Goal: Task Accomplishment & Management: Use online tool/utility

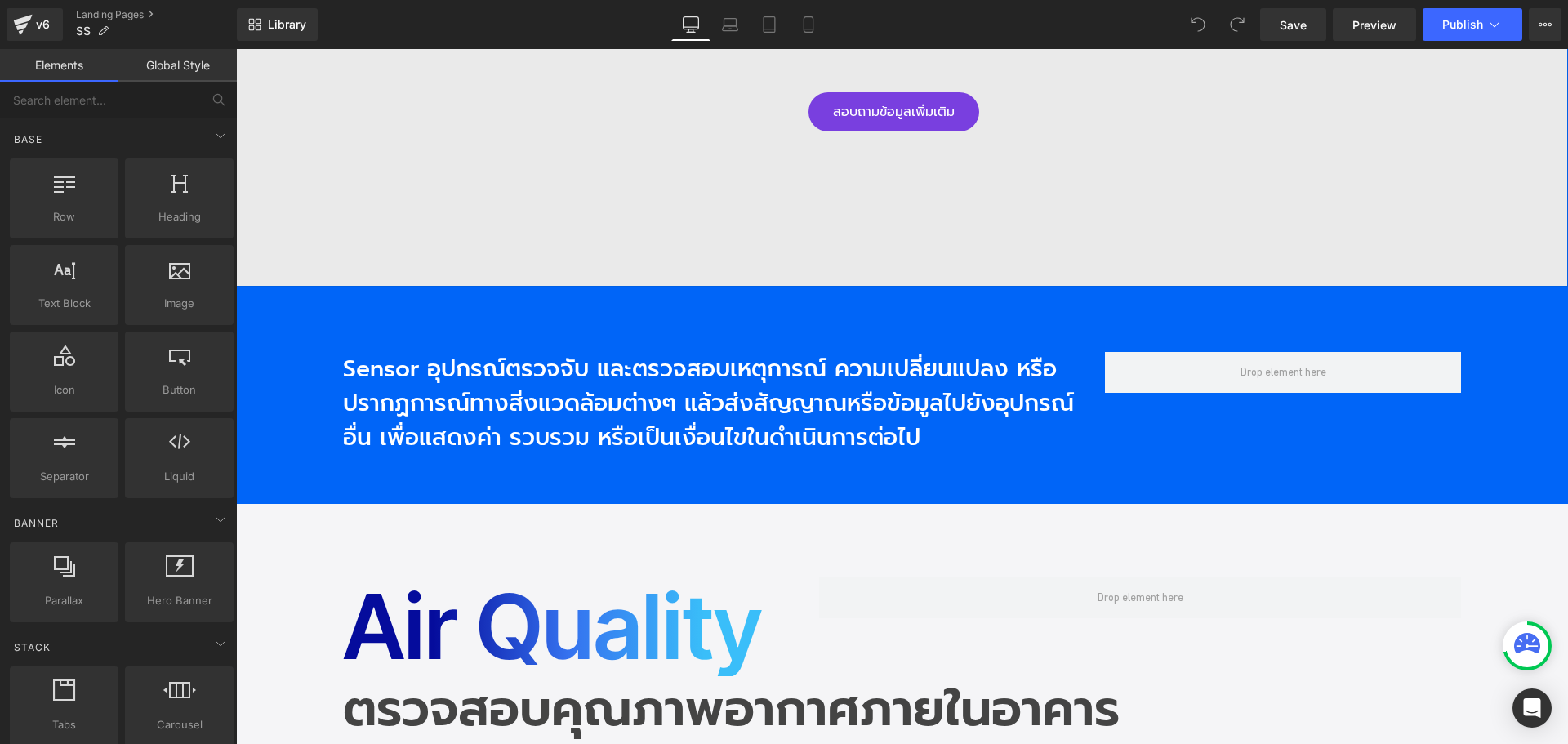
scroll to position [1144, 0]
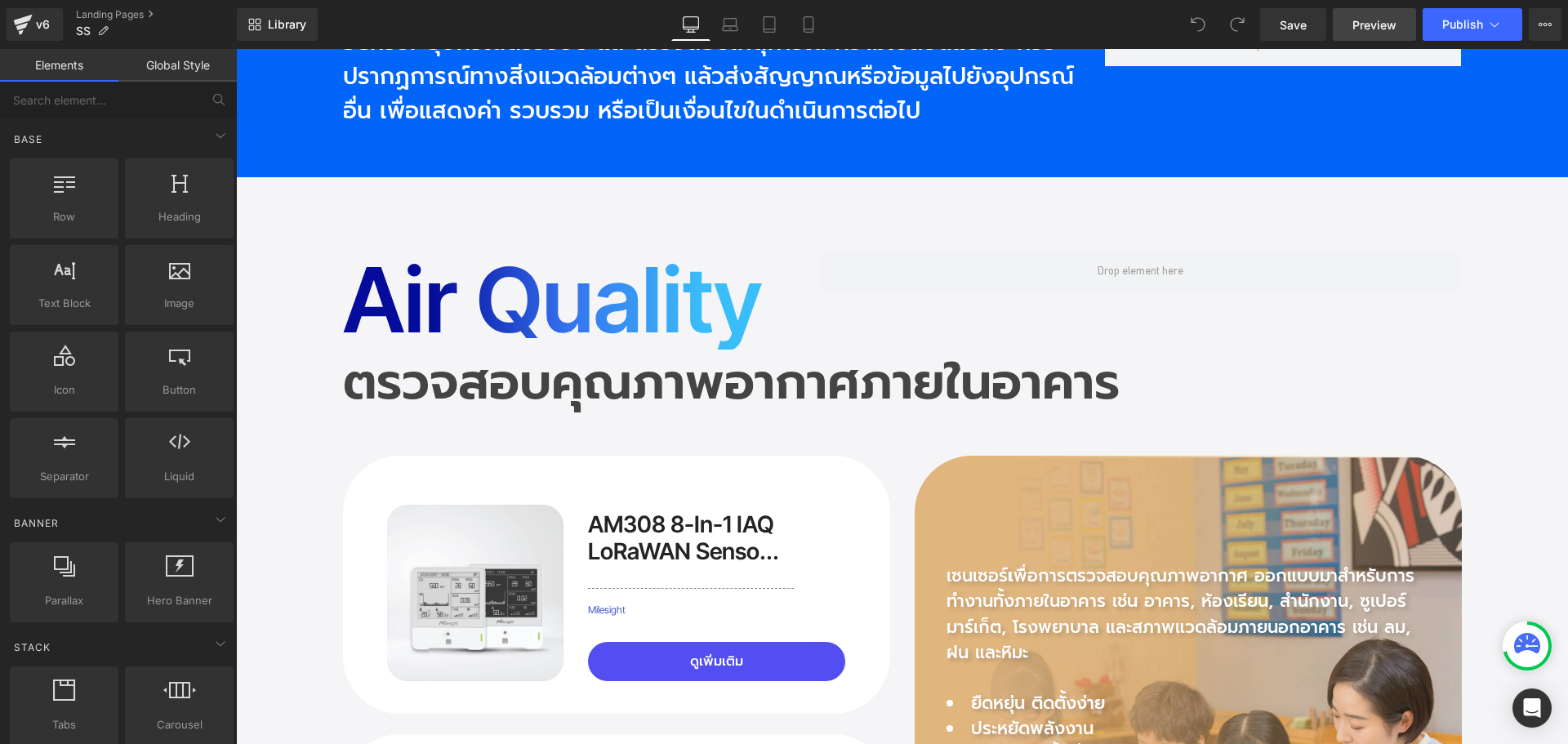
click at [1381, 37] on link "Preview" at bounding box center [1374, 24] width 83 height 33
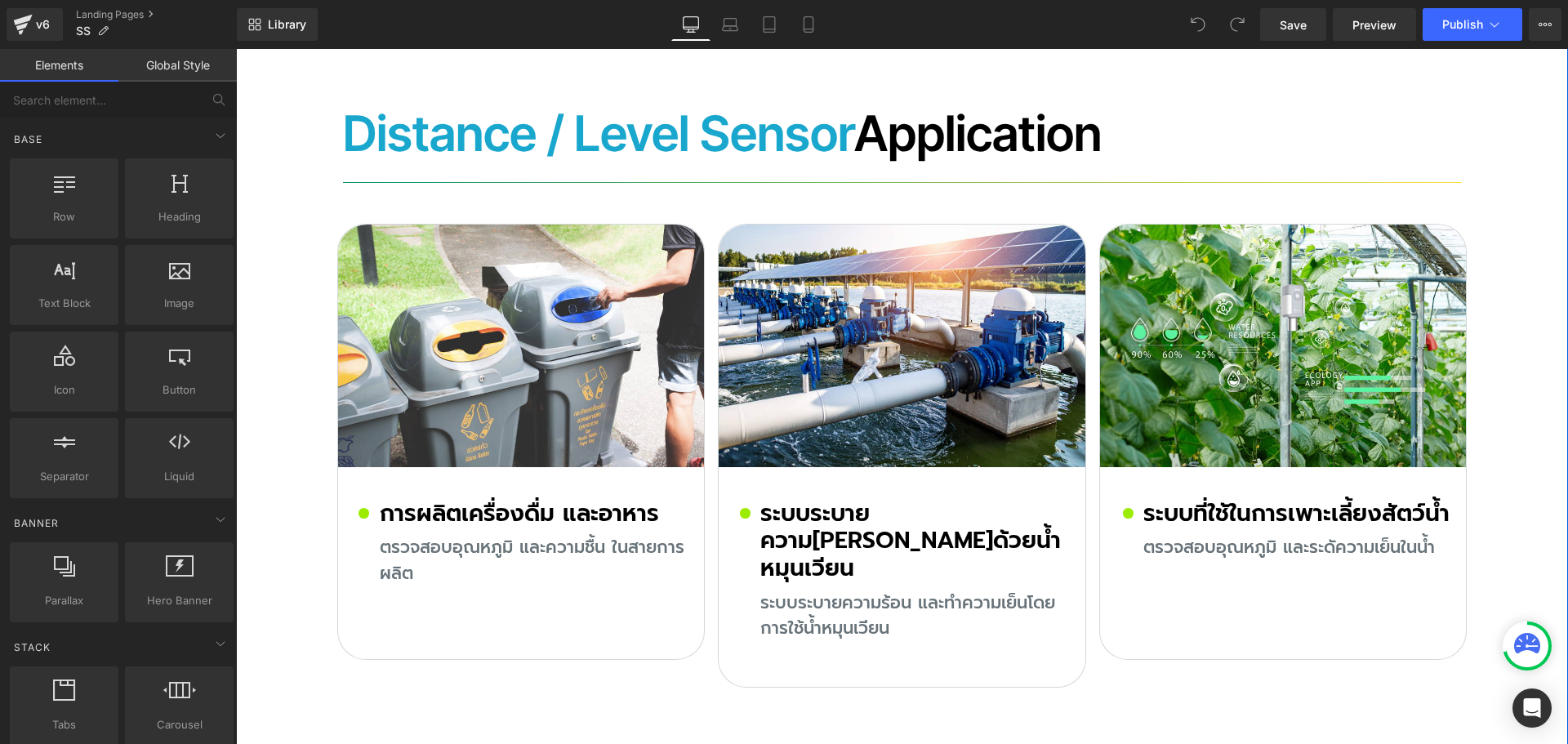
scroll to position [11040, 0]
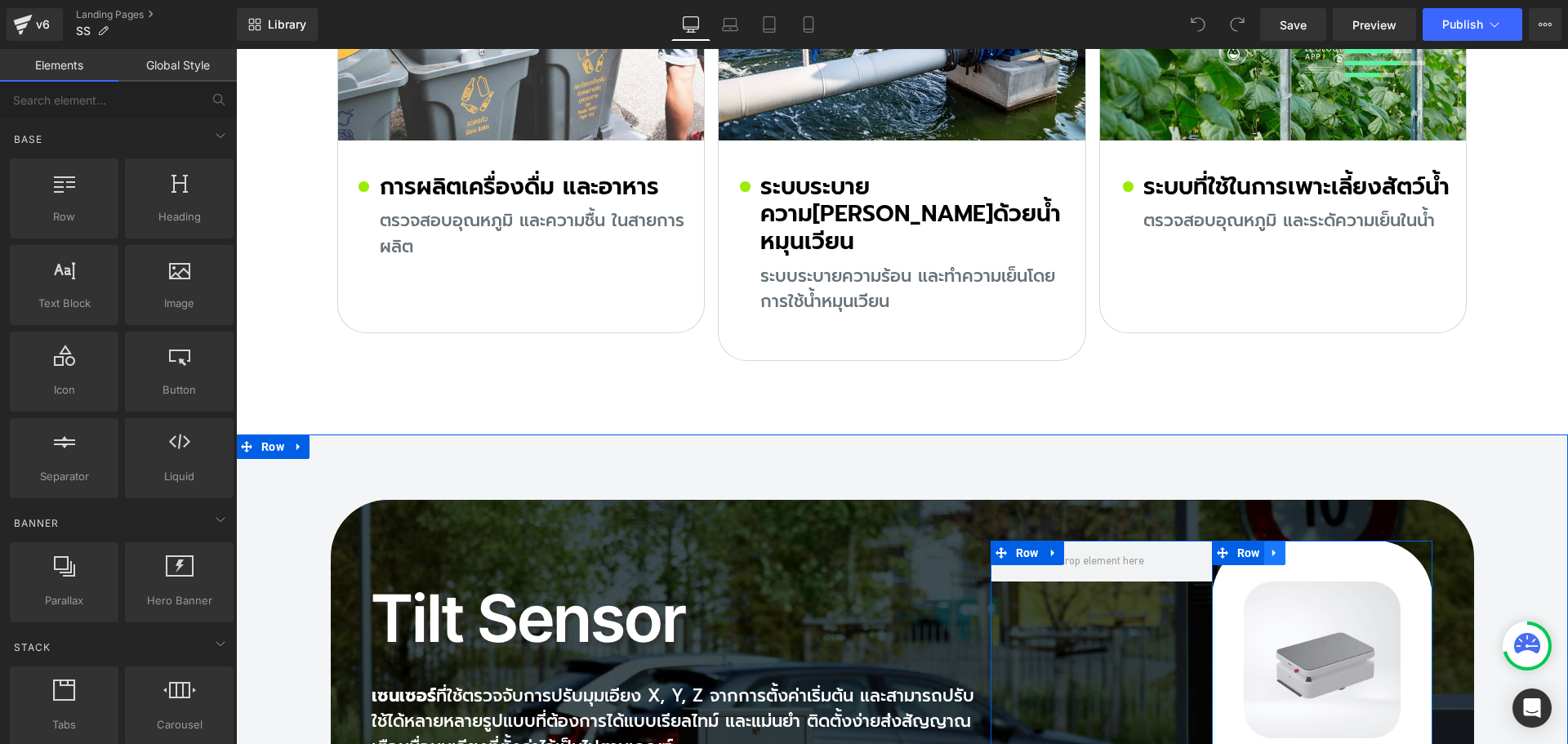
click at [1275, 541] on link at bounding box center [1274, 553] width 21 height 24
click at [1312, 548] on icon at bounding box center [1317, 553] width 11 height 11
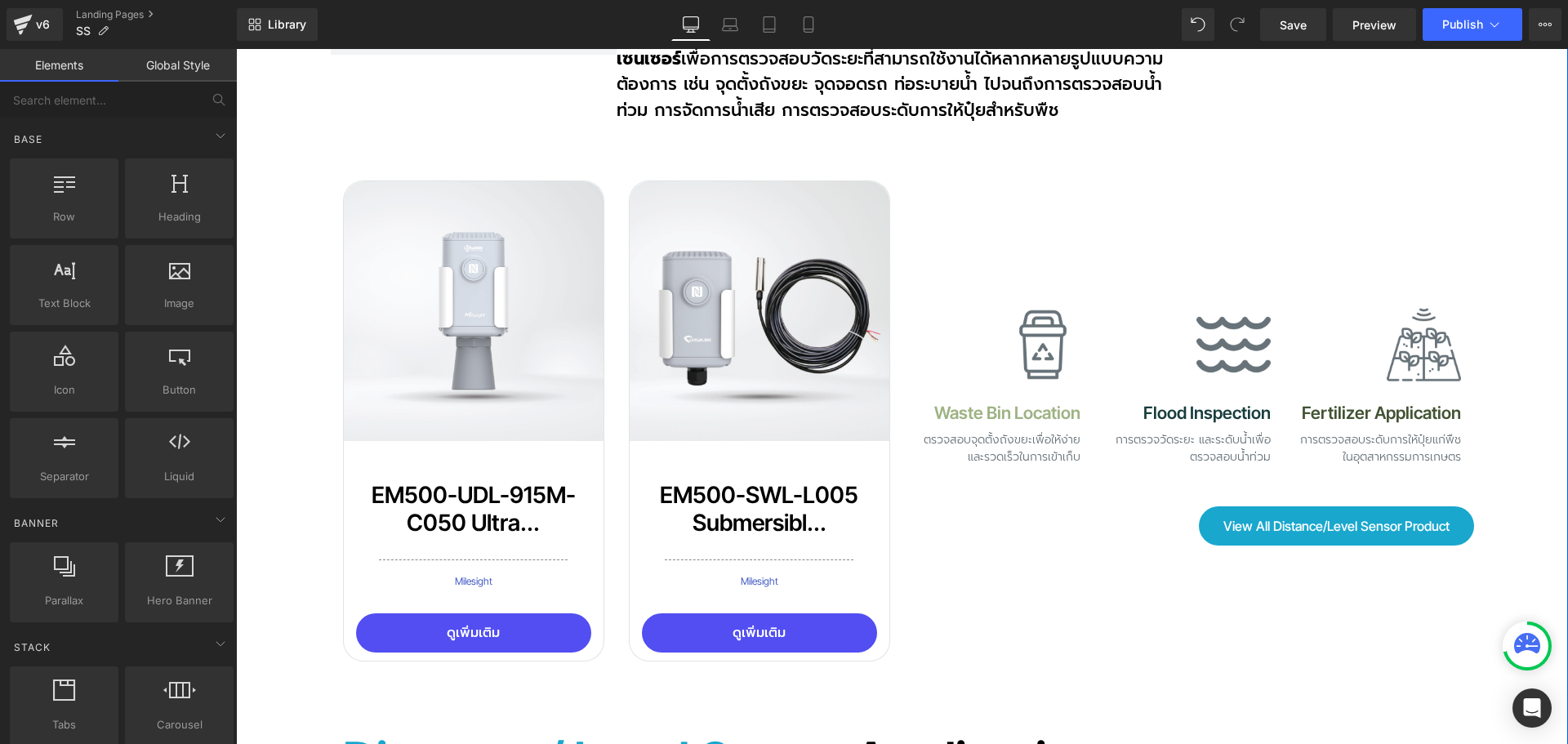
scroll to position [9896, 0]
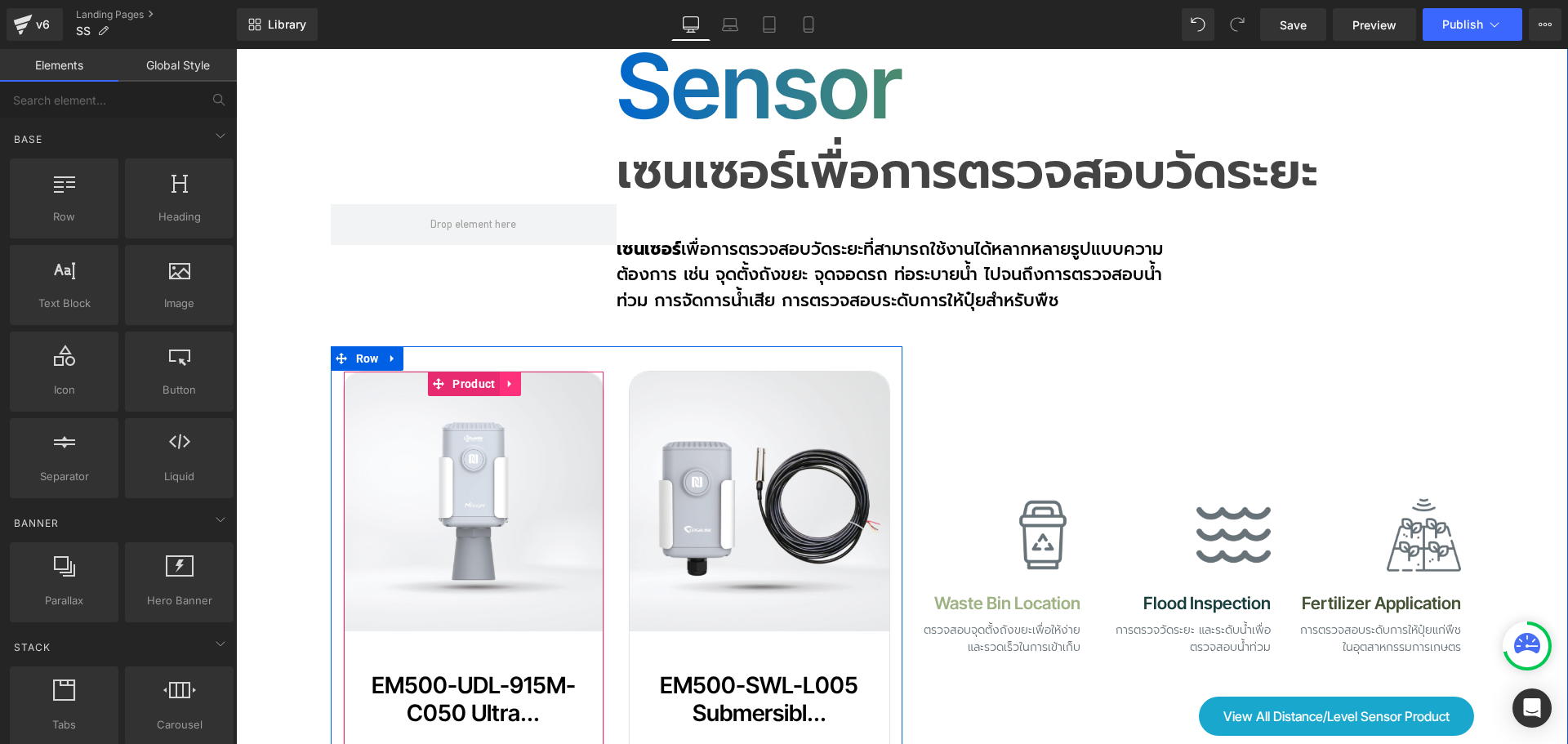
click at [507, 381] on icon at bounding box center [509, 384] width 3 height 7
click at [494, 378] on icon at bounding box center [500, 383] width 11 height 11
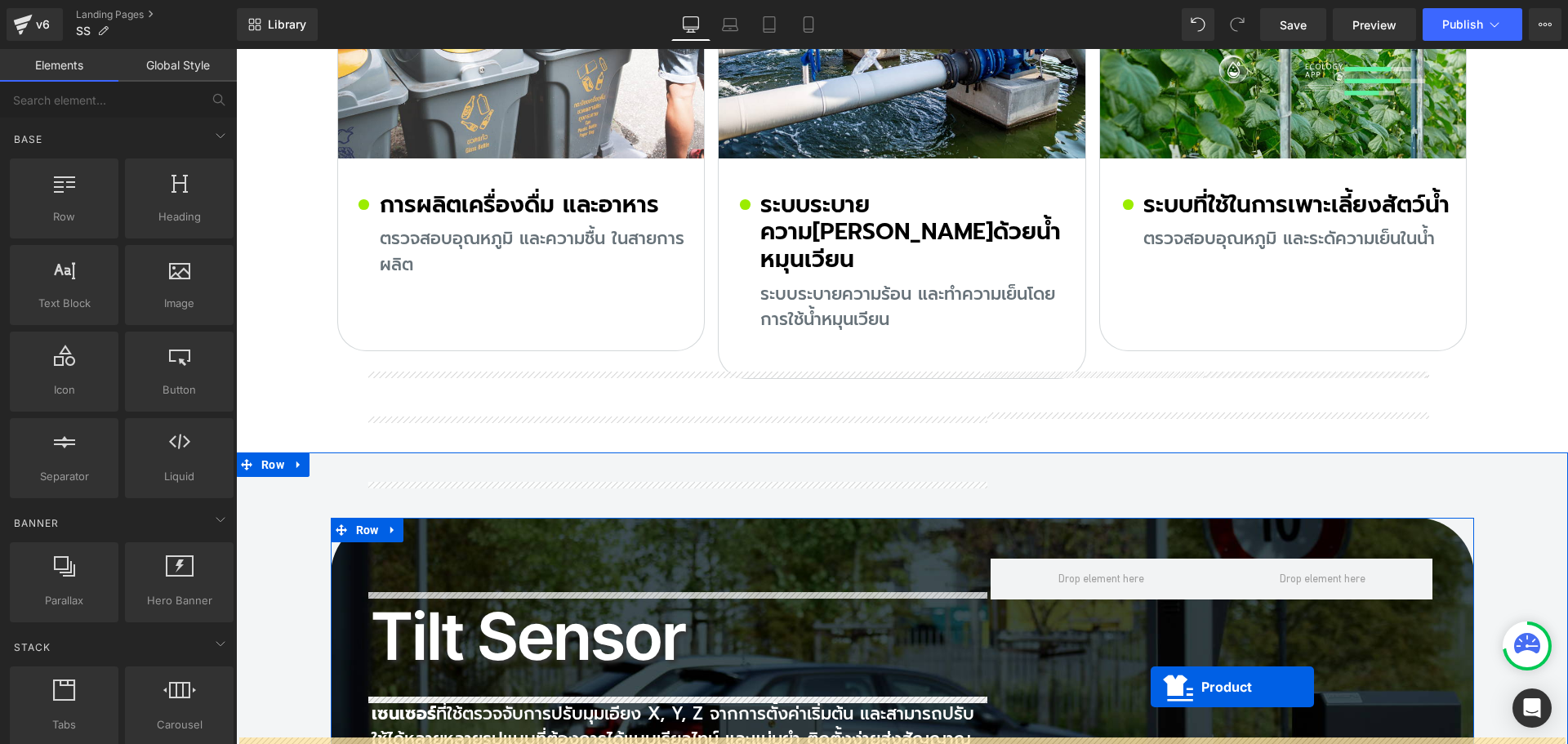
scroll to position [11145, 0]
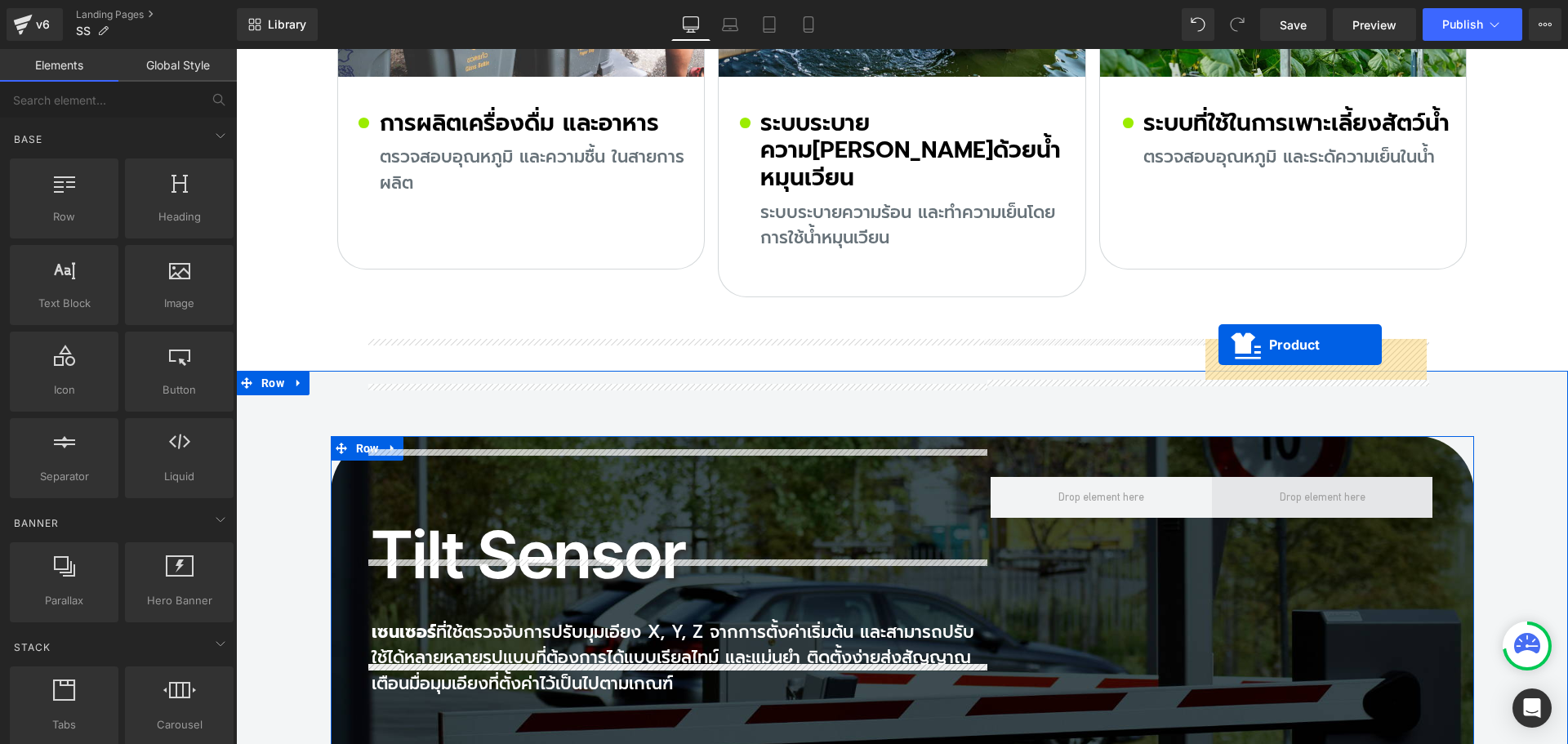
drag, startPoint x: 464, startPoint y: 132, endPoint x: 1219, endPoint y: 345, distance: 784.5
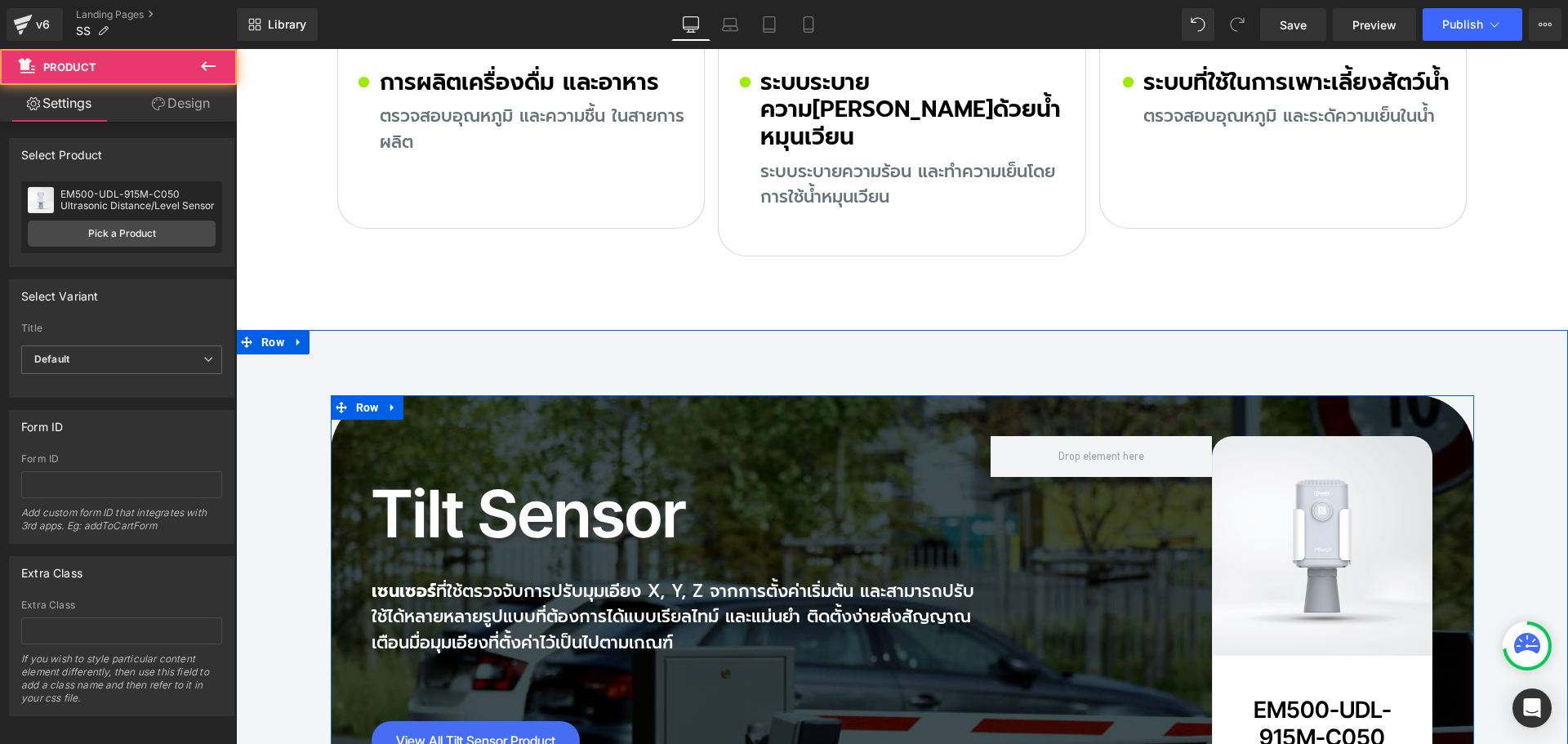
scroll to position [11104, 0]
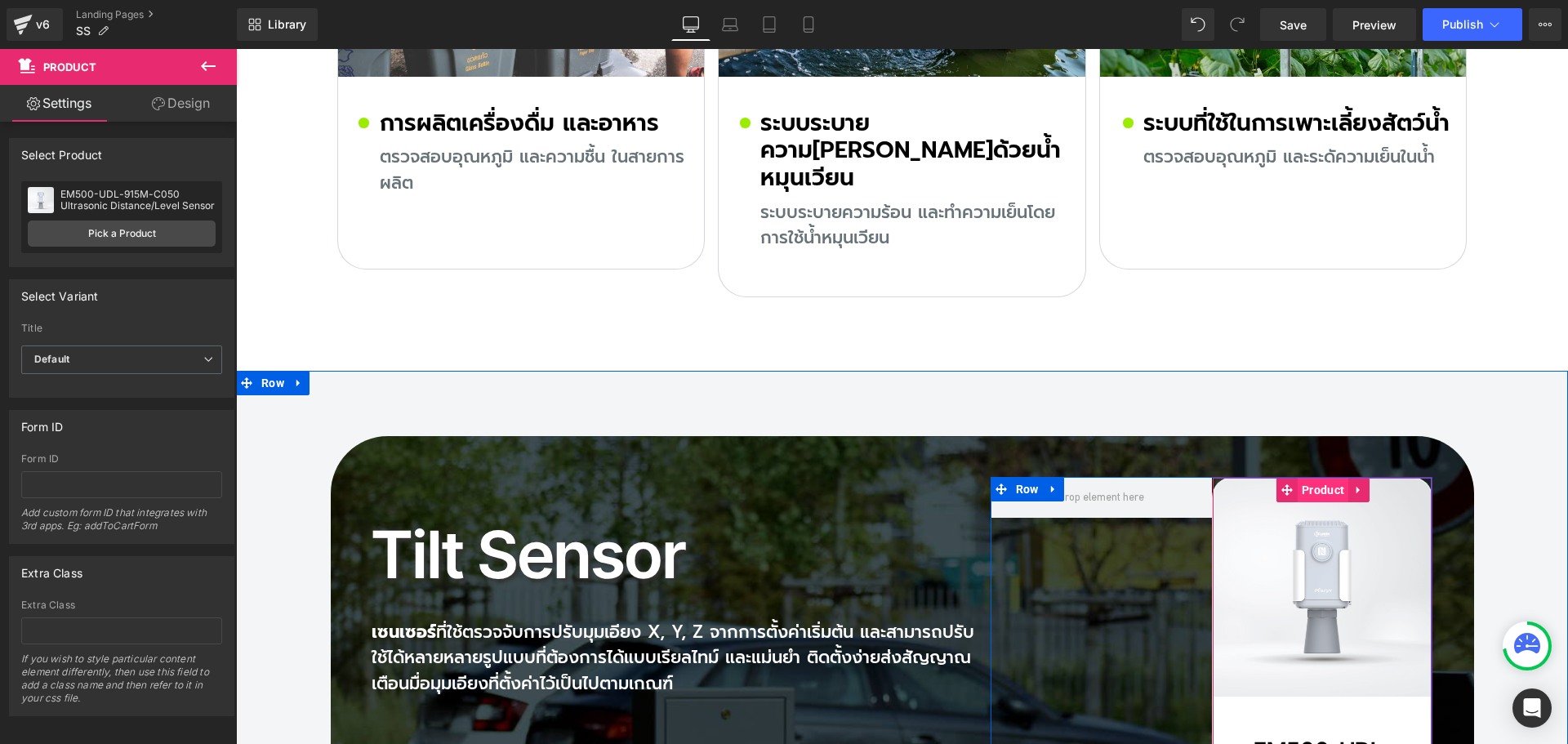
click at [1306, 478] on span "Product" at bounding box center [1323, 490] width 50 height 24
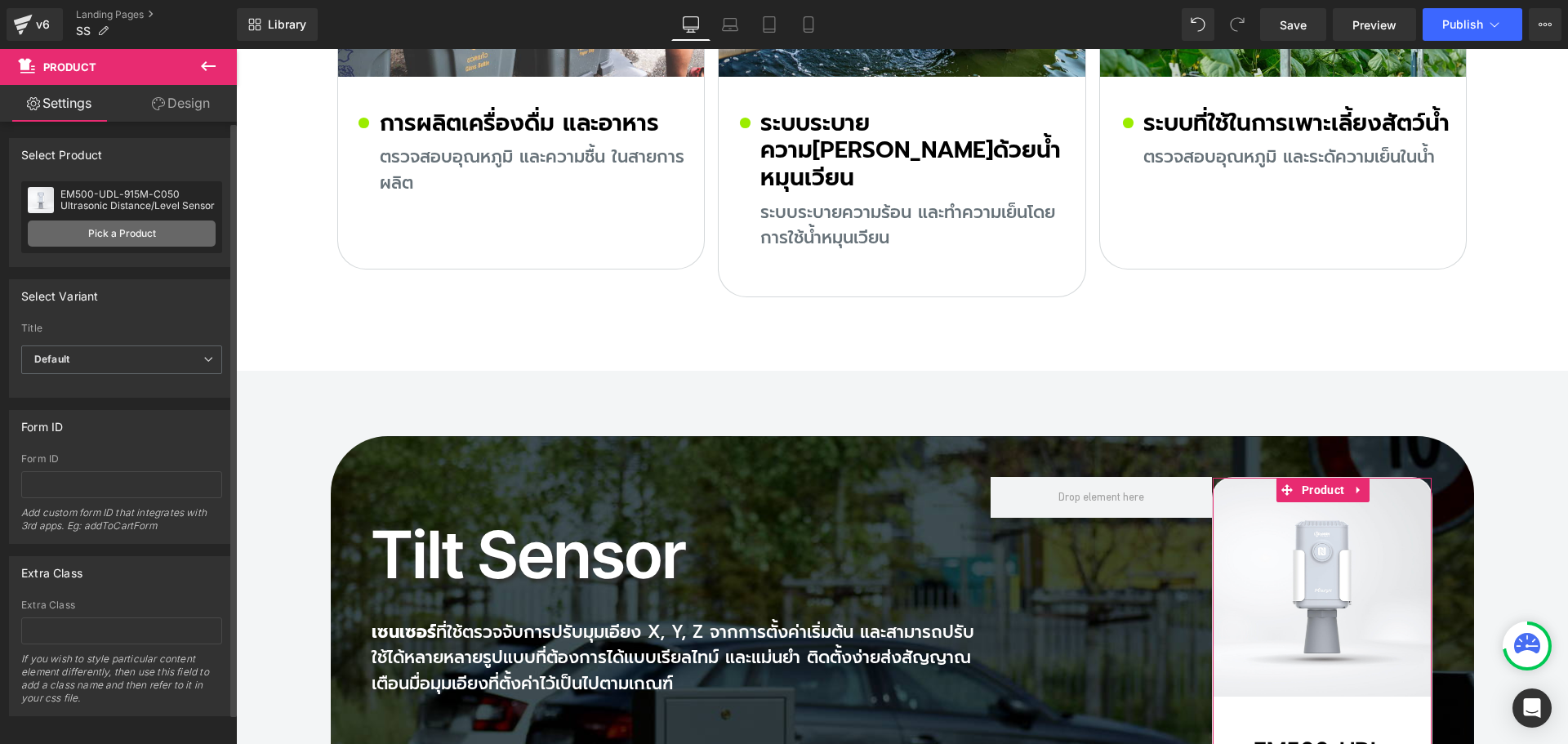
click at [100, 222] on link "Pick a Product" at bounding box center [122, 234] width 188 height 26
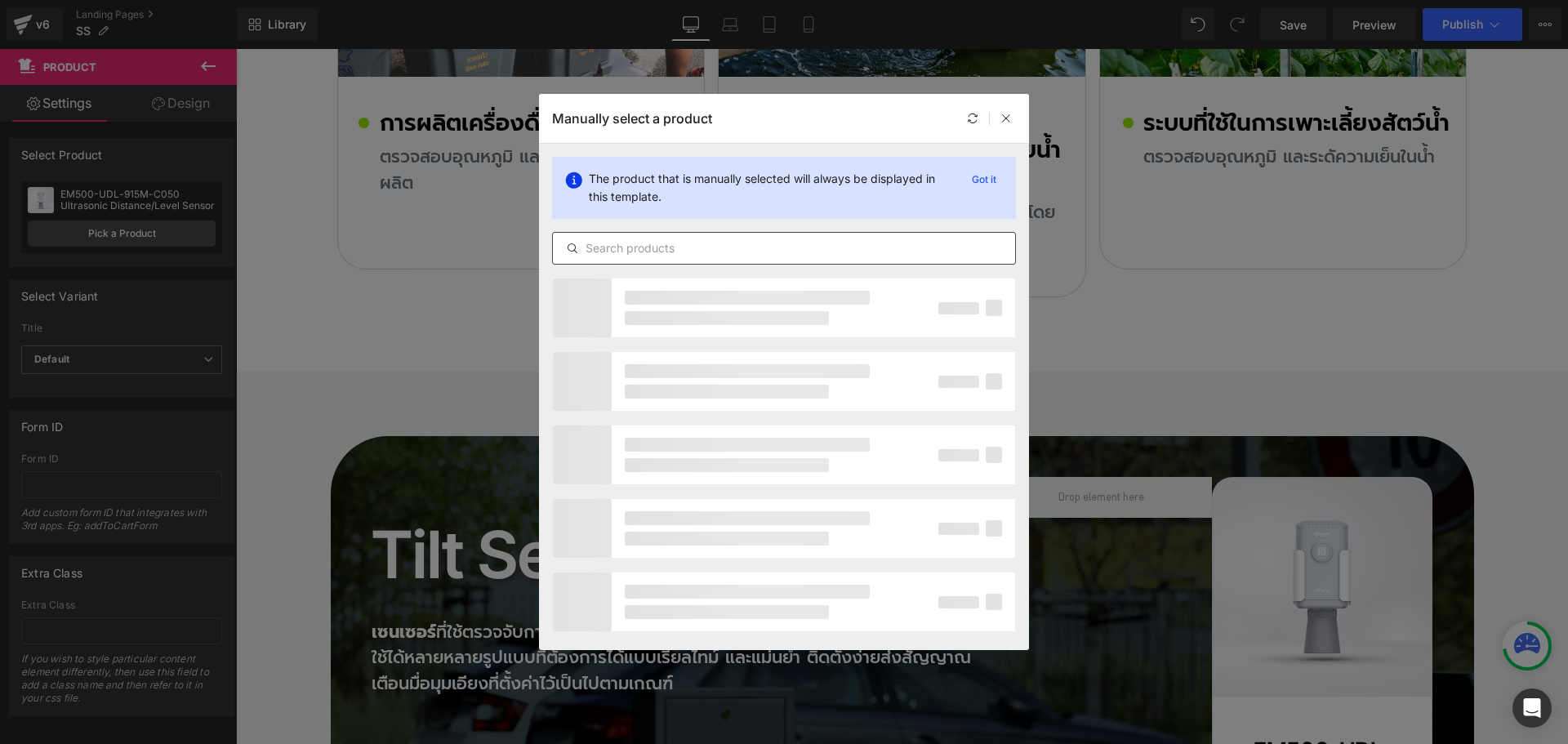
click at [645, 242] on input "text" at bounding box center [784, 248] width 462 height 20
paste input "EM320-TILE LoRaWAN Sensor"
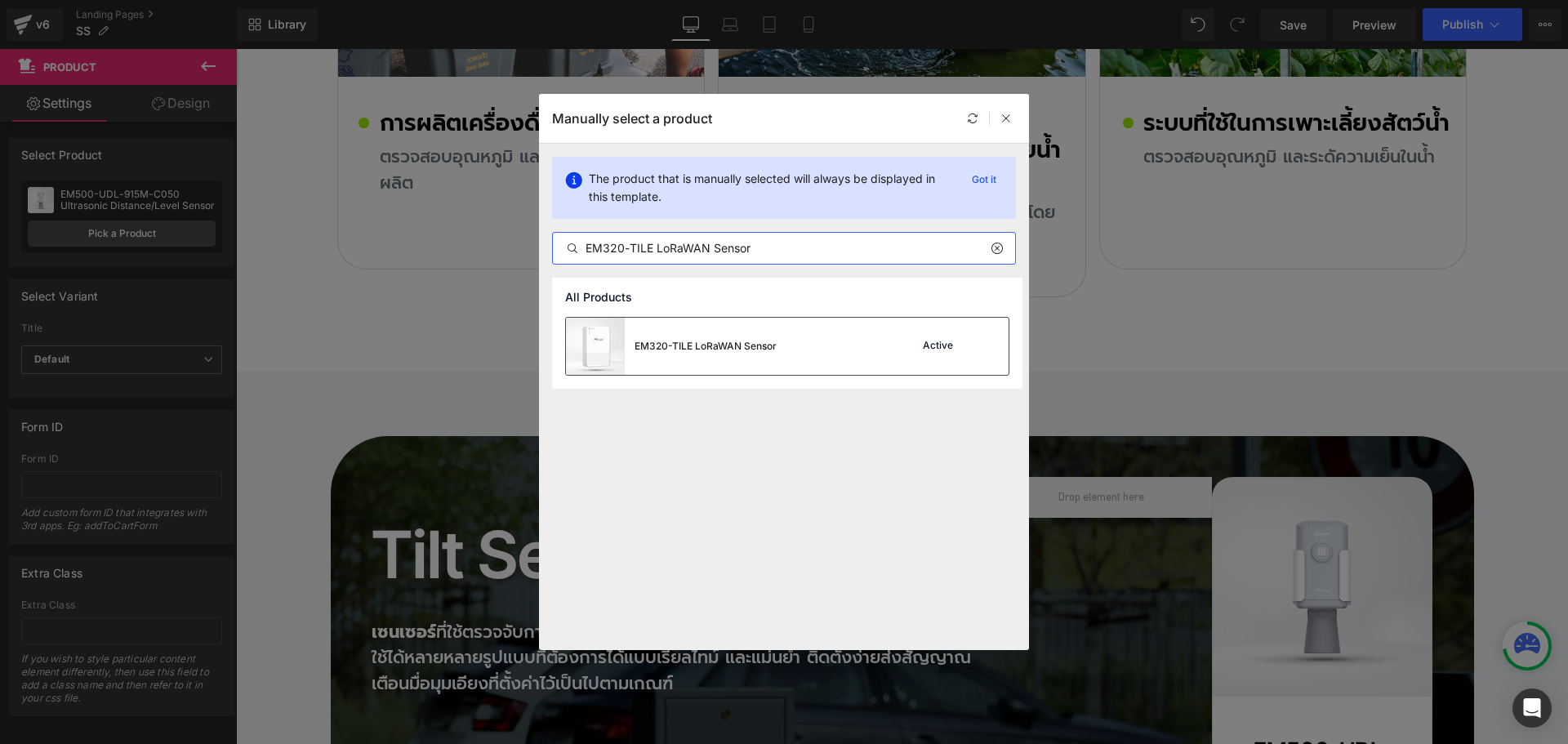
type input "EM320-TILE LoRaWAN Sensor"
click at [661, 350] on div "EM320-TILE LoRaWAN Sensor" at bounding box center [705, 346] width 142 height 15
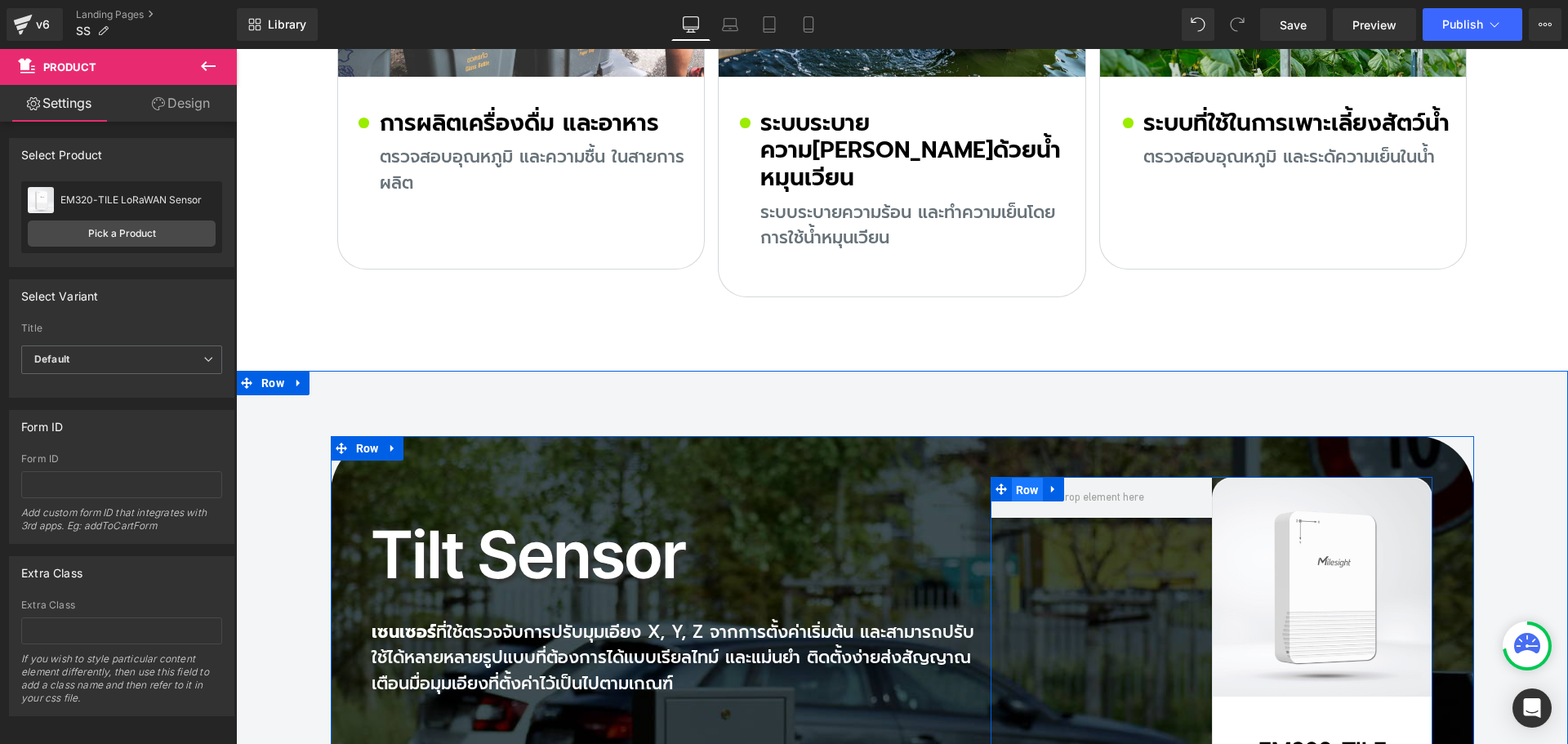
click at [1022, 478] on span "Row" at bounding box center [1028, 490] width 31 height 24
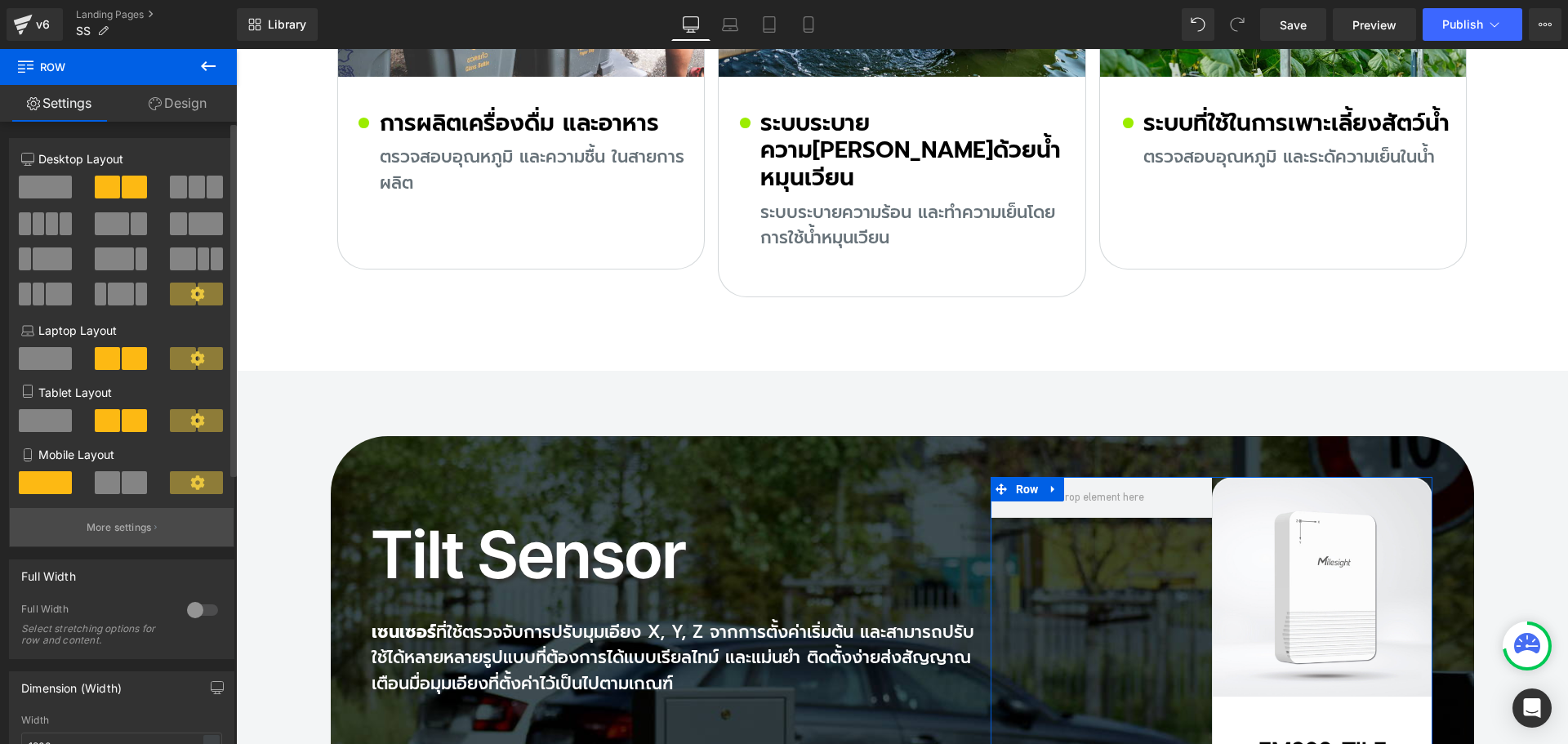
click at [111, 542] on button "More settings" at bounding box center [122, 528] width 224 height 38
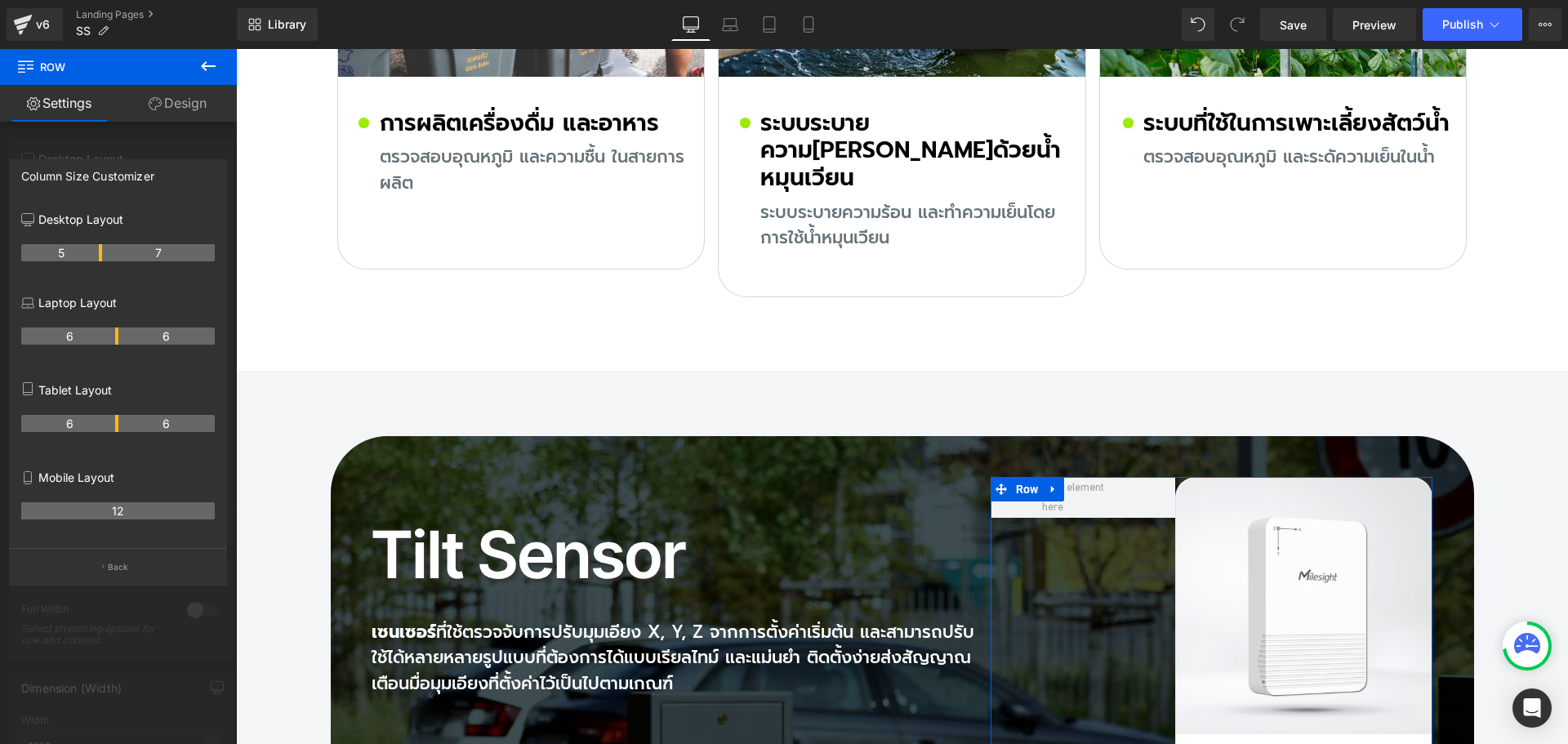
drag, startPoint x: 116, startPoint y: 251, endPoint x: 103, endPoint y: 251, distance: 13.0
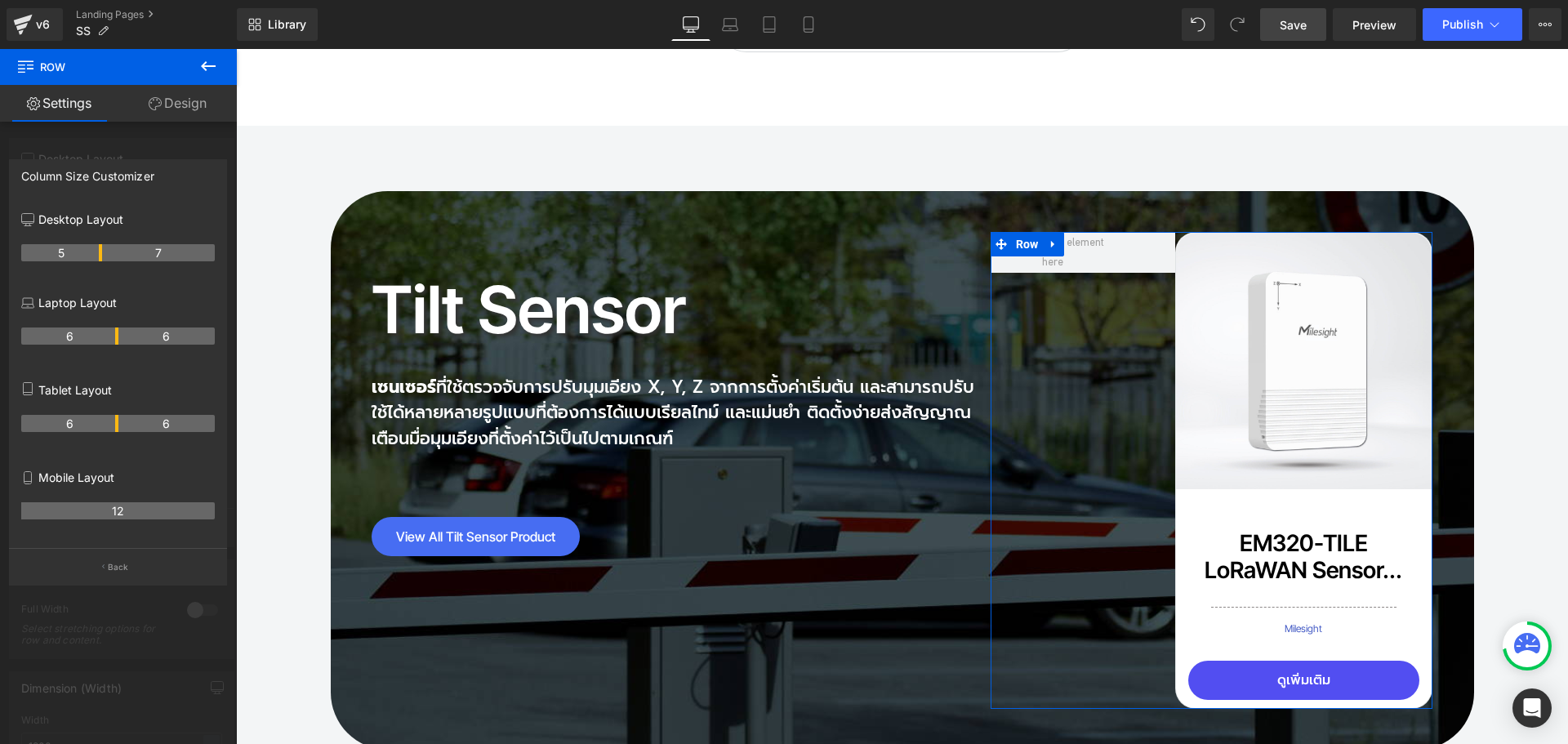
click at [1298, 30] on span "Save" at bounding box center [1293, 25] width 27 height 17
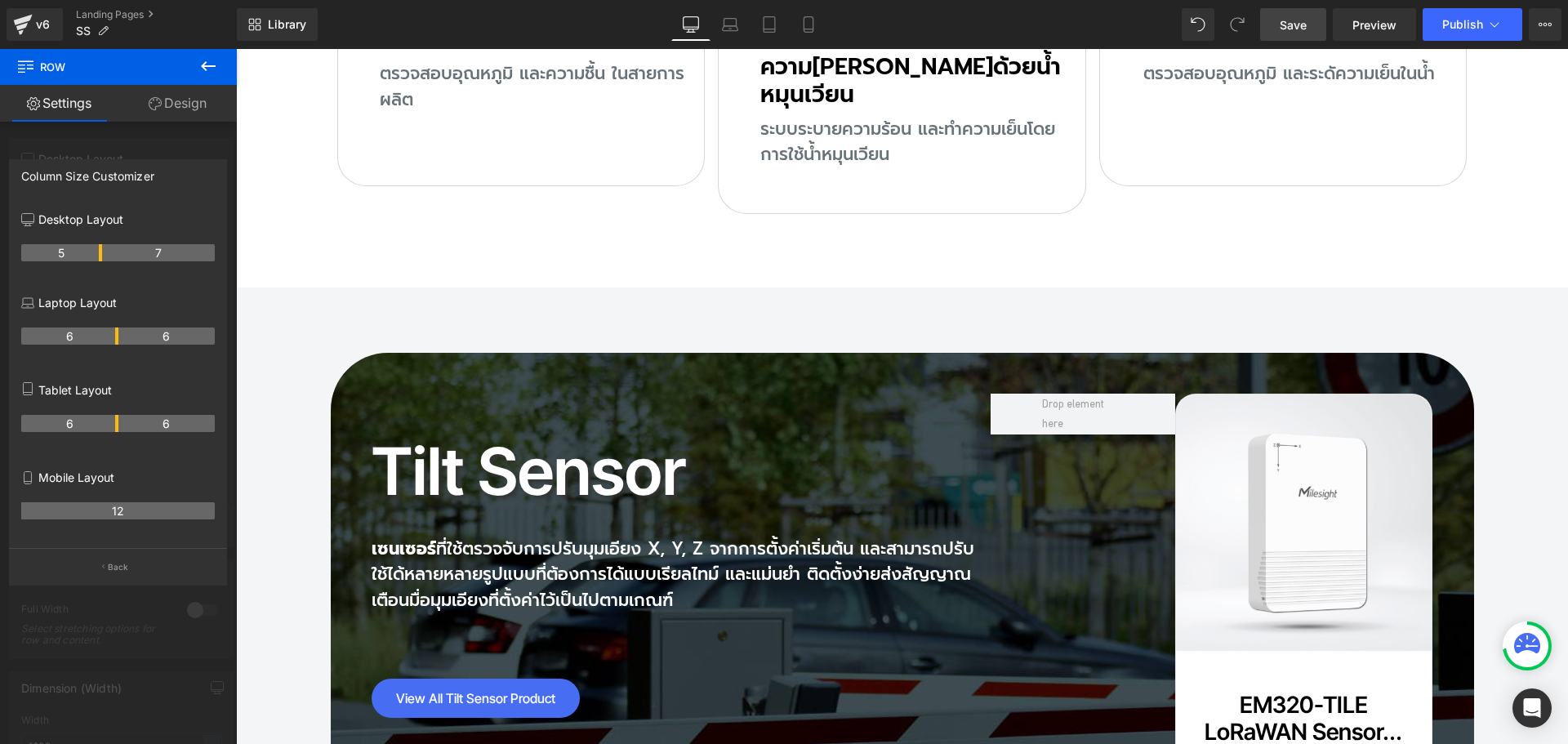
scroll to position [11104, 0]
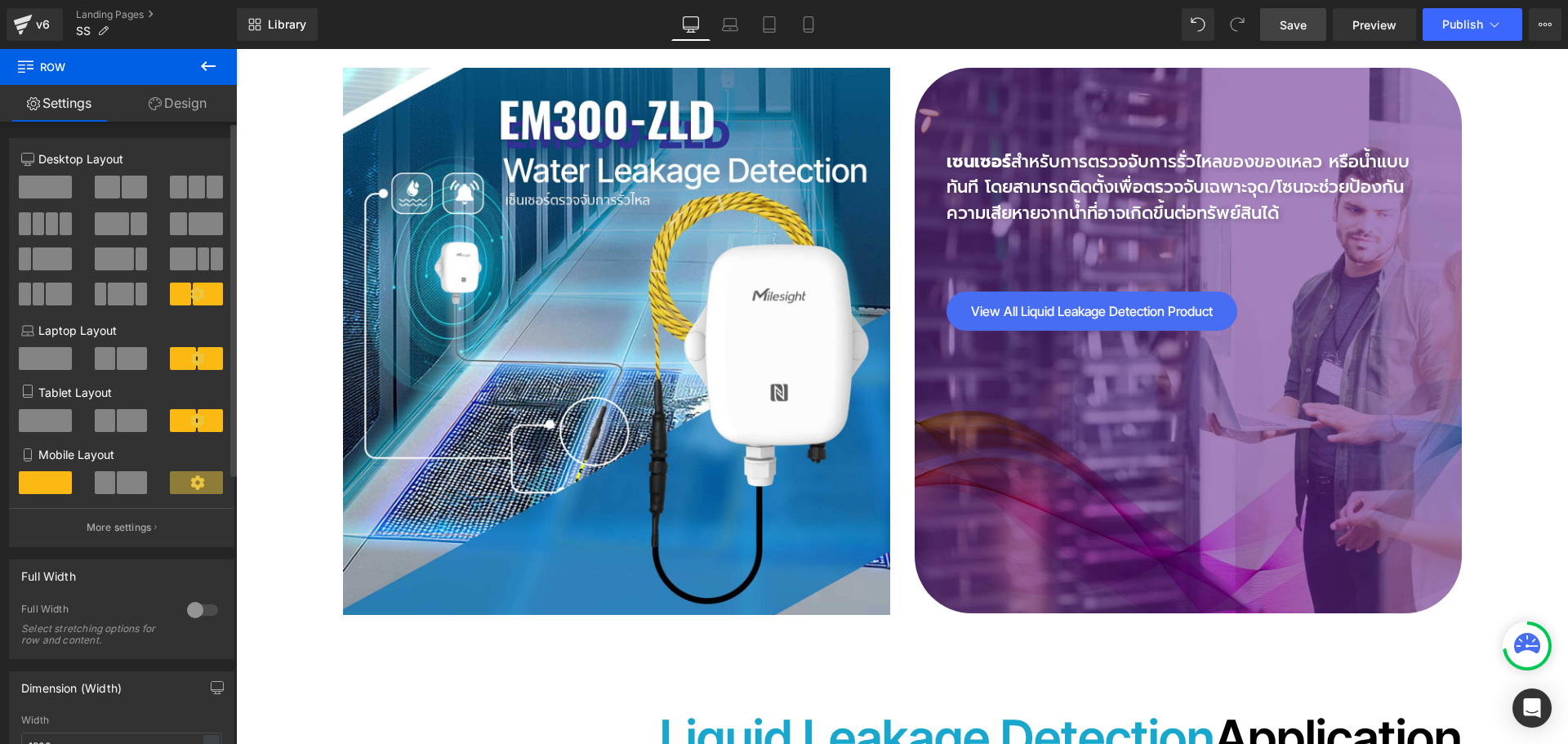
scroll to position [8000, 0]
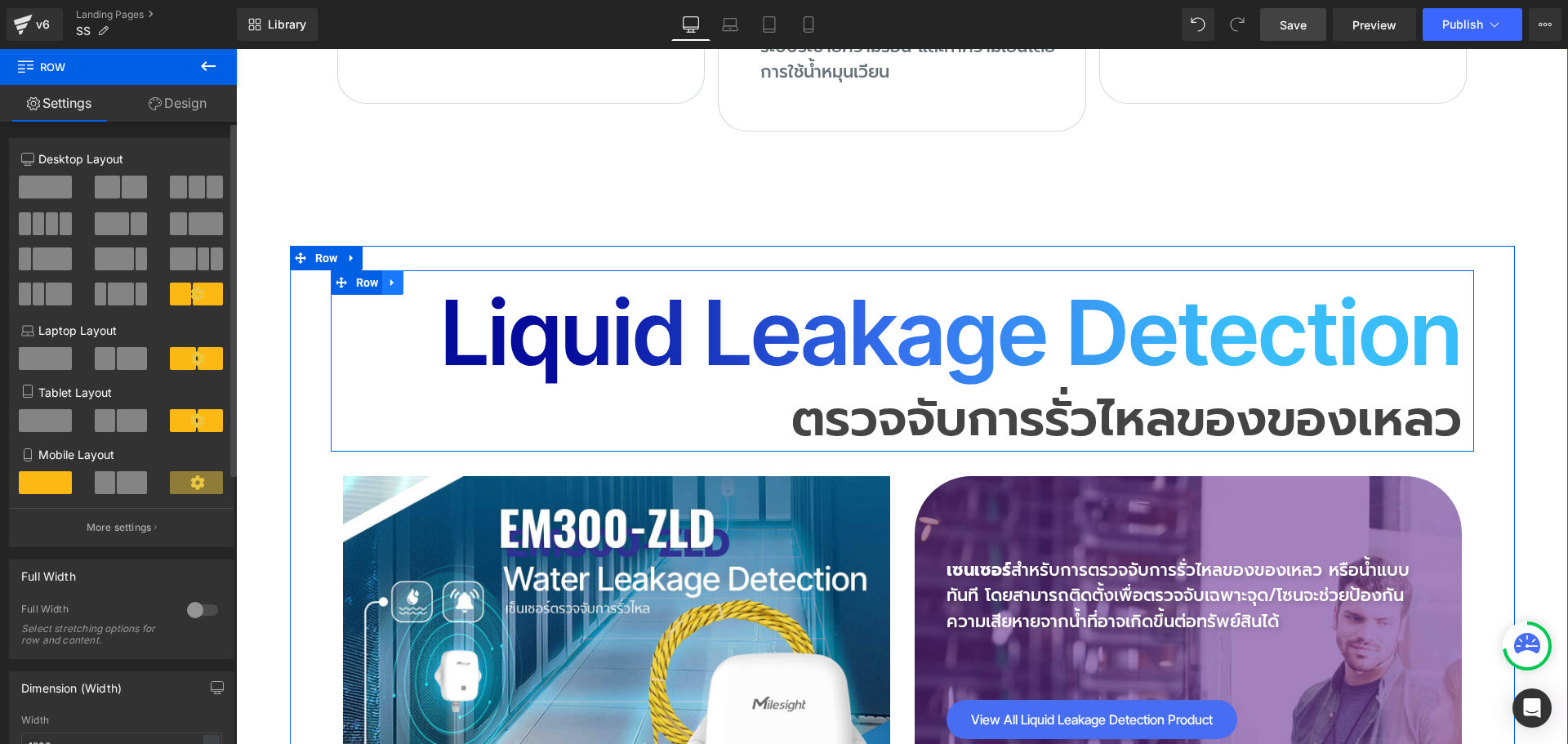
click at [394, 270] on link at bounding box center [393, 282] width 21 height 24
click at [408, 277] on icon at bounding box center [414, 282] width 11 height 11
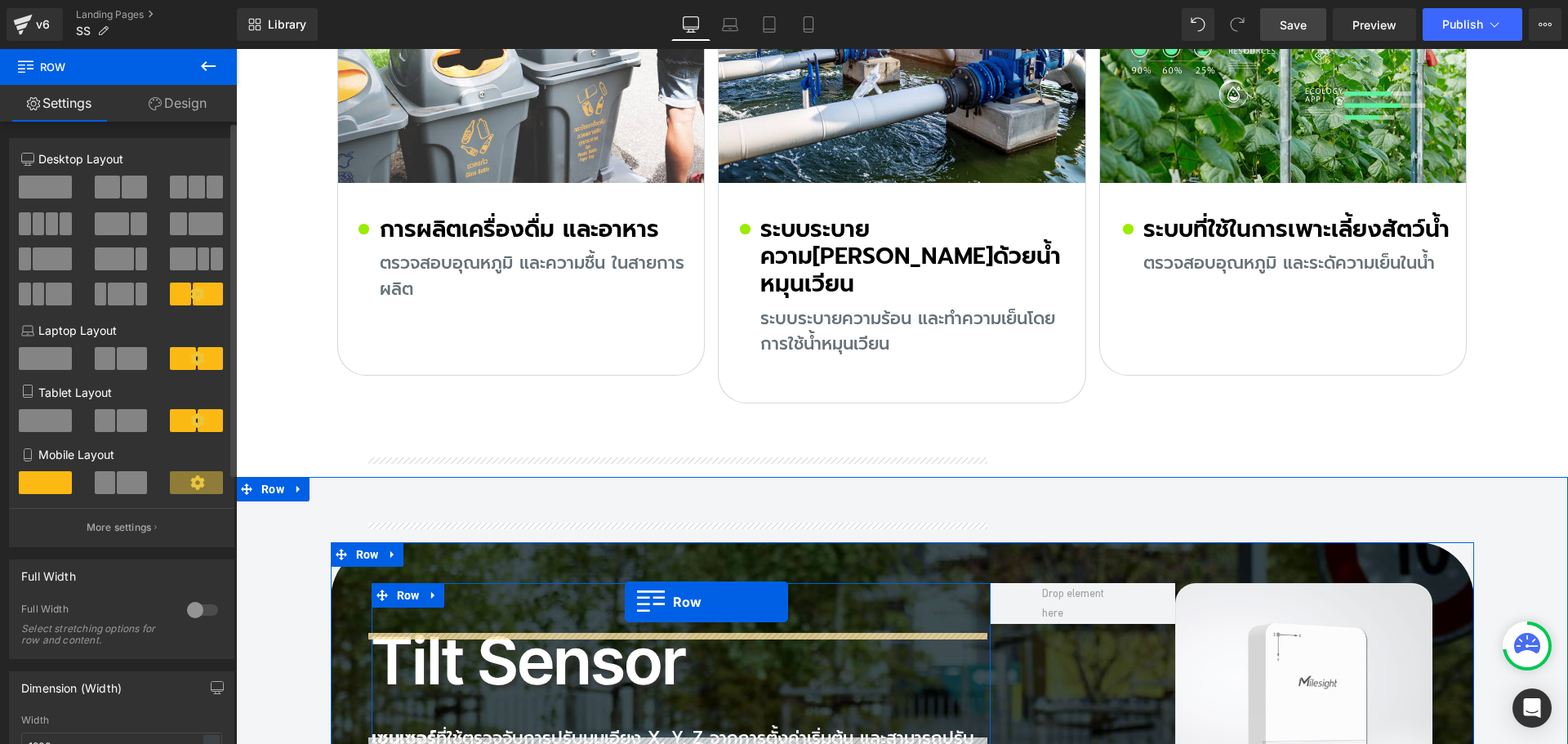
scroll to position [11071, 0]
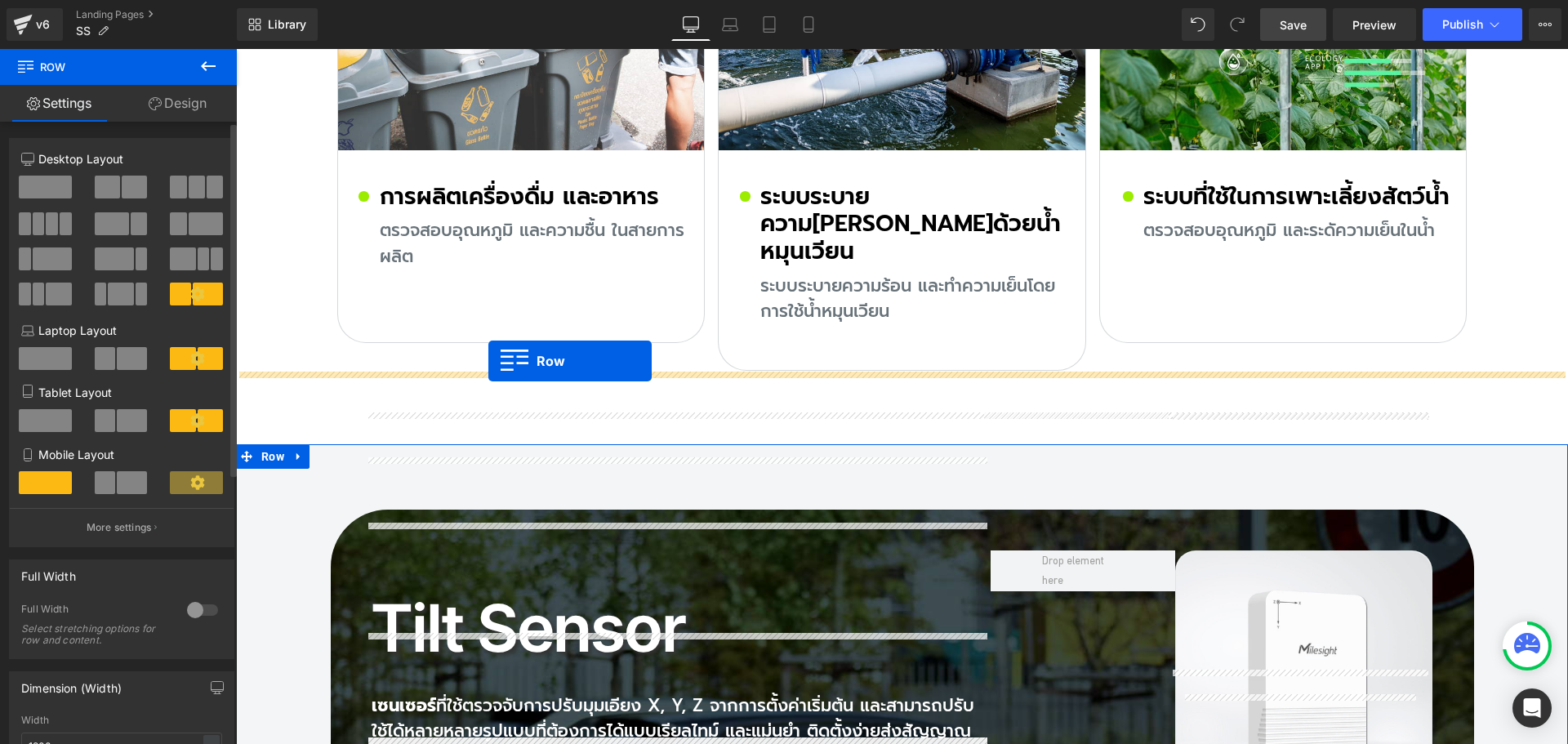
drag, startPoint x: 361, startPoint y: 384, endPoint x: 486, endPoint y: 366, distance: 126.3
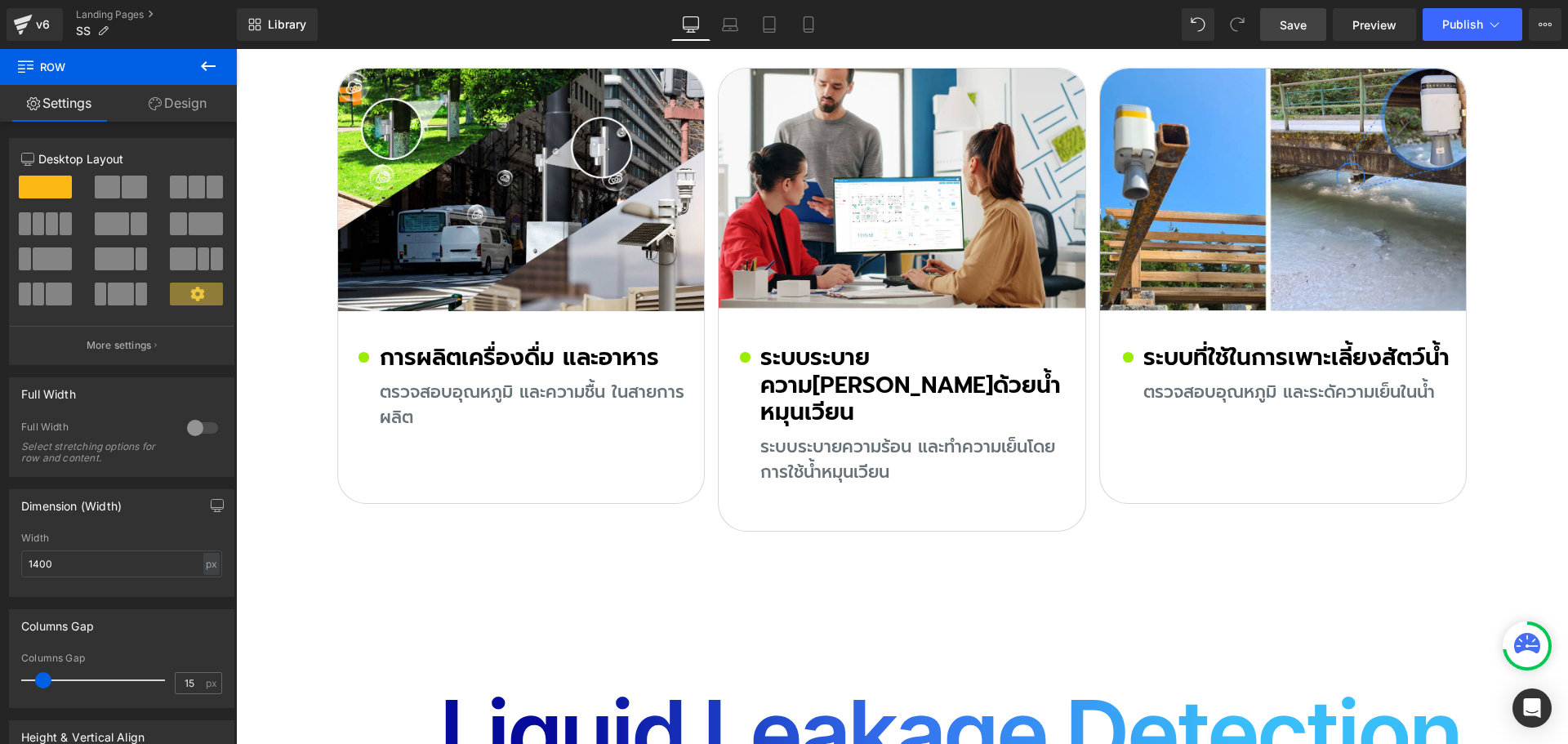
scroll to position [7926, 0]
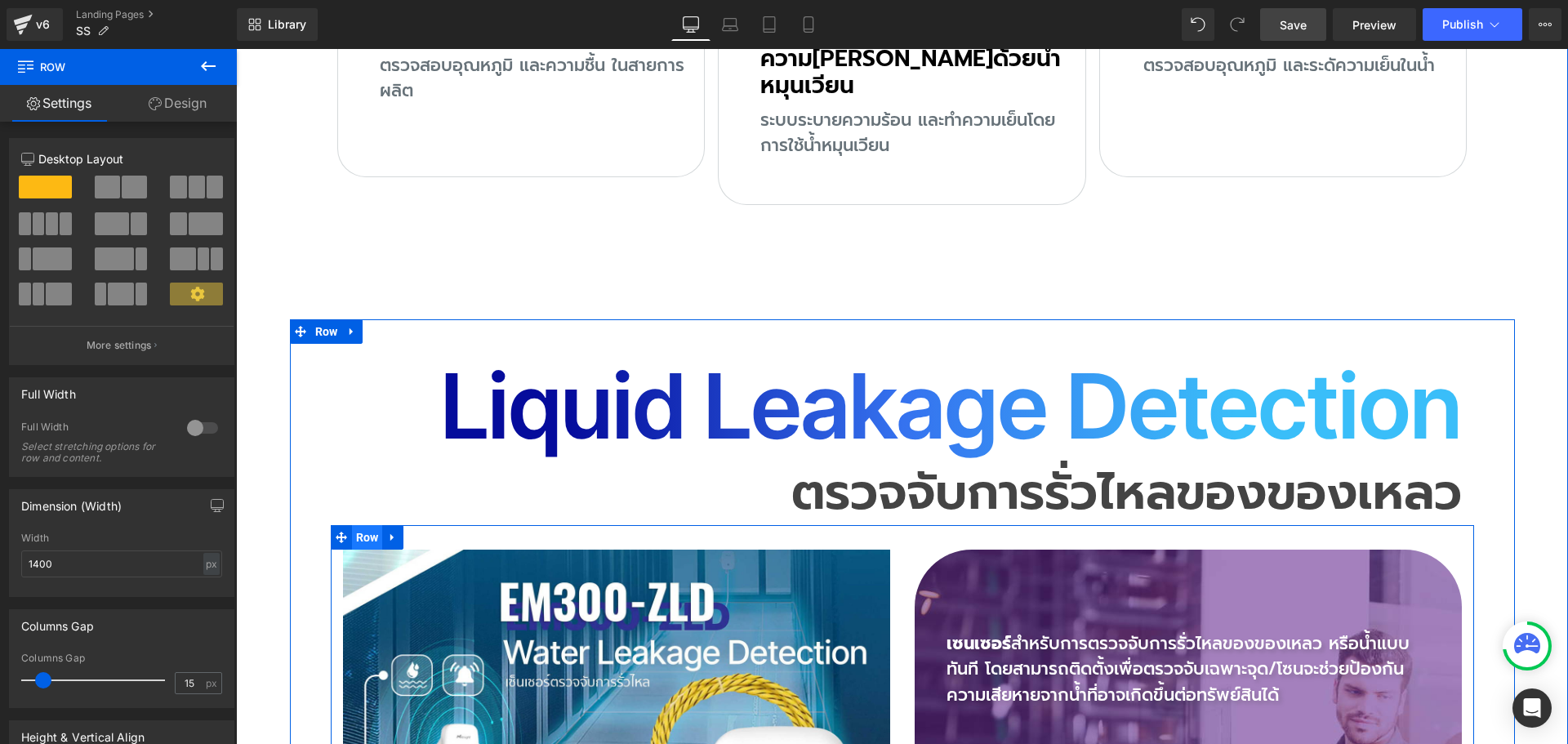
click at [363, 525] on span "Row" at bounding box center [367, 537] width 31 height 24
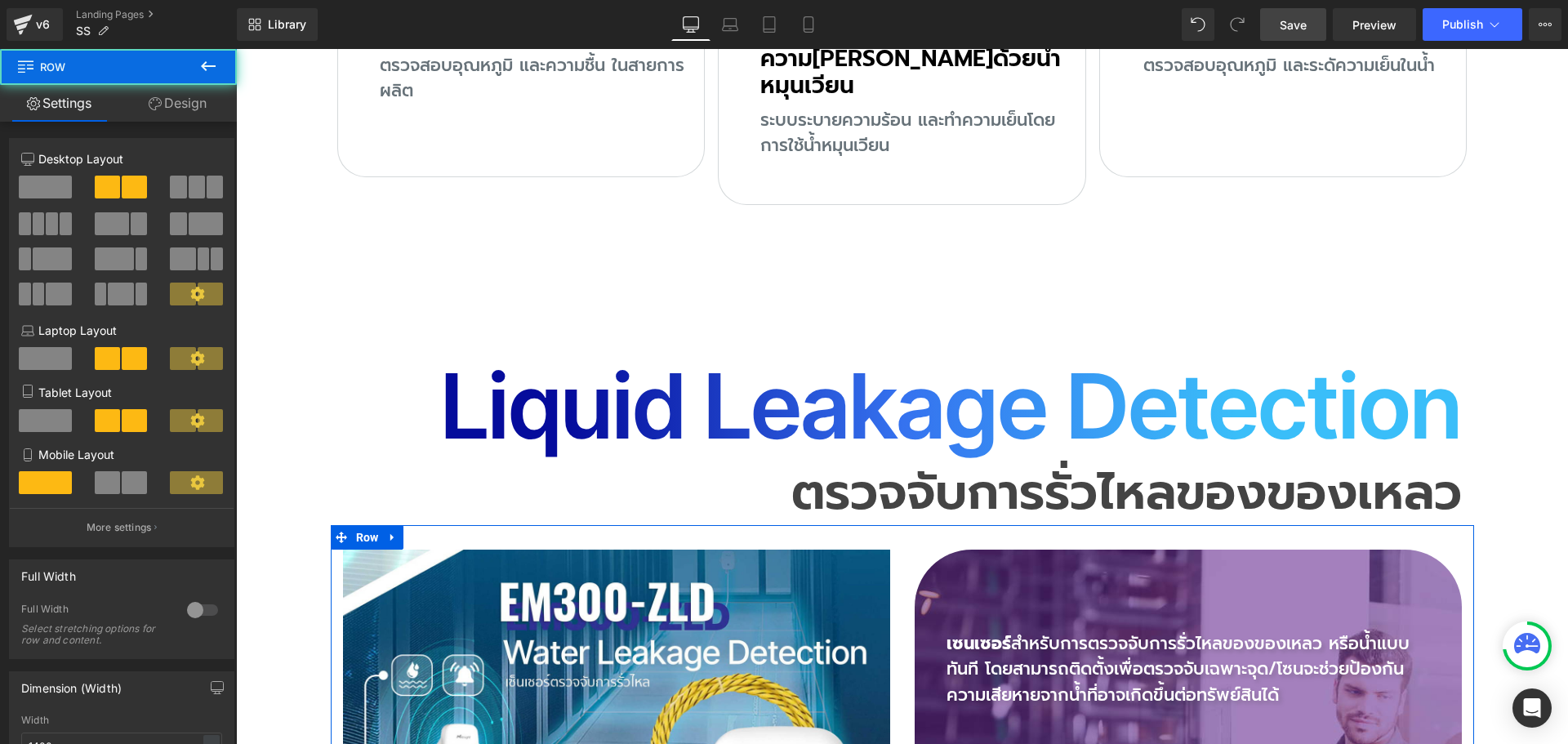
click at [196, 111] on link "Design" at bounding box center [177, 103] width 118 height 37
click at [0, 0] on div "Spacing" at bounding box center [0, 0] width 0 height 0
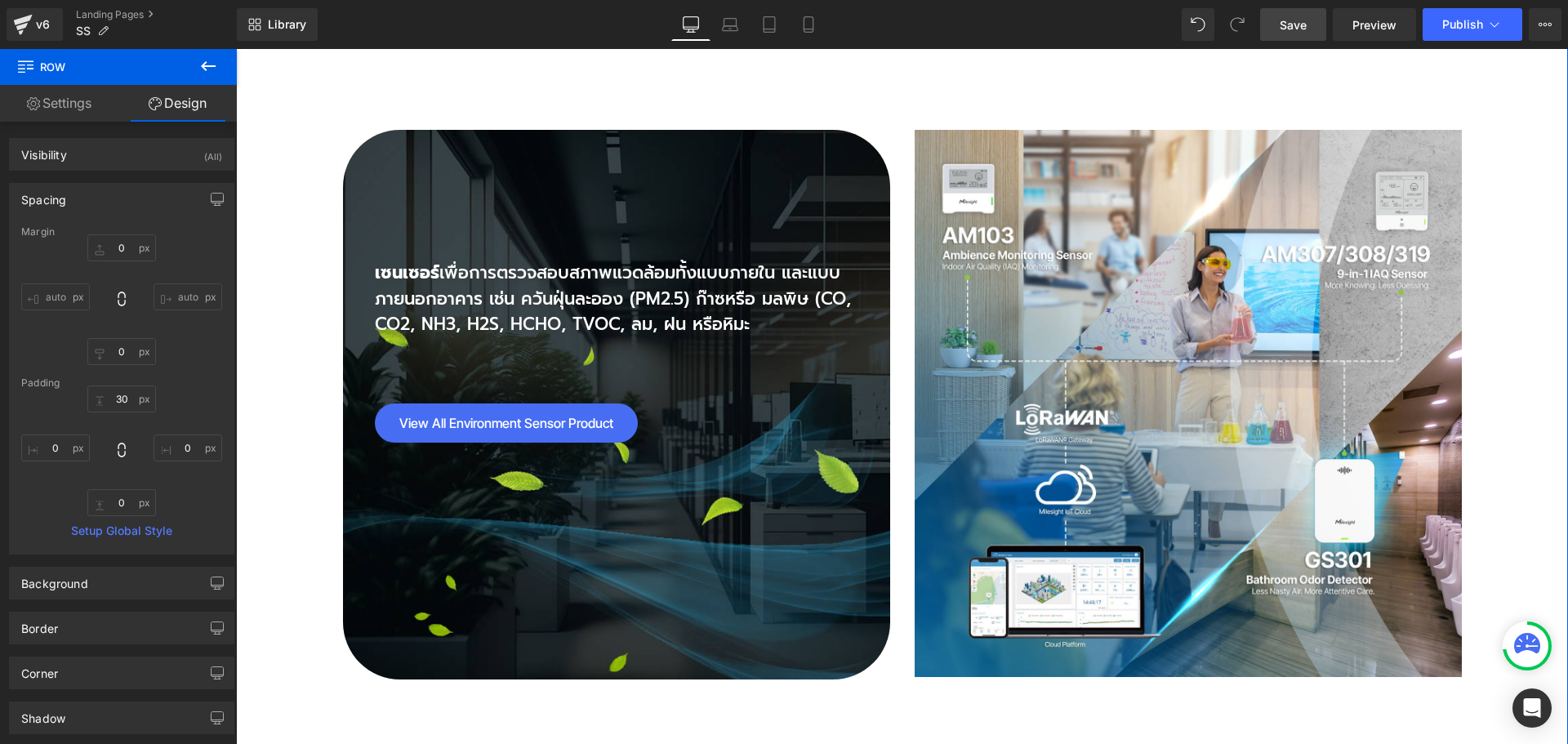
scroll to position [6374, 0]
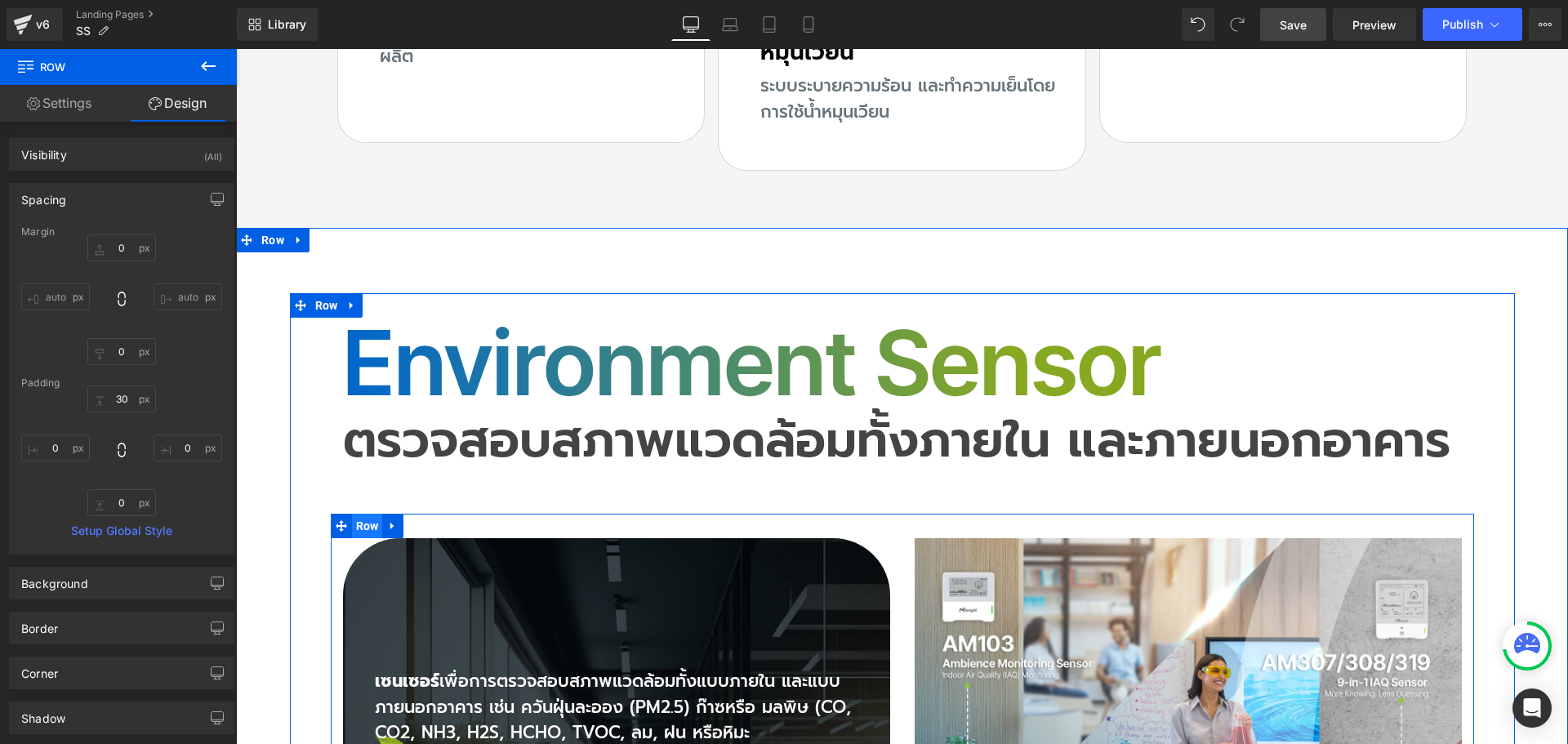
click at [366, 514] on span "Row" at bounding box center [367, 526] width 31 height 24
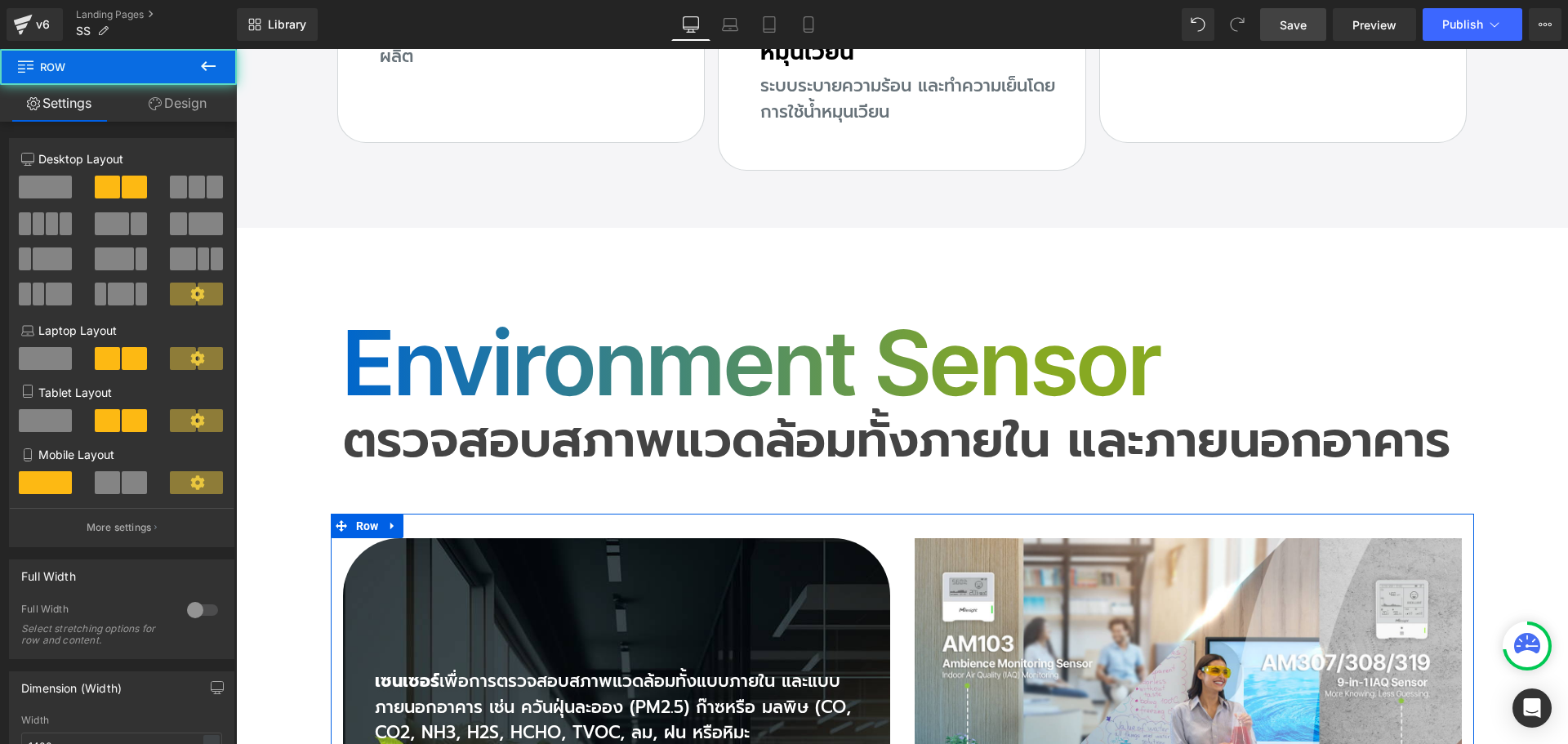
click at [192, 107] on link "Design" at bounding box center [177, 103] width 118 height 37
click at [0, 0] on div "Spacing" at bounding box center [0, 0] width 0 height 0
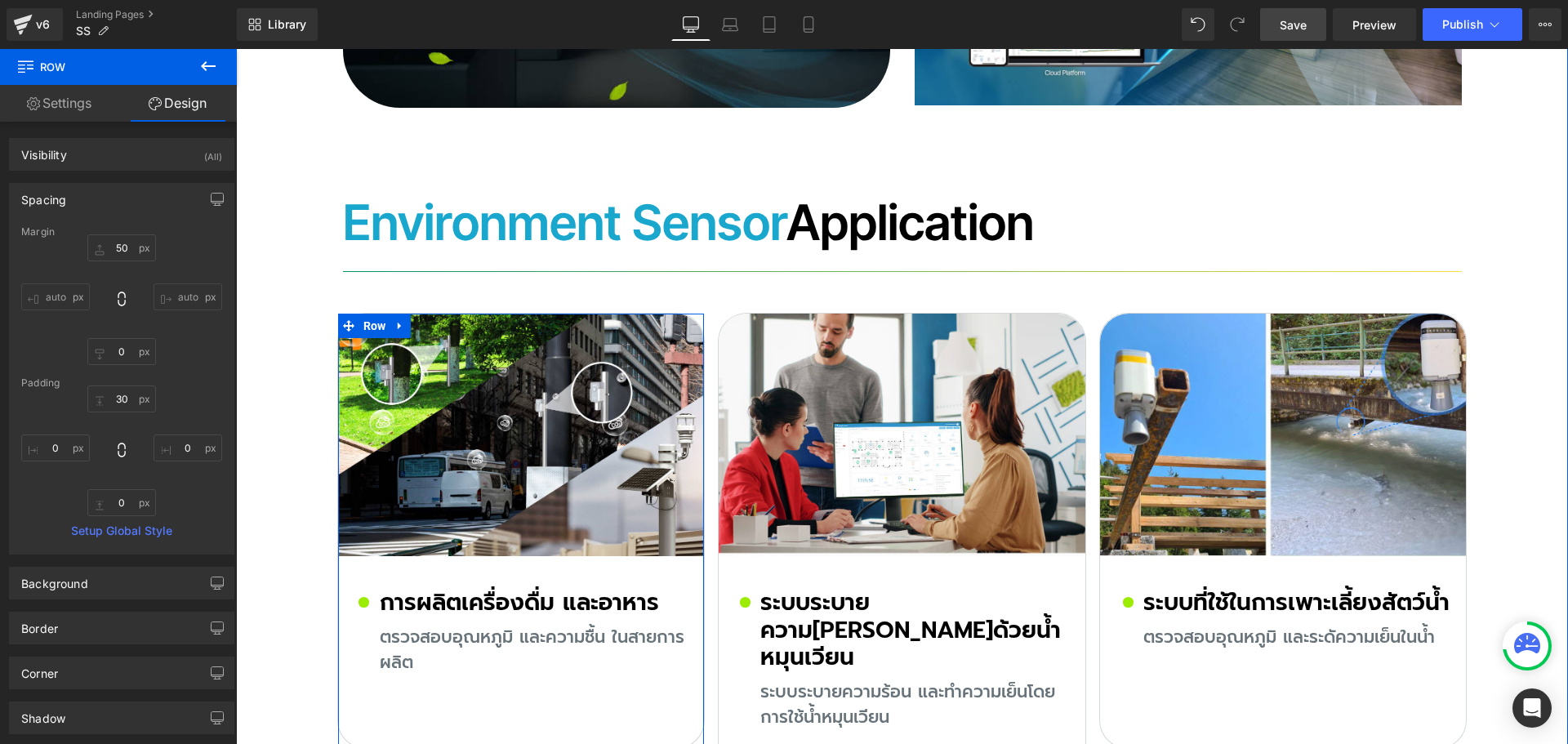
scroll to position [7762, 0]
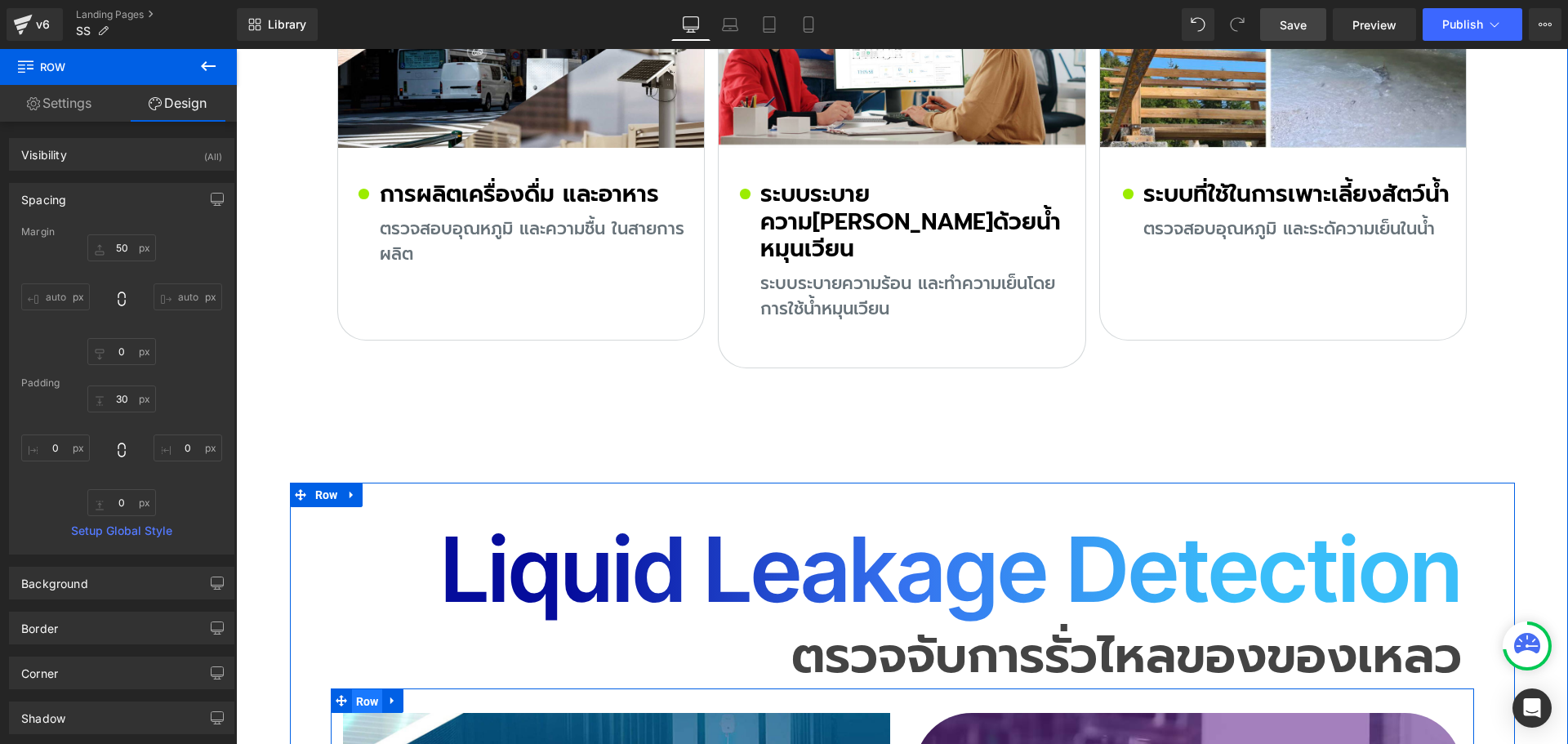
click at [365, 689] on span "Row" at bounding box center [367, 701] width 31 height 24
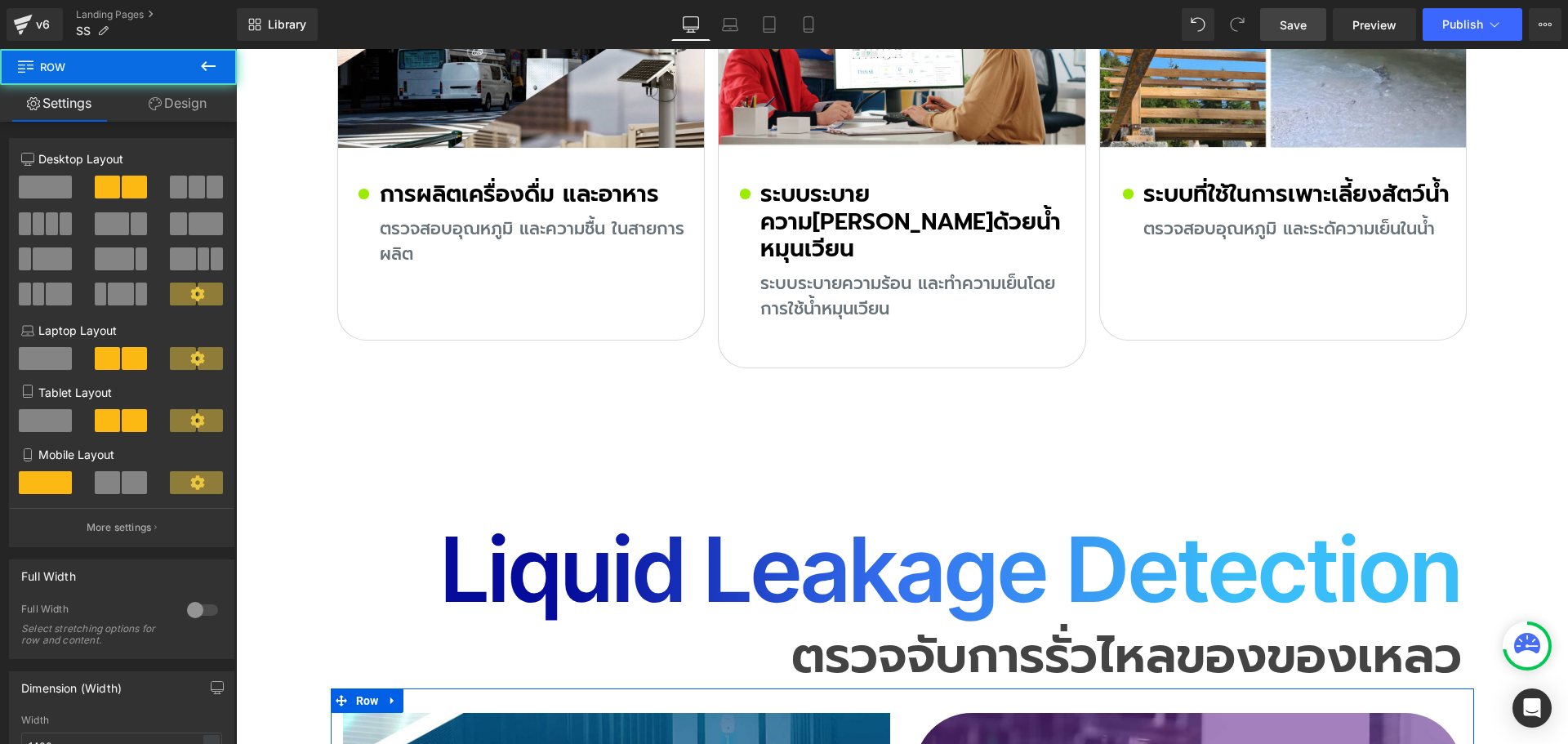
click at [186, 116] on link "Design" at bounding box center [177, 103] width 118 height 37
click at [0, 0] on div "Spacing" at bounding box center [0, 0] width 0 height 0
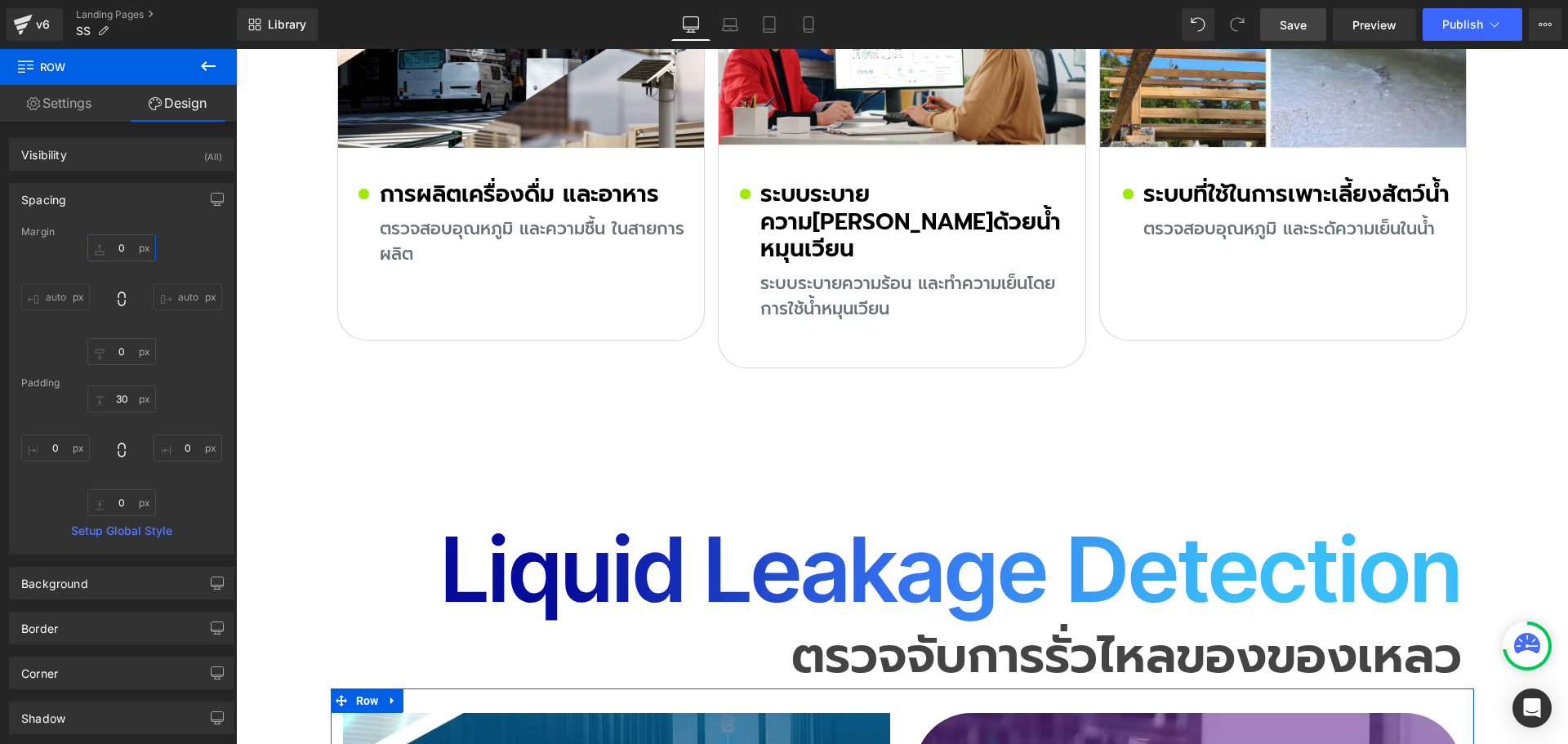
click at [120, 244] on input "text" at bounding box center [122, 248] width 69 height 27
type input "50"
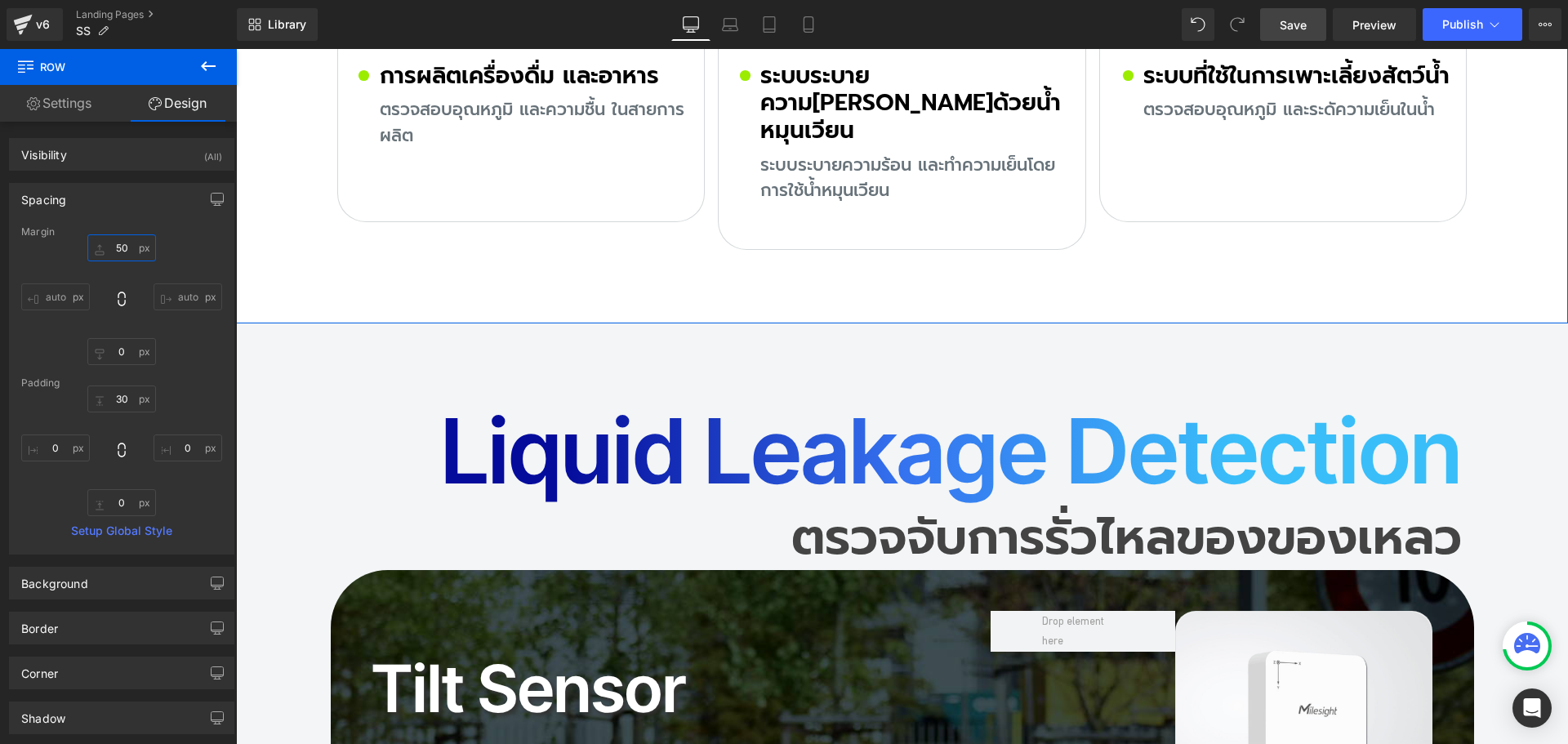
scroll to position [11194, 0]
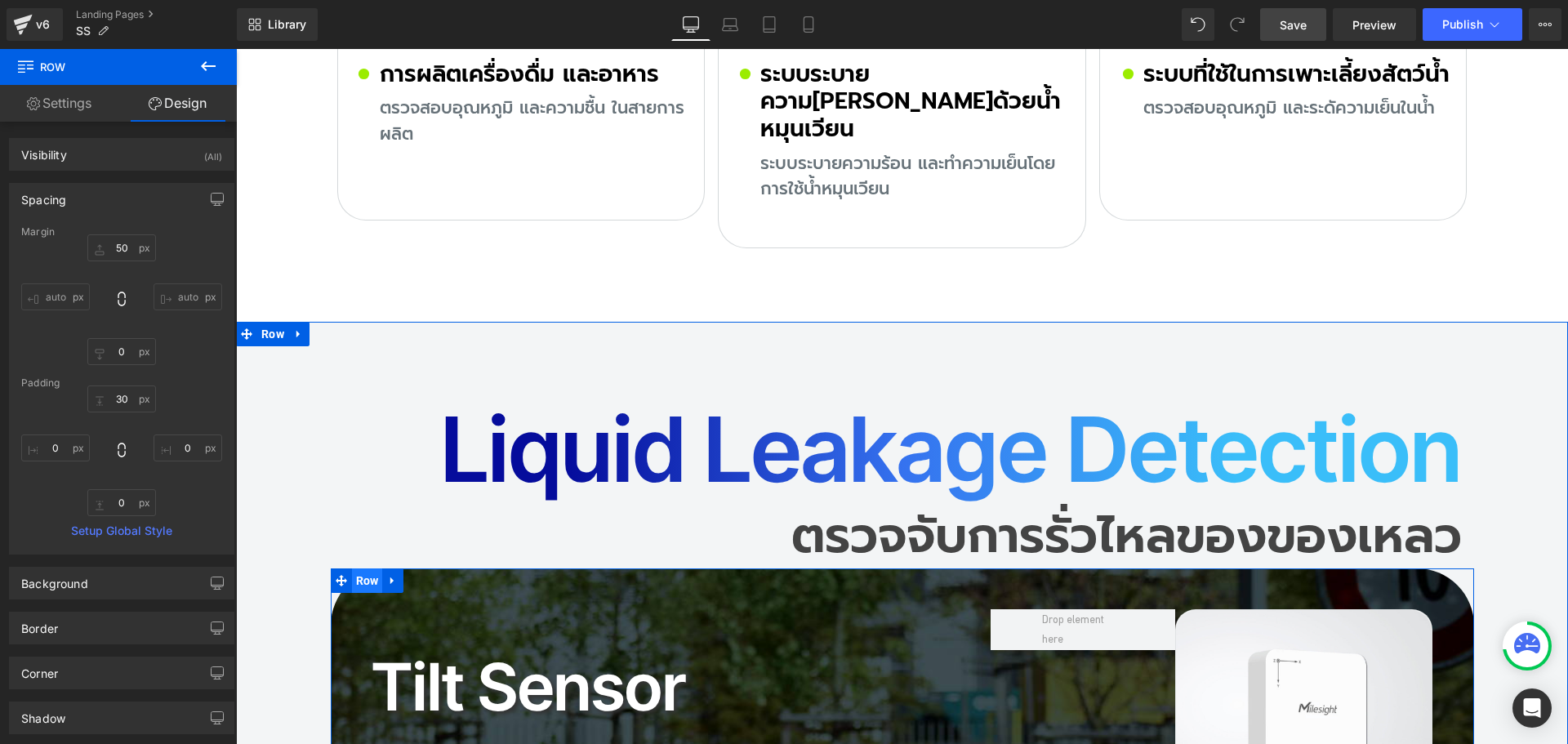
click at [354, 568] on span "Row" at bounding box center [367, 581] width 31 height 24
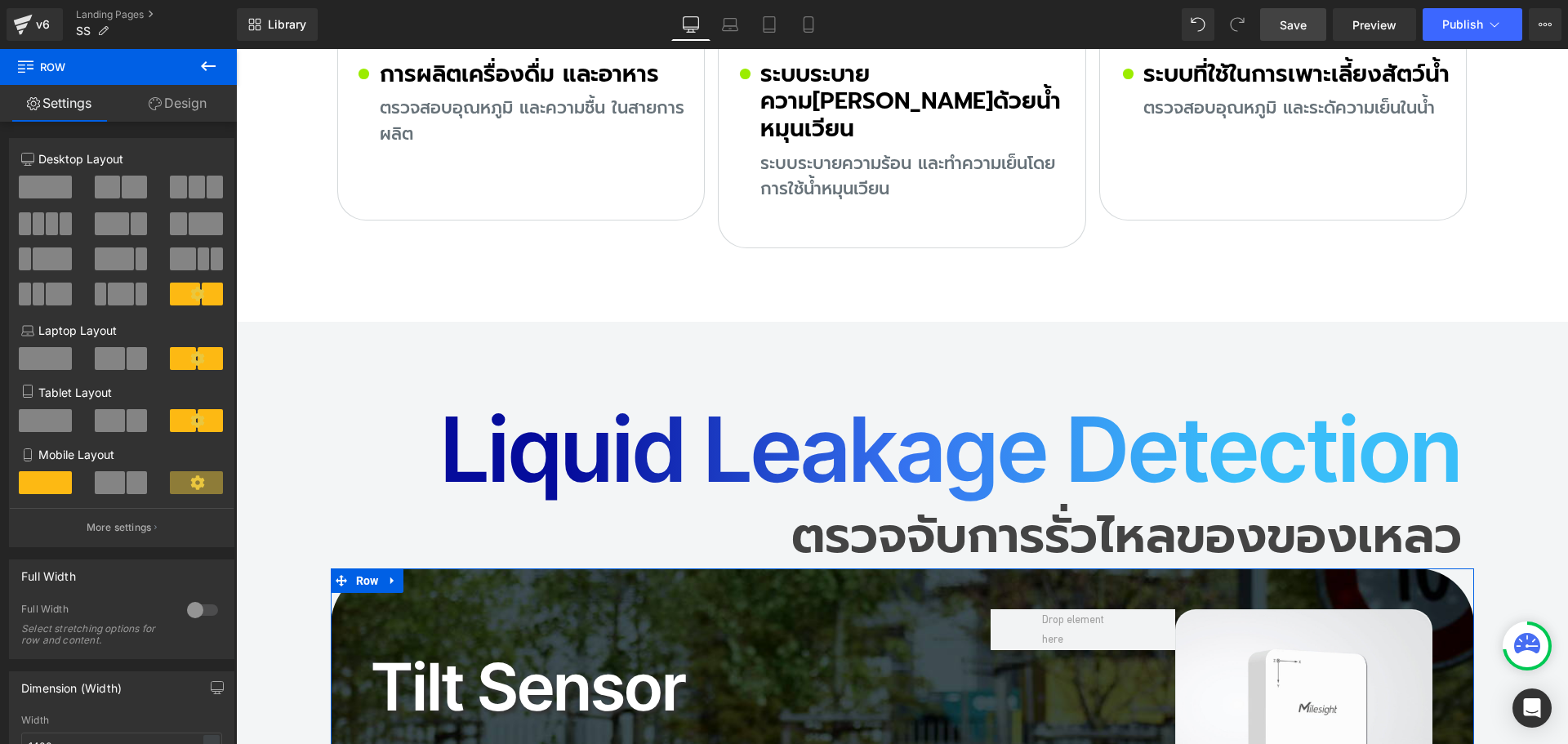
click at [179, 102] on link "Design" at bounding box center [177, 103] width 118 height 37
click at [0, 0] on div "Spacing" at bounding box center [0, 0] width 0 height 0
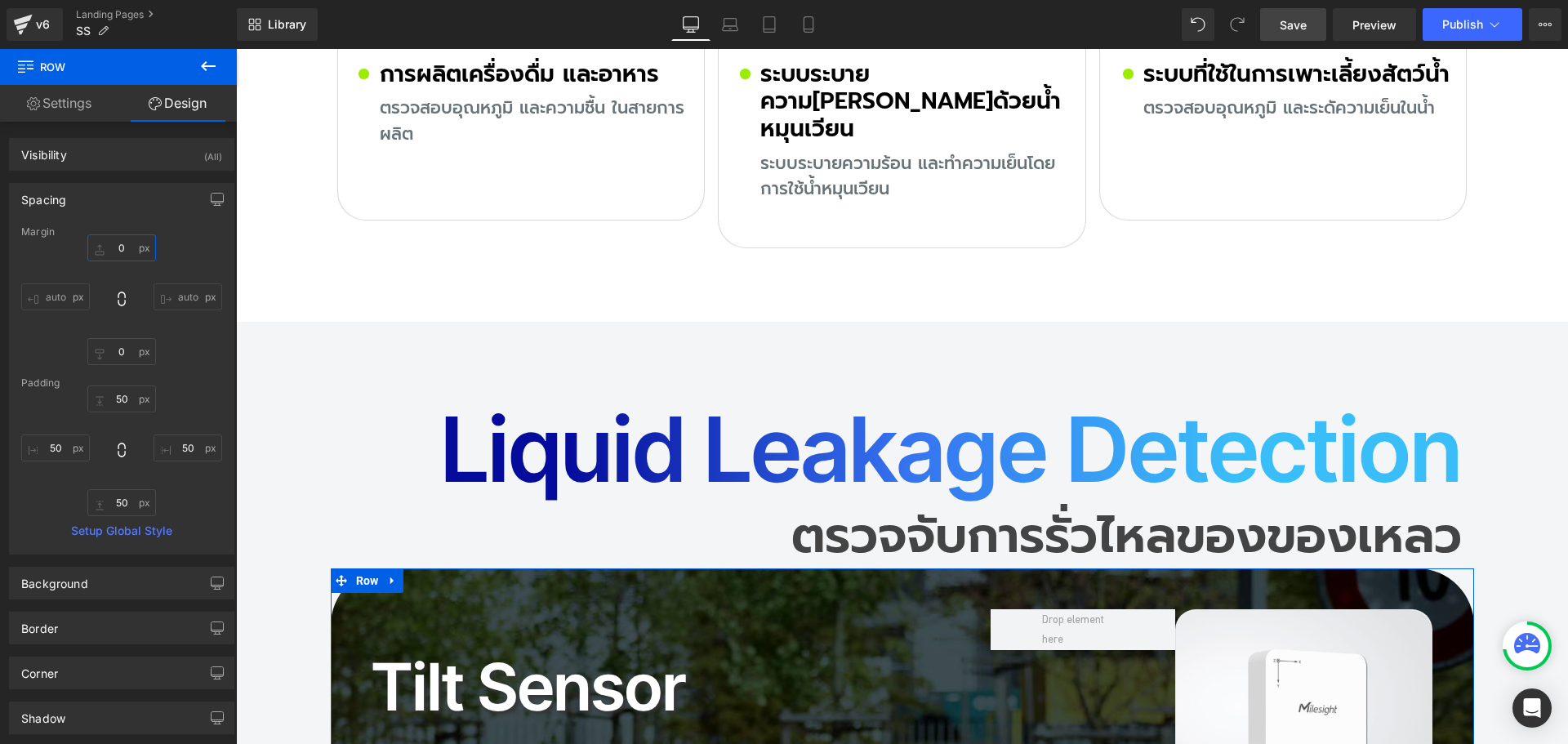
click at [127, 250] on input "0" at bounding box center [122, 248] width 69 height 27
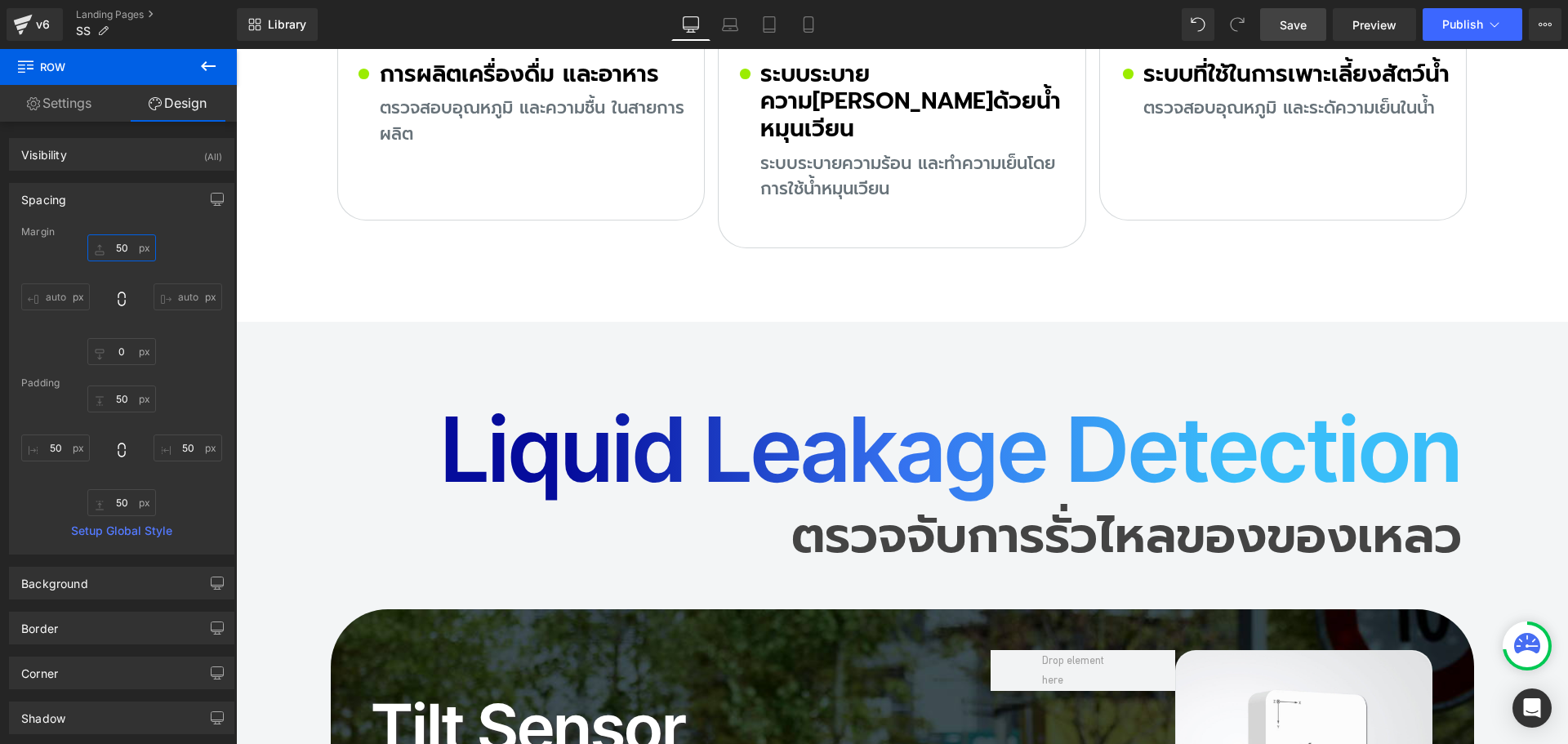
type input "50"
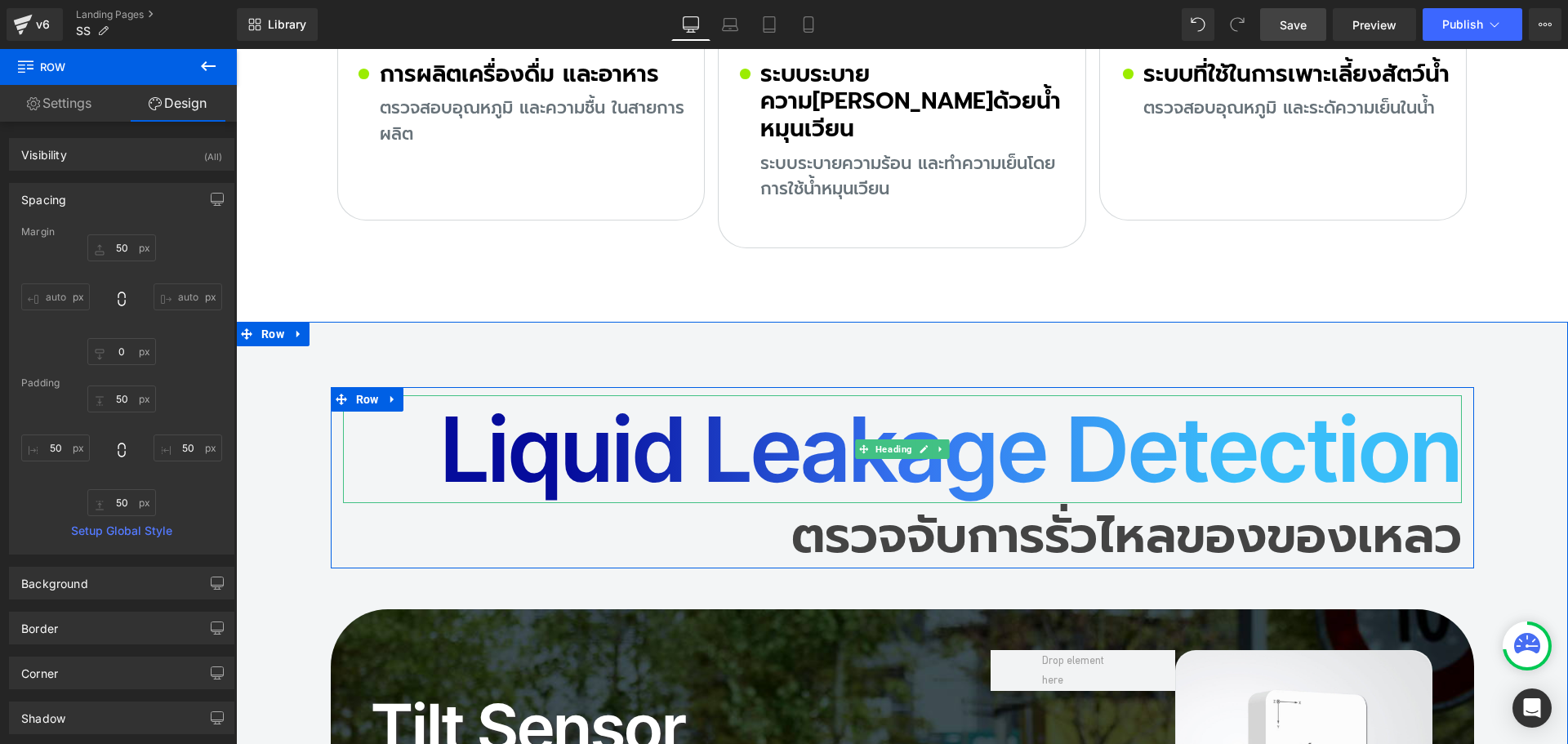
drag, startPoint x: 490, startPoint y: 304, endPoint x: 440, endPoint y: 329, distance: 55.9
click at [490, 395] on h2 "Liquid Leakage Detection" at bounding box center [903, 449] width 1119 height 108
click at [447, 395] on h2 "Liquid Leakage Detection" at bounding box center [903, 449] width 1119 height 108
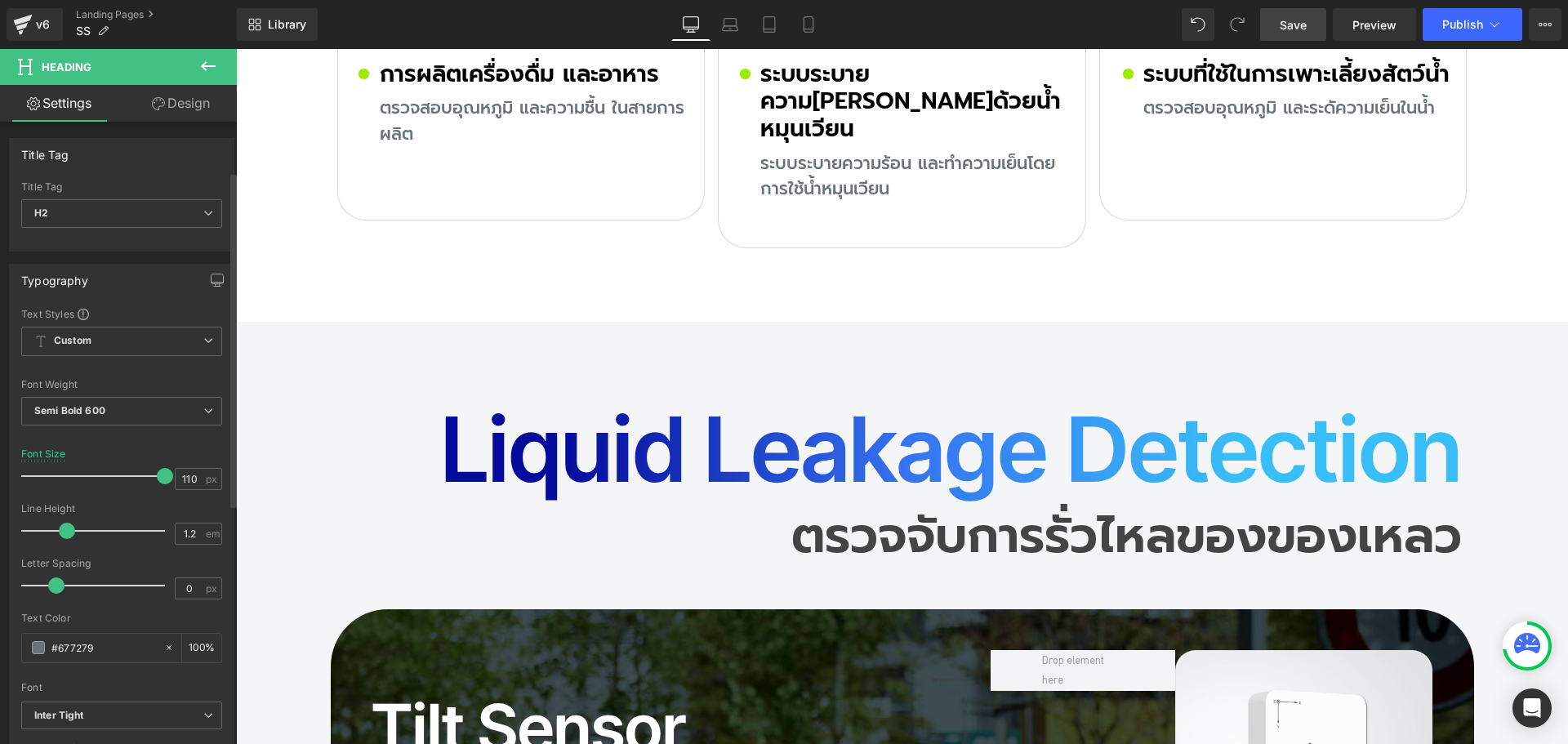
scroll to position [409, 0]
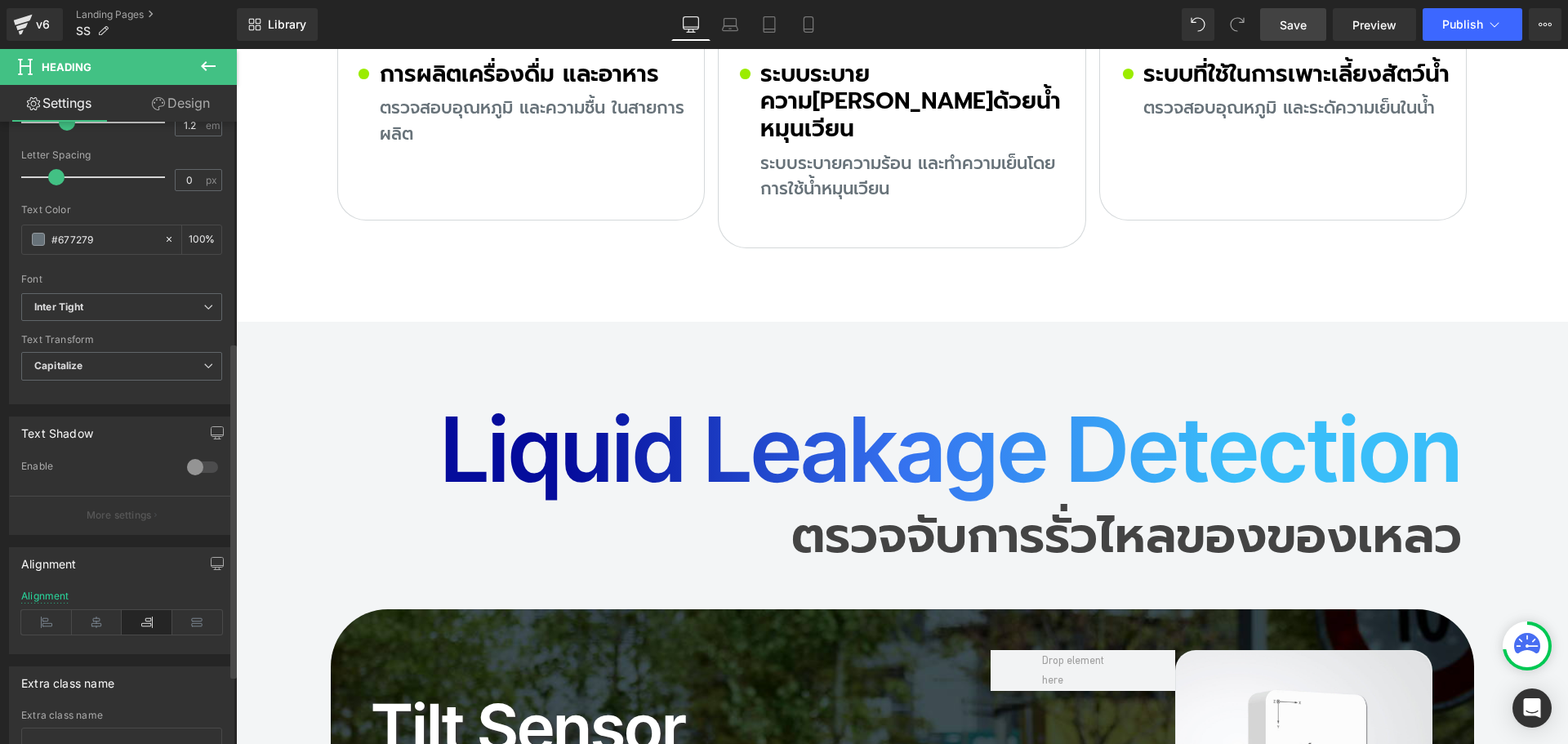
drag, startPoint x: 52, startPoint y: 622, endPoint x: 156, endPoint y: 604, distance: 105.5
click at [51, 622] on icon at bounding box center [46, 622] width 50 height 24
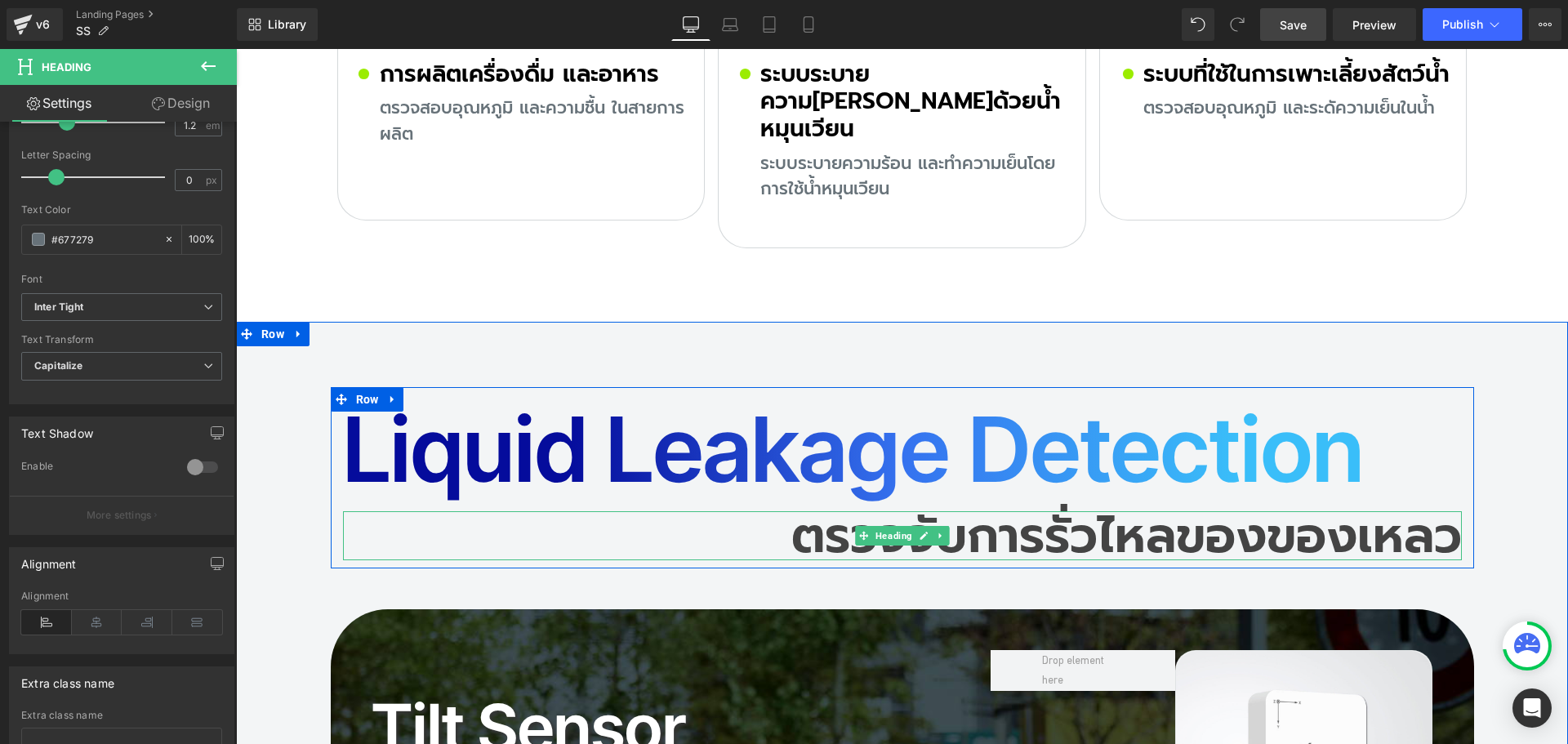
click at [812, 511] on h2 "ตรวจจับการรั่วไหลของของเหลว" at bounding box center [903, 535] width 1119 height 49
click at [792, 511] on h2 "ตรวจจับการรั่วไหลของของเหลว" at bounding box center [903, 535] width 1119 height 49
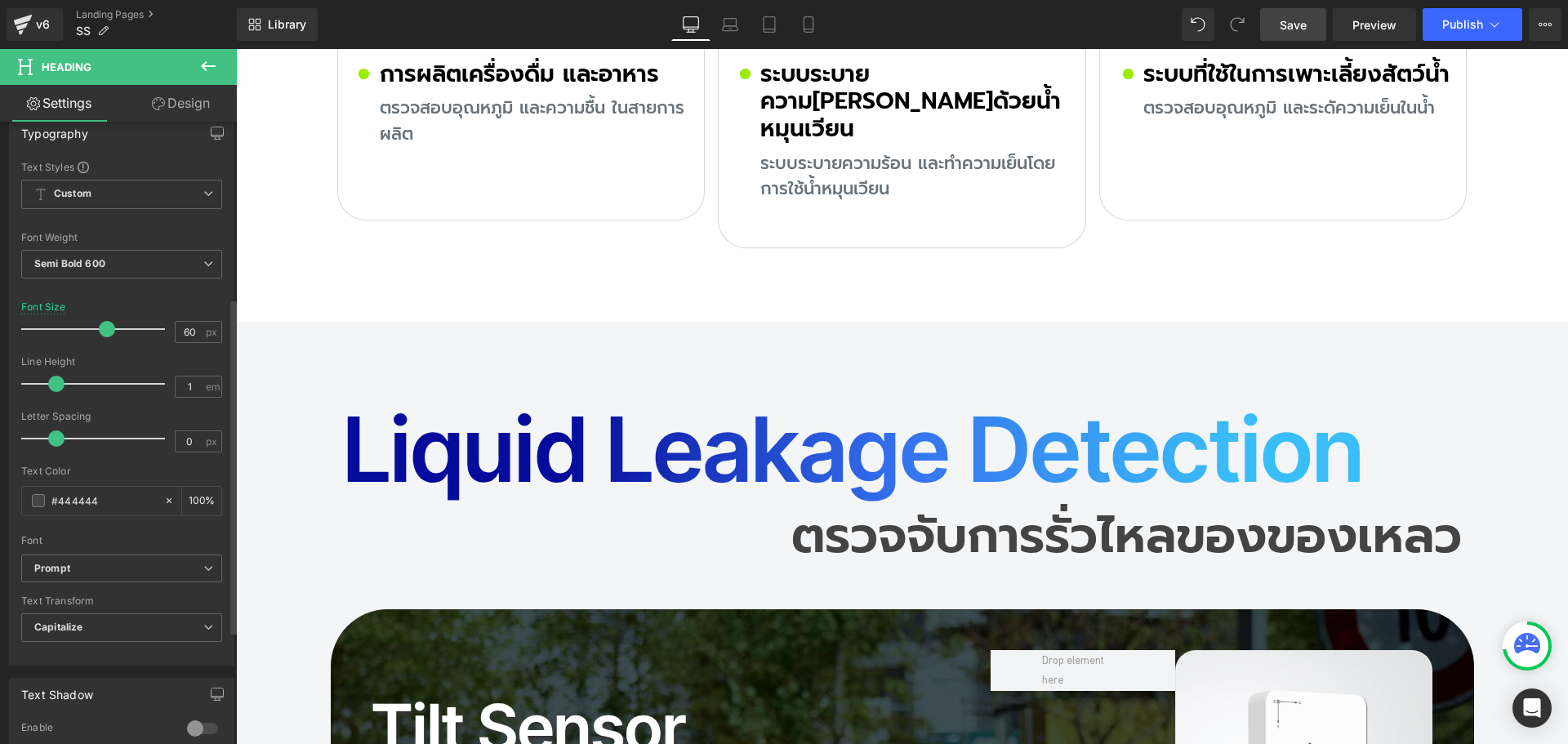
scroll to position [327, 0]
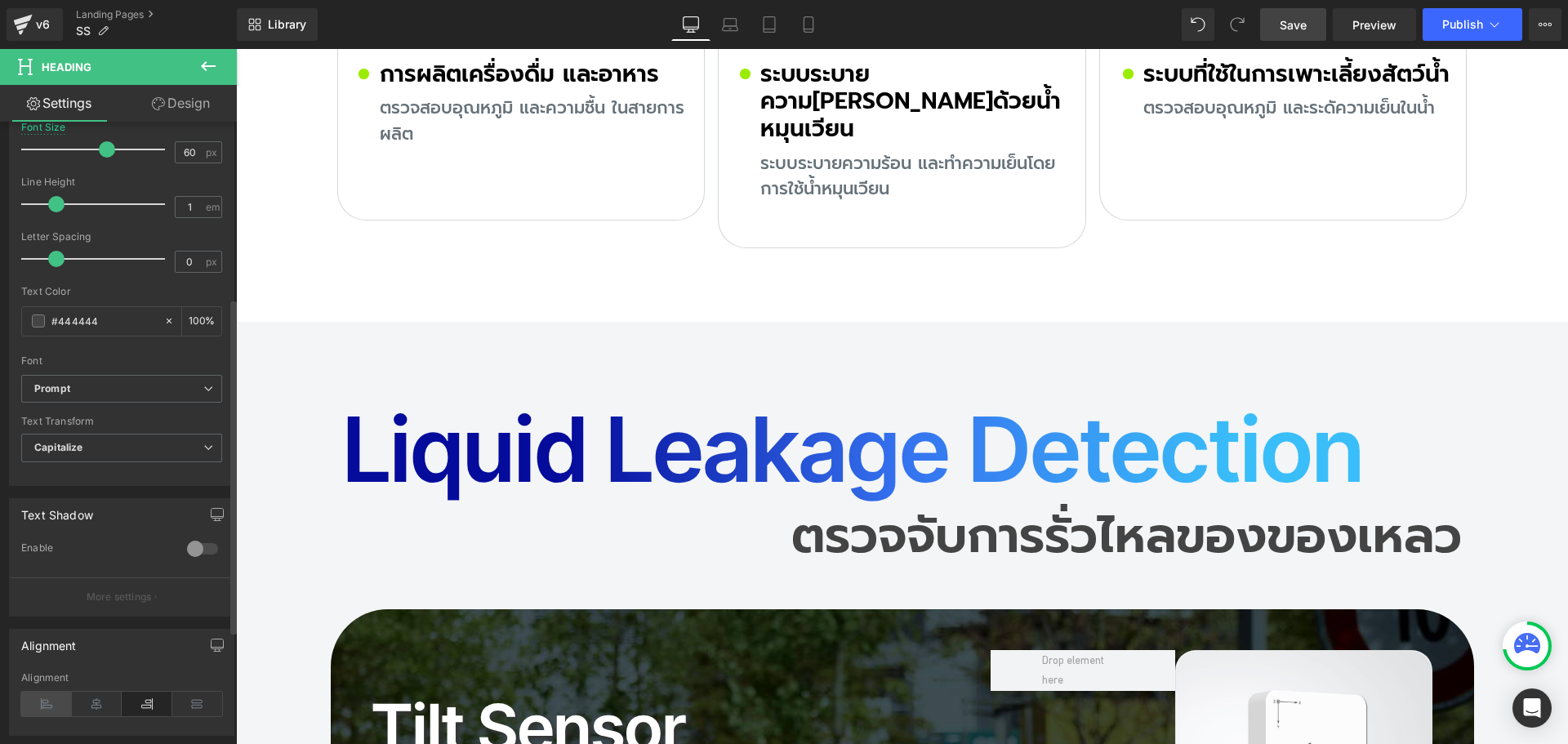
click at [49, 701] on icon at bounding box center [46, 704] width 50 height 24
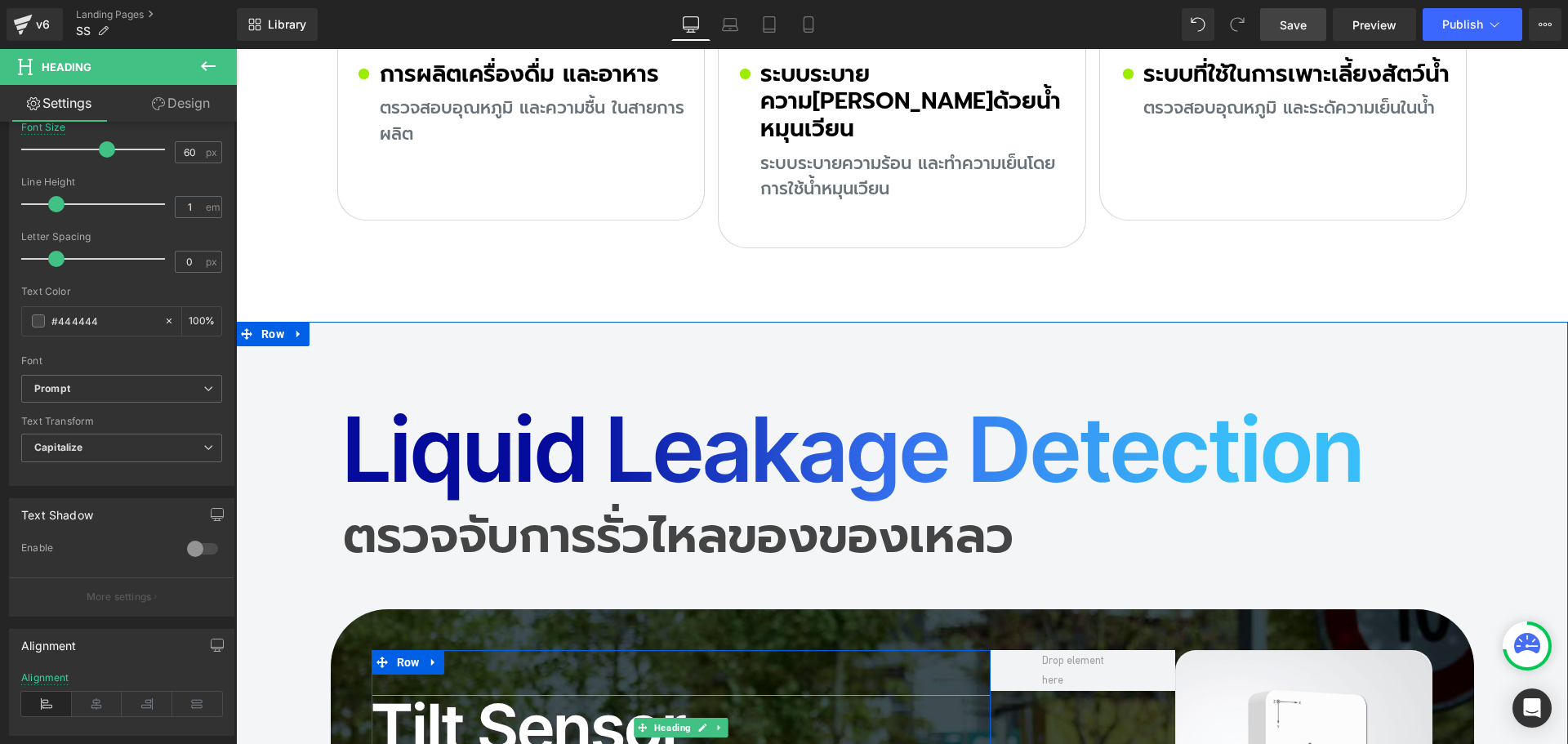
drag, startPoint x: 457, startPoint y: 602, endPoint x: 423, endPoint y: 599, distance: 34.1
click at [454, 695] on h2 "Tilt Sensor" at bounding box center [681, 727] width 619 height 65
click at [423, 695] on h2 "Tilt Sensor" at bounding box center [681, 727] width 619 height 65
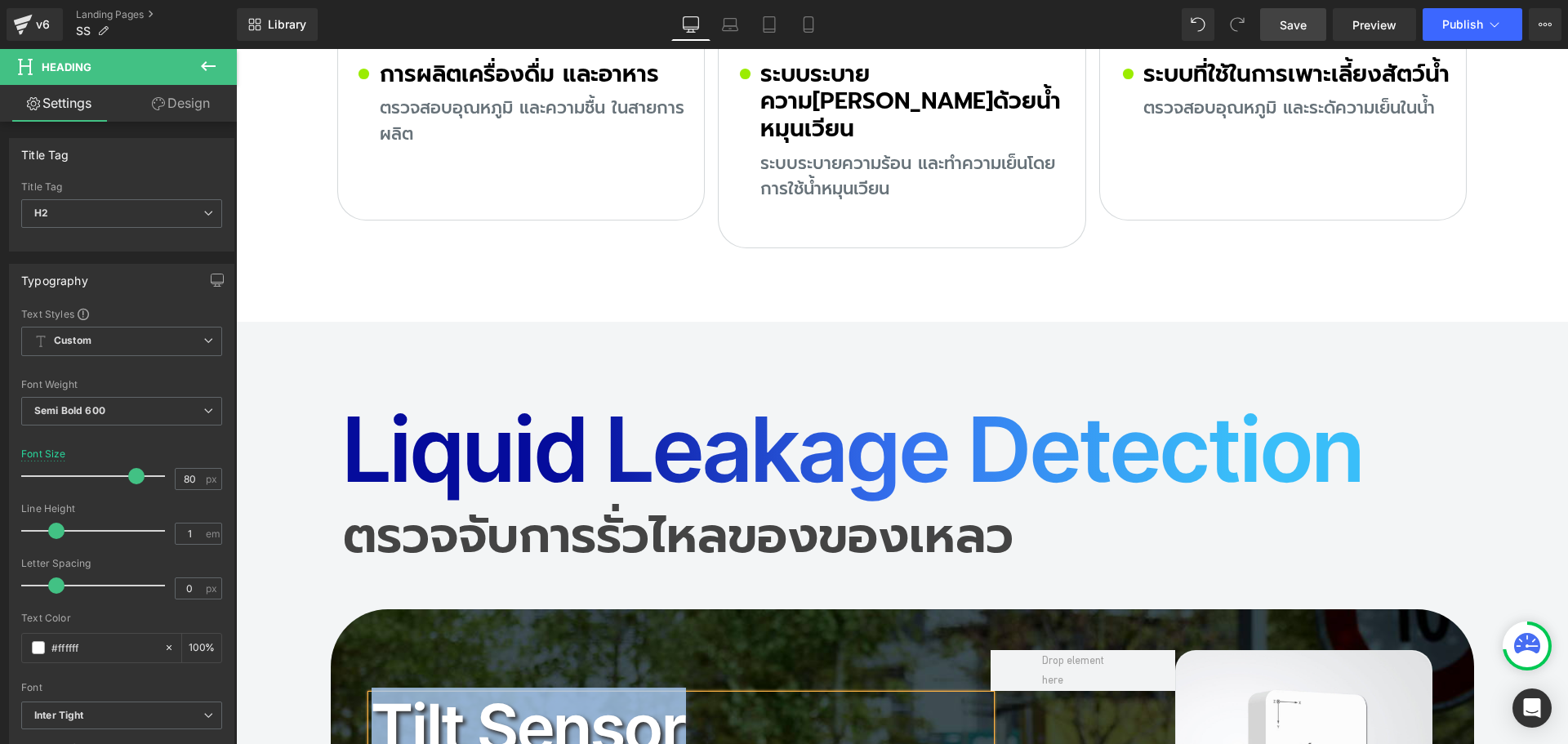
copy h2 "Tilt Sensor"
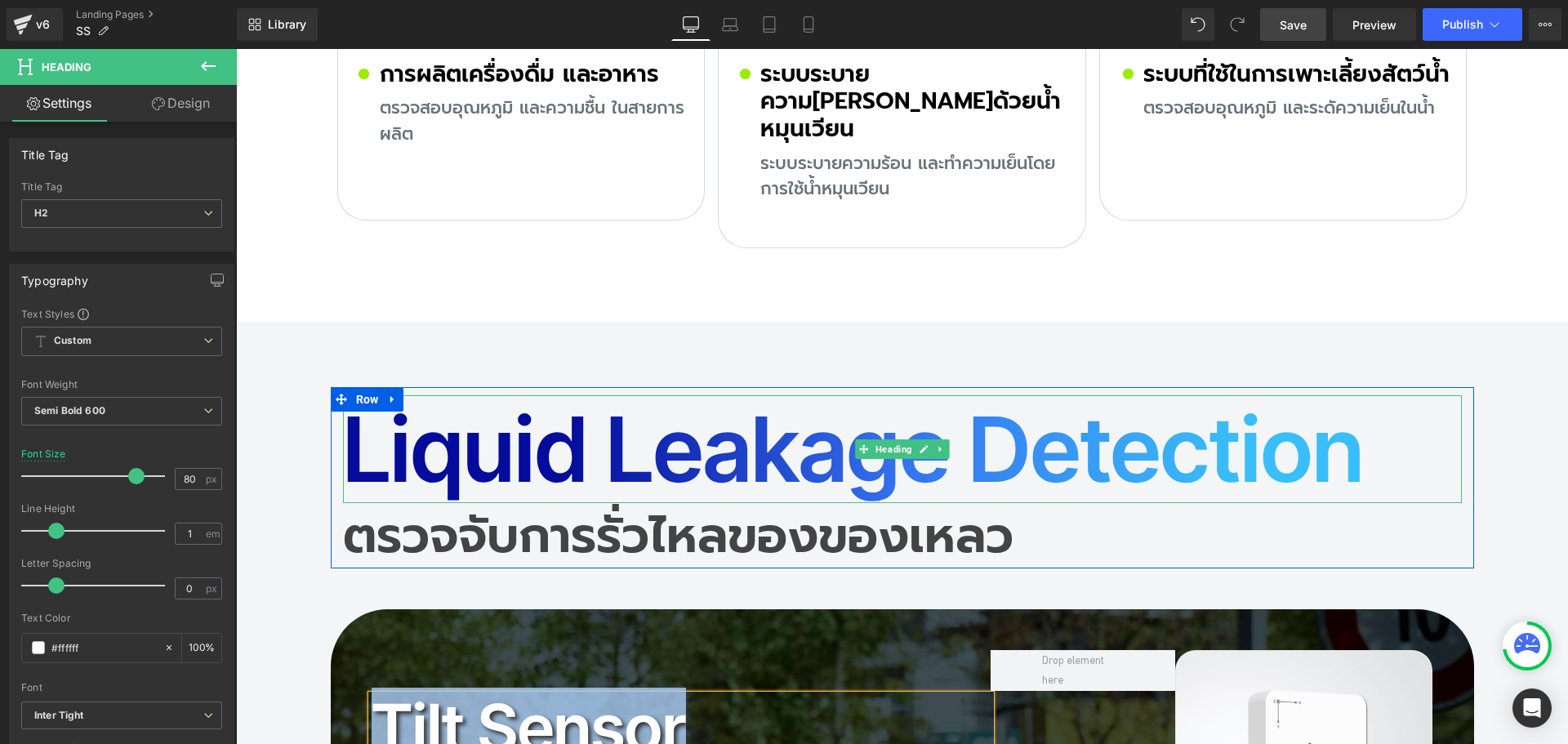
click at [400, 395] on h2 "Liquid Leakage Detection" at bounding box center [903, 449] width 1119 height 108
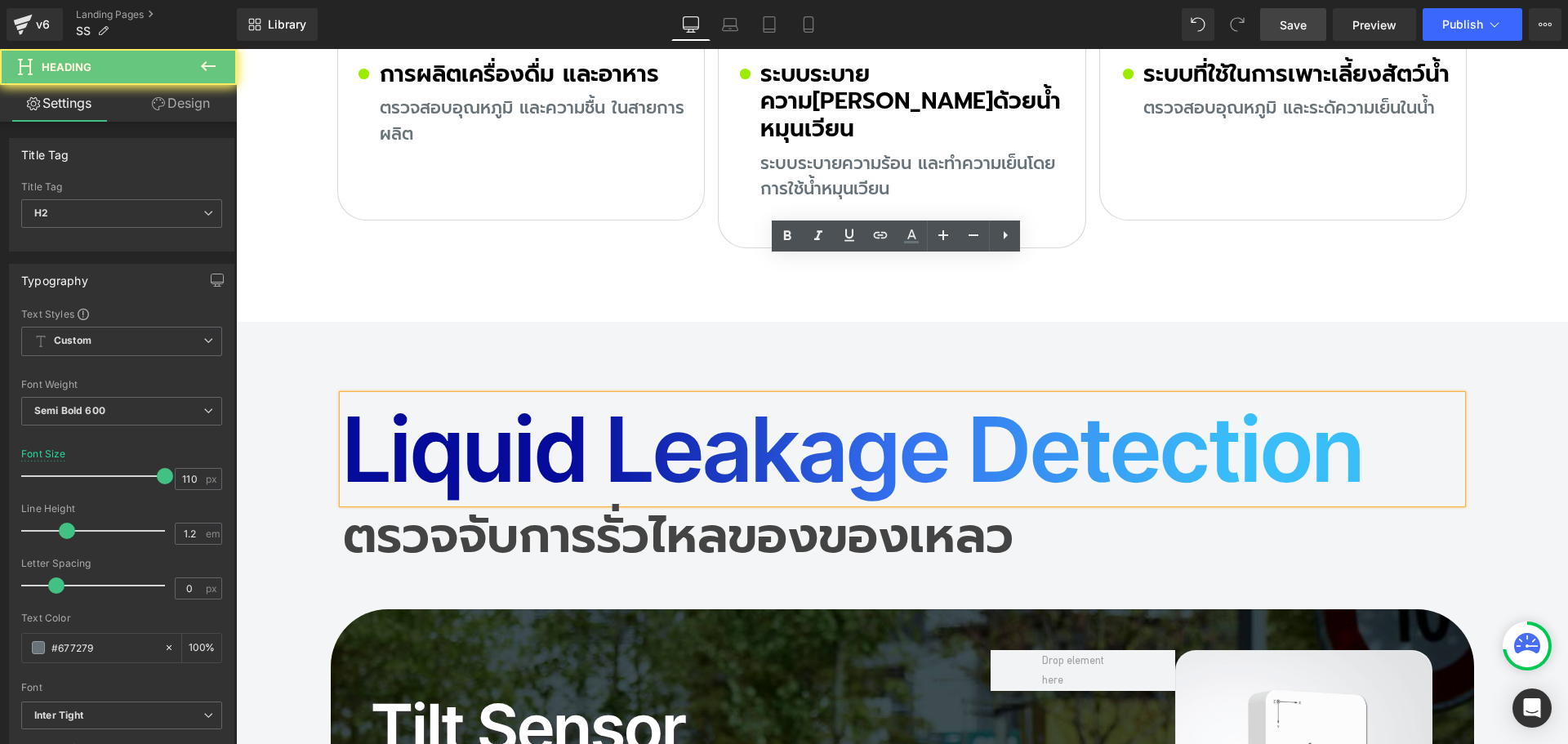
click at [373, 395] on h2 "Liquid Leakage Detection" at bounding box center [903, 449] width 1119 height 108
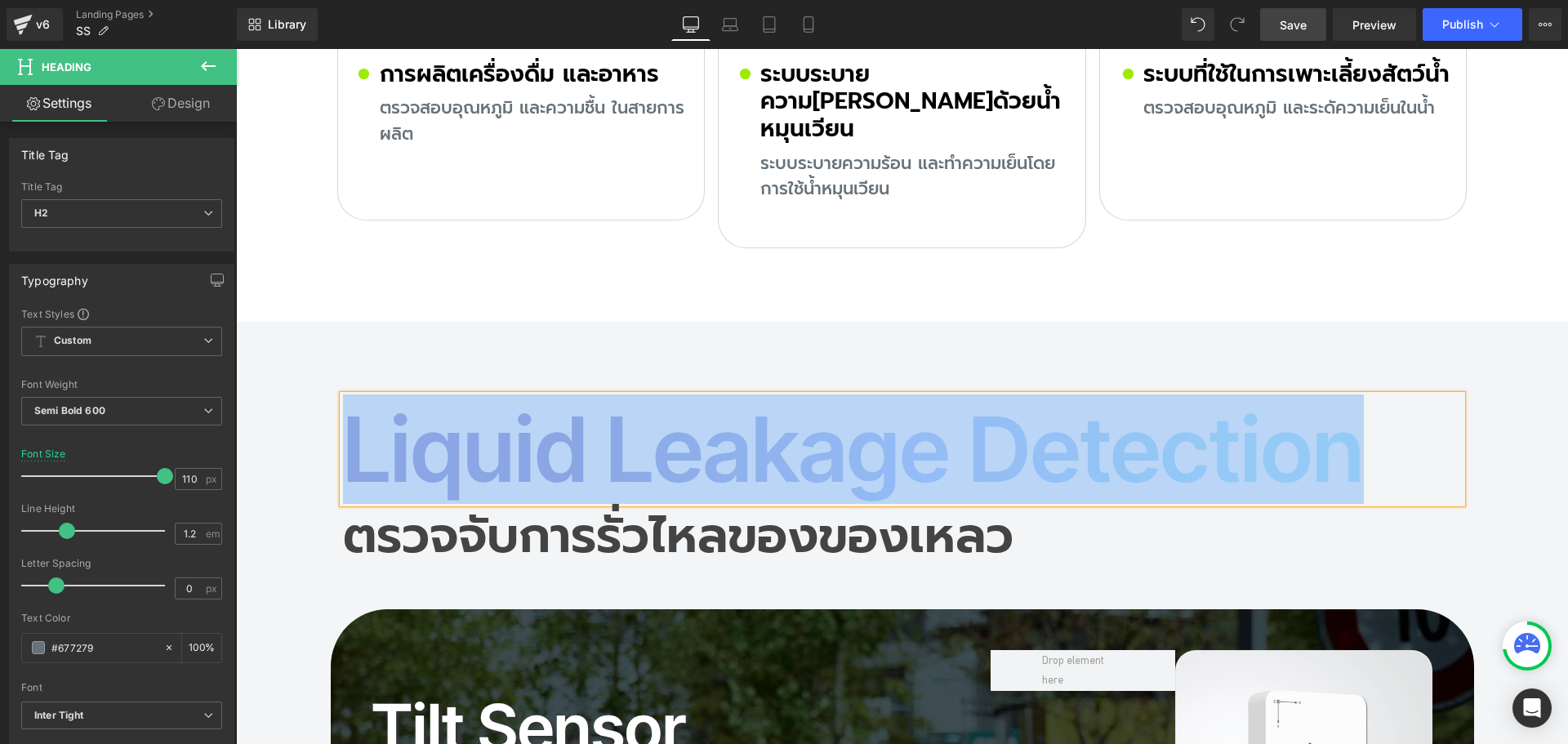
paste div
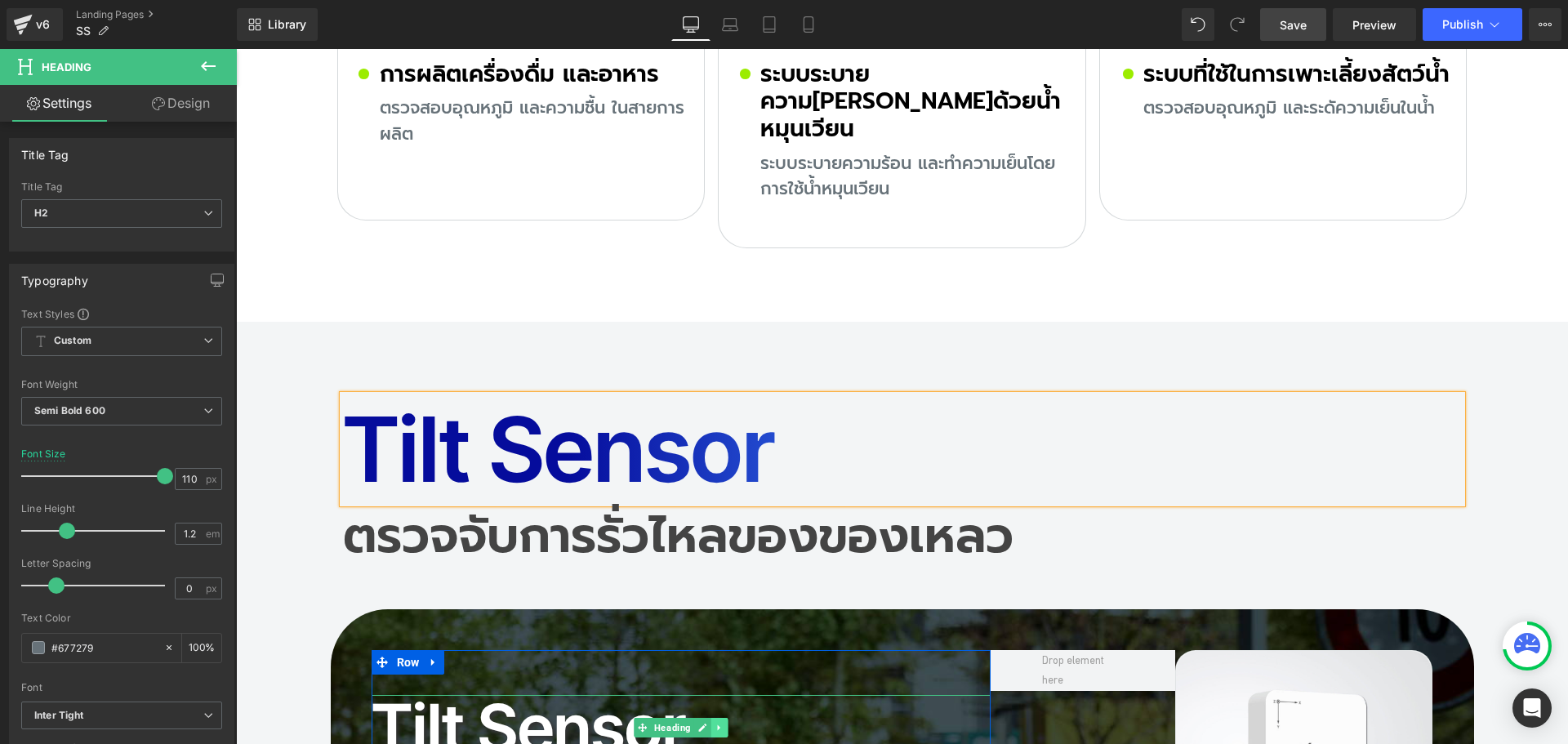
click at [715, 723] on icon at bounding box center [719, 727] width 9 height 10
click at [724, 723] on icon at bounding box center [728, 727] width 9 height 9
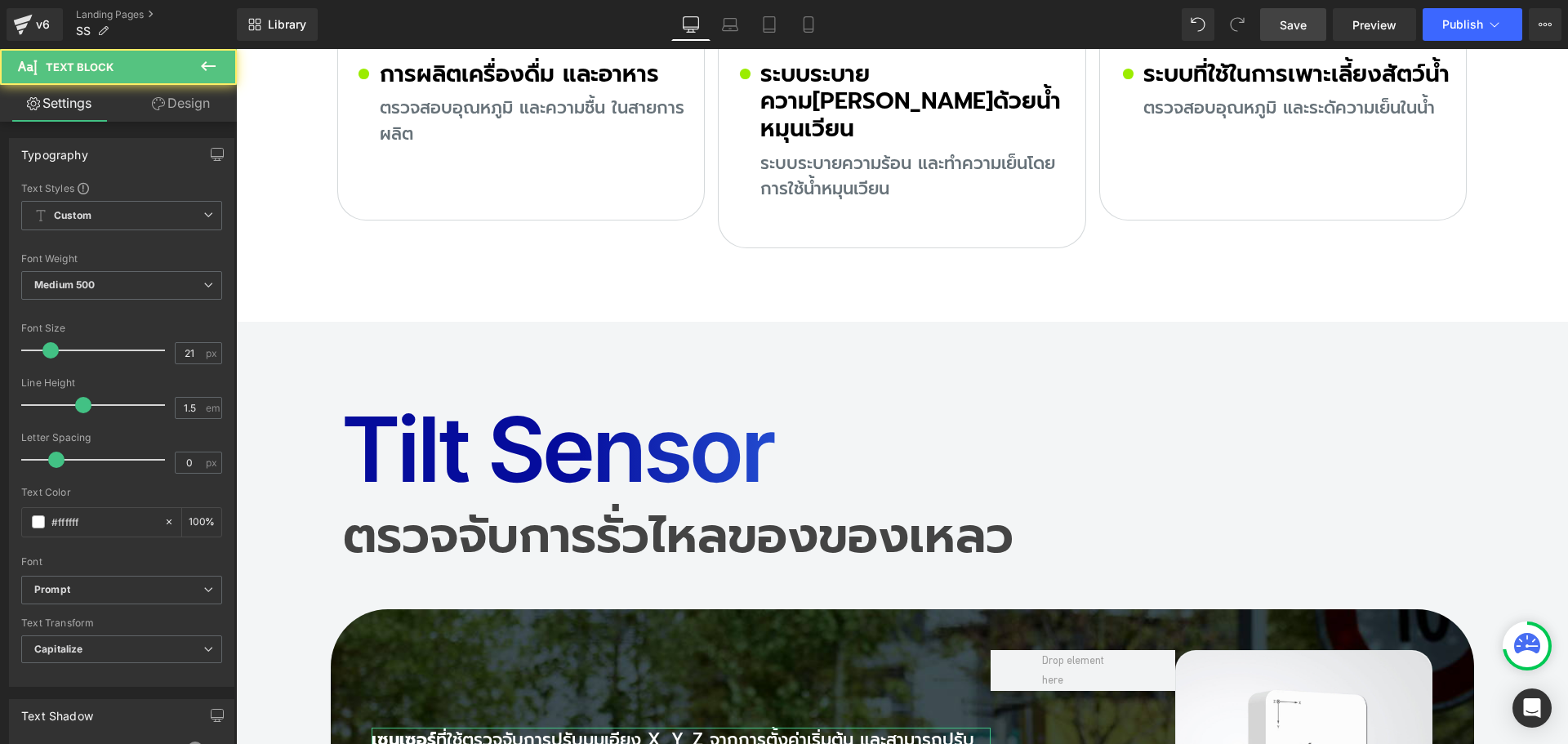
click at [182, 98] on link "Design" at bounding box center [181, 103] width 118 height 37
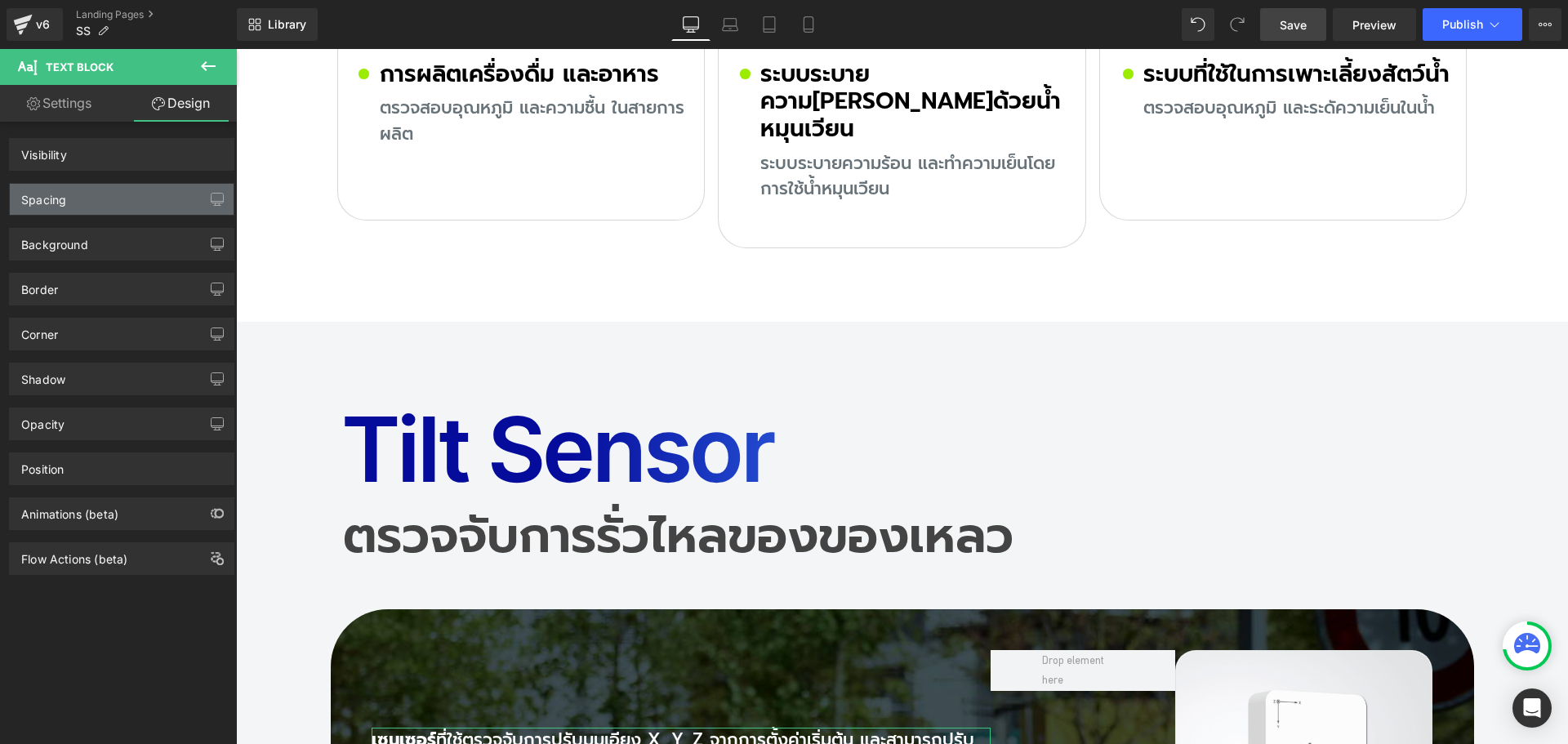
click at [64, 201] on div "Spacing" at bounding box center [43, 196] width 45 height 23
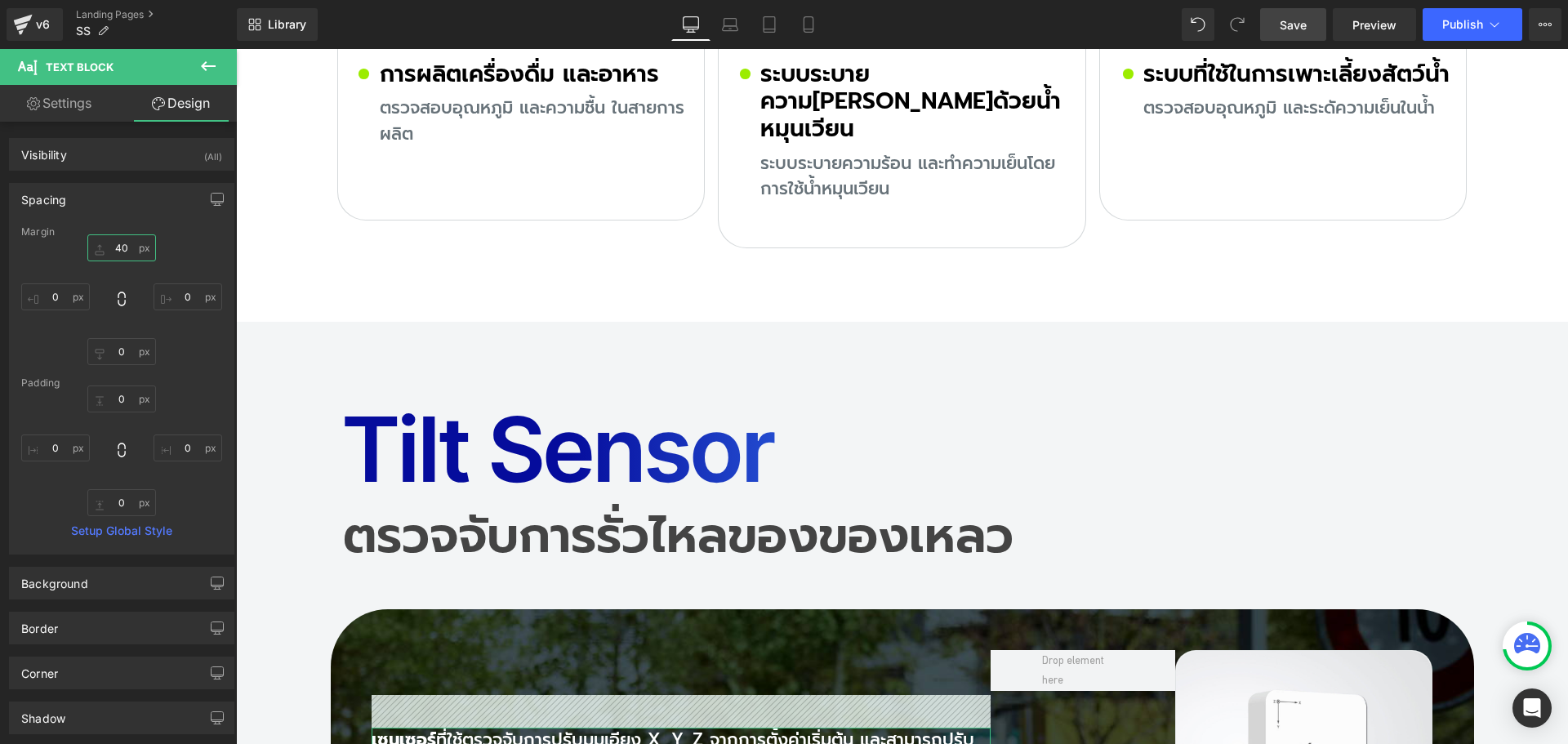
click at [131, 252] on input "text" at bounding box center [122, 248] width 69 height 27
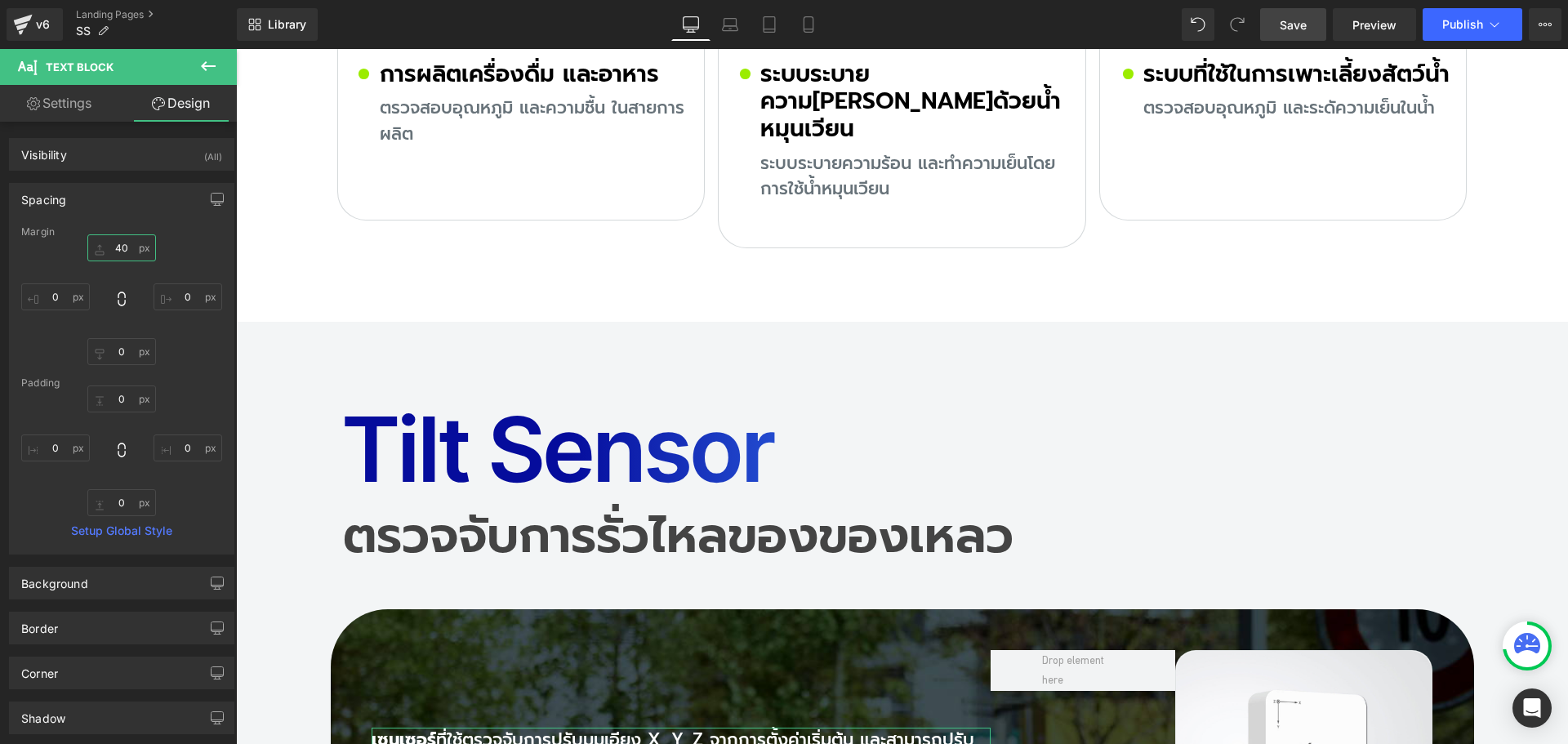
type input "0"
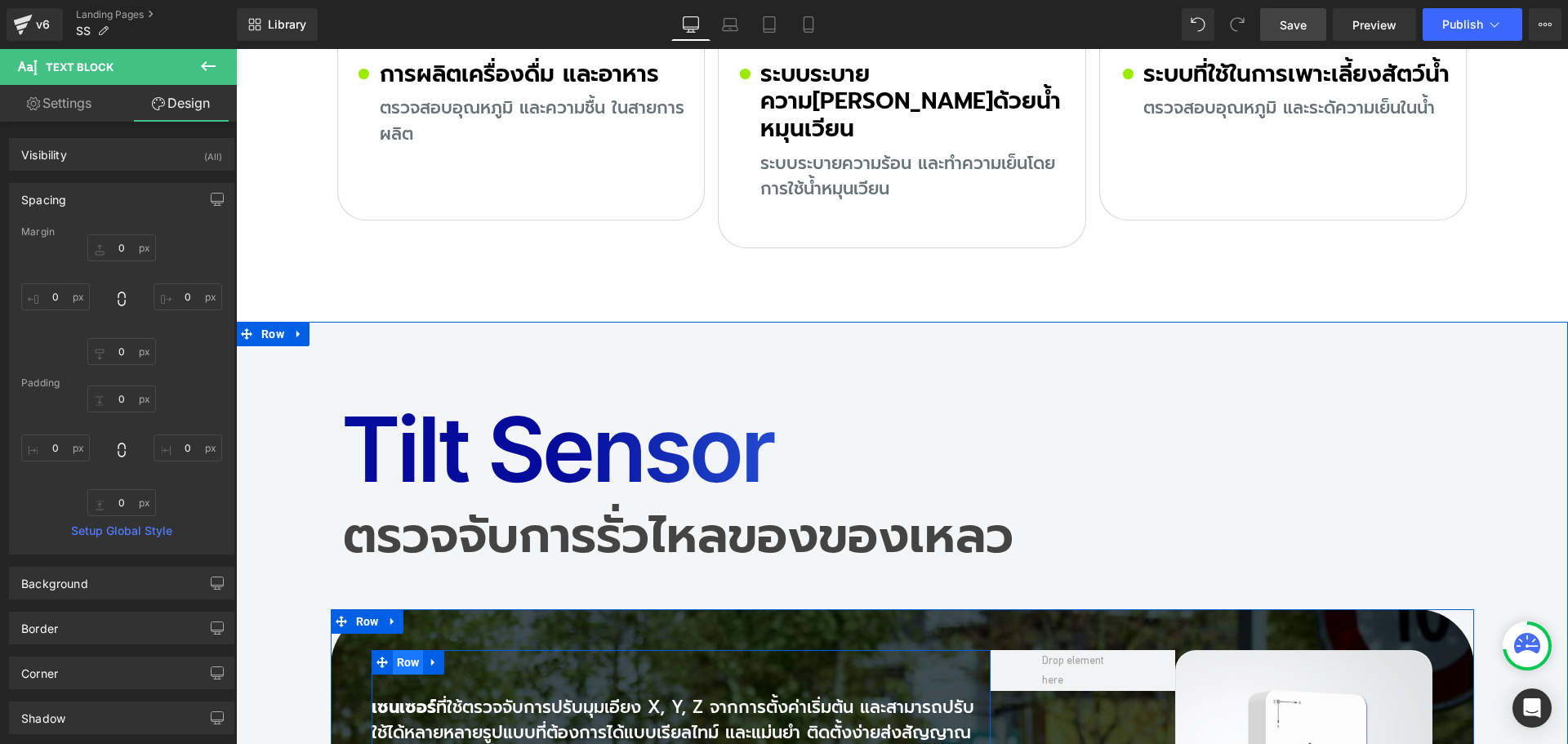
click at [396, 650] on span "Row" at bounding box center [408, 662] width 31 height 24
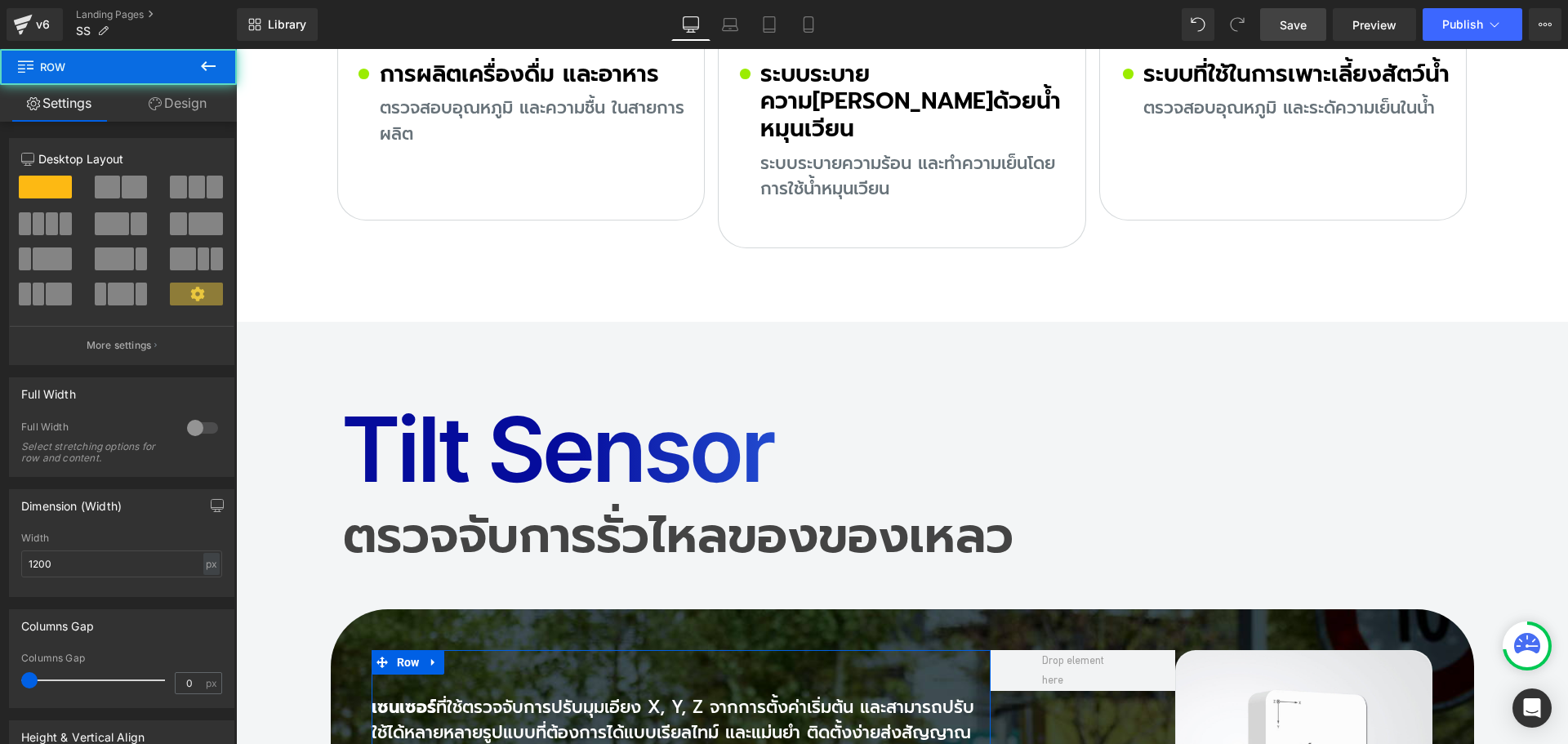
click at [203, 105] on link "Design" at bounding box center [177, 103] width 118 height 37
click at [0, 0] on div "Spacing" at bounding box center [0, 0] width 0 height 0
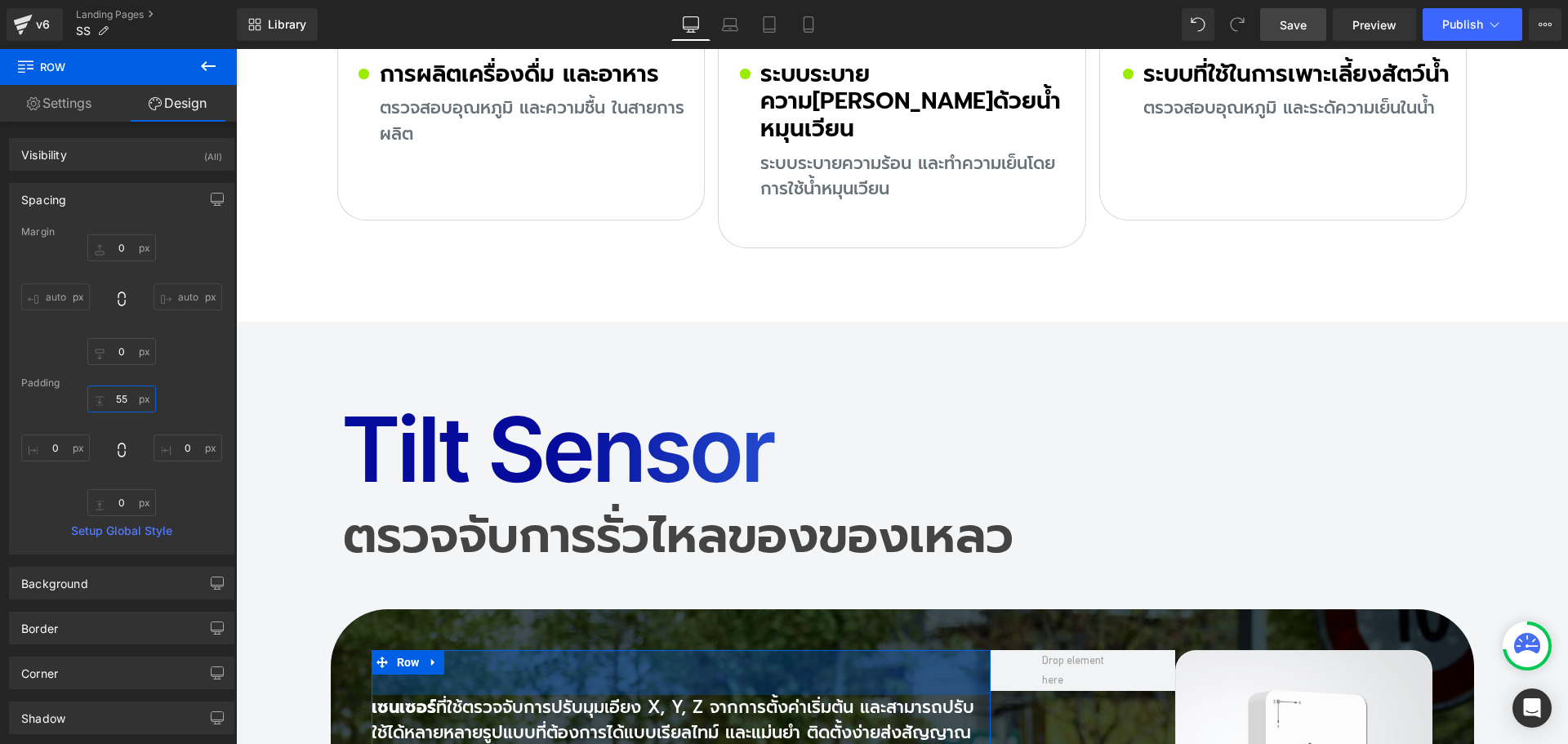
click at [129, 399] on input "text" at bounding box center [122, 399] width 69 height 27
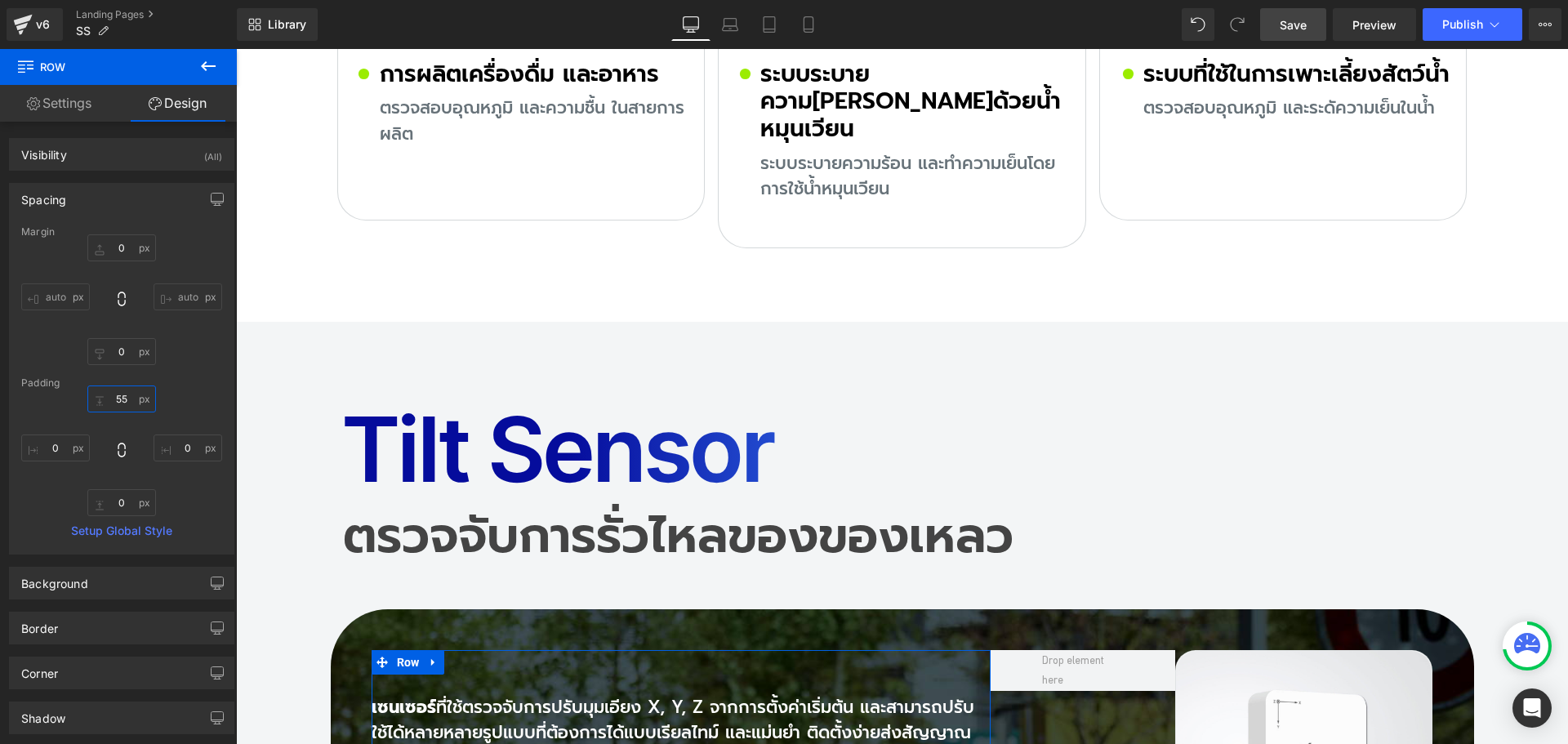
type input "0"
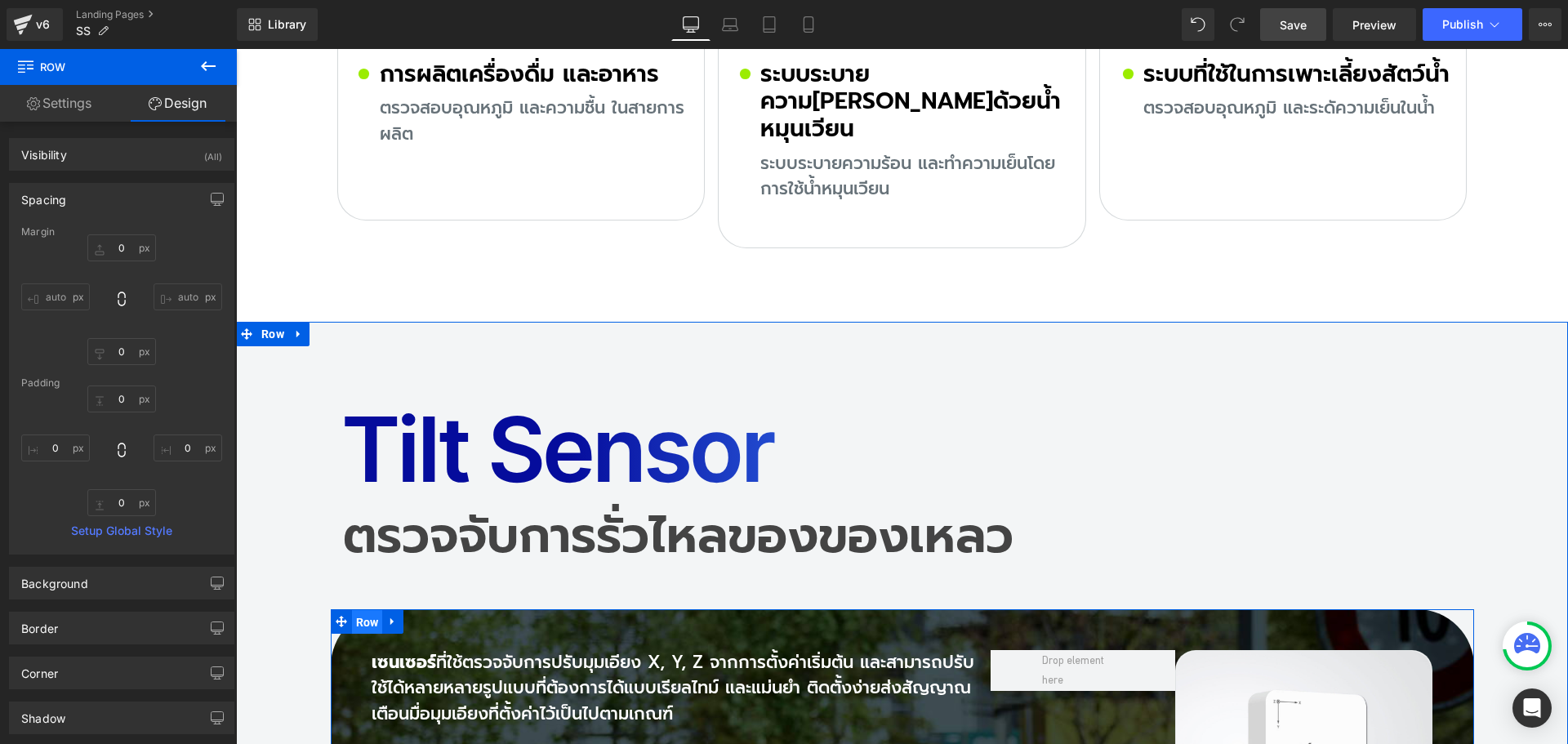
click at [354, 610] on span "Row" at bounding box center [367, 622] width 31 height 24
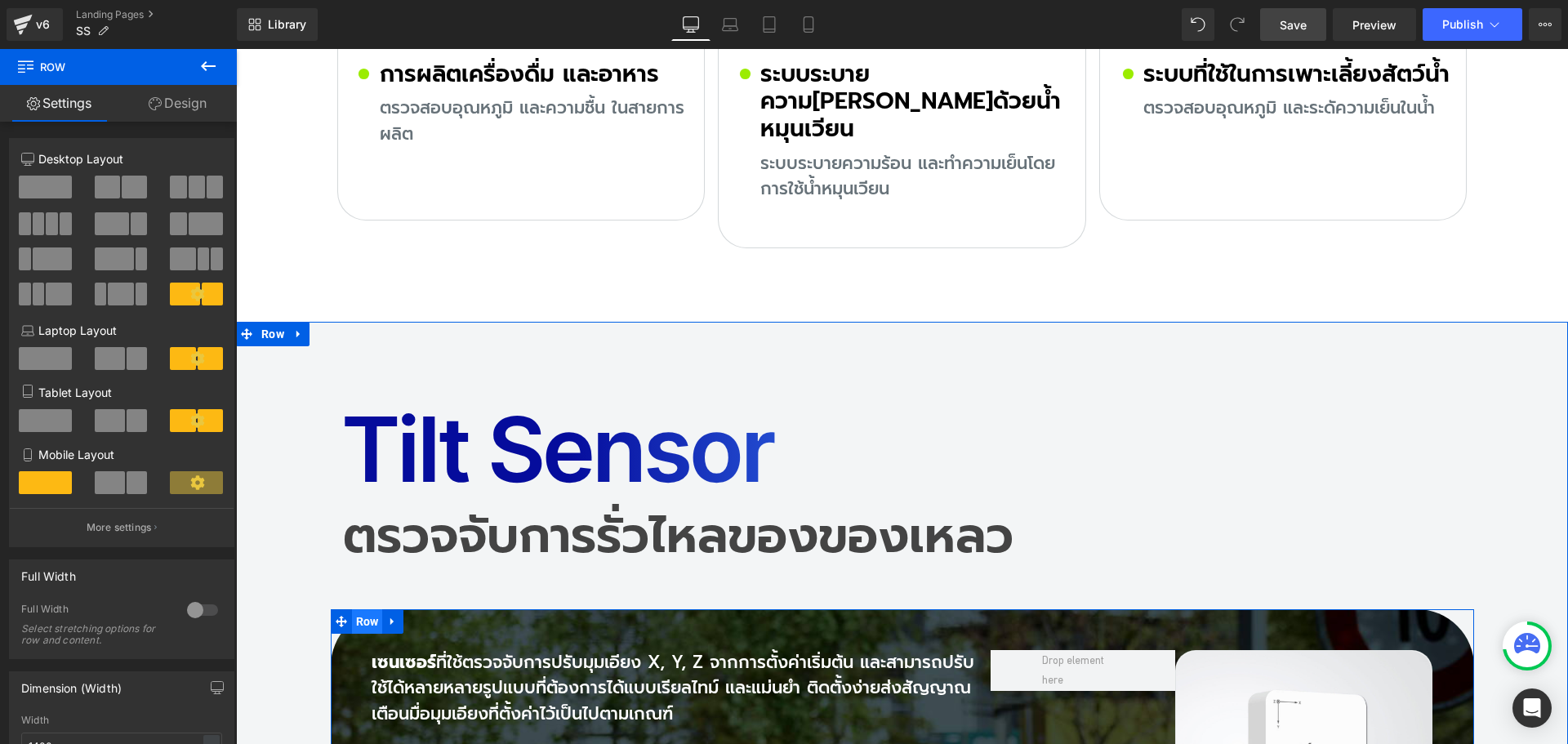
click at [354, 609] on span "Row" at bounding box center [367, 621] width 31 height 24
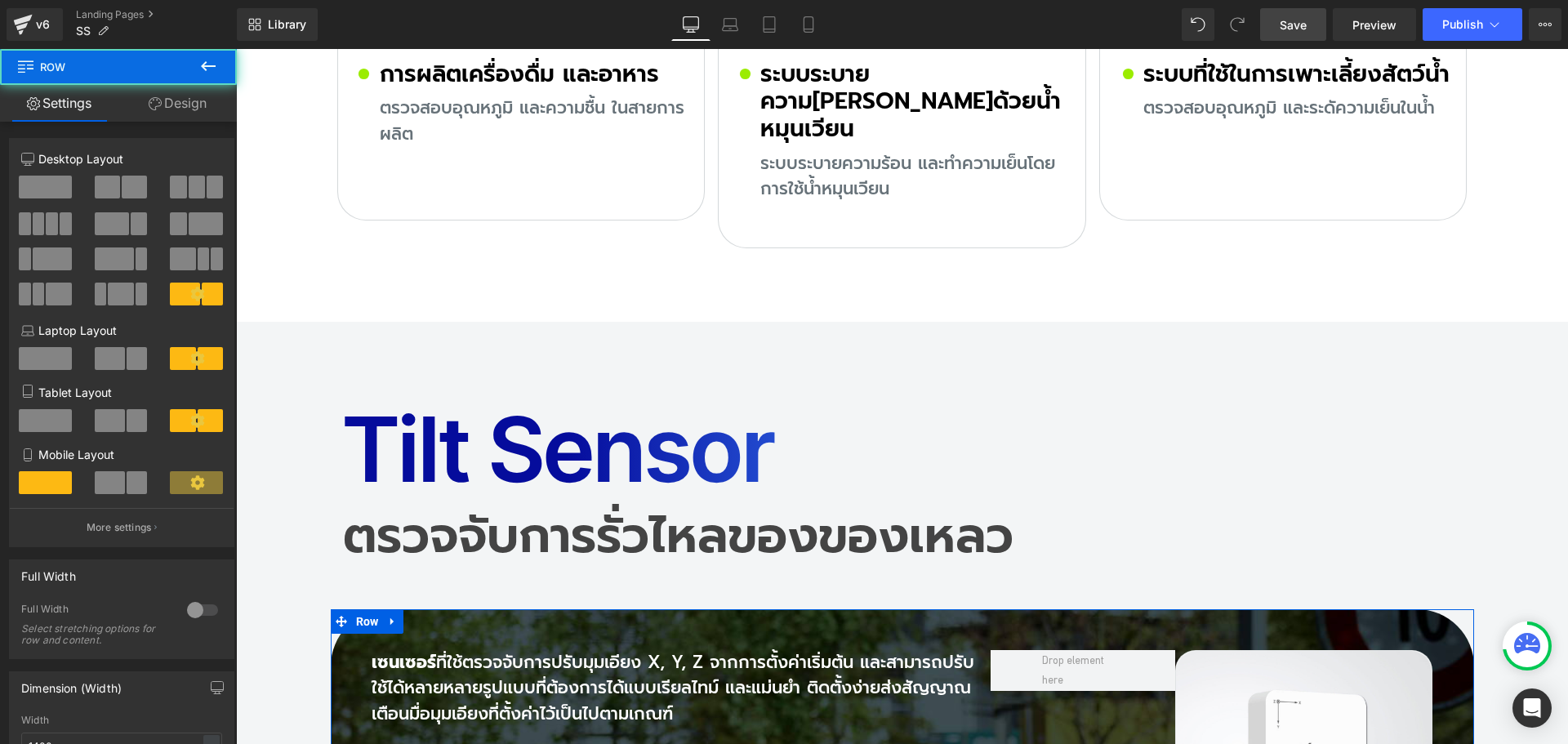
click at [186, 105] on link "Design" at bounding box center [177, 103] width 118 height 37
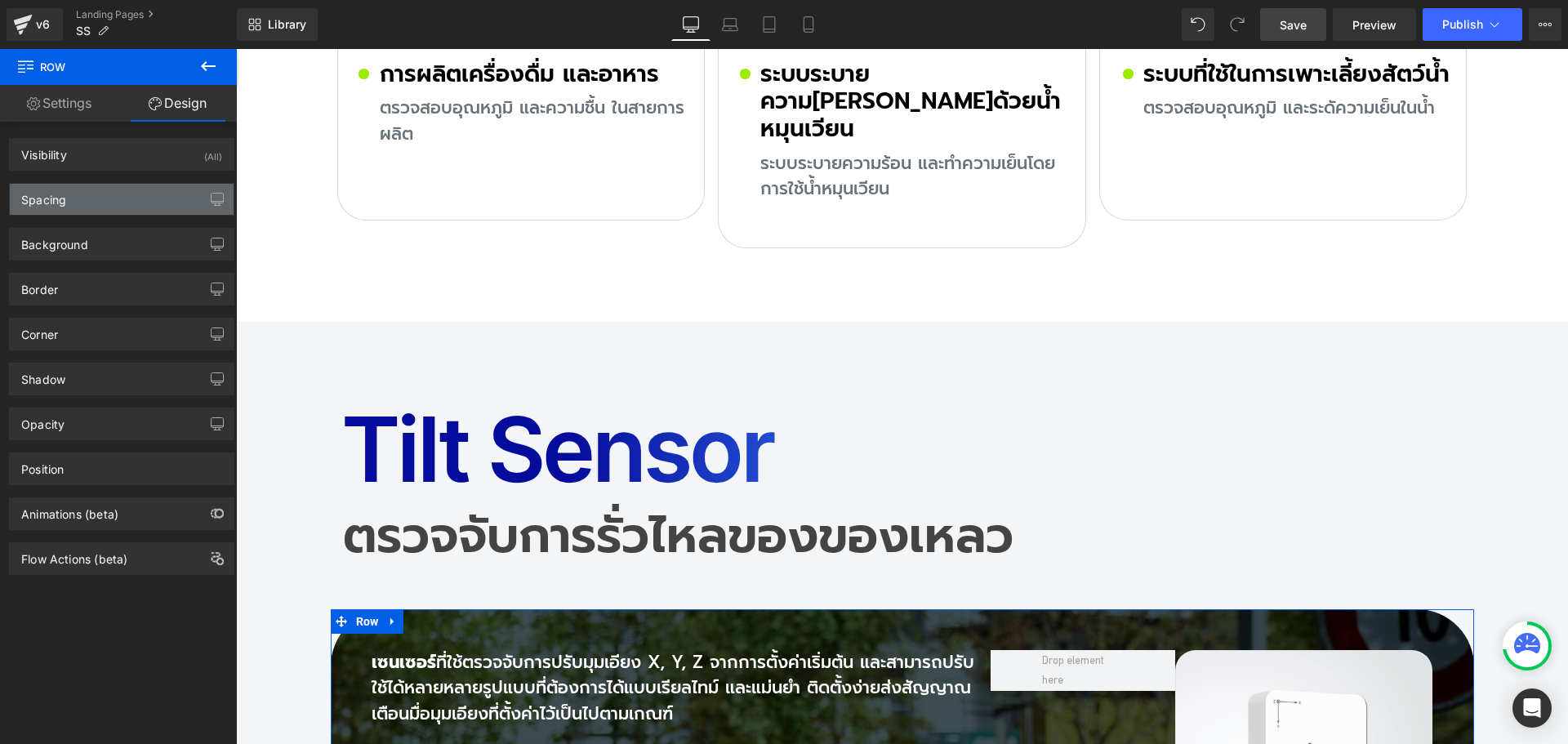
click at [89, 204] on div "Spacing" at bounding box center [122, 200] width 224 height 31
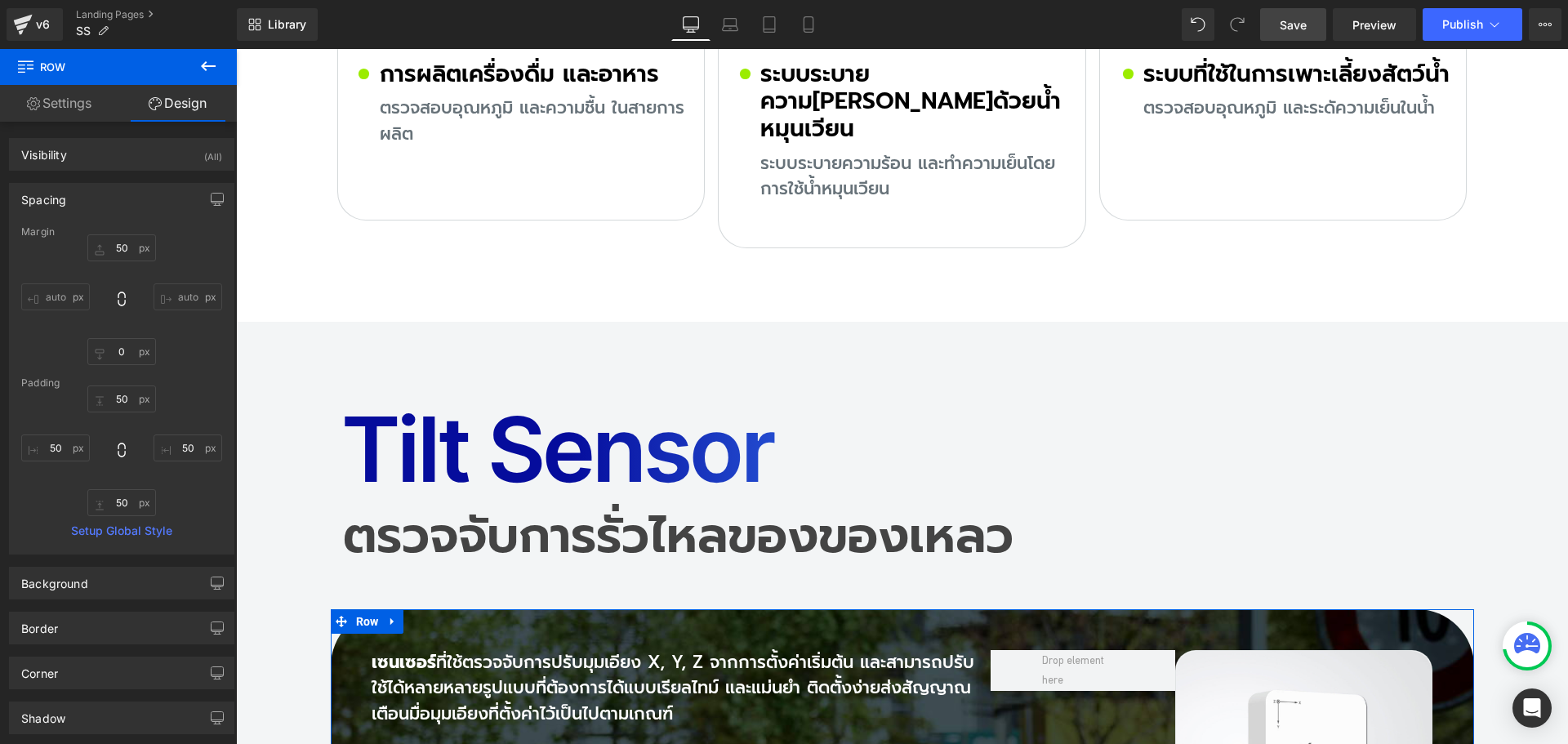
click at [89, 204] on div "Spacing" at bounding box center [122, 200] width 224 height 31
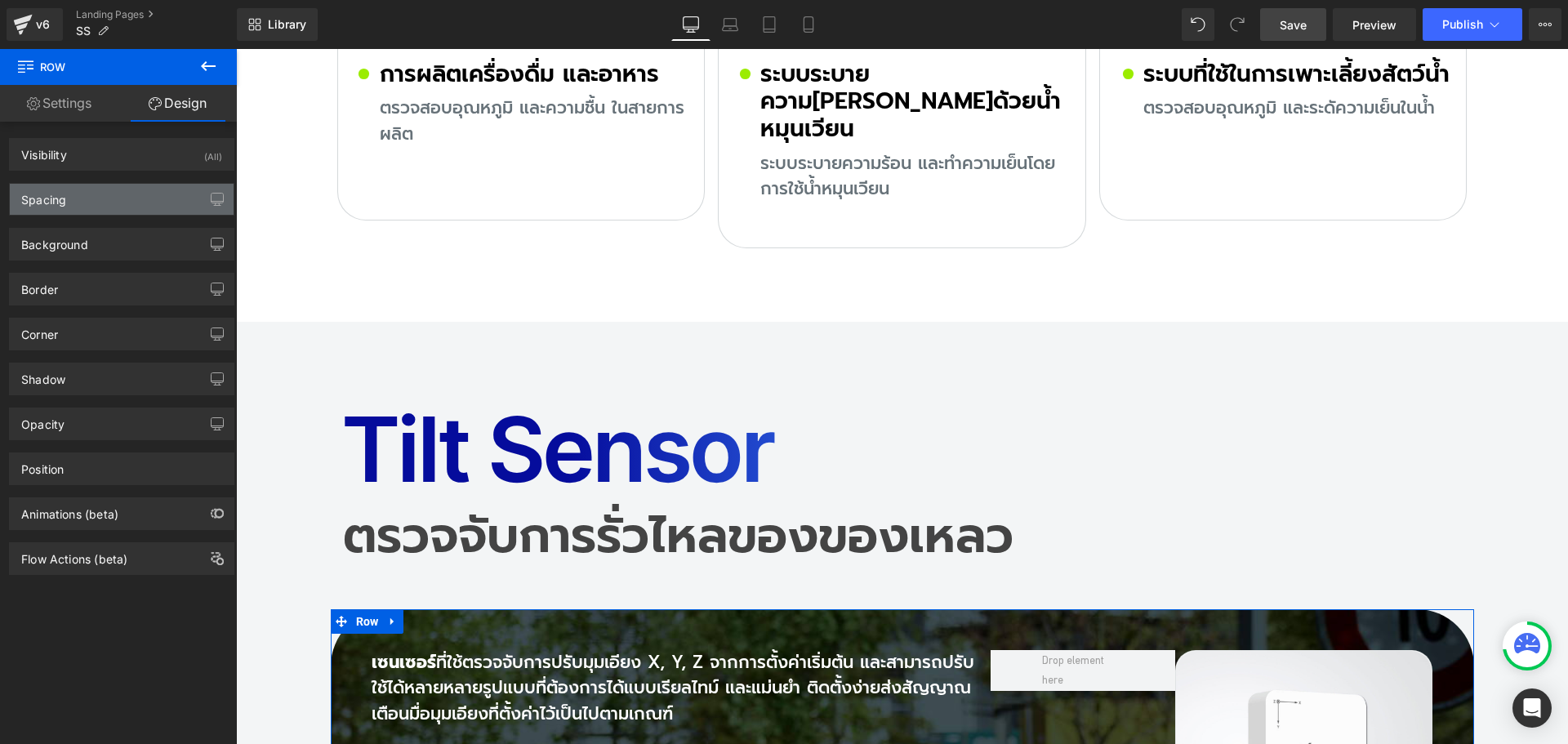
click at [74, 205] on div "Spacing" at bounding box center [122, 200] width 224 height 31
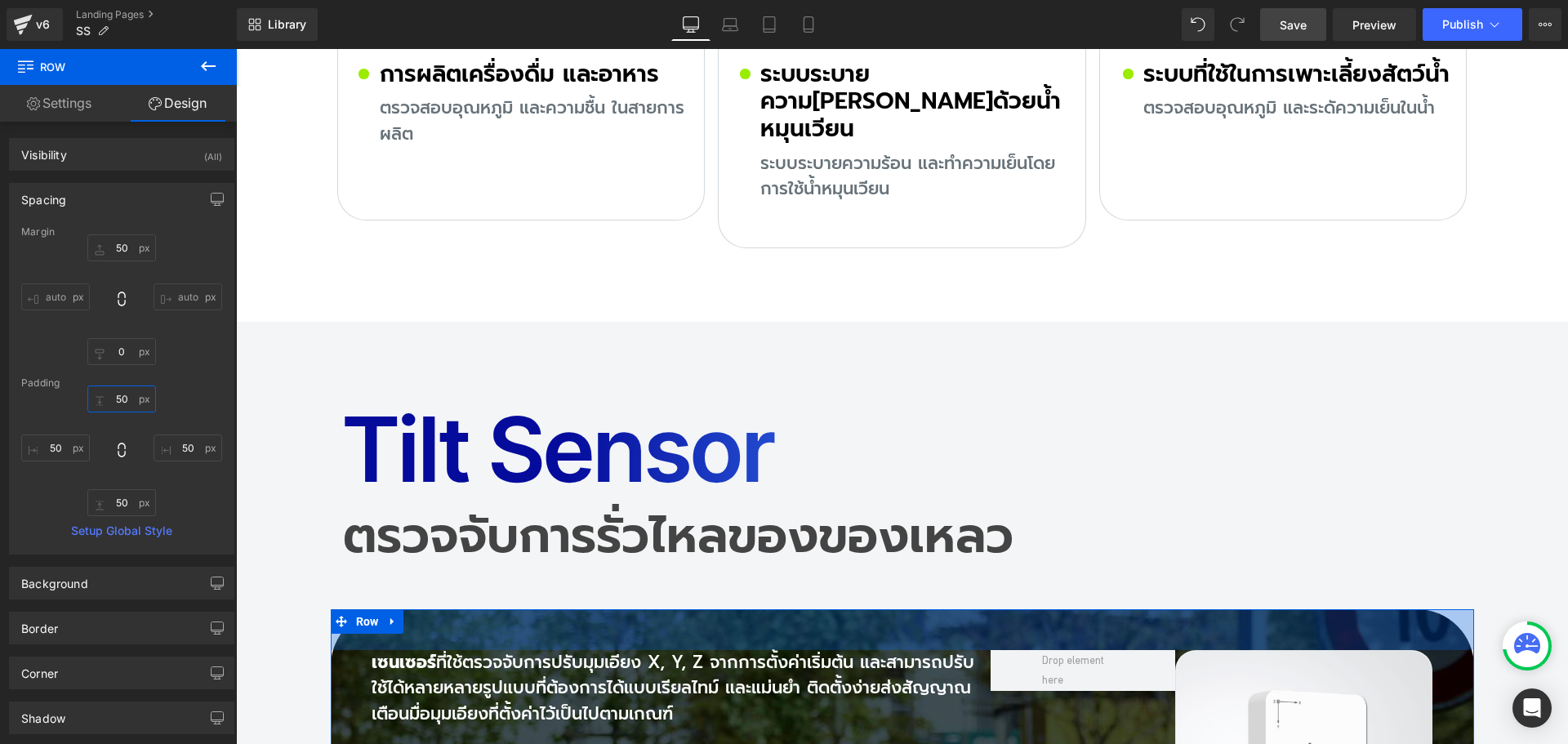
click at [125, 398] on input "text" at bounding box center [122, 399] width 69 height 27
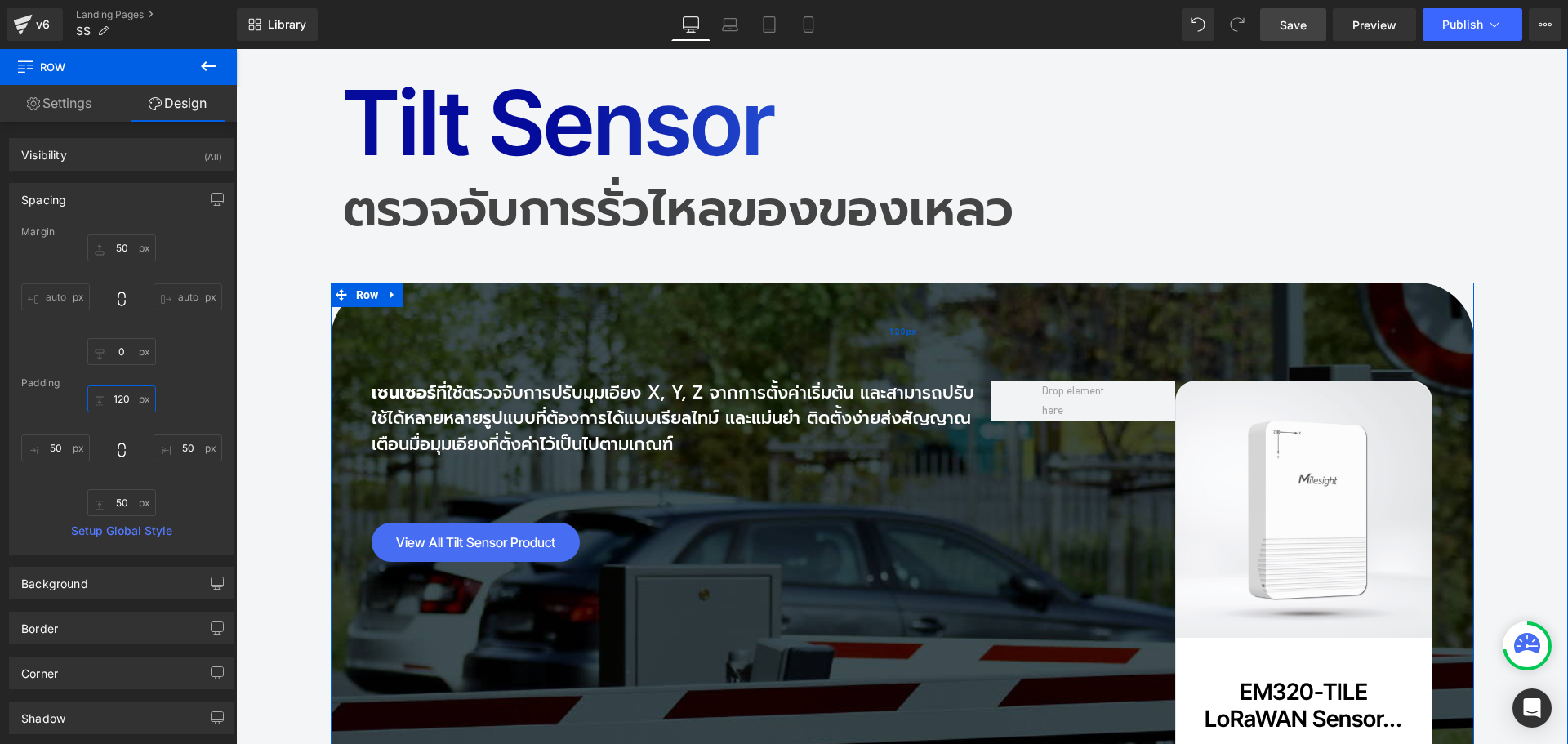
scroll to position [11602, 0]
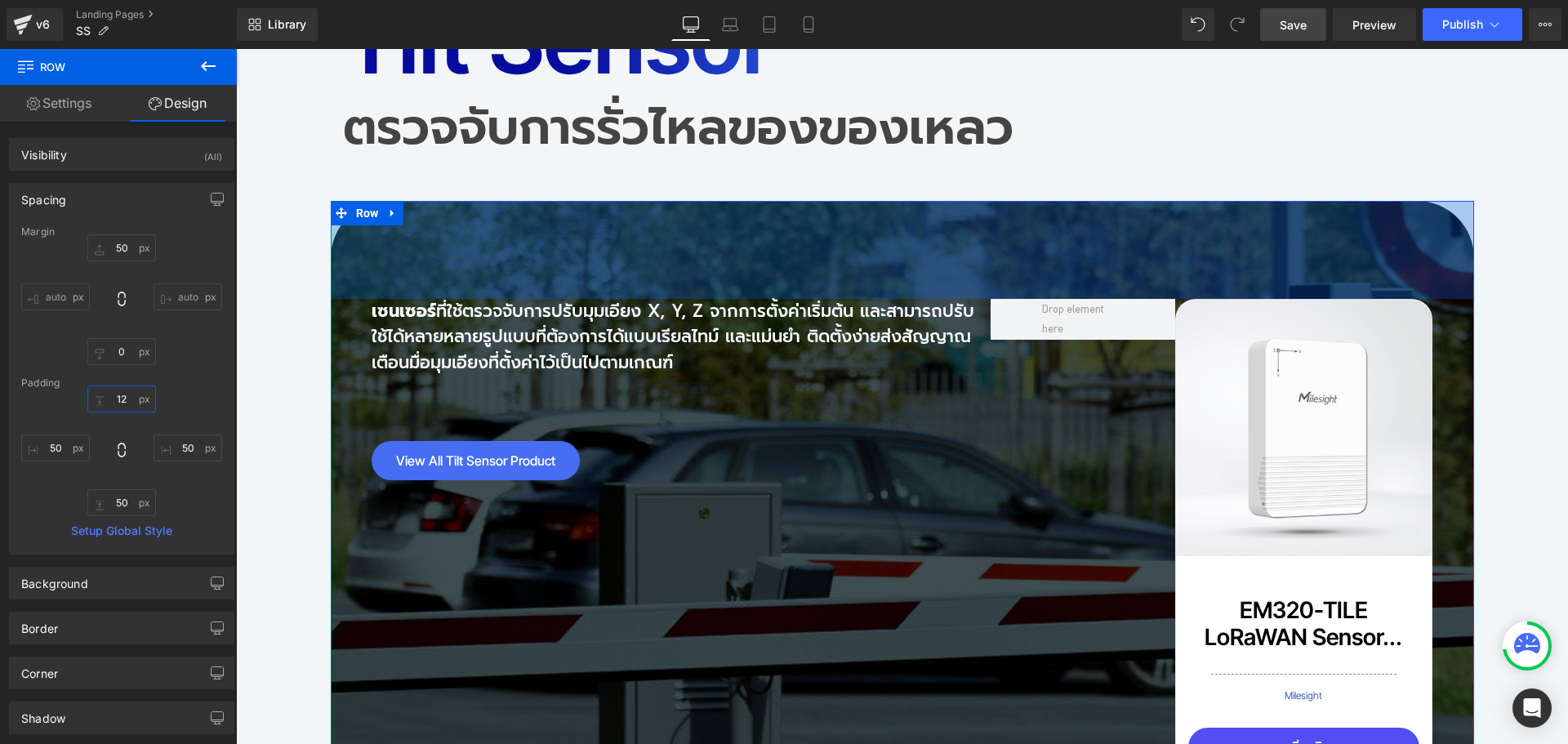
type input "1"
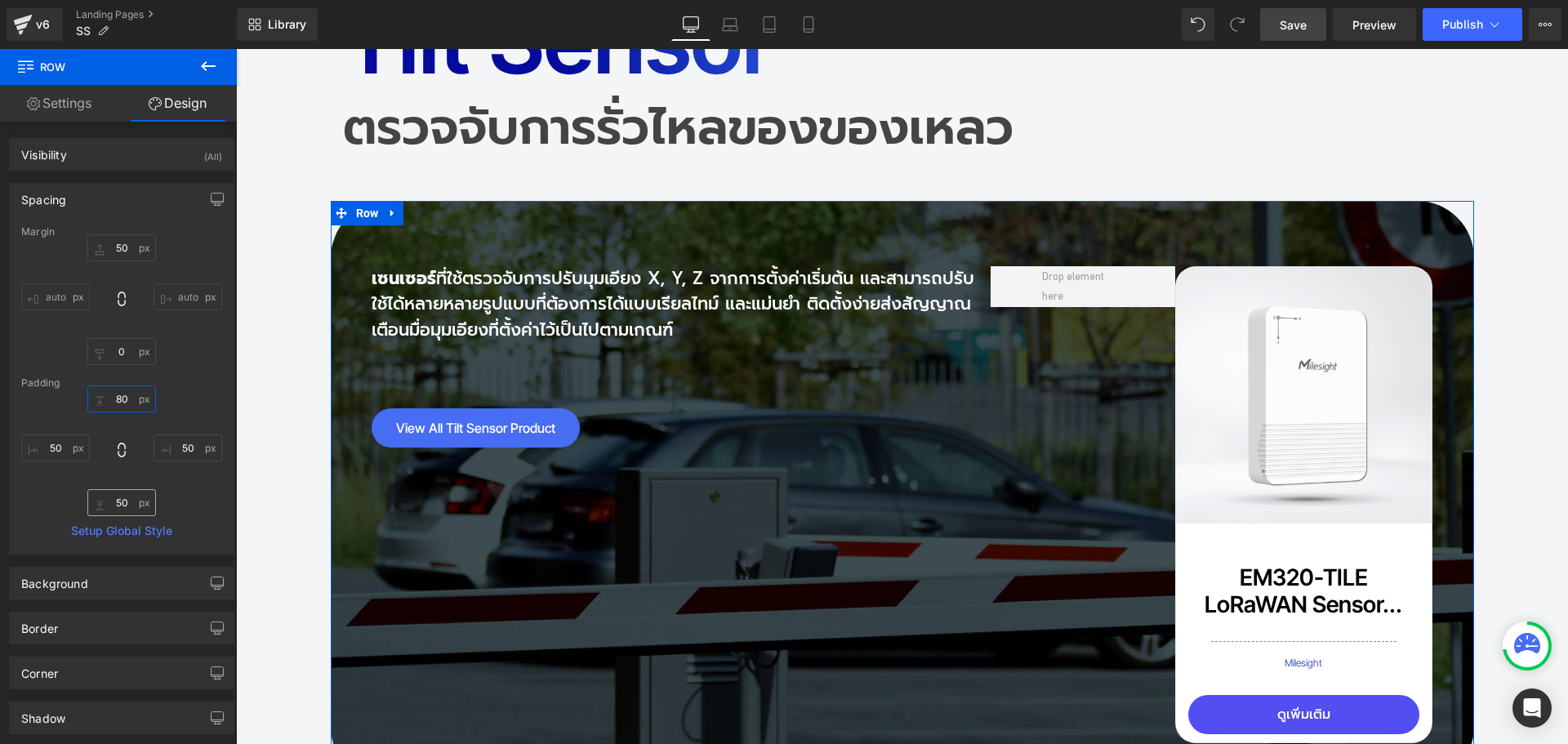
type input "80"
click at [129, 505] on input "text" at bounding box center [122, 502] width 69 height 27
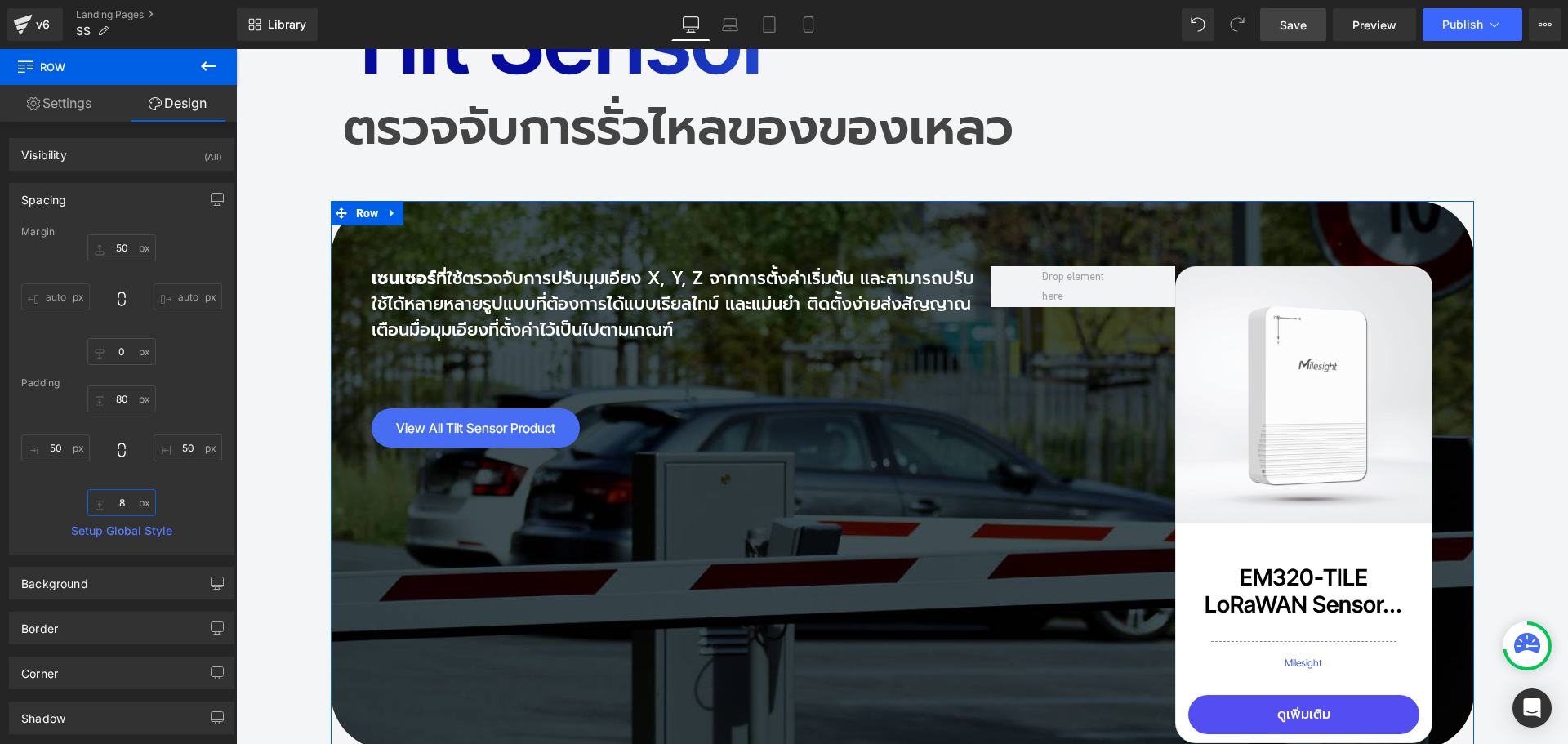
type input "80"
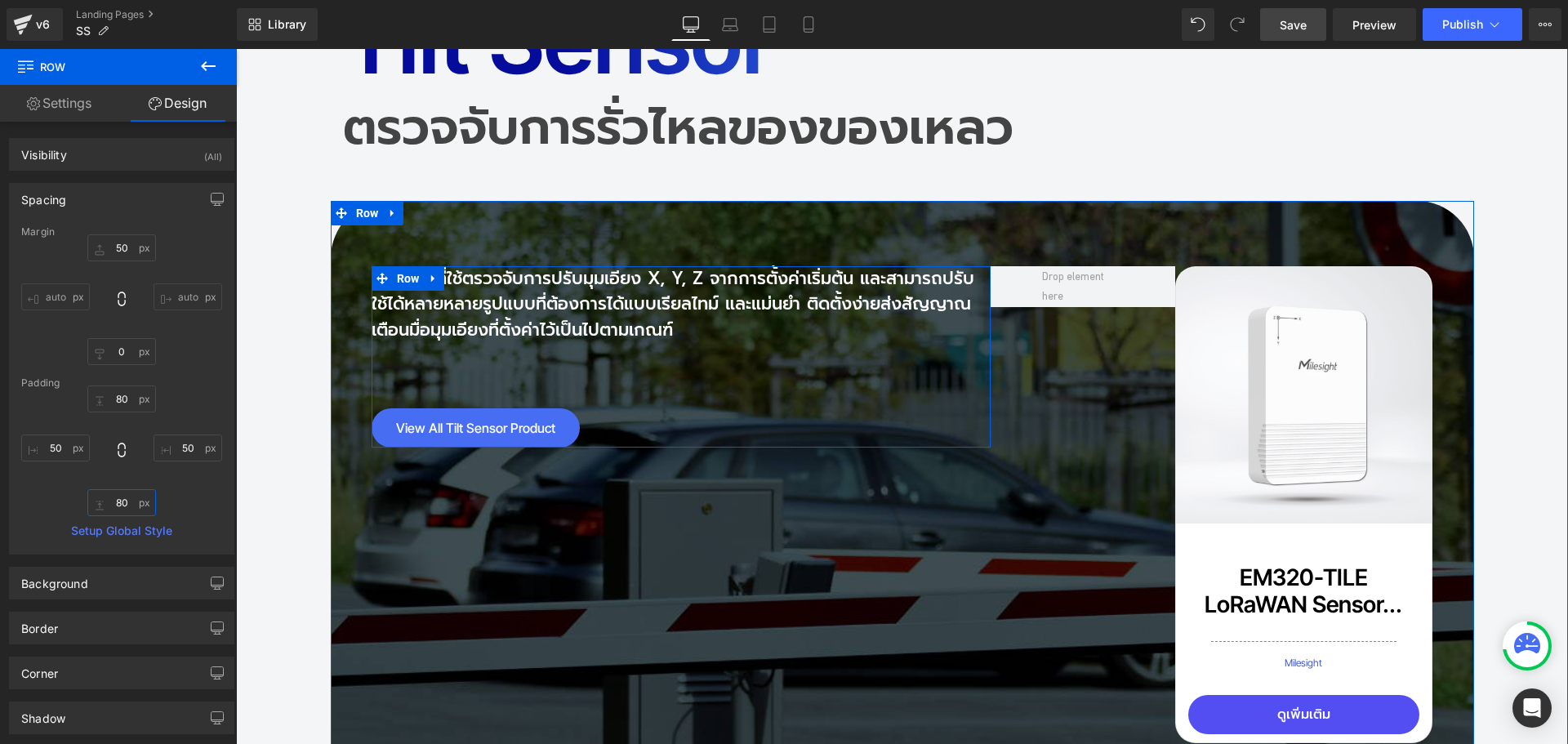
scroll to position [11521, 0]
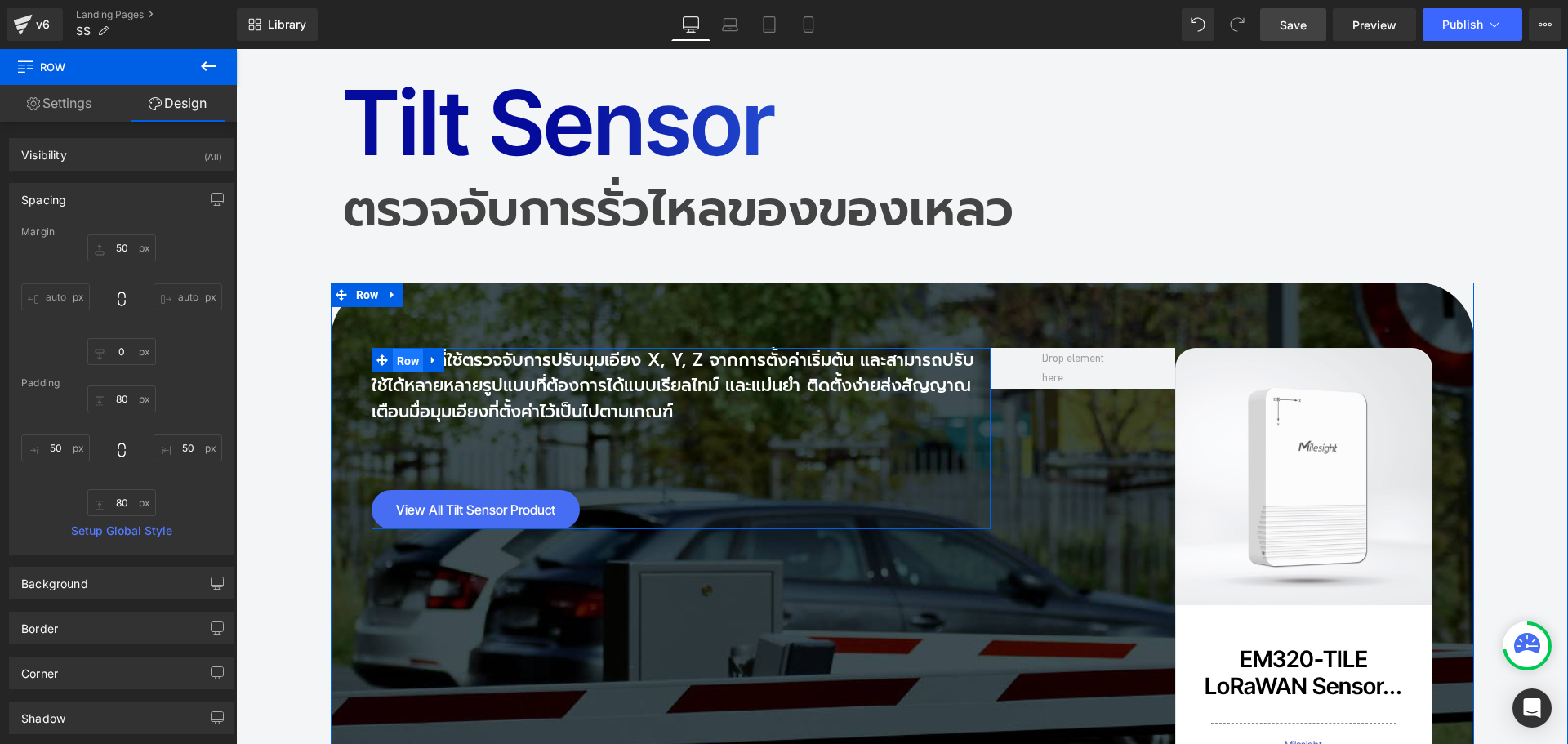
click at [405, 349] on span "Row" at bounding box center [408, 361] width 31 height 24
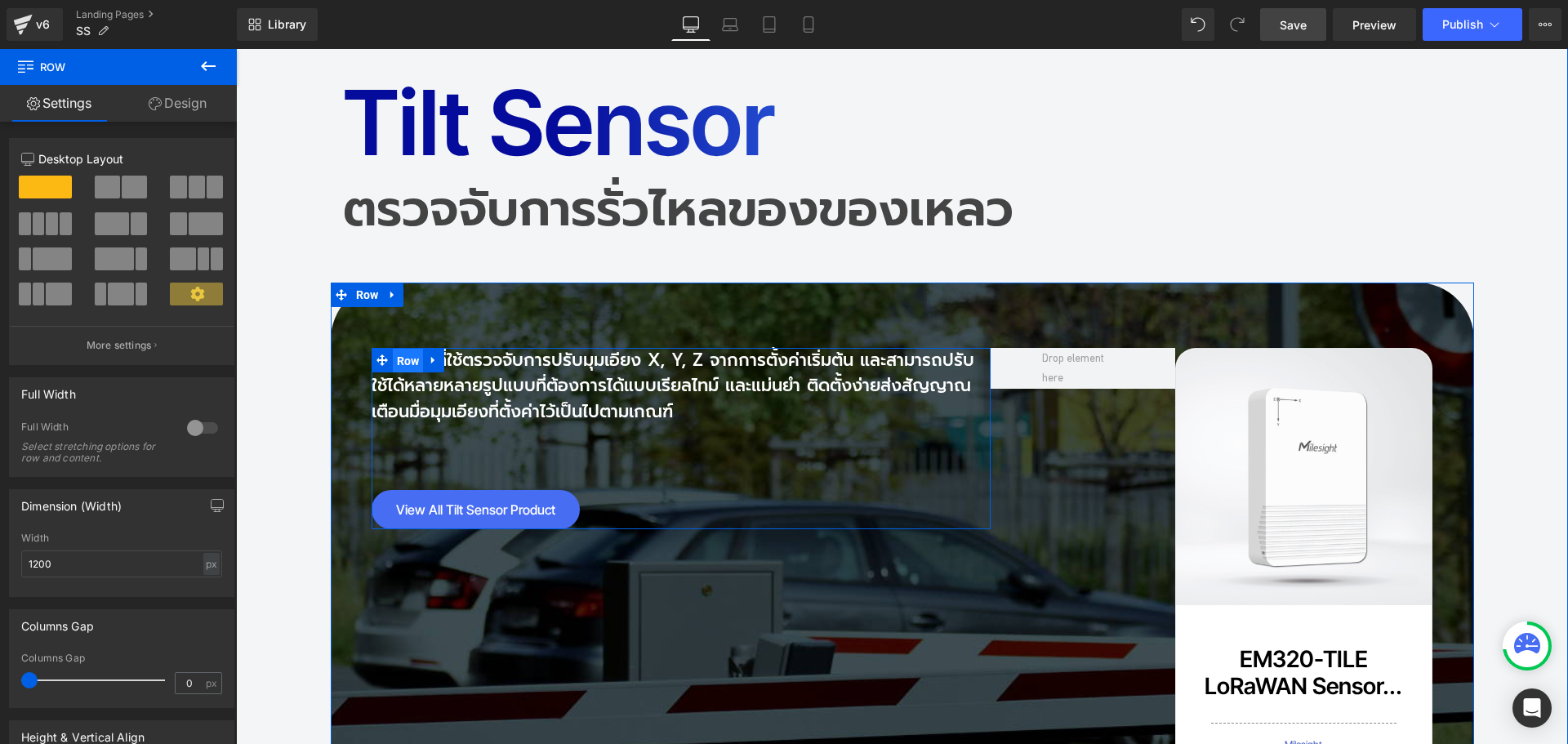
click at [405, 349] on span "Row" at bounding box center [408, 361] width 31 height 24
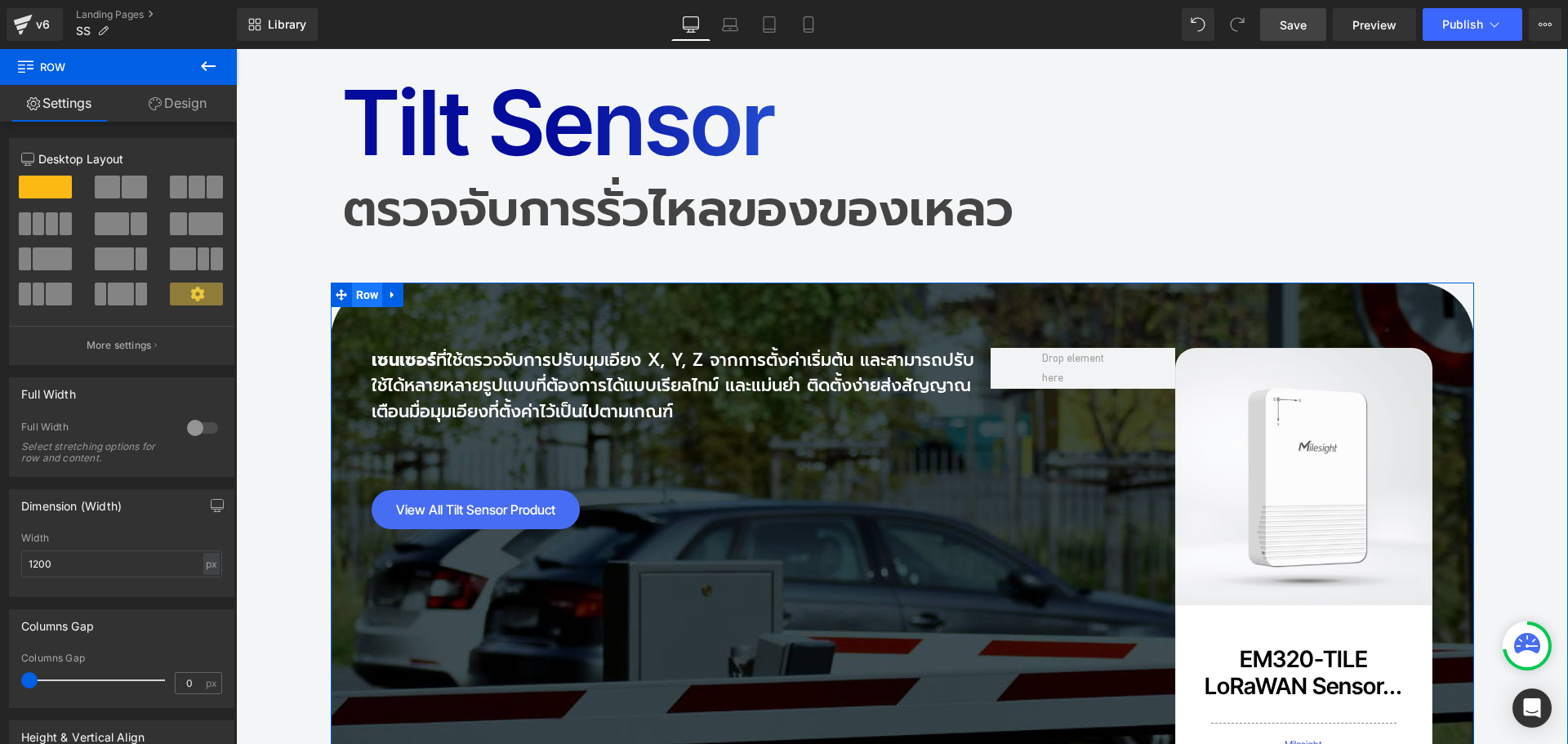
click at [360, 282] on span "Row" at bounding box center [367, 295] width 31 height 24
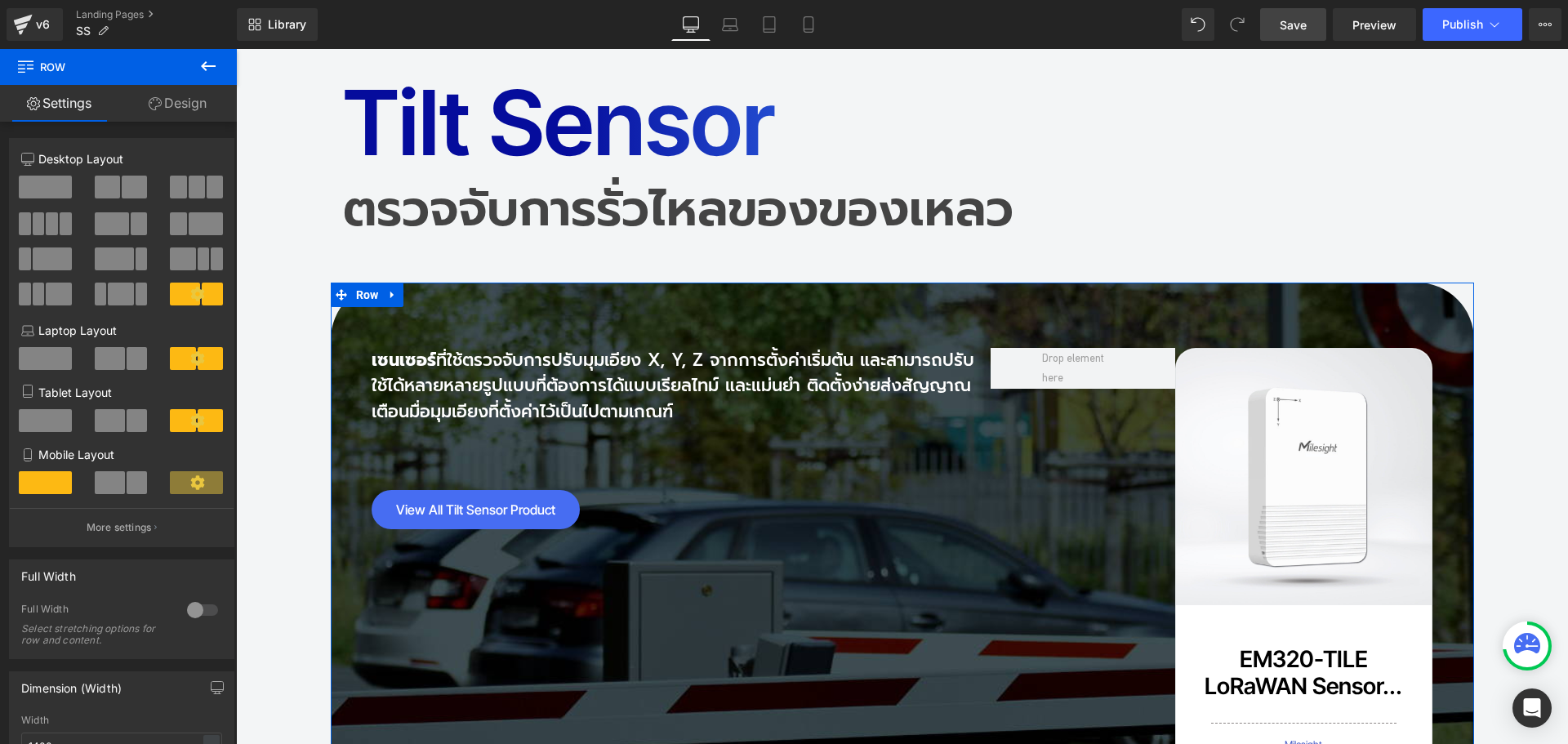
click at [193, 100] on link "Design" at bounding box center [177, 103] width 118 height 37
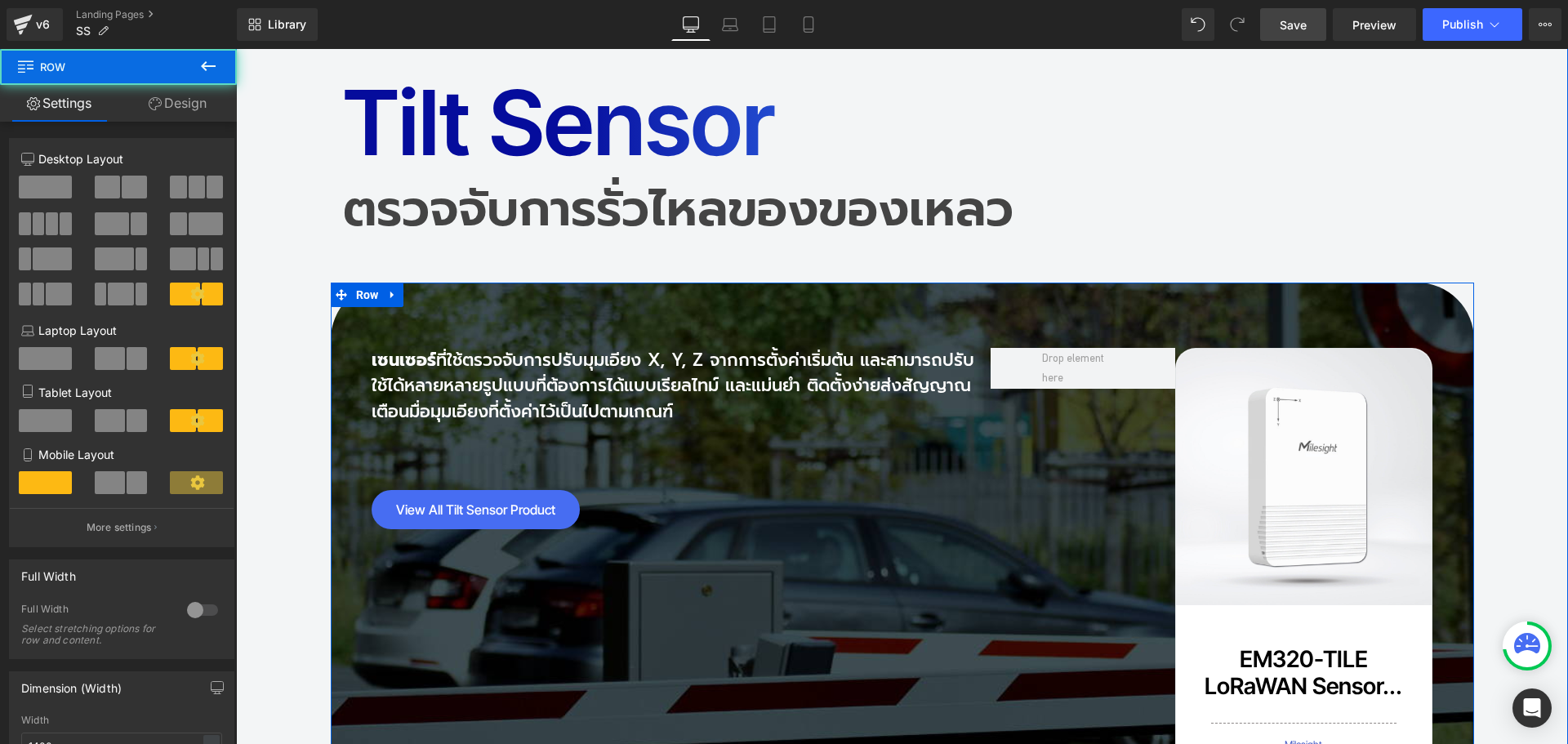
click at [363, 282] on div "เซนเซอร์ ที่ใช้ตรวจจับการปรับมุมเอียง X, Y, Z จากการตั้งค่าเริ่มต้น และสามารถปร…" at bounding box center [903, 586] width 1143 height 608
click at [185, 103] on link "Design" at bounding box center [177, 103] width 118 height 37
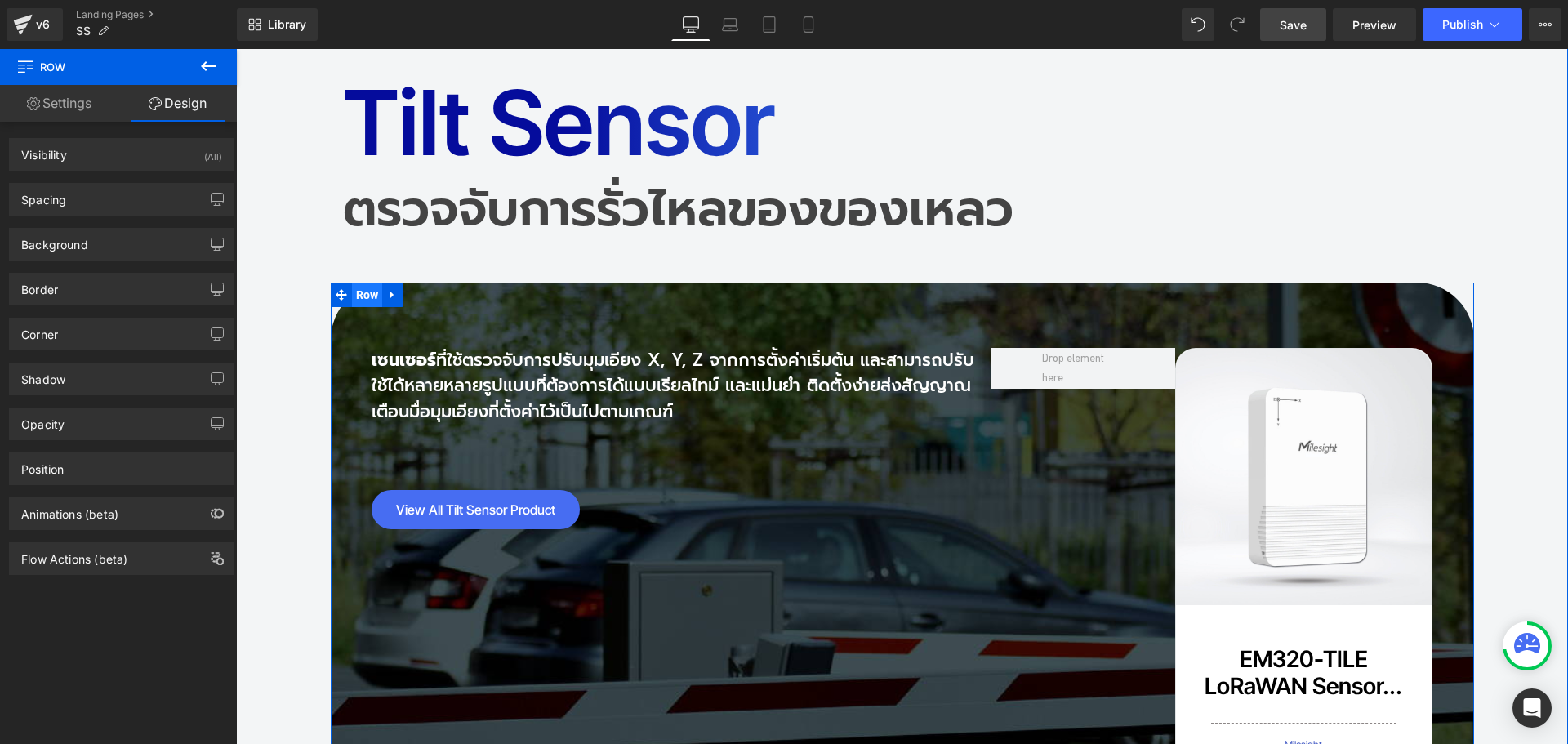
click at [358, 282] on span "Row" at bounding box center [367, 295] width 31 height 24
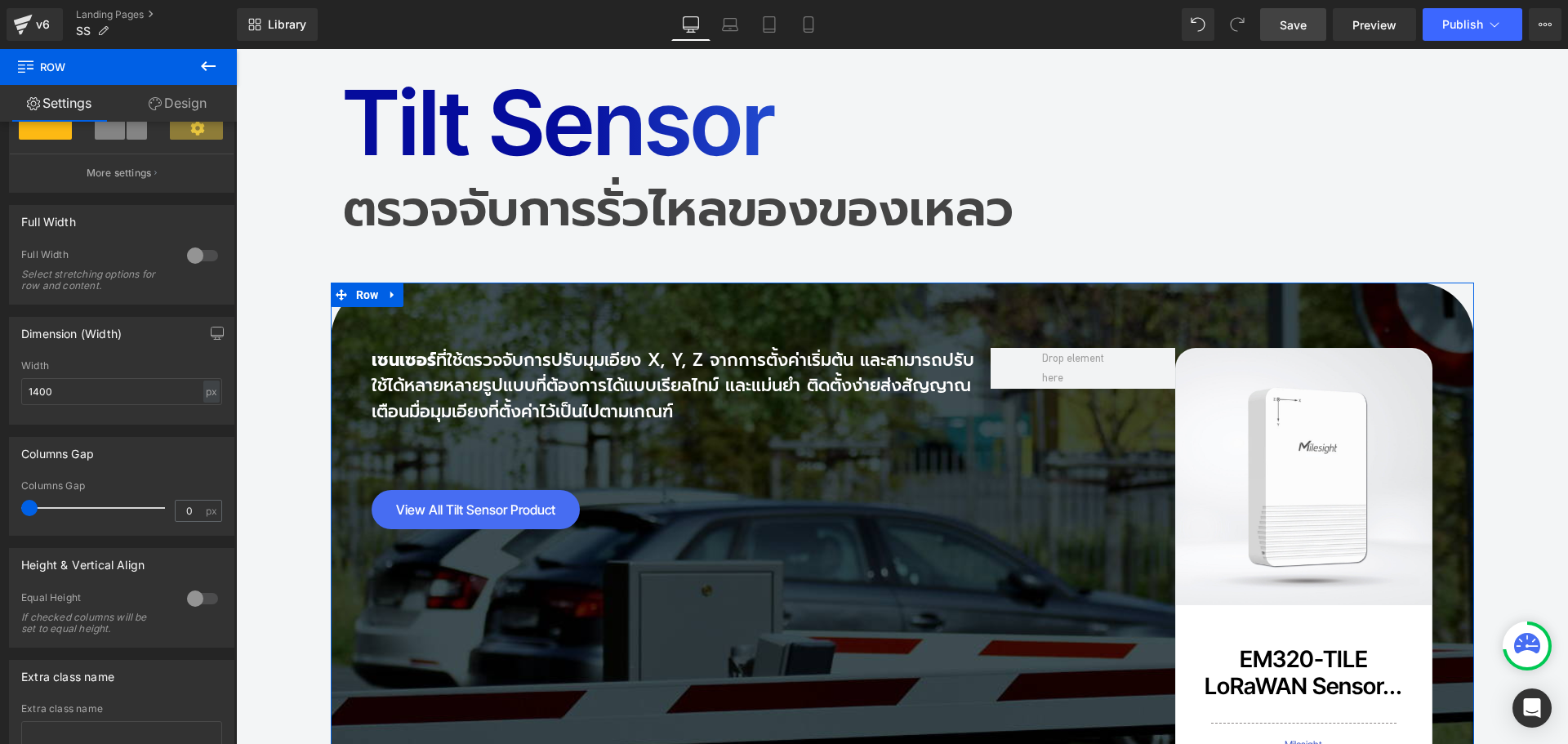
scroll to position [476, 0]
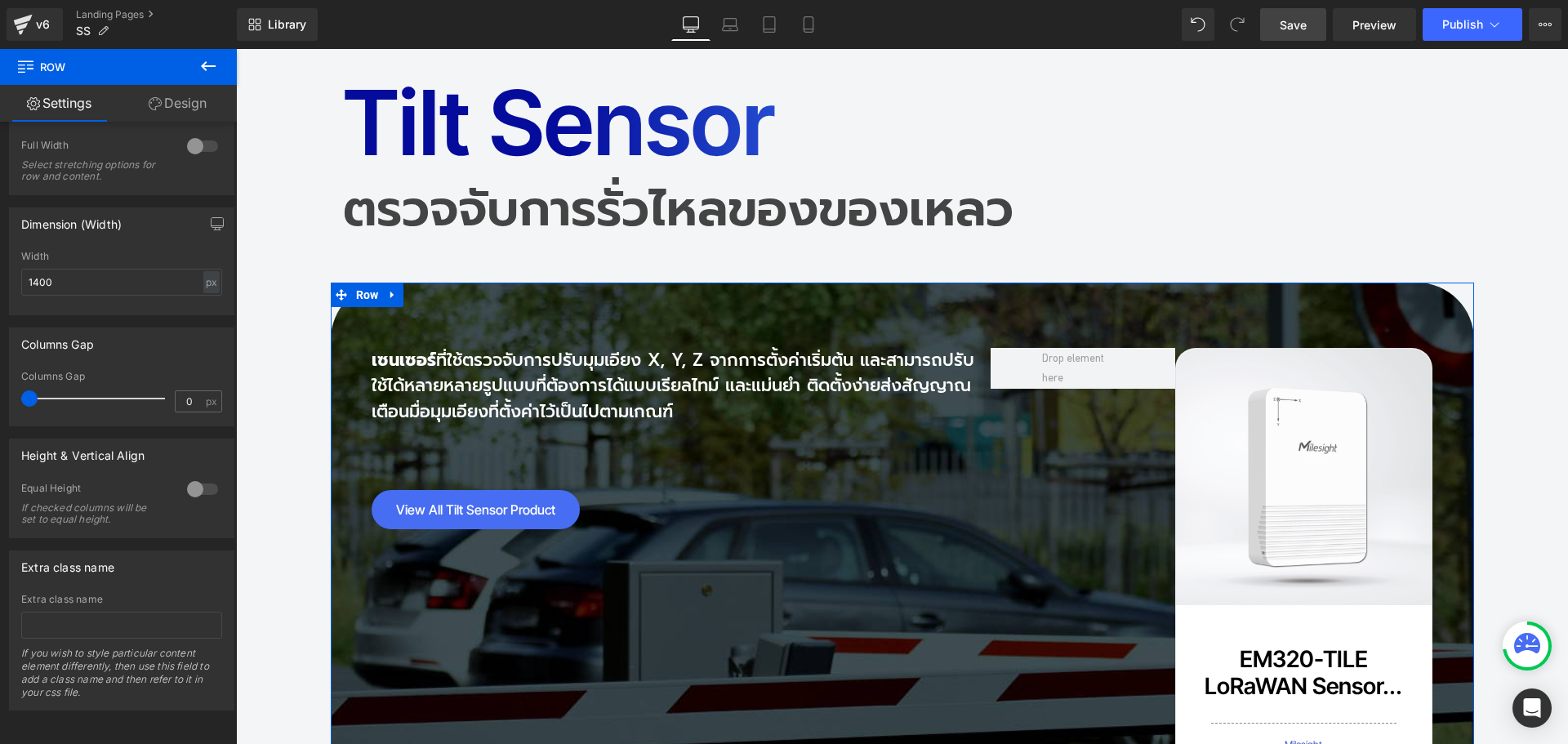
click at [183, 476] on div at bounding box center [202, 489] width 39 height 26
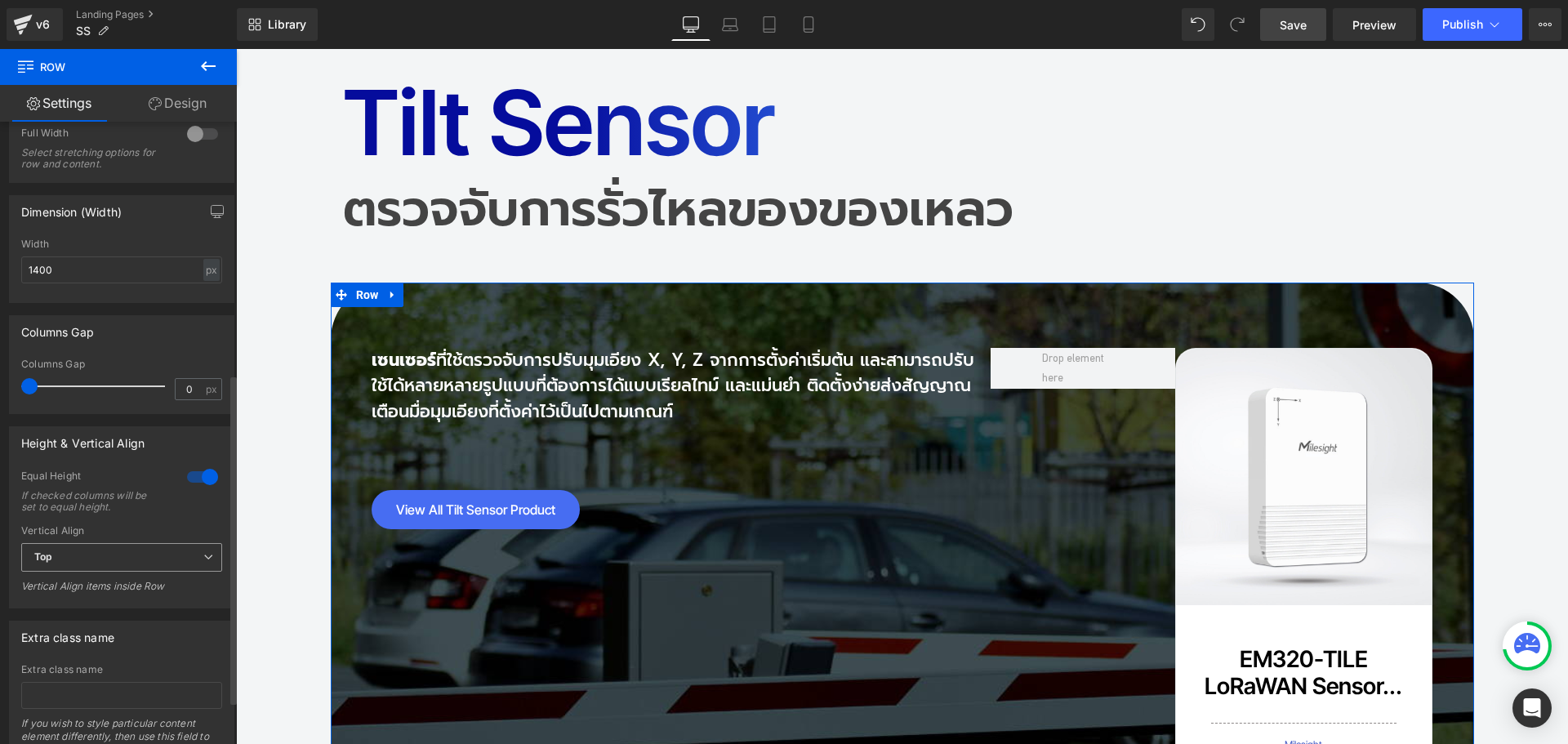
click at [103, 560] on span "Top" at bounding box center [121, 557] width 201 height 29
click at [95, 606] on li "Middle" at bounding box center [118, 611] width 195 height 24
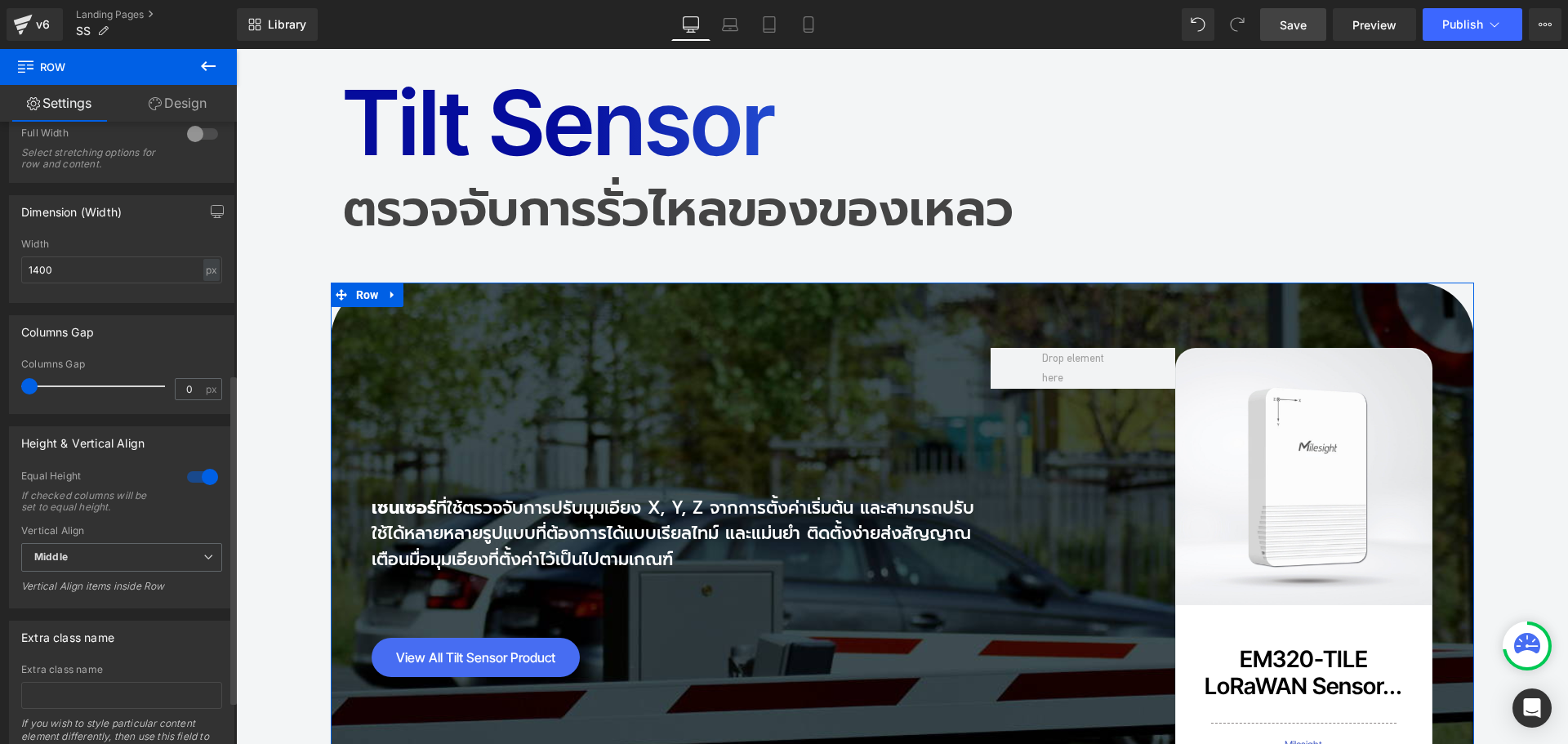
click at [195, 485] on div at bounding box center [202, 477] width 39 height 26
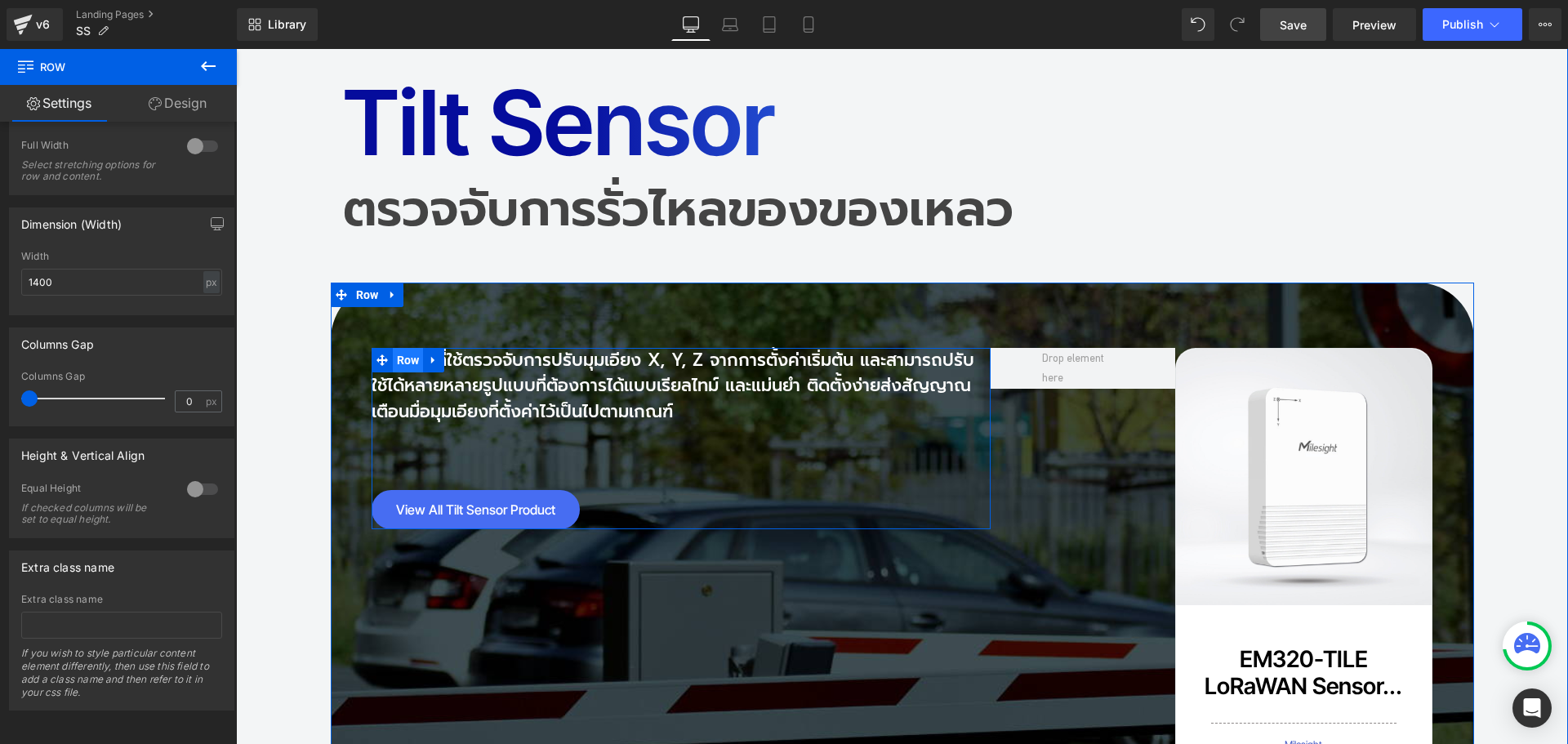
click at [398, 348] on span "Row" at bounding box center [408, 360] width 31 height 24
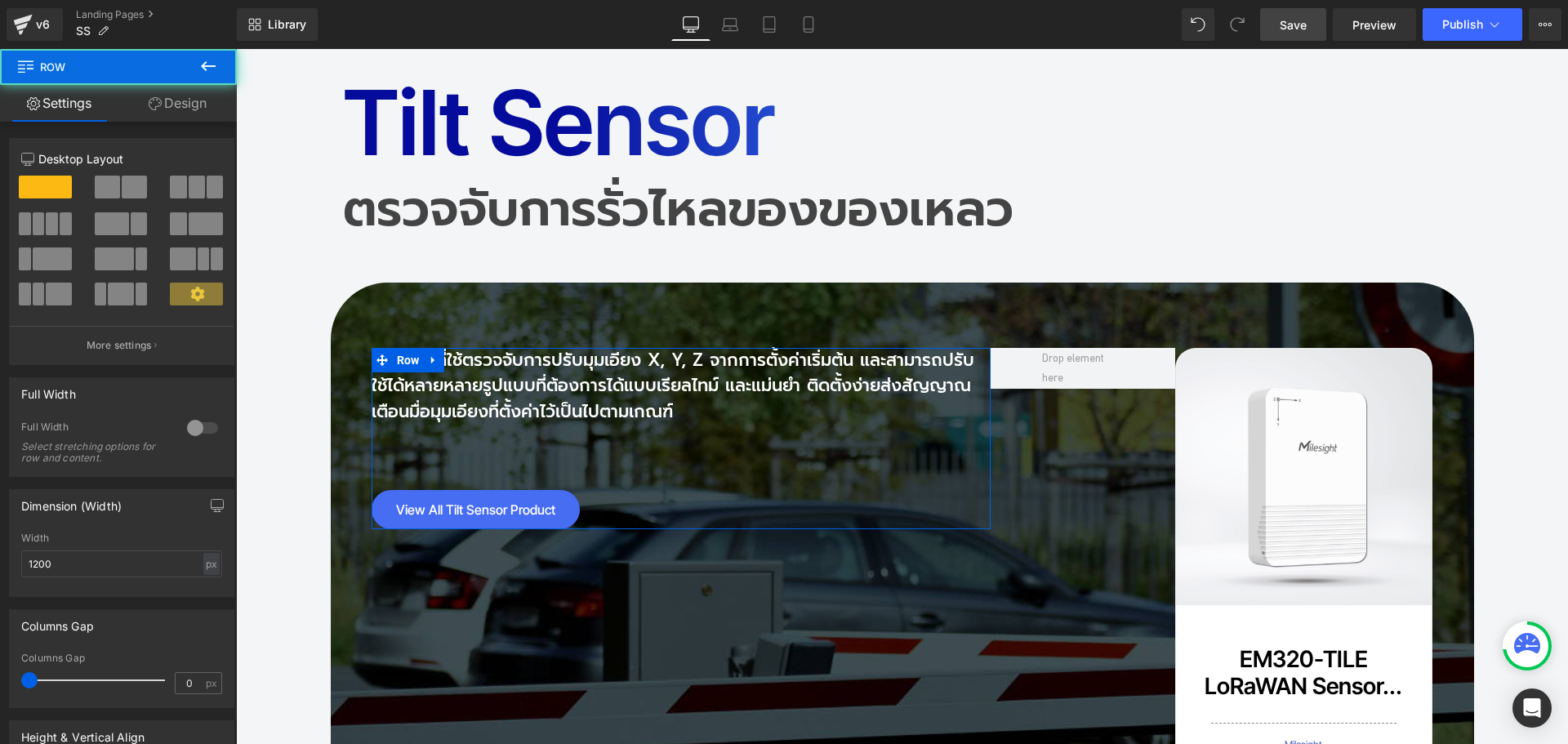
click at [180, 110] on link "Design" at bounding box center [177, 103] width 118 height 37
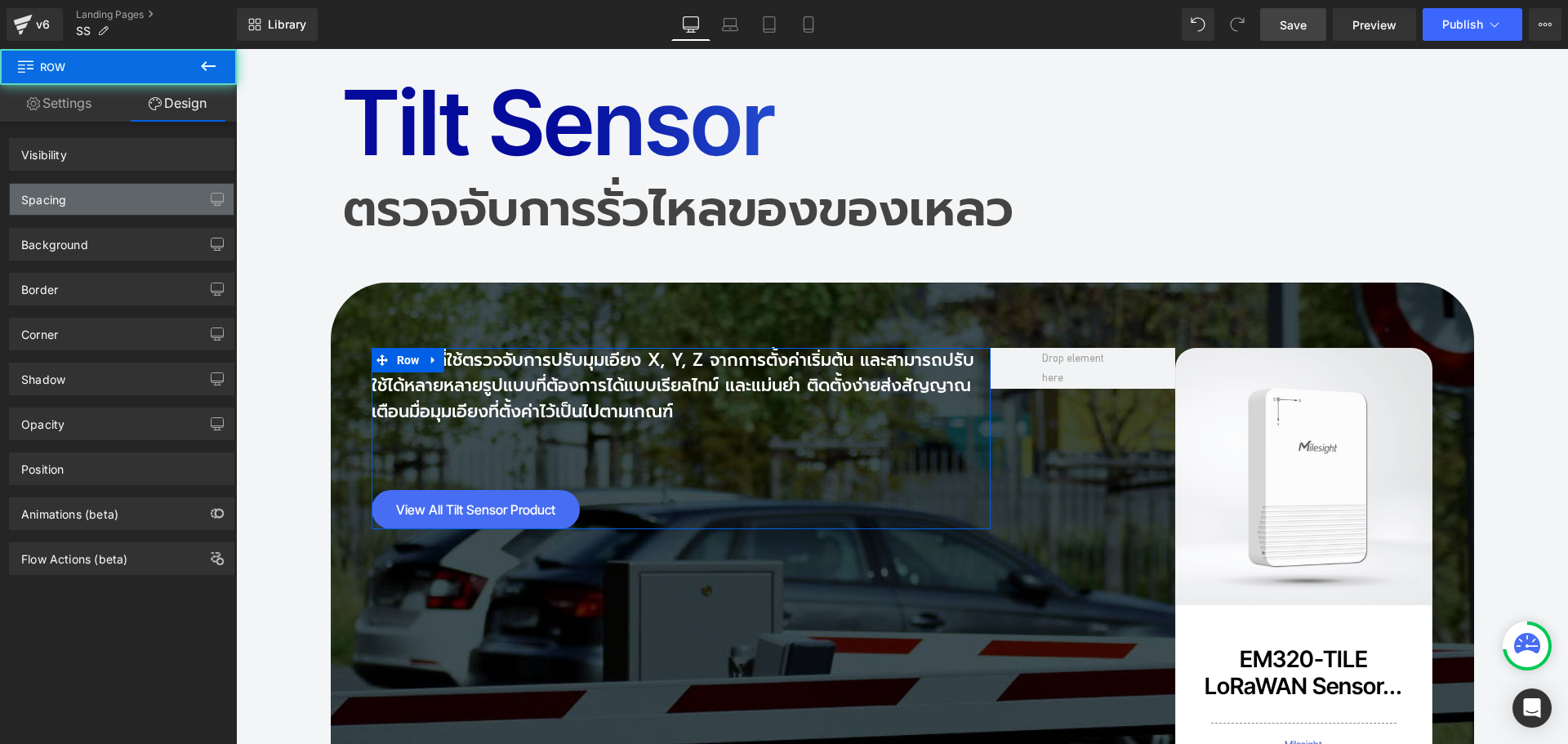
click at [99, 198] on div "Spacing" at bounding box center [122, 200] width 224 height 31
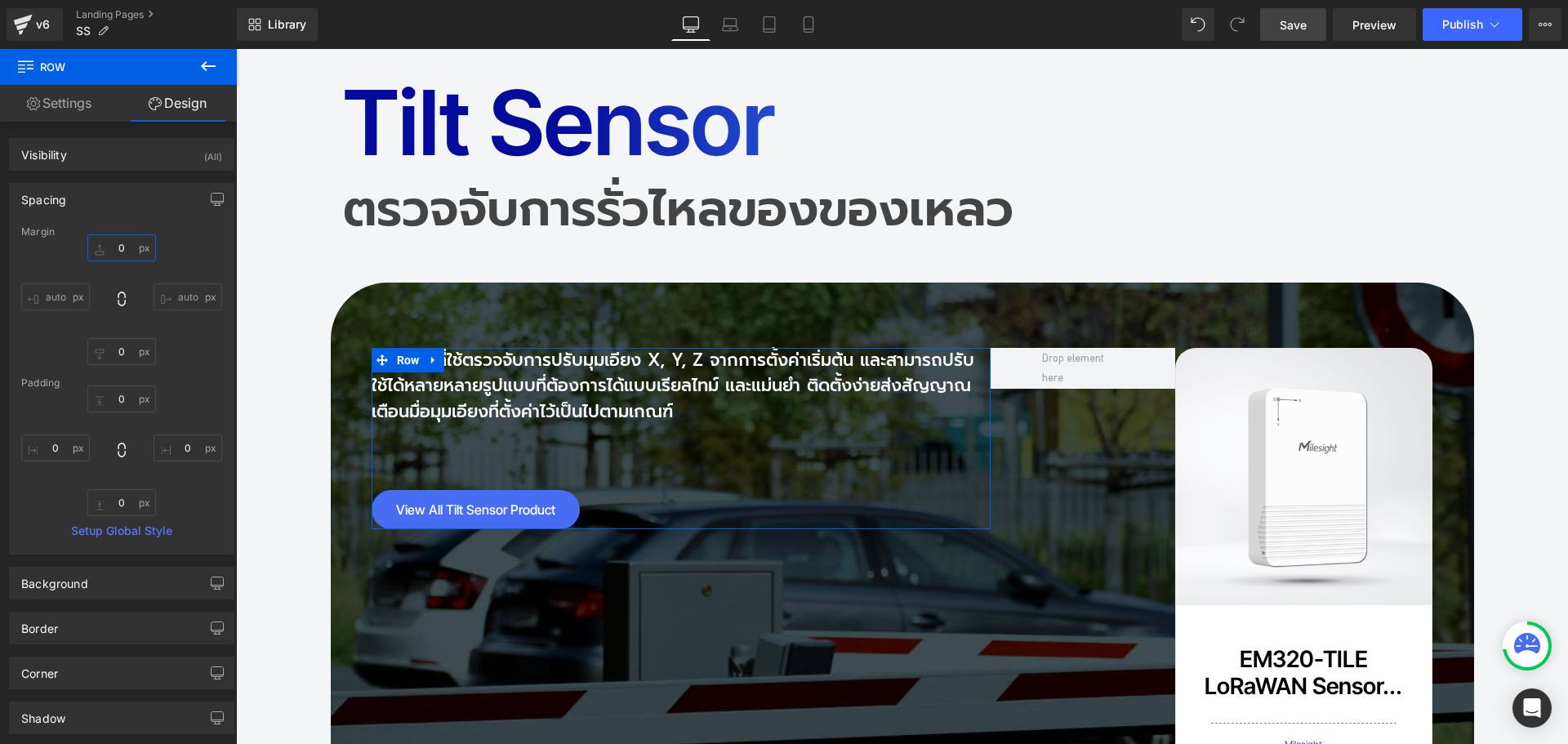
click at [125, 242] on input "text" at bounding box center [122, 248] width 69 height 27
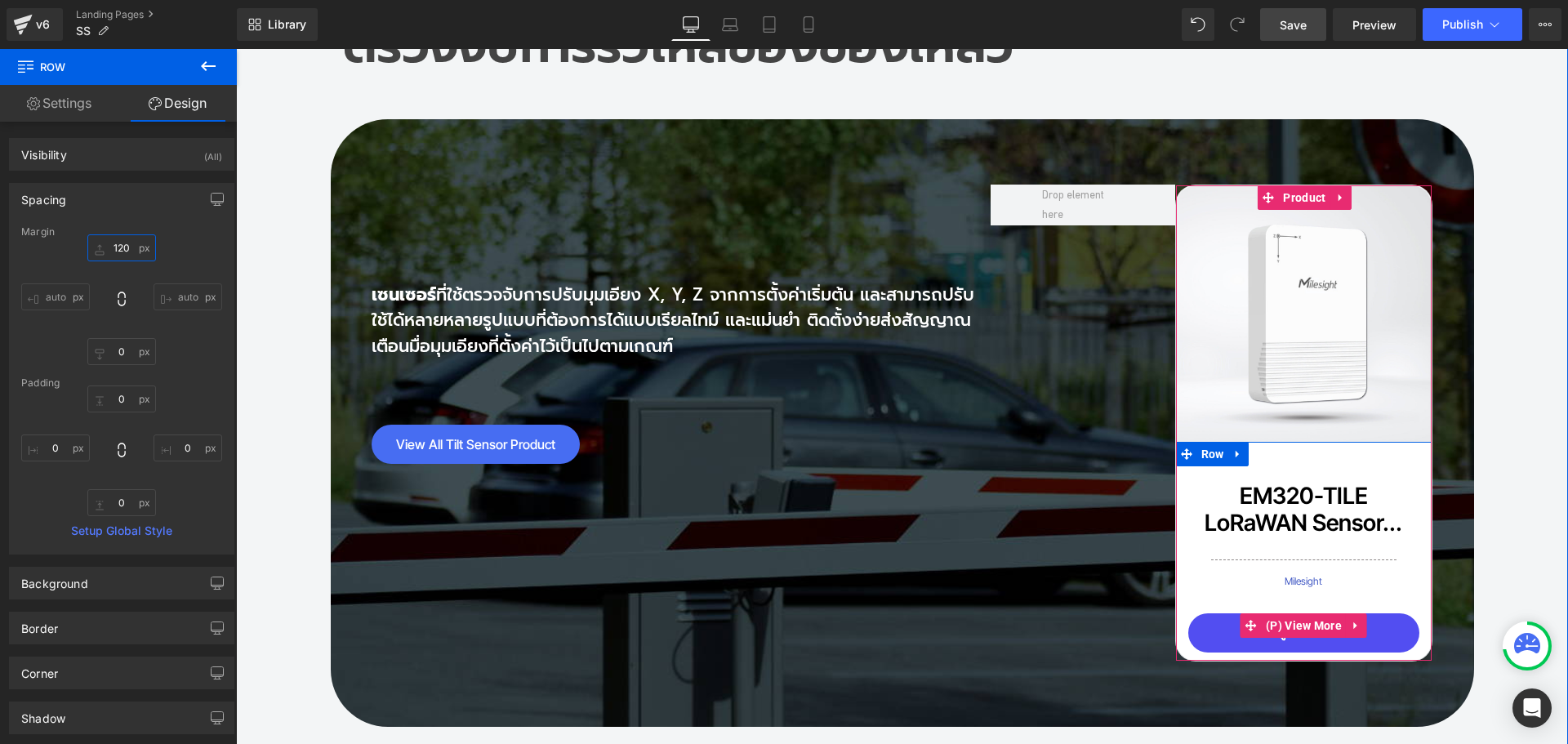
scroll to position [11521, 0]
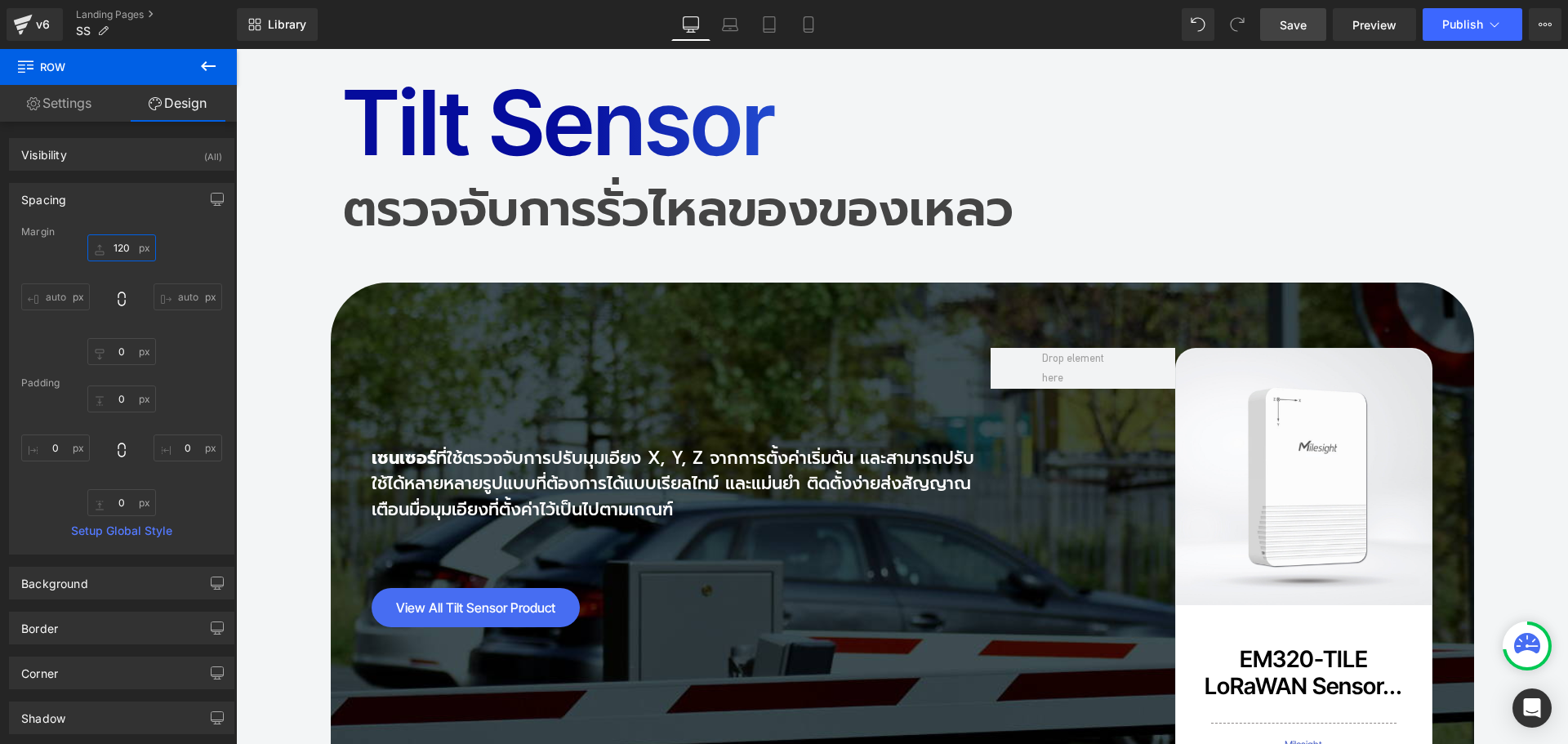
type input "120"
drag, startPoint x: 1300, startPoint y: 27, endPoint x: 1020, endPoint y: 45, distance: 280.6
click at [1300, 27] on span "Save" at bounding box center [1293, 25] width 27 height 17
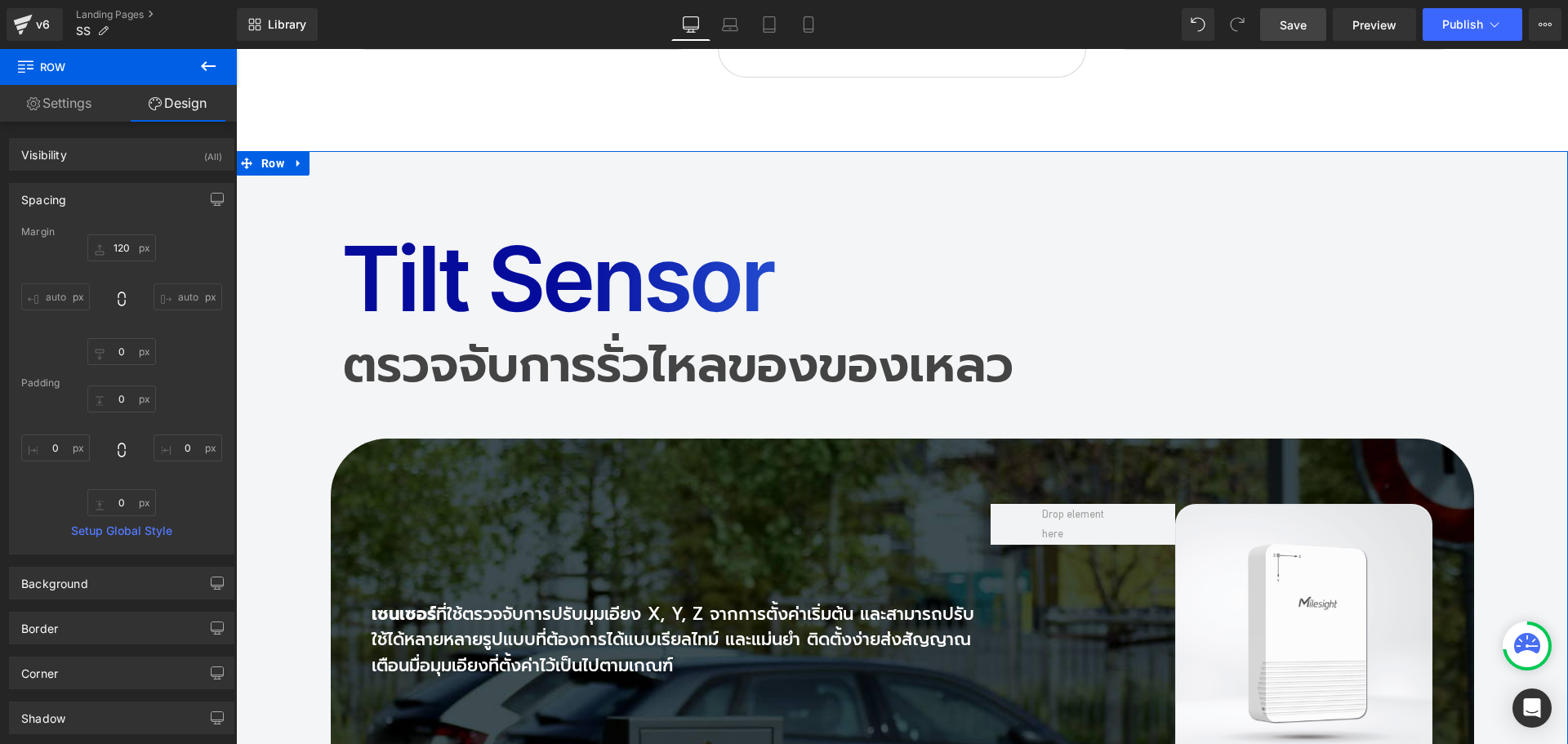
scroll to position [11357, 0]
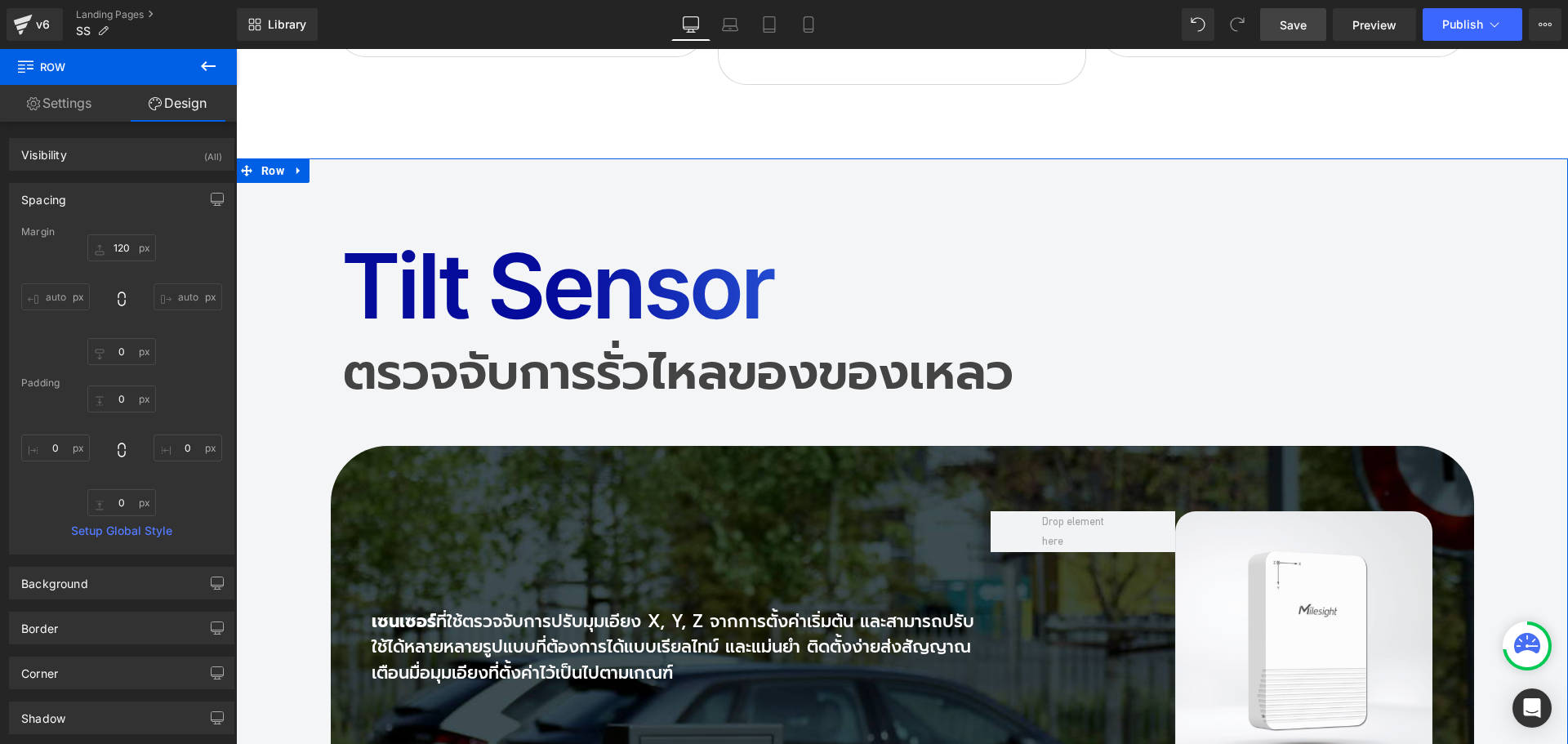
click at [478, 348] on h2 "ตรวจจับการรั่วไหลของของเหลว" at bounding box center [903, 372] width 1119 height 49
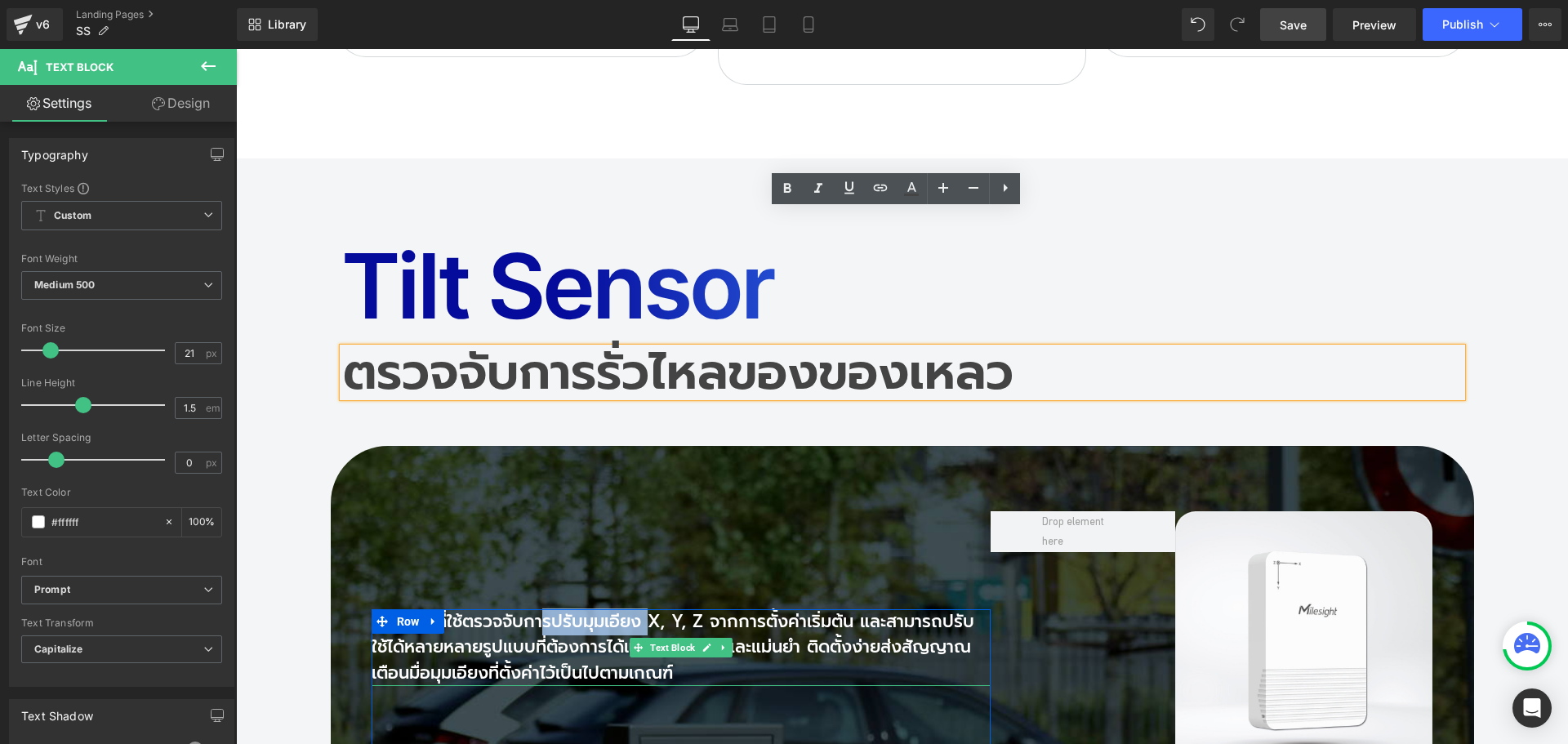
drag, startPoint x: 529, startPoint y: 484, endPoint x: 642, endPoint y: 483, distance: 113.0
click at [642, 609] on p "เซนเซอร์ ที่ใช้ตรวจจับการปรับมุมเอียง X, Y, Z จากการตั้งค่าเริ่มต้น และสามารถปร…" at bounding box center [681, 648] width 619 height 77
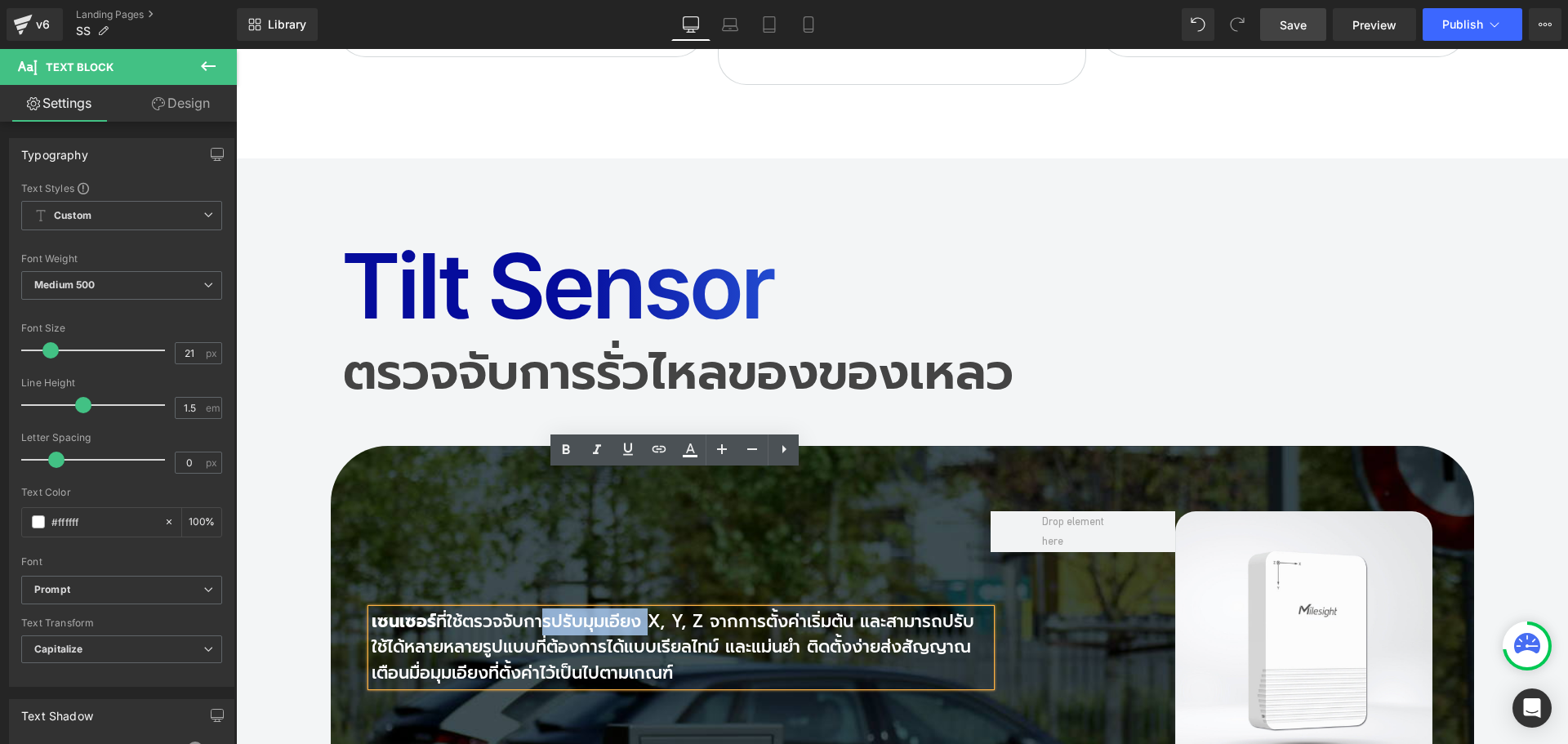
copy p "ารปรับมุมเอียง"
drag, startPoint x: 532, startPoint y: 243, endPoint x: 487, endPoint y: 236, distance: 45.5
click at [532, 348] on h2 "ตรวจจับการรั่วไหลของของเหลว" at bounding box center [903, 372] width 1119 height 49
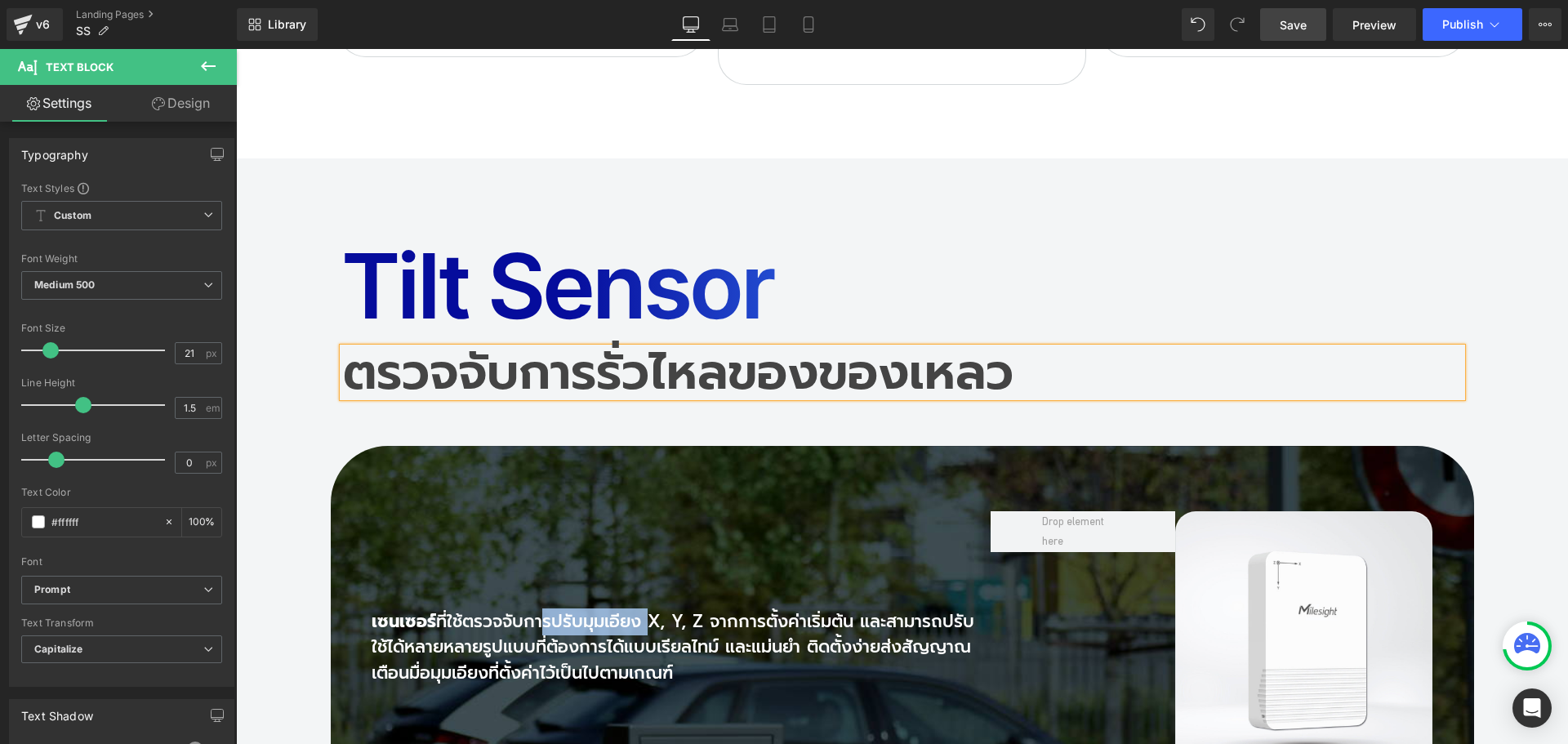
click at [487, 348] on h2 "ตรวจจับการรั่วไหลของของเหลว" at bounding box center [903, 372] width 1119 height 49
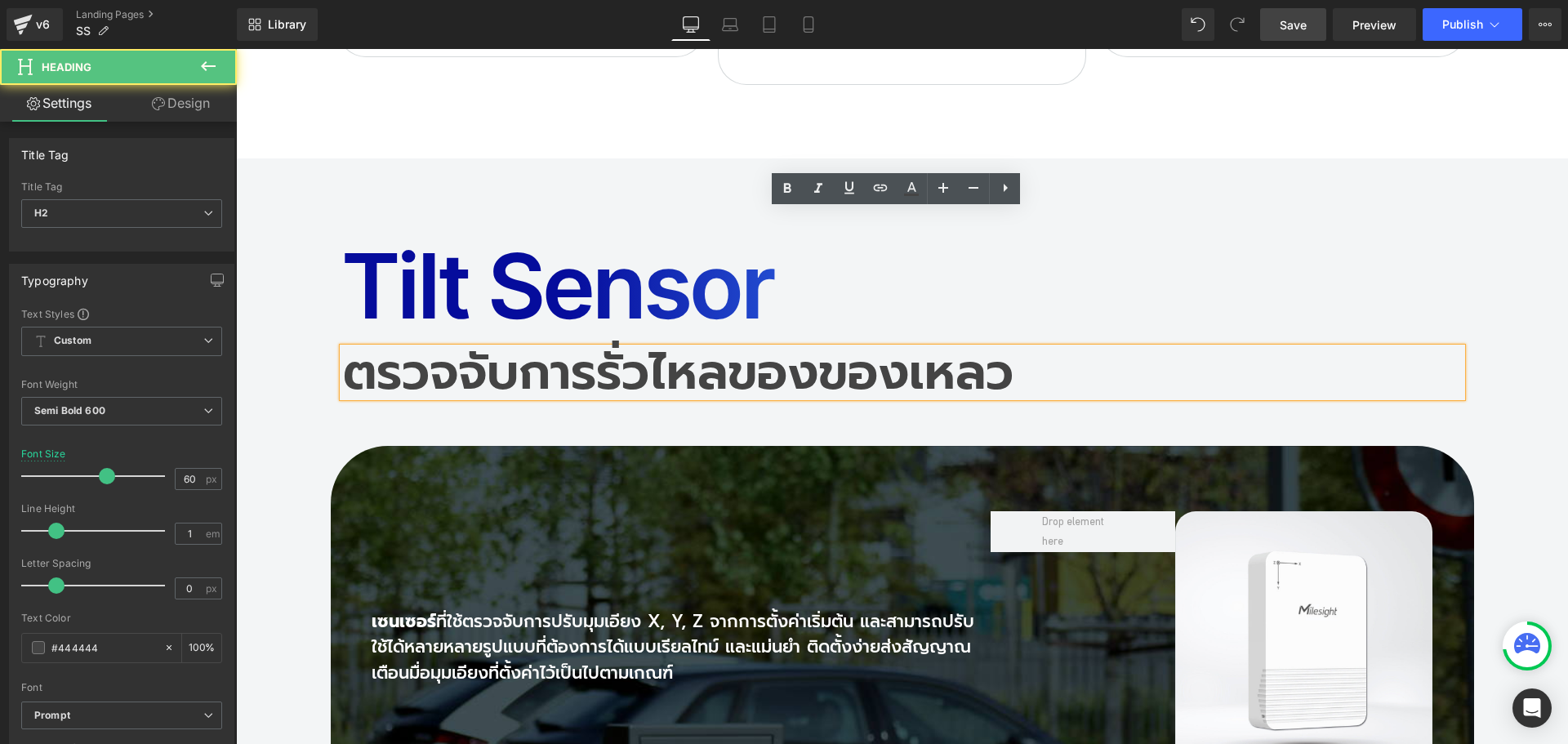
click at [530, 348] on h2 "ตรวจจับการรั่วไหลของของเหลว" at bounding box center [903, 372] width 1119 height 49
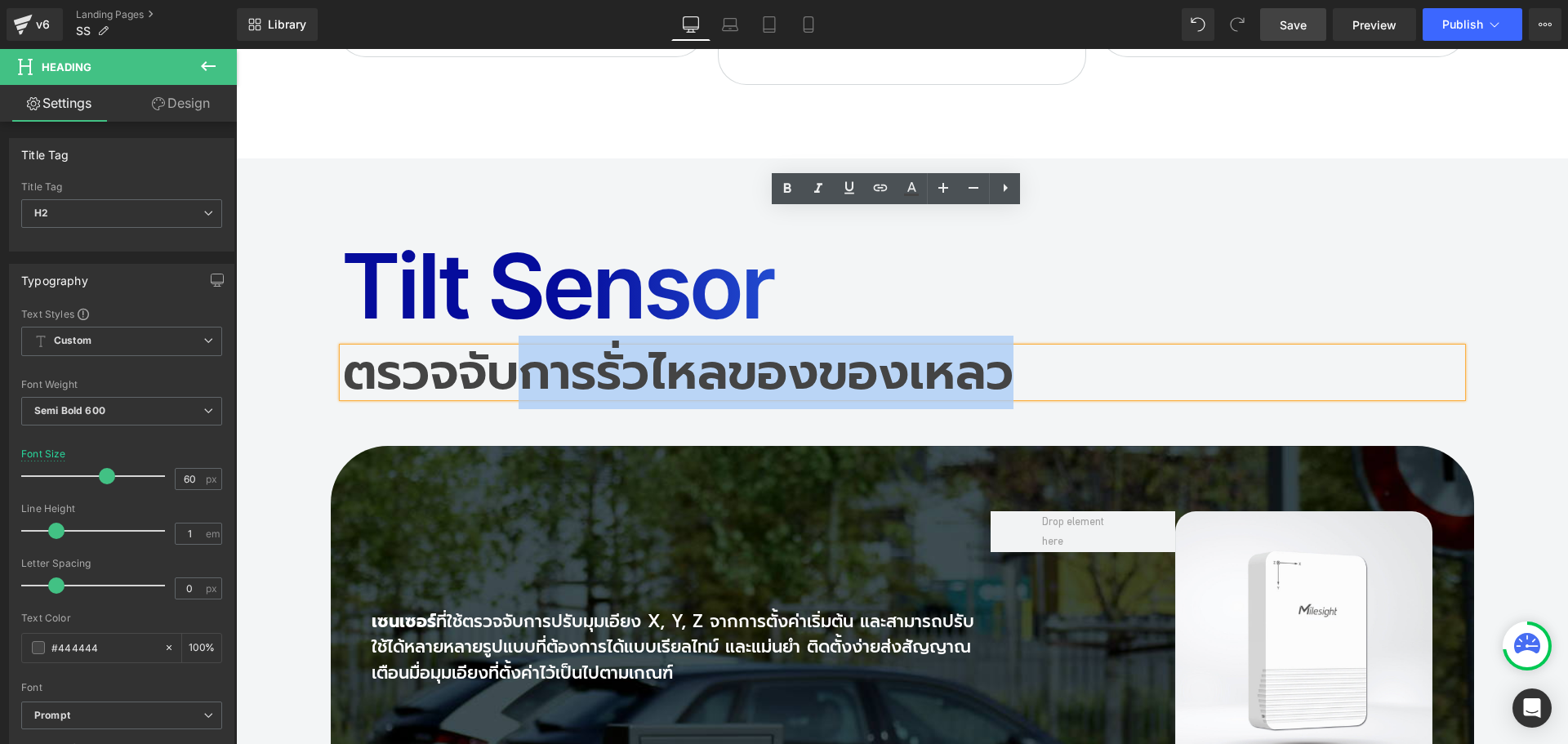
drag, startPoint x: 522, startPoint y: 234, endPoint x: 1004, endPoint y: 239, distance: 482.0
click at [1004, 348] on h2 "ตรวจจับการรั่วไหลของของเหลว" at bounding box center [903, 372] width 1119 height 49
paste div
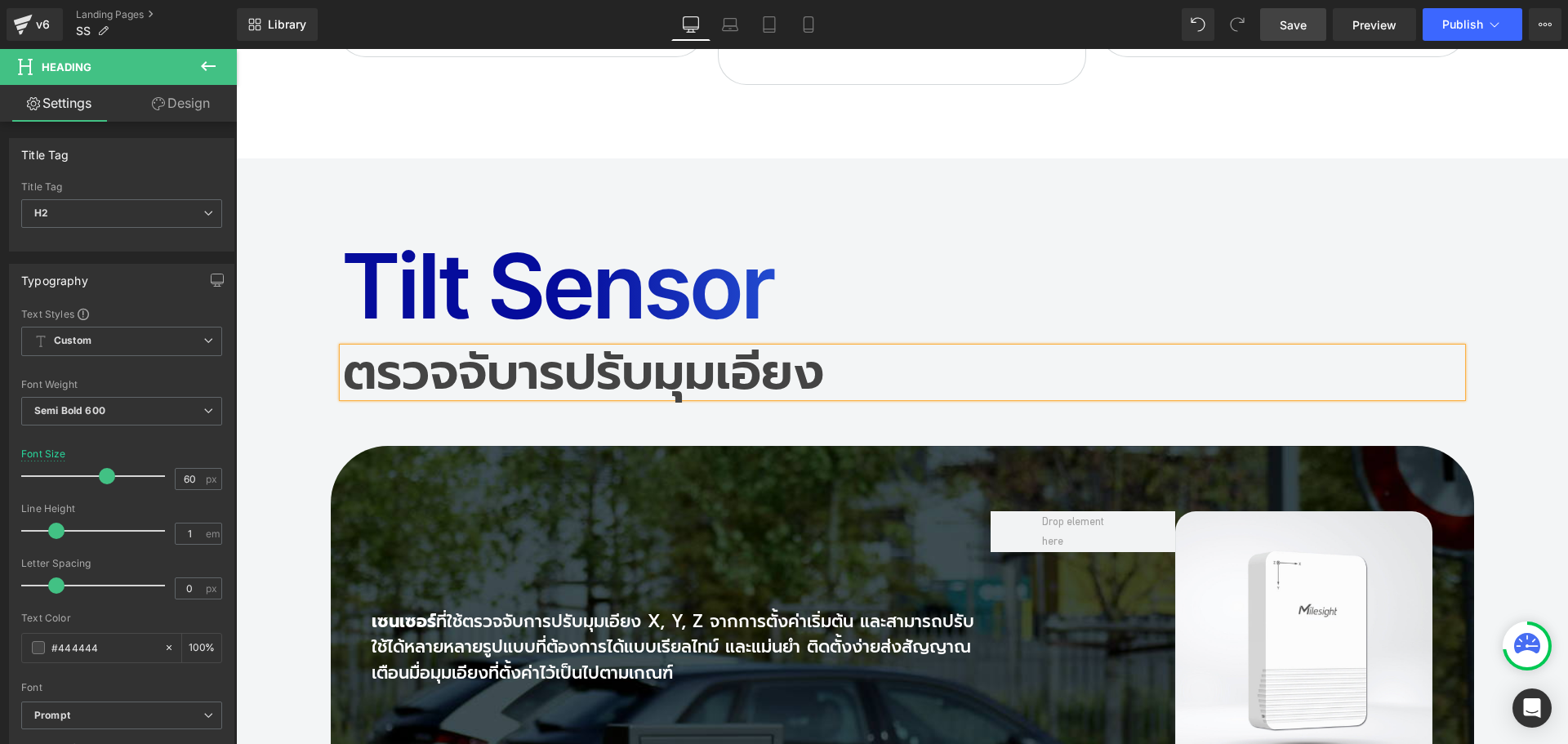
click at [559, 348] on h2 "ตรวจจับารปรับมุมเอียง" at bounding box center [903, 372] width 1119 height 49
click at [520, 348] on h2 "ตรวจจับารปรับมุมเอียง" at bounding box center [903, 372] width 1119 height 49
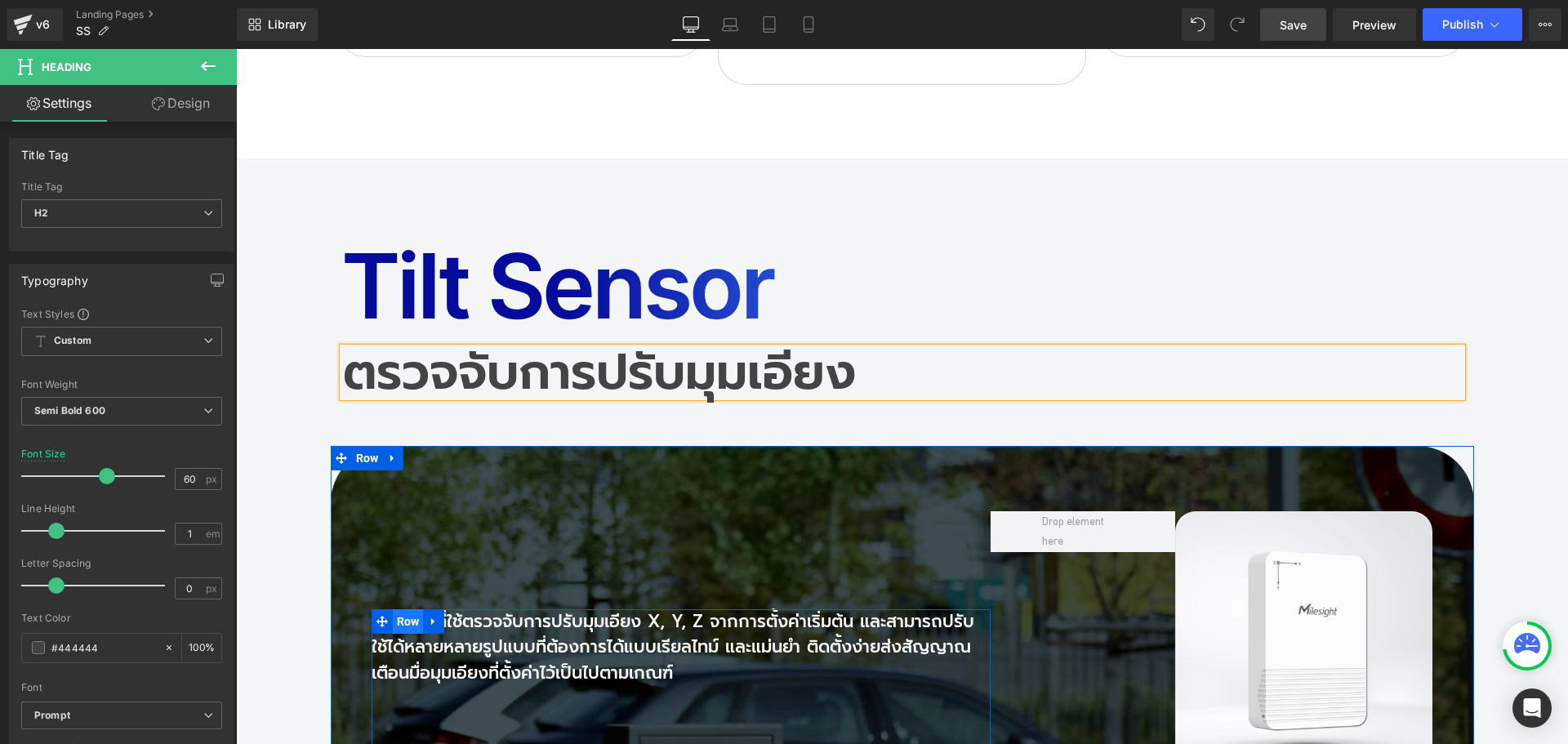
click at [414, 609] on span "Row" at bounding box center [408, 621] width 31 height 24
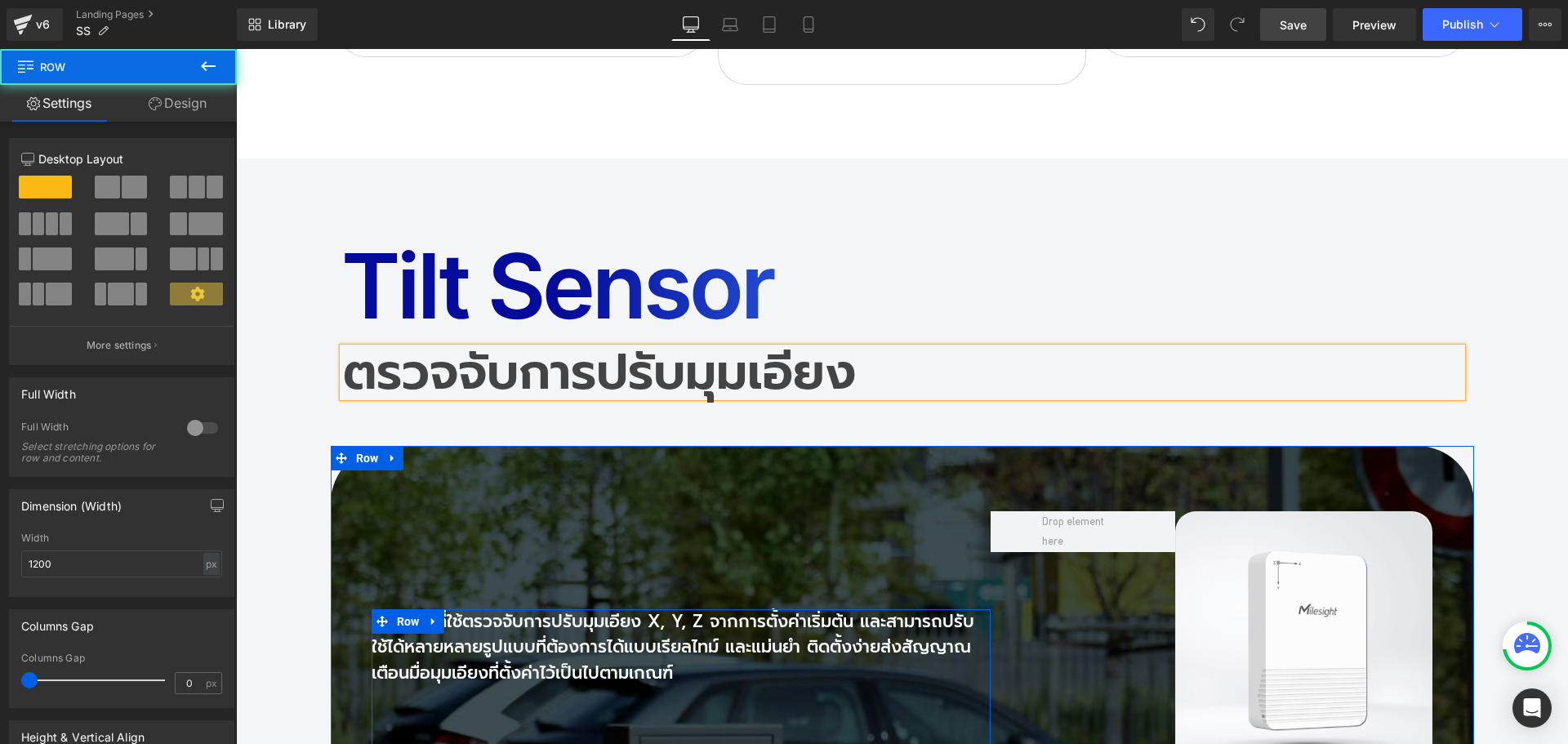
click at [449, 609] on p "เซนเซอร์ ที่ใช้ตรวจจับการปรับมุมเอียง X, Y, Z จากการตั้งค่าเริ่มต้น และสามารถปร…" at bounding box center [681, 648] width 619 height 77
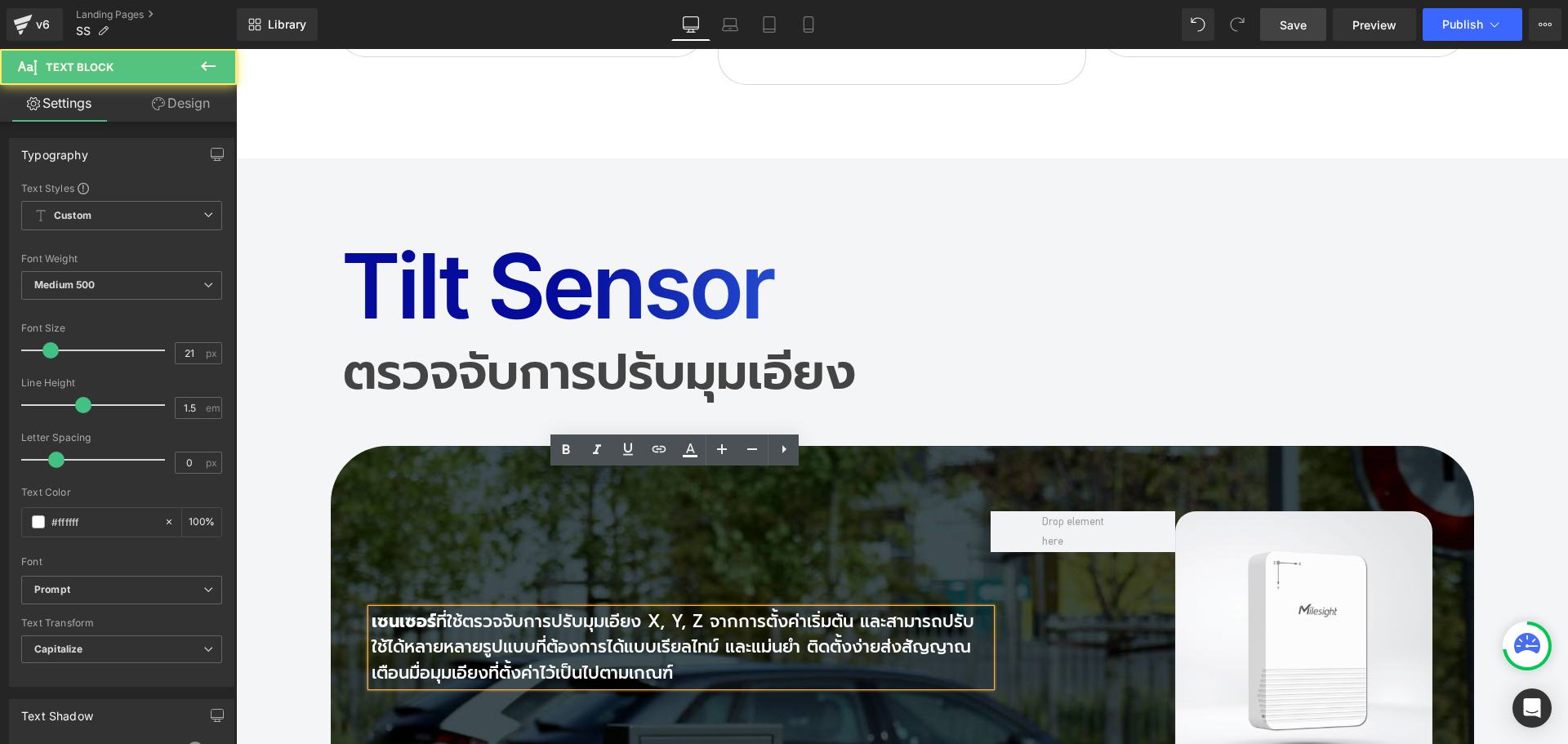
click at [458, 609] on p "เซนเซอร์ ที่ใช้ตรวจจับการปรับมุมเอียง X, Y, Z จากการตั้งค่าเริ่มต้น และสามารถปร…" at bounding box center [681, 648] width 619 height 77
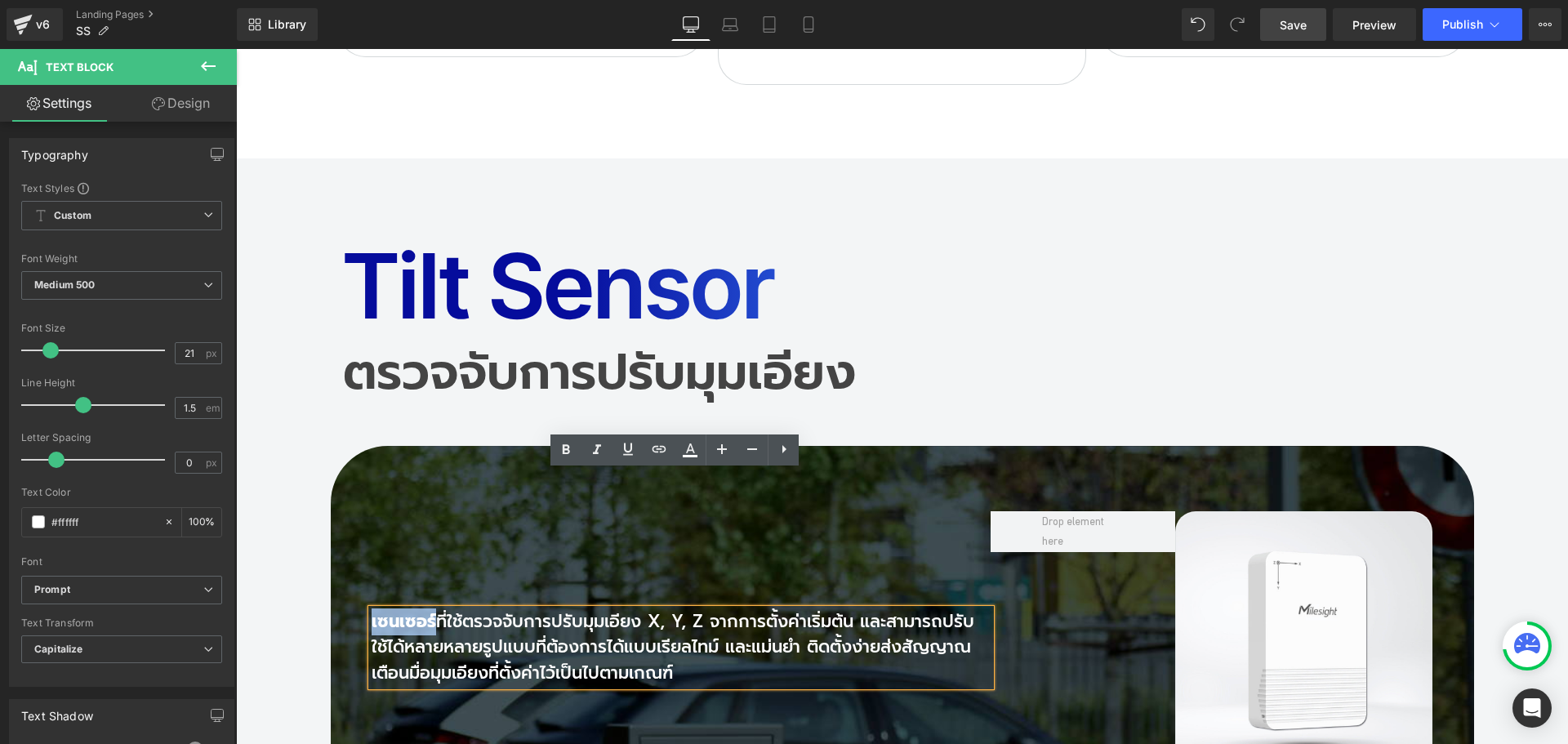
drag, startPoint x: 427, startPoint y: 482, endPoint x: 367, endPoint y: 483, distance: 60.0
click at [372, 608] on strong "เซนเซอร์" at bounding box center [404, 621] width 64 height 26
copy strong "เซนเซอร์"
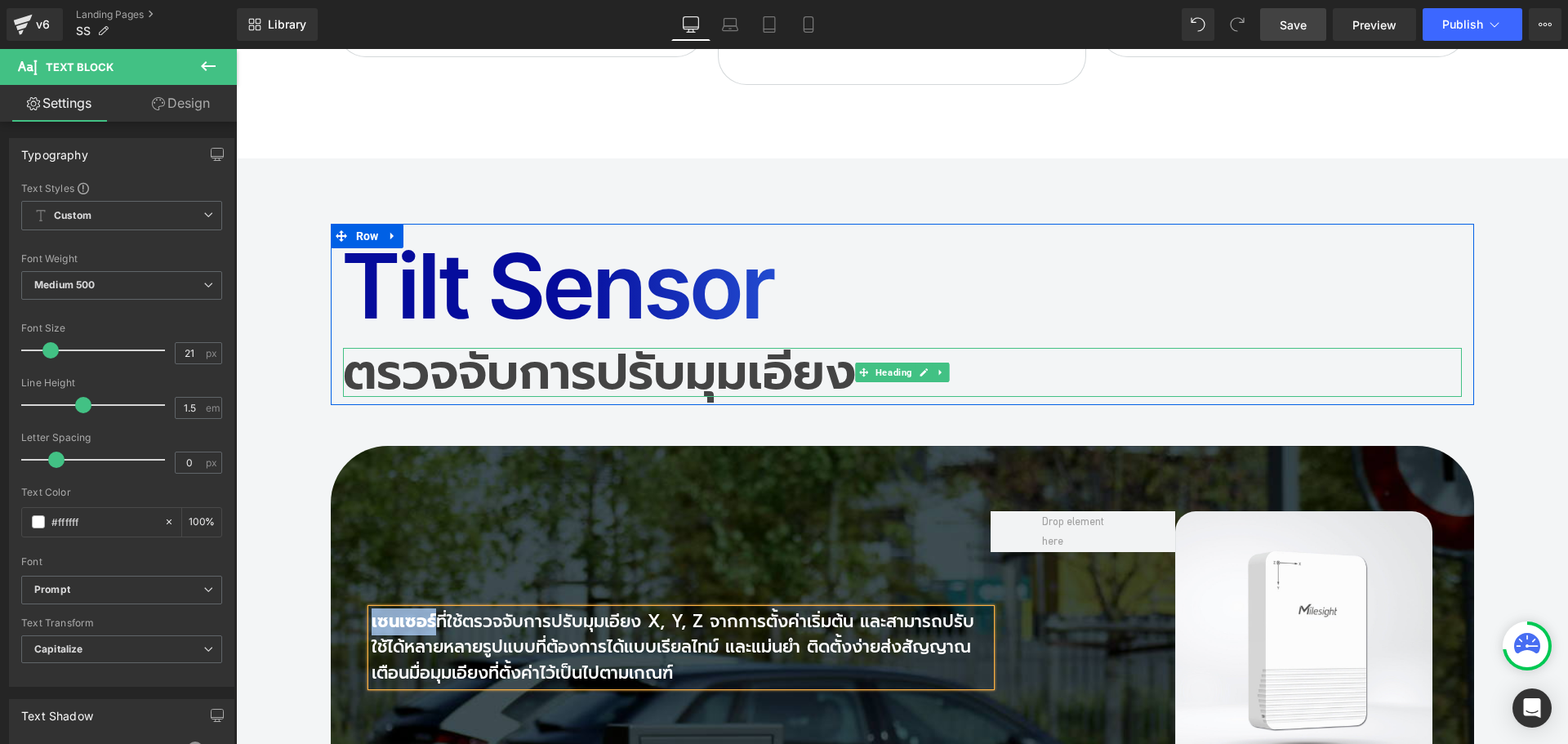
click at [355, 348] on h2 "ตรวจจับการปรับมุมเอียง" at bounding box center [903, 372] width 1119 height 49
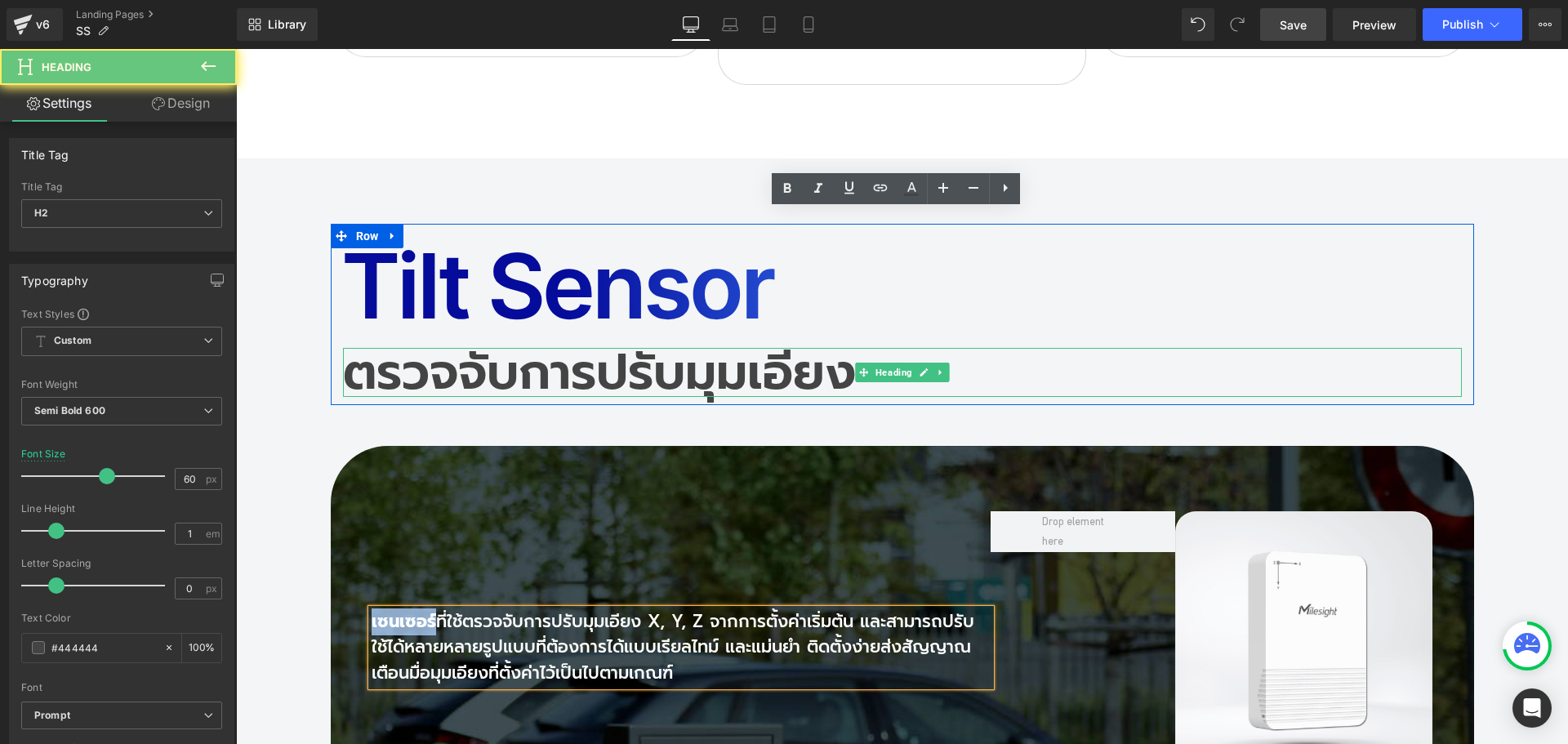
click at [350, 348] on h2 "ตรวจจับการปรับมุมเอียง" at bounding box center [903, 372] width 1119 height 49
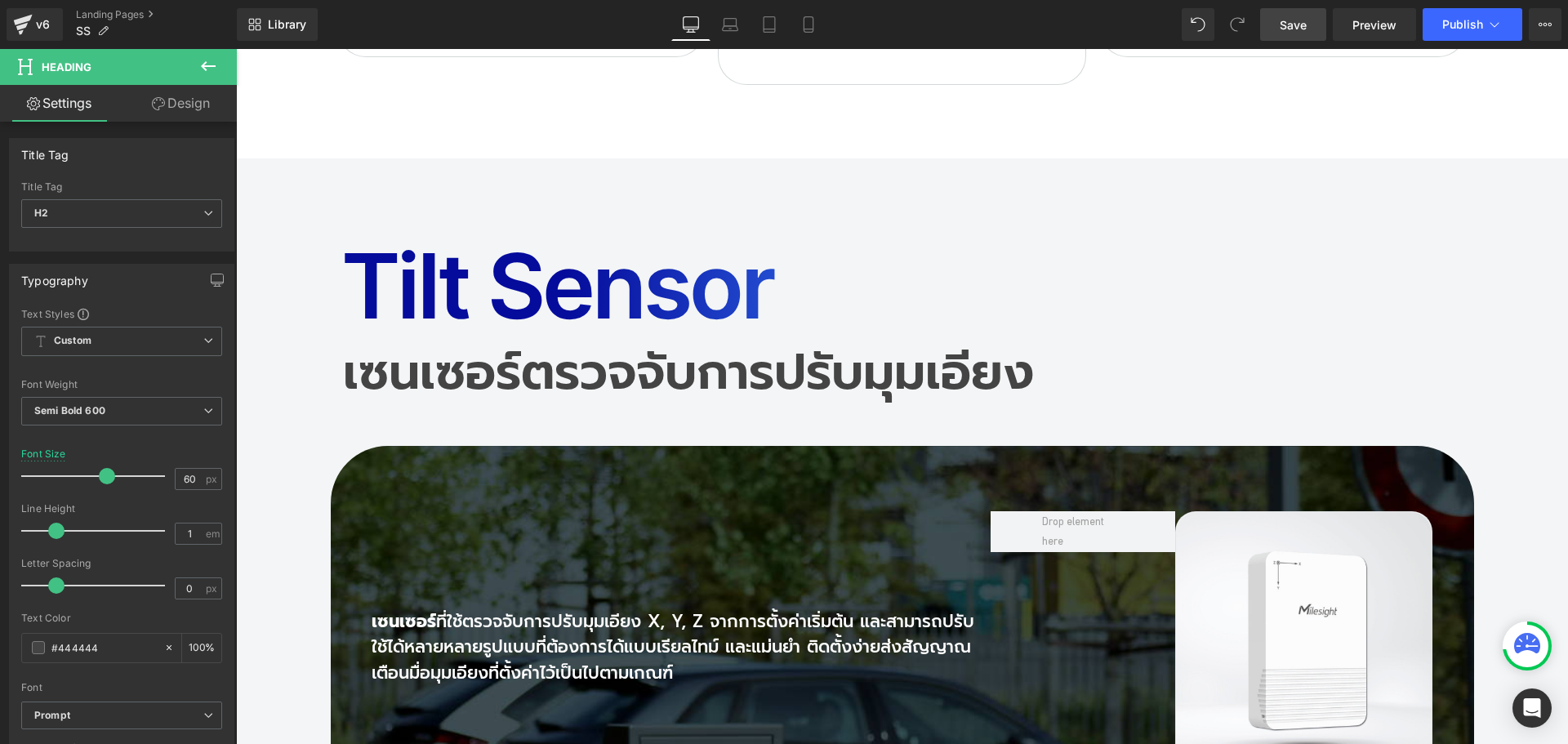
drag, startPoint x: 1290, startPoint y: 28, endPoint x: 776, endPoint y: 197, distance: 541.1
click at [1290, 28] on span "Save" at bounding box center [1293, 25] width 27 height 17
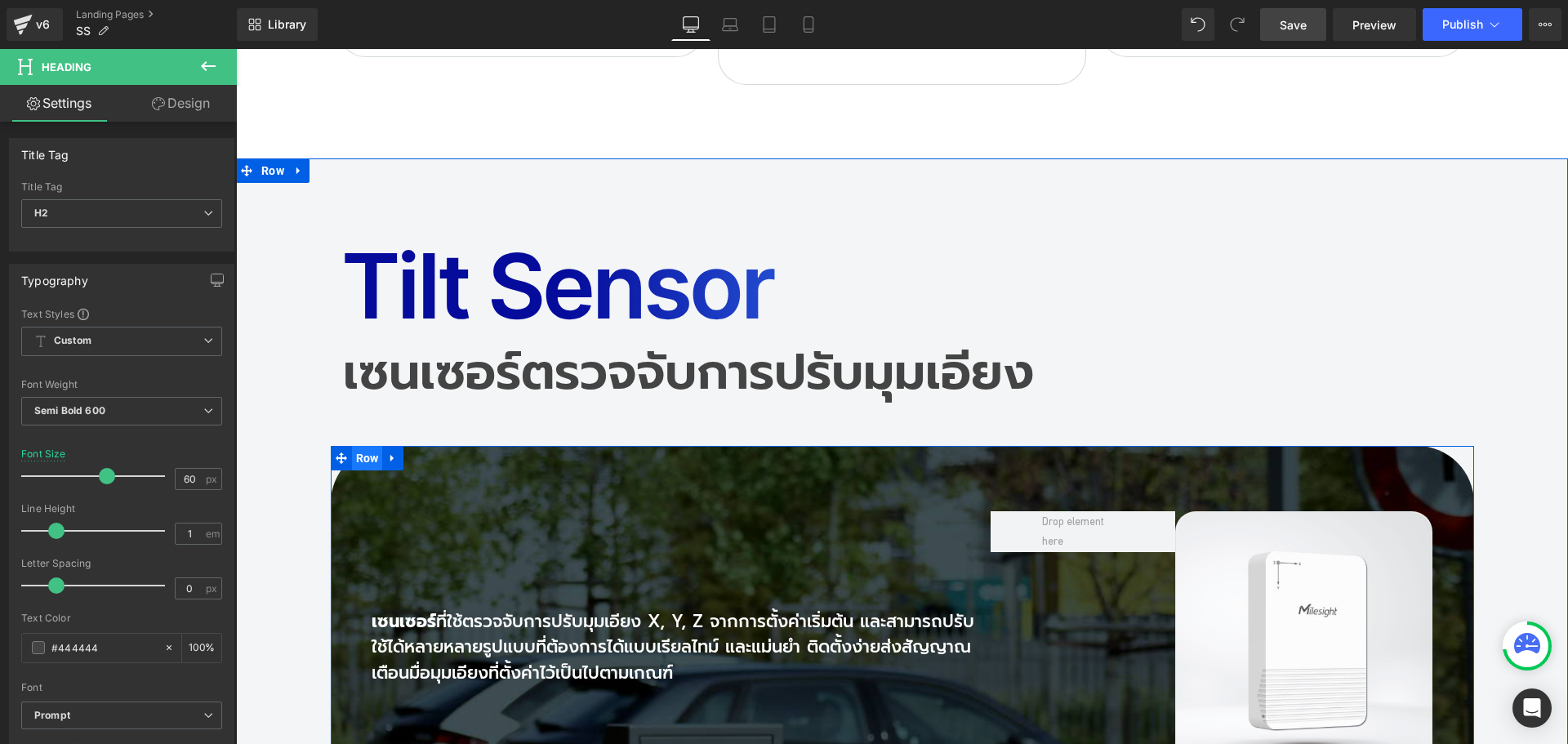
click at [352, 446] on span "Row" at bounding box center [367, 458] width 31 height 24
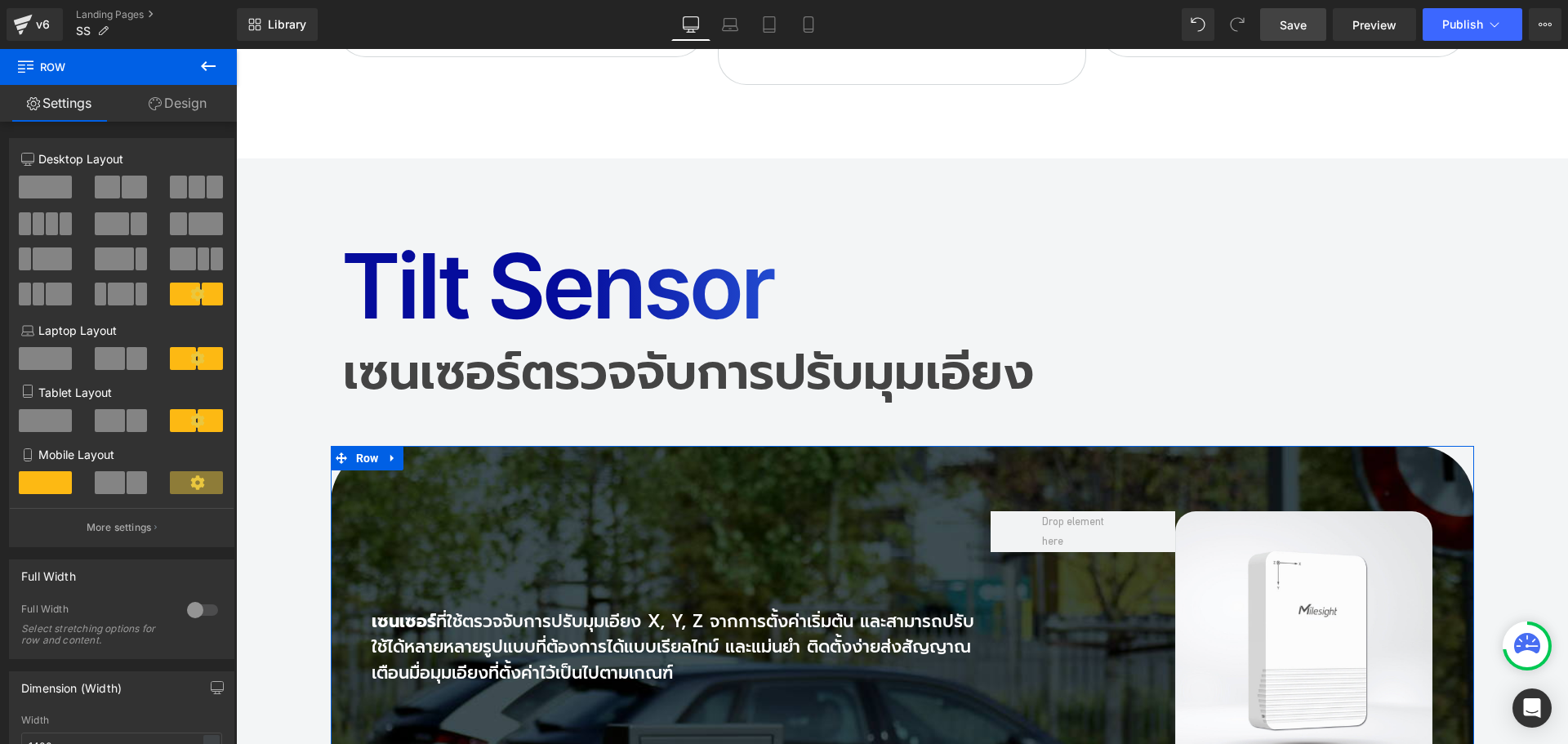
drag, startPoint x: 177, startPoint y: 104, endPoint x: 51, endPoint y: 201, distance: 159.0
click at [177, 104] on link "Design" at bounding box center [177, 103] width 118 height 37
click at [0, 0] on div "Spacing" at bounding box center [0, 0] width 0 height 0
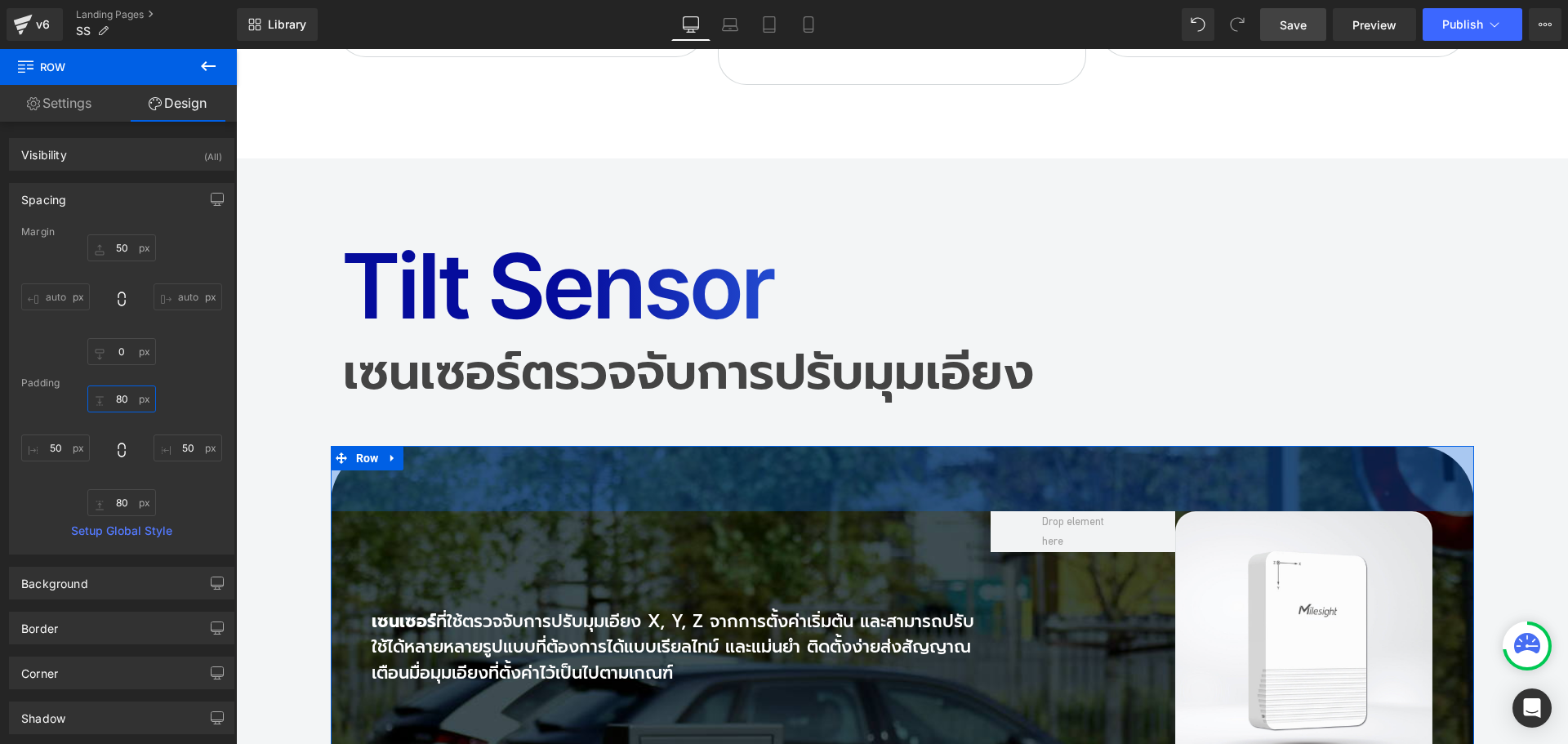
click at [127, 397] on input "text" at bounding box center [122, 399] width 69 height 27
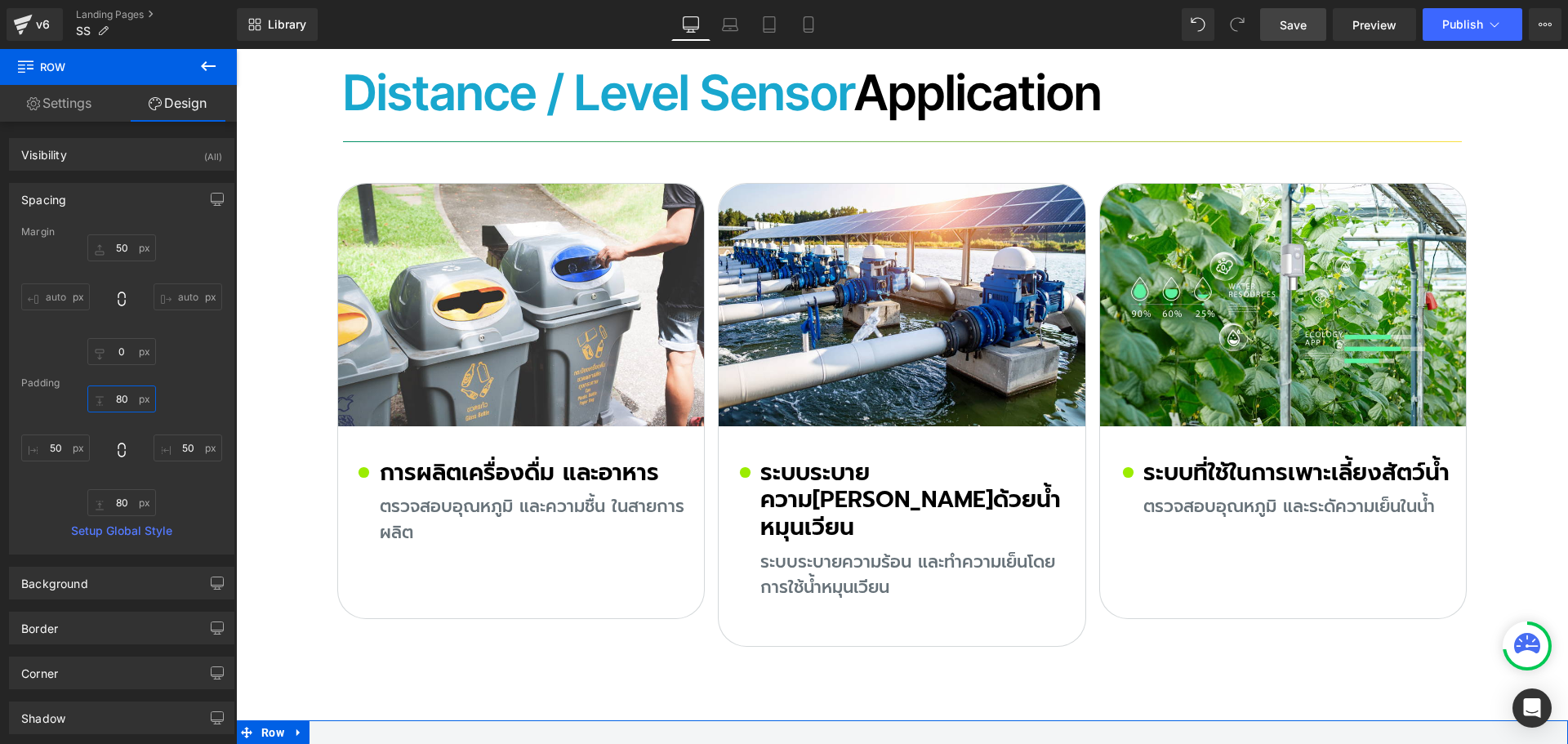
scroll to position [10622, 0]
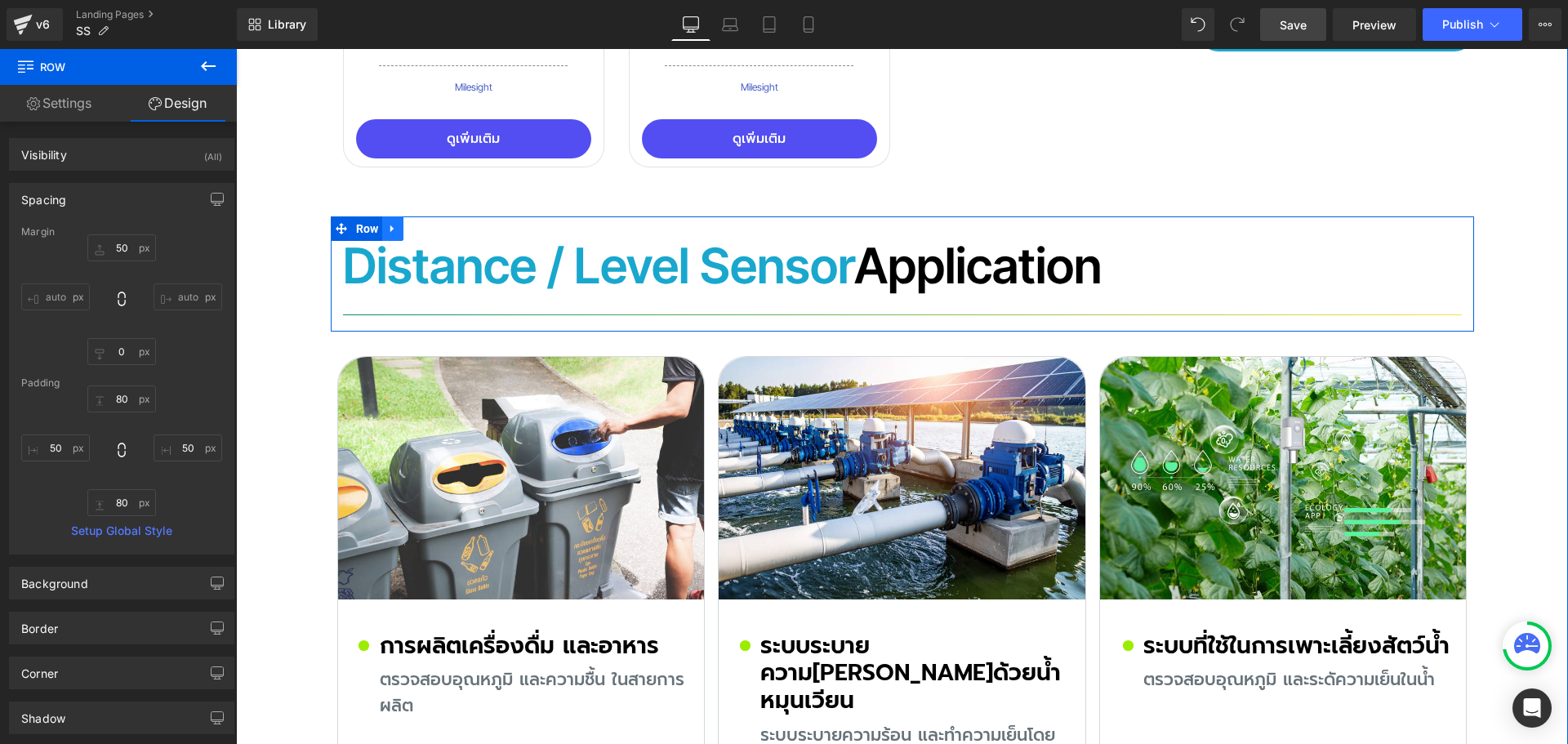
click at [390, 225] on icon at bounding box center [392, 229] width 3 height 7
click at [408, 223] on icon at bounding box center [414, 229] width 11 height 11
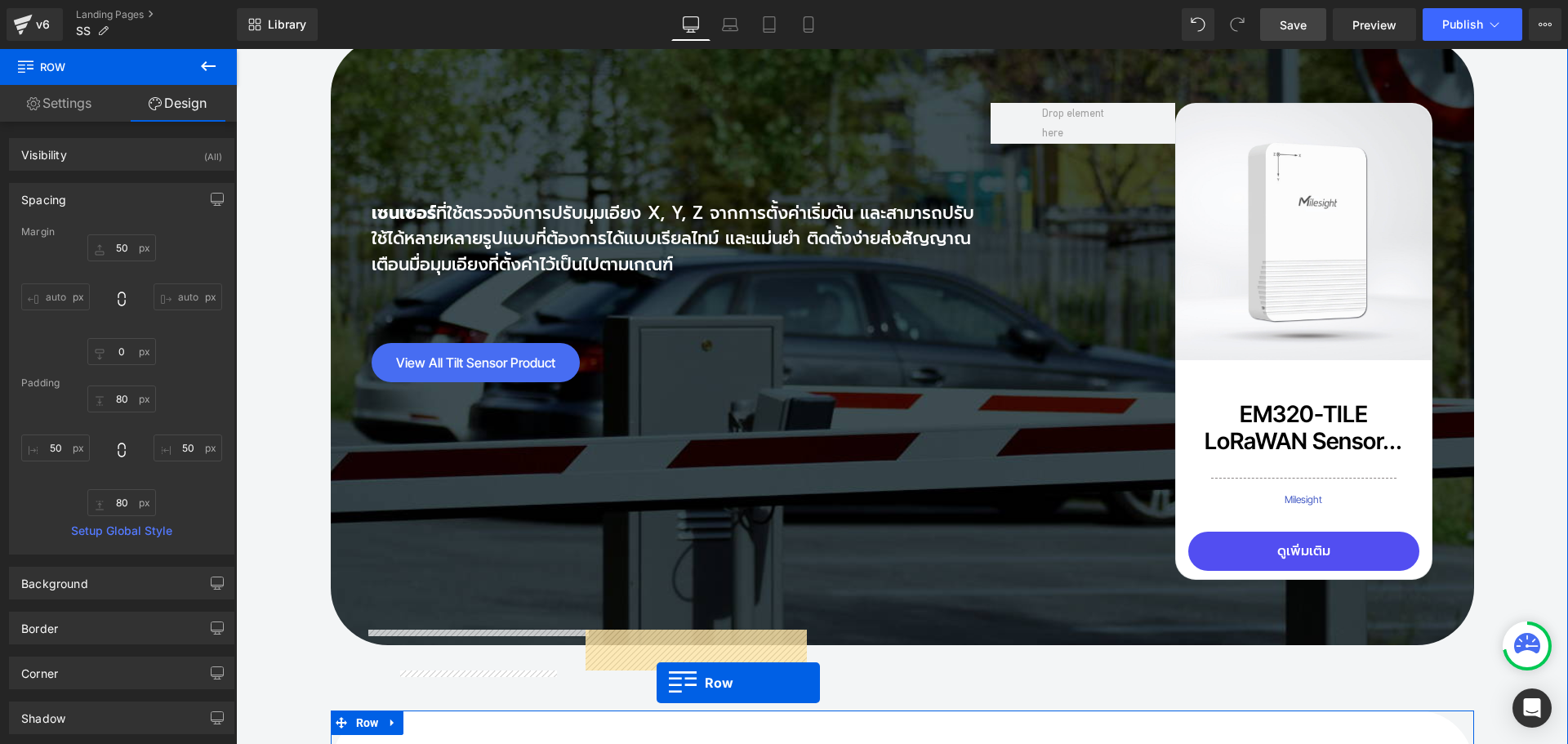
scroll to position [11881, 0]
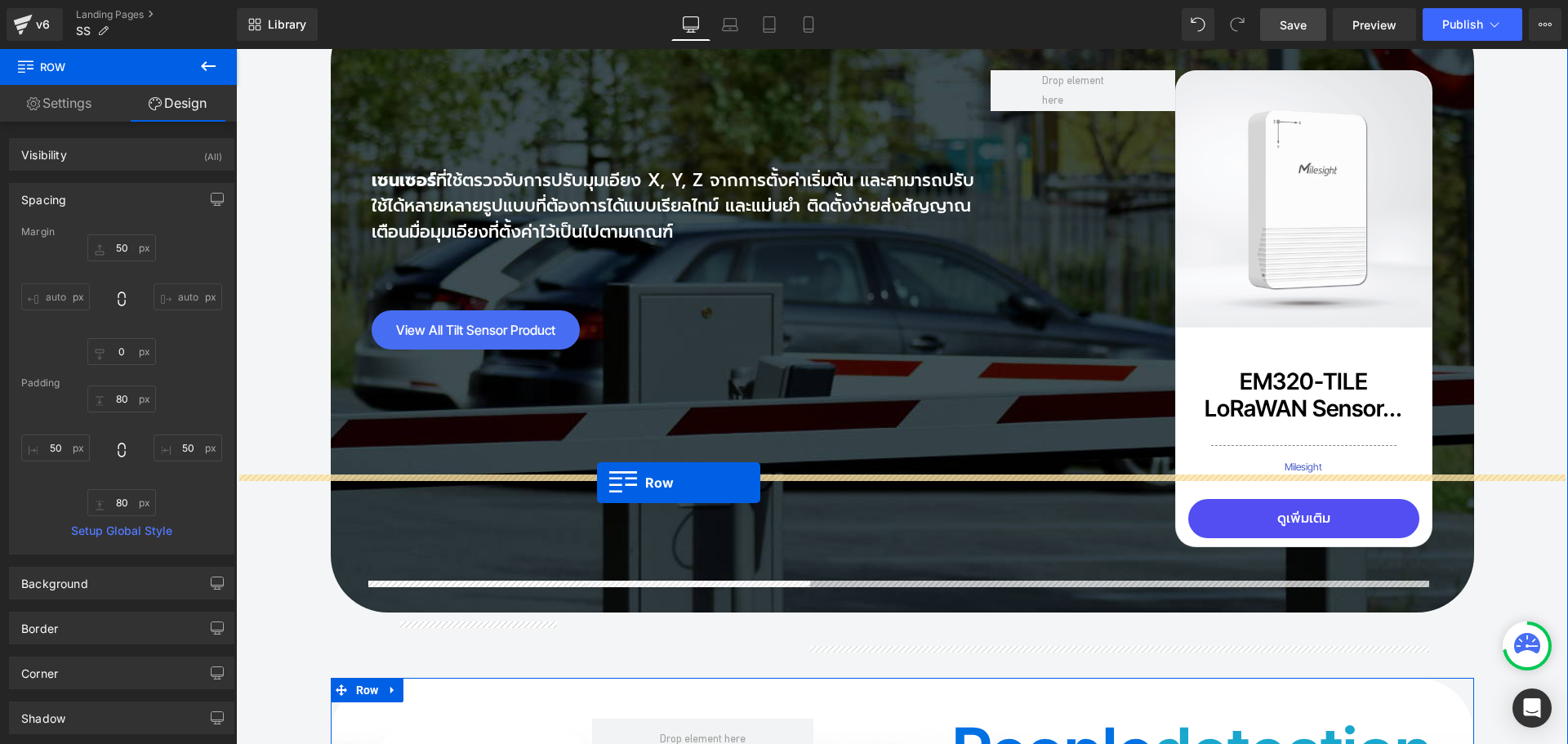
drag, startPoint x: 354, startPoint y: 272, endPoint x: 597, endPoint y: 483, distance: 321.8
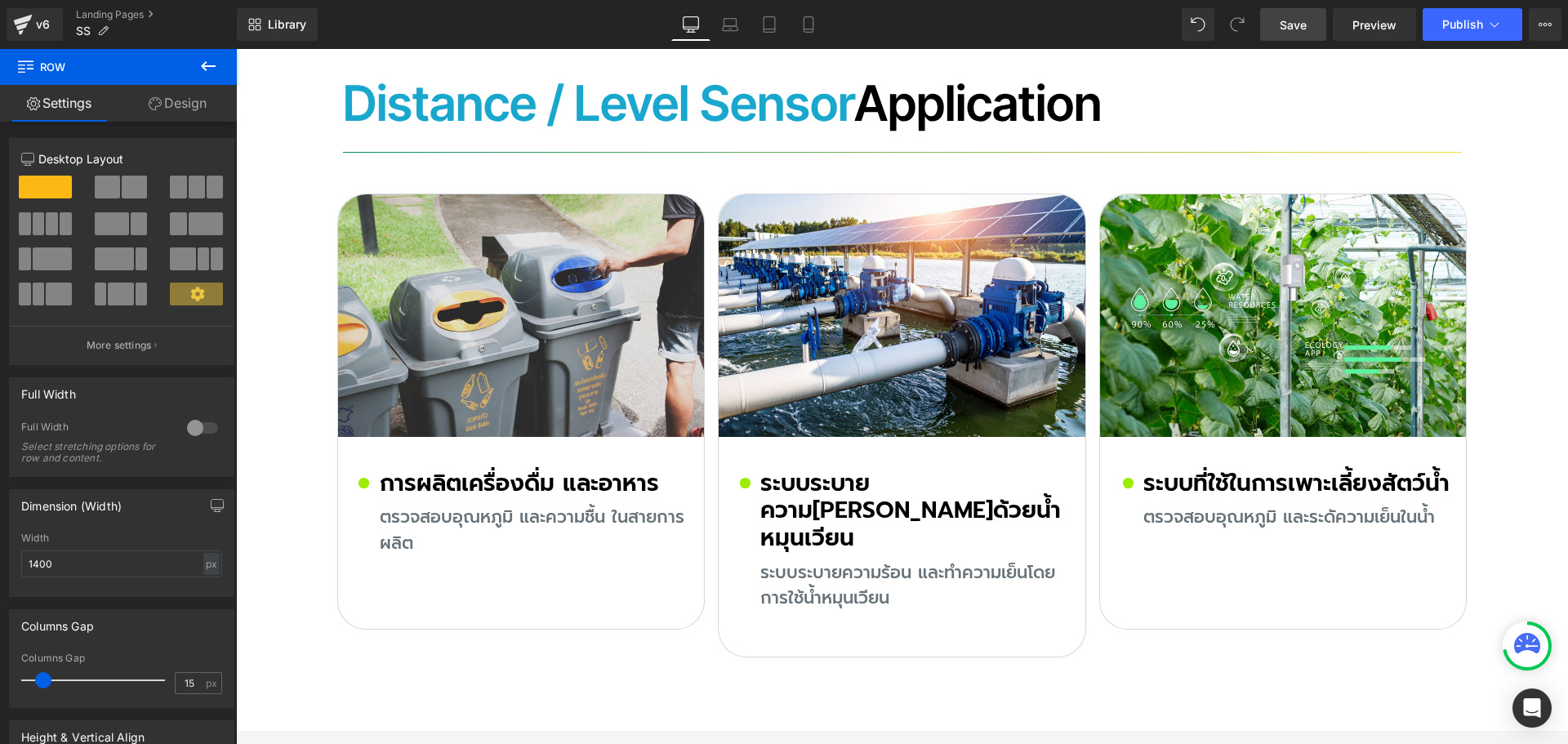
scroll to position [10737, 0]
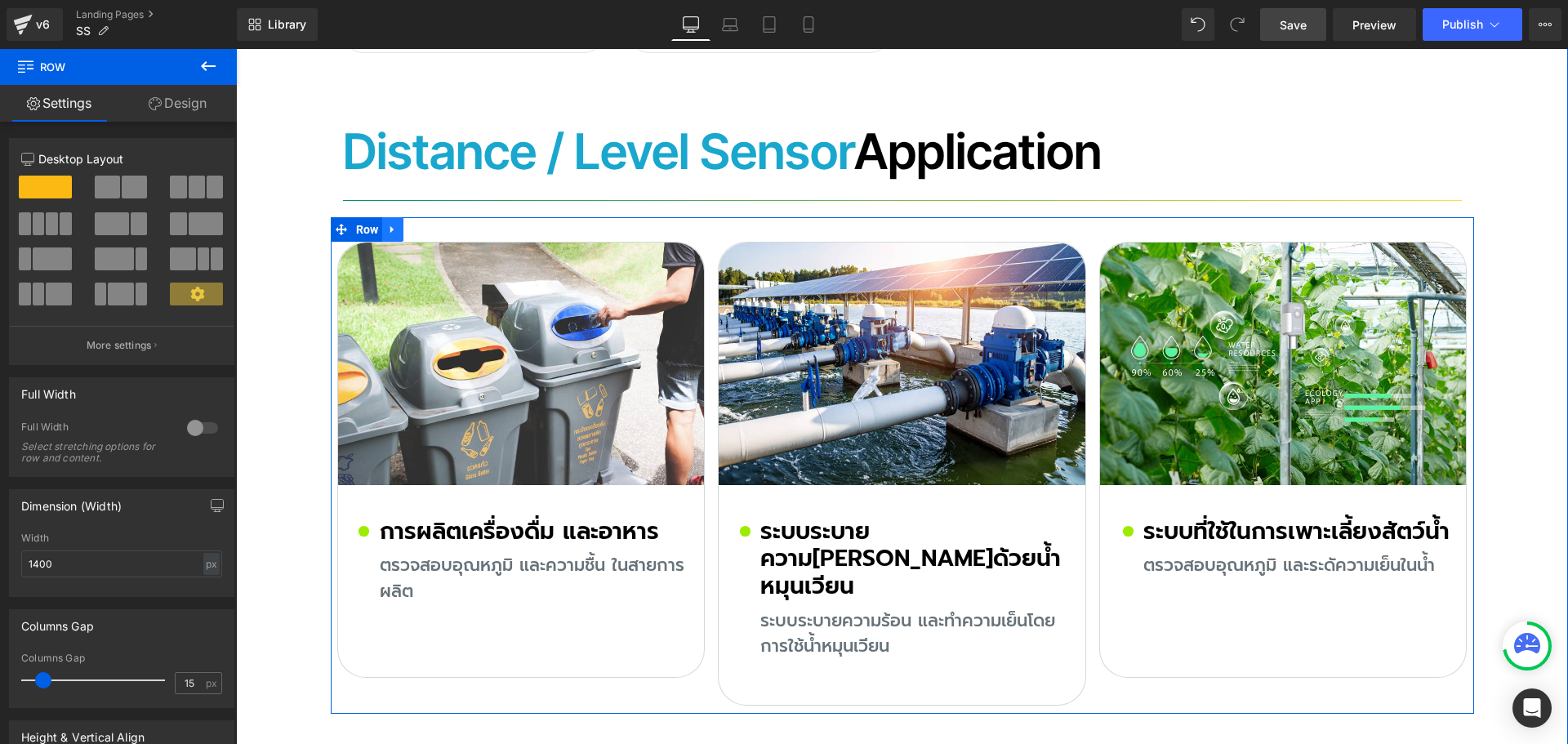
click at [391, 223] on icon at bounding box center [393, 229] width 11 height 12
click at [409, 224] on icon at bounding box center [414, 229] width 11 height 11
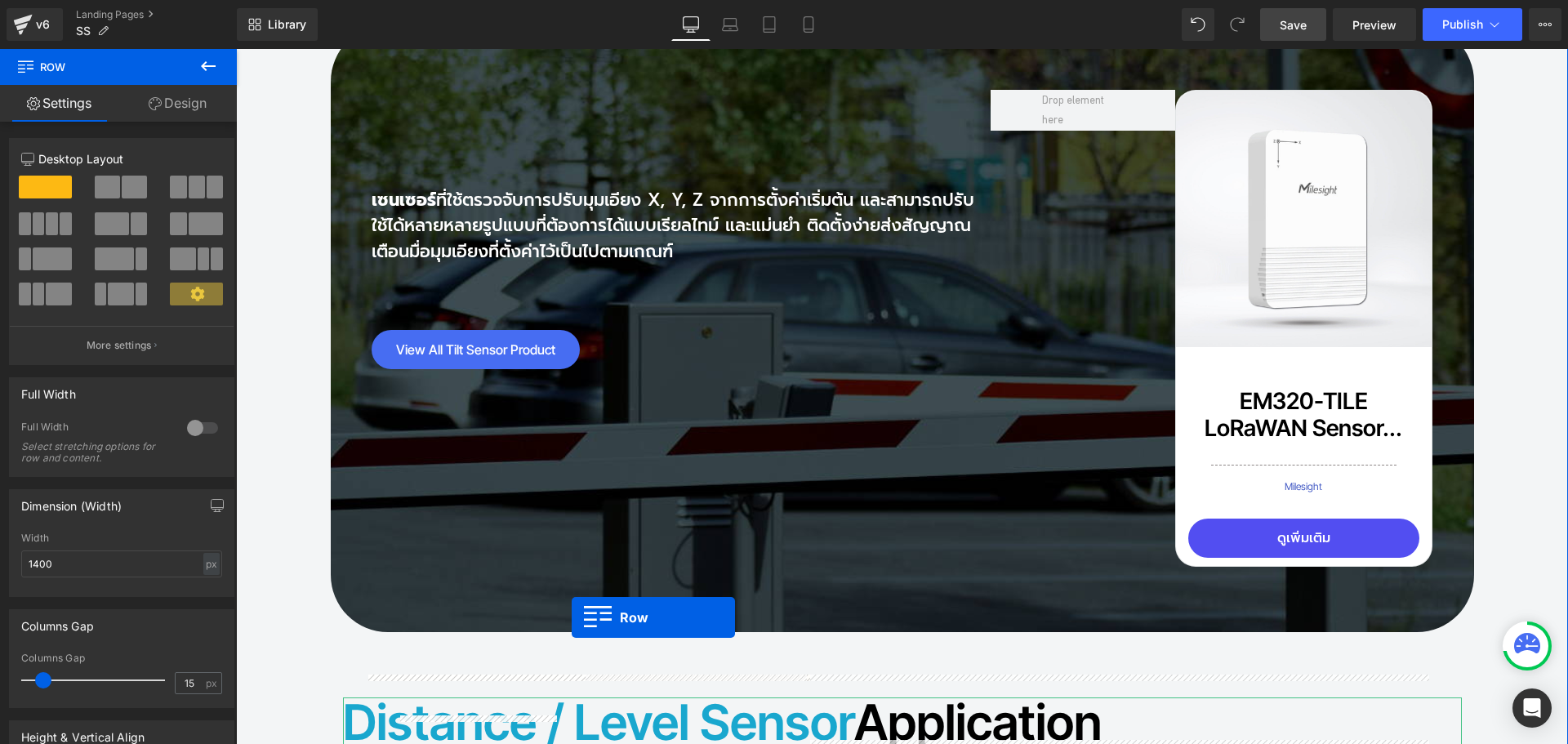
scroll to position [11901, 0]
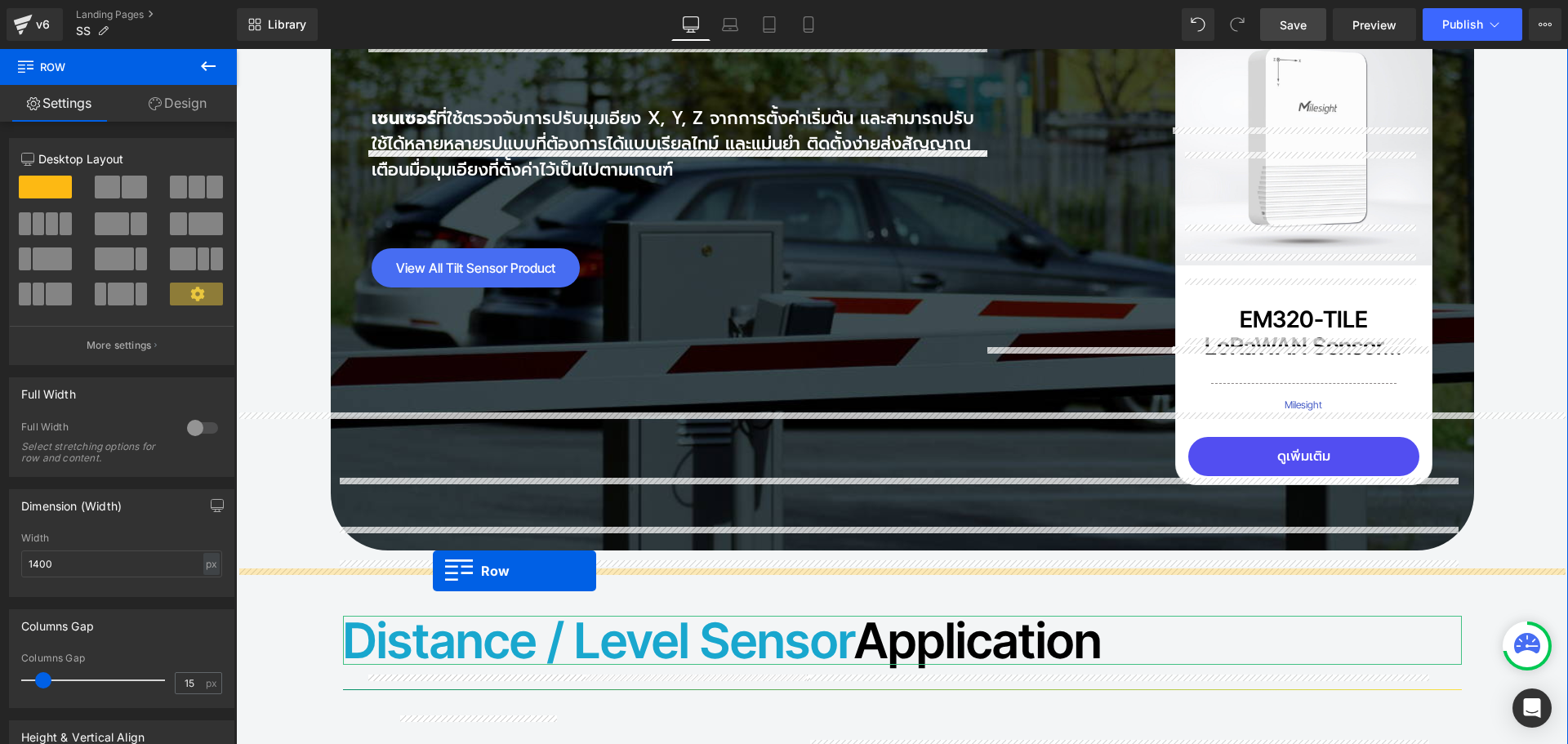
drag, startPoint x: 365, startPoint y: 454, endPoint x: 433, endPoint y: 571, distance: 135.3
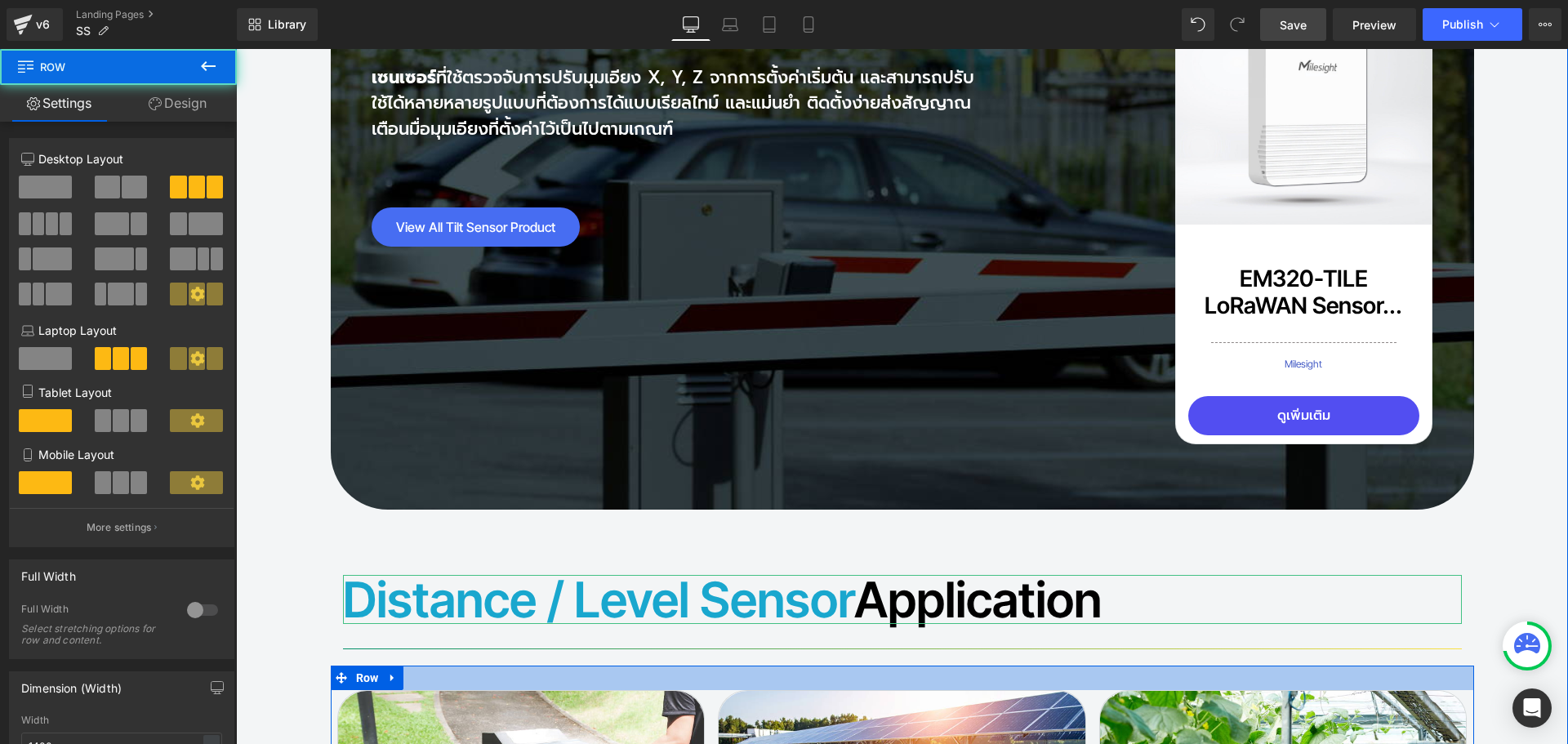
scroll to position [11861, 0]
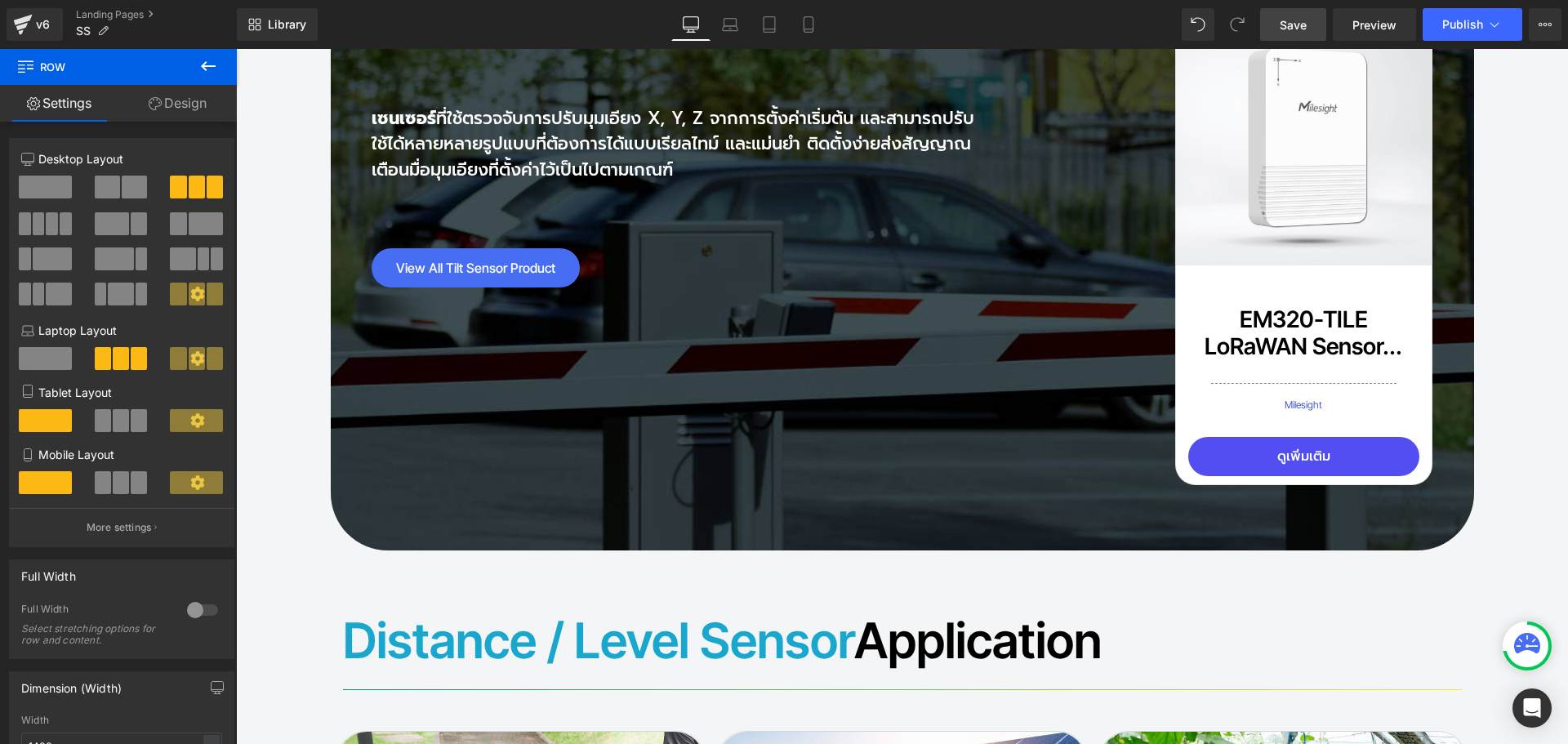
click at [1300, 17] on span "Save" at bounding box center [1293, 25] width 27 height 17
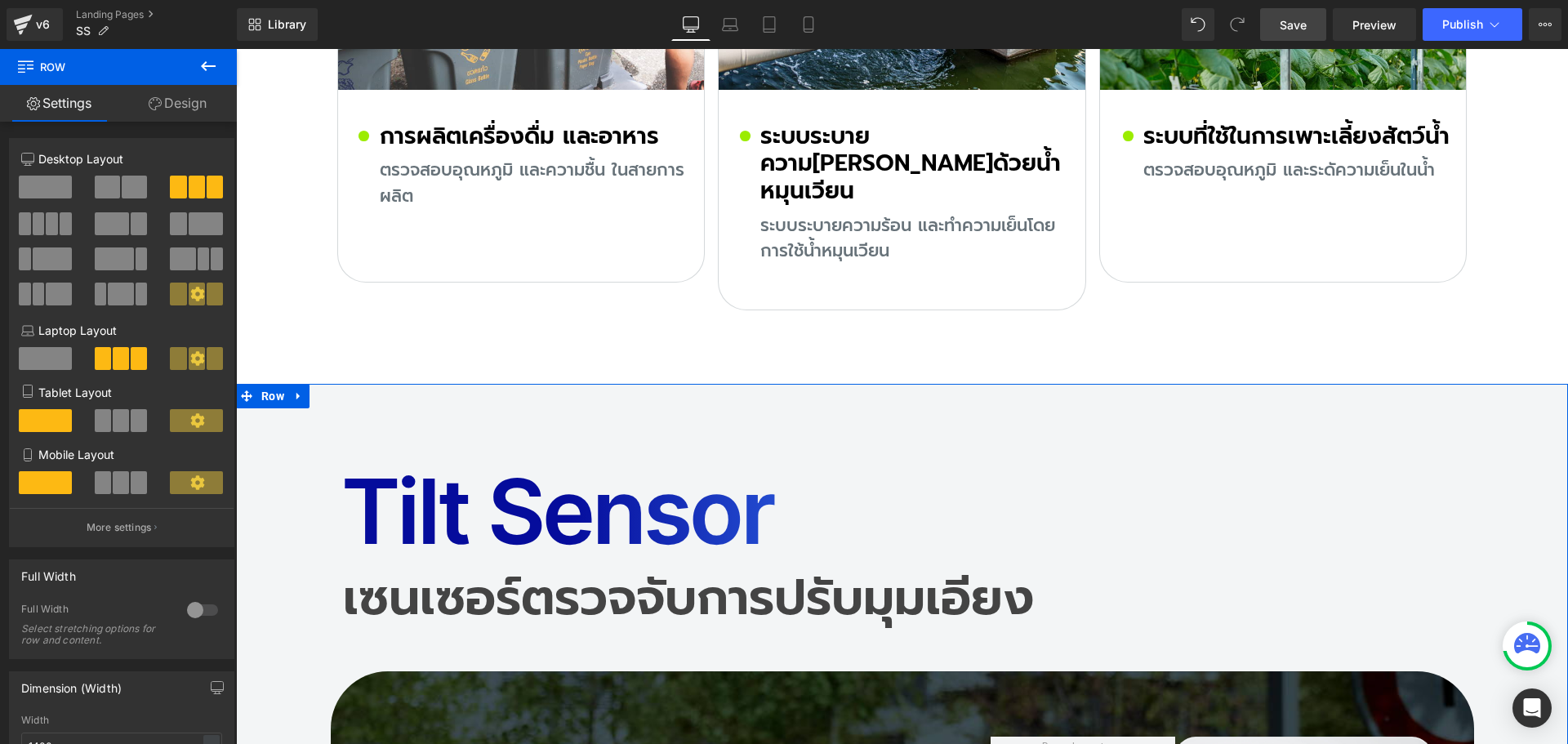
scroll to position [11125, 0]
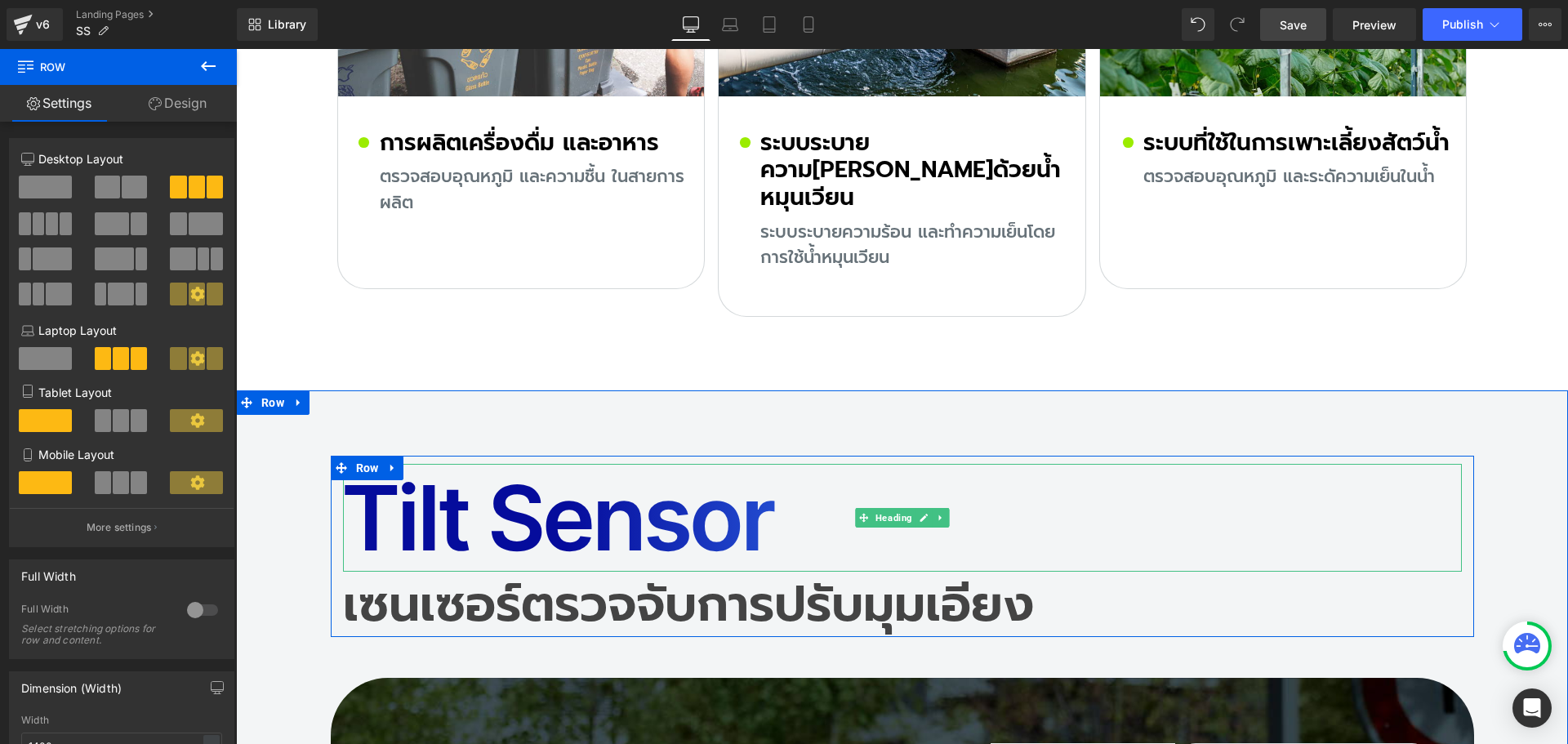
click at [427, 464] on h2 "Tilt Sensor" at bounding box center [903, 518] width 1119 height 108
click at [387, 464] on h2 "Tilt Sensor" at bounding box center [903, 518] width 1119 height 108
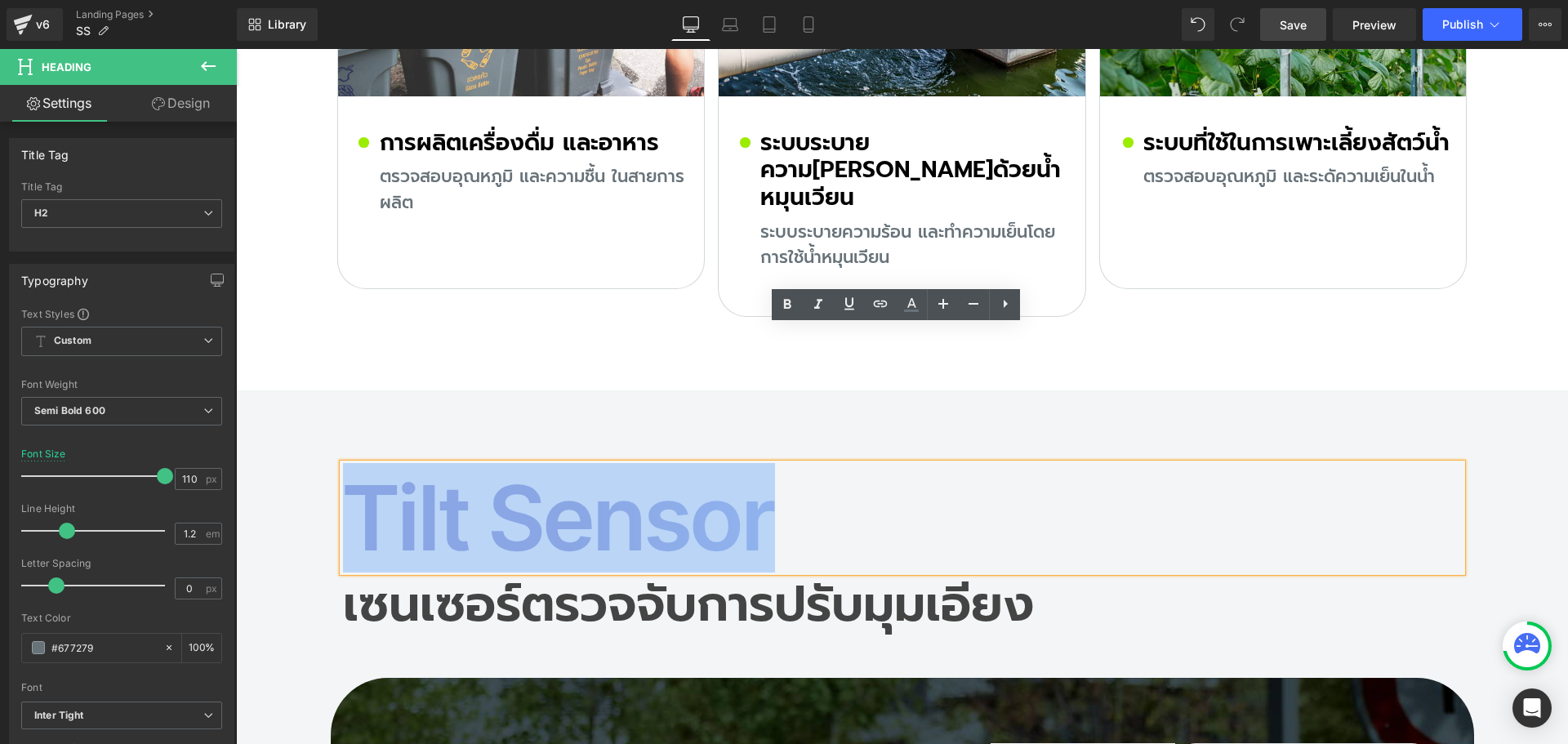
copy h2 "Tilt Sensor"
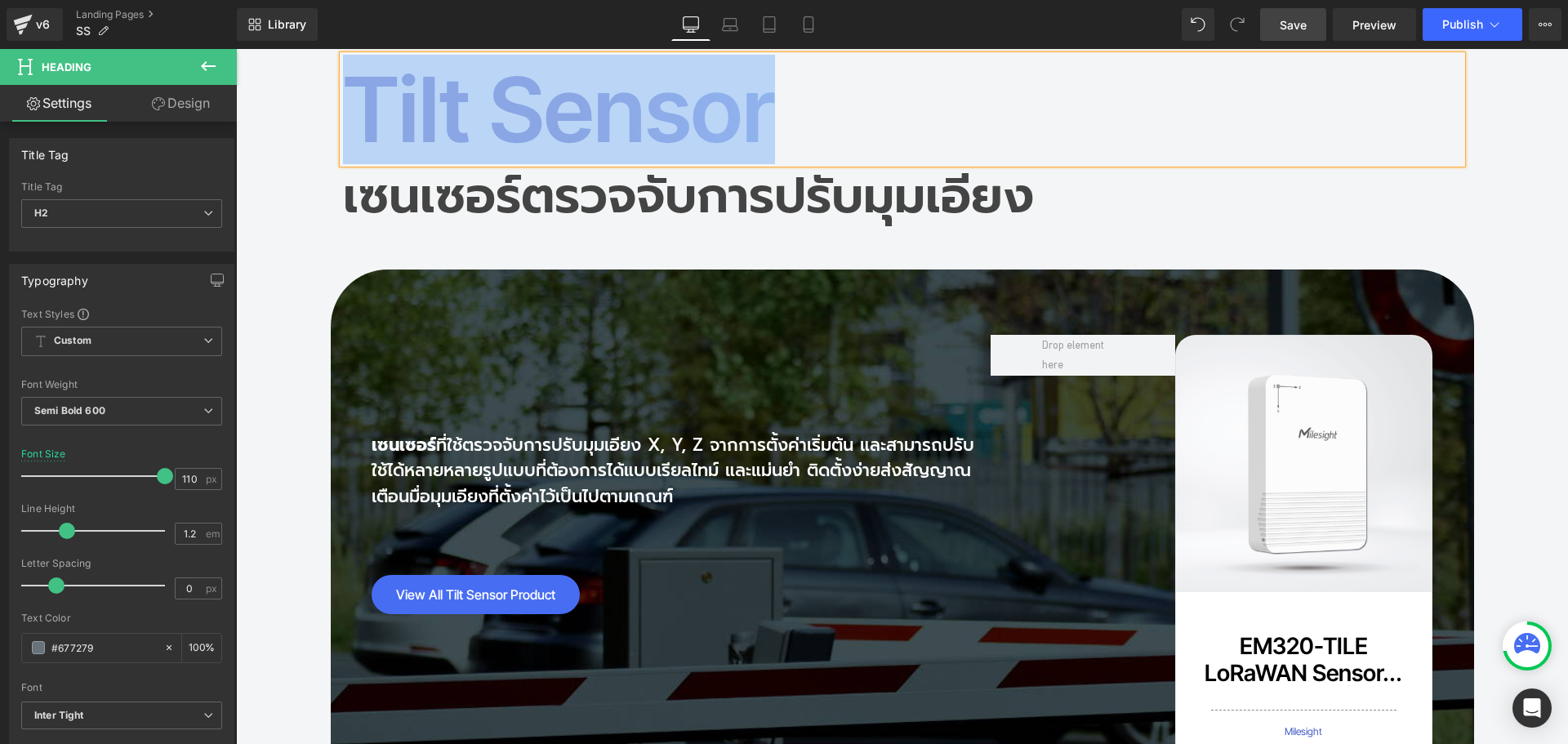
scroll to position [12024, 0]
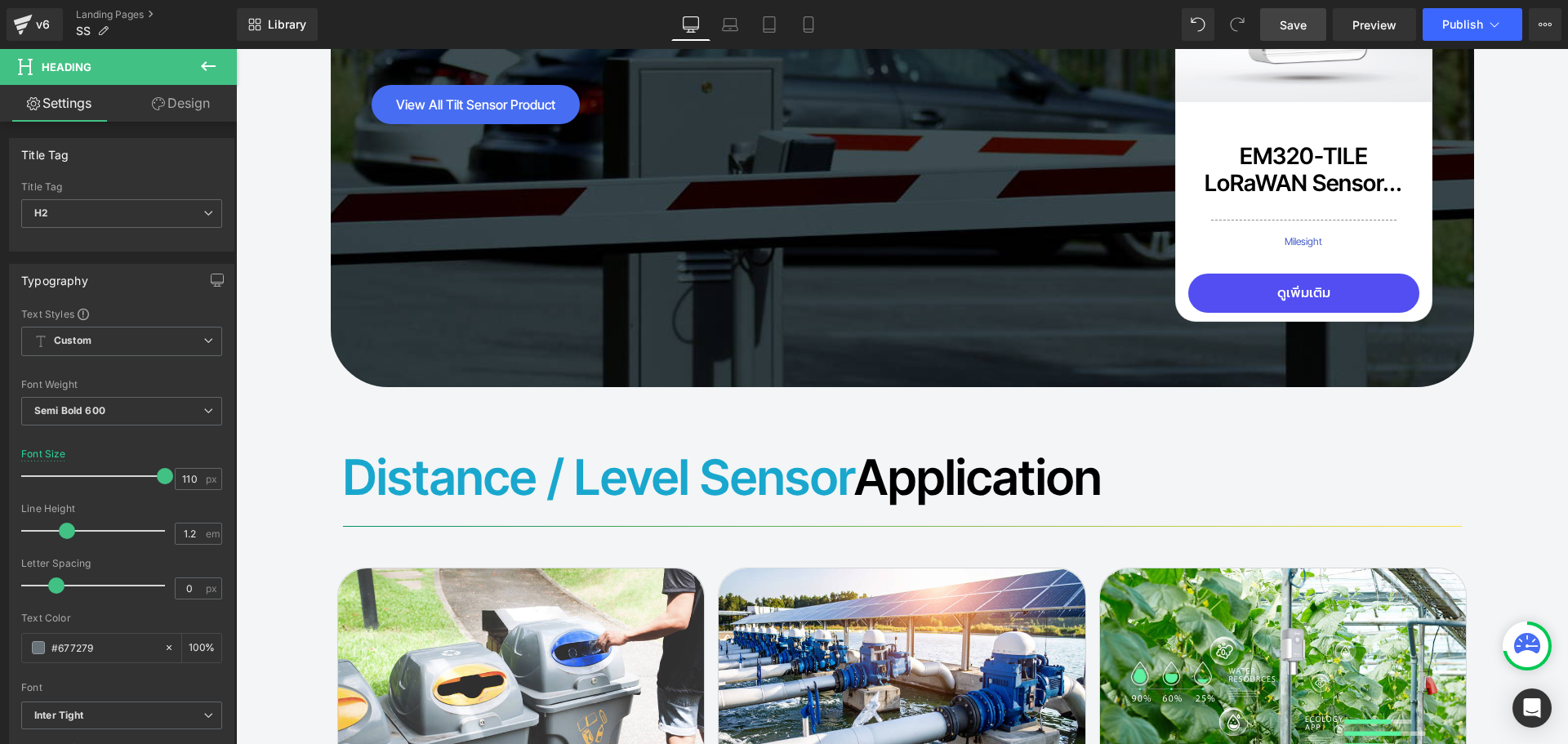
click at [526, 448] on font "Distance / Level Sensor" at bounding box center [599, 477] width 511 height 59
click at [510, 448] on font "Distance / Level Sensor" at bounding box center [599, 477] width 511 height 59
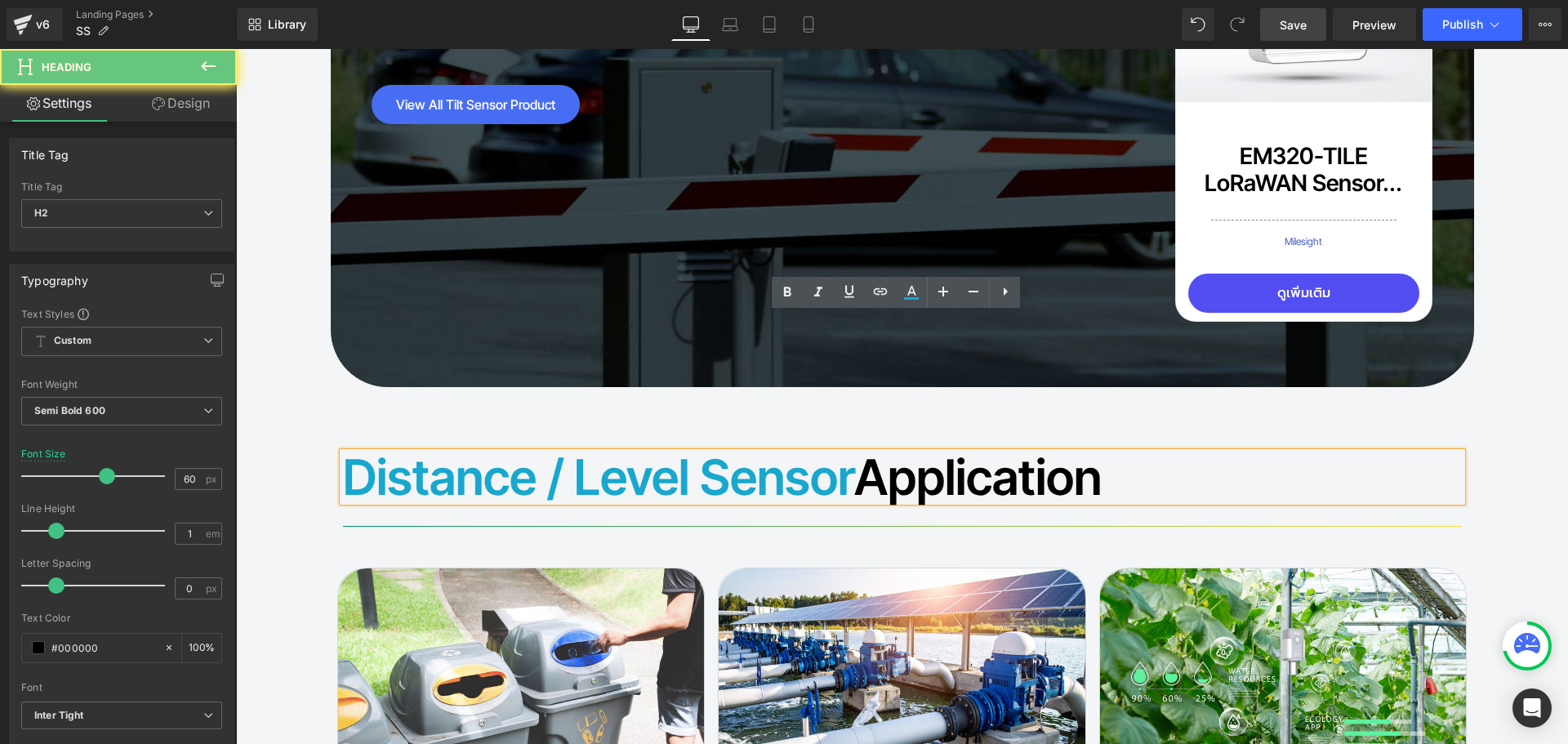
click at [863, 453] on h2 "Distance / Level Sensor Application" at bounding box center [903, 477] width 1119 height 49
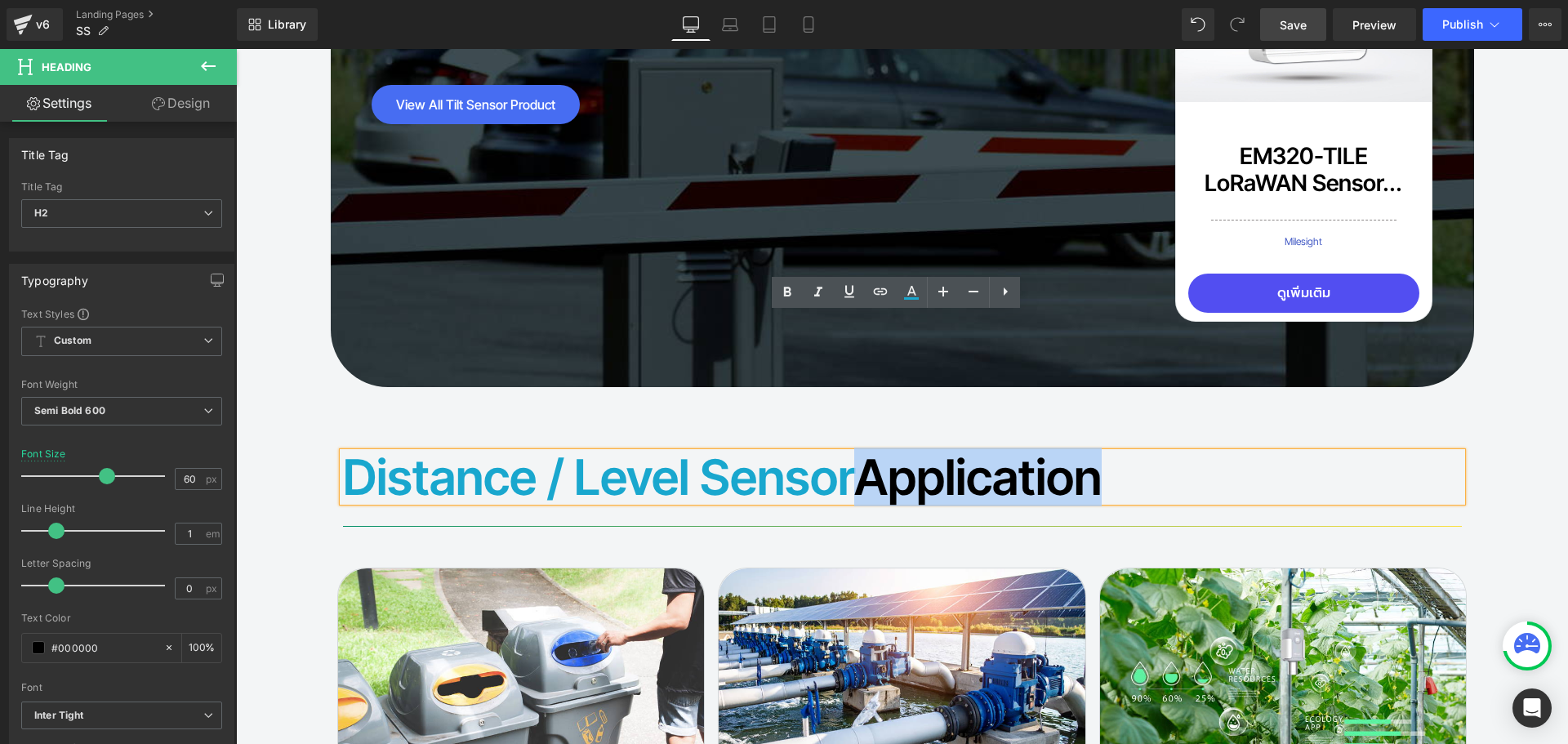
drag, startPoint x: 850, startPoint y: 340, endPoint x: 334, endPoint y: 334, distance: 516.0
click at [343, 453] on div "Distance / Level Sensor Application" at bounding box center [903, 477] width 1119 height 49
click at [868, 453] on h2 "Distance / Level Sensor Application" at bounding box center [903, 477] width 1119 height 49
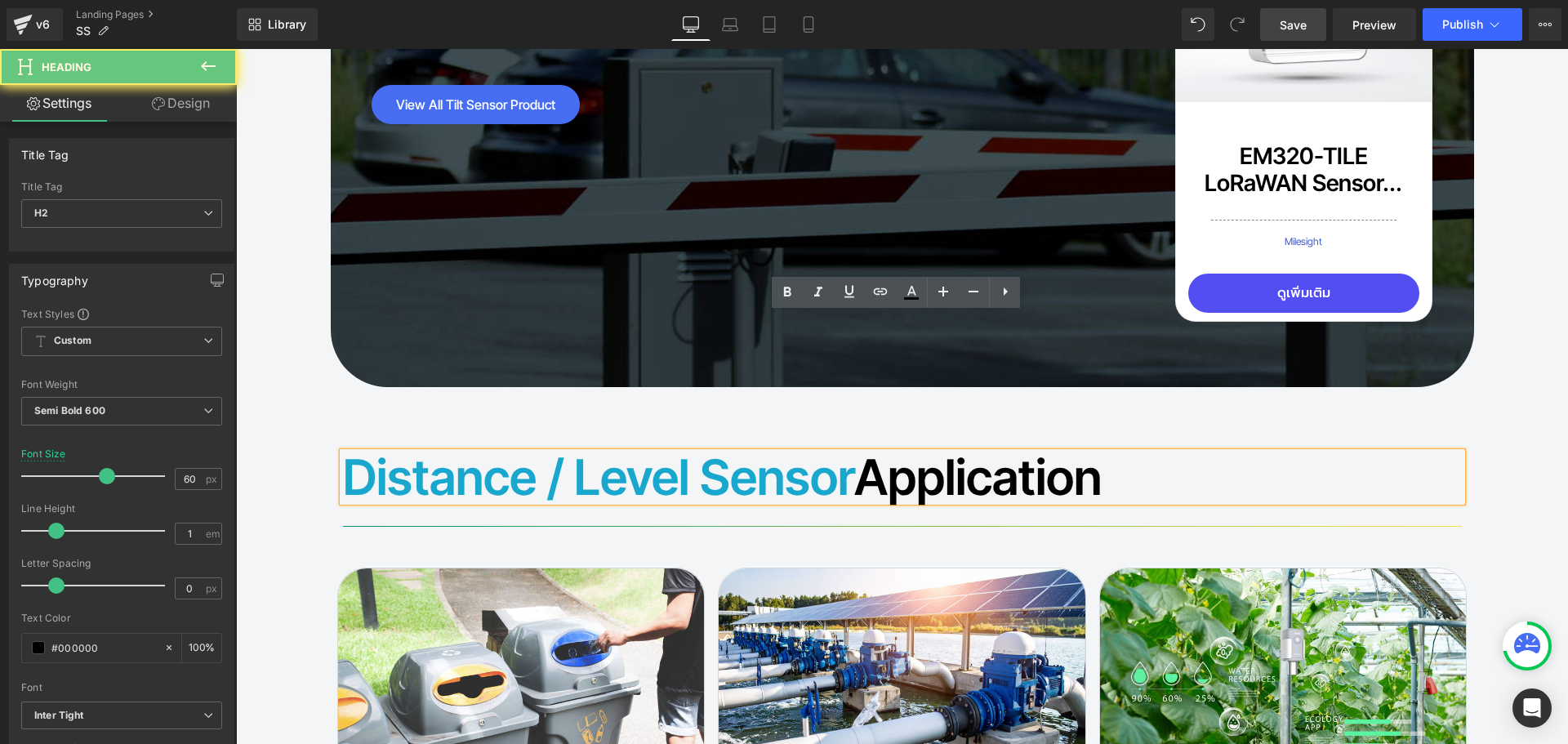
click at [837, 448] on font "Distance / Level Sensor" at bounding box center [599, 477] width 511 height 59
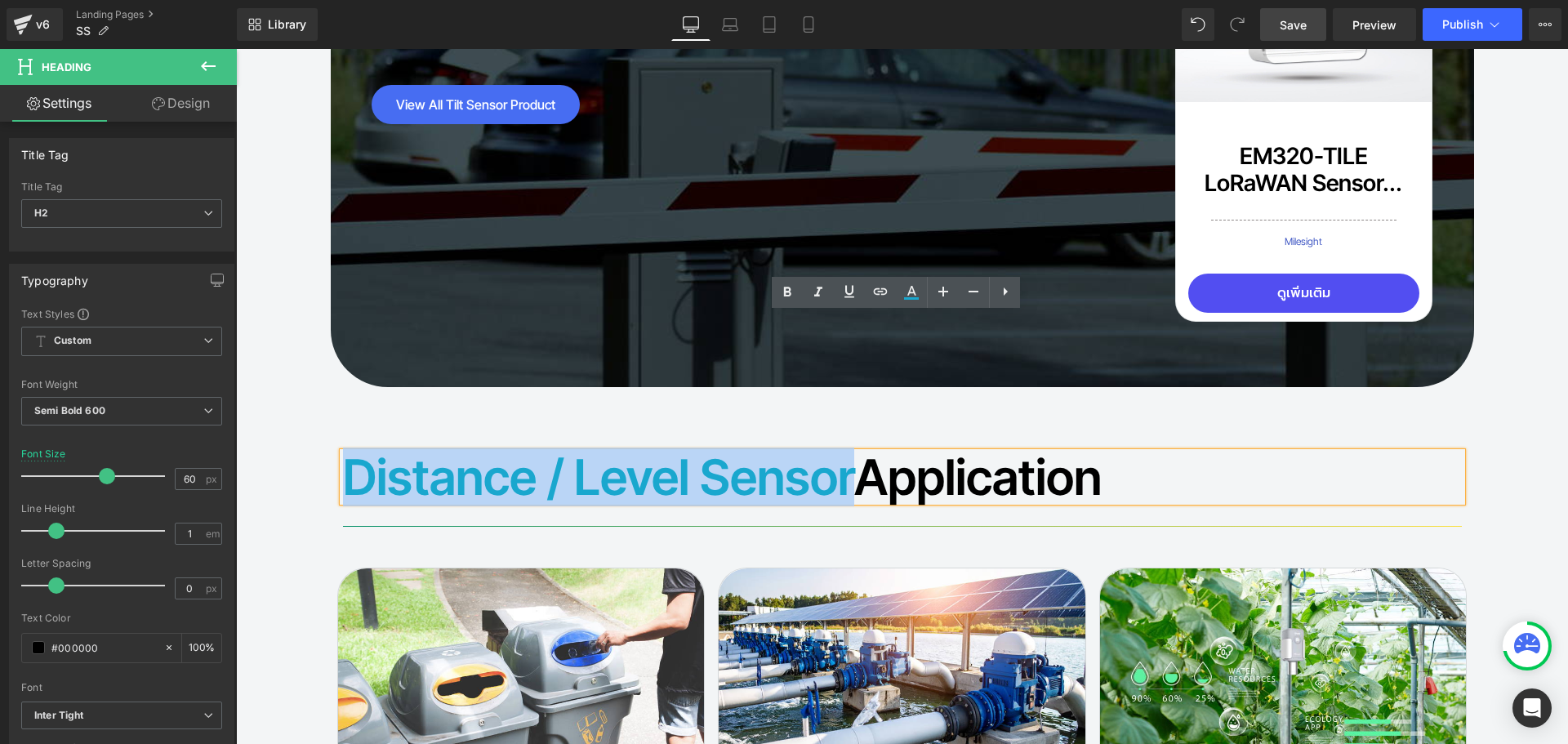
drag, startPoint x: 844, startPoint y: 335, endPoint x: 341, endPoint y: 340, distance: 503.0
click at [343, 448] on font "Distance / Level Sensor" at bounding box center [599, 477] width 511 height 59
paste div
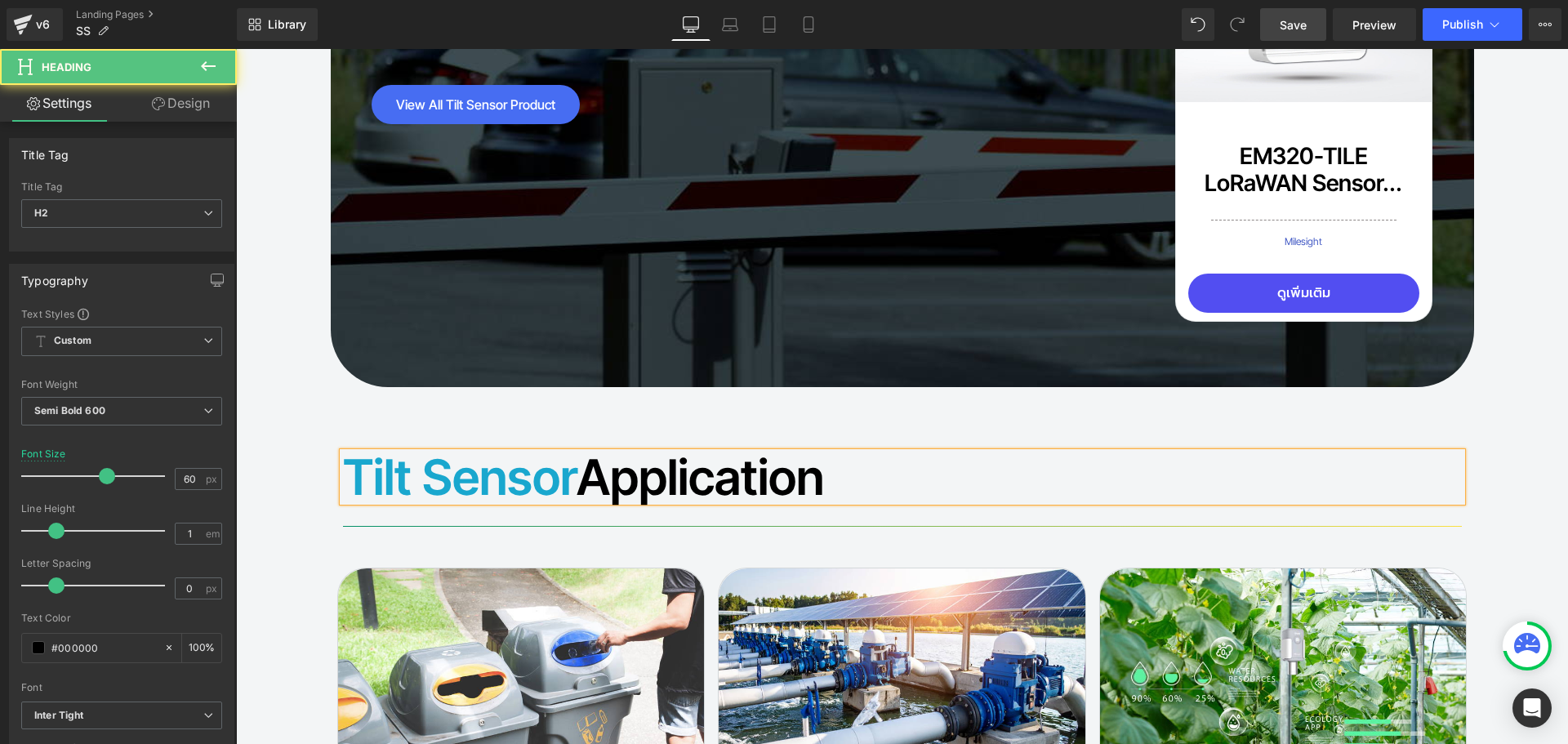
click at [585, 453] on h2 "Tilt Sensor Application" at bounding box center [903, 477] width 1119 height 49
click at [1277, 23] on link "Save" at bounding box center [1293, 24] width 66 height 33
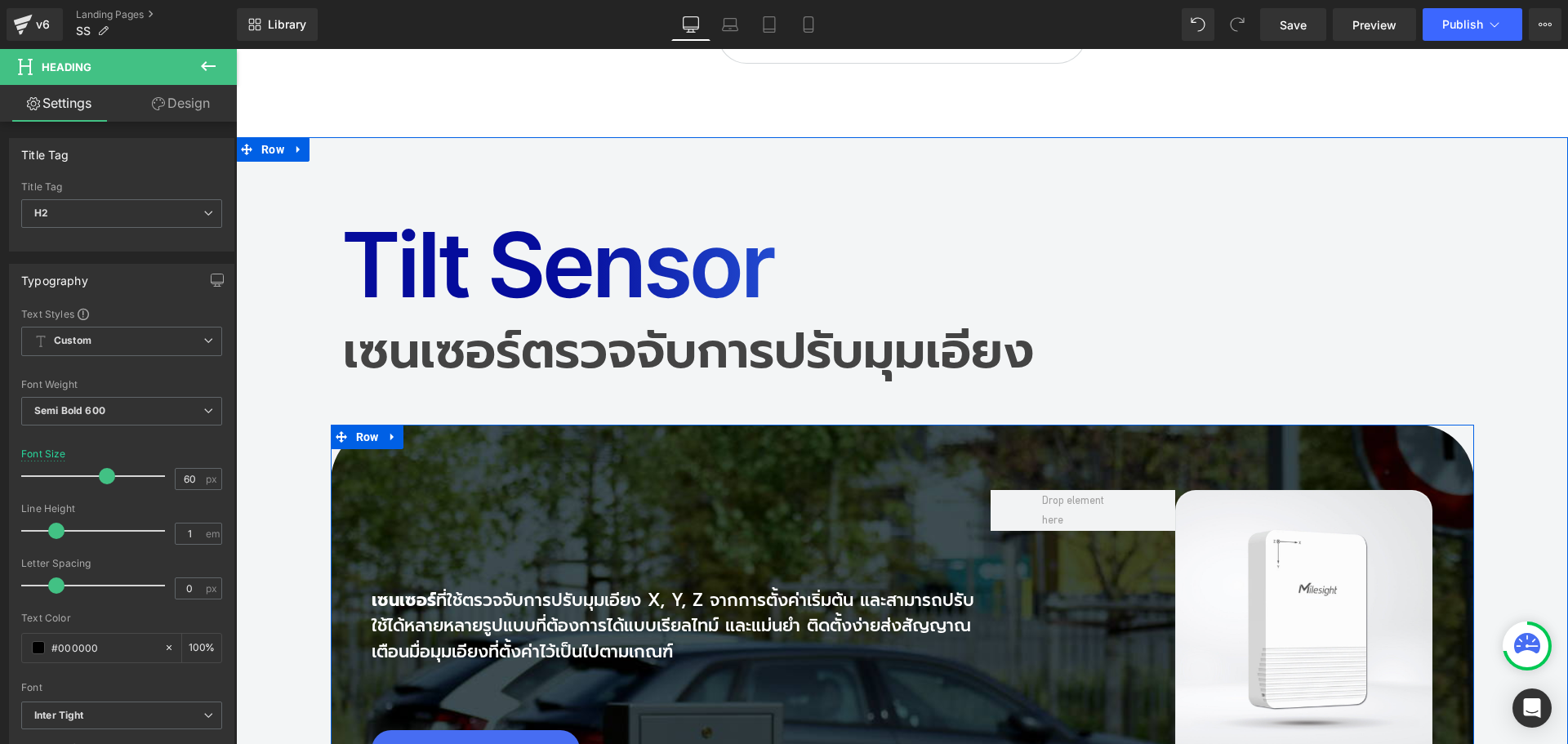
scroll to position [11370, 0]
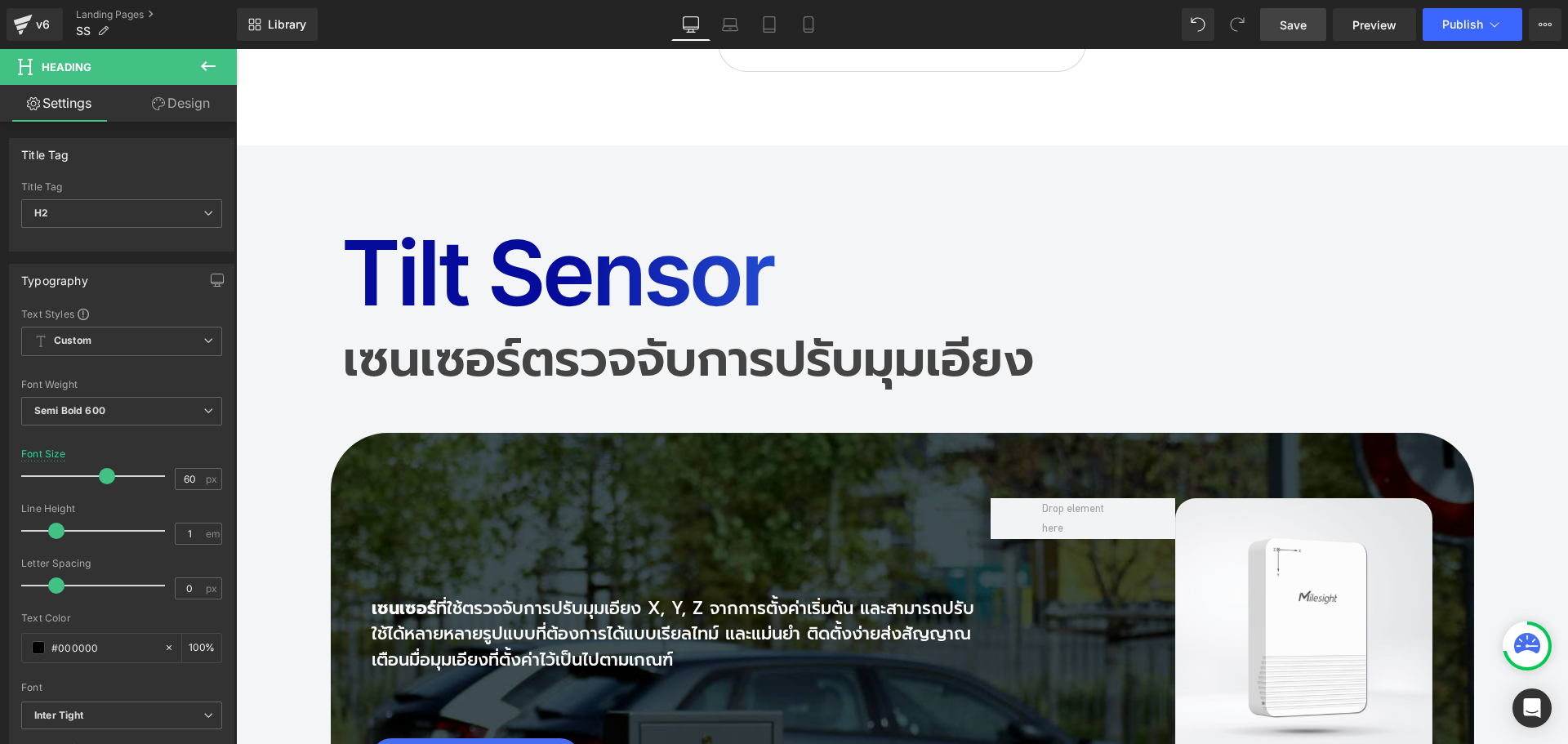
click at [1300, 40] on link "Save" at bounding box center [1293, 24] width 66 height 33
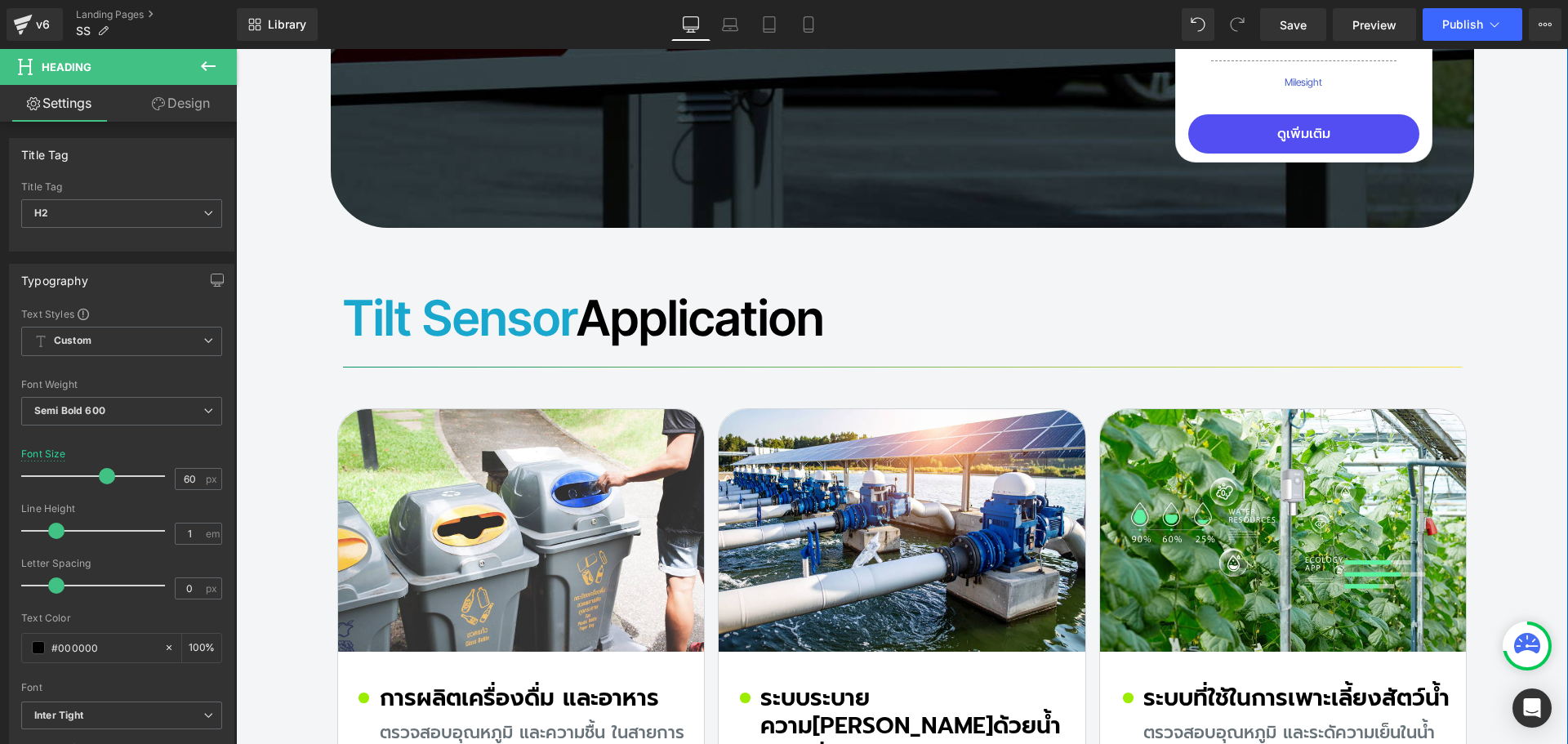
scroll to position [12187, 0]
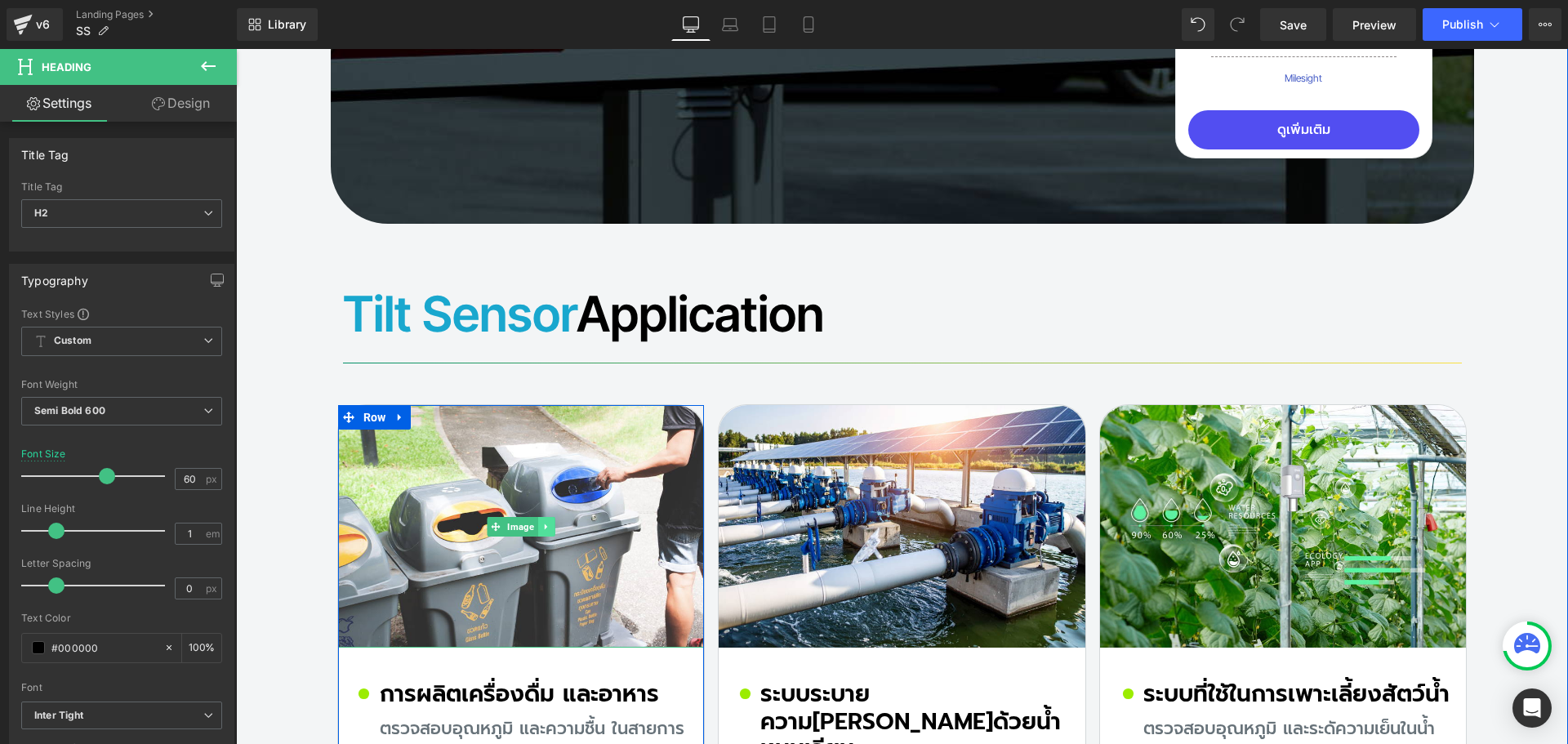
click at [538, 517] on link at bounding box center [546, 527] width 17 height 20
click at [486, 517] on link "Image" at bounding box center [512, 527] width 50 height 20
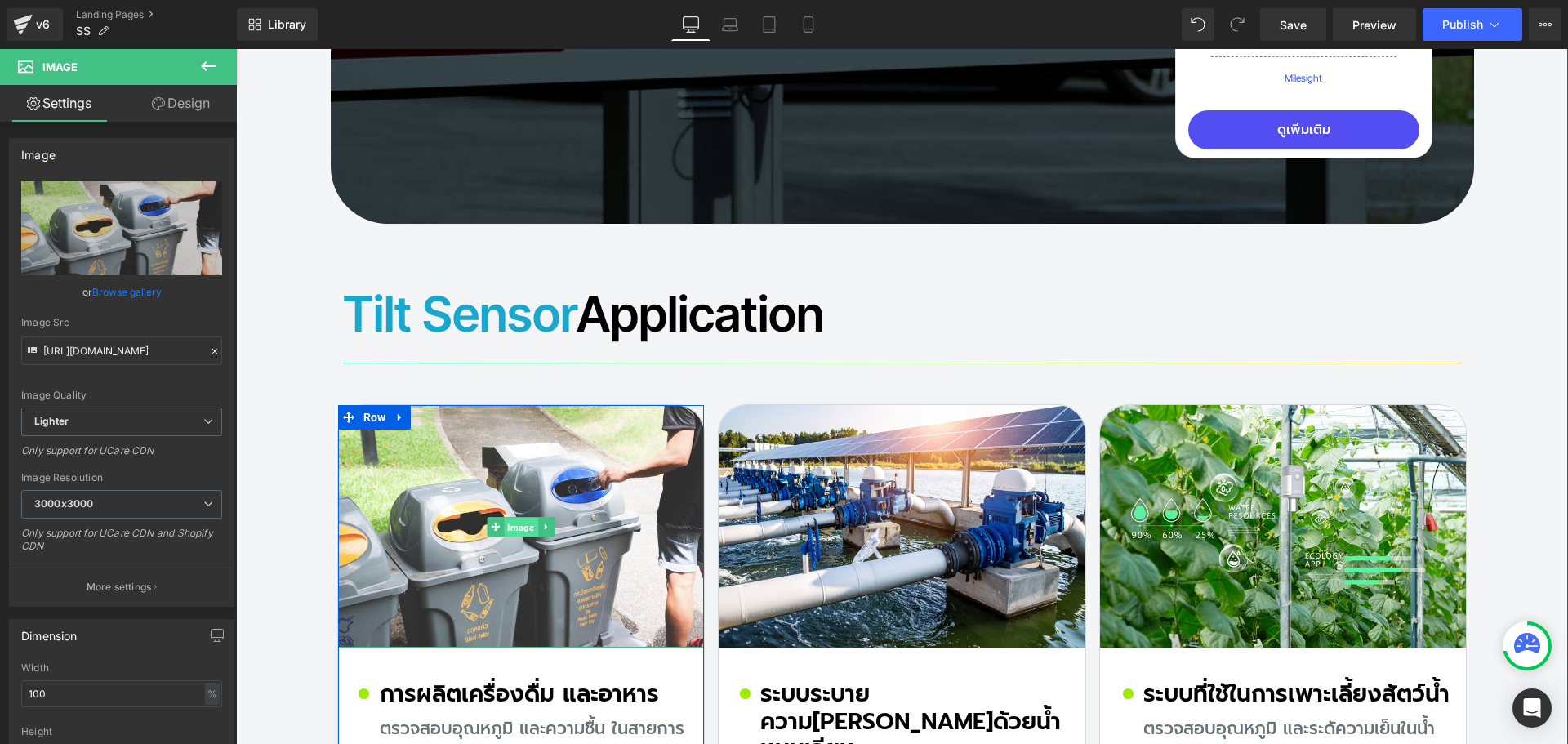
click at [515, 517] on span "Image" at bounding box center [520, 527] width 34 height 20
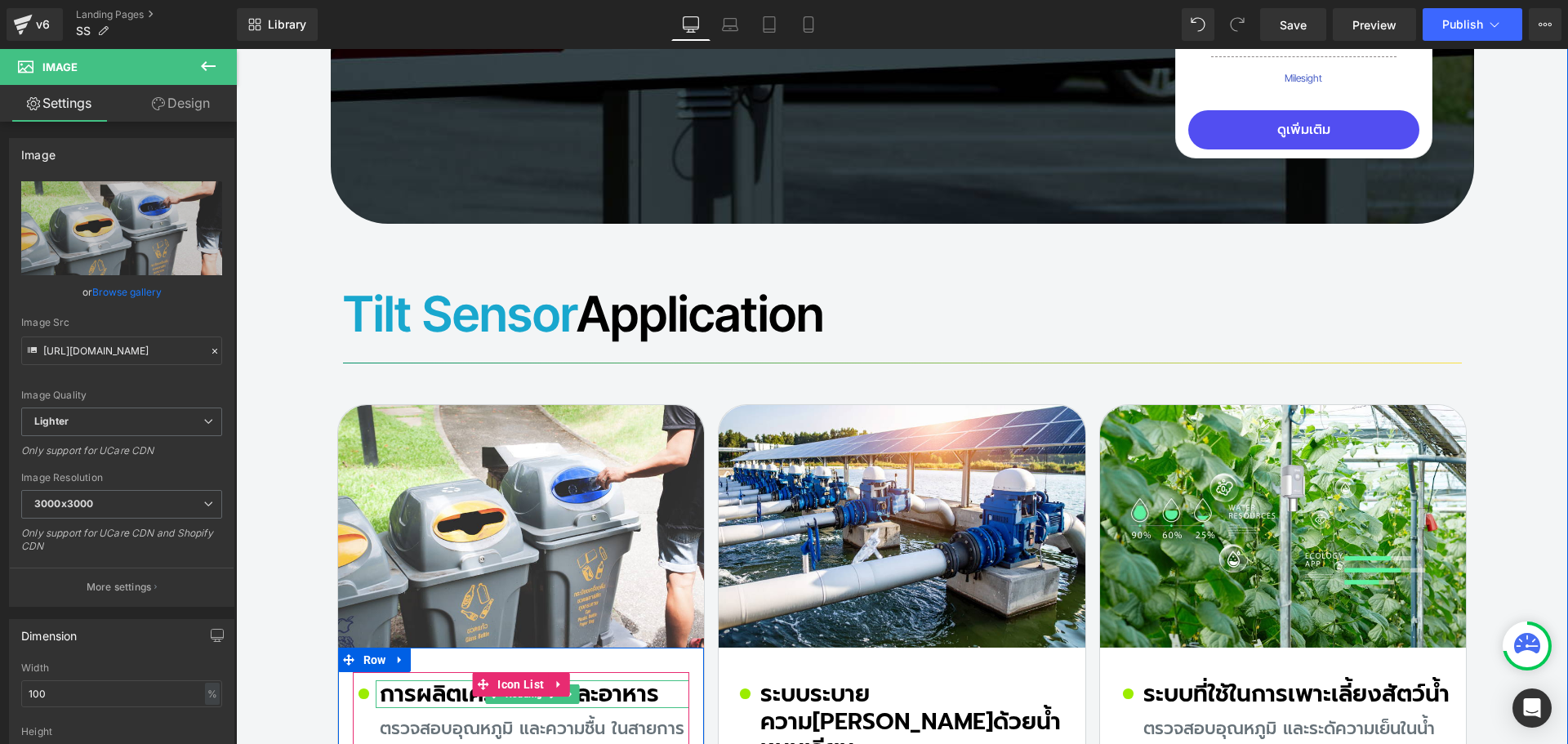
click at [415, 681] on h2 "การผลิตเครื่องดื่ม และอาหาร" at bounding box center [534, 694] width 310 height 28
click at [407, 681] on h2 "การผลิตเครื่องดื่ม และอาหาร" at bounding box center [534, 694] width 310 height 28
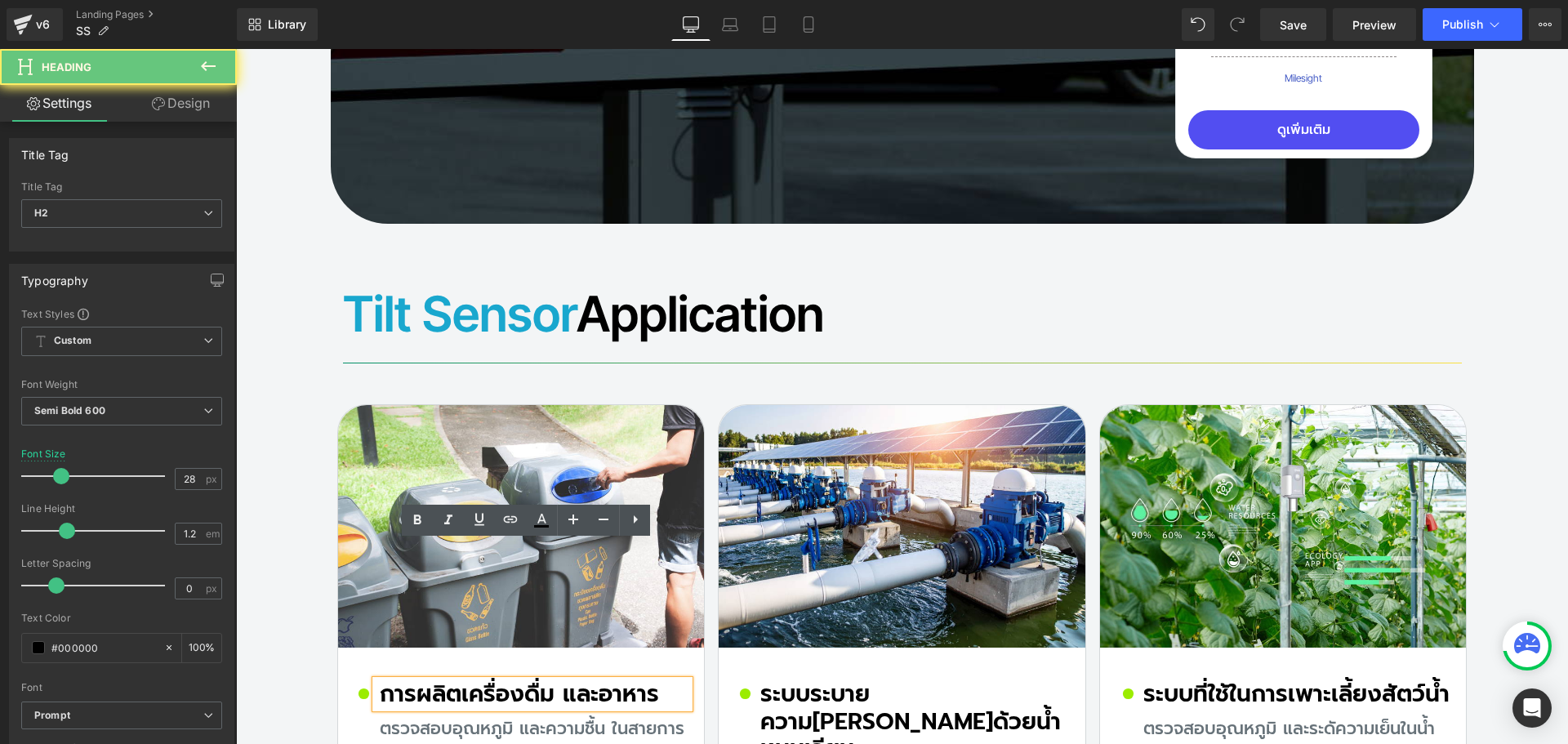
click at [380, 681] on h2 "การผลิตเครื่องดื่ม และอาหาร" at bounding box center [534, 694] width 310 height 28
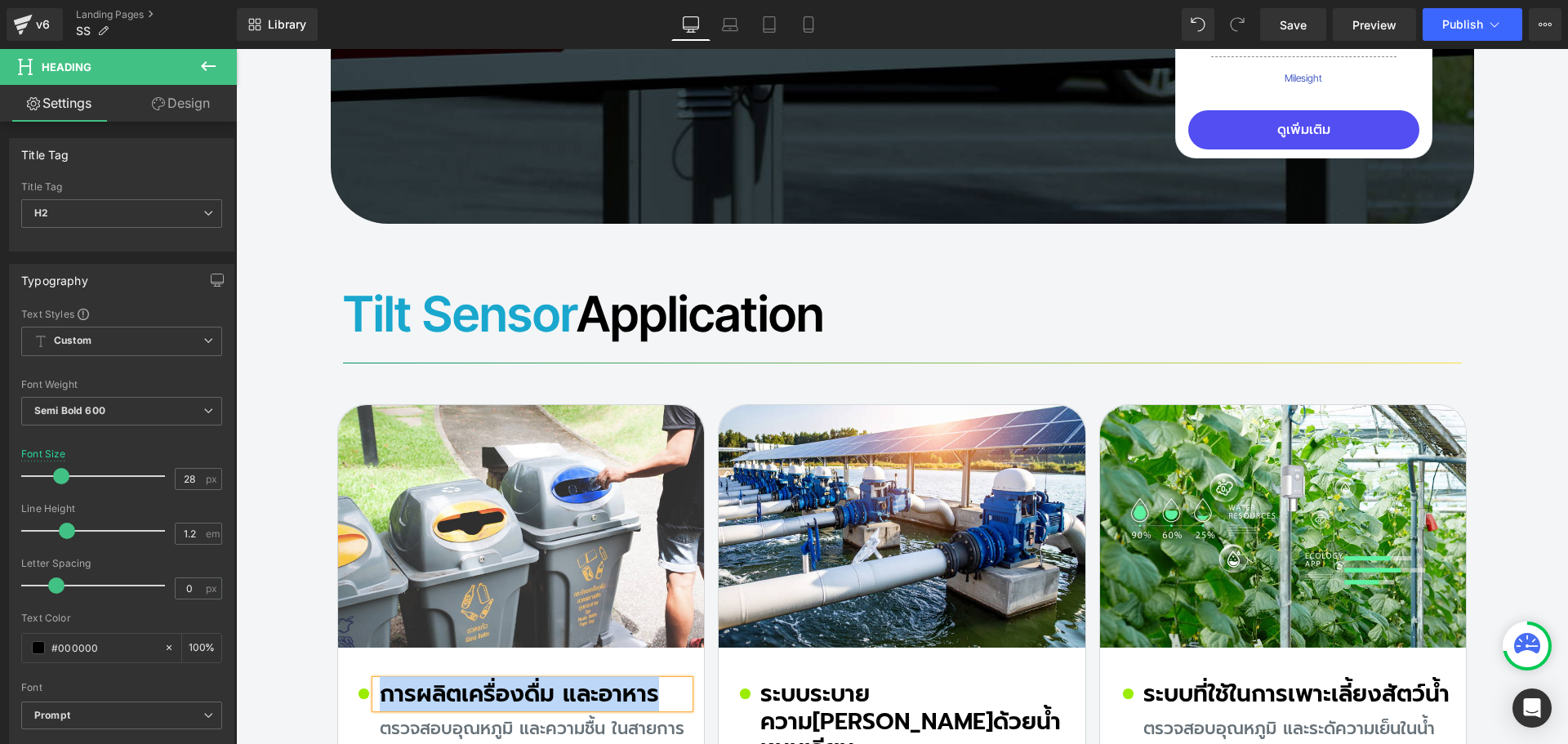
paste div
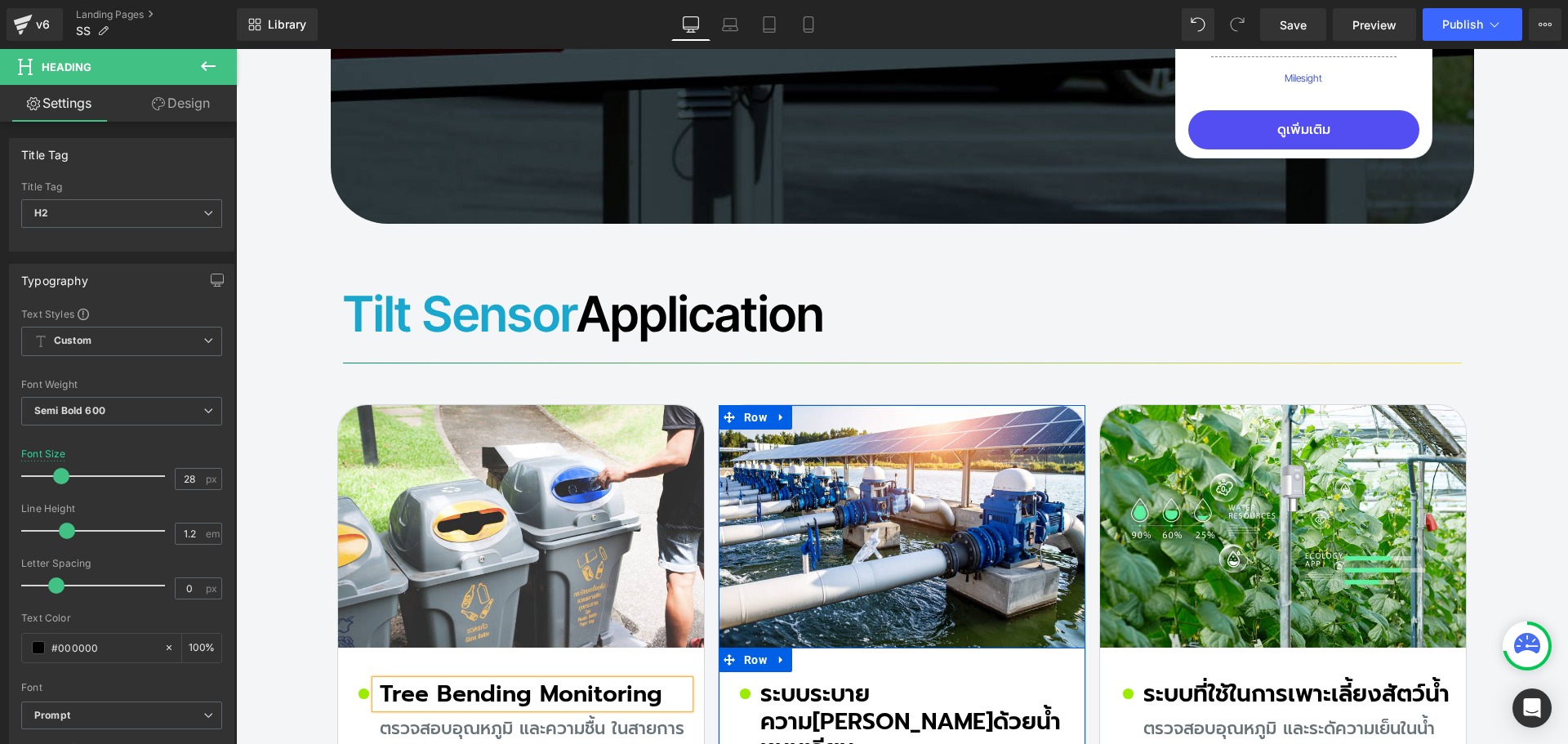
click at [784, 681] on h2 "ระบบระบายความ[PERSON_NAME]ด้วยน้ำหมุนเวียน" at bounding box center [915, 721] width 310 height 83
click at [780, 681] on h2 "ระบบระบายความ[PERSON_NAME]ด้วยน้ำหมุนเวียน" at bounding box center [915, 721] width 310 height 83
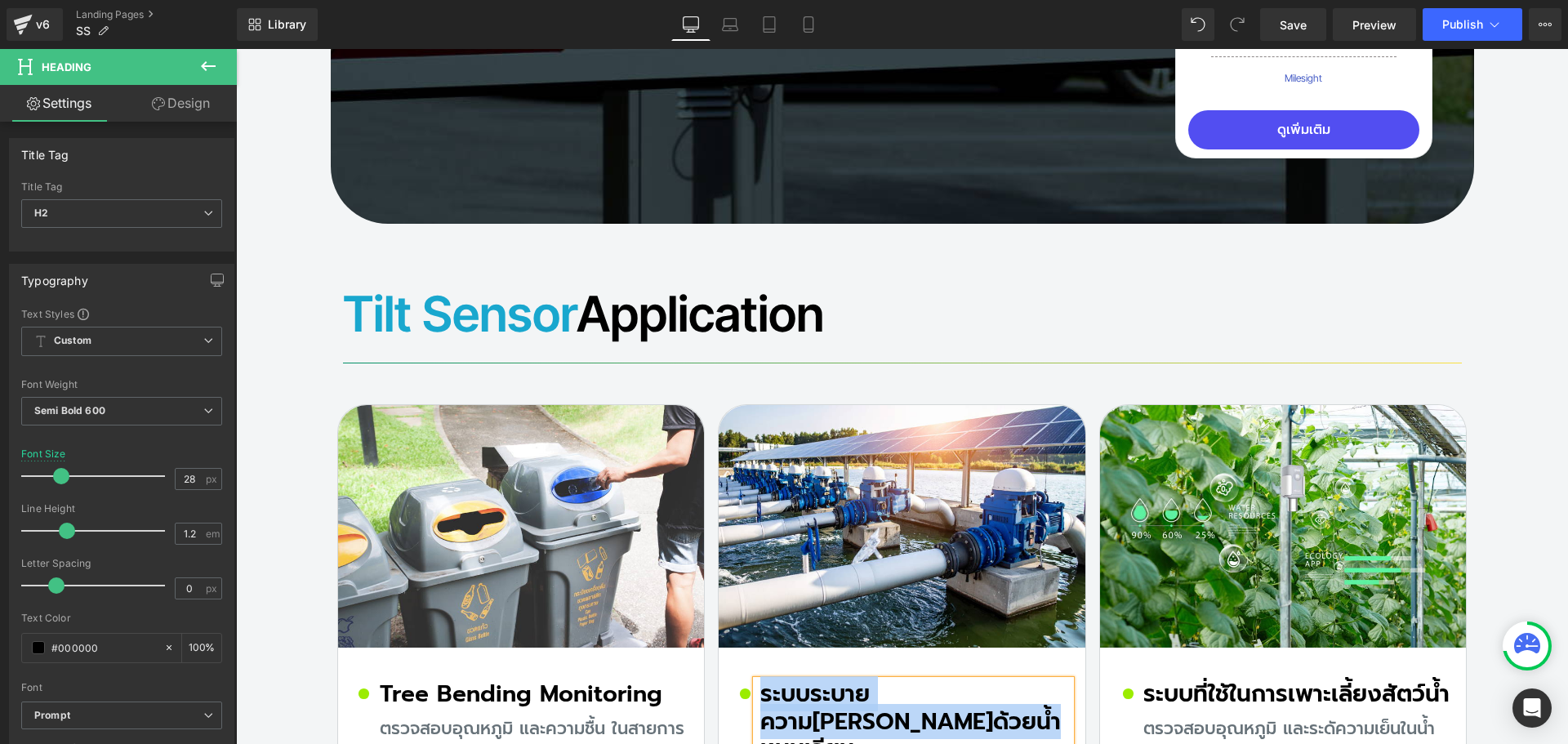
paste div
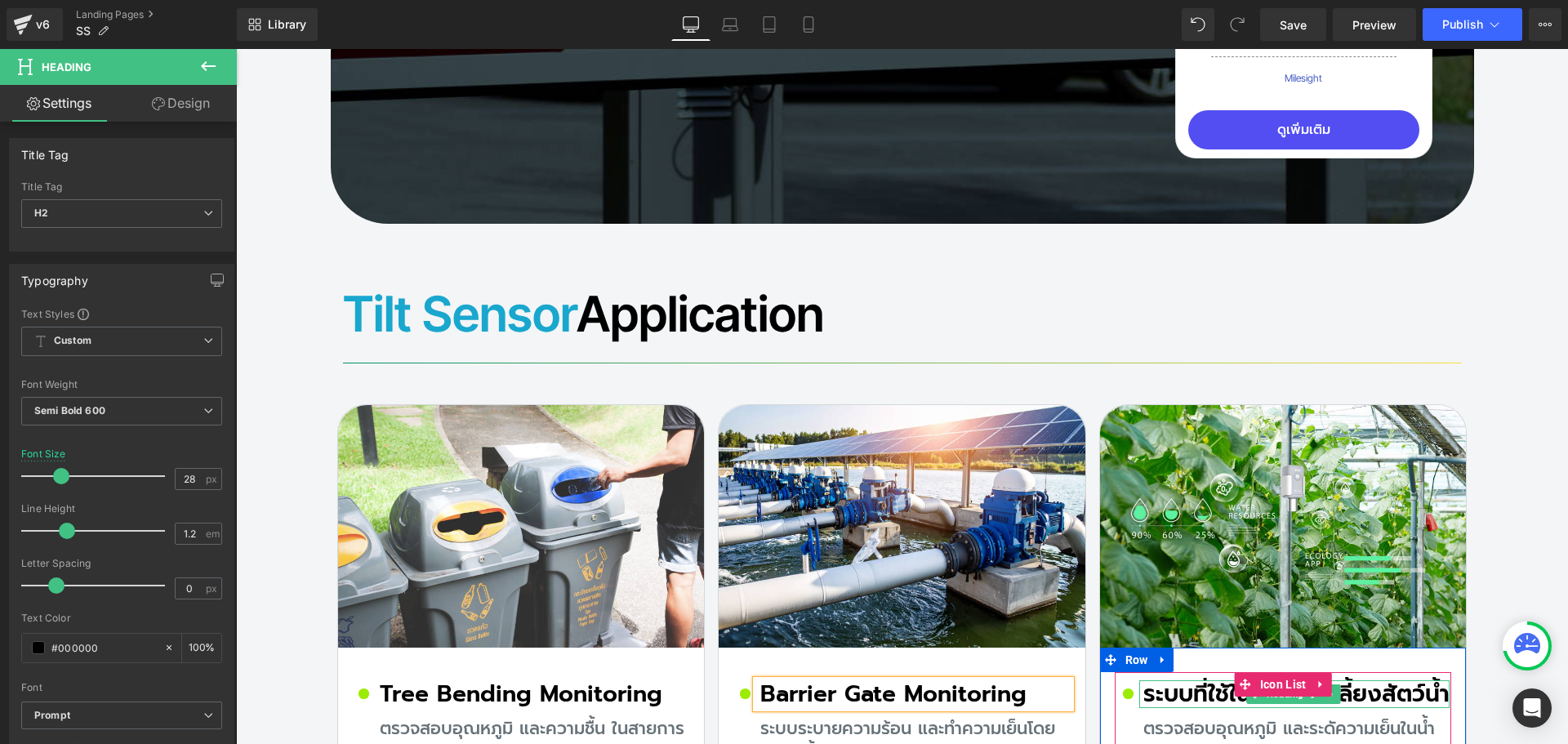
drag, startPoint x: 1151, startPoint y: 561, endPoint x: 1178, endPoint y: 558, distance: 27.2
click at [1152, 681] on h2 "ระบบที่ใช้ในการเพาะเลี้ยงสัตว์น้ำ" at bounding box center [1296, 694] width 307 height 28
click at [1178, 681] on h2 "ระบบที่ใช้ในการเพาะเลี้ยงสัตว์น้ำ" at bounding box center [1296, 694] width 307 height 28
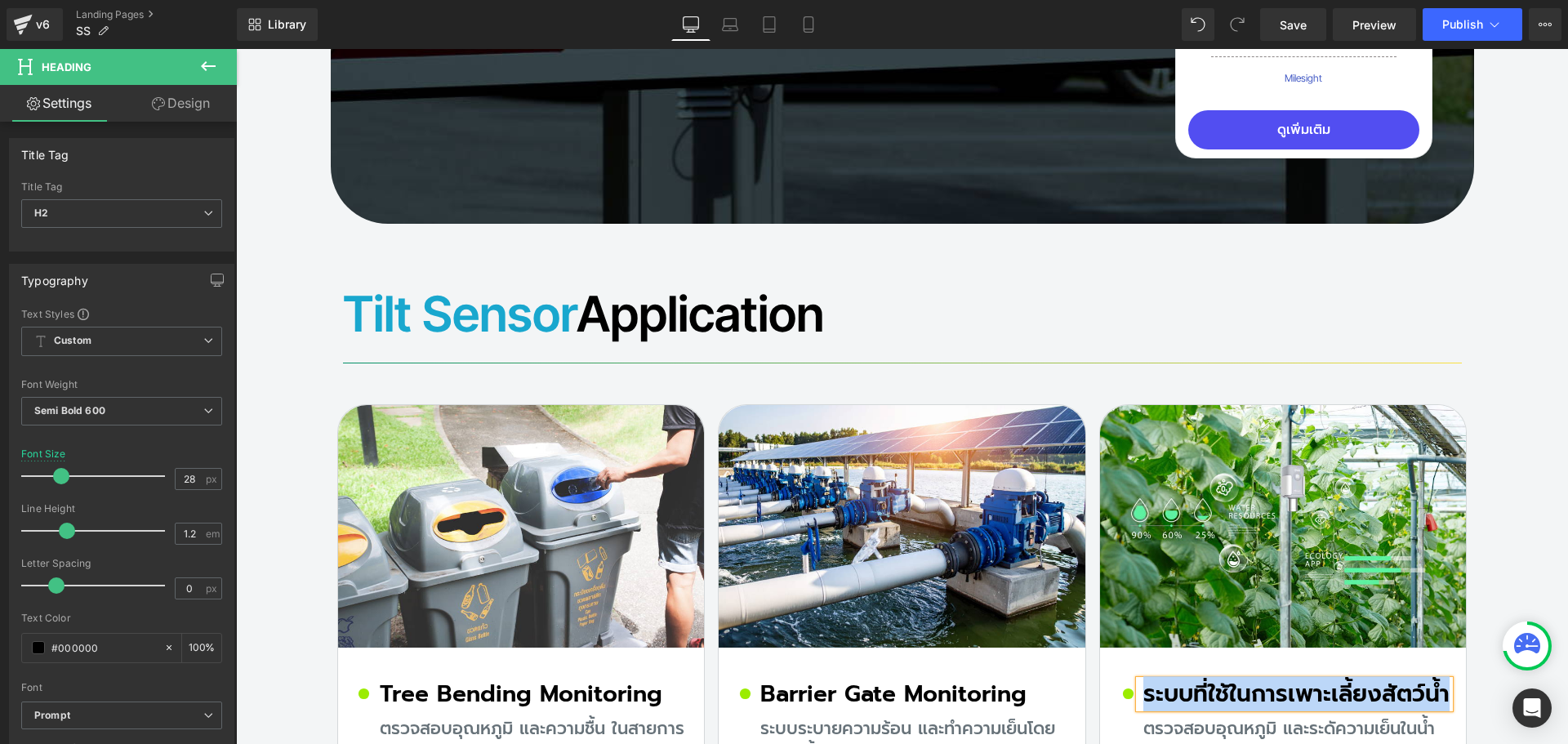
paste div
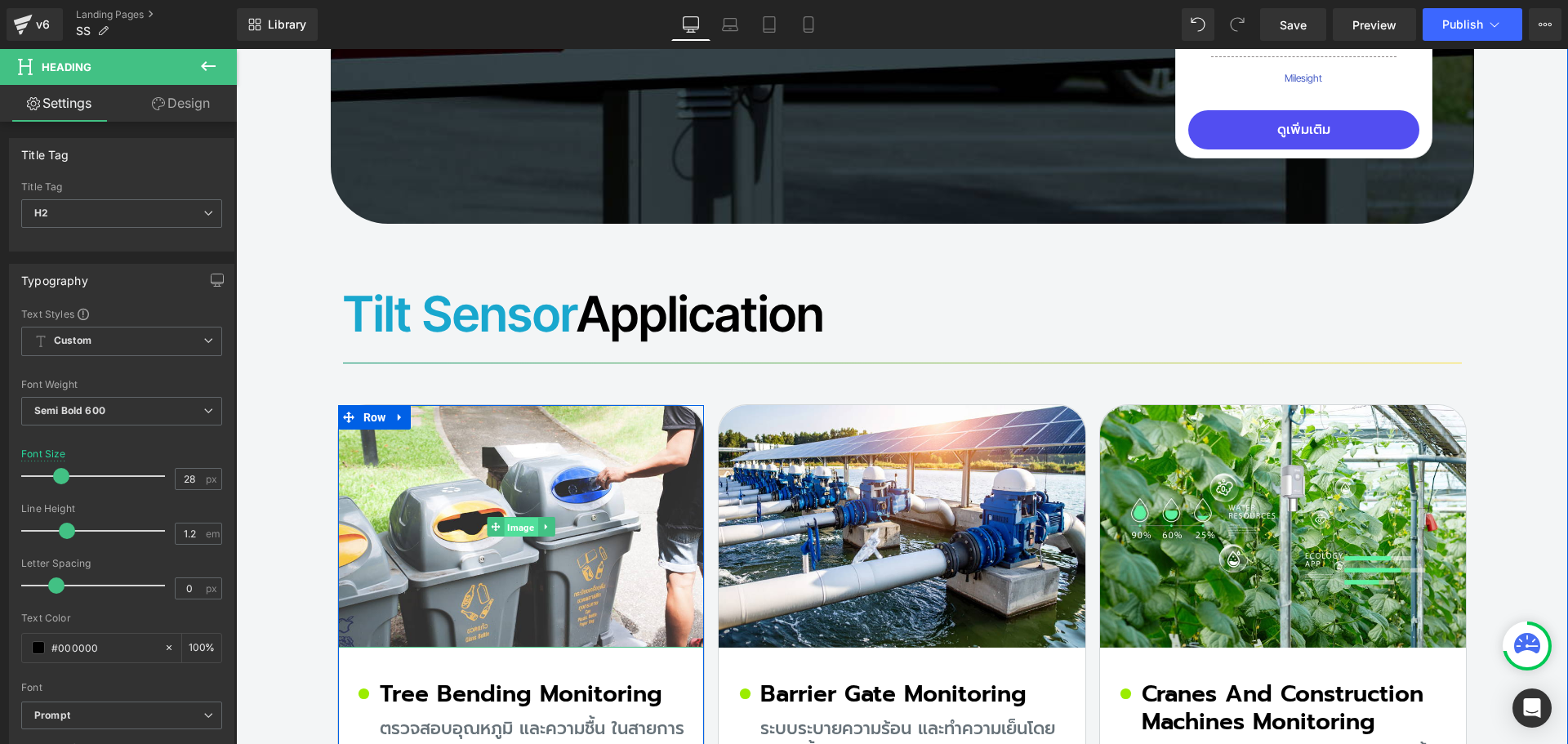
click at [510, 517] on span "Image" at bounding box center [520, 527] width 34 height 20
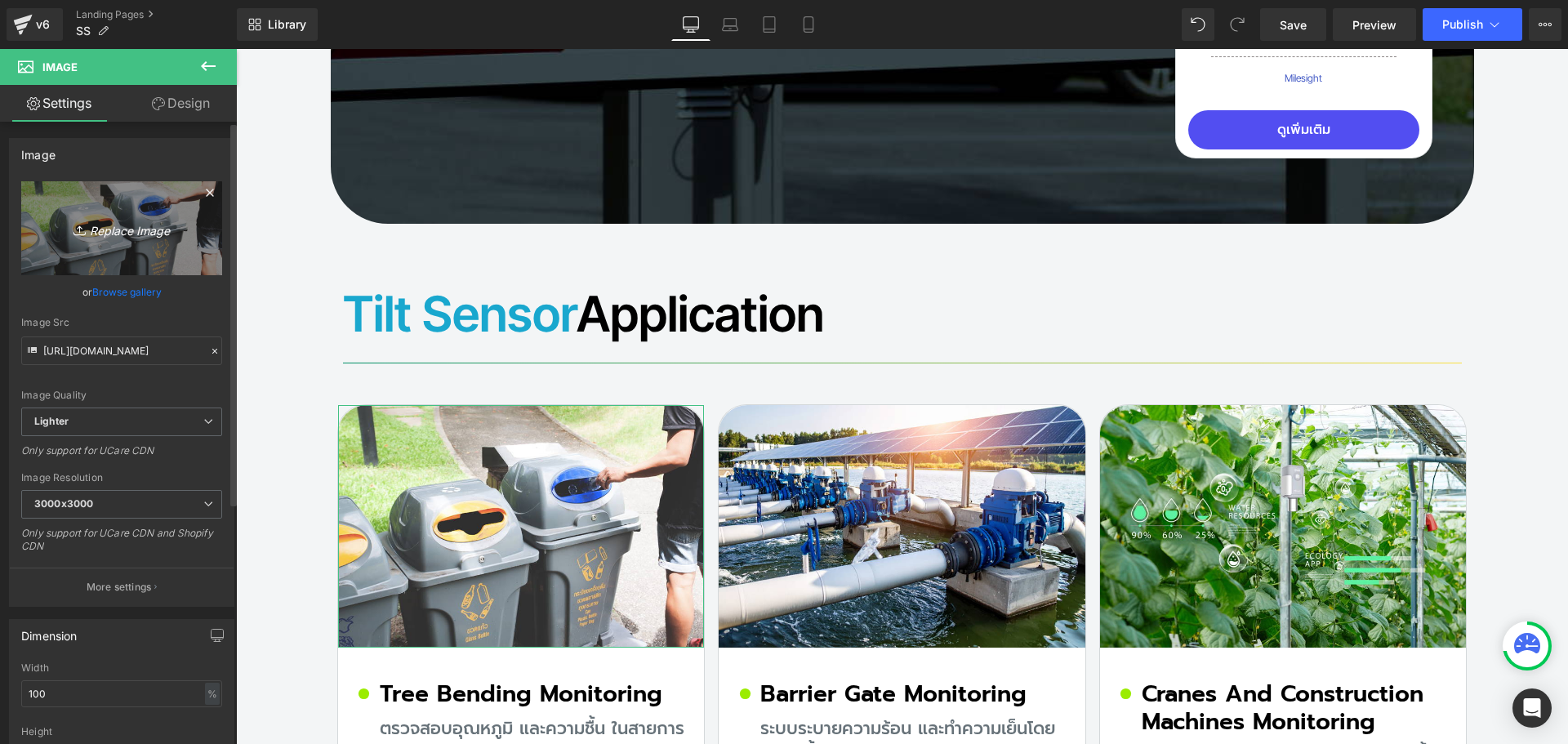
click at [98, 236] on icon "Replace Image" at bounding box center [122, 229] width 130 height 21
type input "C:\fakepath\Tree-Bending-Monitoring.jpg"
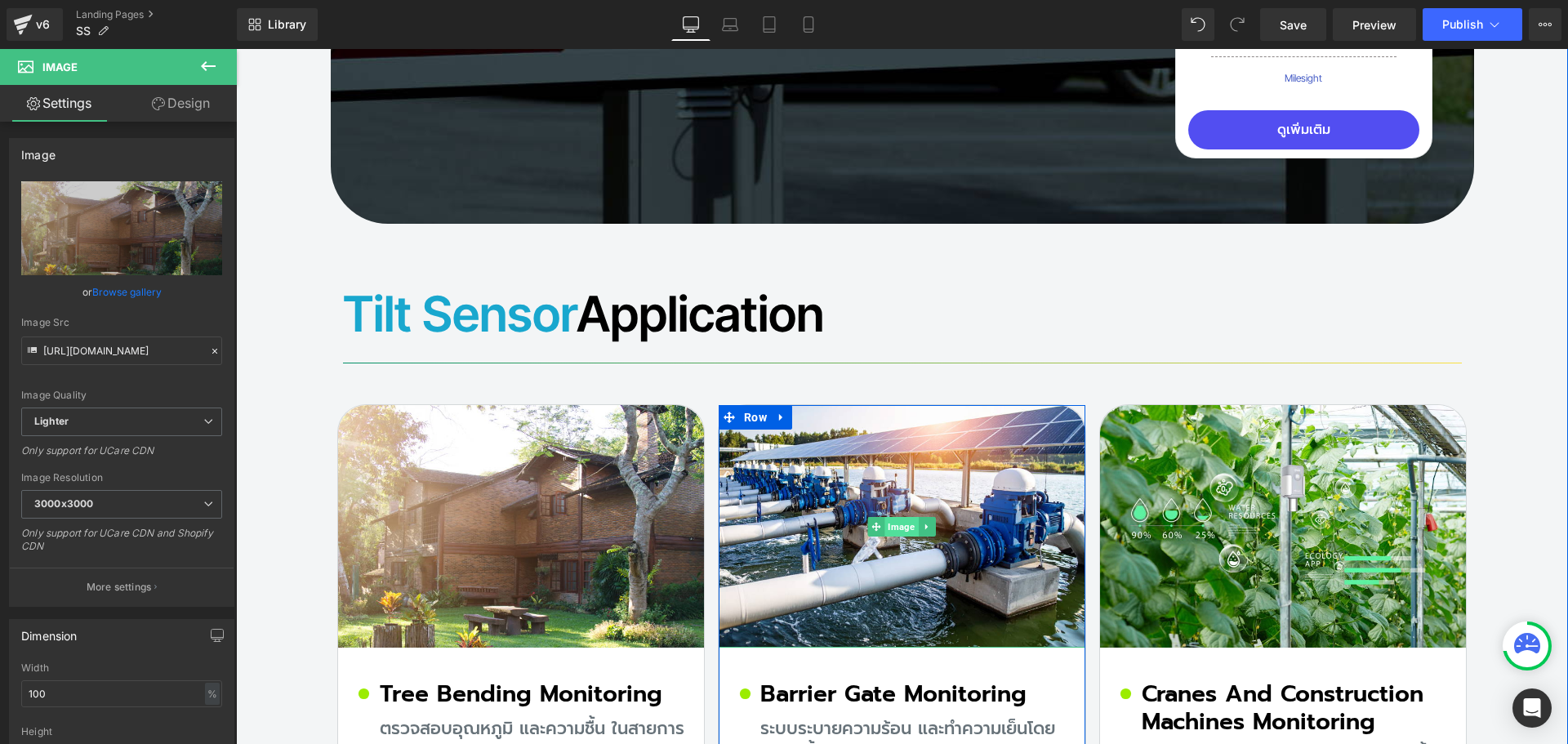
click at [890, 517] on span "Image" at bounding box center [902, 527] width 34 height 20
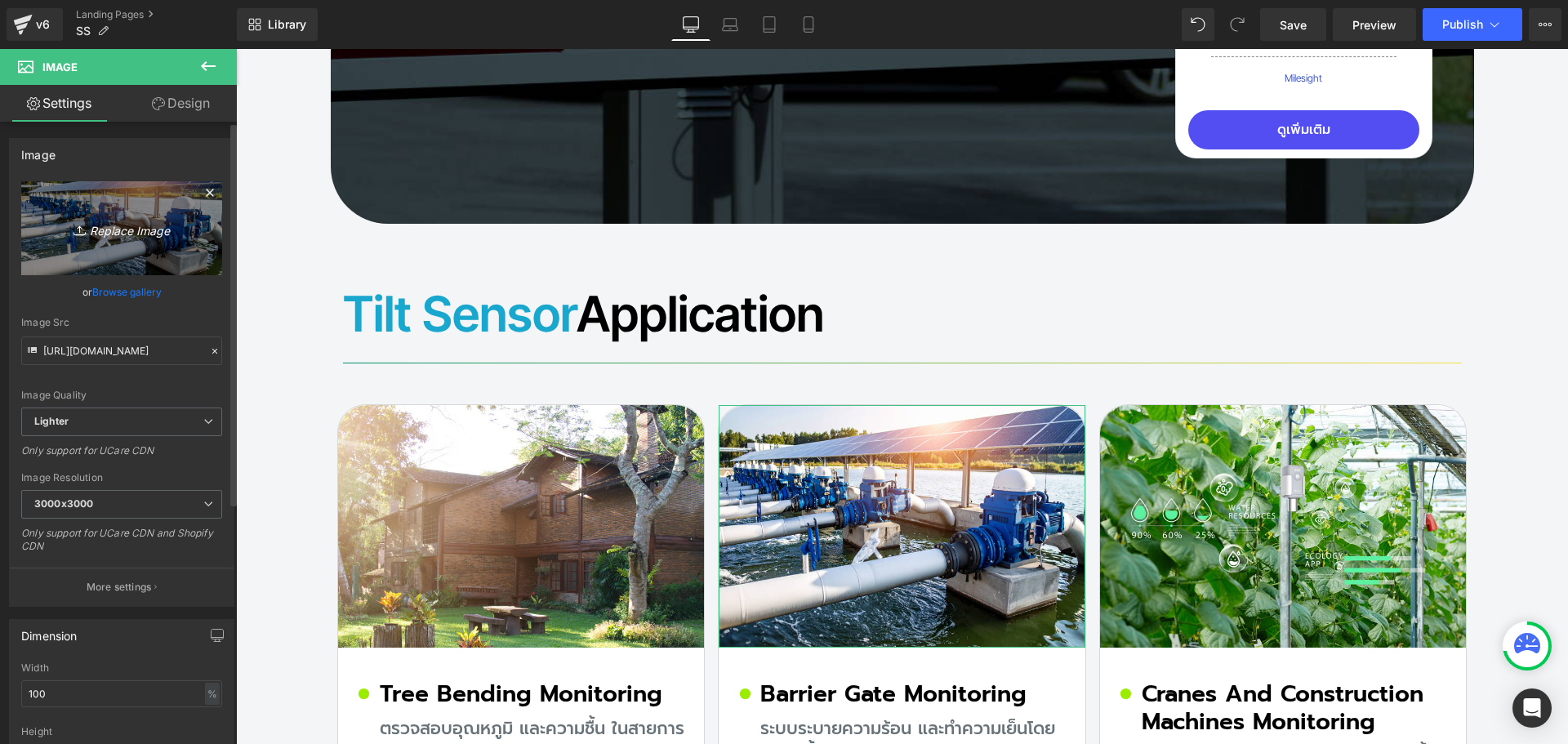
click at [110, 239] on link "Replace Image" at bounding box center [121, 229] width 201 height 94
type input "C:\fakepath\Barrier-Gate-Monitoring.jpg"
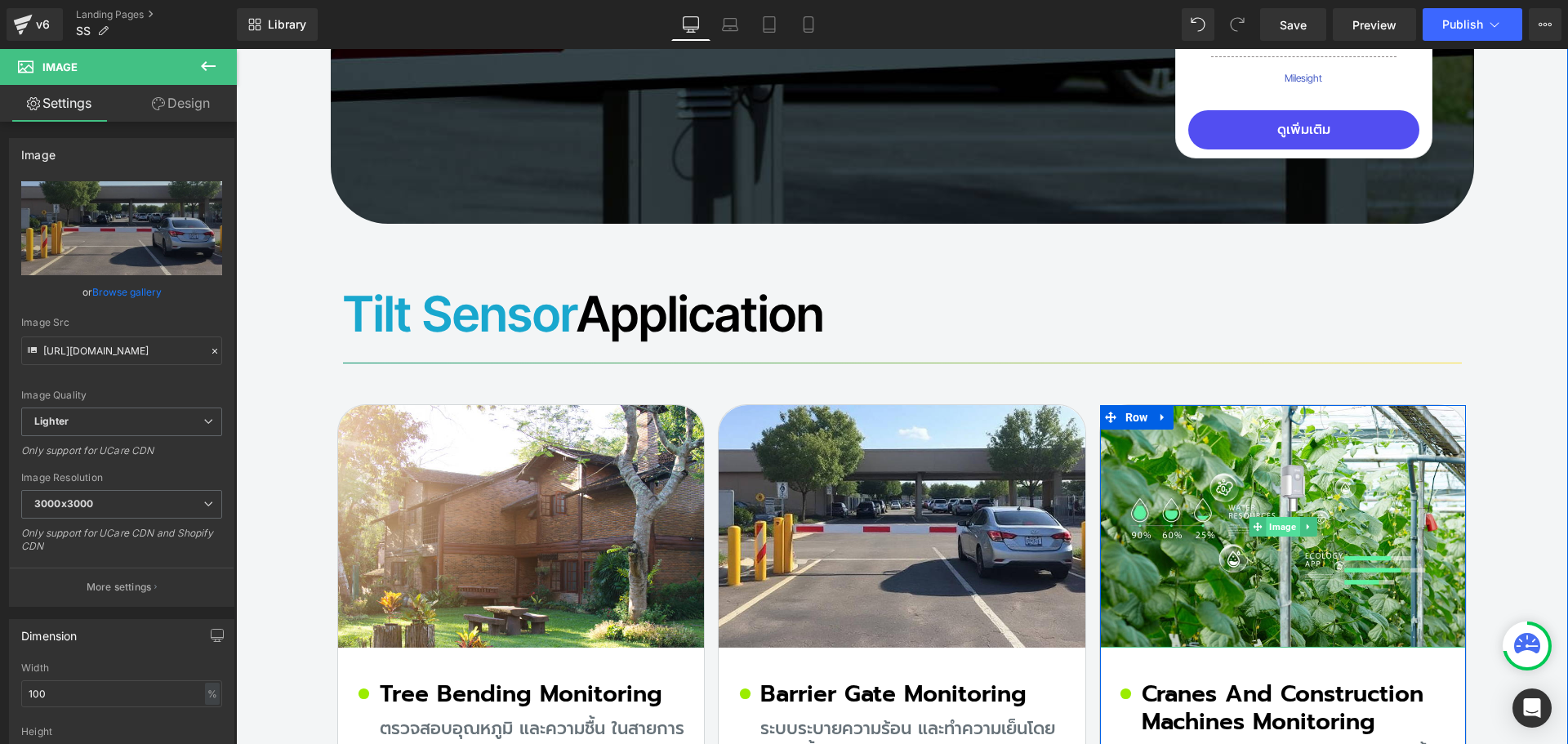
click at [1287, 517] on span "Image" at bounding box center [1283, 527] width 34 height 20
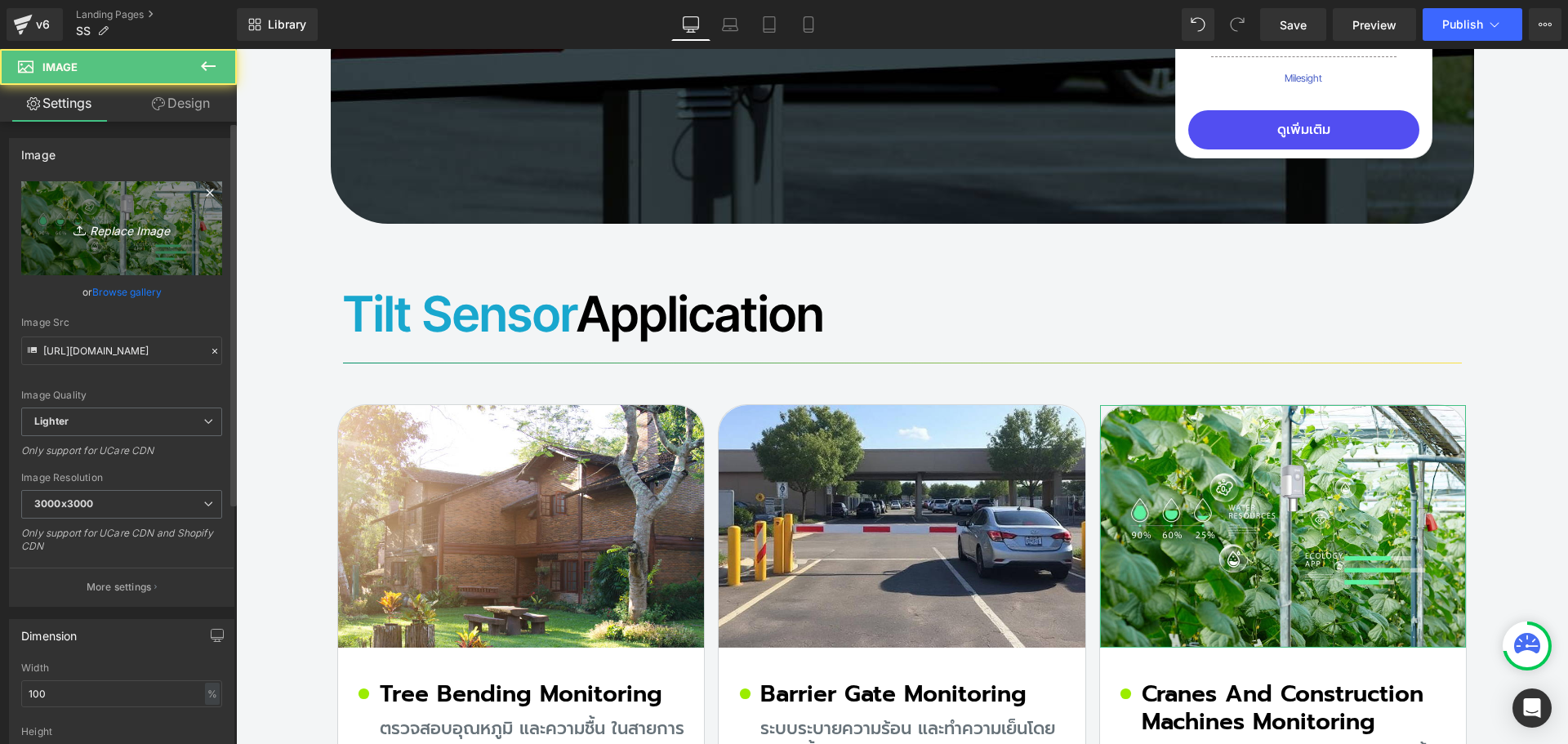
click at [128, 231] on icon "Replace Image" at bounding box center [122, 229] width 130 height 21
type input "C:\fakepath\Cranes-and-Construction-Machines-Monitoring.jpg"
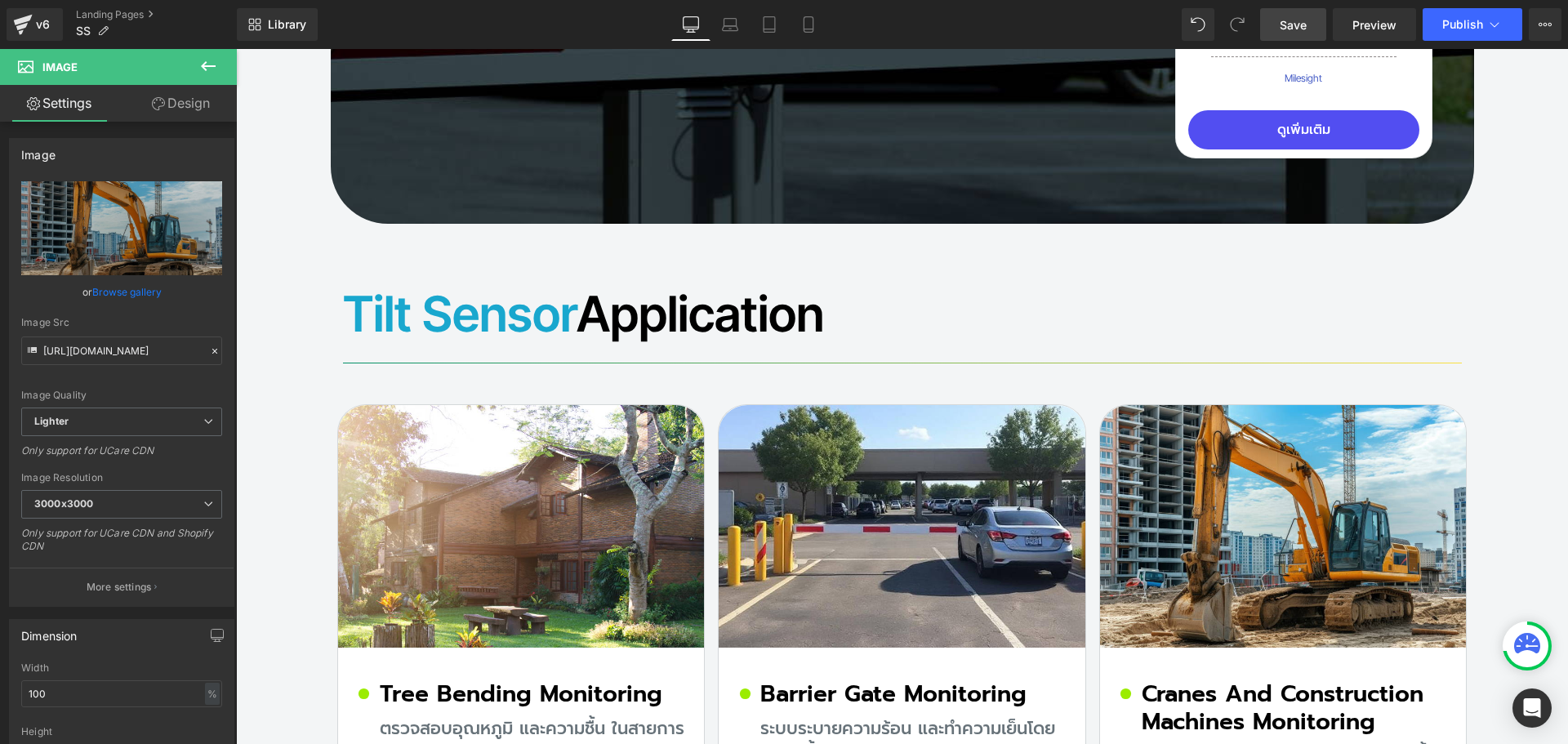
click at [1290, 31] on span "Save" at bounding box center [1293, 25] width 27 height 17
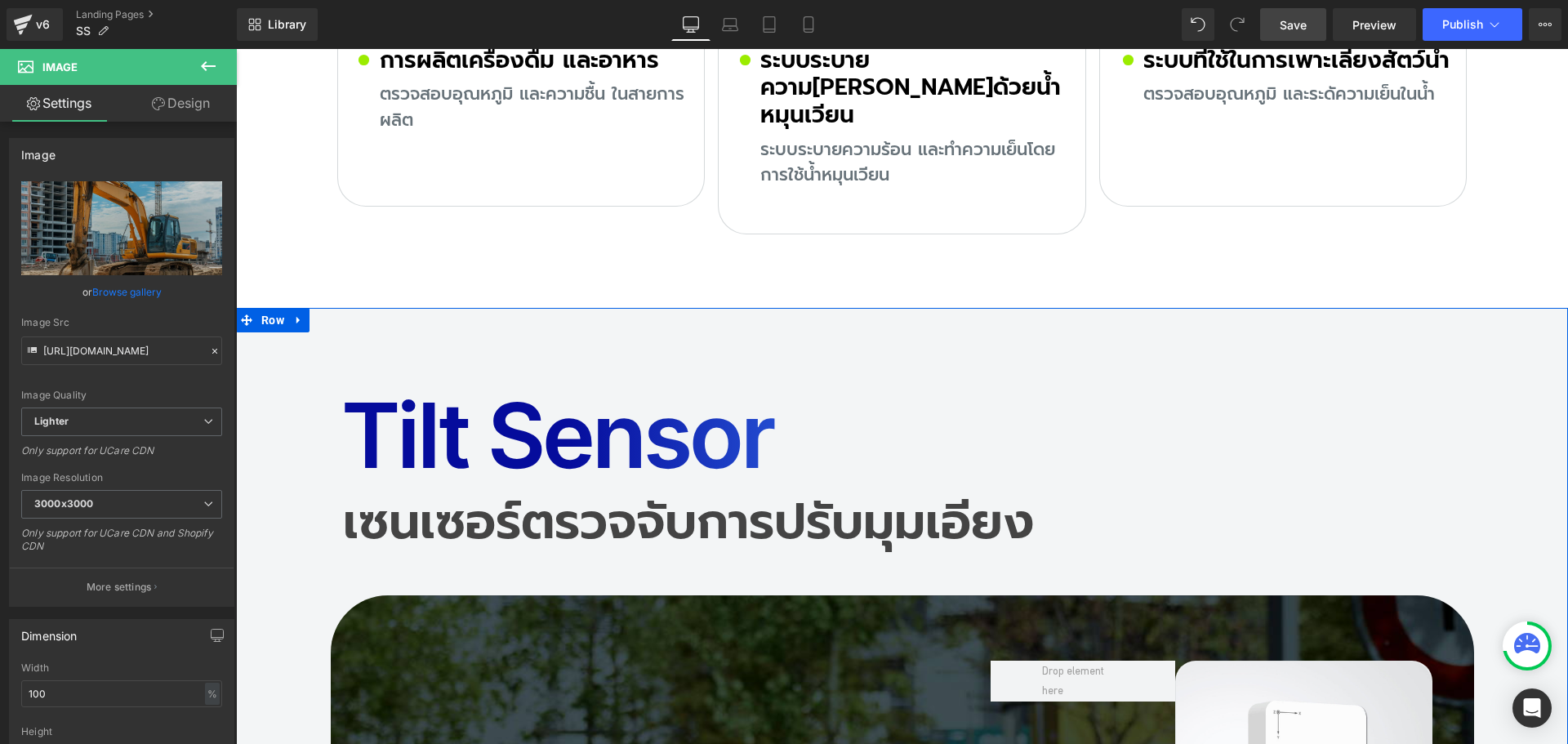
scroll to position [11207, 0]
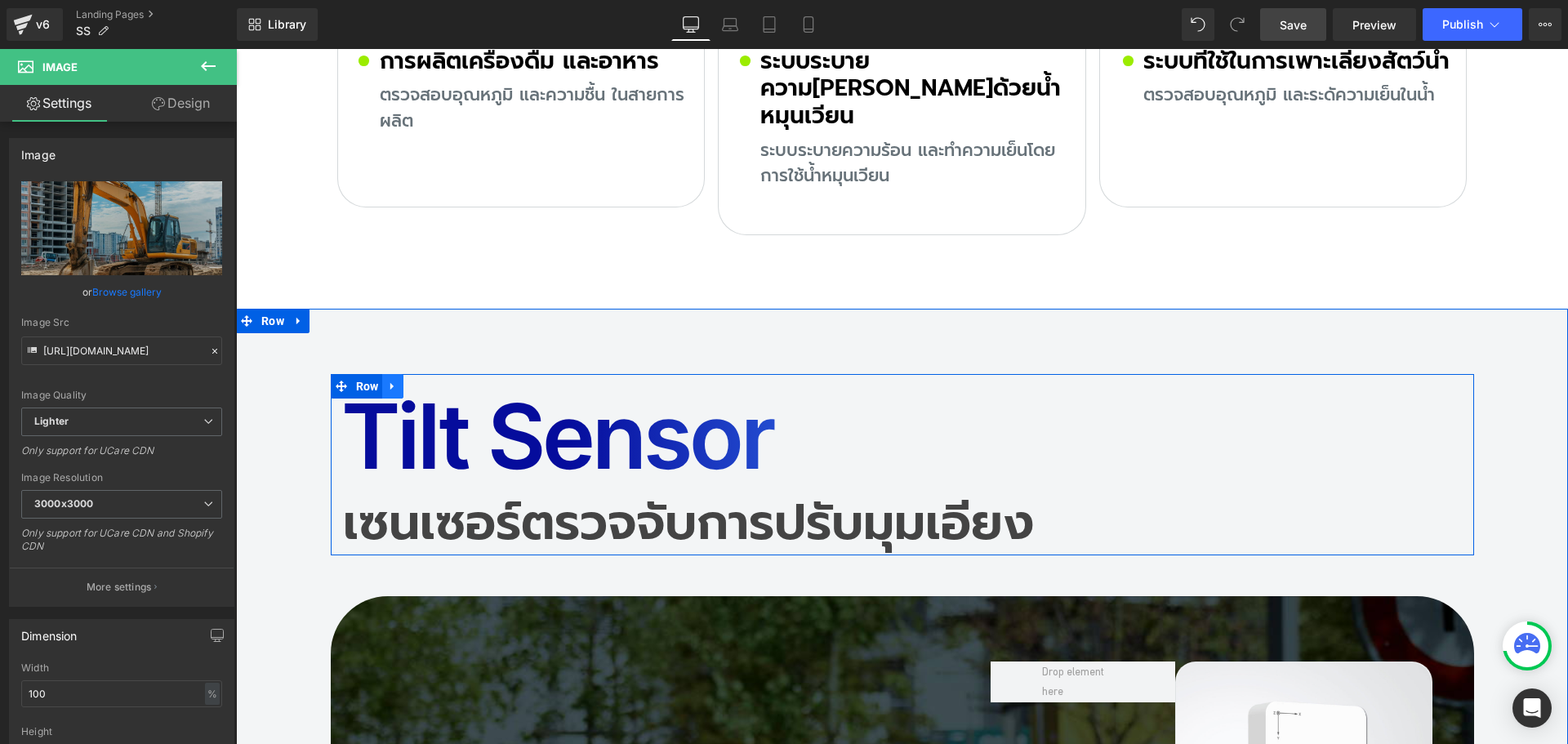
click at [387, 380] on icon at bounding box center [393, 386] width 11 height 12
click at [409, 381] on icon at bounding box center [414, 386] width 11 height 11
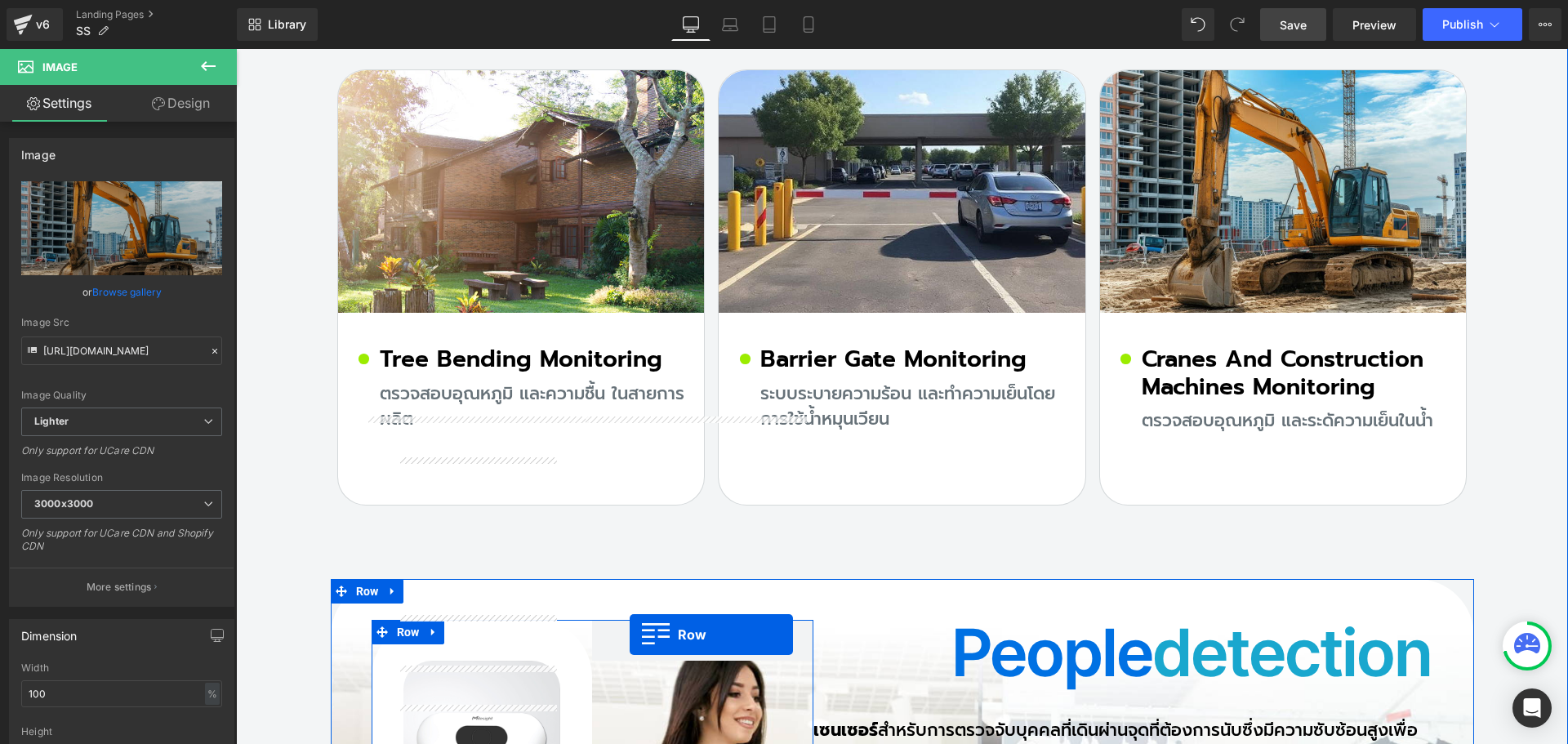
scroll to position [12629, 0]
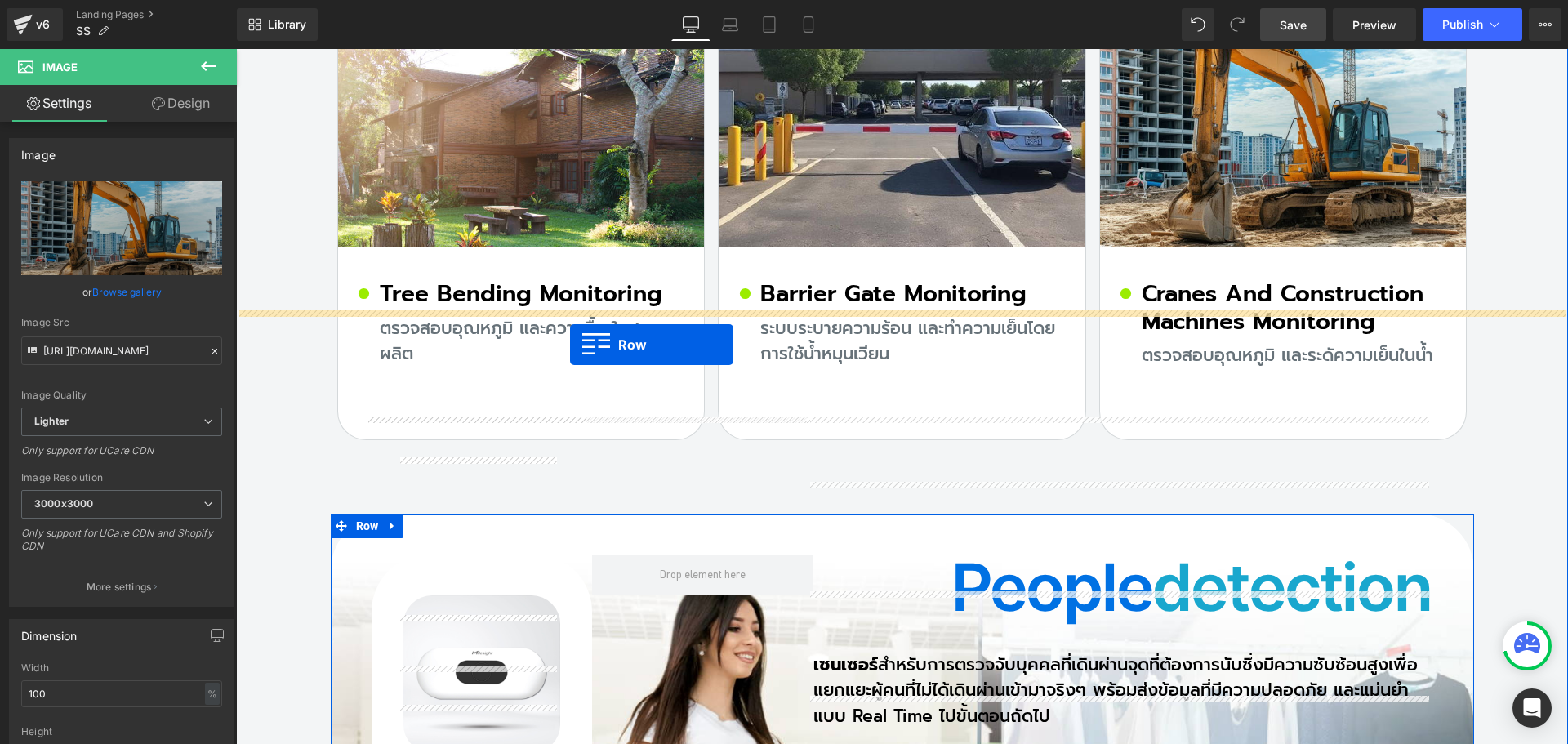
drag, startPoint x: 366, startPoint y: 428, endPoint x: 570, endPoint y: 345, distance: 220.2
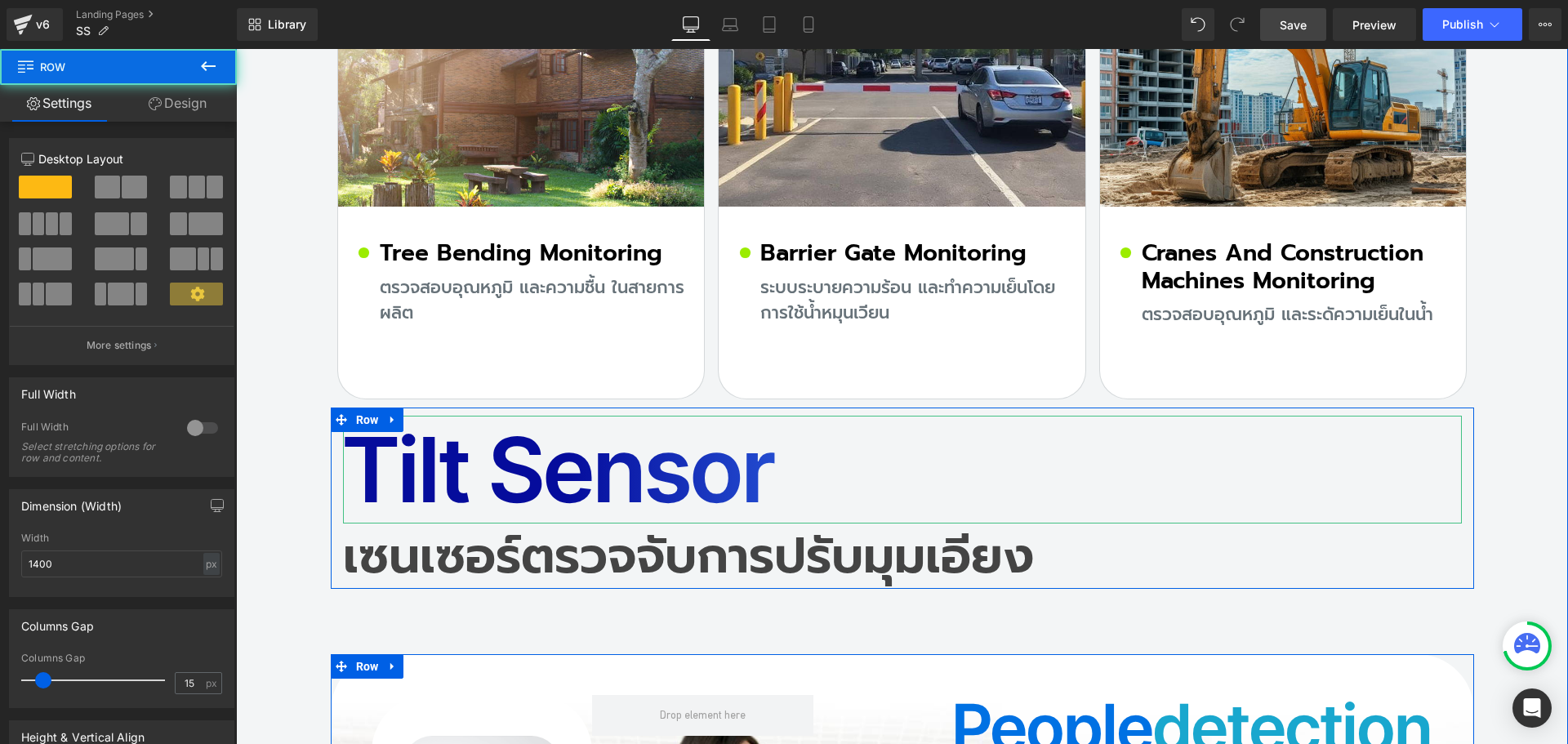
scroll to position [12588, 0]
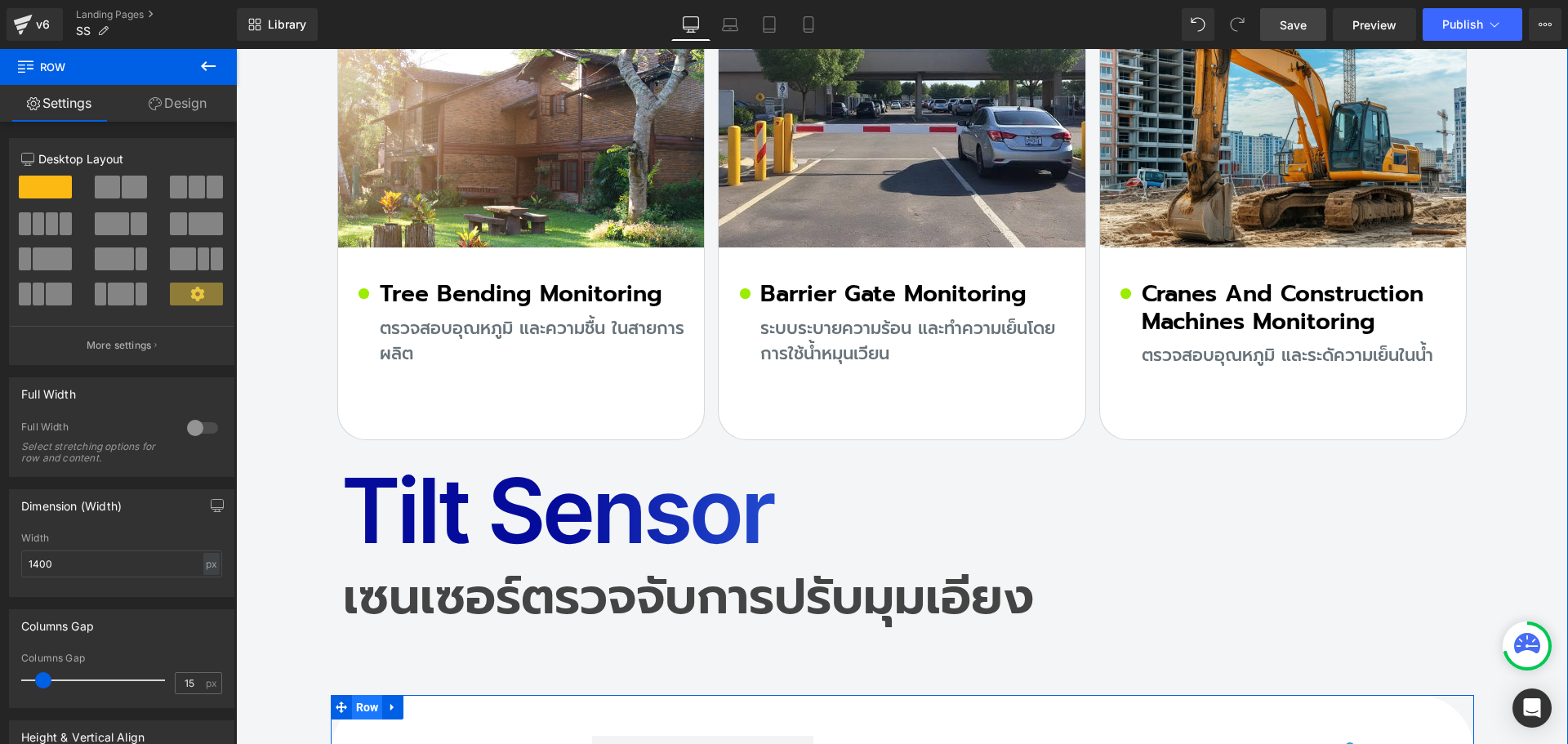
click at [355, 695] on span "Row" at bounding box center [367, 707] width 31 height 24
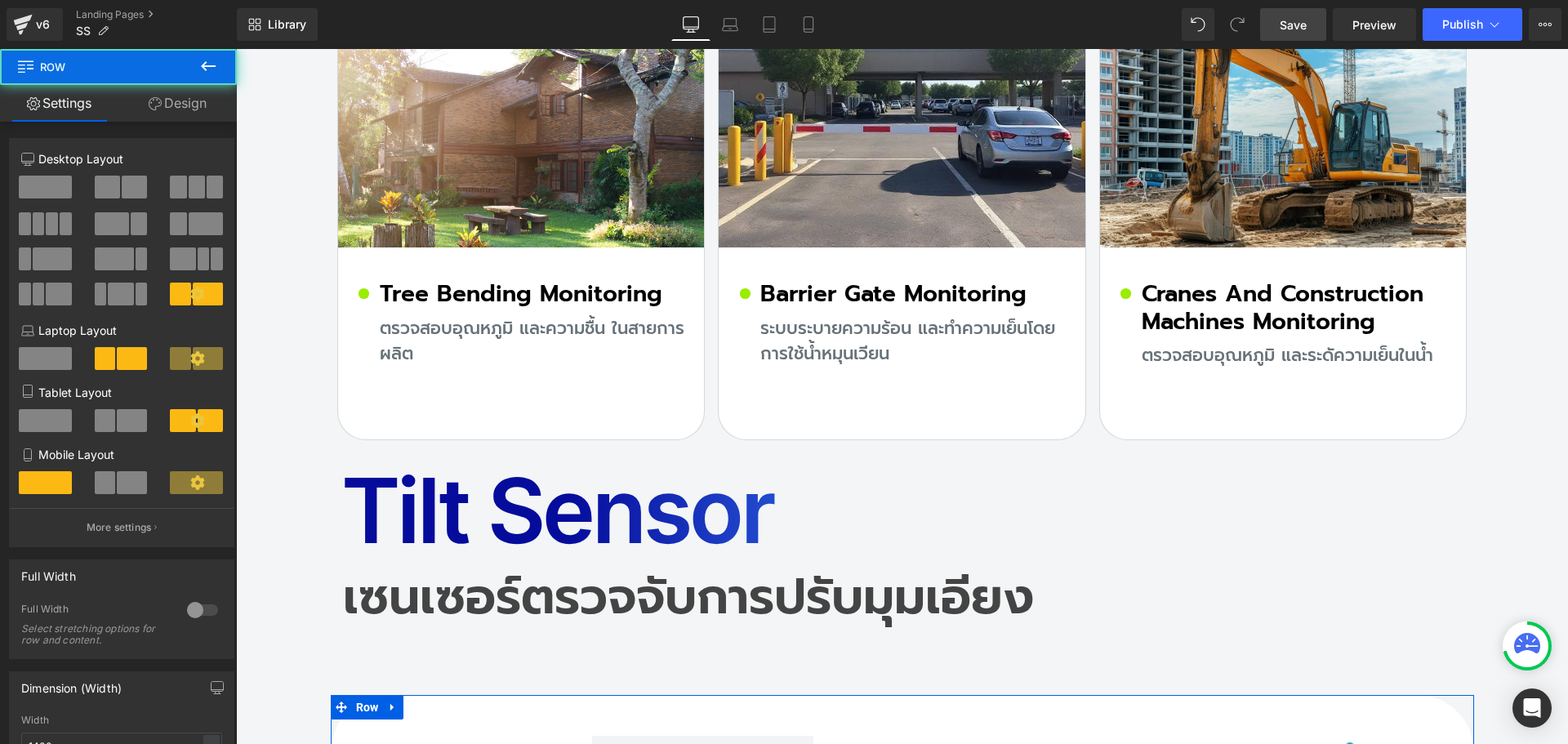
drag, startPoint x: 186, startPoint y: 111, endPoint x: 156, endPoint y: 262, distance: 154.0
click at [186, 113] on link "Design" at bounding box center [177, 103] width 118 height 37
click at [0, 0] on div "Spacing" at bounding box center [0, 0] width 0 height 0
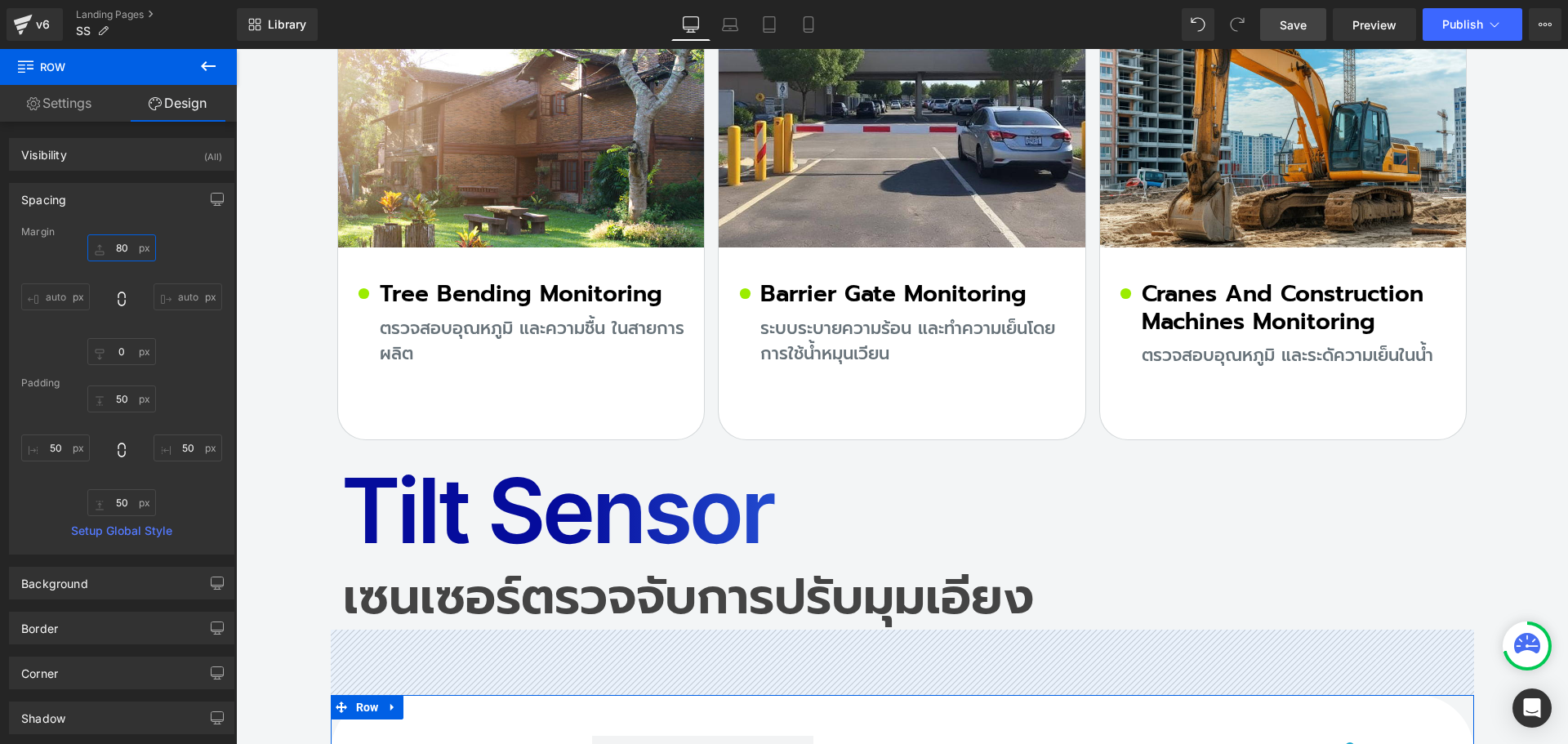
click at [133, 249] on input "text" at bounding box center [122, 248] width 69 height 27
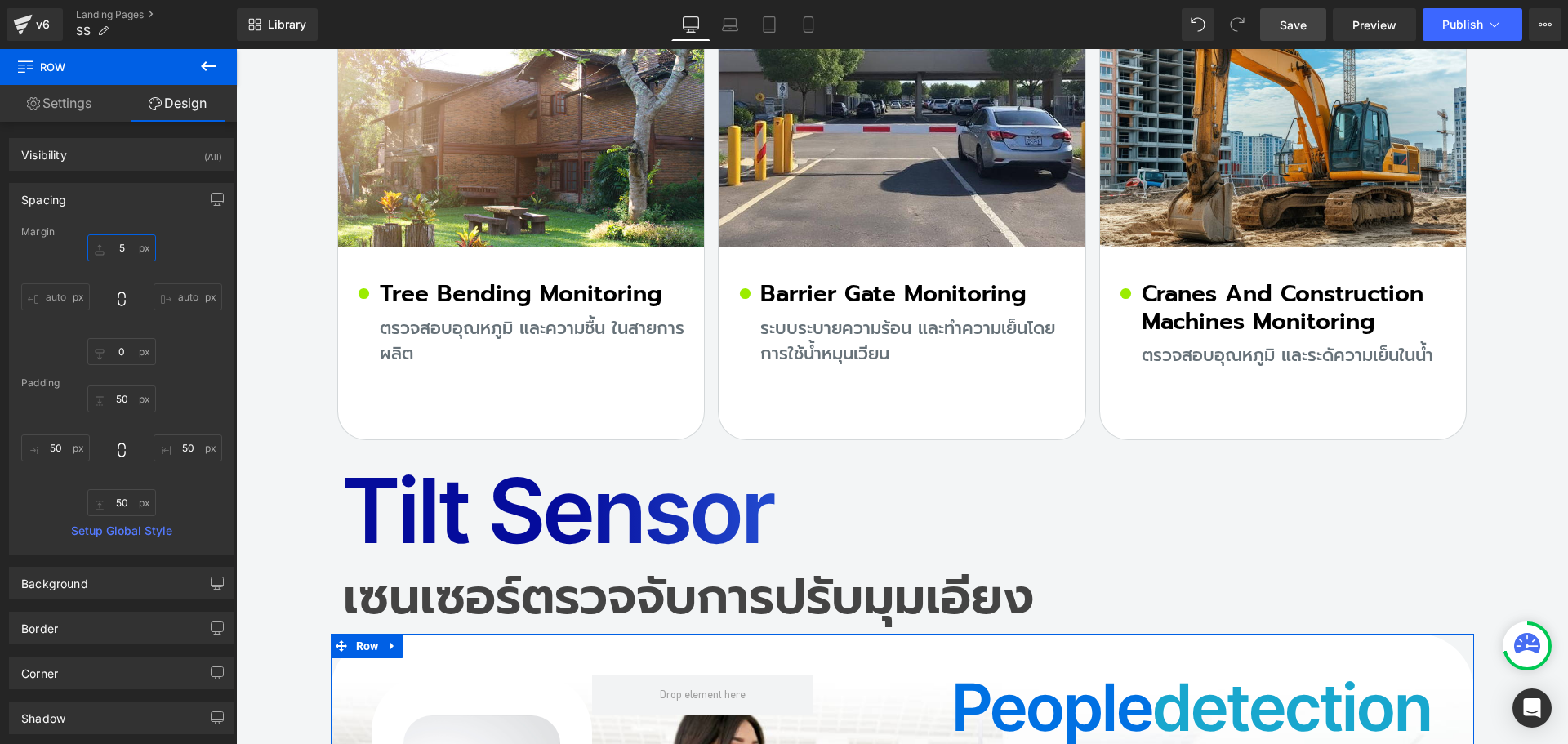
type input "50"
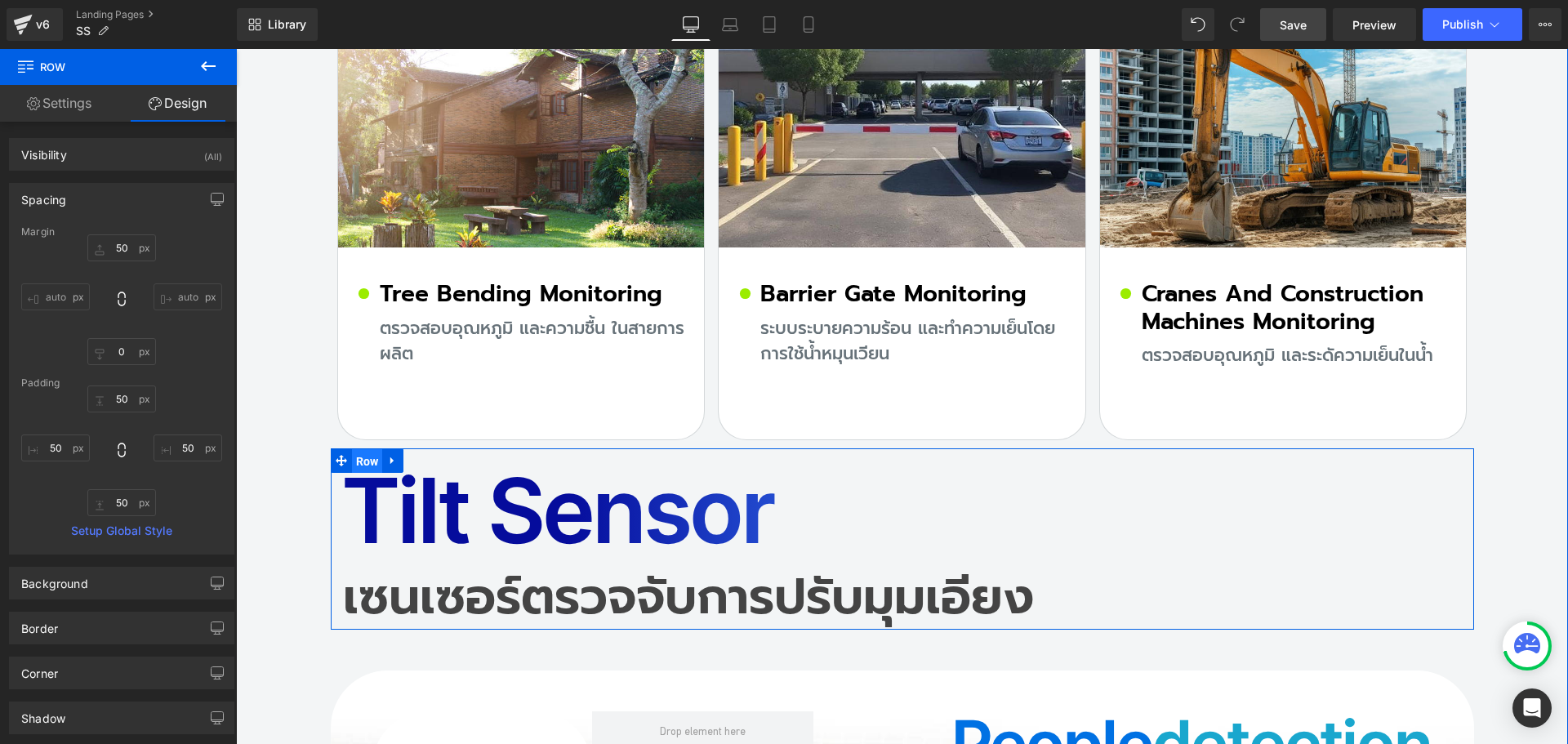
click at [358, 449] on span "Row" at bounding box center [367, 462] width 31 height 24
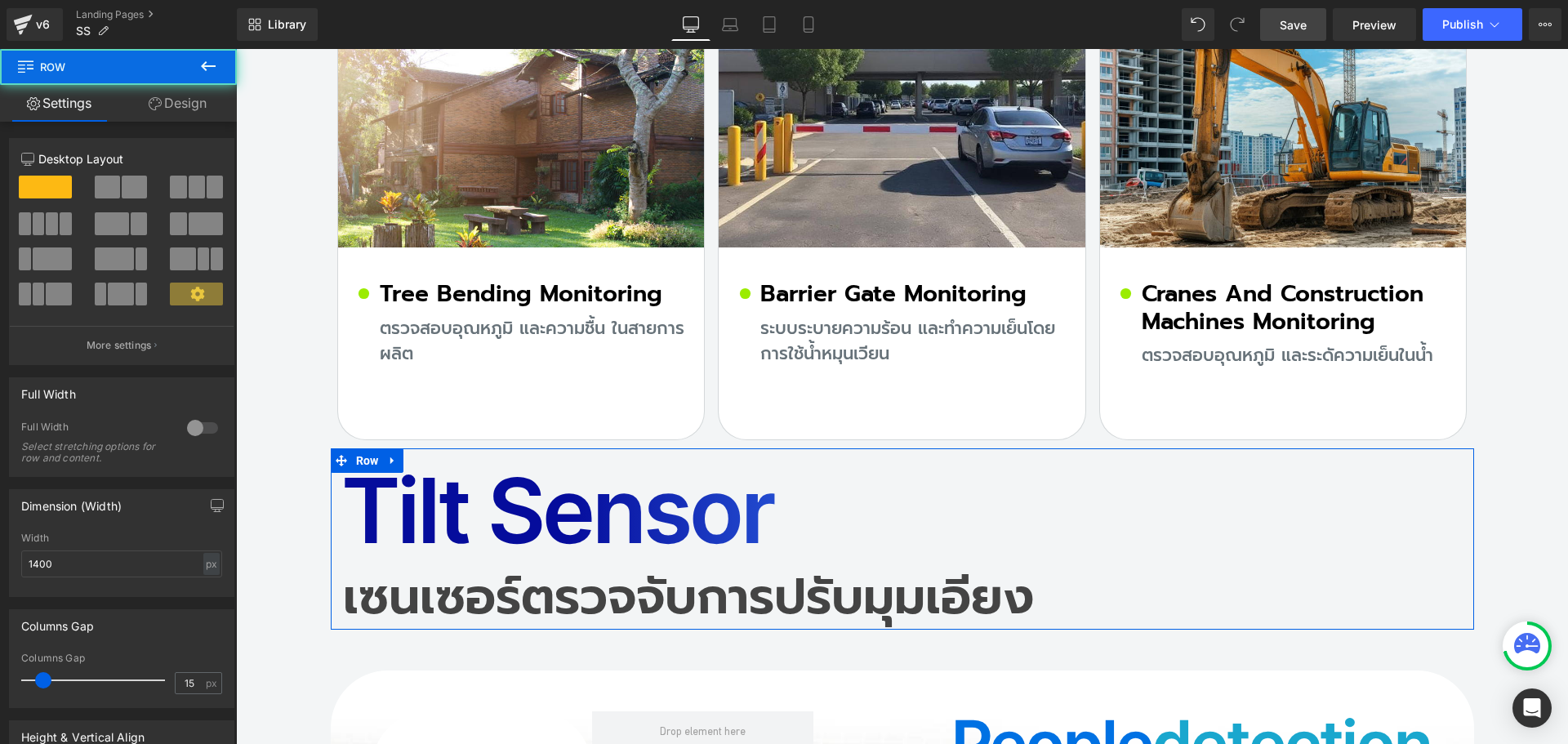
drag, startPoint x: 183, startPoint y: 98, endPoint x: 83, endPoint y: 205, distance: 146.5
click at [181, 100] on link "Design" at bounding box center [177, 103] width 118 height 37
click at [0, 0] on div "Spacing" at bounding box center [0, 0] width 0 height 0
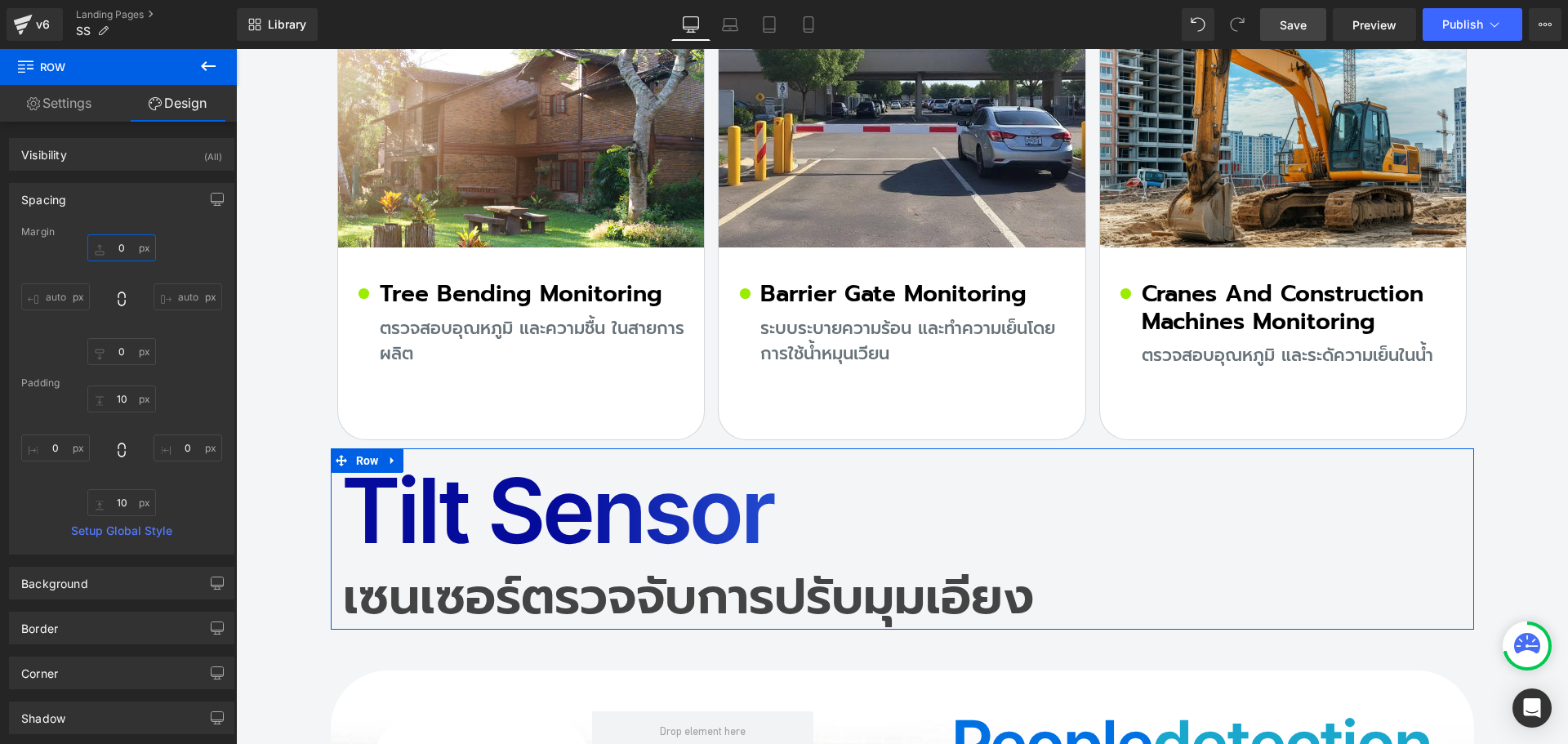
click at [130, 259] on input "text" at bounding box center [122, 248] width 69 height 27
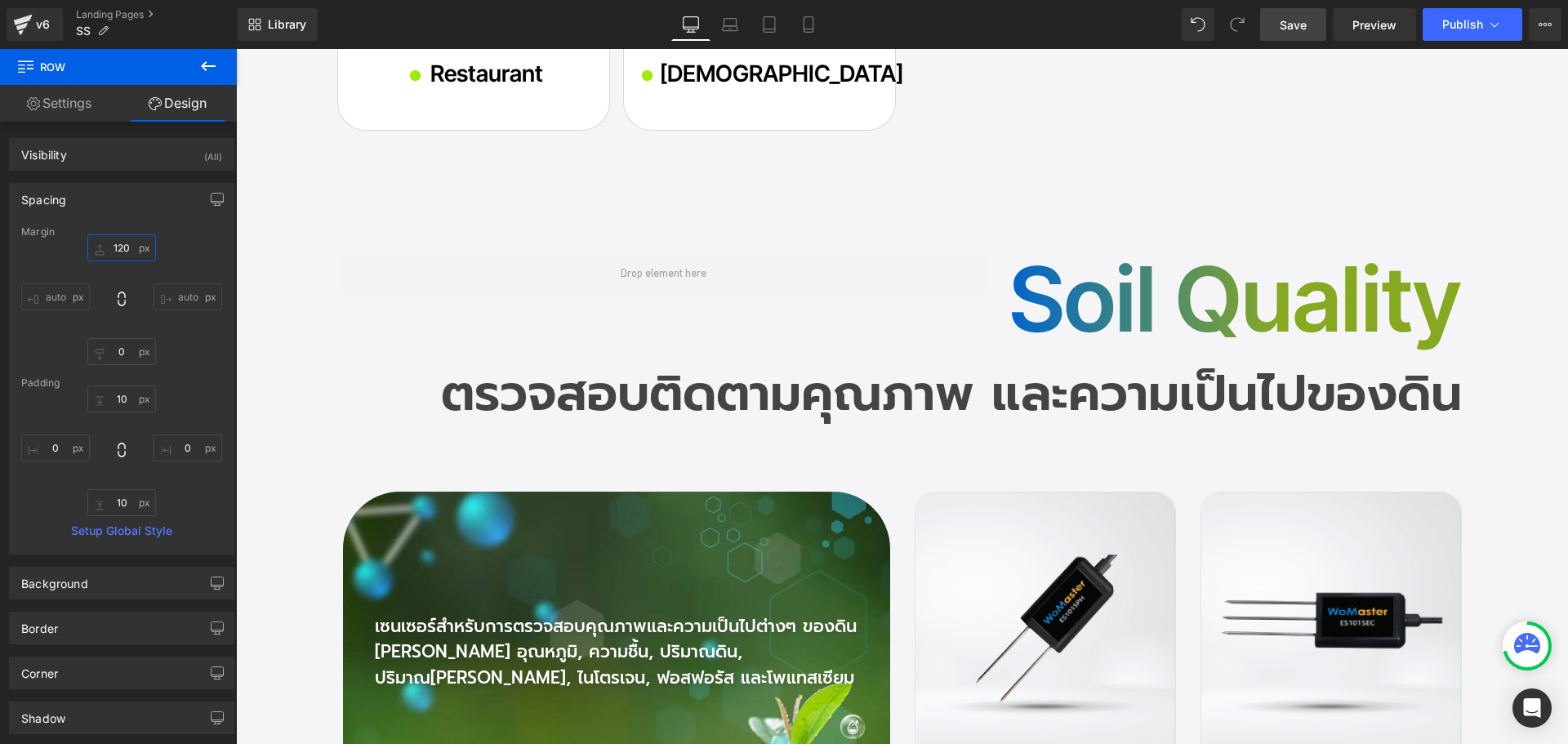
scroll to position [2787, 0]
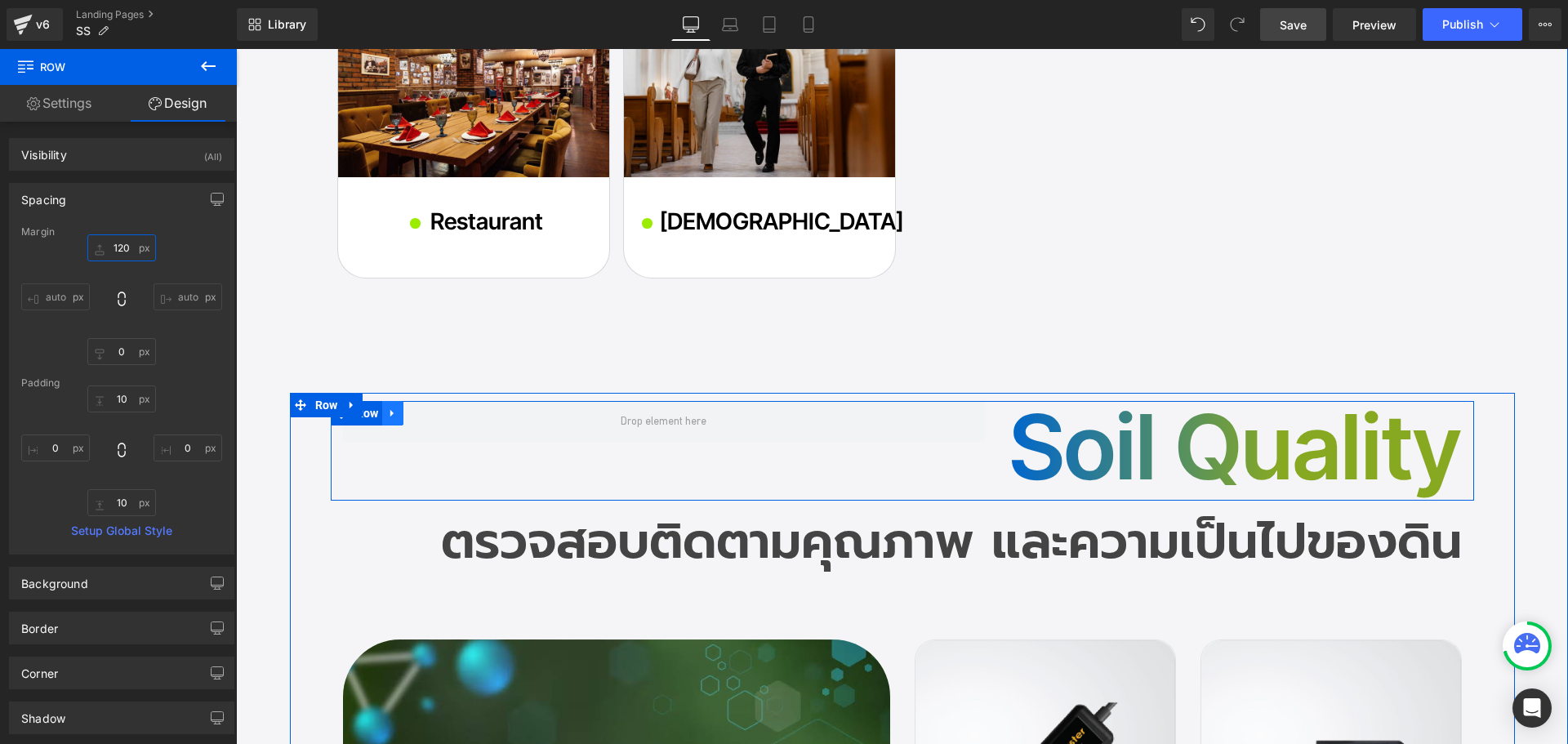
type input "120"
click at [392, 412] on icon at bounding box center [393, 413] width 11 height 12
click at [408, 415] on icon at bounding box center [414, 413] width 11 height 11
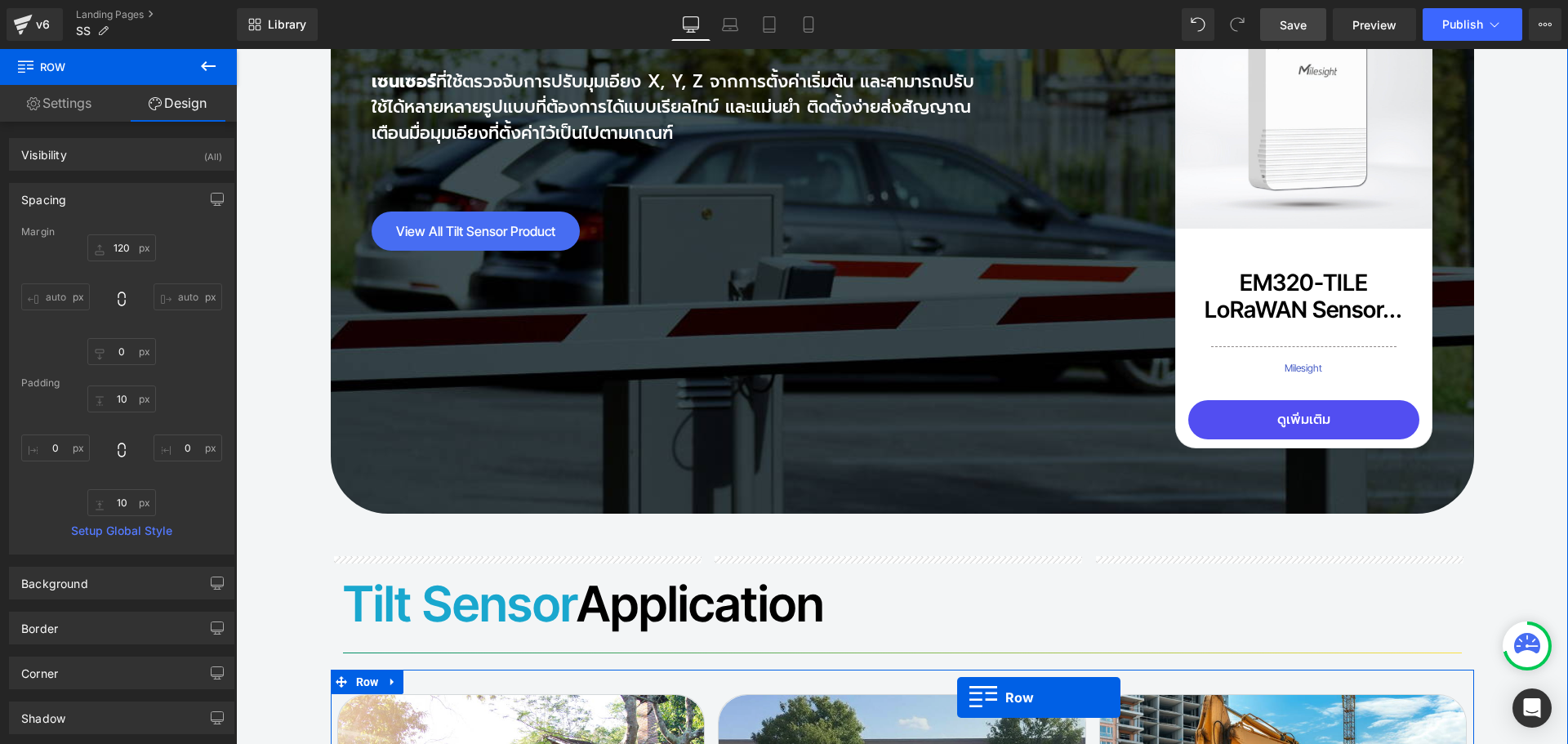
scroll to position [12004, 0]
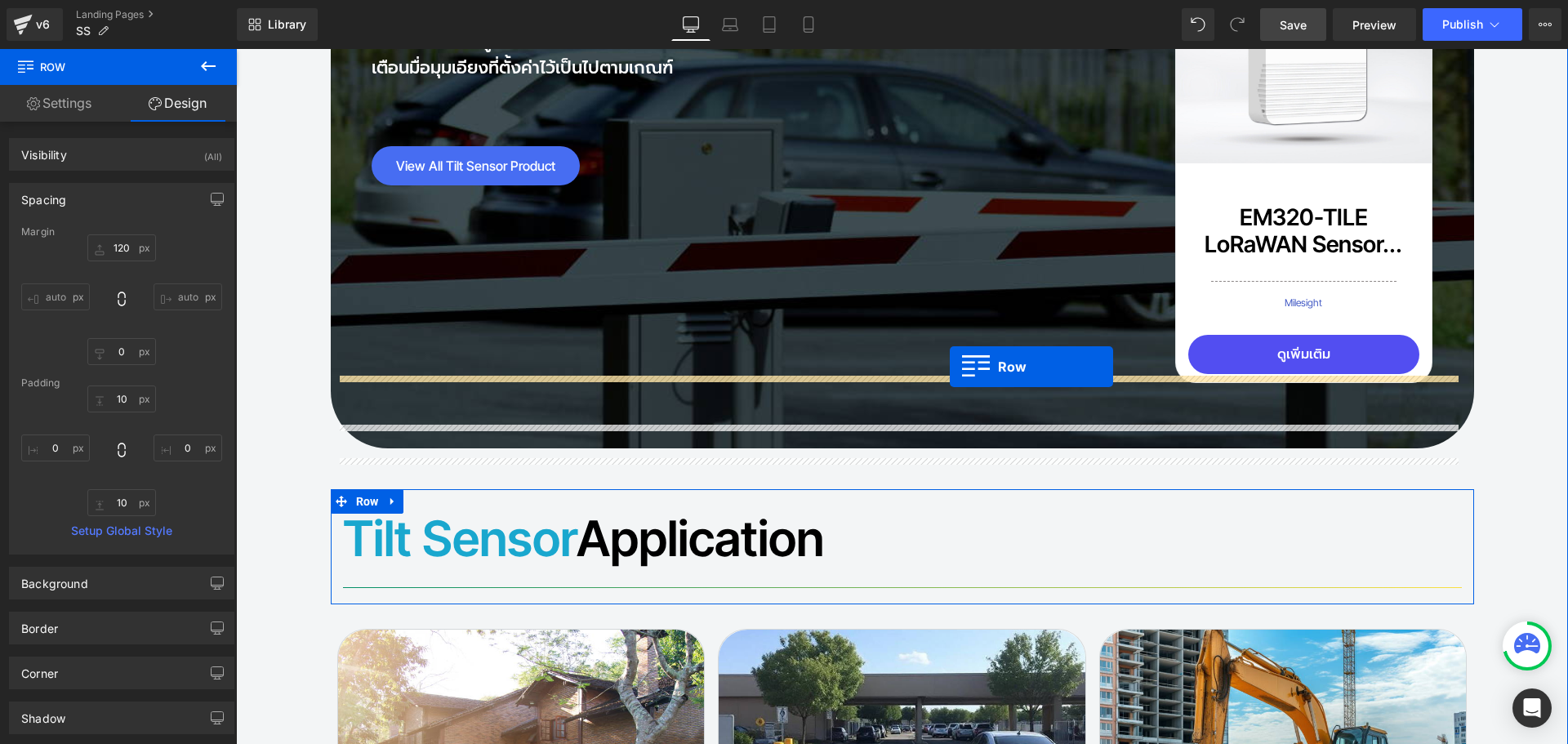
drag, startPoint x: 365, startPoint y: 515, endPoint x: 949, endPoint y: 367, distance: 602.5
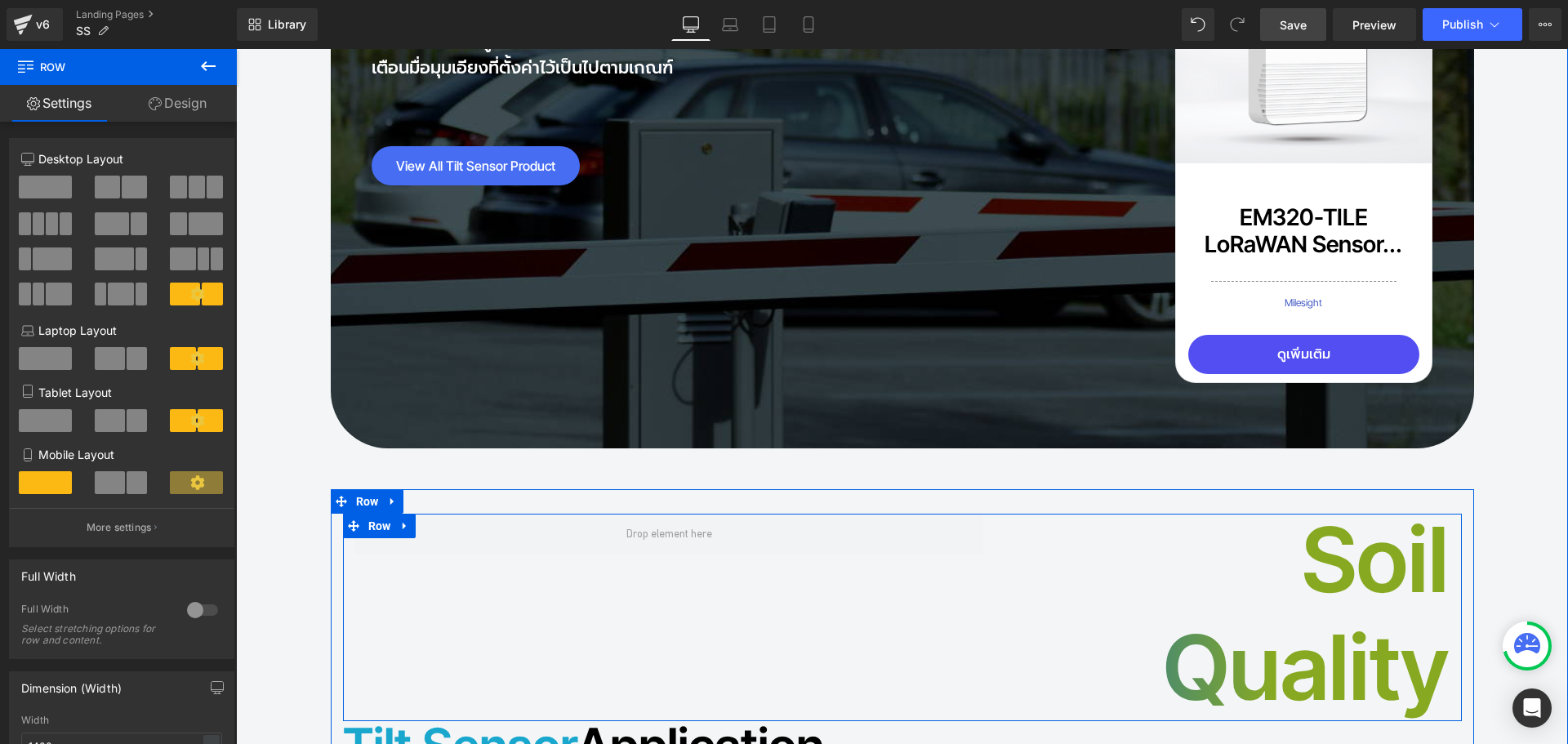
click at [401, 520] on icon at bounding box center [405, 526] width 11 height 12
drag, startPoint x: 418, startPoint y: 385, endPoint x: 442, endPoint y: 412, distance: 36.1
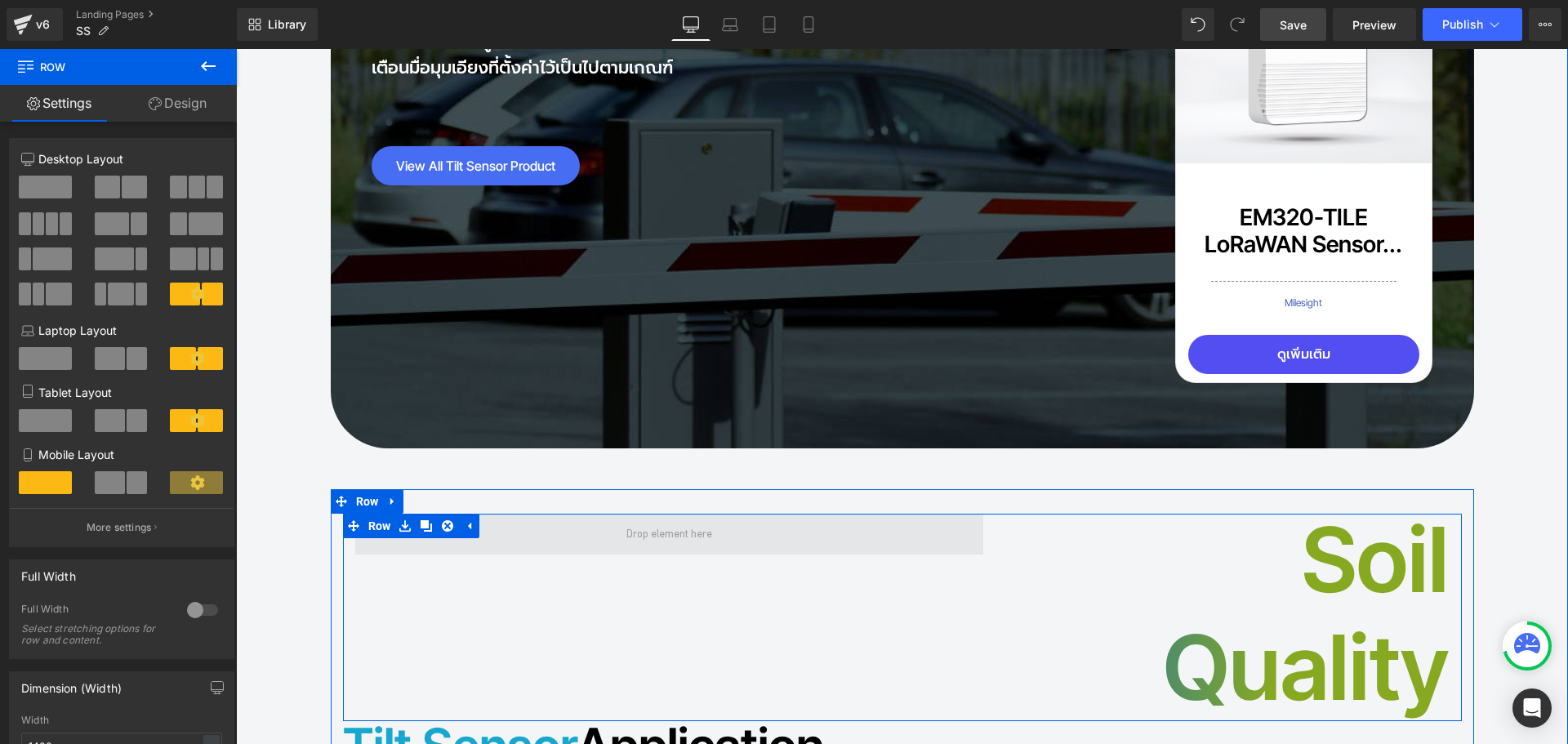
click at [420, 521] on icon at bounding box center [426, 526] width 11 height 11
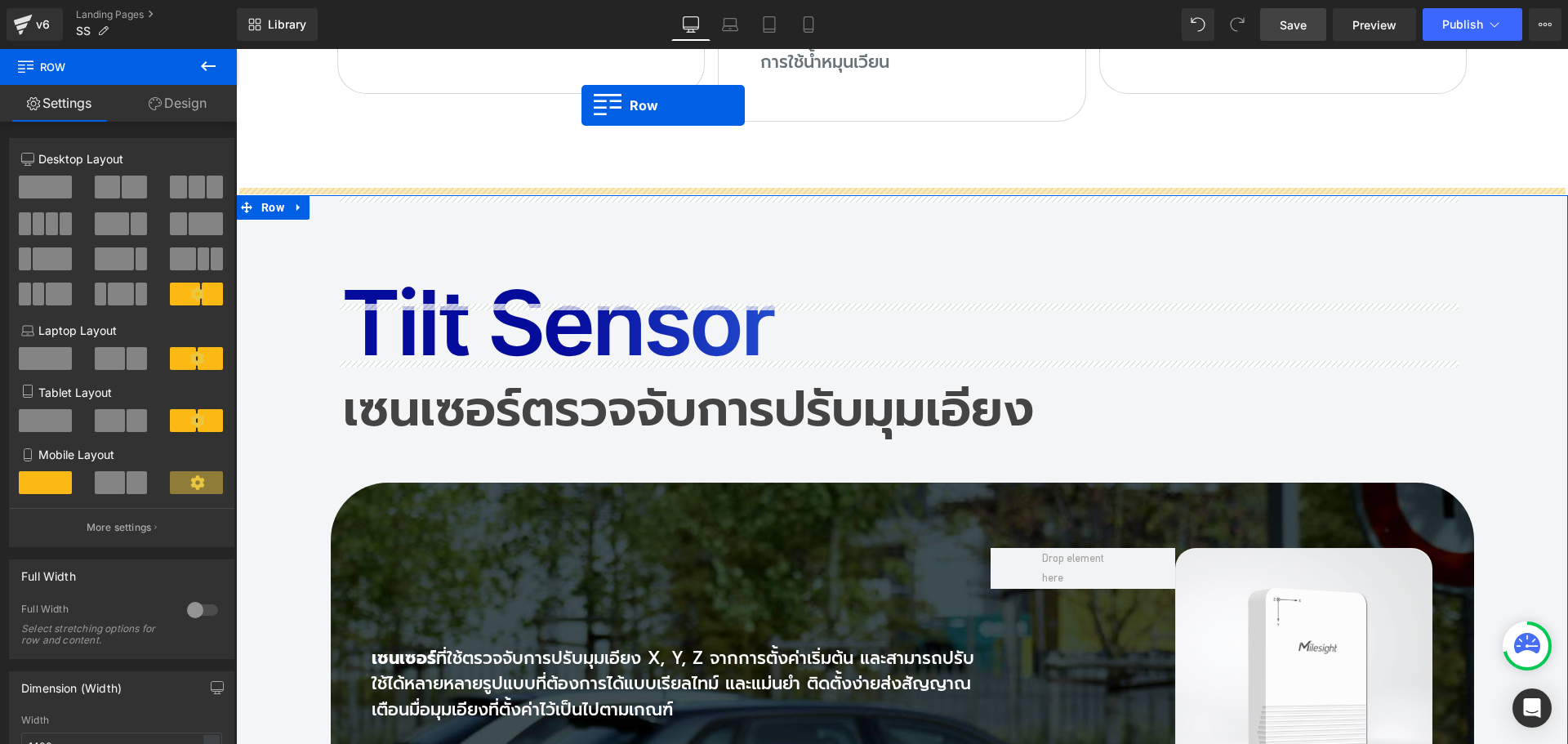
scroll to position [11206, 0]
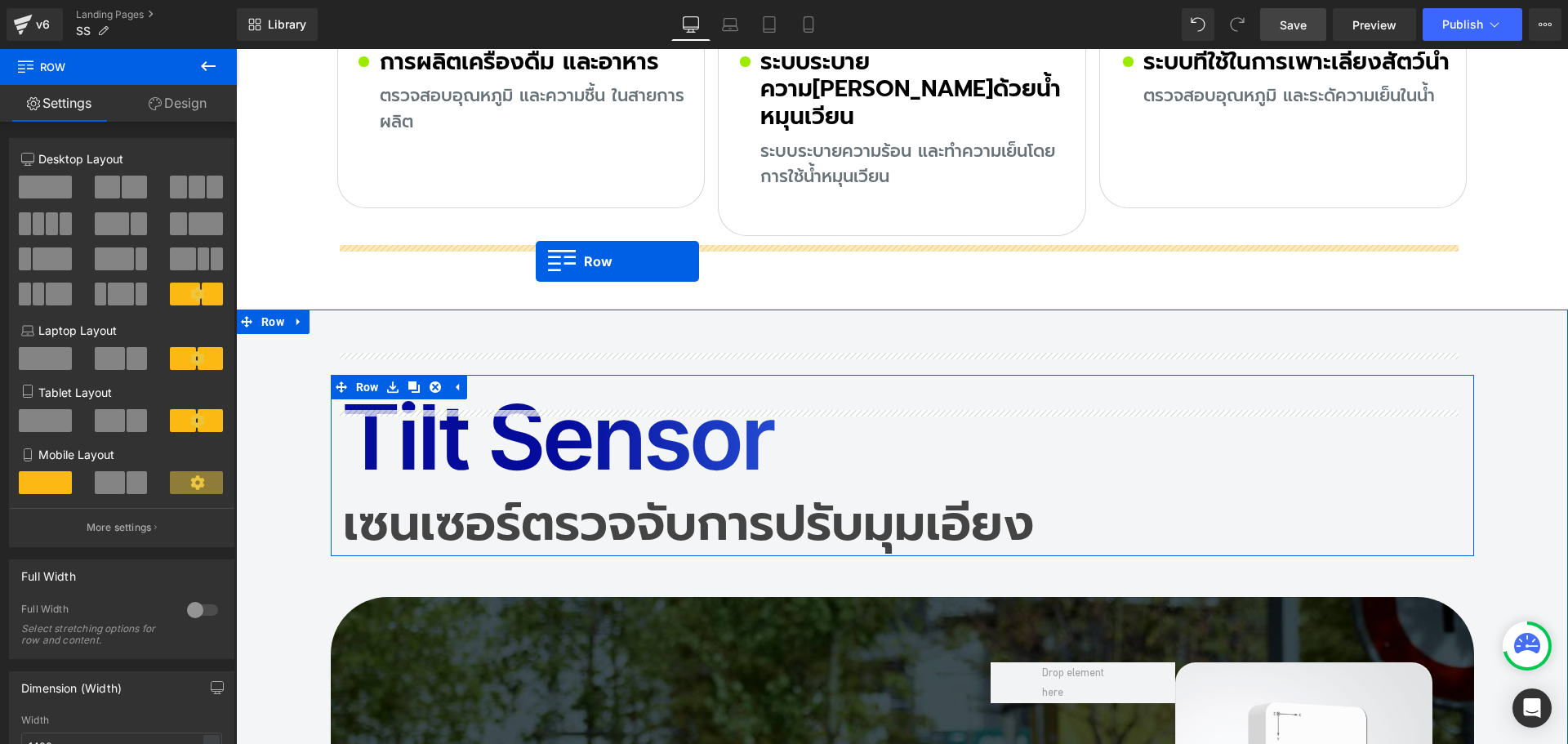
drag, startPoint x: 370, startPoint y: 449, endPoint x: 536, endPoint y: 262, distance: 250.0
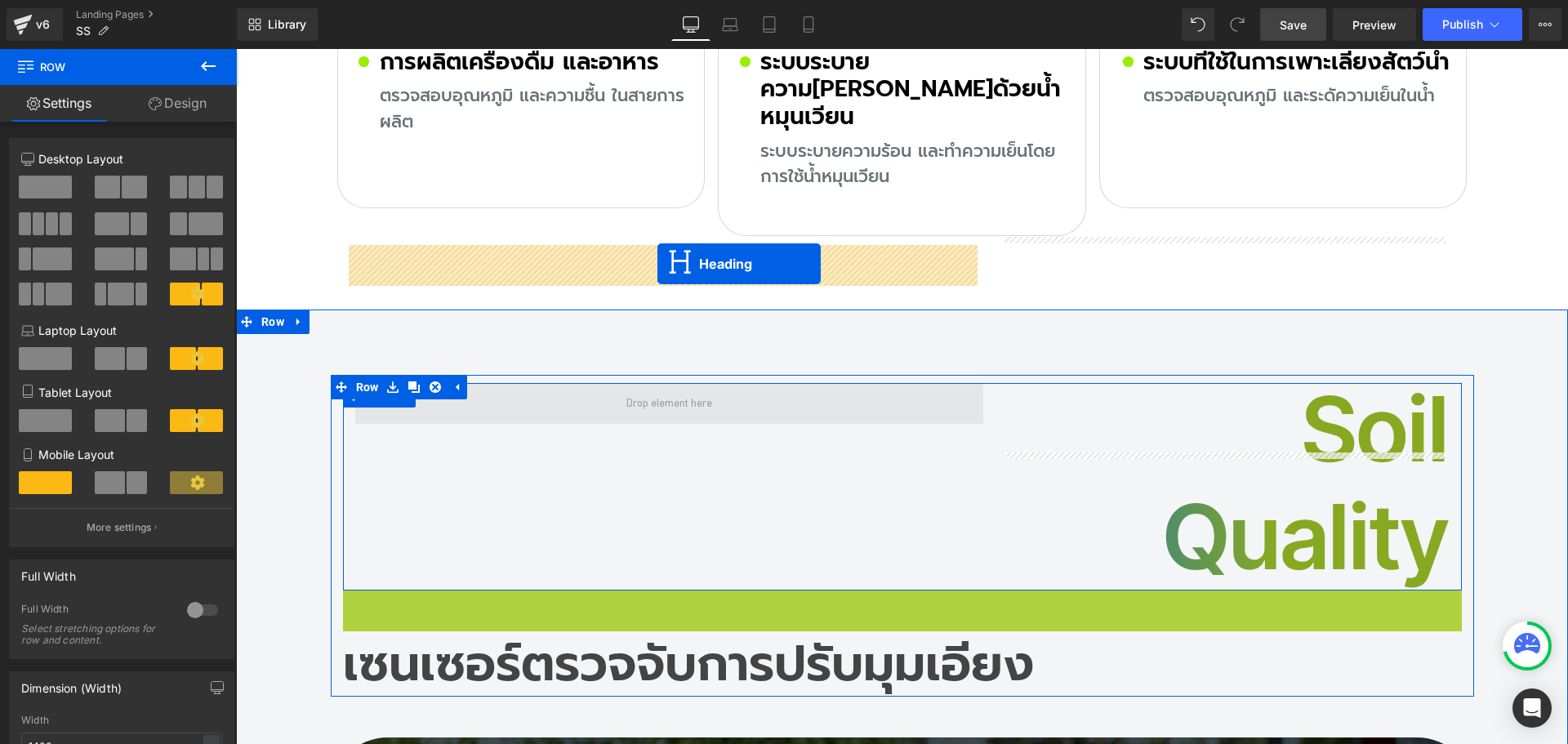
drag, startPoint x: 880, startPoint y: 511, endPoint x: 658, endPoint y: 264, distance: 332.1
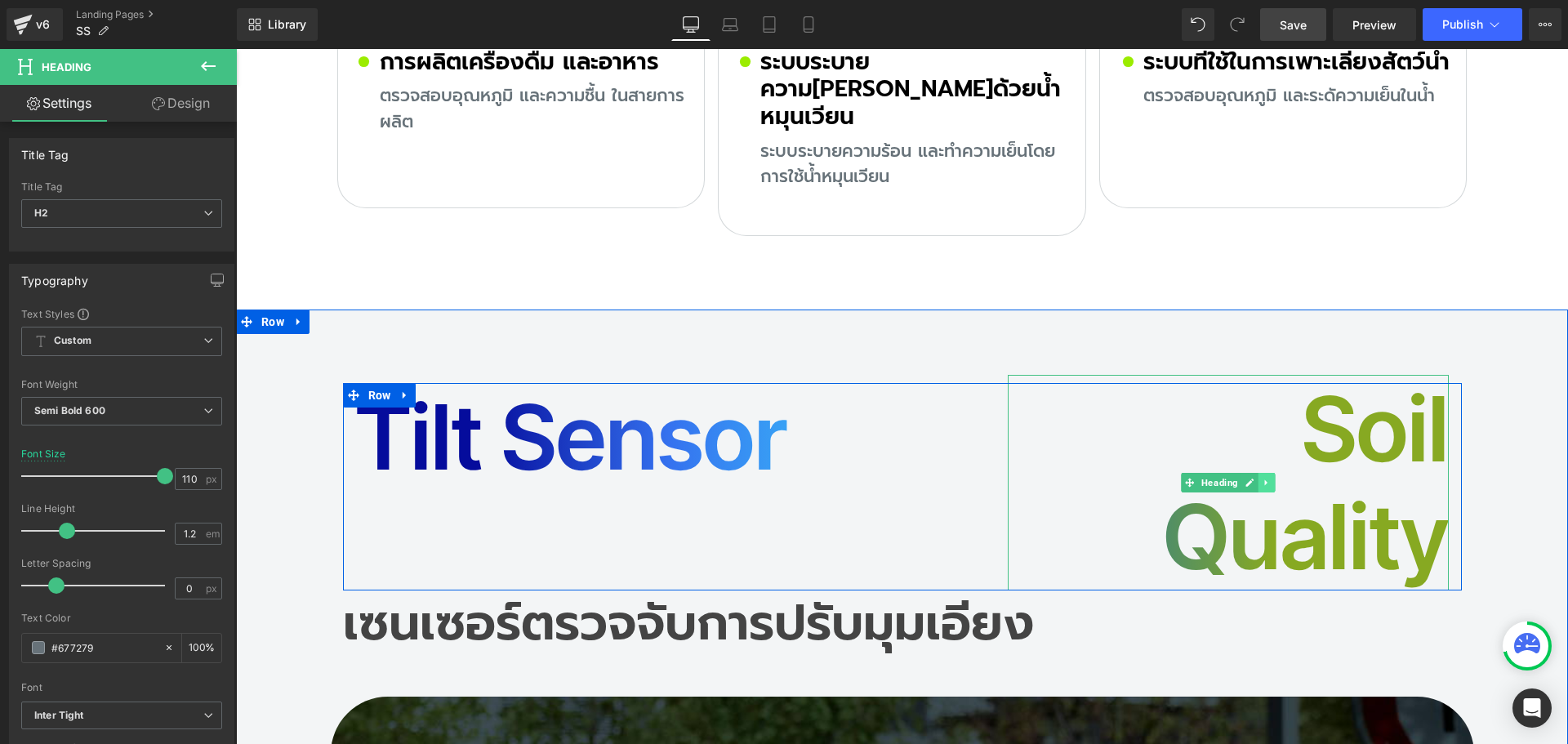
click at [1262, 478] on icon at bounding box center [1267, 482] width 9 height 10
click at [1271, 478] on icon at bounding box center [1275, 482] width 9 height 9
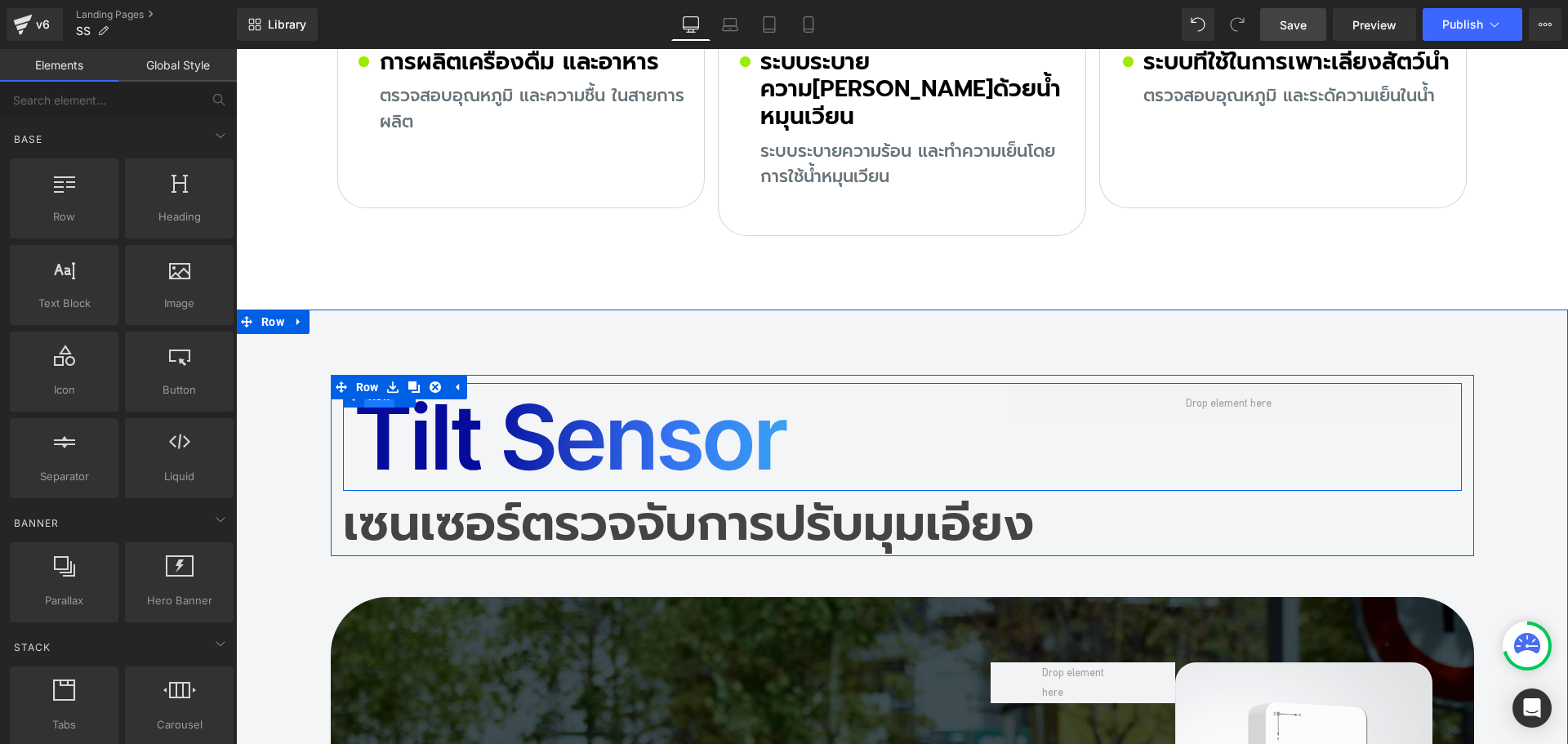
click at [374, 384] on span "Row" at bounding box center [380, 396] width 31 height 24
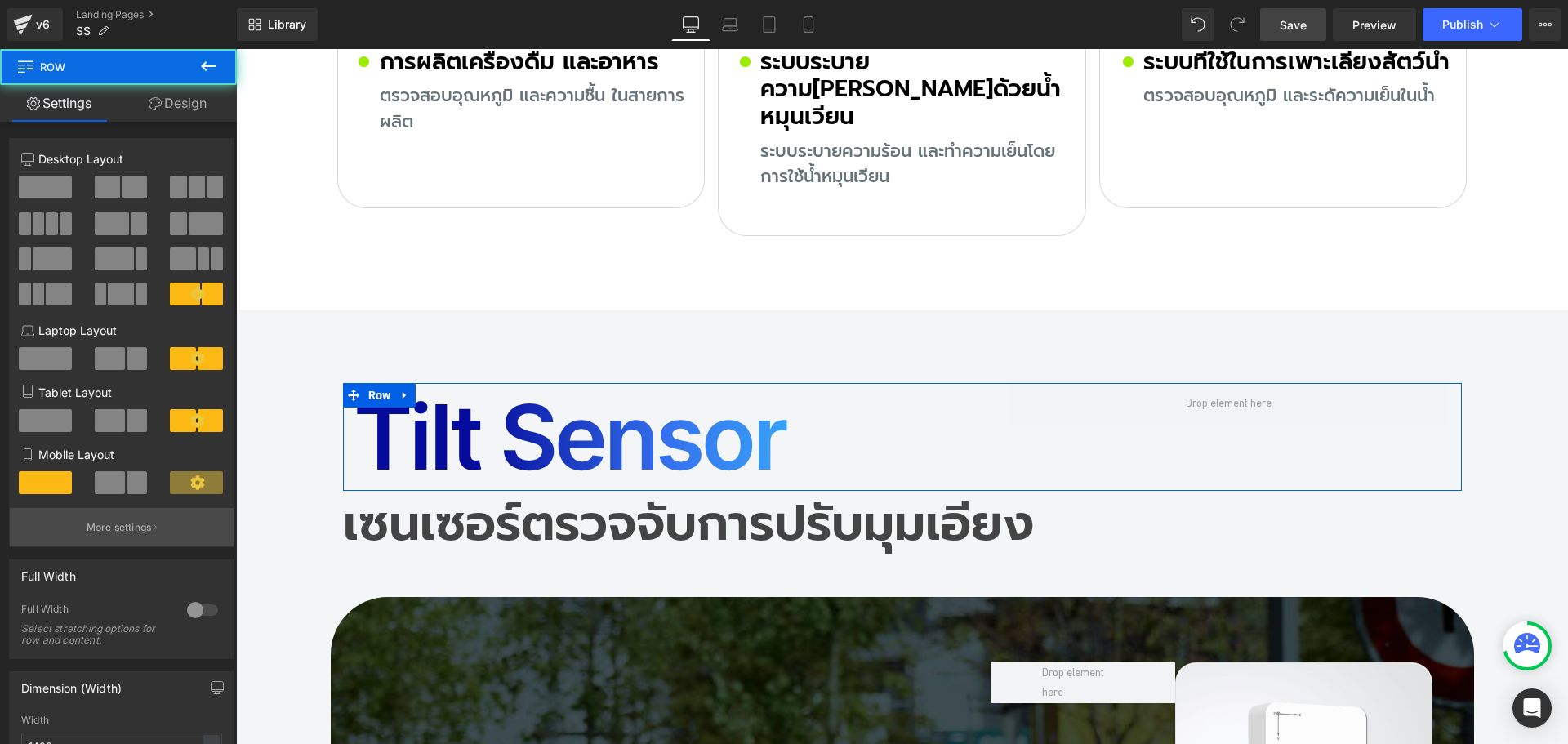
click at [145, 524] on p "More settings" at bounding box center [119, 528] width 65 height 15
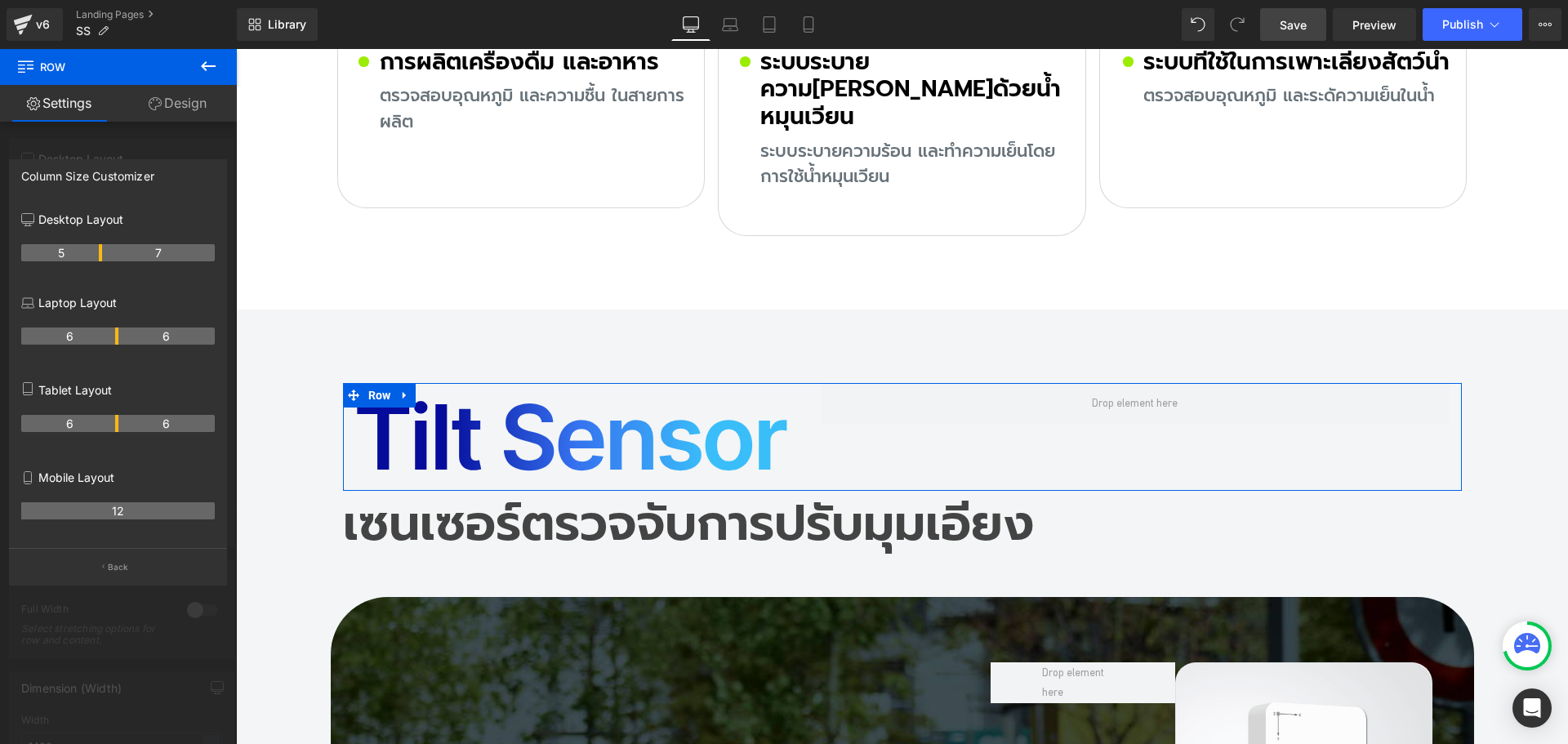
drag, startPoint x: 131, startPoint y: 253, endPoint x: 103, endPoint y: 259, distance: 28.6
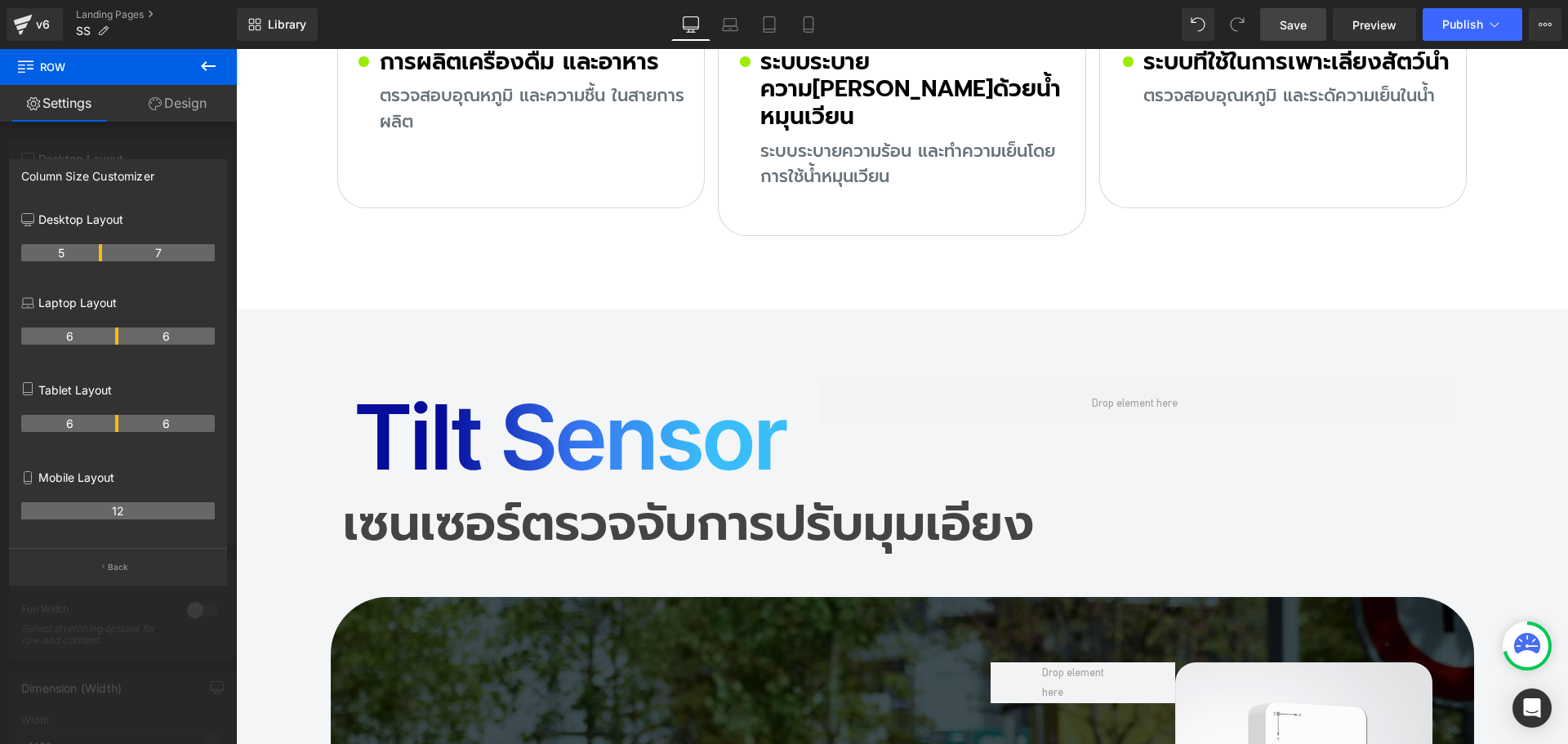
click at [1291, 27] on span "Save" at bounding box center [1293, 25] width 27 height 17
click at [436, 309] on div at bounding box center [902, 396] width 1332 height 695
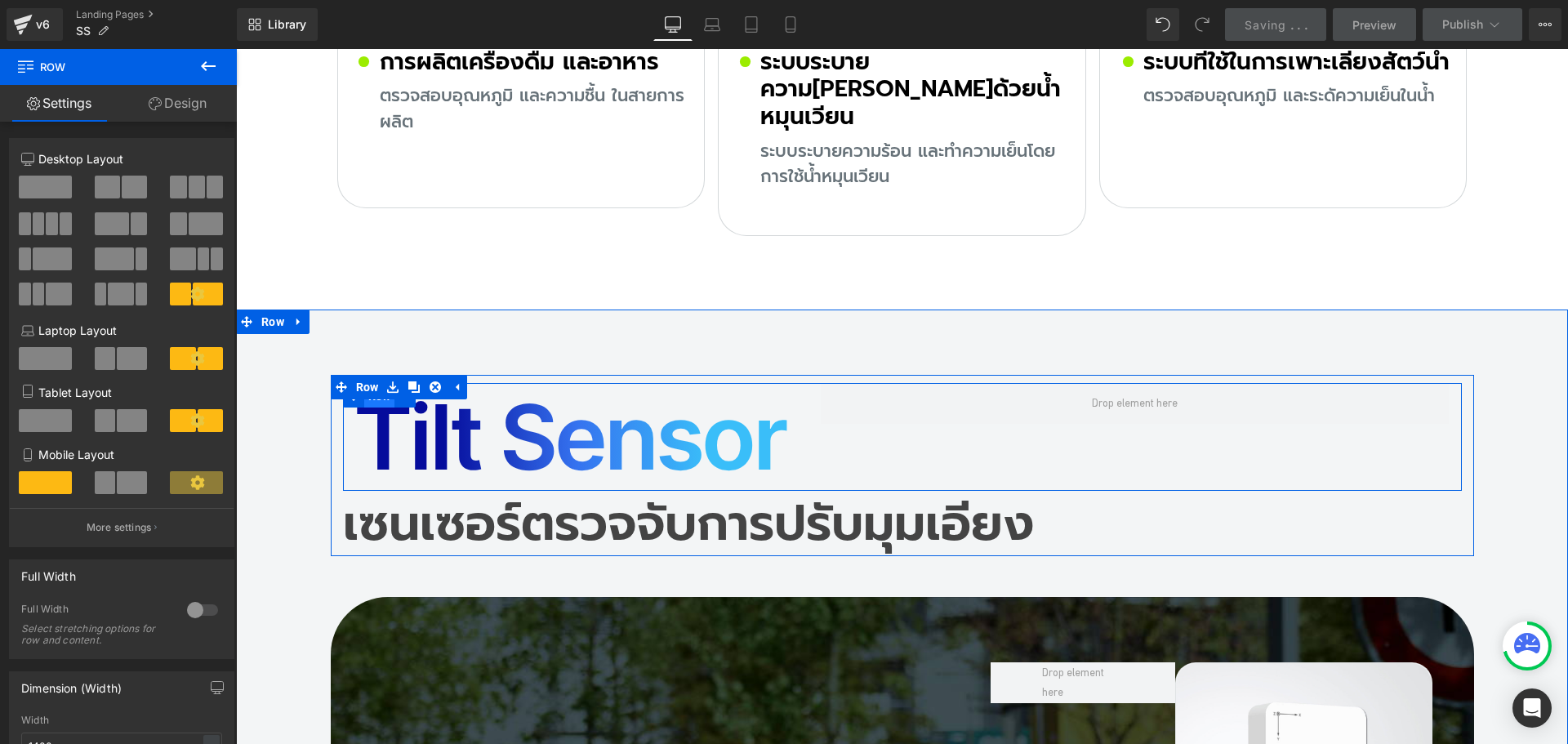
click at [368, 384] on span "Row" at bounding box center [380, 396] width 31 height 24
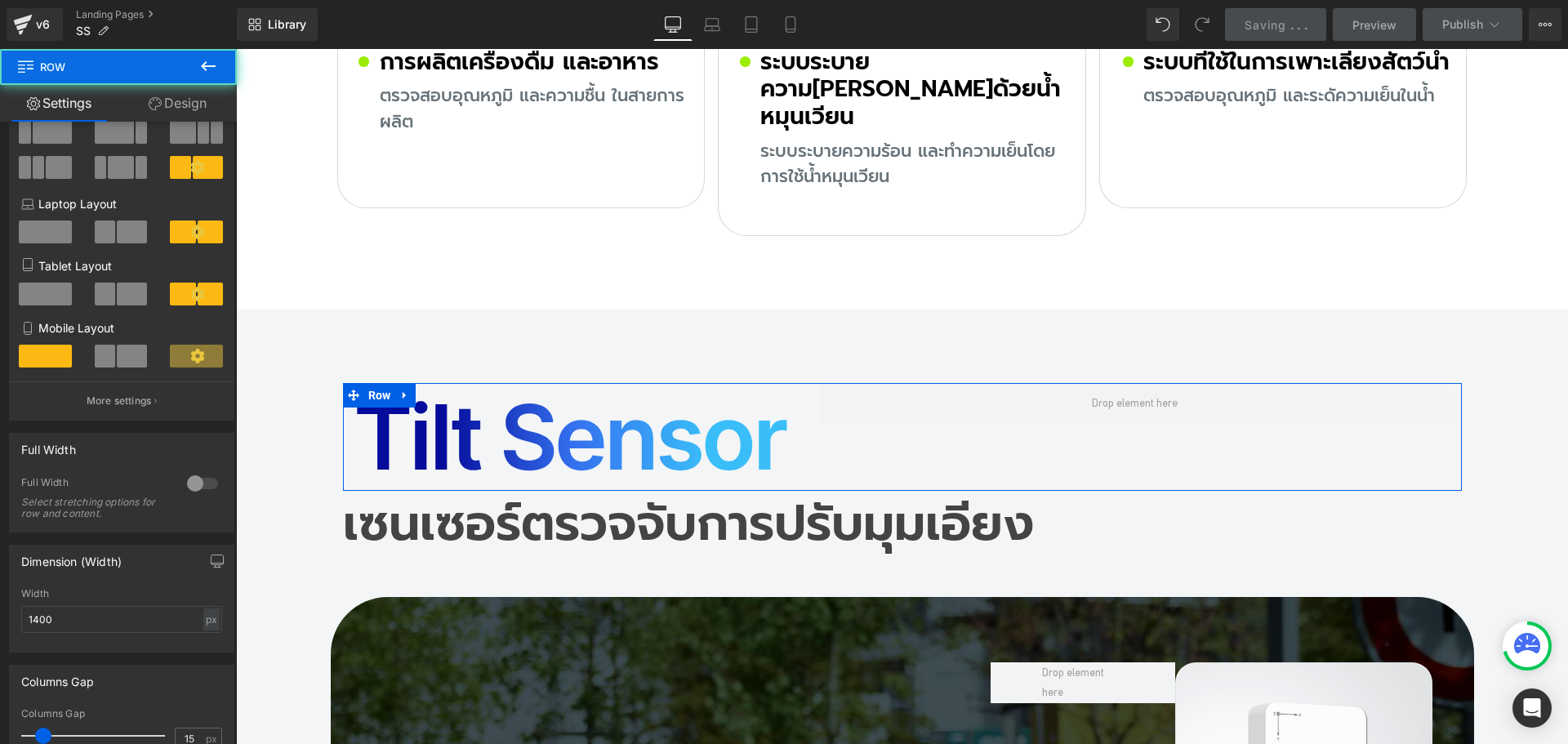
scroll to position [327, 0]
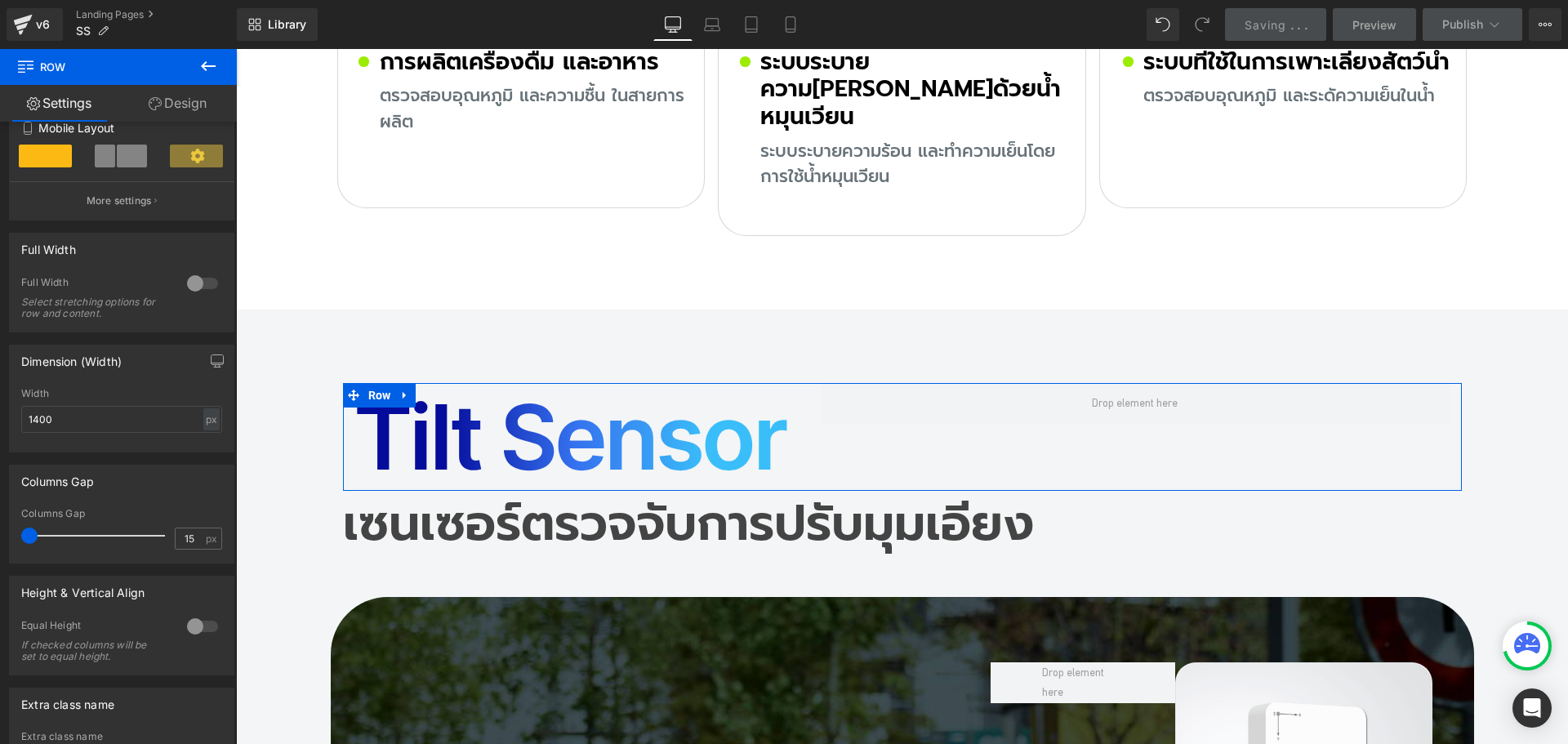
drag, startPoint x: 36, startPoint y: 535, endPoint x: -9, endPoint y: 532, distance: 45.1
click at [0, 532] on html "Row You are previewing how the will restyle your page. You can not edit Element…" at bounding box center [784, 372] width 1568 height 744
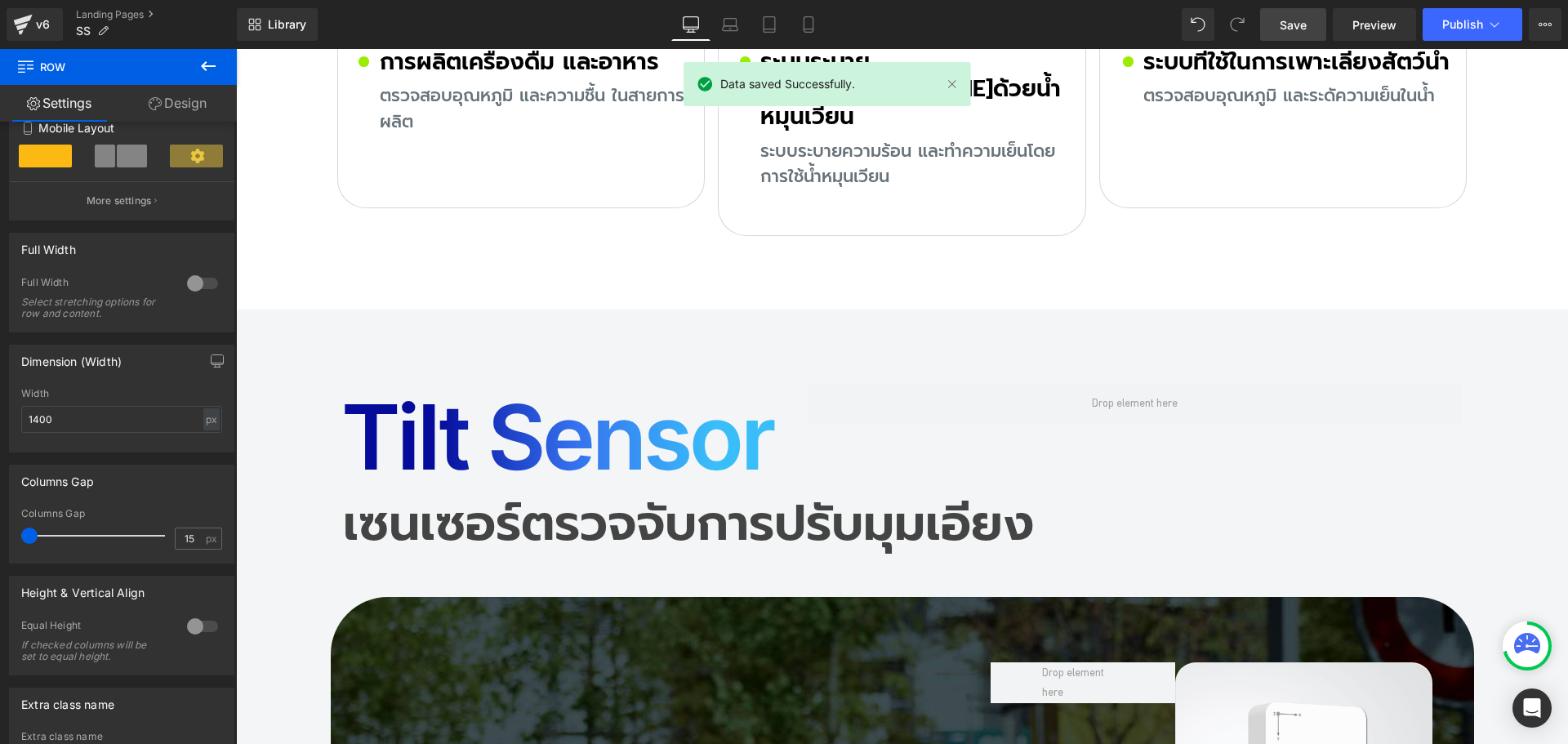
drag, startPoint x: 1293, startPoint y: 32, endPoint x: 777, endPoint y: 257, distance: 562.9
click at [1293, 32] on span "Save" at bounding box center [1293, 25] width 27 height 17
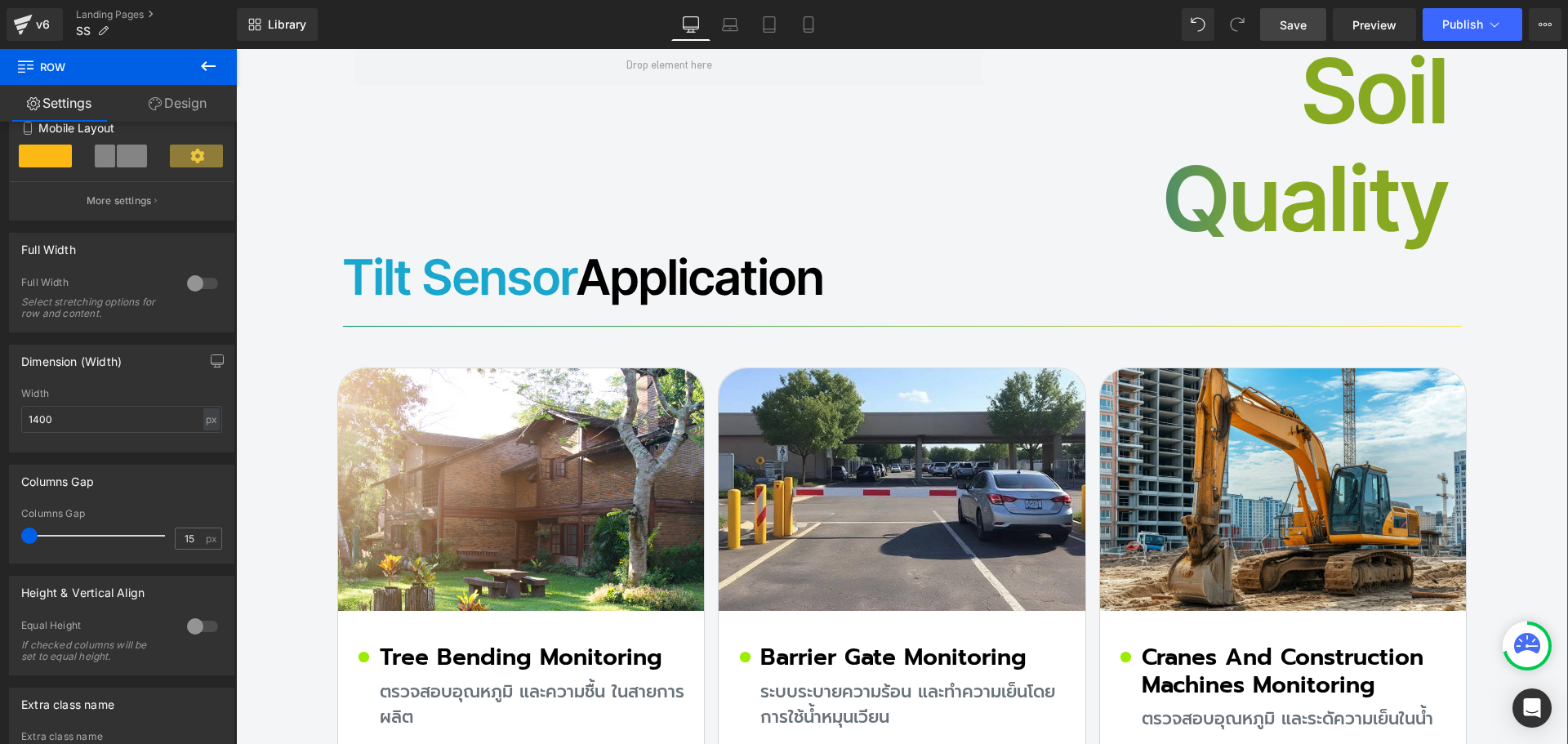
scroll to position [12105, 0]
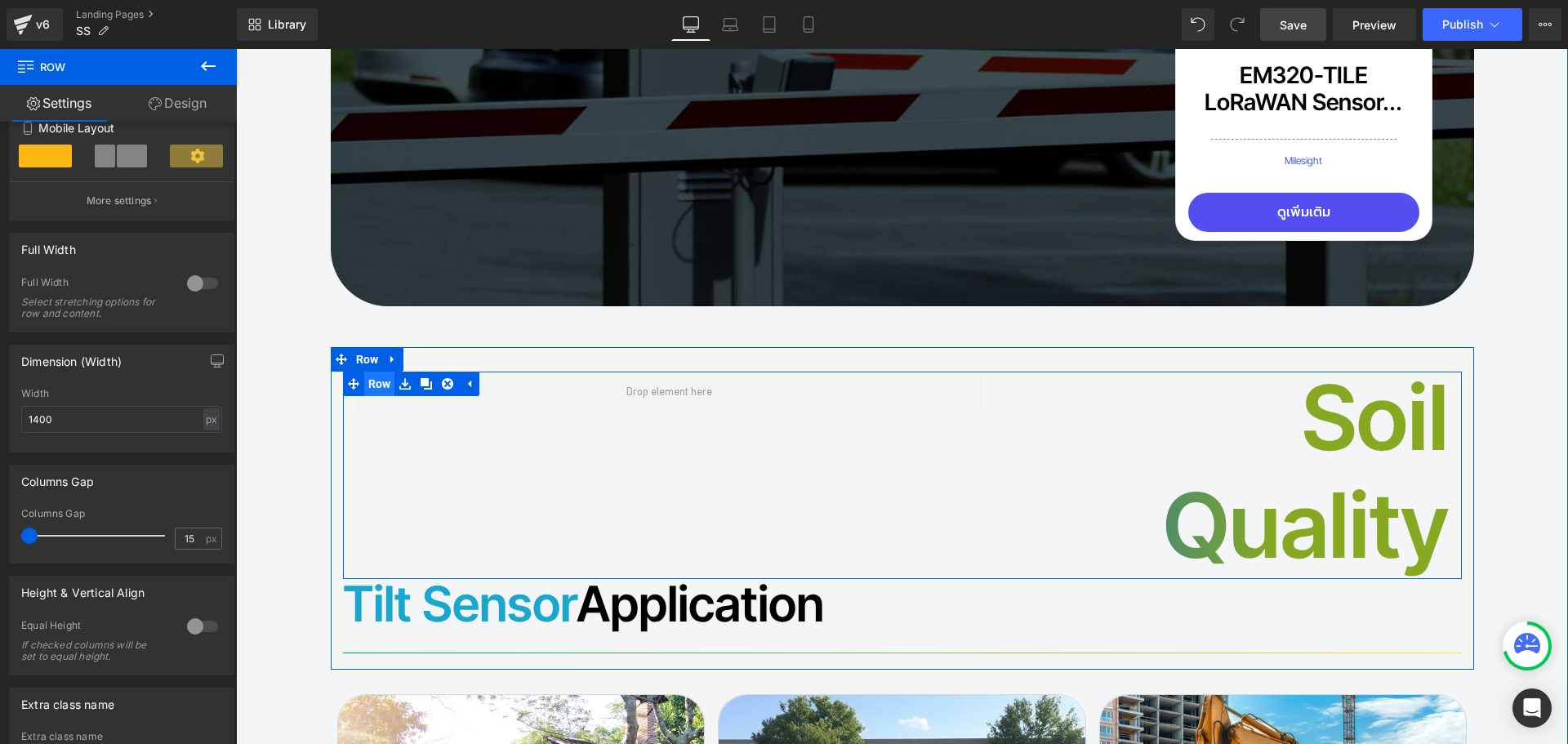
click at [372, 372] on span "Row" at bounding box center [380, 384] width 31 height 24
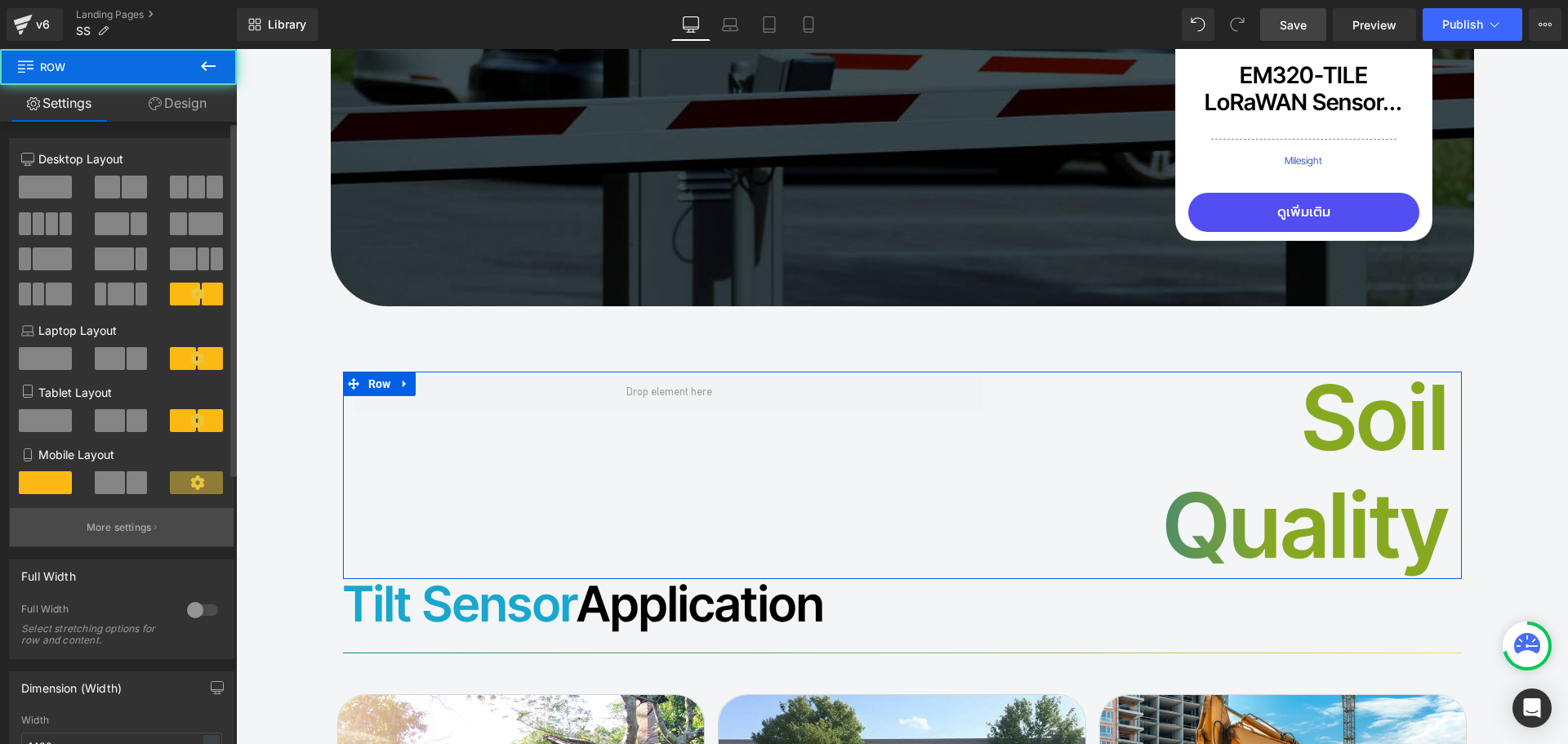
click at [107, 526] on p "More settings" at bounding box center [119, 528] width 65 height 15
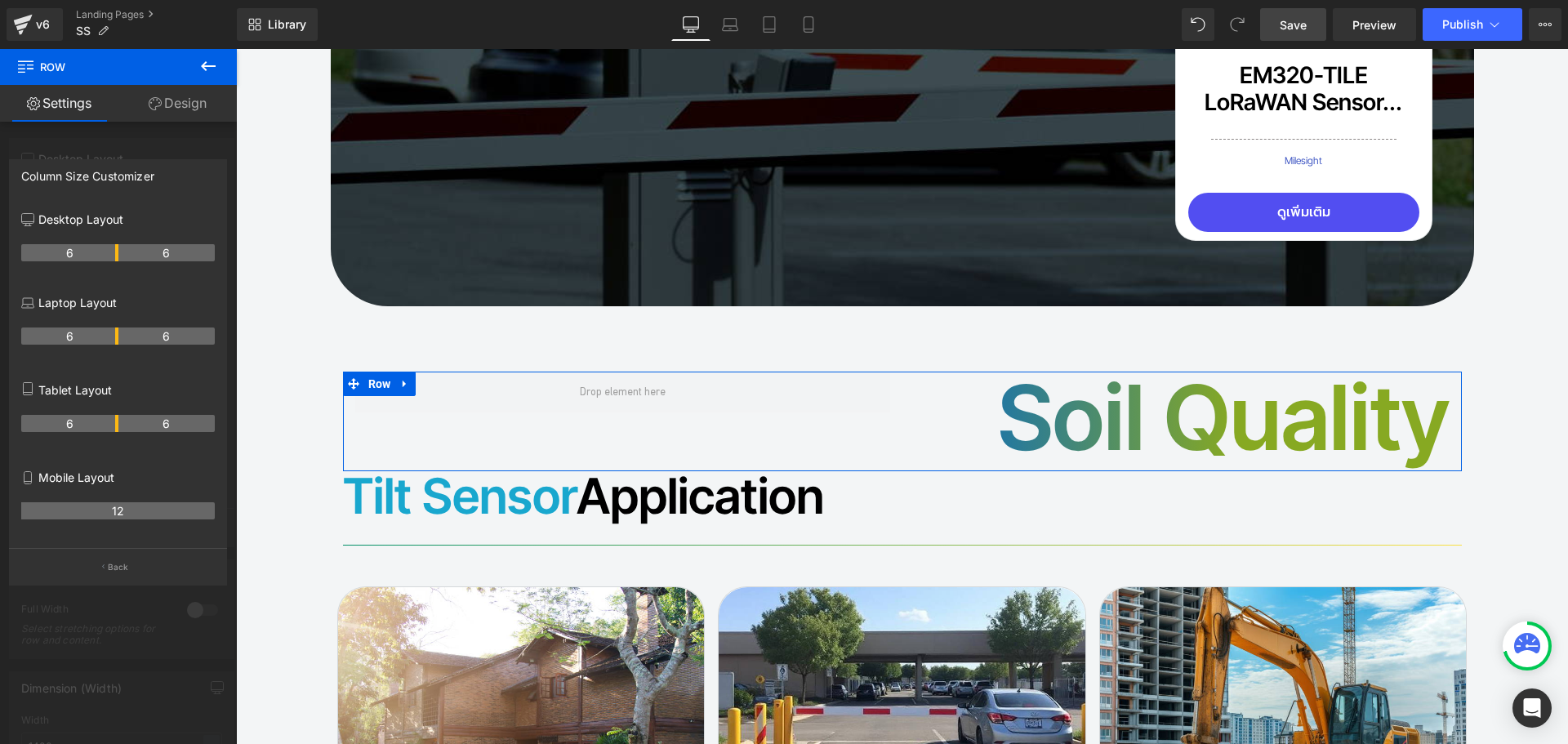
drag, startPoint x: 132, startPoint y: 252, endPoint x: 118, endPoint y: 255, distance: 14.3
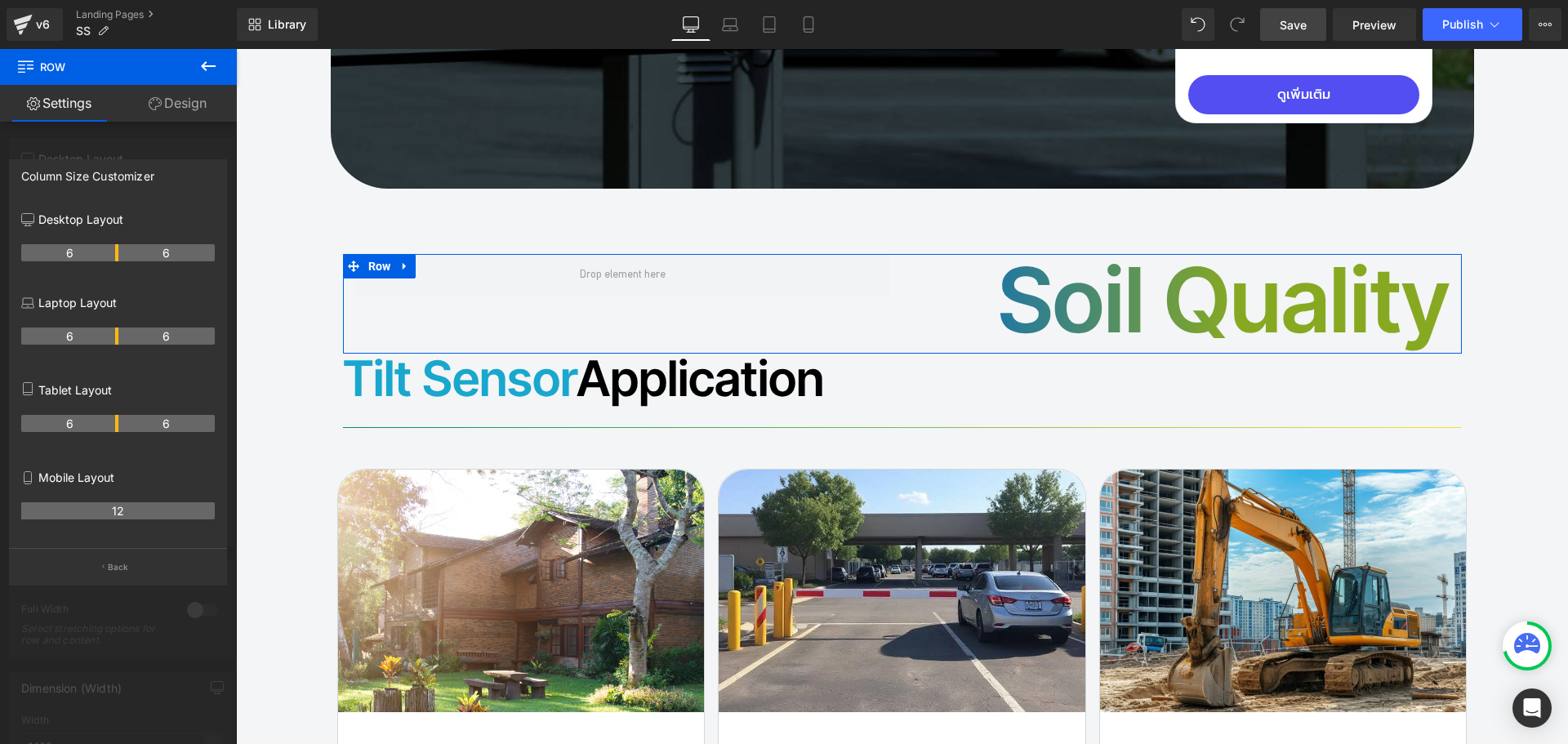
scroll to position [12023, 0]
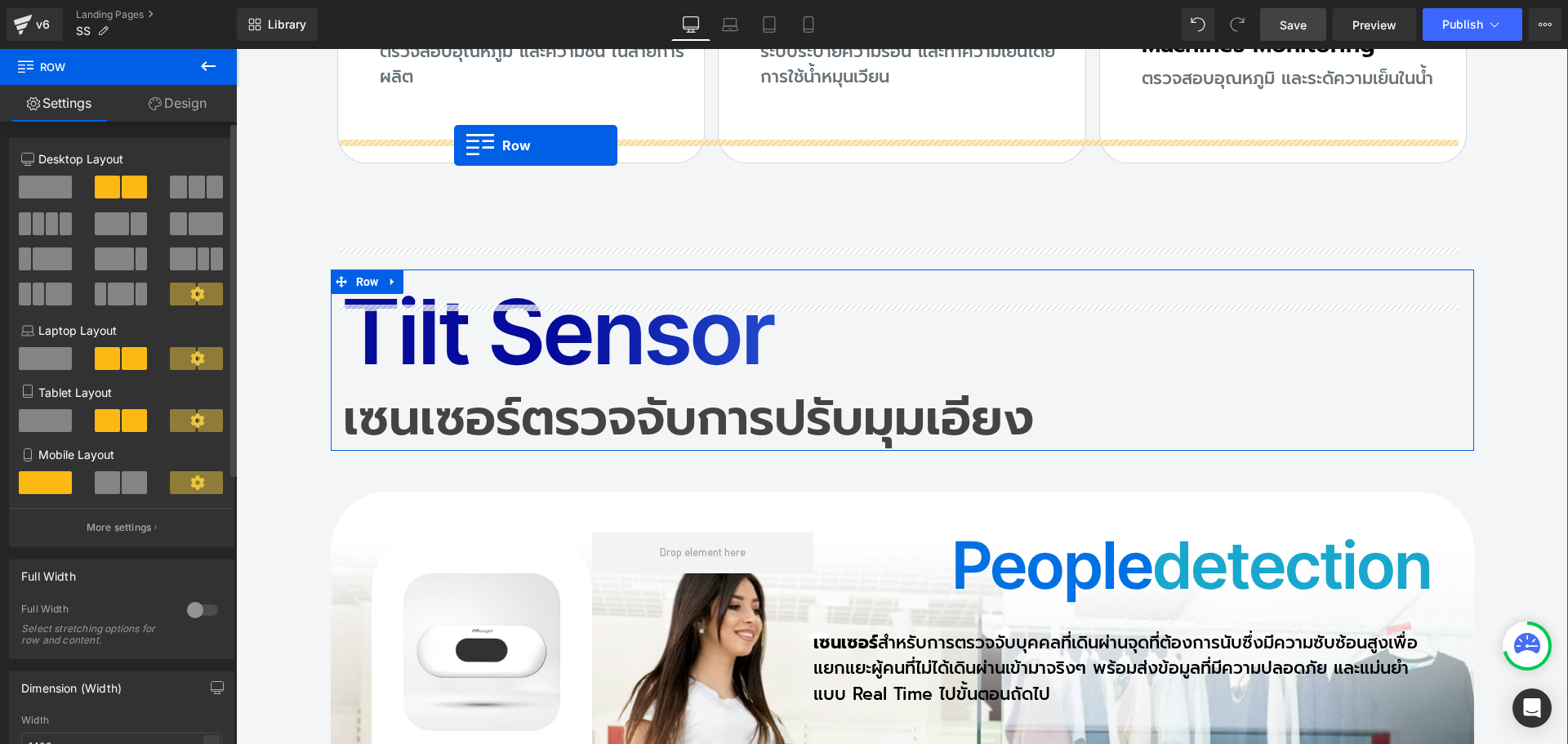
drag, startPoint x: 366, startPoint y: 327, endPoint x: 454, endPoint y: 145, distance: 202.2
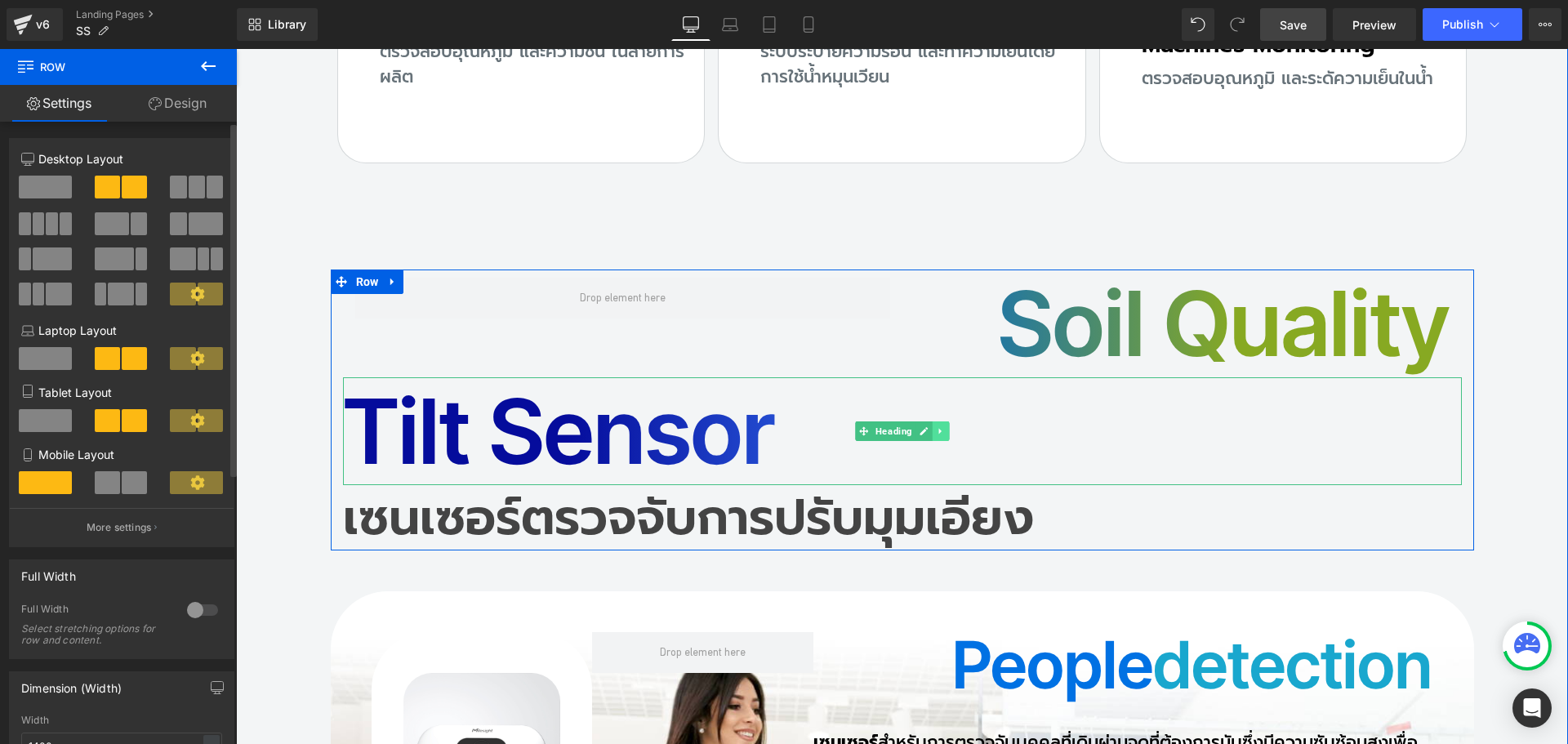
click at [937, 427] on icon at bounding box center [940, 431] width 9 height 10
click at [945, 427] on icon at bounding box center [949, 431] width 9 height 9
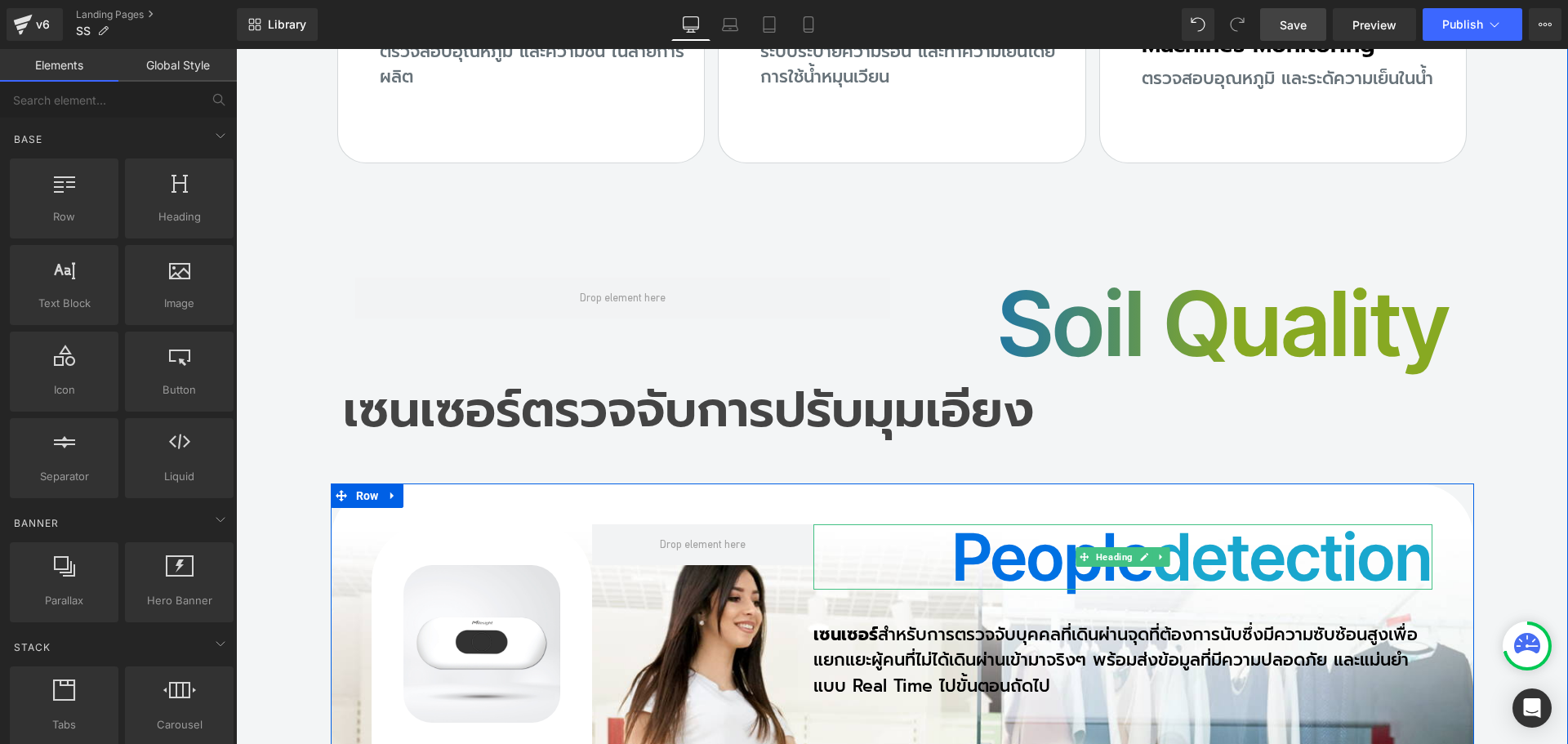
drag, startPoint x: 1012, startPoint y: 428, endPoint x: 974, endPoint y: 428, distance: 38.0
click at [1008, 524] on h2 "People detection" at bounding box center [1122, 556] width 619 height 65
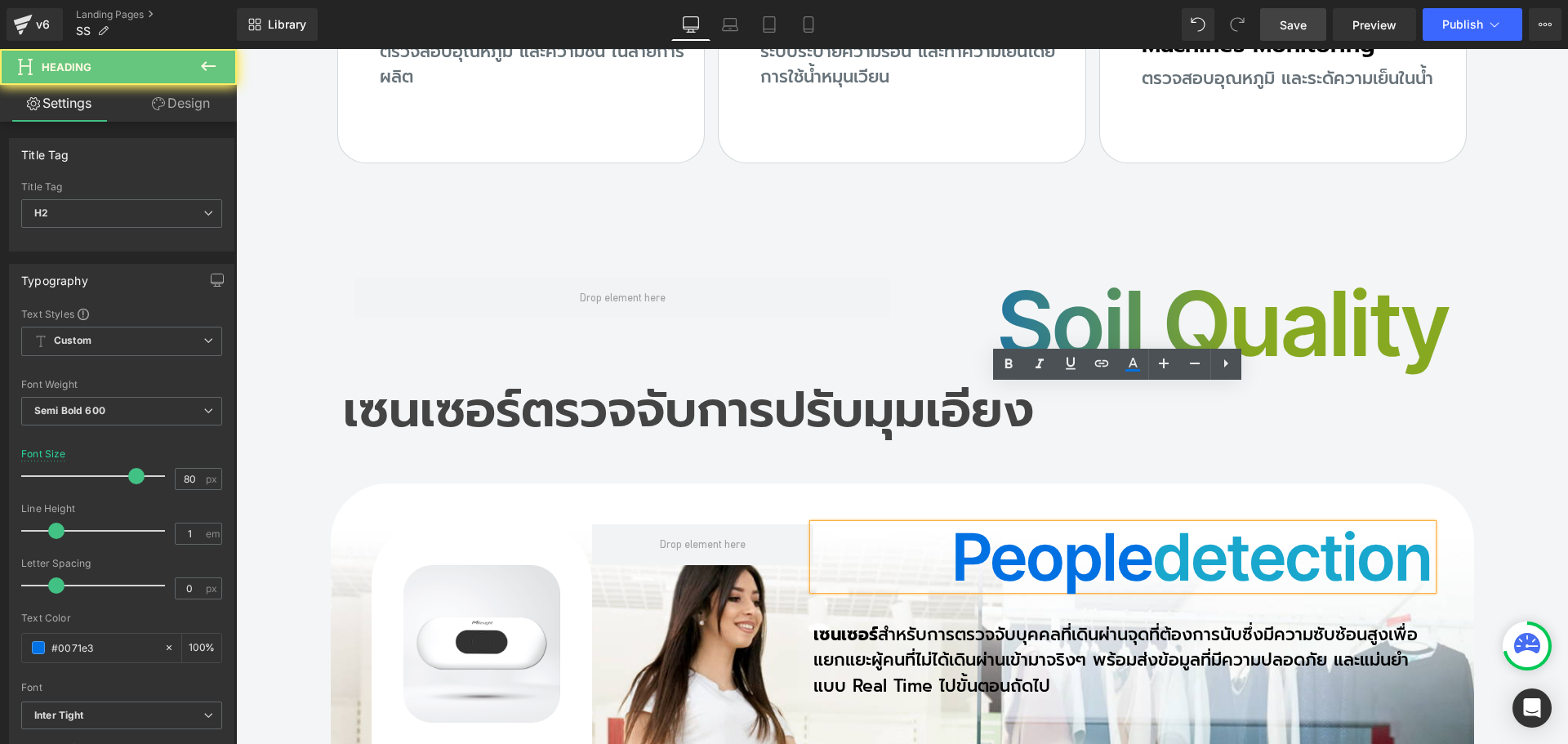
click at [974, 524] on h2 "People detection" at bounding box center [1122, 556] width 619 height 65
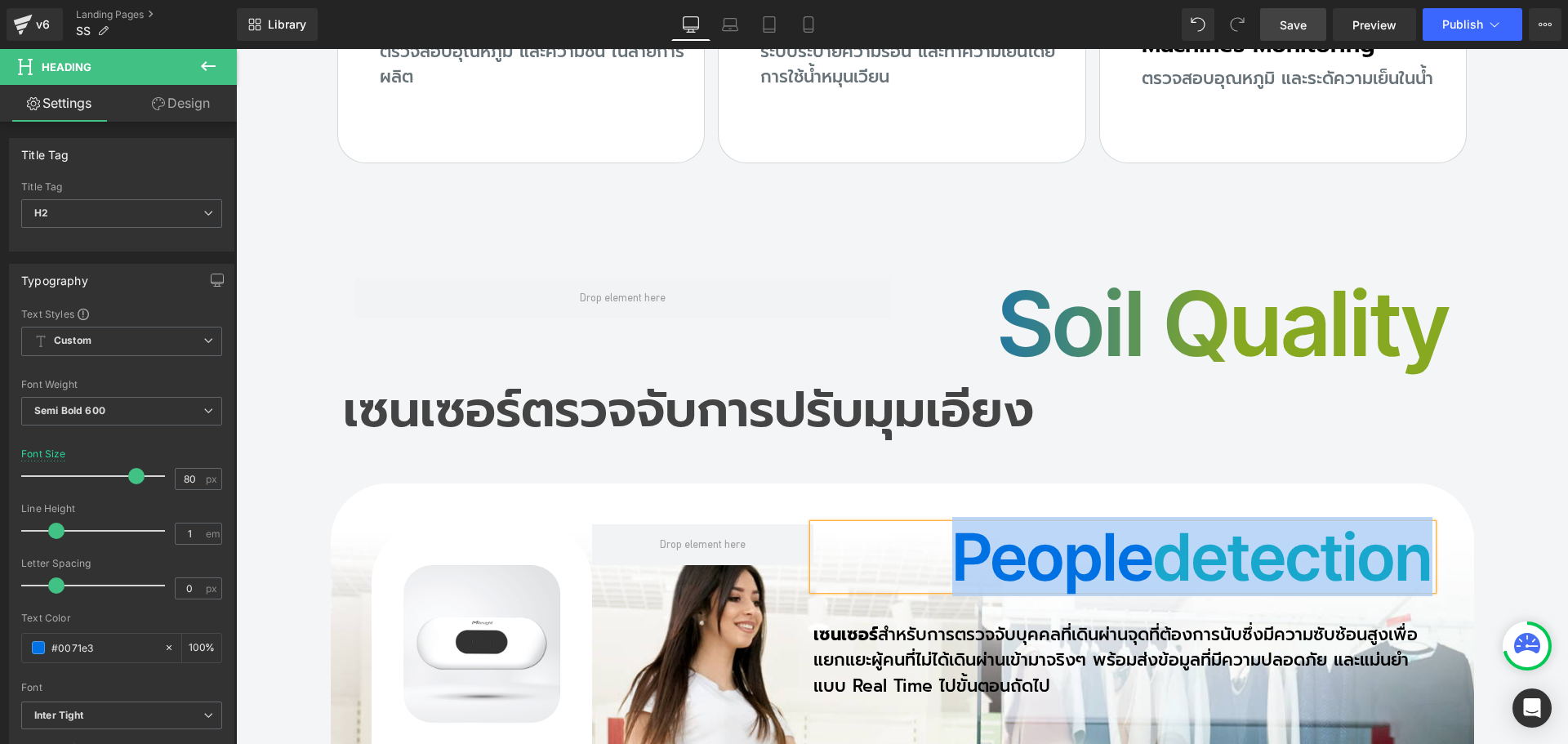
copy h2 "People detection"
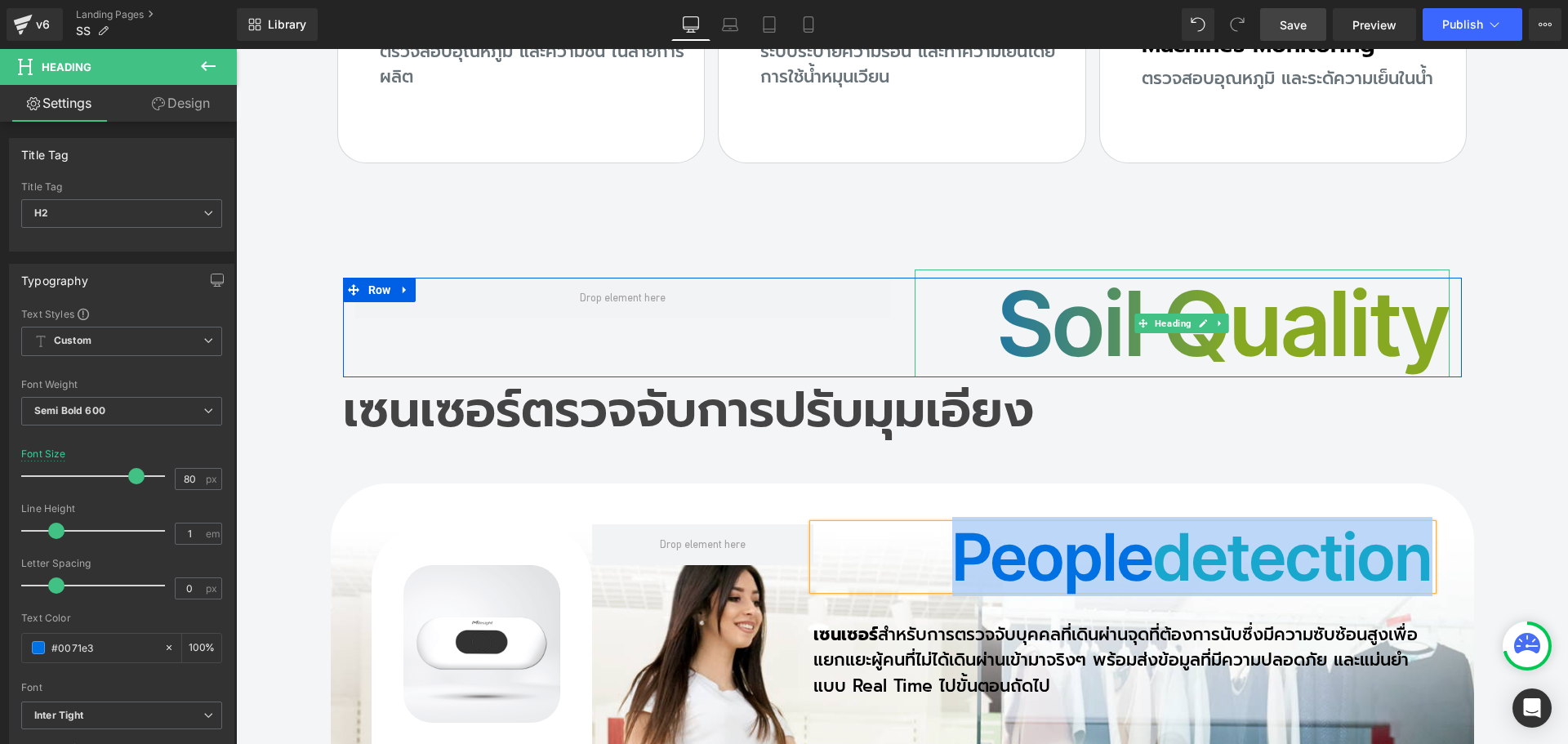
click at [1060, 269] on h2 "Soil Quality" at bounding box center [1182, 323] width 535 height 108
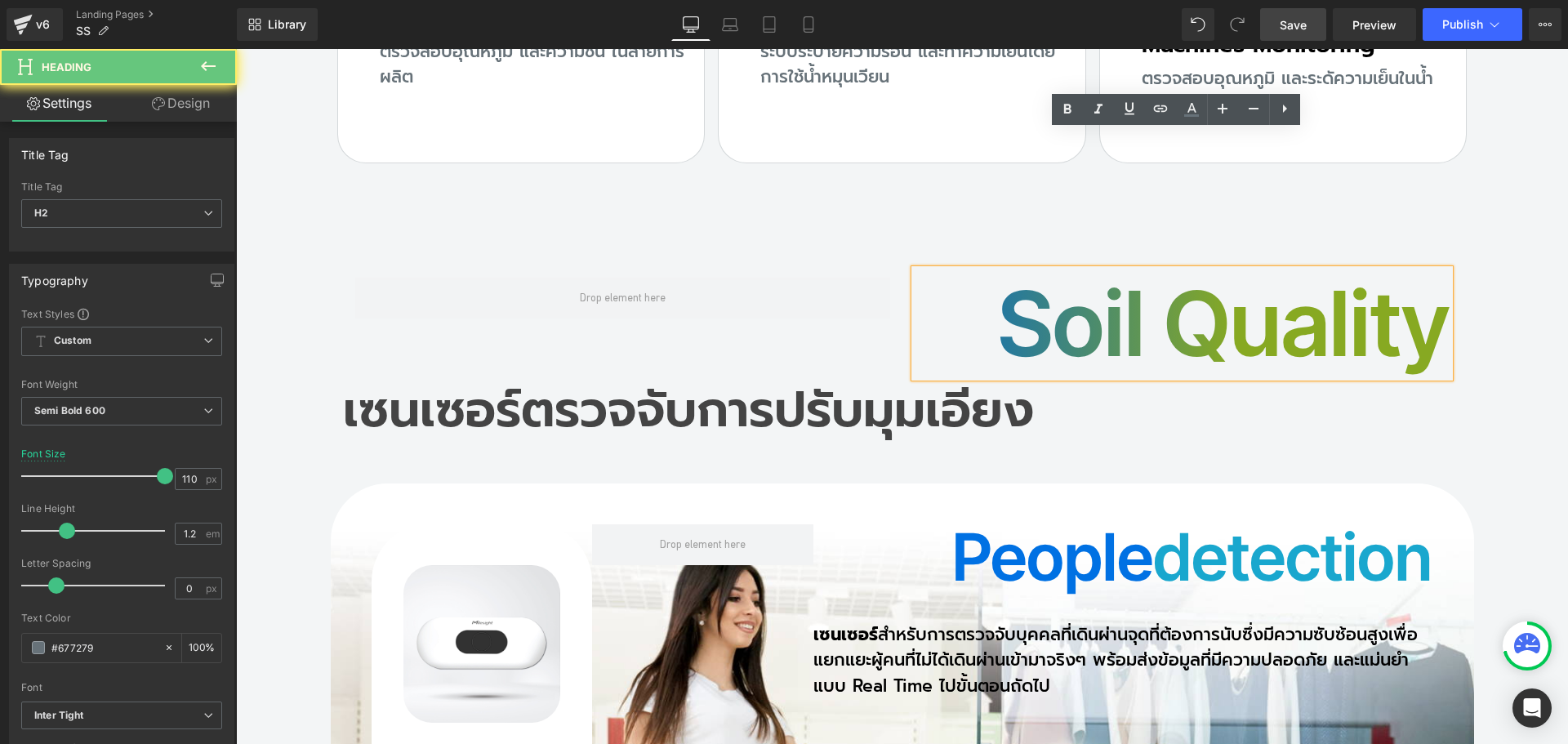
click at [1016, 269] on h2 "Soil Quality" at bounding box center [1182, 323] width 535 height 108
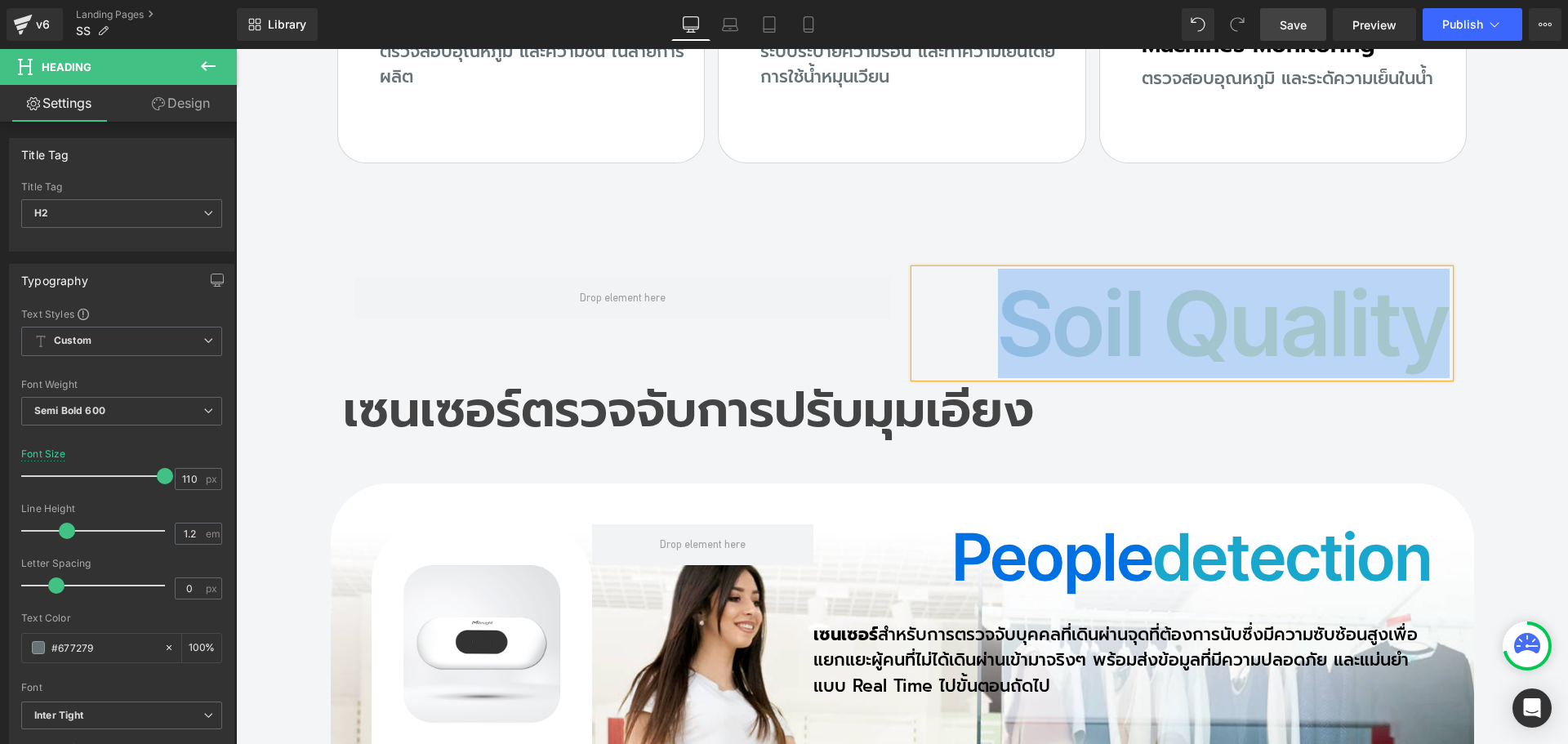
paste div
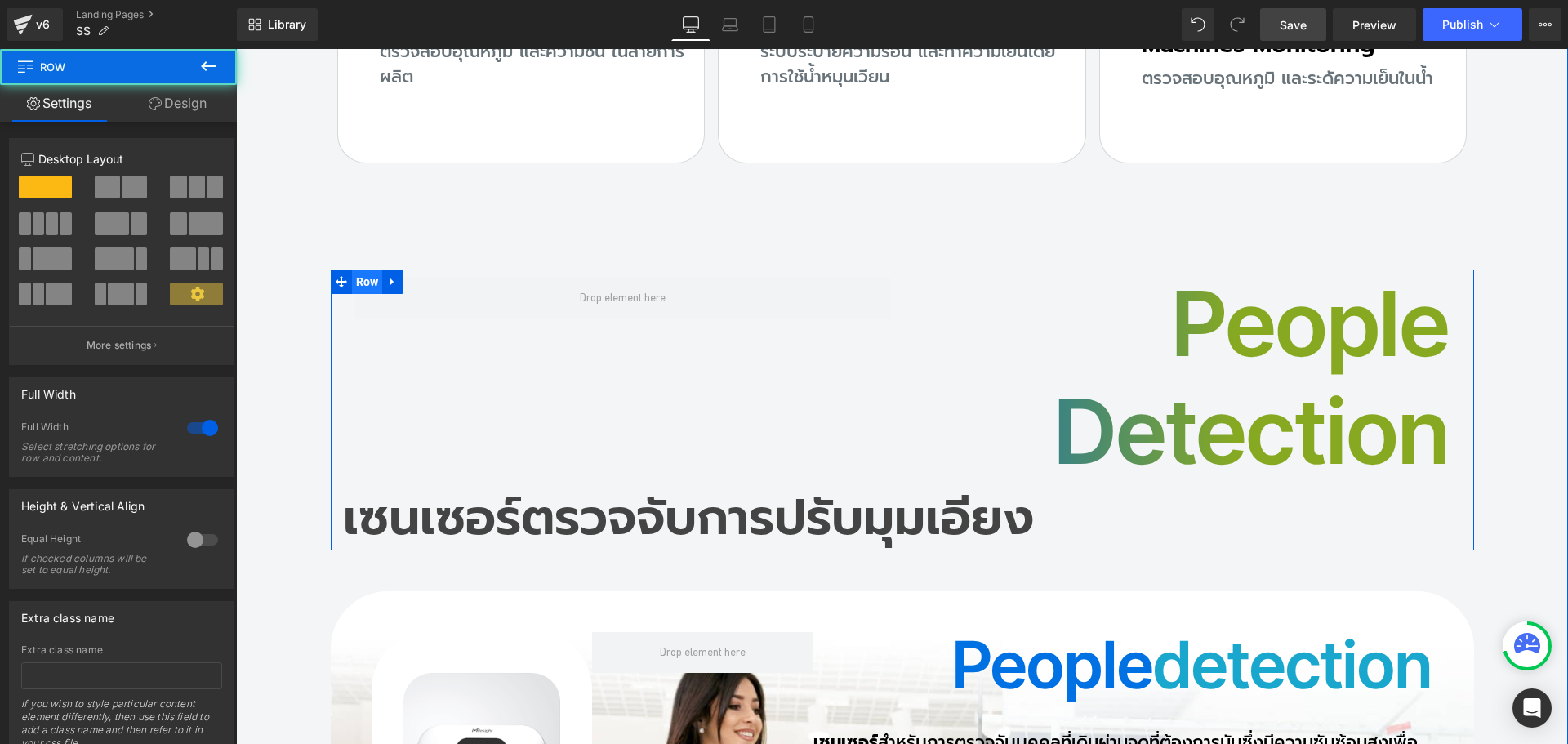
click at [352, 269] on span "Row" at bounding box center [367, 282] width 31 height 24
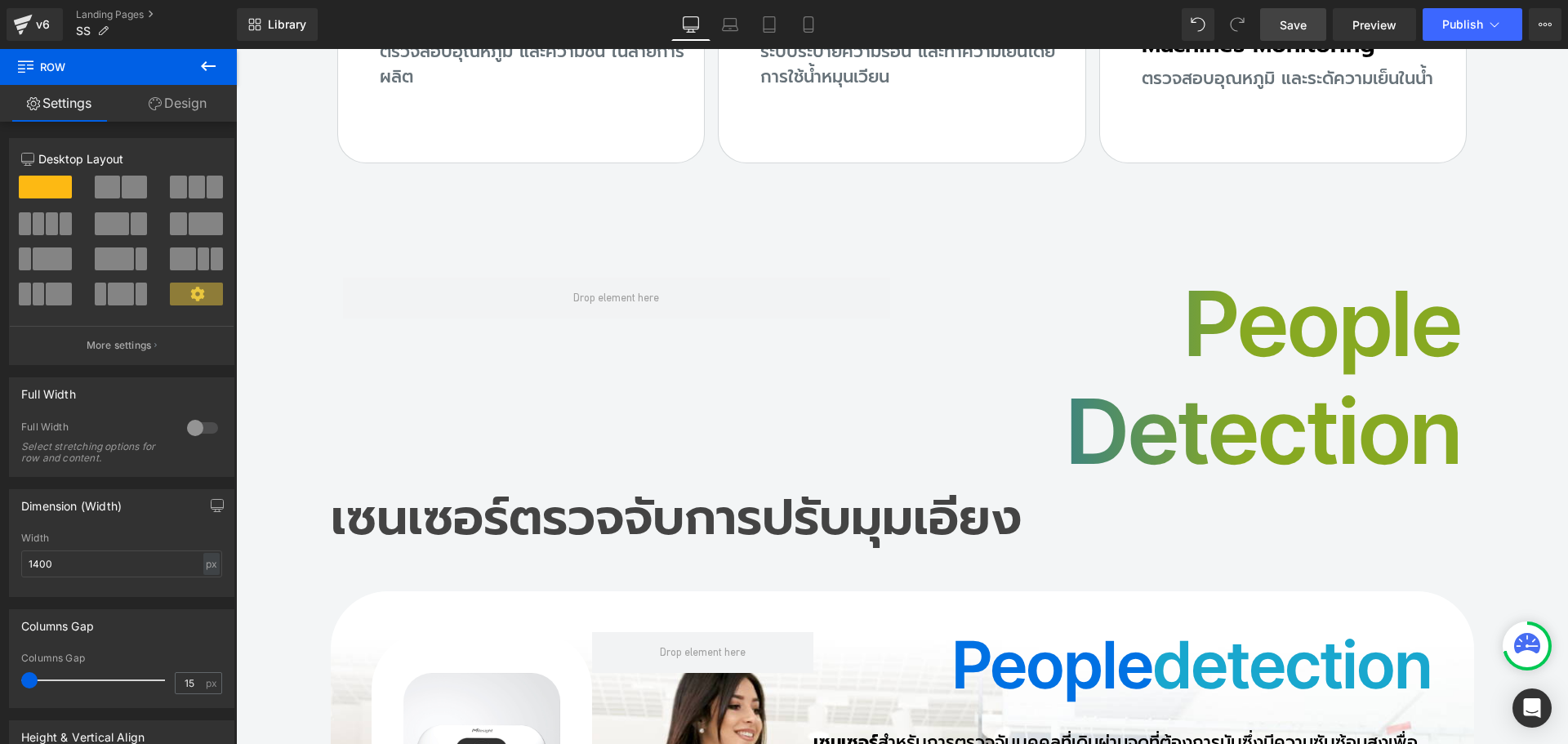
drag, startPoint x: 43, startPoint y: 681, endPoint x: -21, endPoint y: 667, distance: 65.5
click at [0, 667] on html "Row You are previewing how the will restyle your page. You can not edit Element…" at bounding box center [784, 372] width 1568 height 744
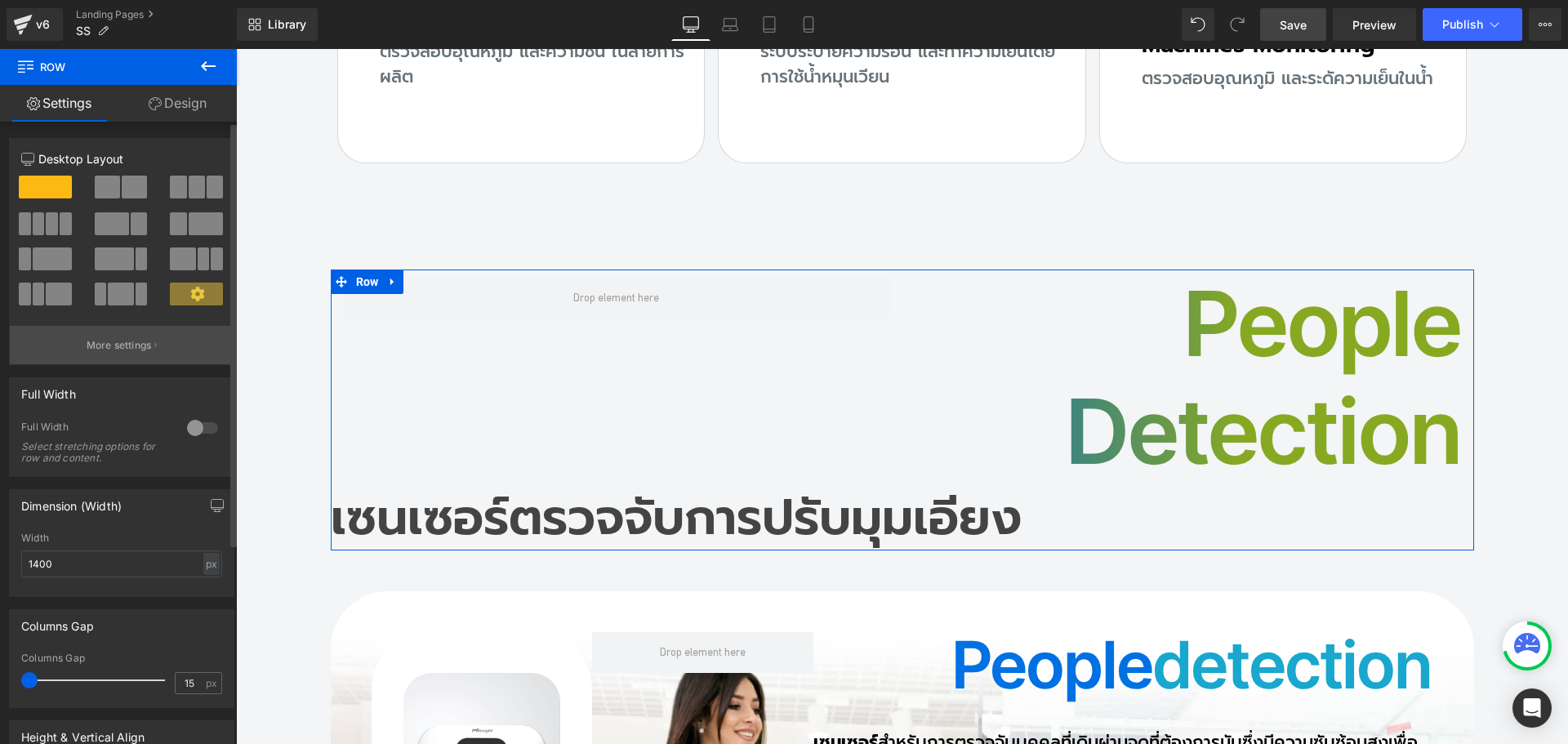
click at [108, 353] on button "More settings" at bounding box center [122, 345] width 224 height 38
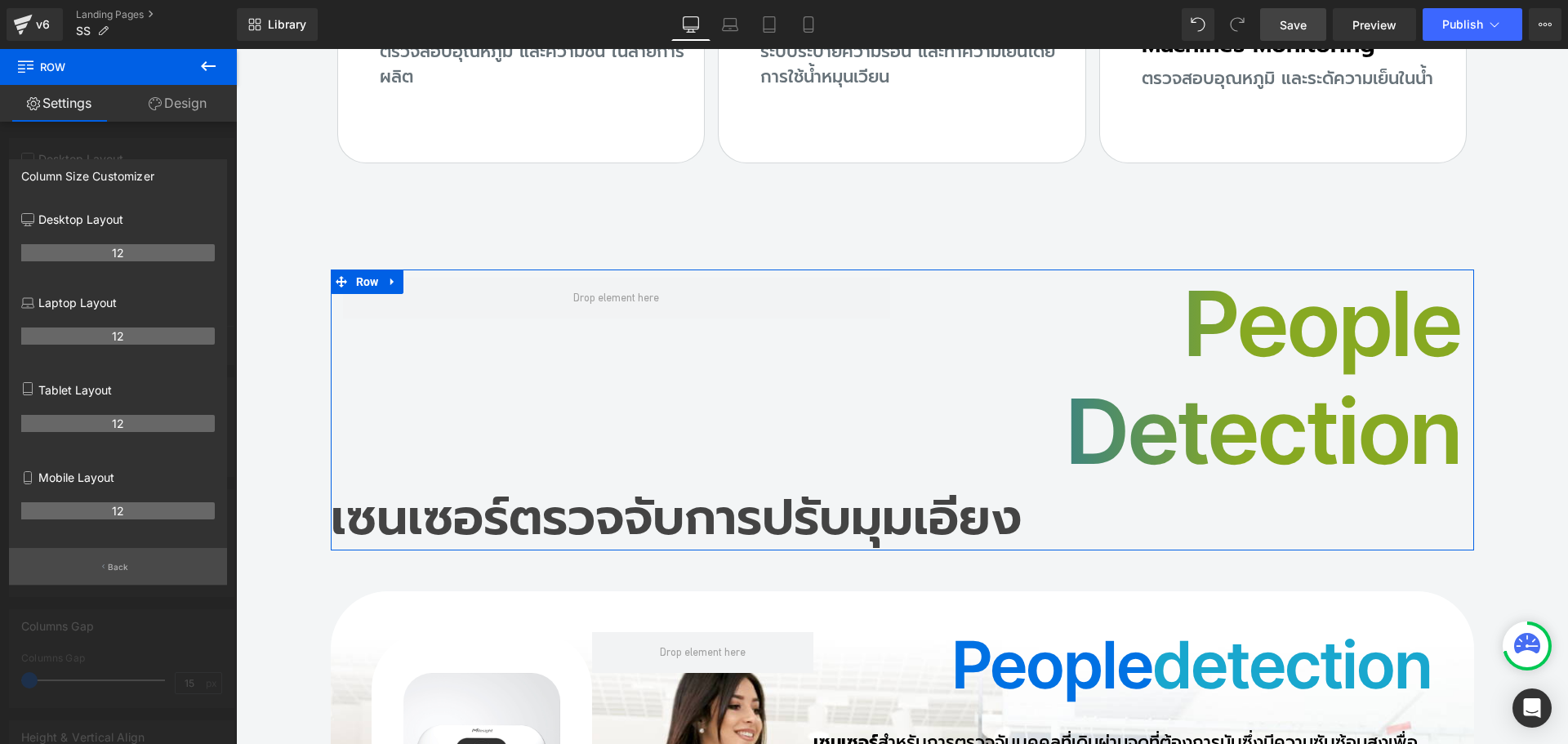
click at [129, 567] on button "Back" at bounding box center [117, 567] width 218 height 37
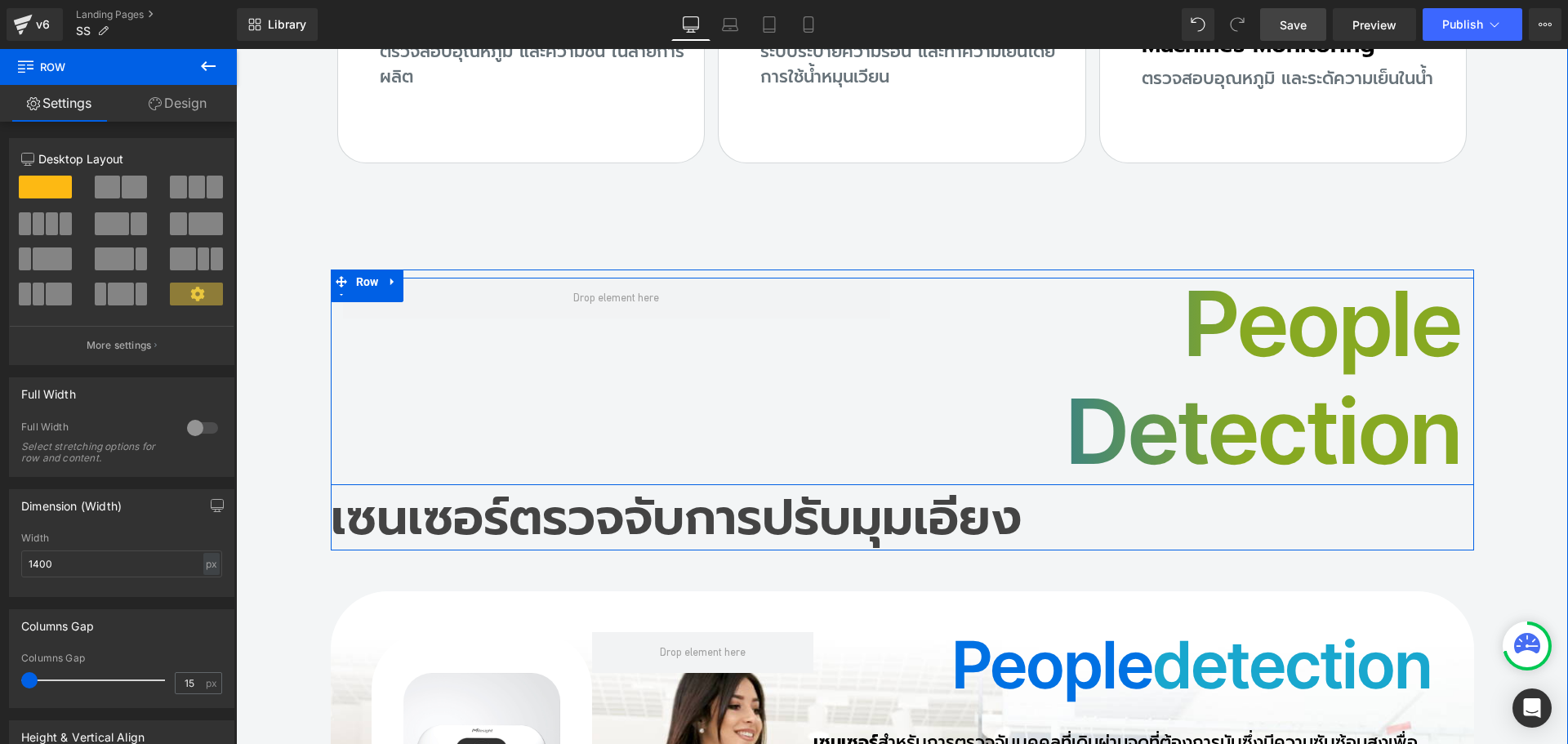
click at [769, 278] on div "People detection Heading Row" at bounding box center [903, 382] width 1143 height 208
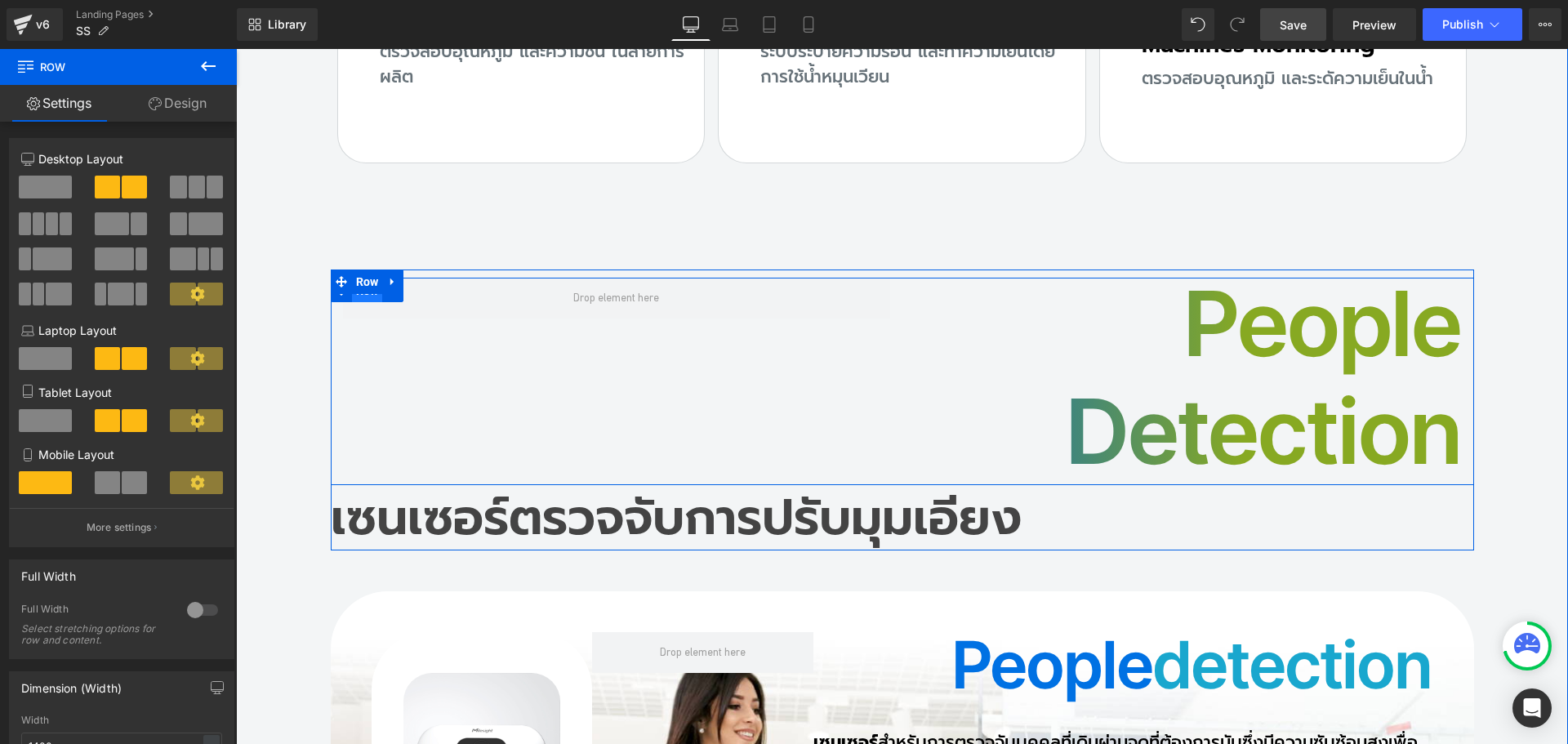
click at [361, 279] on span "Row" at bounding box center [367, 291] width 31 height 24
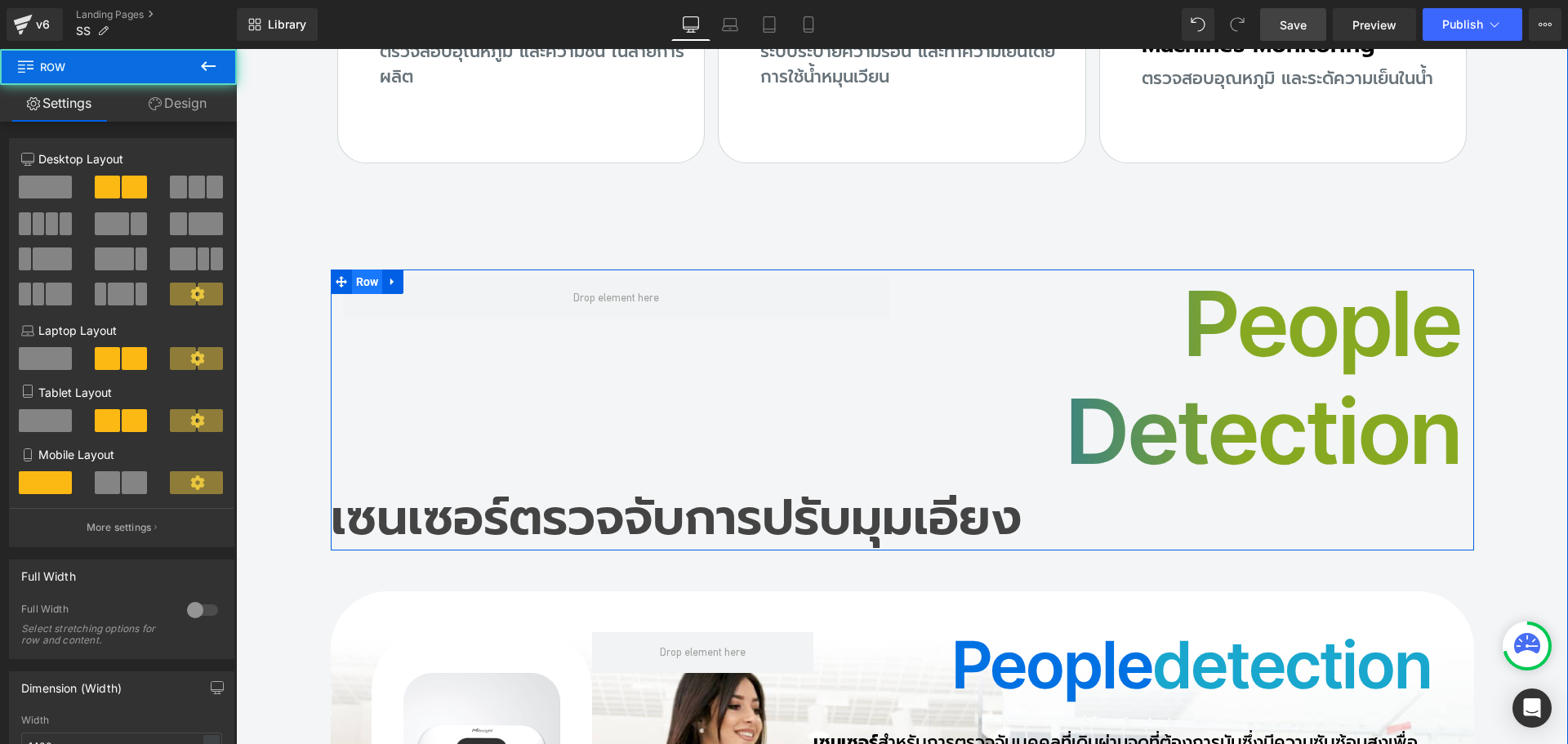
click at [361, 269] on span "Row" at bounding box center [367, 282] width 31 height 24
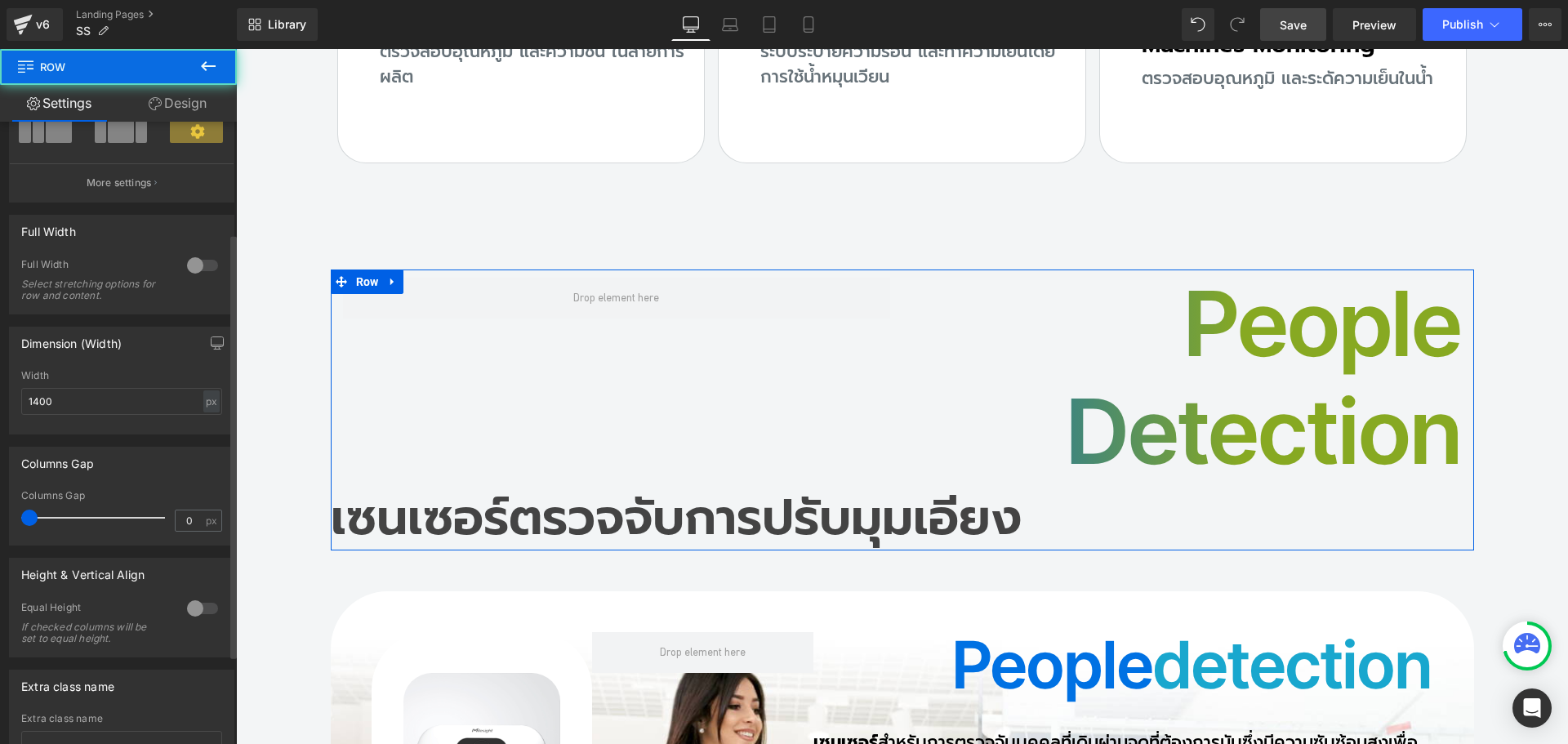
scroll to position [163, 0]
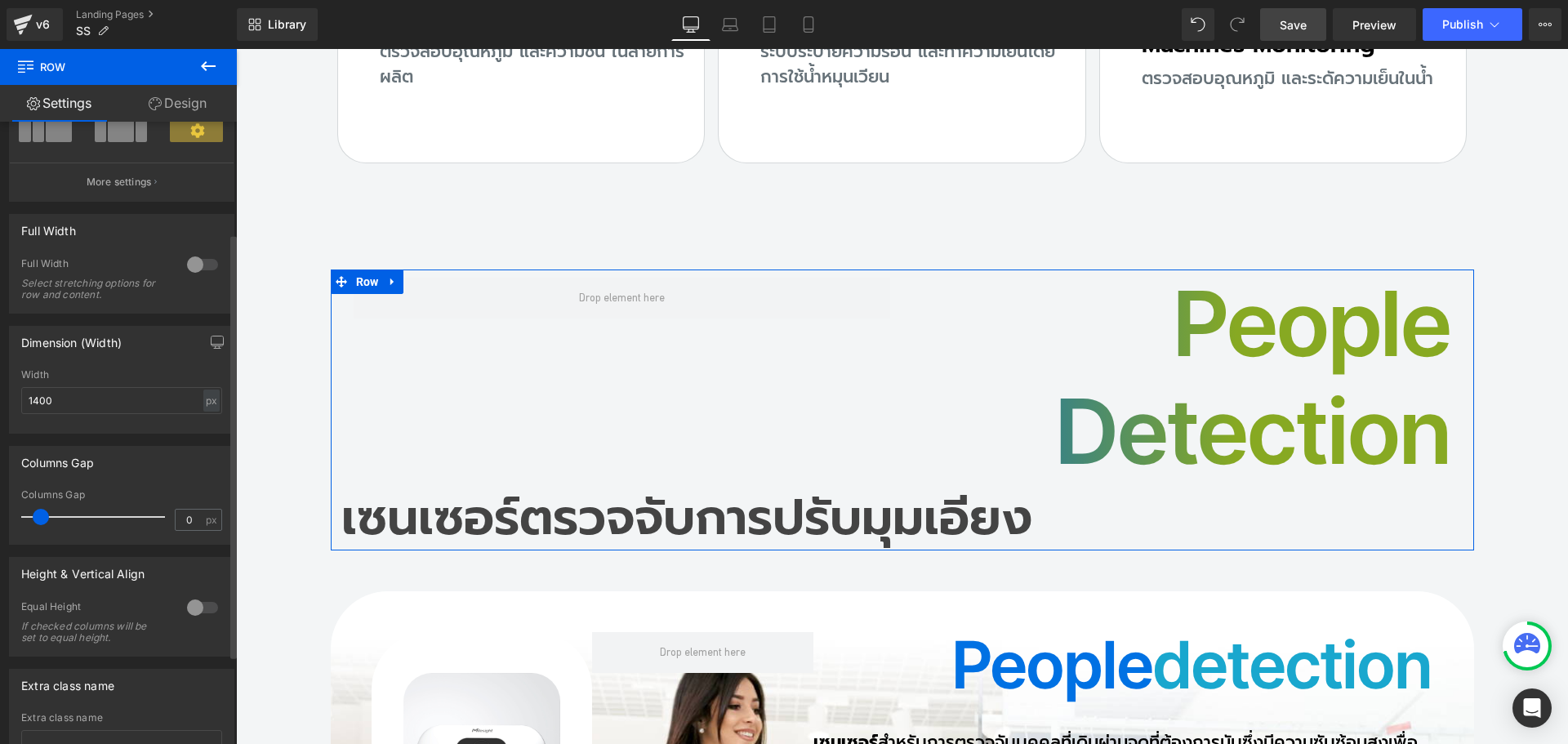
drag, startPoint x: 29, startPoint y: 517, endPoint x: 40, endPoint y: 517, distance: 11.0
click at [40, 517] on span at bounding box center [41, 517] width 17 height 17
drag, startPoint x: 196, startPoint y: 518, endPoint x: 188, endPoint y: 521, distance: 8.5
click at [122, 518] on div "Columns Gap 0 px" at bounding box center [121, 516] width 201 height 55
click at [206, 515] on span "px" at bounding box center [213, 520] width 14 height 10
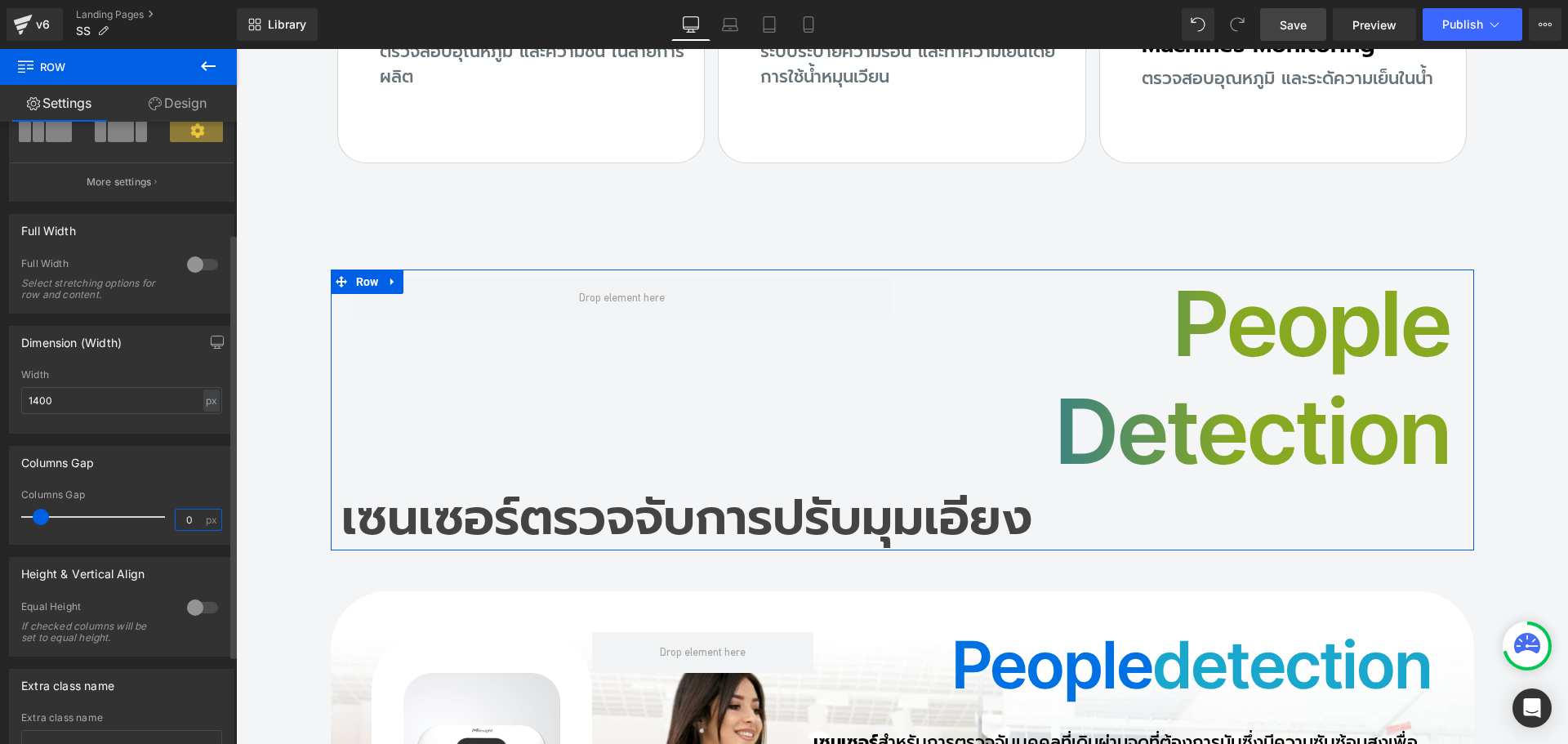
drag, startPoint x: 195, startPoint y: 519, endPoint x: 143, endPoint y: 519, distance: 52.0
click at [143, 519] on div "Columns Gap 0 px" at bounding box center [121, 516] width 201 height 55
type input "15"
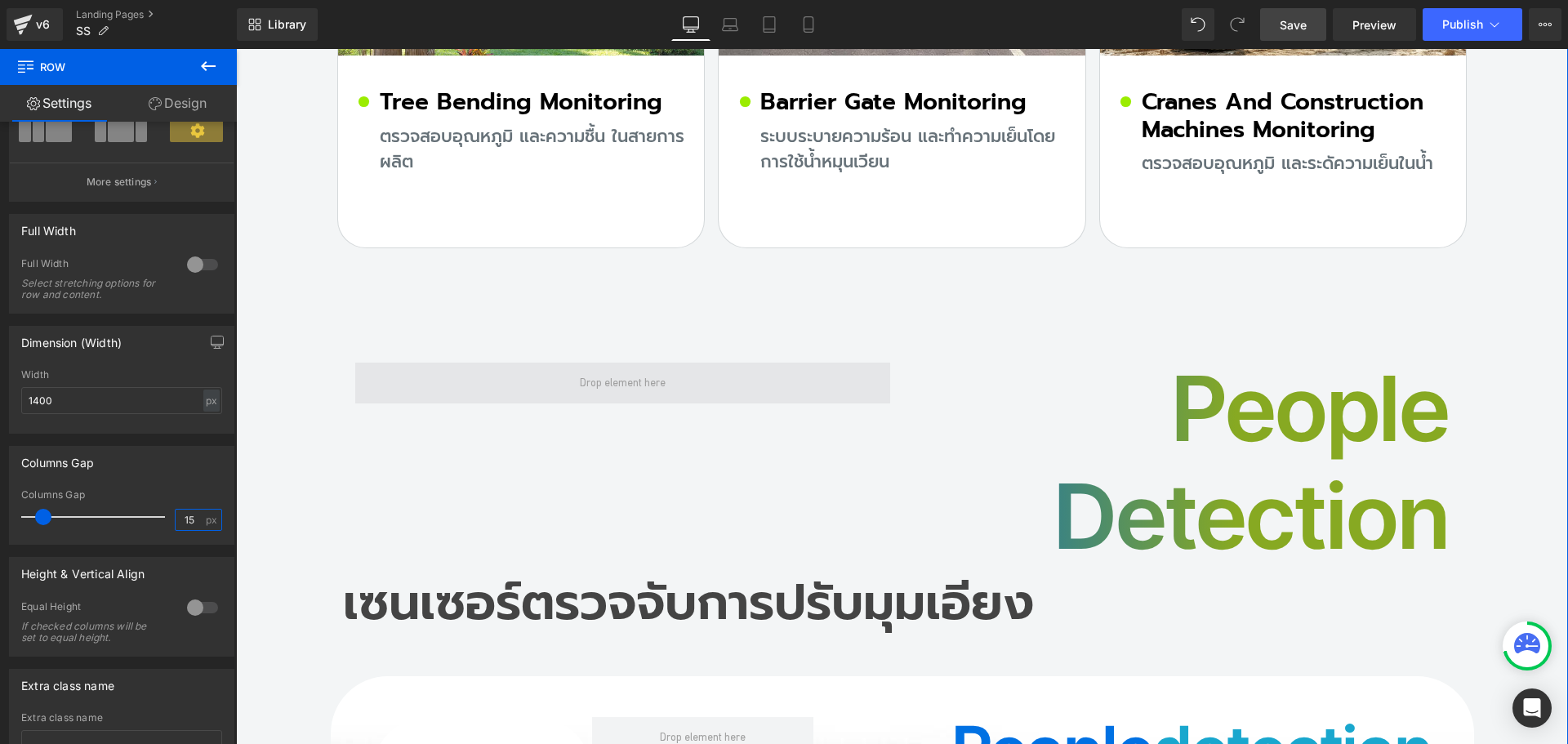
scroll to position [12702, 0]
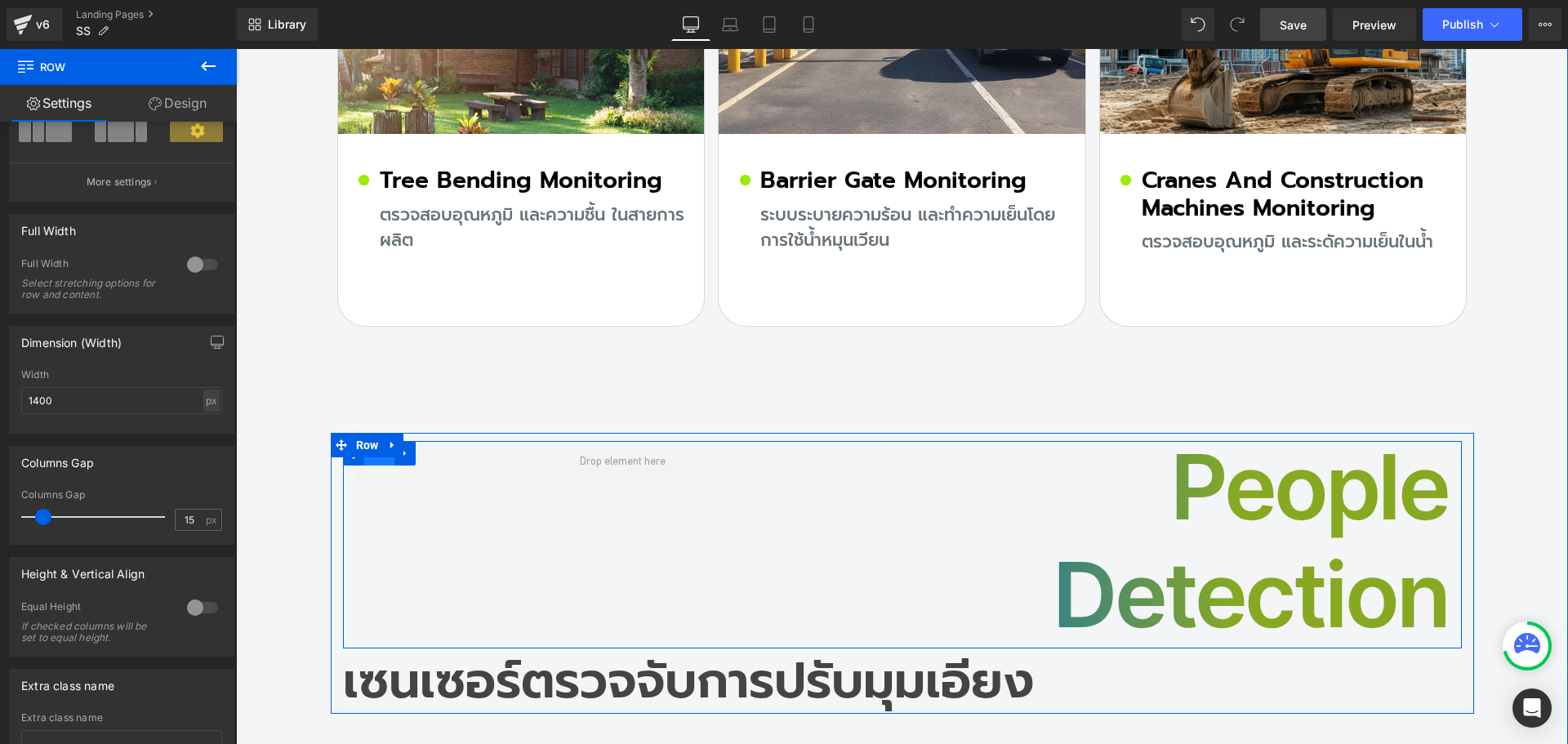
click at [374, 442] on span "Row" at bounding box center [380, 454] width 31 height 24
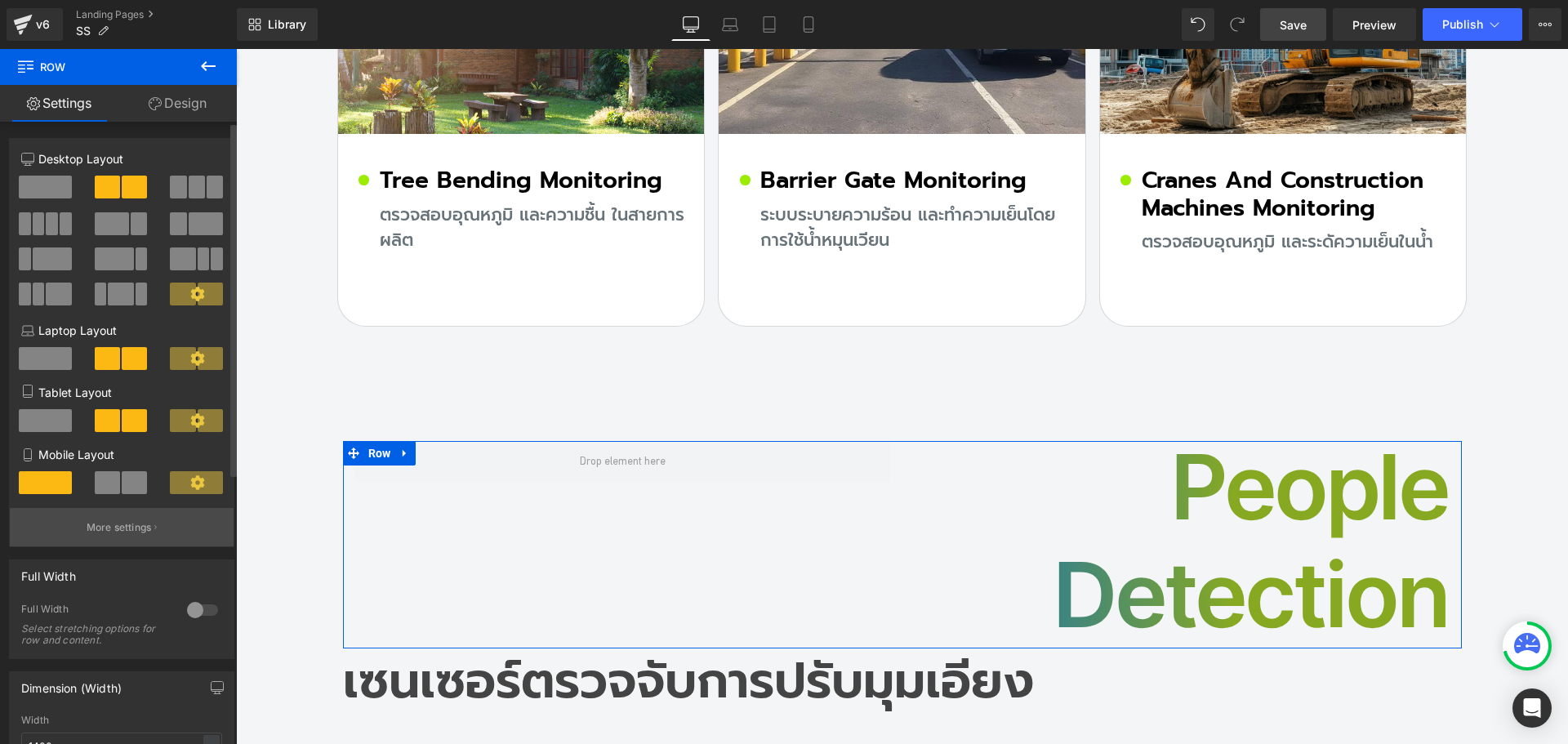
click at [123, 535] on button "More settings" at bounding box center [122, 528] width 224 height 38
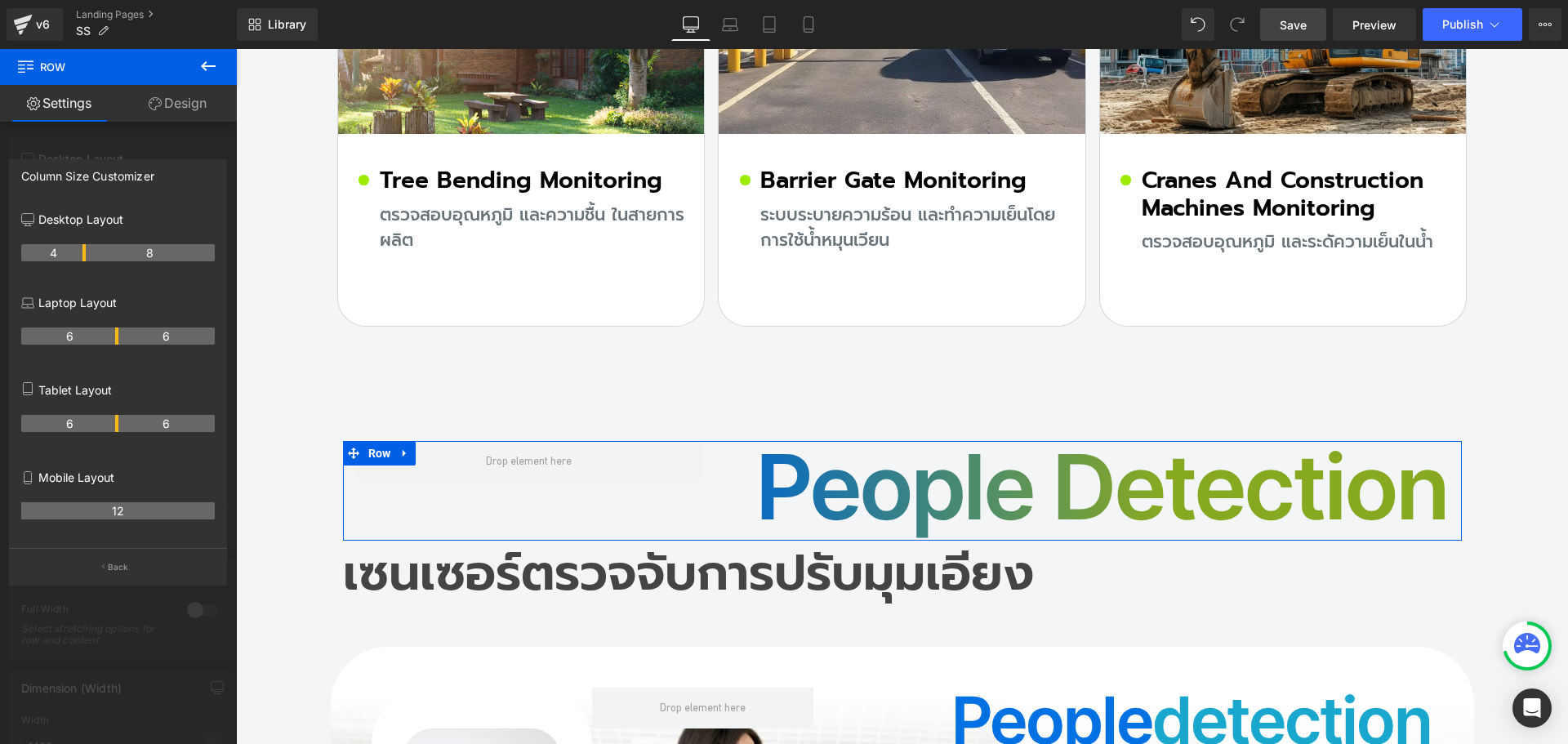
drag, startPoint x: 116, startPoint y: 252, endPoint x: 82, endPoint y: 262, distance: 35.4
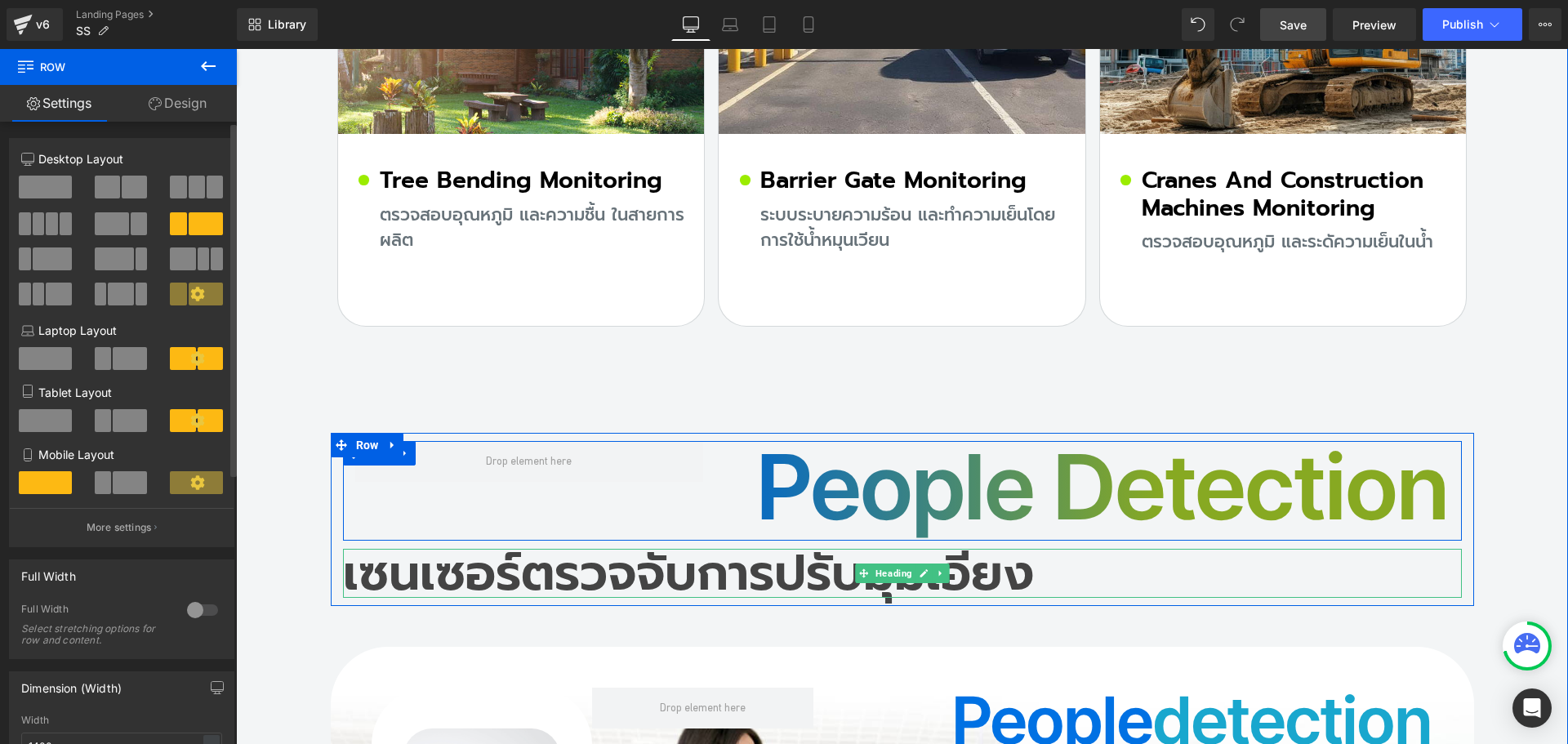
click at [543, 549] on h2 "เซนเซอร์ตรวจจับการปรับมุมเอียง" at bounding box center [903, 574] width 1119 height 49
click at [481, 549] on h2 "เซนเซอร์ตรวจจับการปรับมุมเอียง" at bounding box center [903, 574] width 1119 height 49
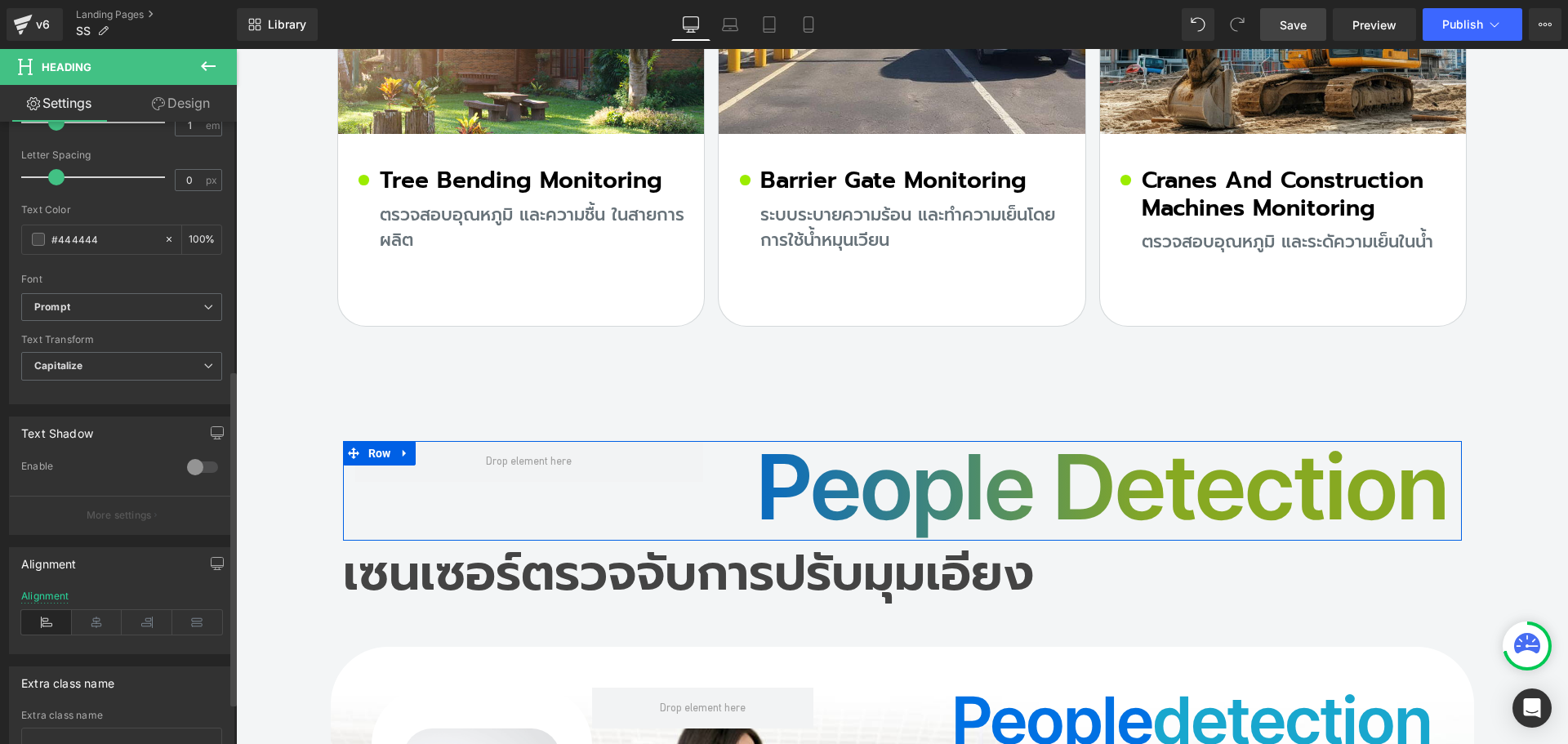
scroll to position [537, 0]
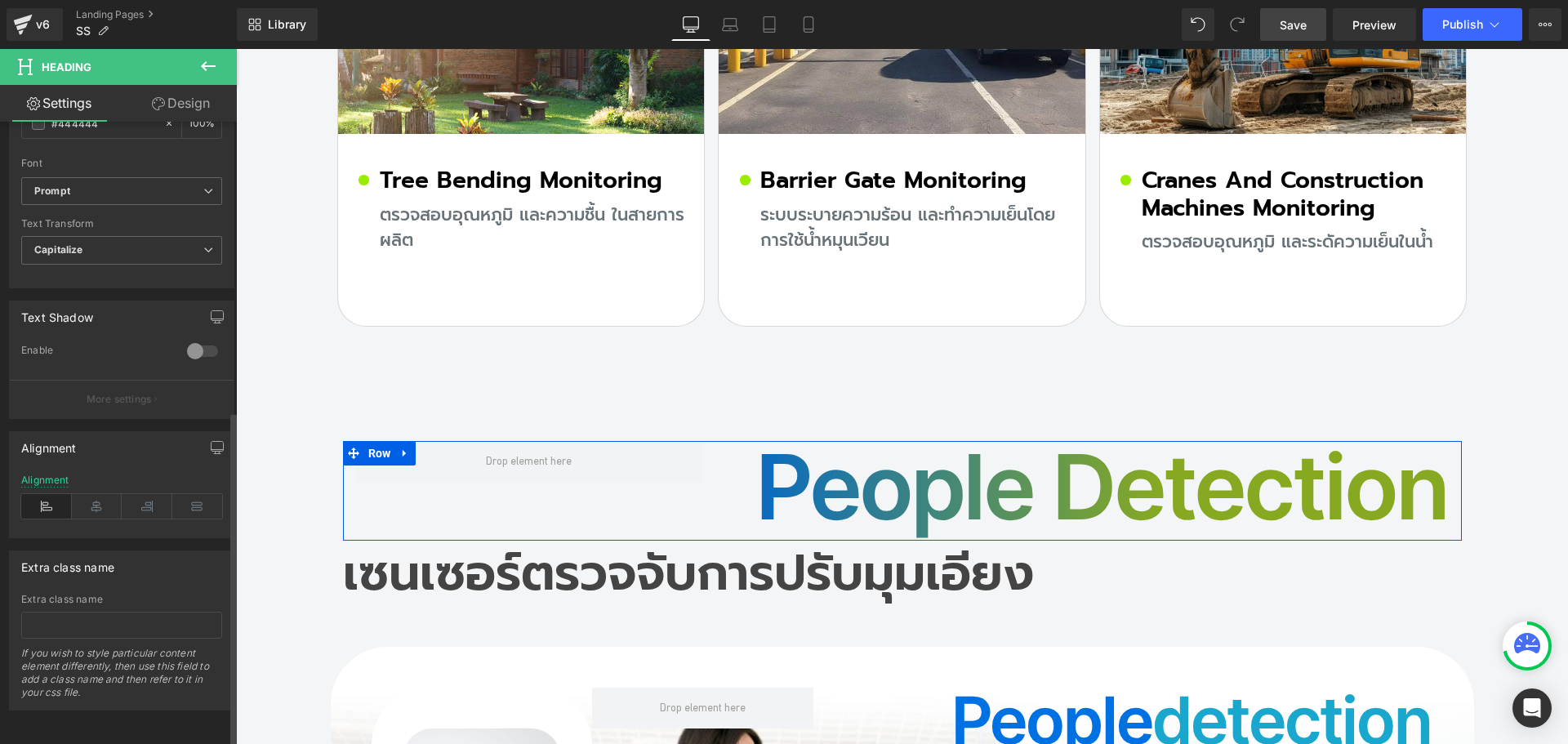
click at [142, 482] on div "Alignment" at bounding box center [121, 506] width 201 height 63
click at [140, 495] on icon at bounding box center [147, 507] width 50 height 24
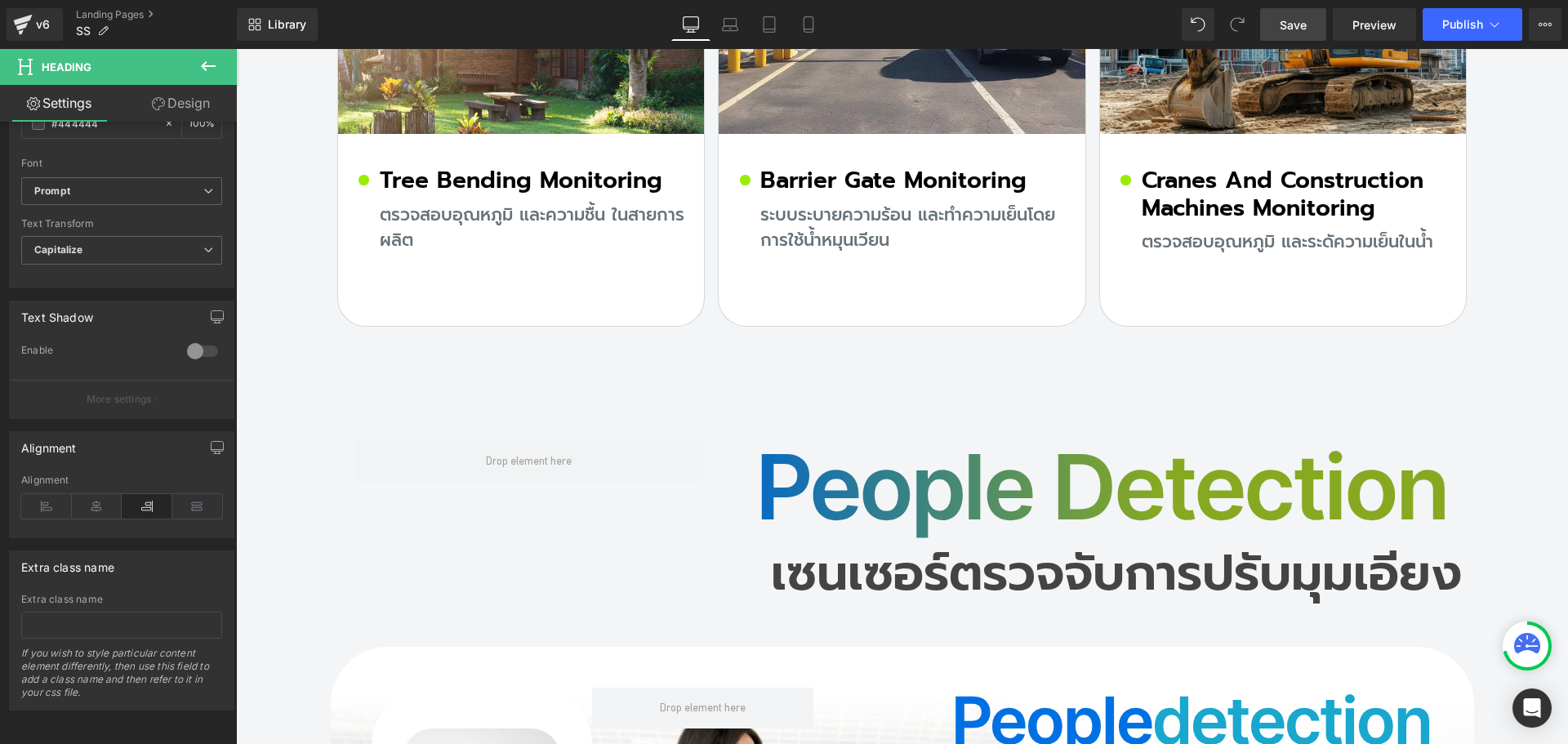
drag, startPoint x: 1286, startPoint y: 31, endPoint x: 629, endPoint y: 395, distance: 751.1
click at [1286, 31] on span "Save" at bounding box center [1293, 25] width 27 height 17
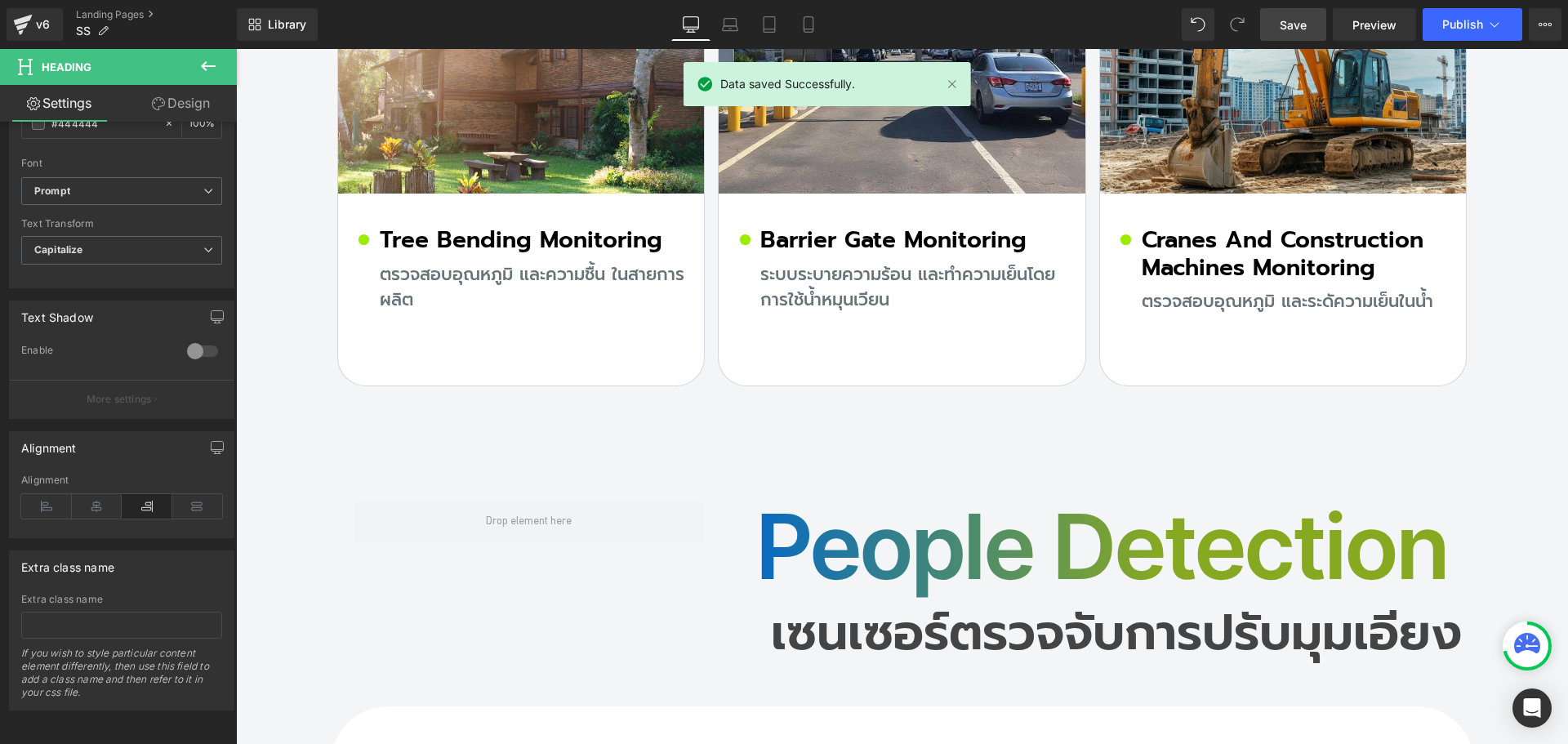
scroll to position [12620, 0]
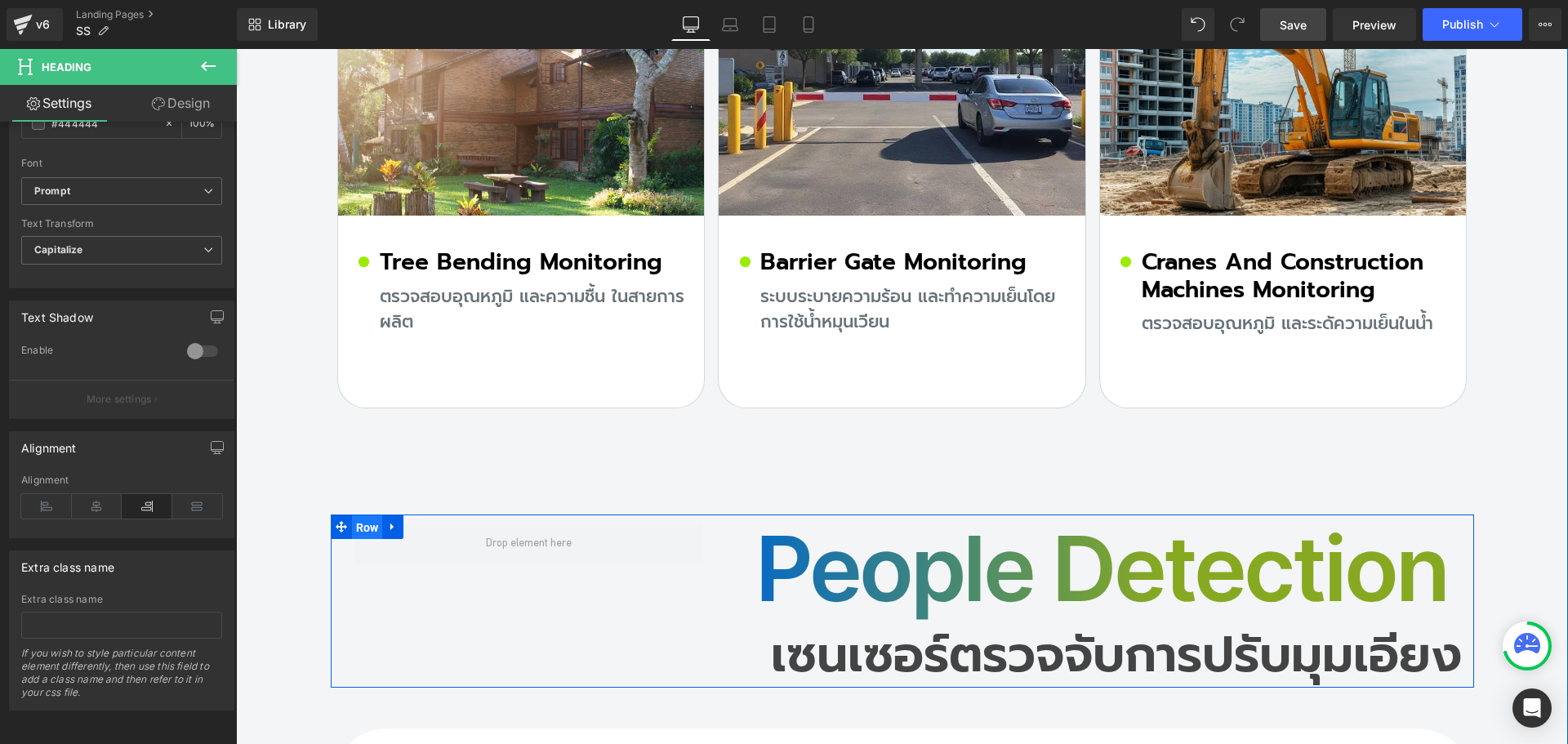
click at [361, 515] on span "Row" at bounding box center [367, 528] width 31 height 24
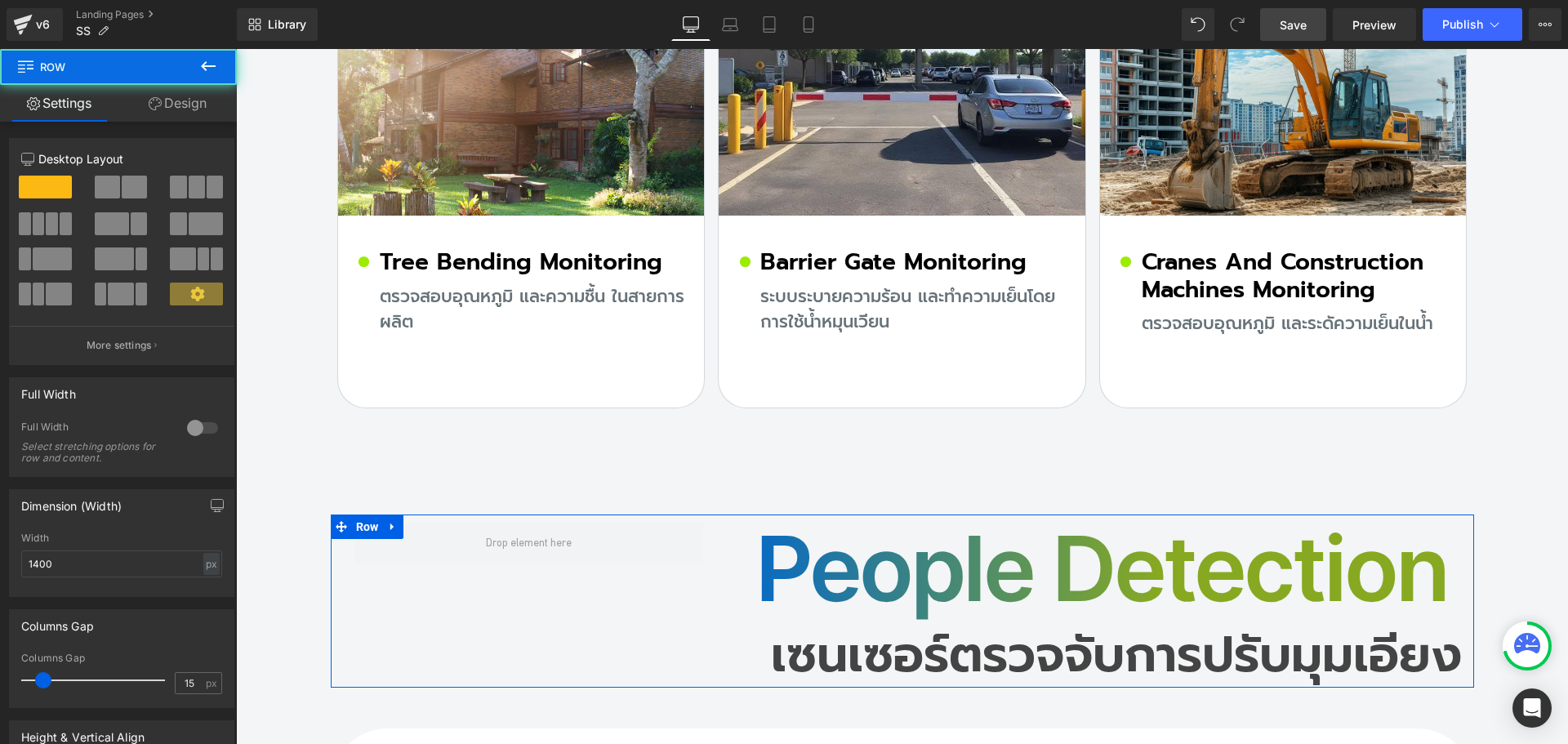
click at [178, 103] on link "Design" at bounding box center [177, 103] width 118 height 37
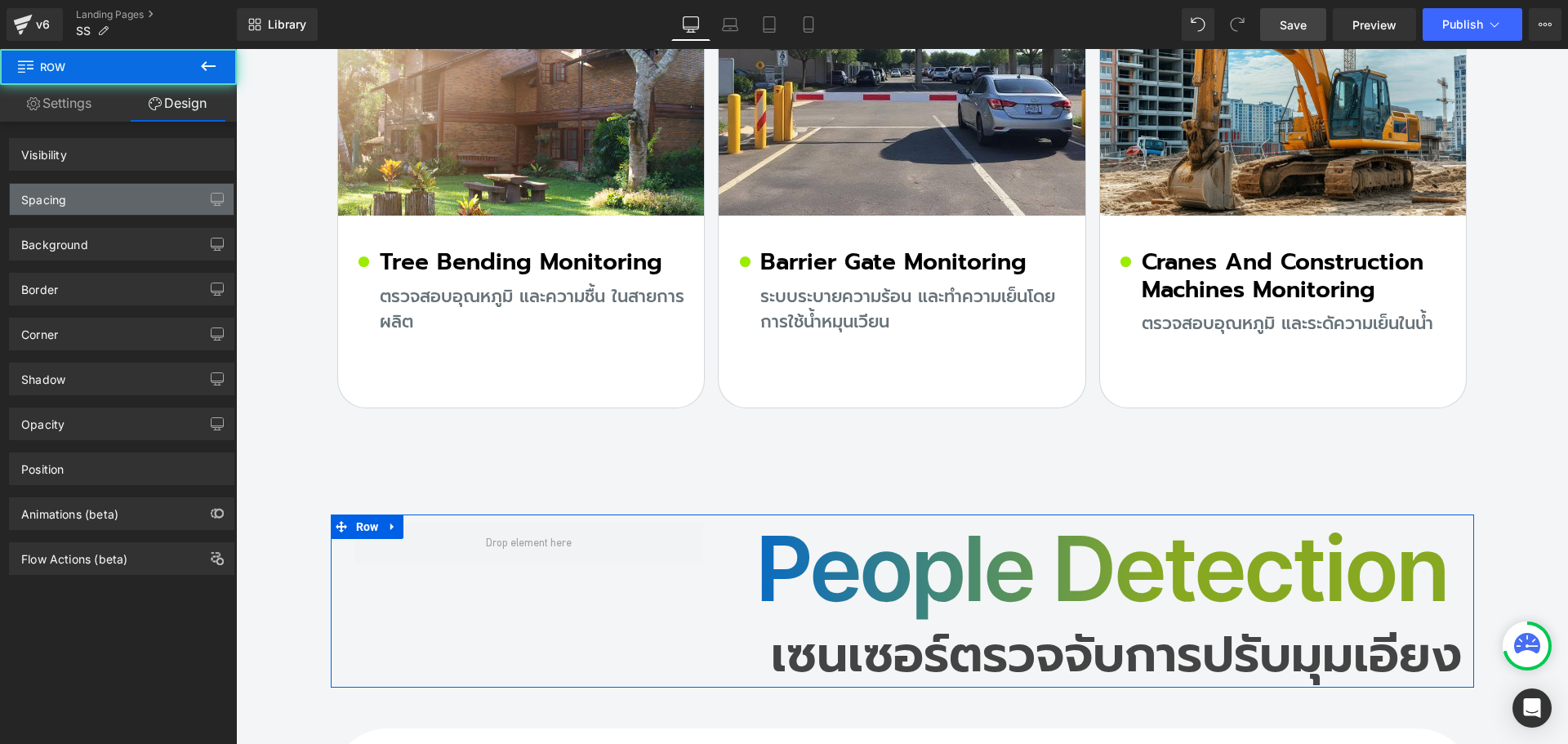
click at [122, 207] on div "Spacing" at bounding box center [122, 200] width 224 height 31
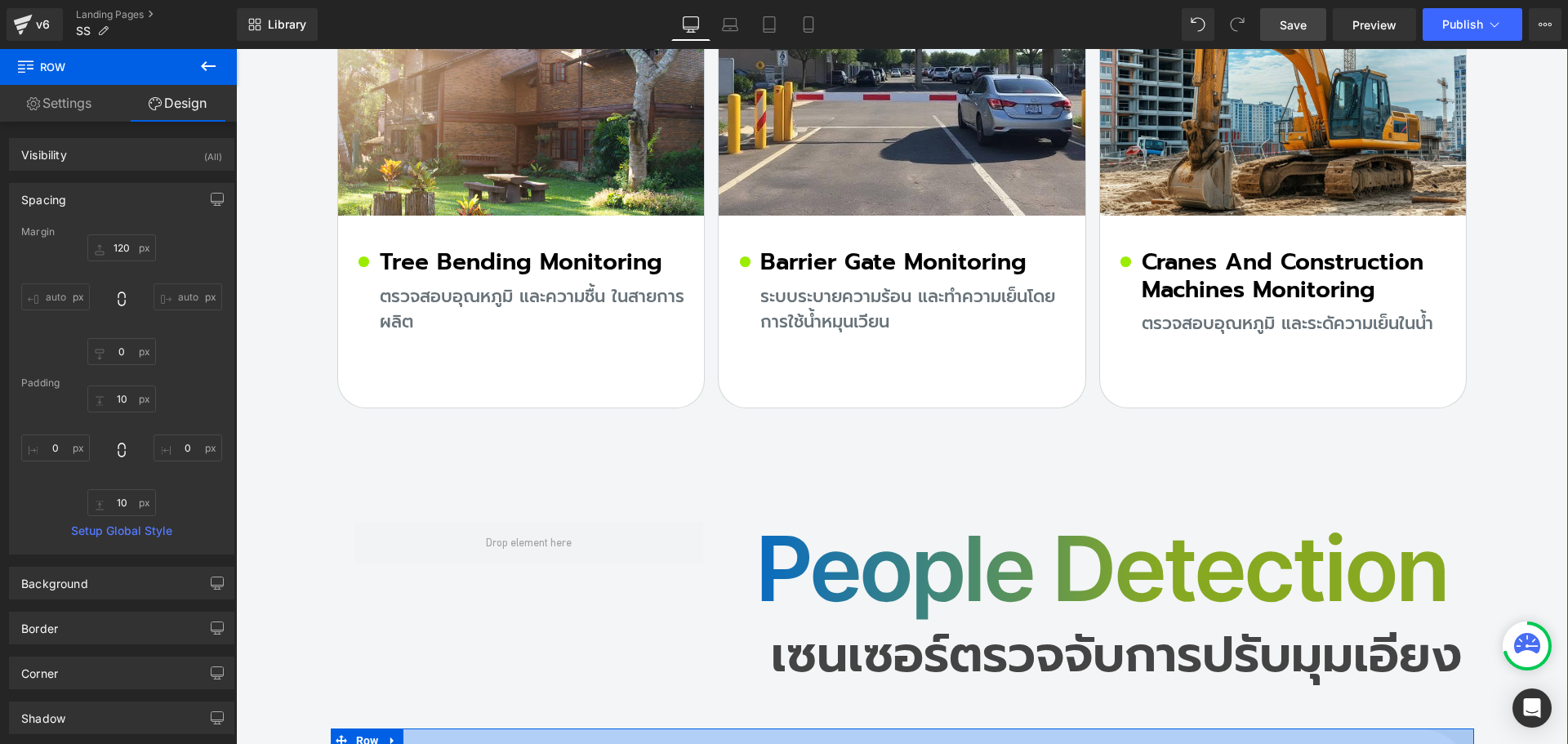
scroll to position [12865, 0]
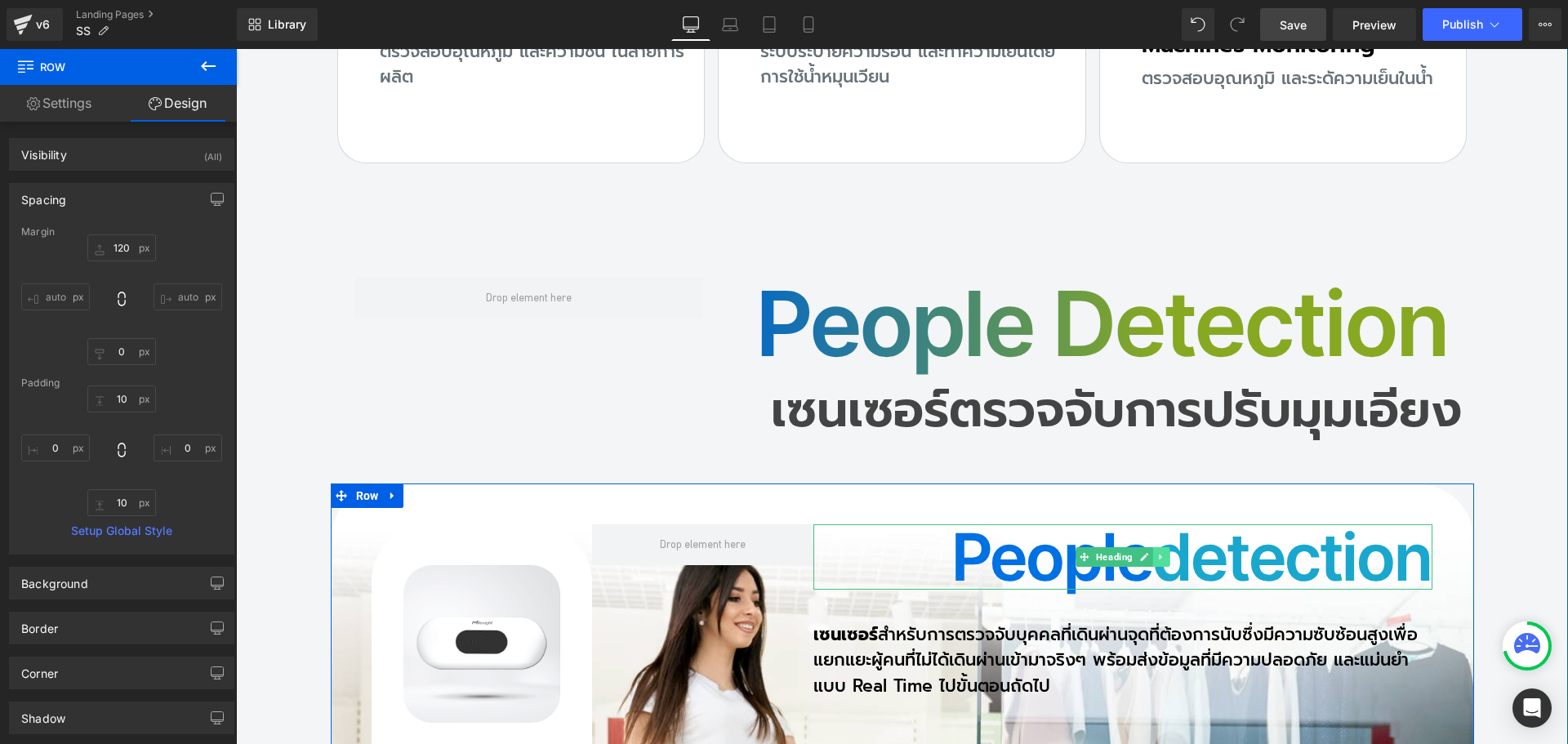
click at [1163, 548] on link at bounding box center [1161, 557] width 17 height 20
click at [1165, 552] on icon at bounding box center [1169, 556] width 9 height 9
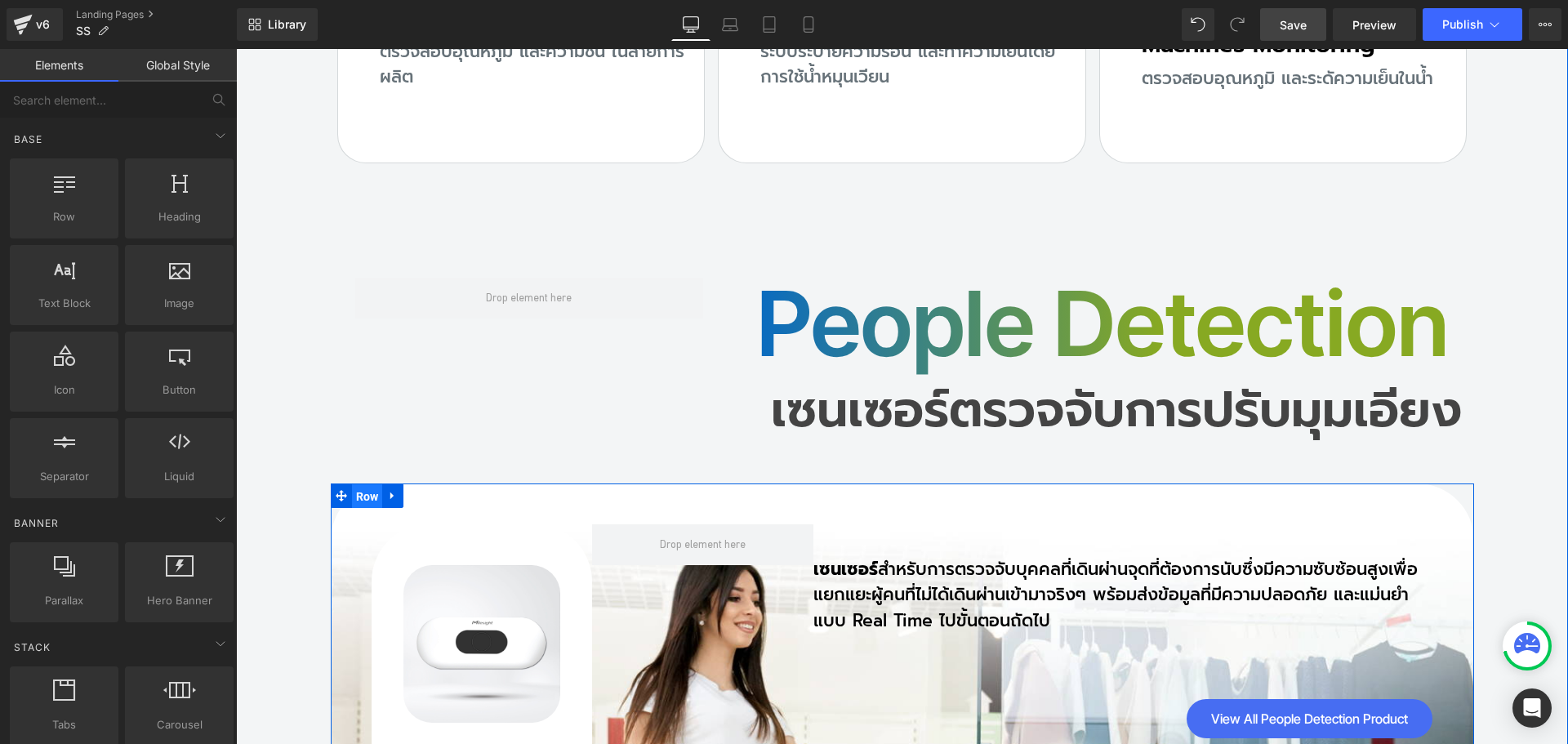
click at [361, 484] on span "Row" at bounding box center [367, 496] width 31 height 24
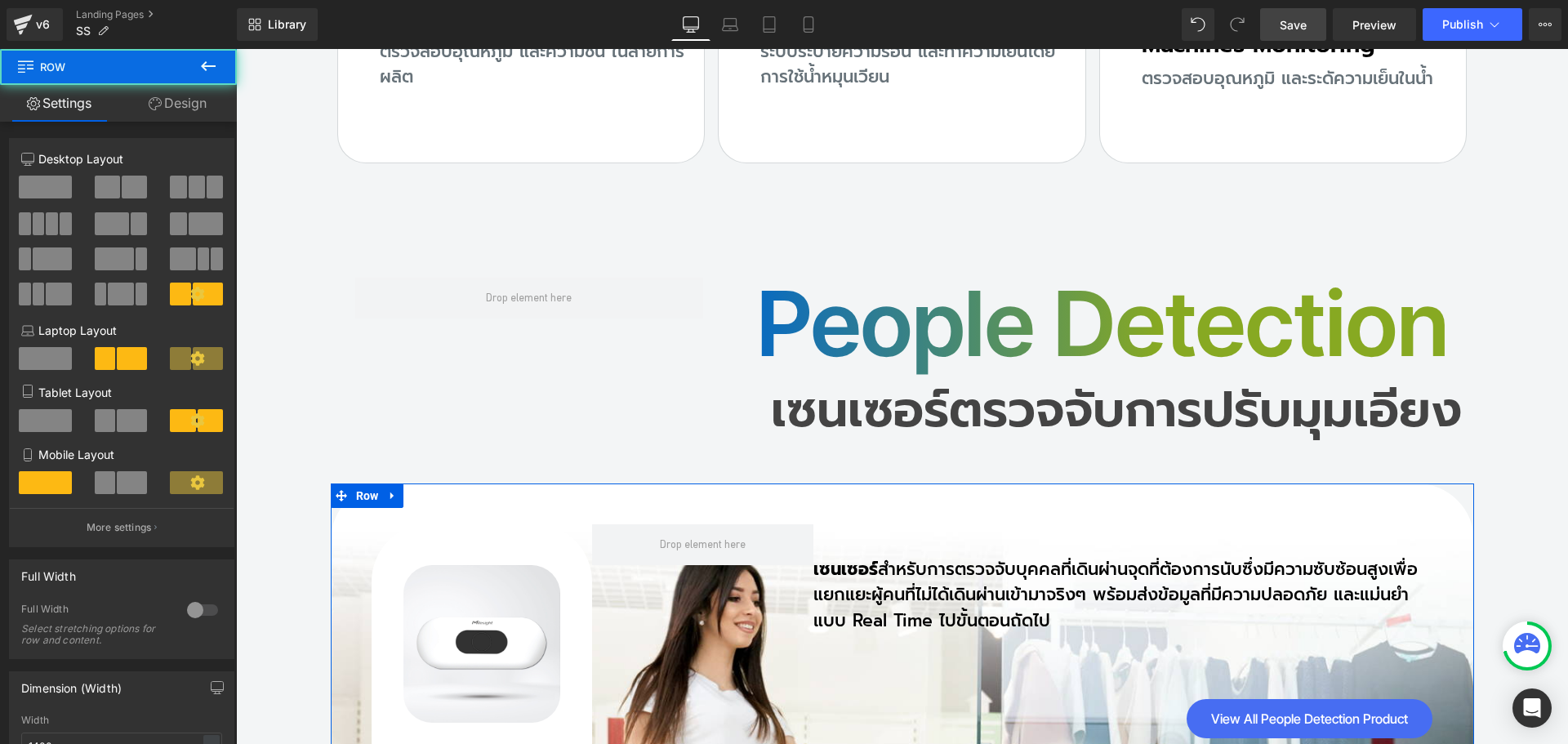
drag, startPoint x: 182, startPoint y: 101, endPoint x: 63, endPoint y: 242, distance: 184.5
click at [182, 102] on link "Design" at bounding box center [177, 103] width 118 height 37
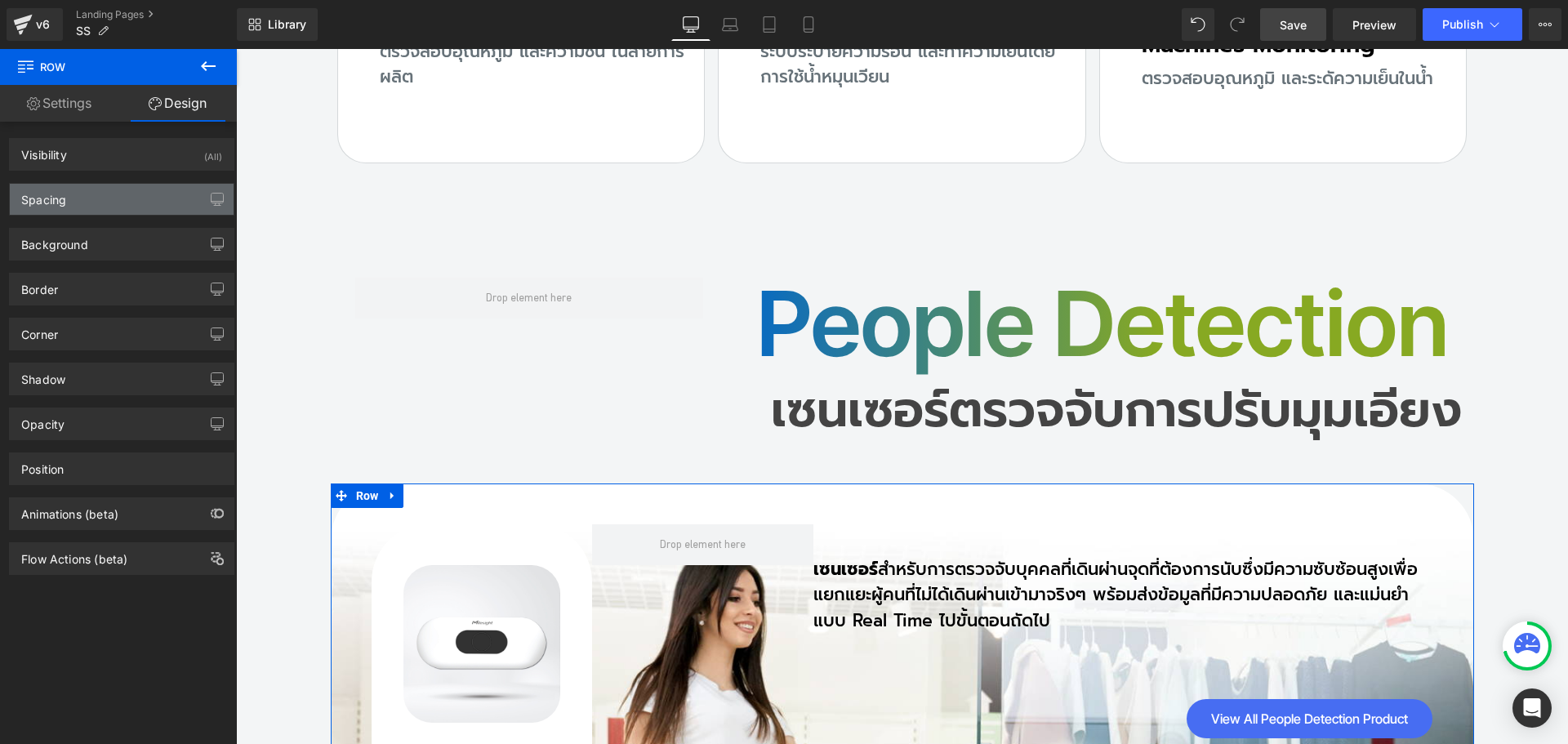
click at [51, 201] on div "Spacing" at bounding box center [43, 196] width 45 height 23
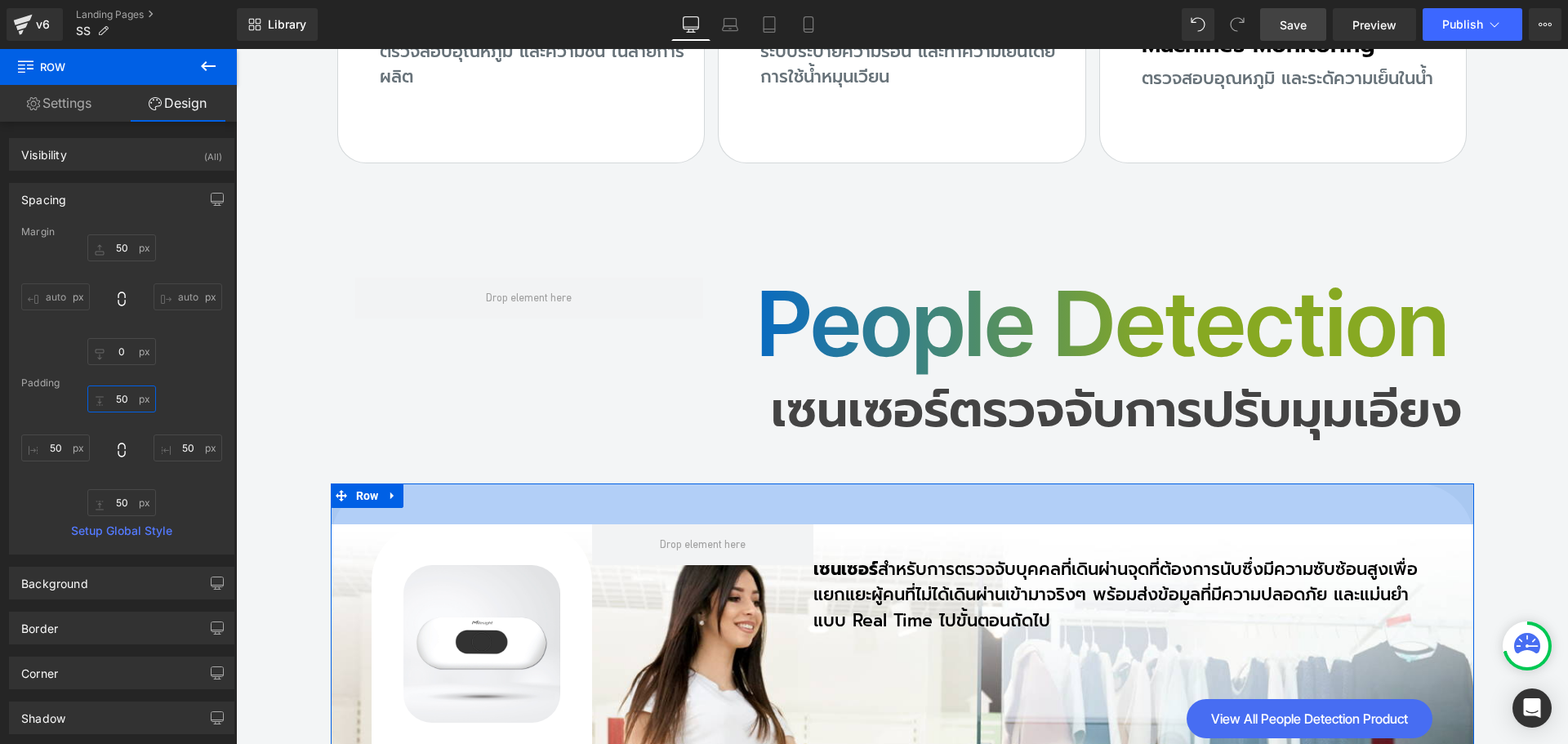
click at [129, 402] on input "text" at bounding box center [122, 399] width 69 height 27
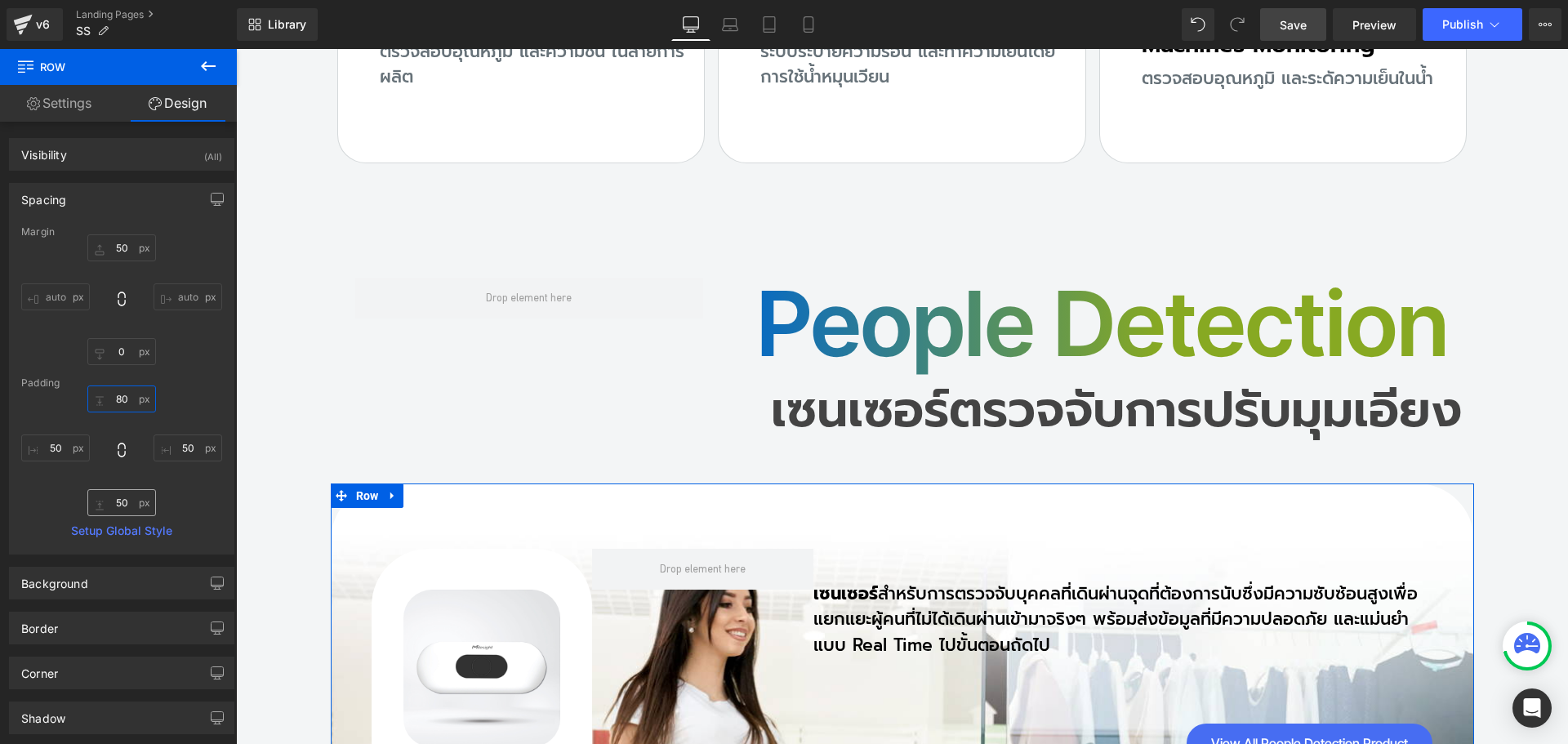
type input "80"
click at [129, 496] on input "text" at bounding box center [122, 502] width 69 height 27
type input "80"
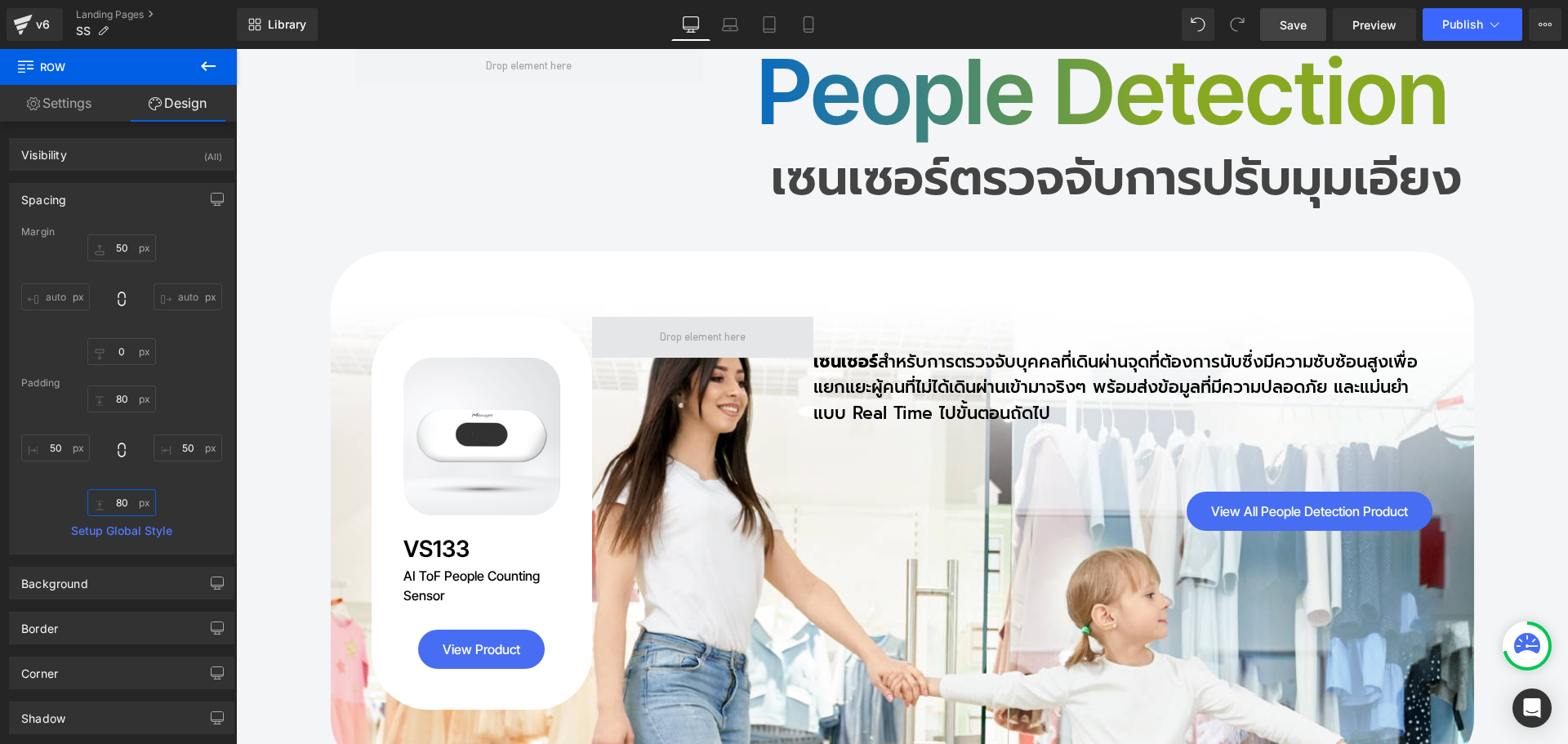
scroll to position [13110, 0]
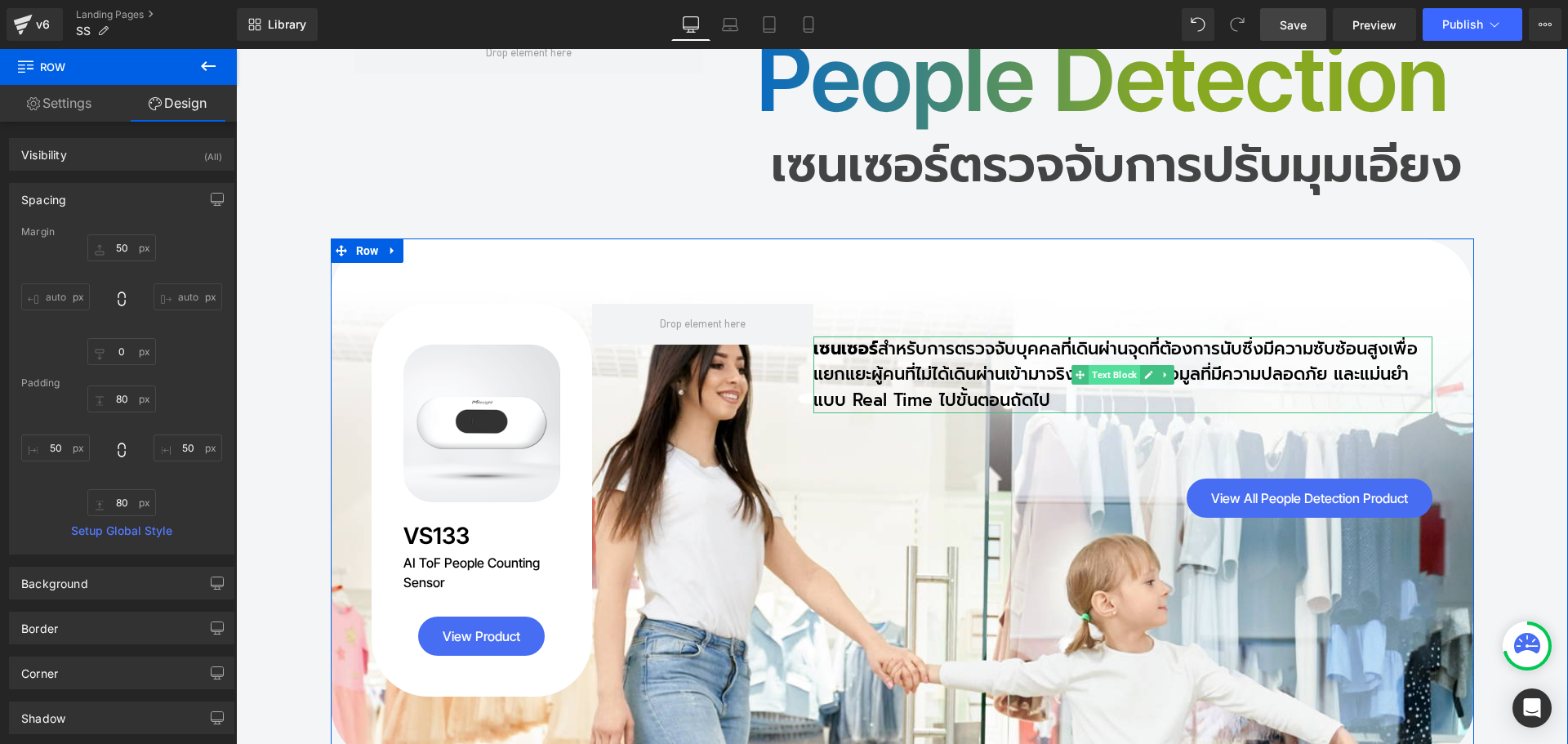
click at [1106, 365] on span "Text Block" at bounding box center [1114, 375] width 51 height 20
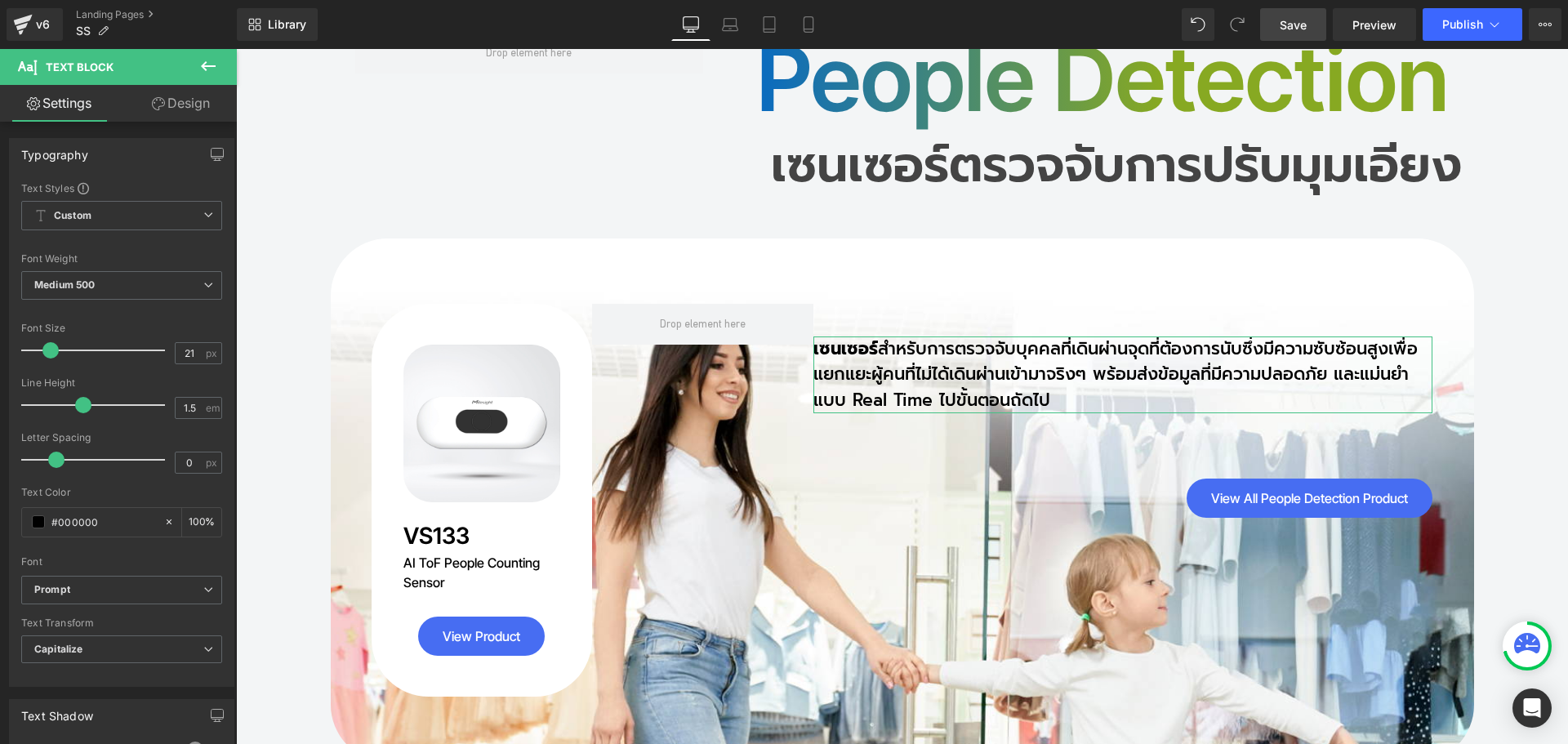
click at [197, 107] on link "Design" at bounding box center [181, 103] width 118 height 37
click at [0, 0] on div "Spacing" at bounding box center [0, 0] width 0 height 0
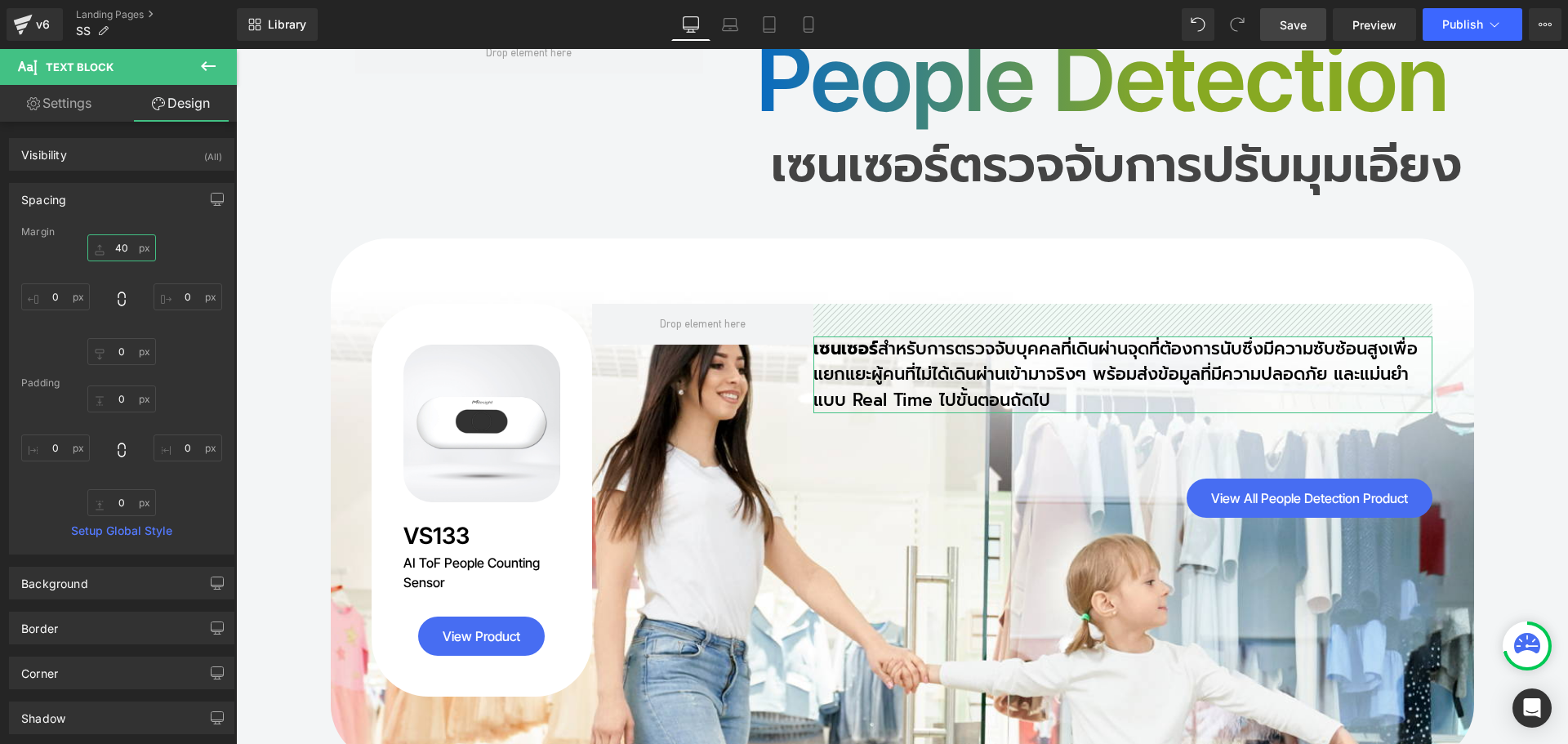
click at [129, 252] on input "text" at bounding box center [122, 248] width 69 height 27
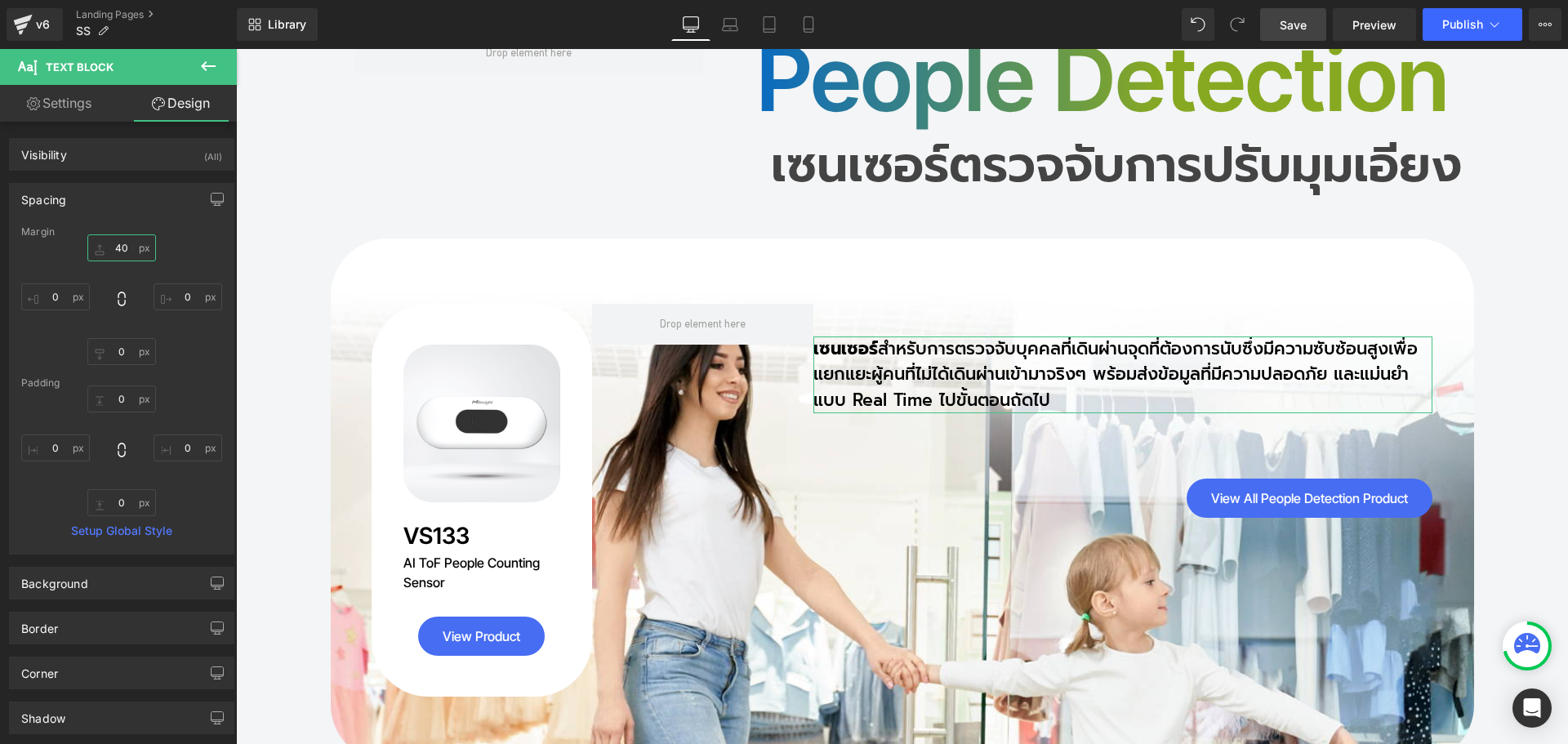
type input "0"
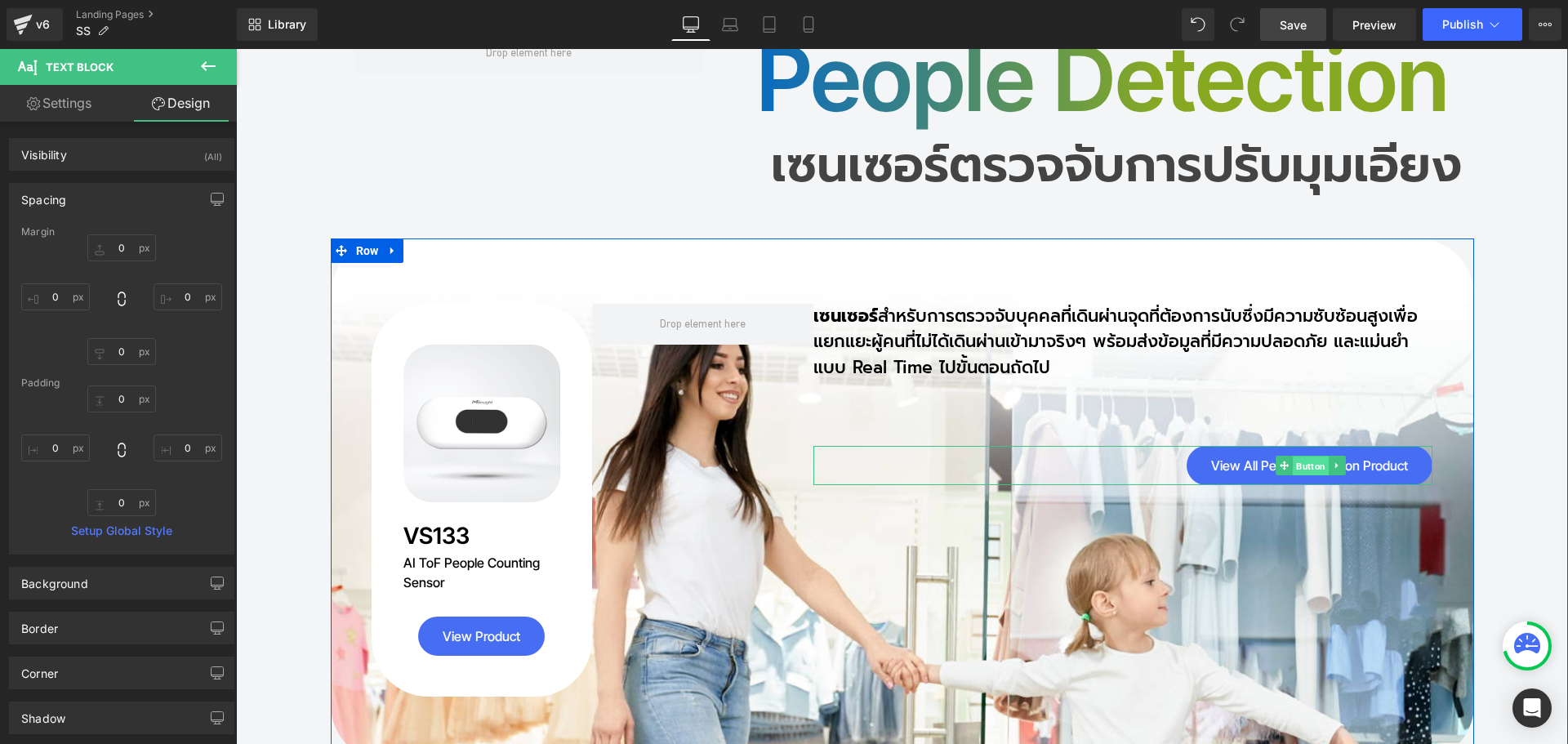
click at [1306, 456] on span "Button" at bounding box center [1310, 466] width 36 height 20
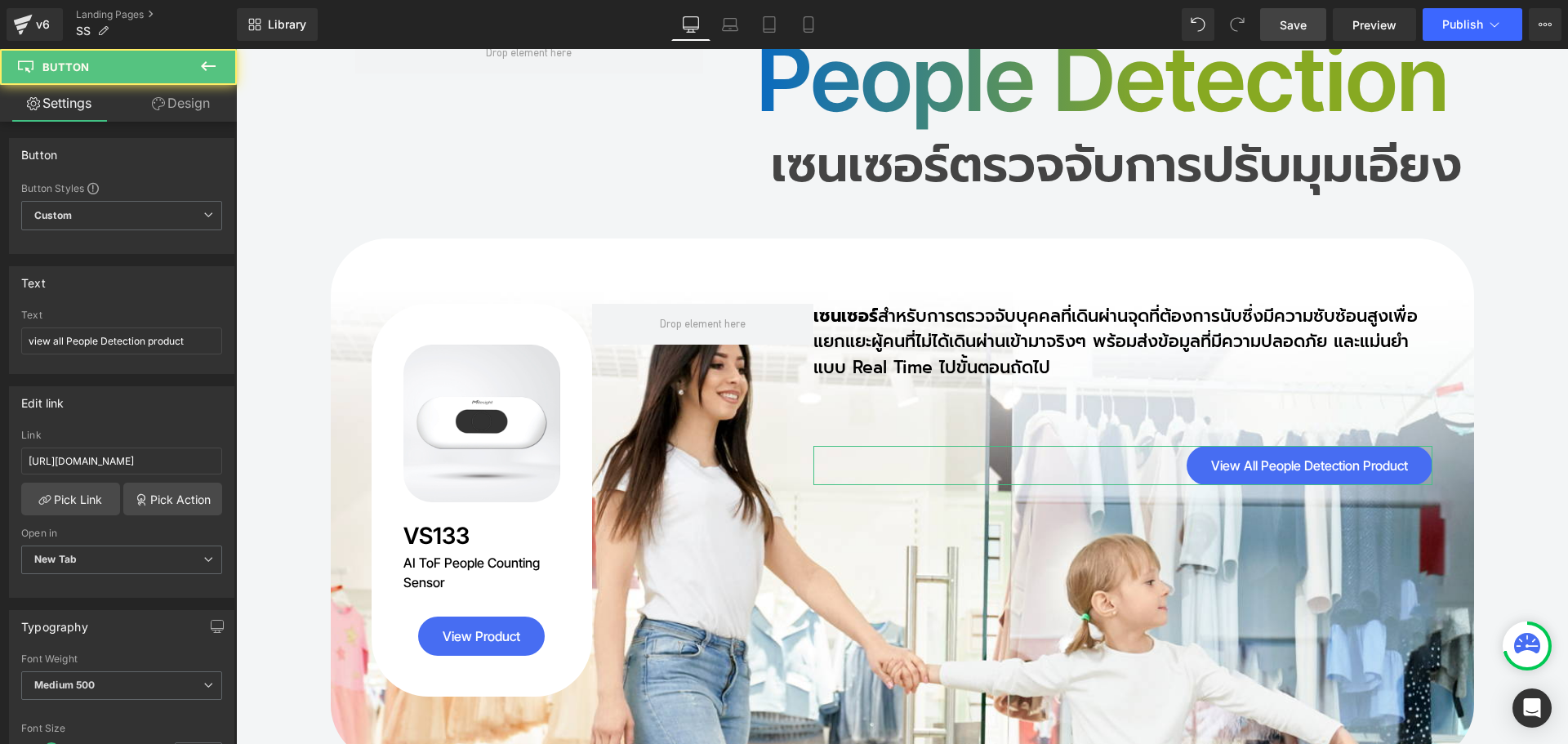
click at [191, 101] on link "Design" at bounding box center [181, 103] width 118 height 37
click at [0, 0] on div "Spacing" at bounding box center [0, 0] width 0 height 0
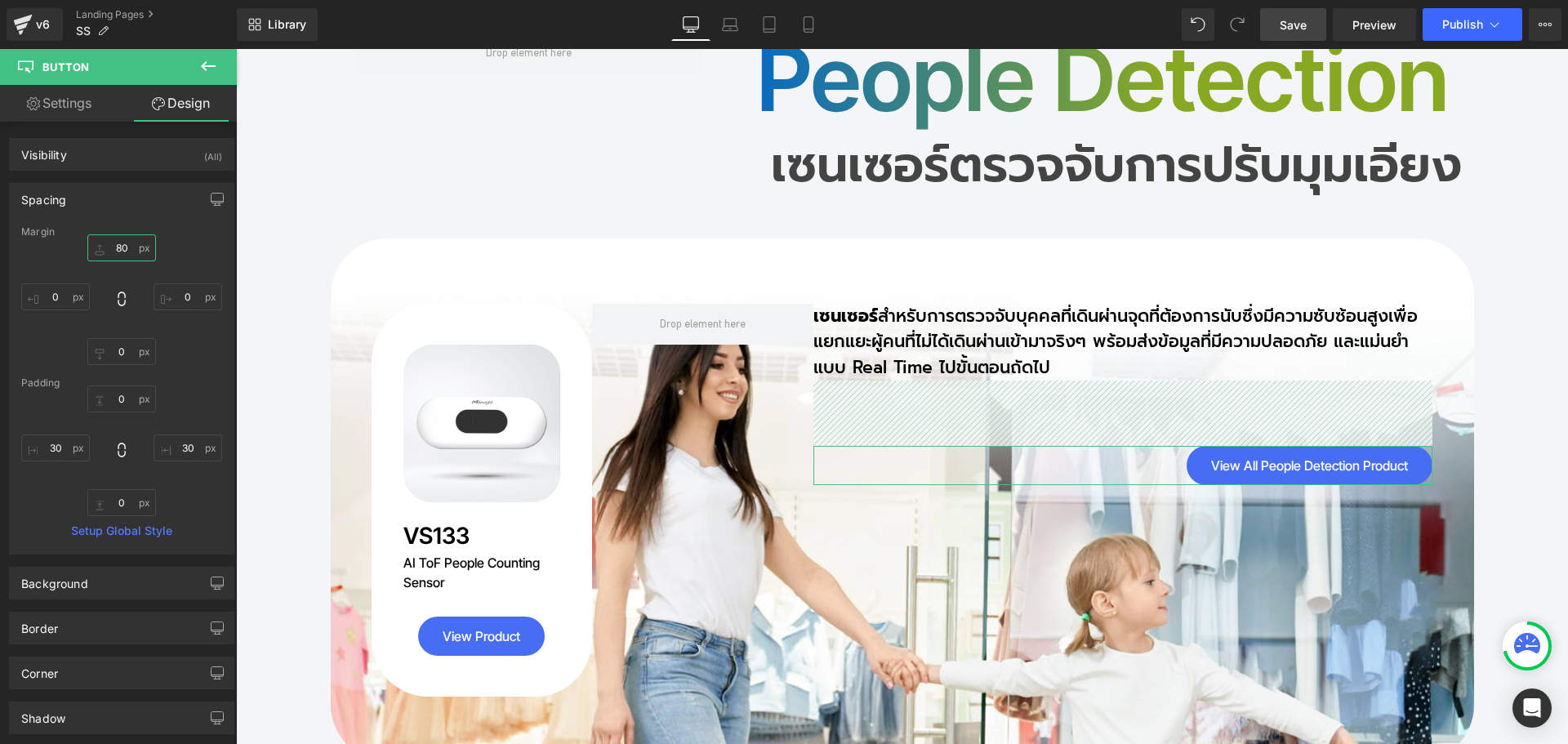
click at [133, 248] on input "text" at bounding box center [122, 248] width 69 height 27
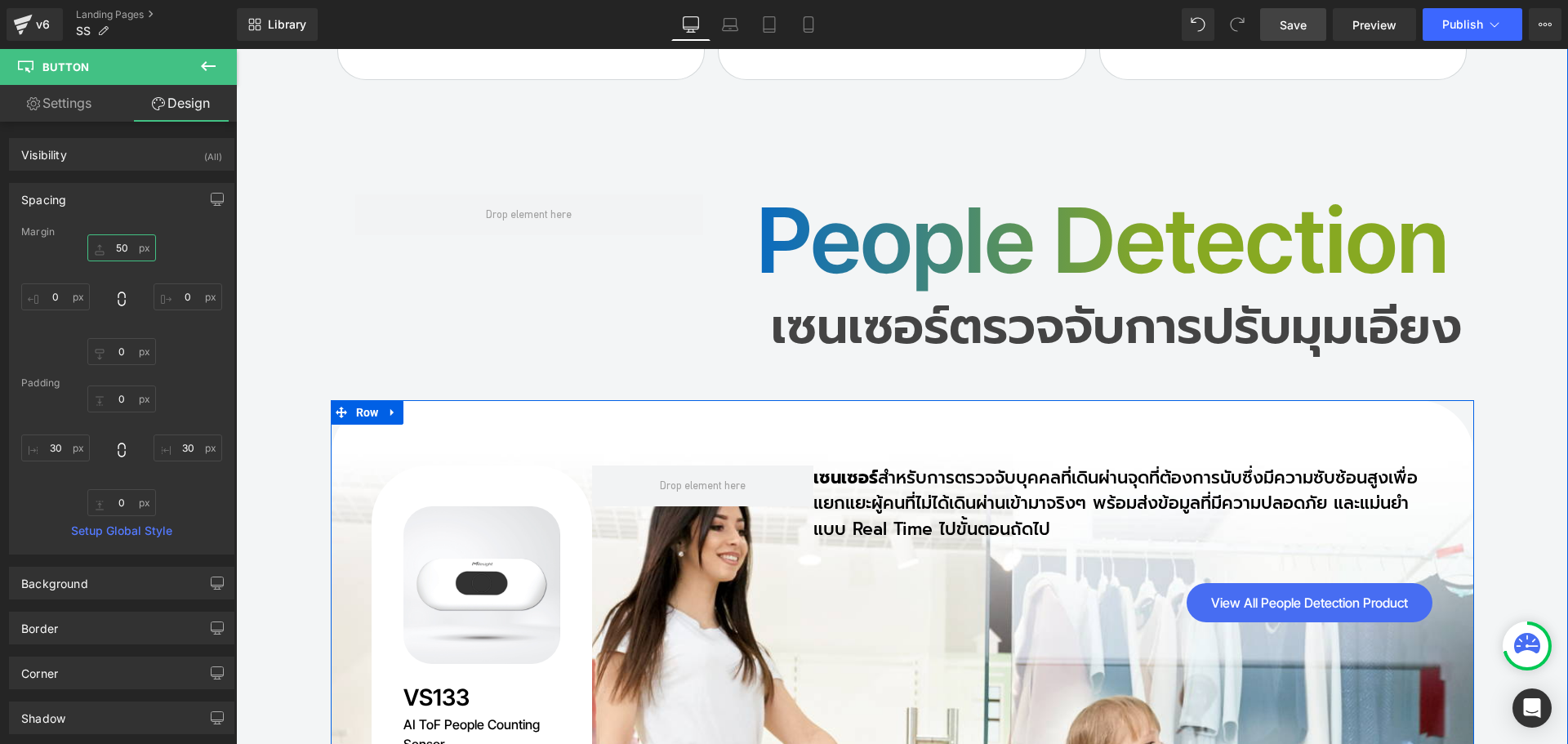
scroll to position [12947, 0]
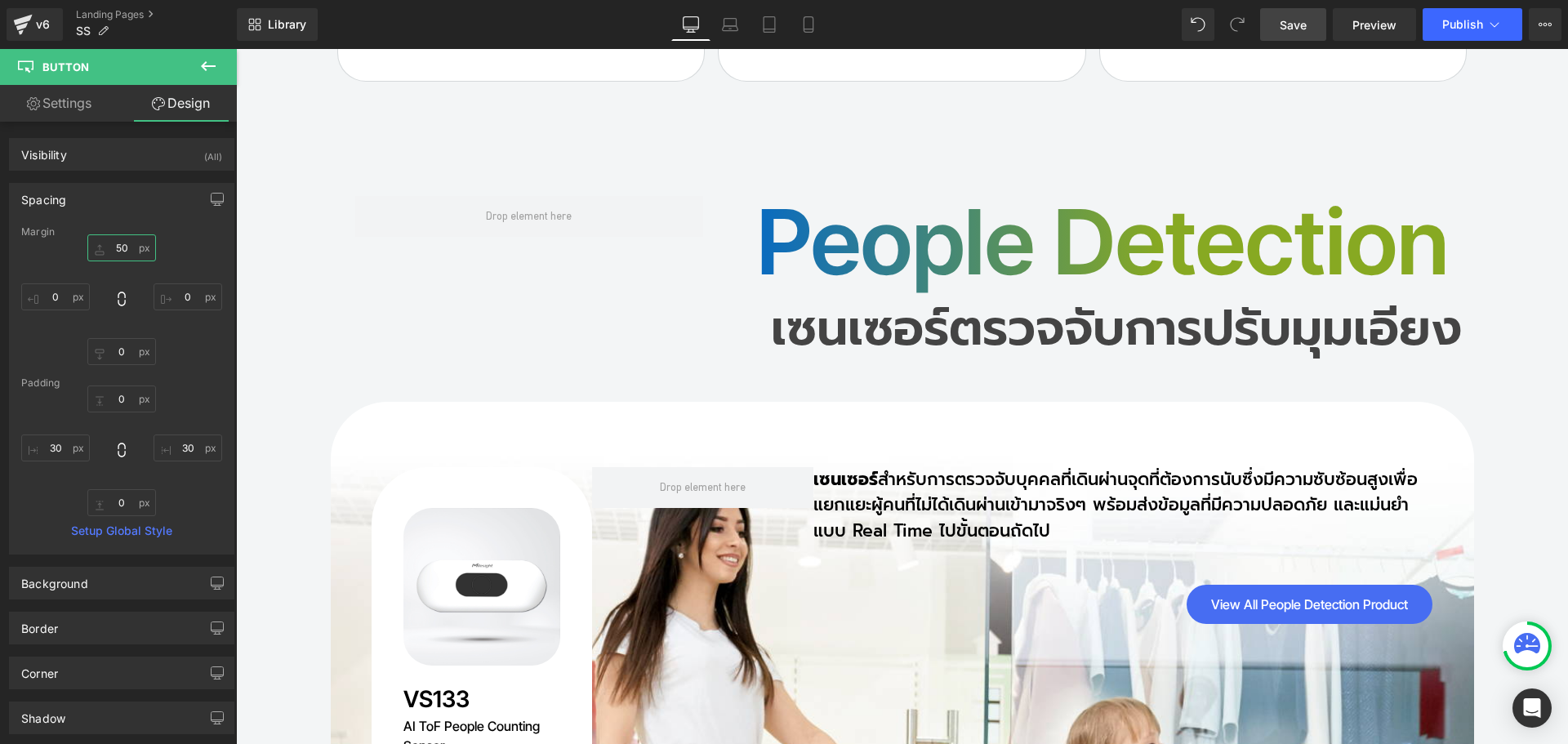
type input "50"
click at [1300, 19] on span "Save" at bounding box center [1293, 25] width 27 height 17
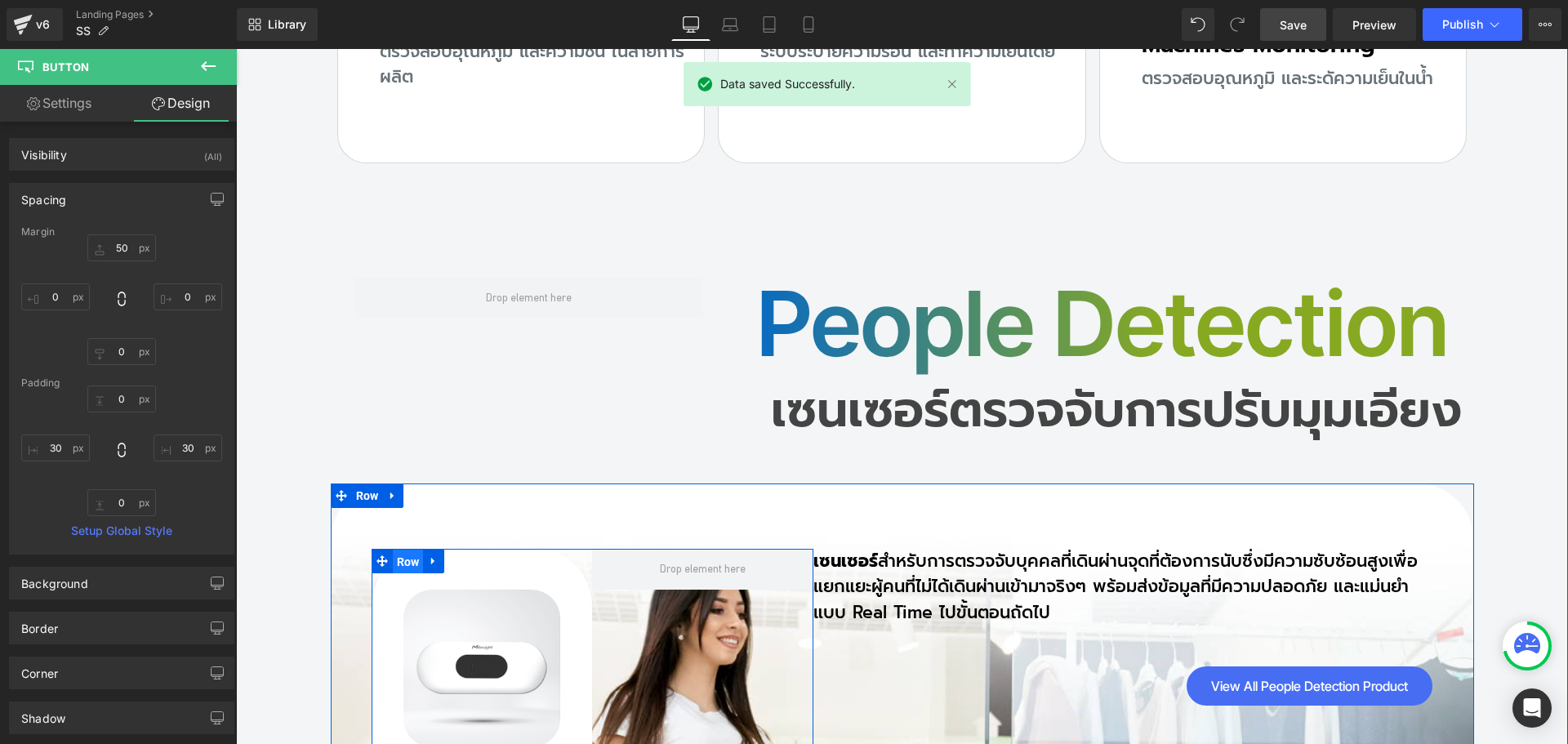
click at [405, 550] on span "Row" at bounding box center [408, 562] width 31 height 24
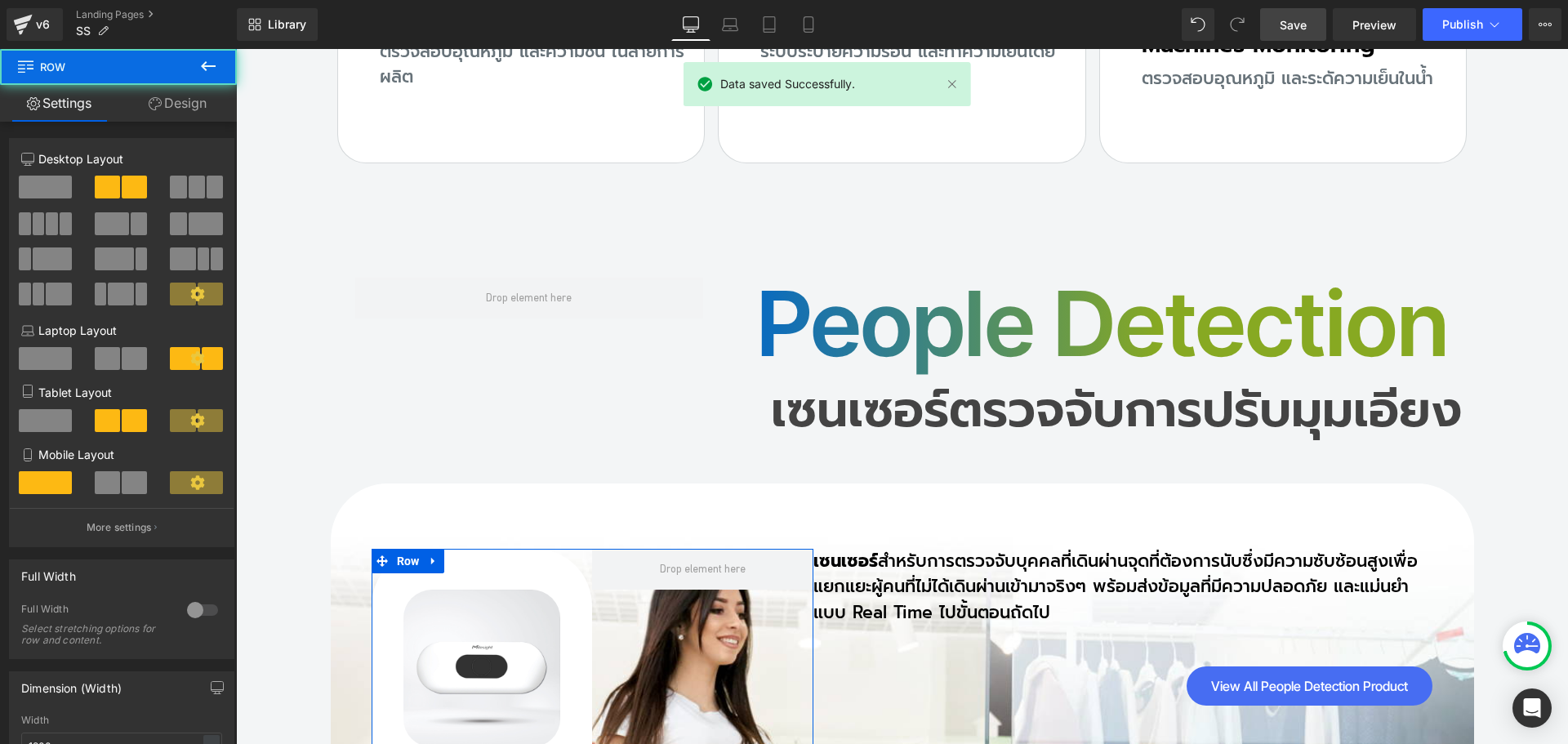
drag, startPoint x: 153, startPoint y: 527, endPoint x: 154, endPoint y: 483, distance: 44.0
click at [155, 527] on icon "button" at bounding box center [155, 528] width 3 height 8
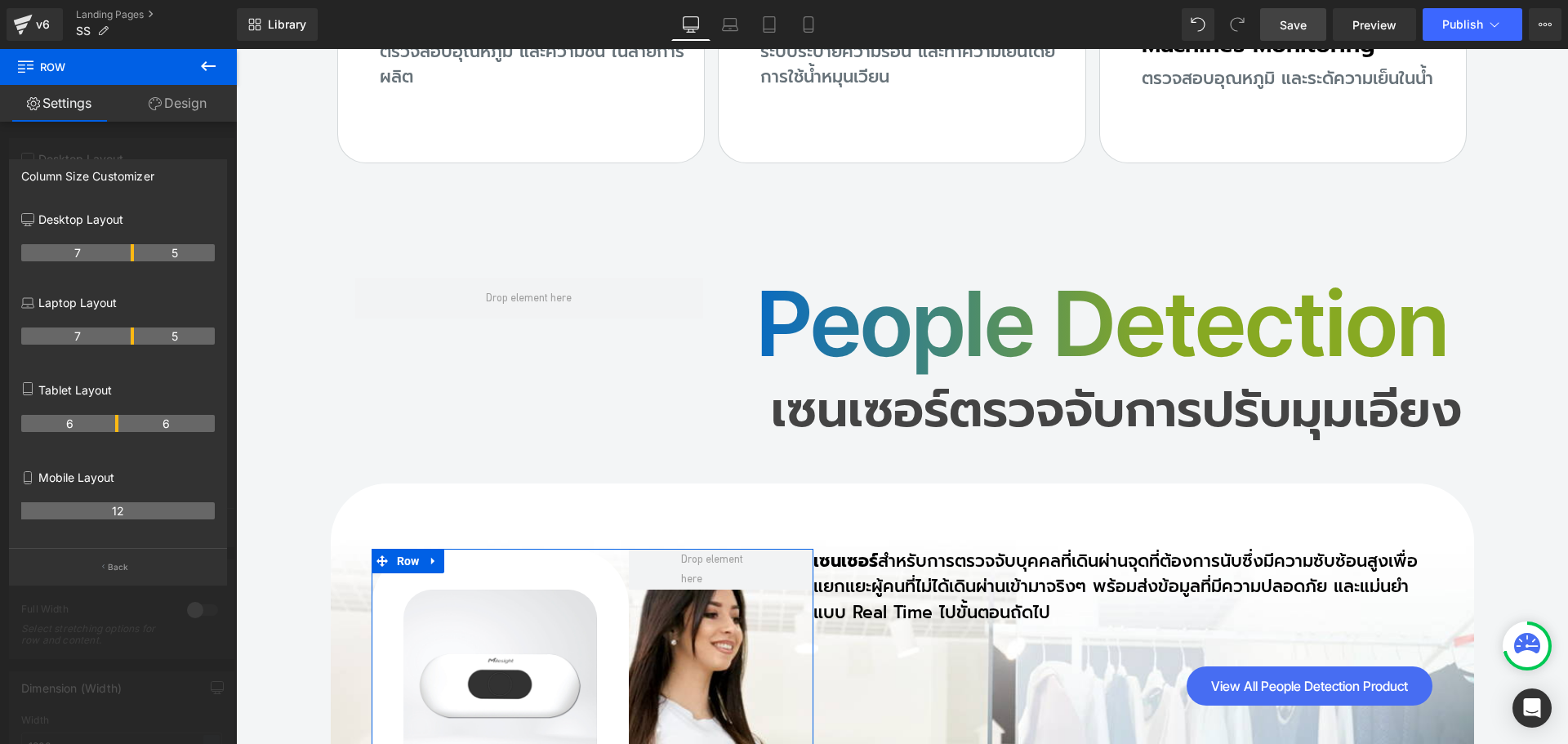
drag, startPoint x: 114, startPoint y: 252, endPoint x: 506, endPoint y: 426, distance: 428.9
click at [1299, 26] on span "Save" at bounding box center [1293, 25] width 27 height 17
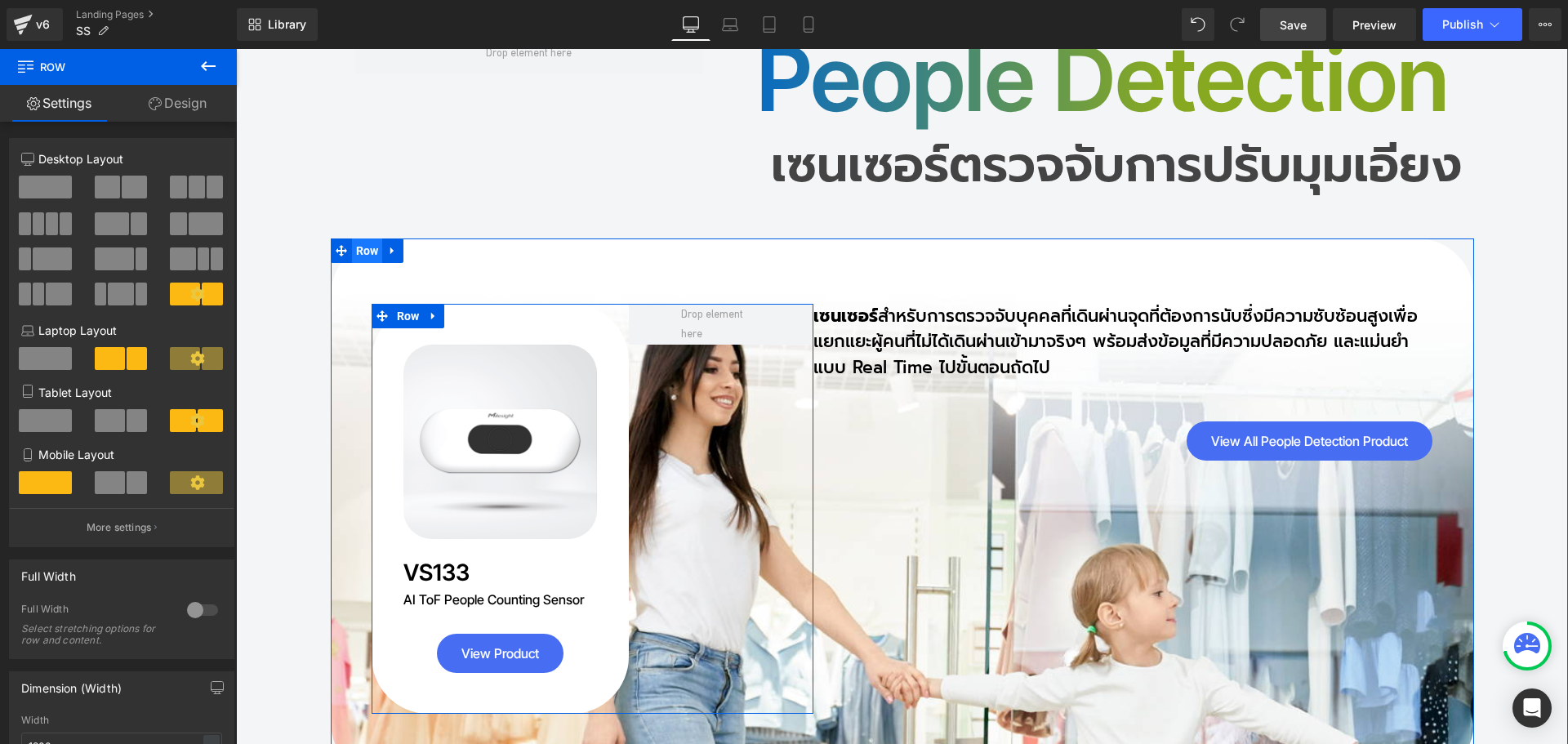
click at [356, 238] on span "Row" at bounding box center [367, 250] width 31 height 24
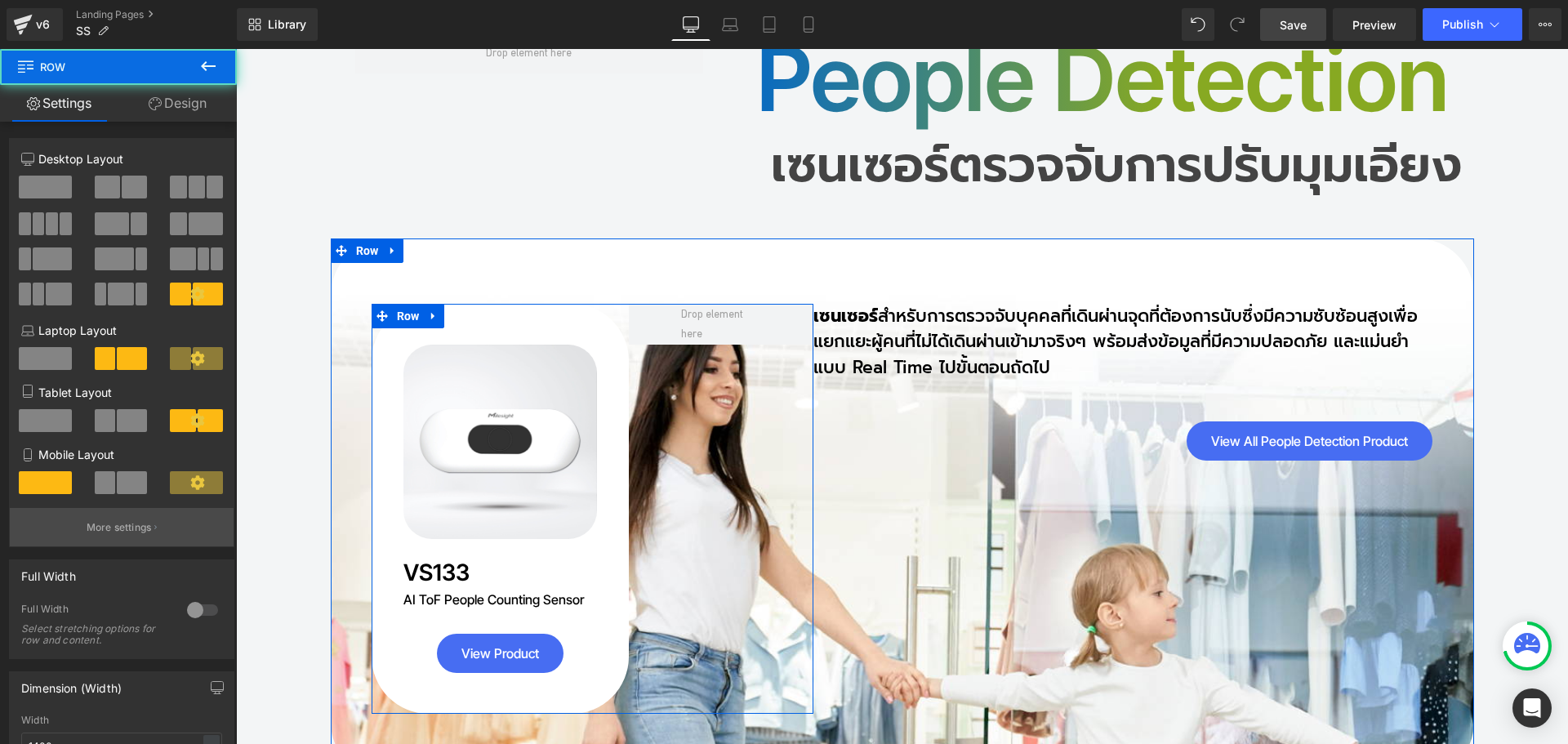
click at [144, 536] on button "More settings" at bounding box center [122, 528] width 224 height 38
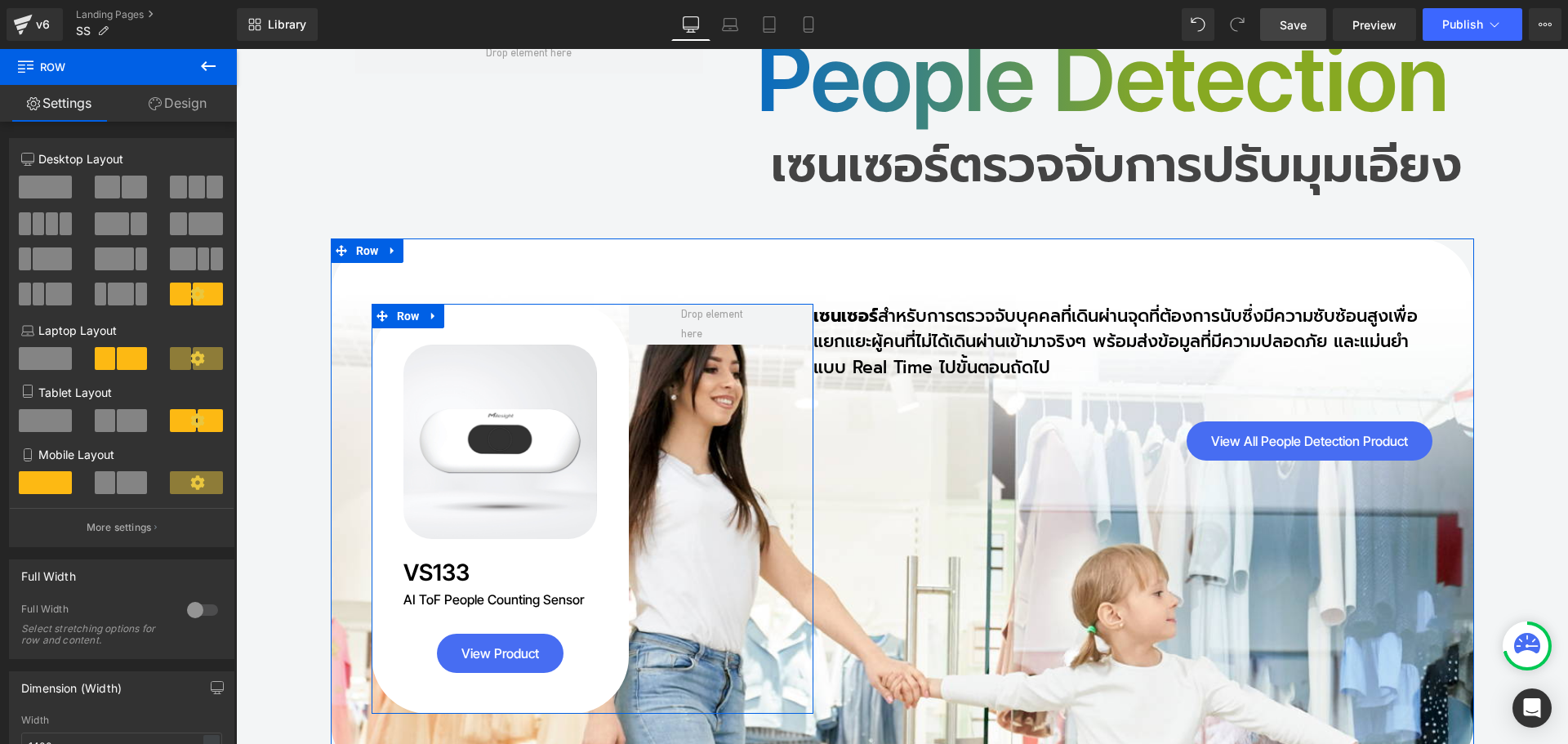
click at [1308, 432] on span "Button" at bounding box center [1310, 442] width 36 height 20
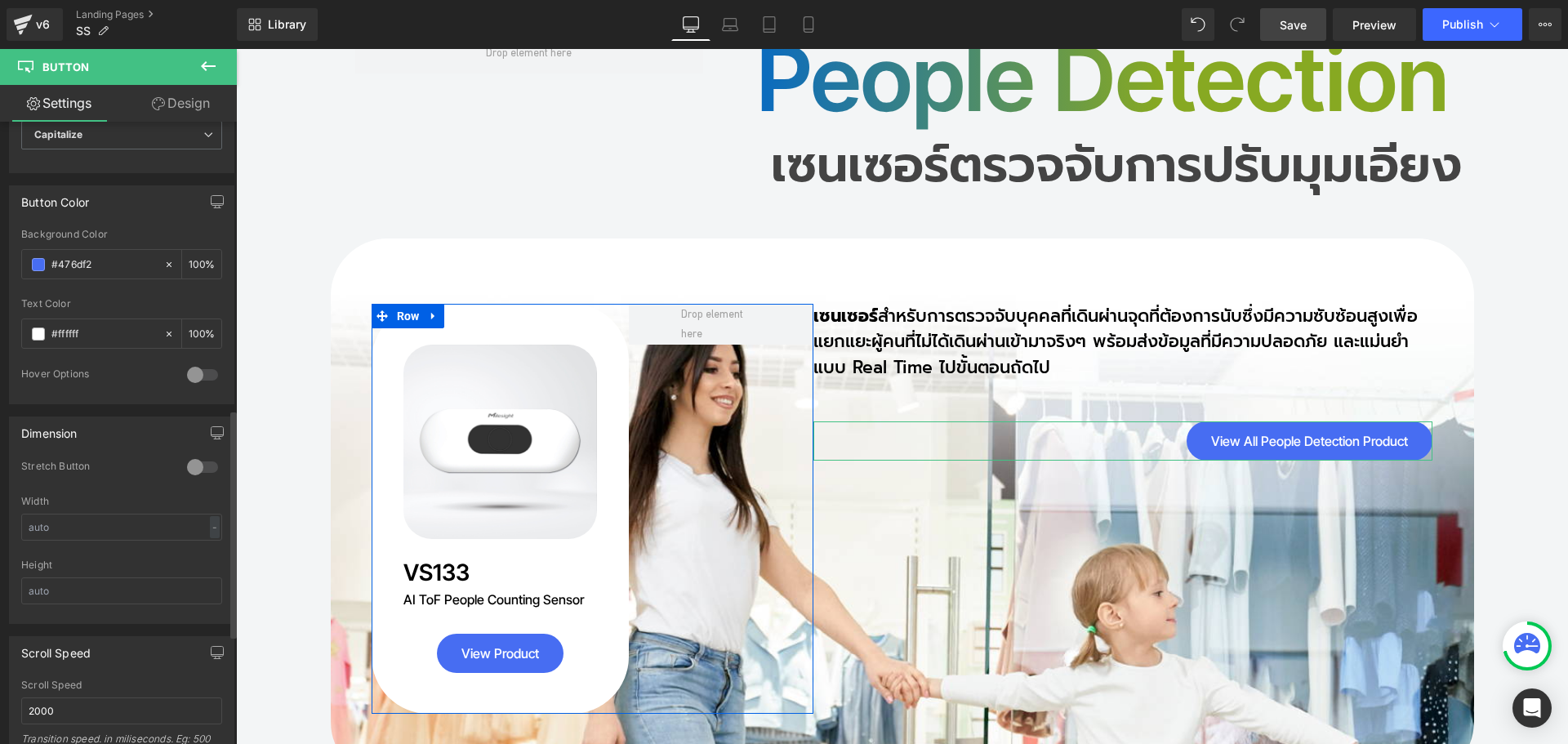
scroll to position [1086, 0]
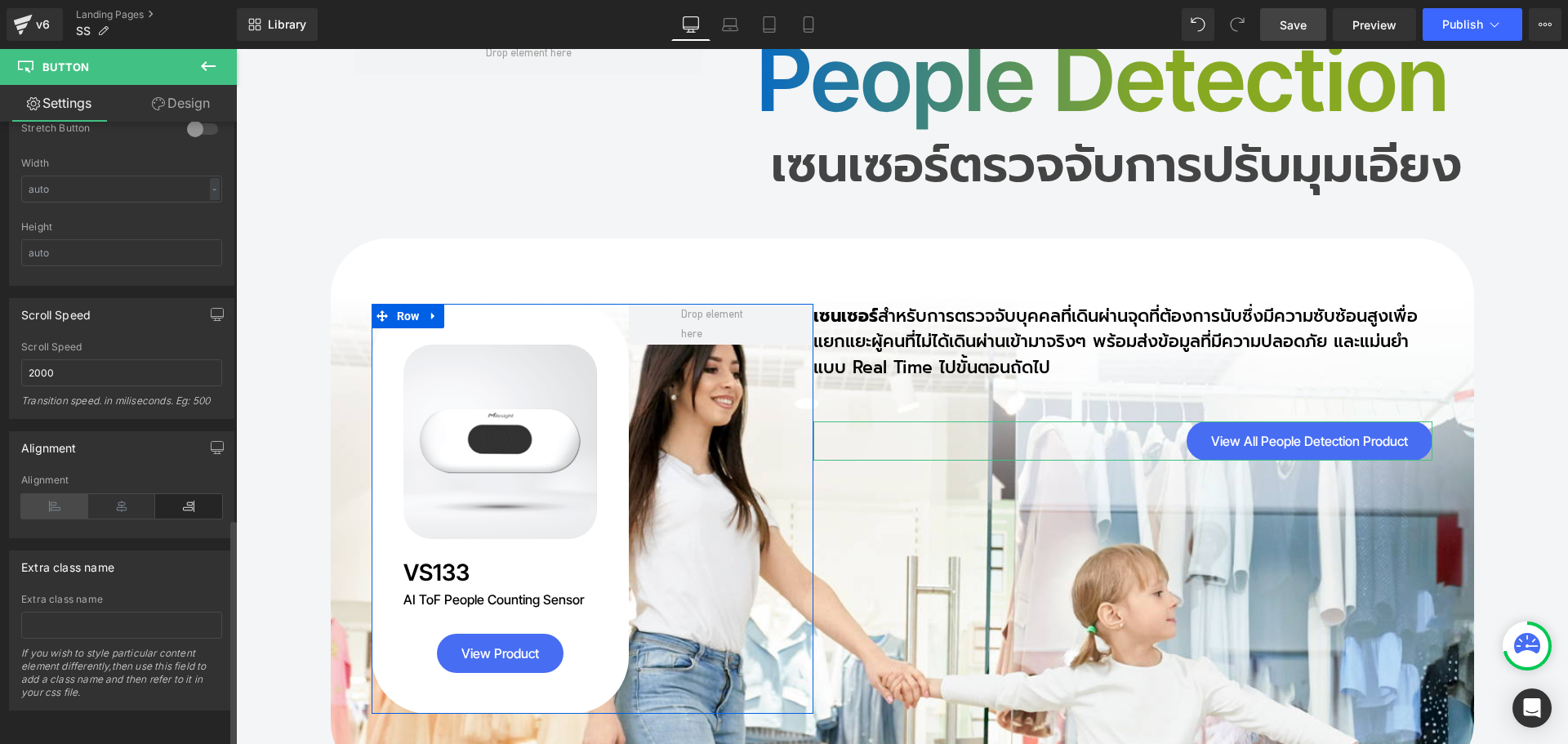
click at [55, 495] on icon at bounding box center [54, 507] width 67 height 24
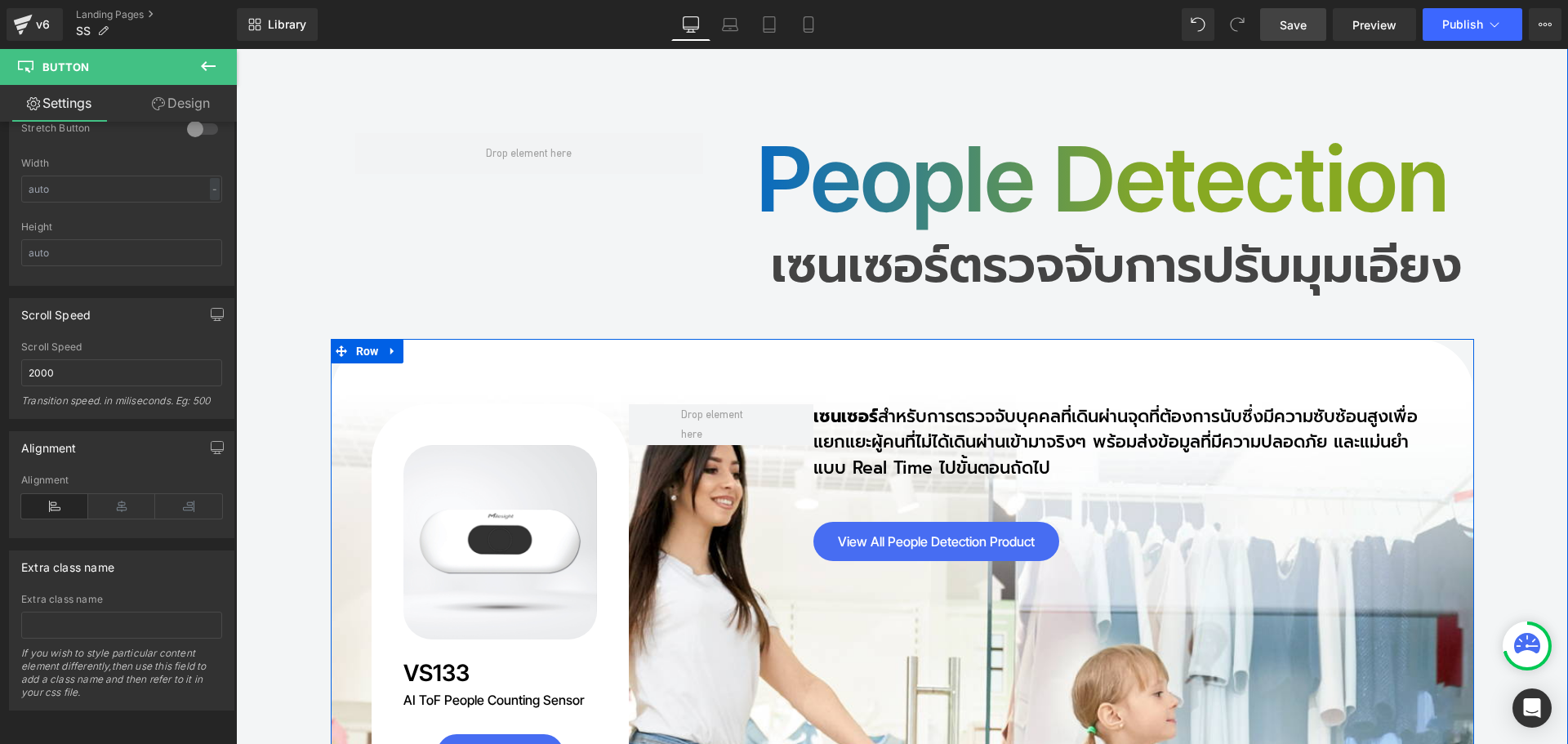
scroll to position [12865, 0]
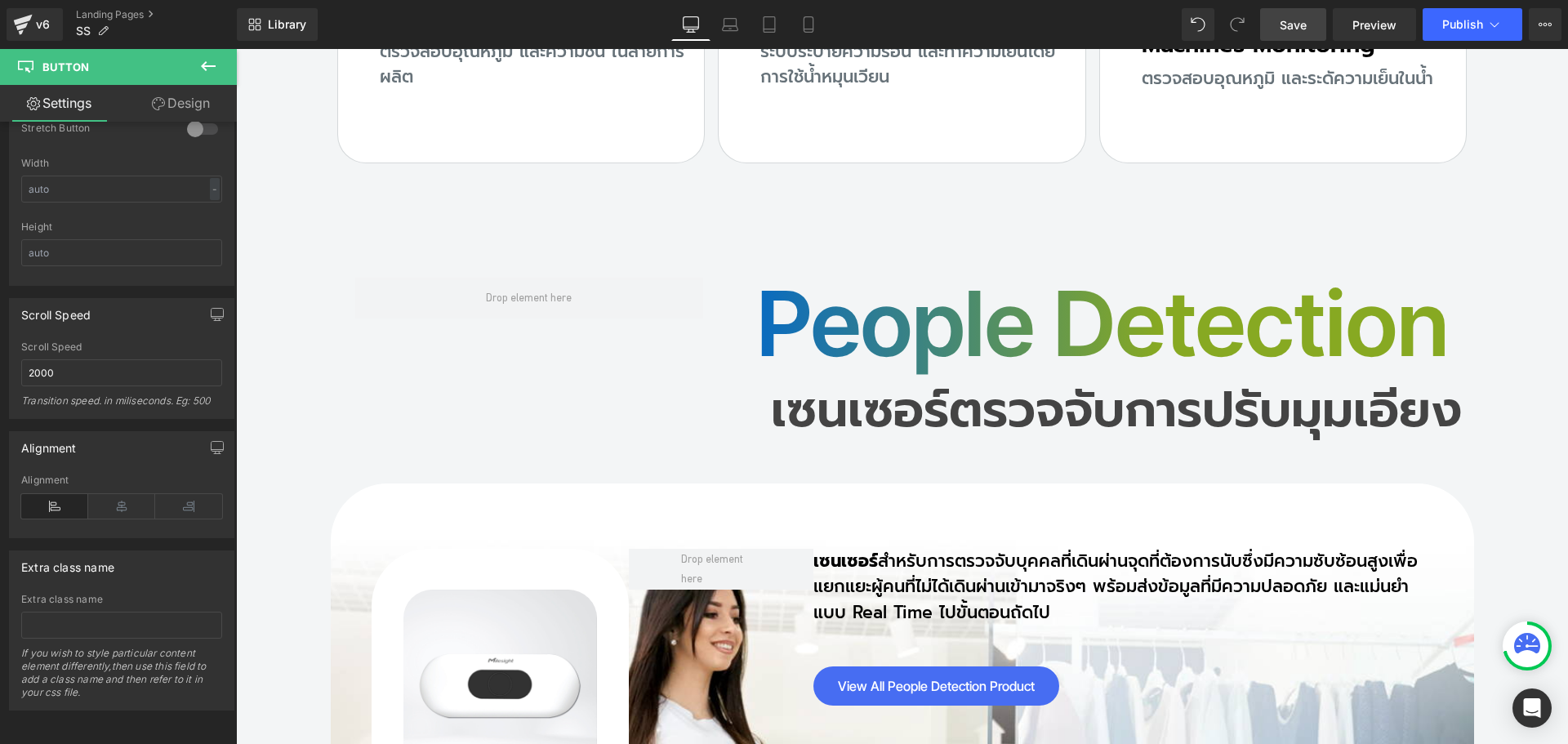
click at [1293, 30] on span "Save" at bounding box center [1293, 25] width 27 height 17
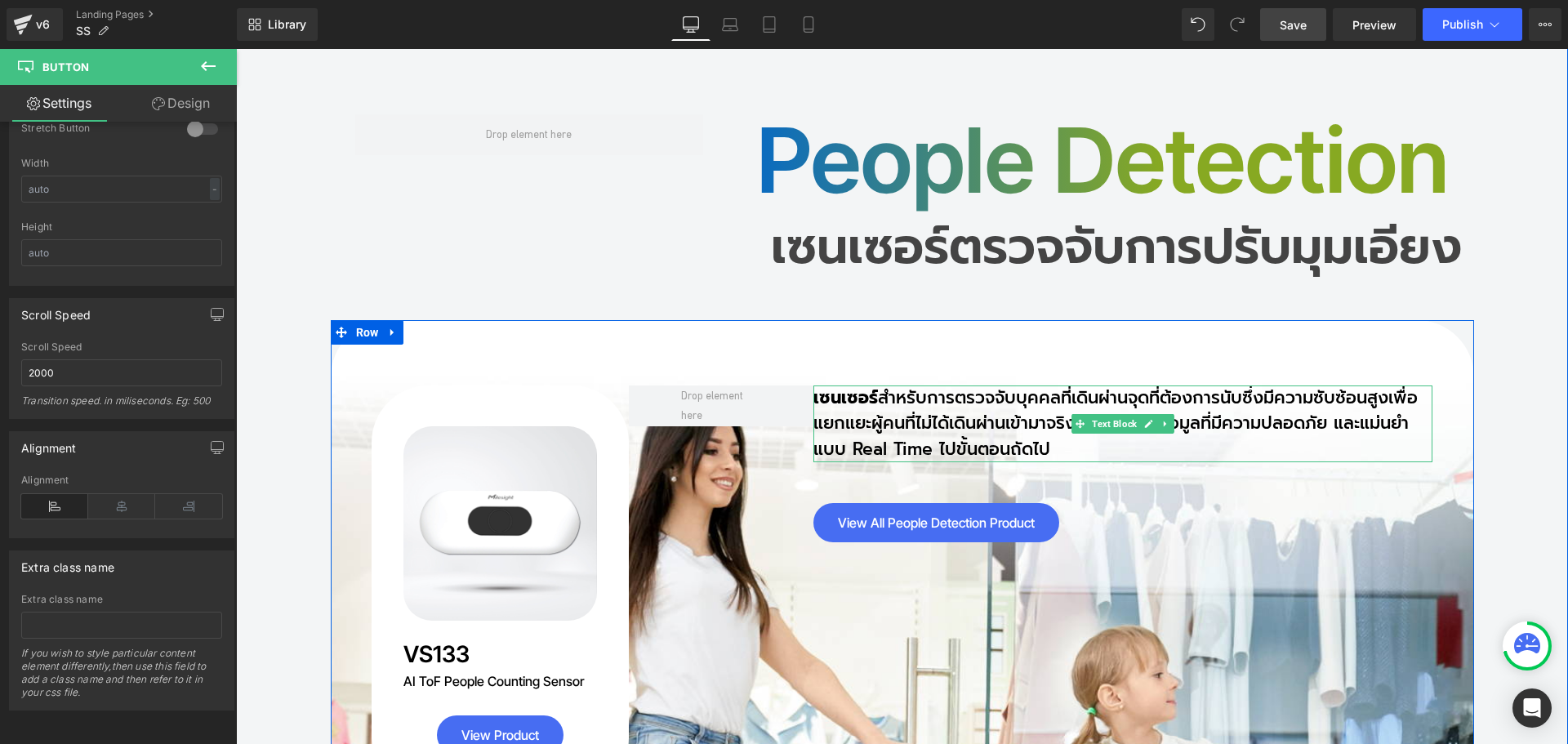
click at [918, 386] on p "เซนเซอร์ สำหรับการตรวจจับบุคคลที่เดินผ่านจุดที่ต้องการนับซึ่งมีความซับซ้อนสูงเพ…" at bounding box center [1122, 424] width 619 height 77
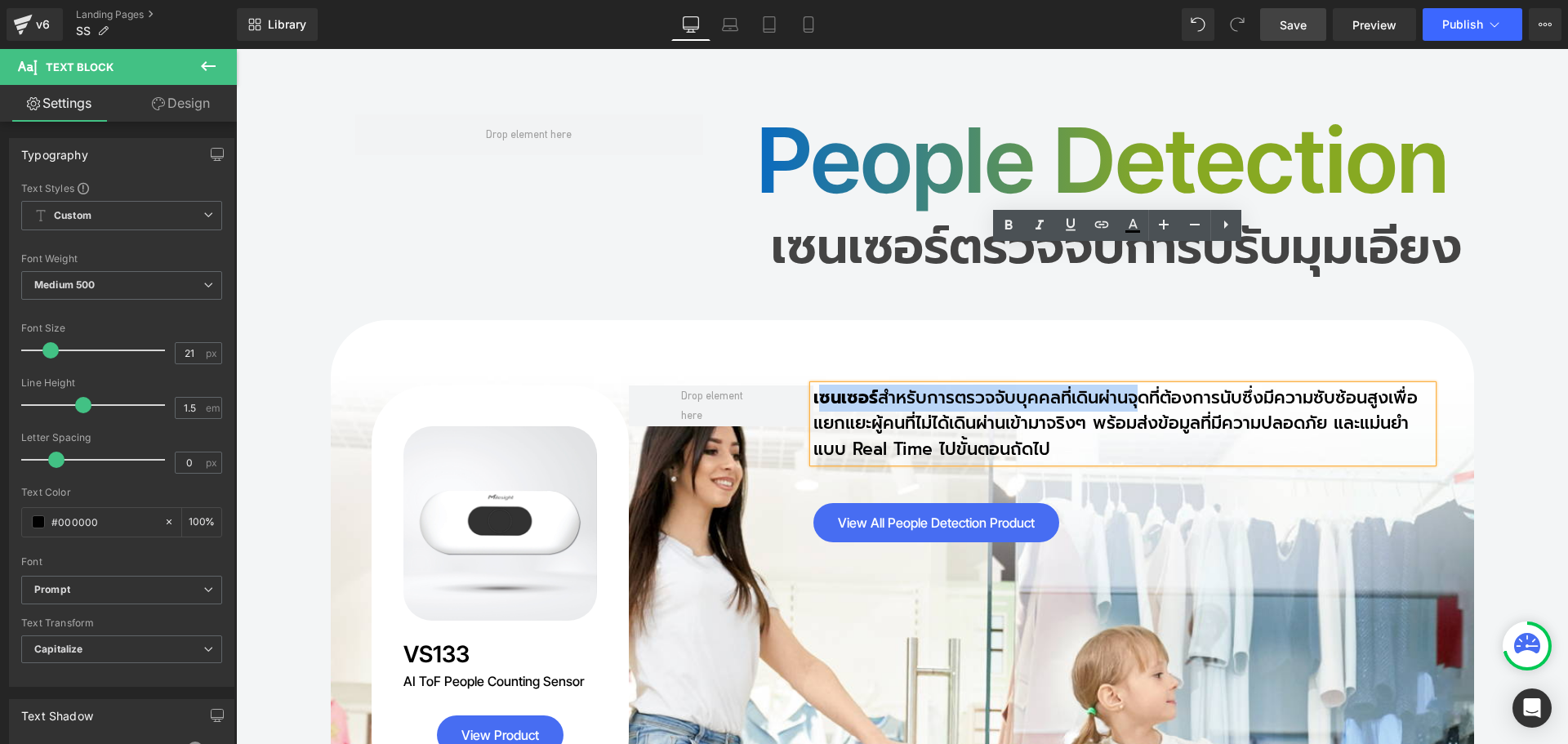
drag, startPoint x: 810, startPoint y: 262, endPoint x: 1126, endPoint y: 256, distance: 316.1
click at [1126, 386] on p "เซนเซอร์ สำหรับการตรวจจับบุคคลที่เดินผ่านจุดที่ต้องการนับซึ่งมีความซับซ้อนสูงเพ…" at bounding box center [1122, 424] width 619 height 77
copy p "ซนเซอร์ สำหรับการตรวจจับบุคคลที่เดินผ่าน"
click at [821, 223] on h2 "เซนเซอร์ตรวจจับการปรับมุมเอียง" at bounding box center [903, 247] width 1119 height 49
click at [792, 223] on h2 "เซนเซอร์ตรวจจับการปรับมุมเอียง" at bounding box center [903, 247] width 1119 height 49
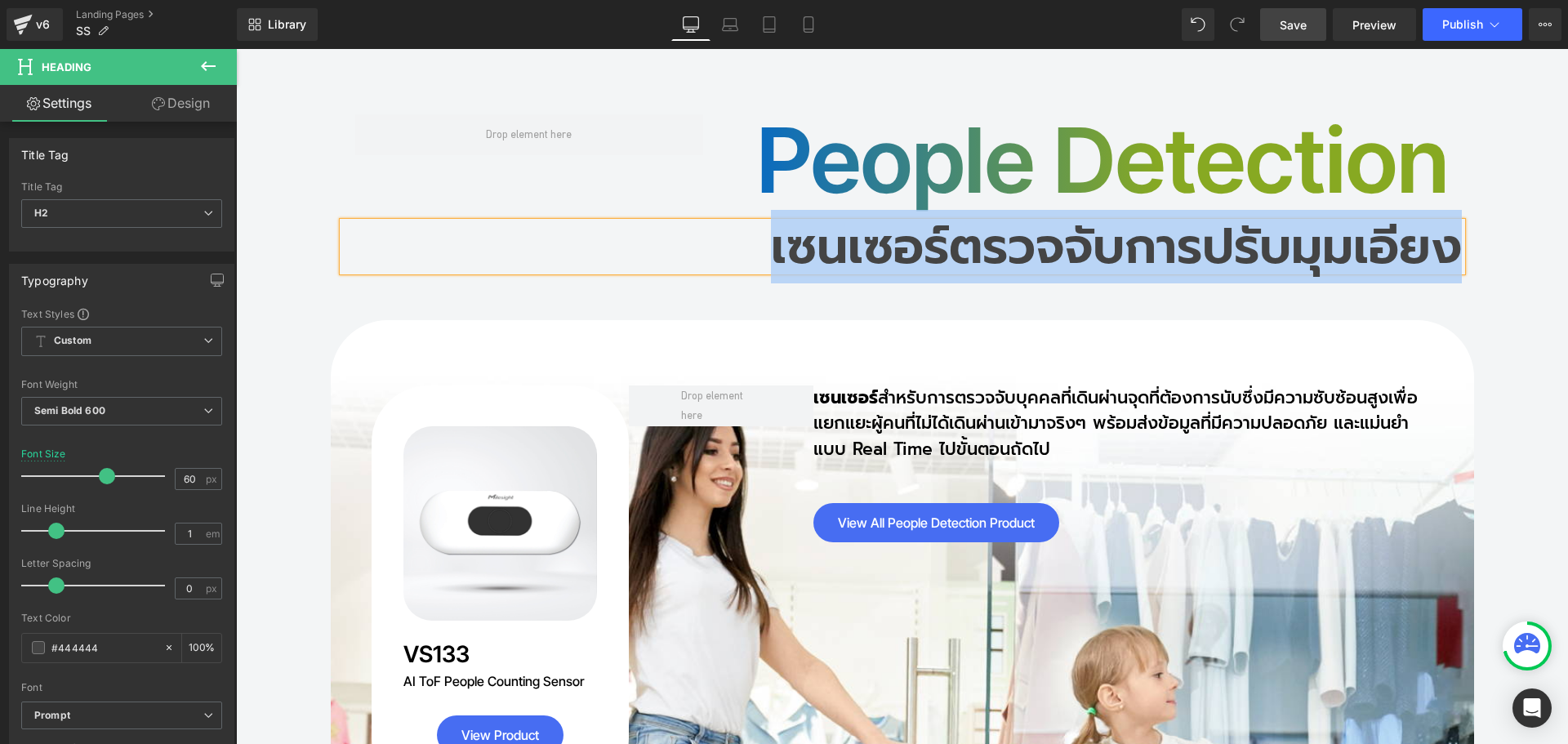
paste div
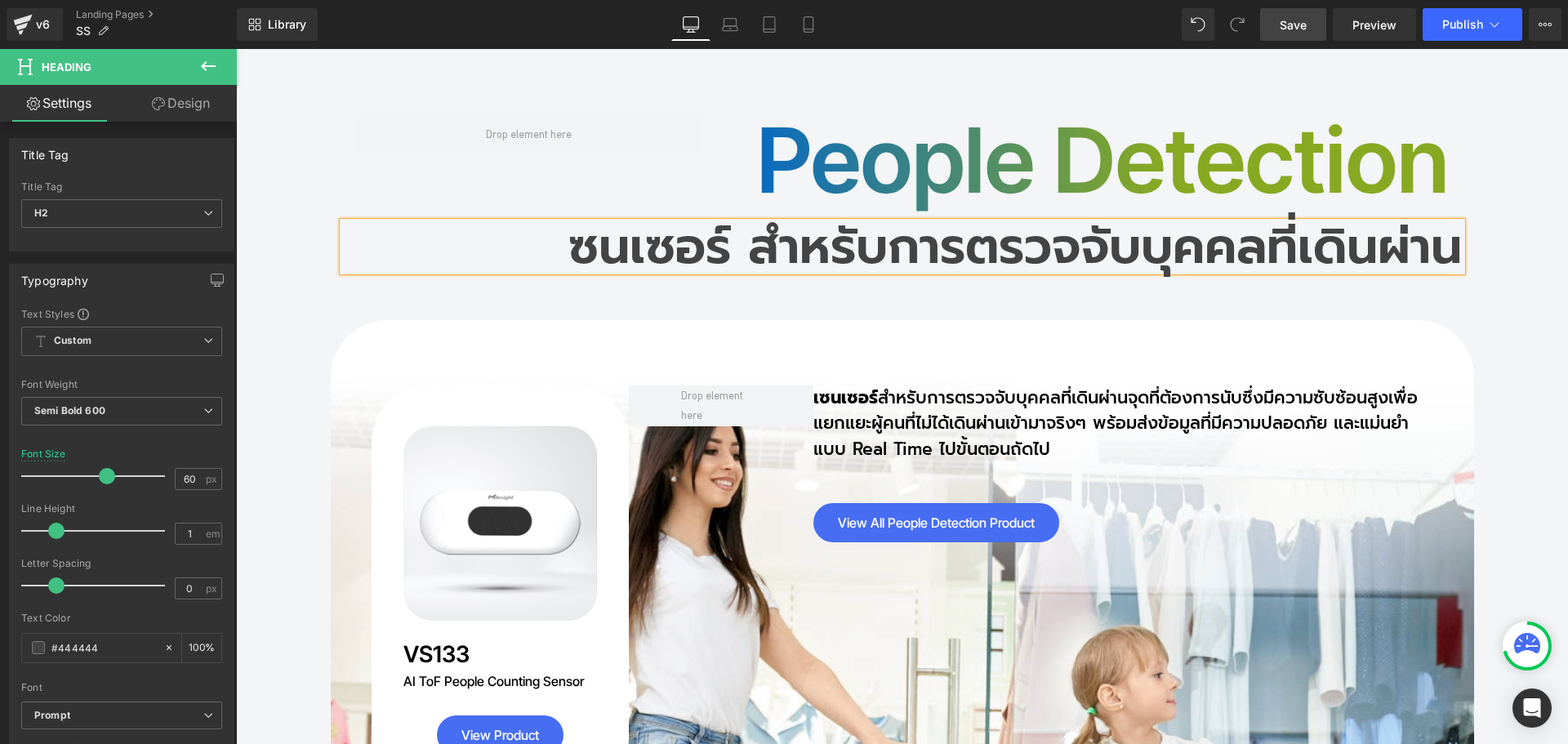
click at [731, 223] on h2 "ซนเซอร์ สำหรับการตรวจจับบุคคลที่เดินผ่าน" at bounding box center [903, 247] width 1119 height 49
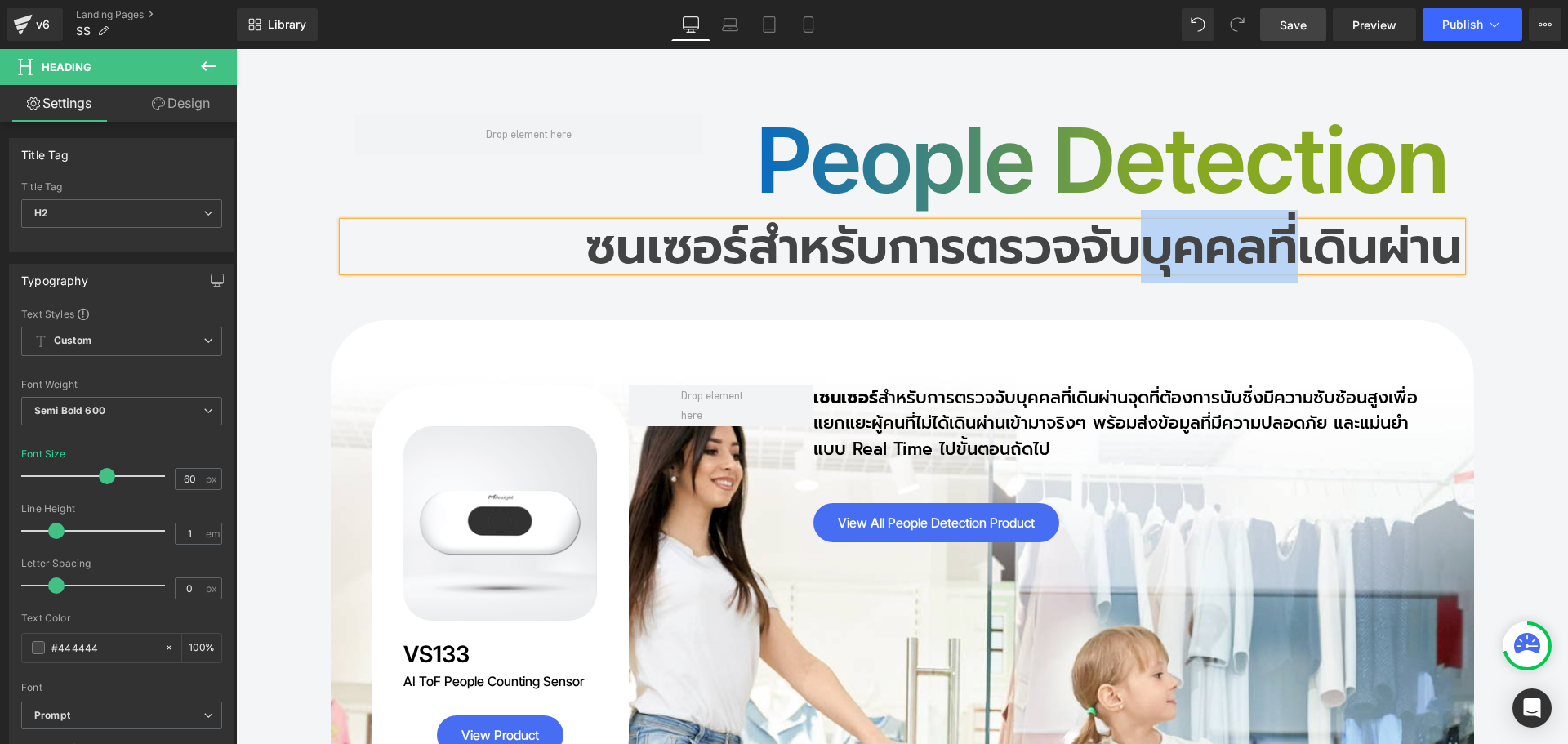
drag, startPoint x: 1132, startPoint y: 108, endPoint x: 1287, endPoint y: 109, distance: 155.0
click at [1287, 223] on h2 "ซนเซอร์สำหรับการตรวจจับบุคคลที่เดินผ่าน" at bounding box center [903, 247] width 1119 height 49
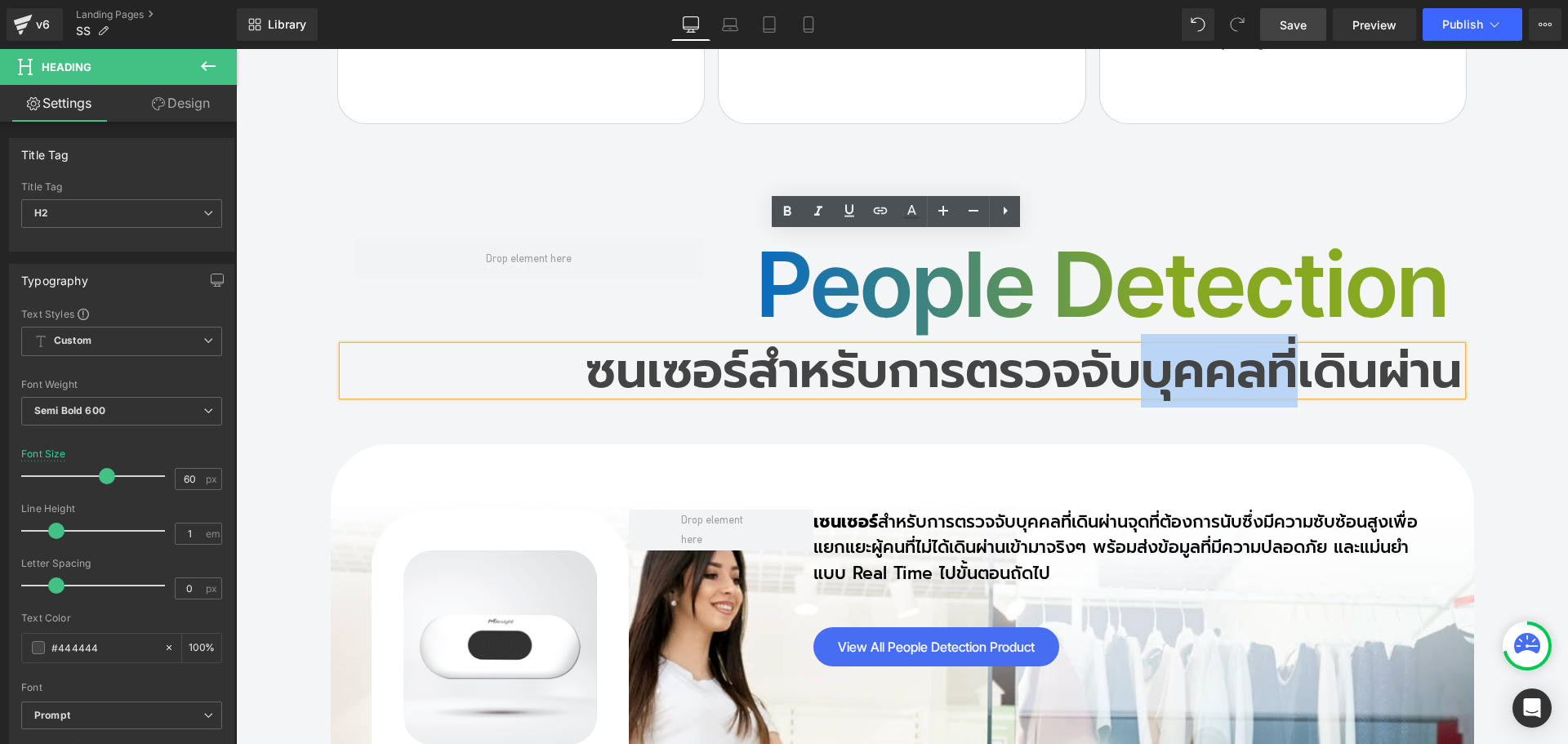
scroll to position [12865, 0]
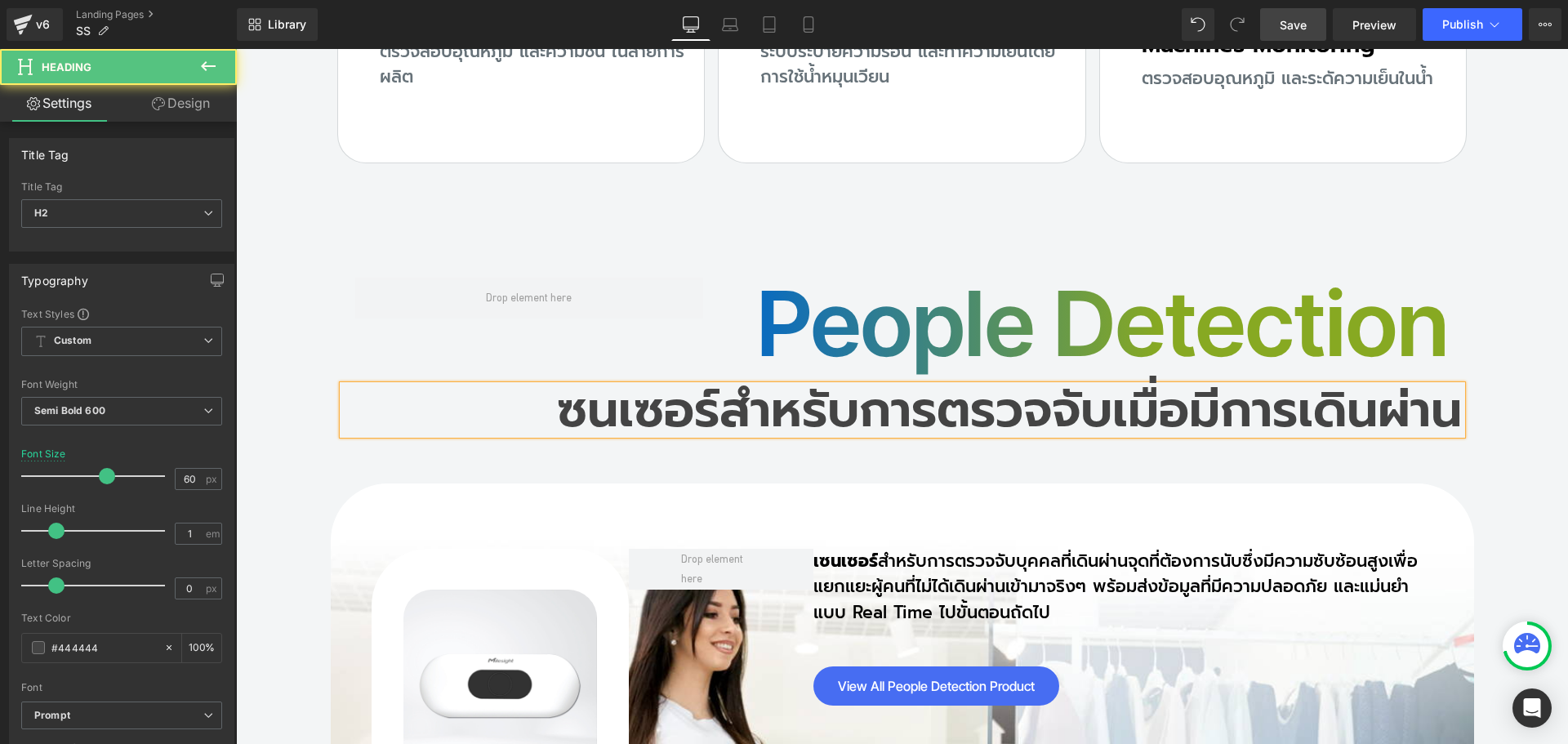
click at [571, 386] on h2 "ซนเซอร์สำหรับการตรวจจับเมื่อมีการเดินผ่าน" at bounding box center [903, 410] width 1119 height 49
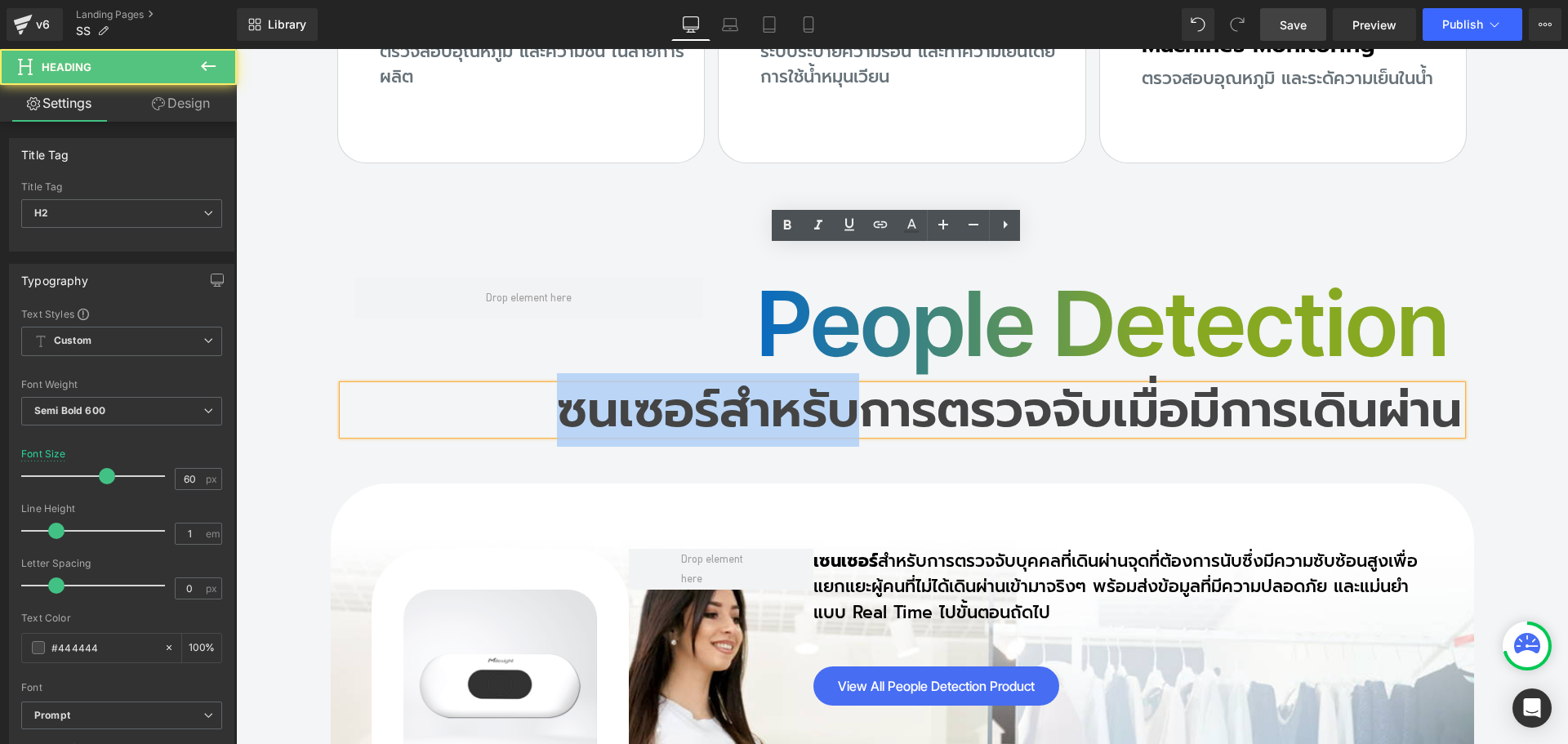
drag, startPoint x: 852, startPoint y: 273, endPoint x: 523, endPoint y: 275, distance: 329.0
click at [523, 386] on h2 "ซนเซอร์สำหรับการตรวจจับเมื่อมีการเดินผ่าน" at bounding box center [903, 410] width 1119 height 49
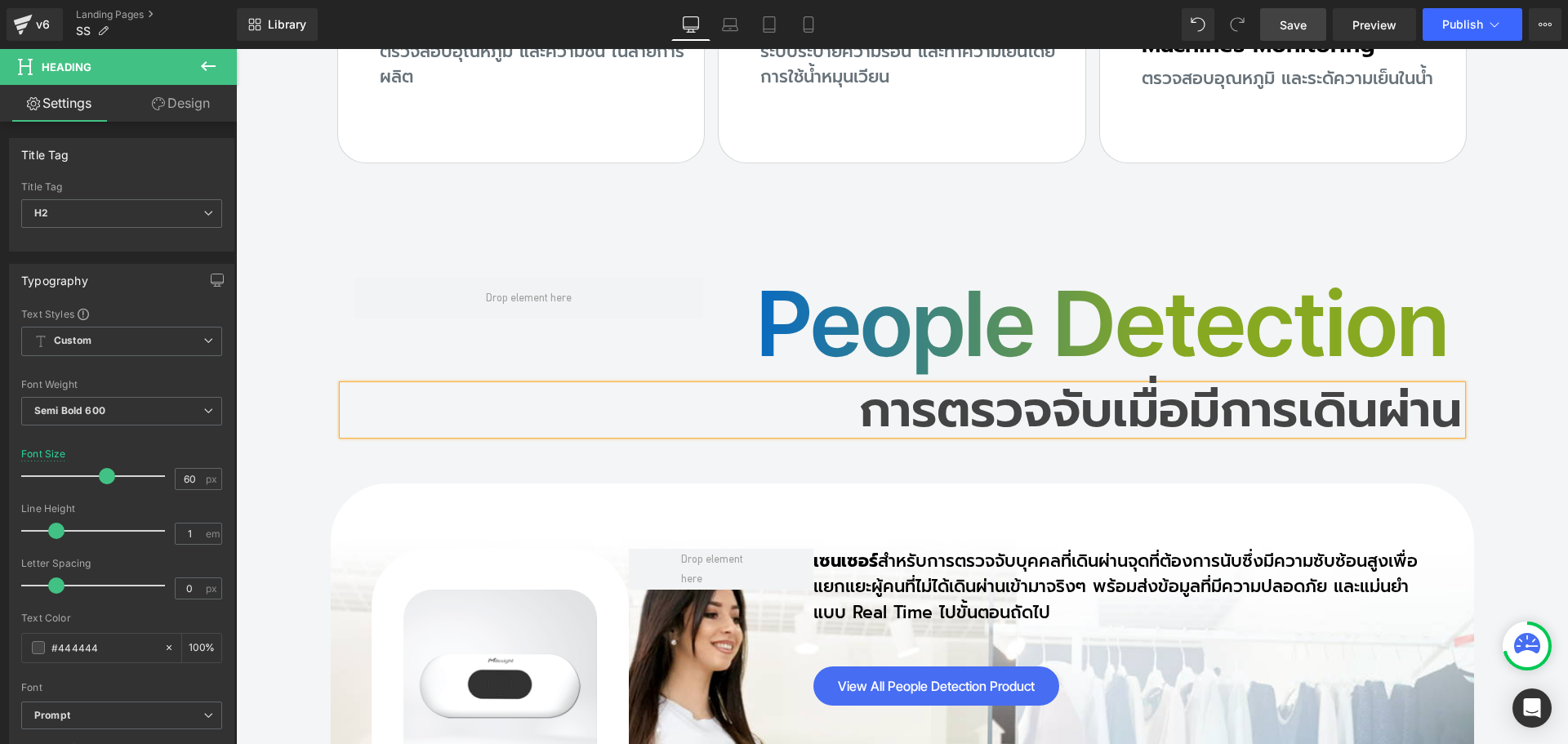
click at [1284, 25] on span "Save" at bounding box center [1293, 25] width 27 height 17
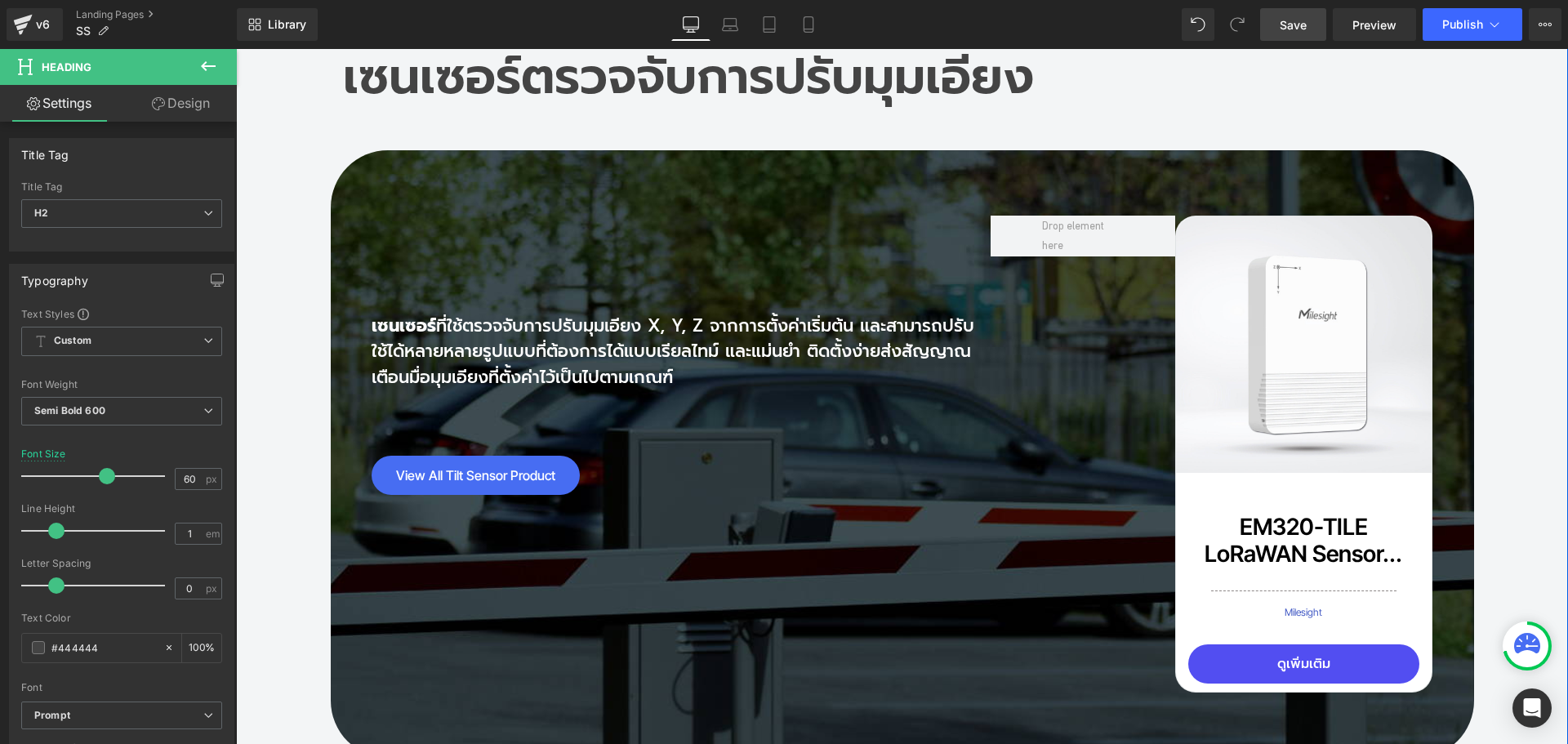
scroll to position [11395, 0]
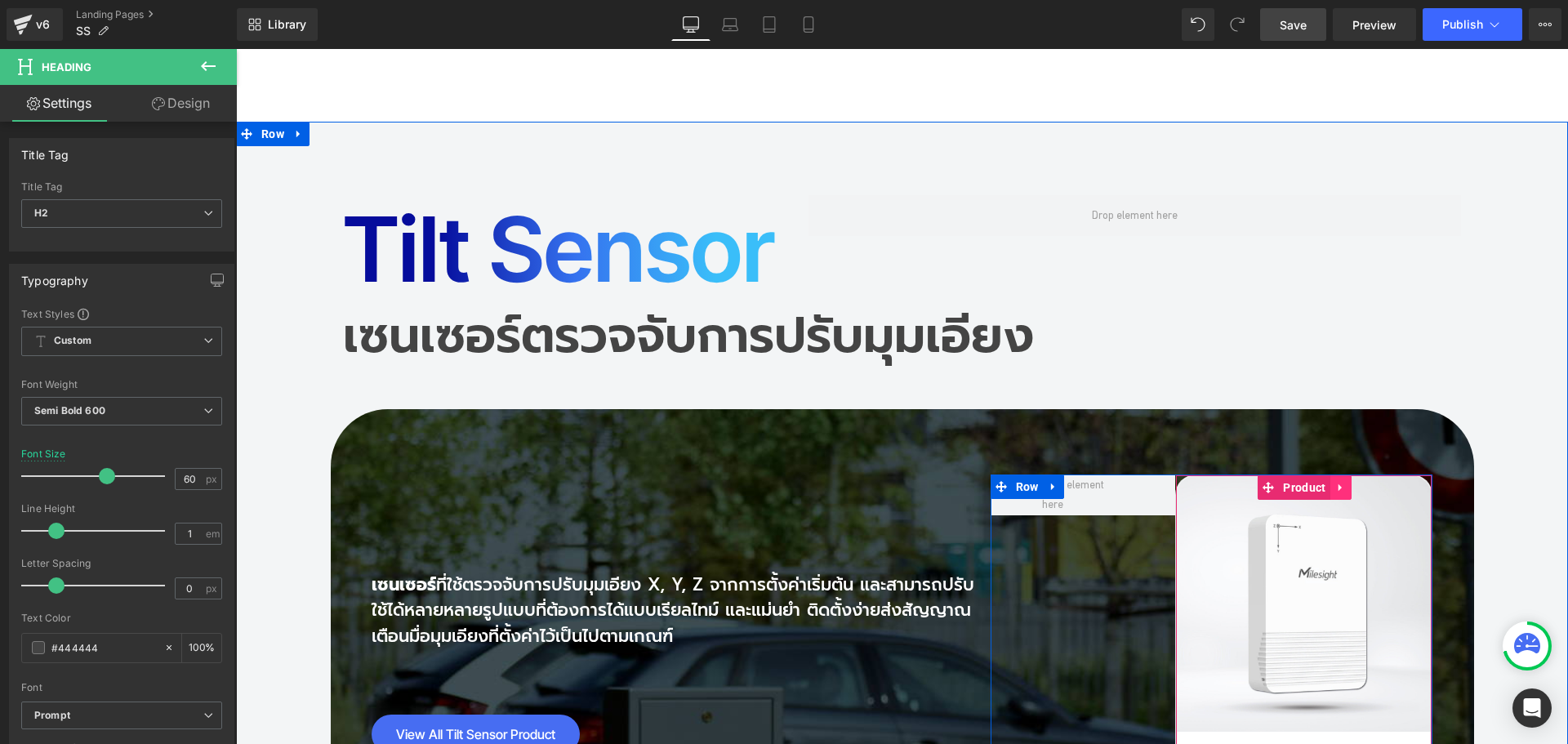
click at [1335, 482] on icon at bounding box center [1340, 488] width 11 height 12
click at [1325, 482] on icon at bounding box center [1330, 488] width 11 height 11
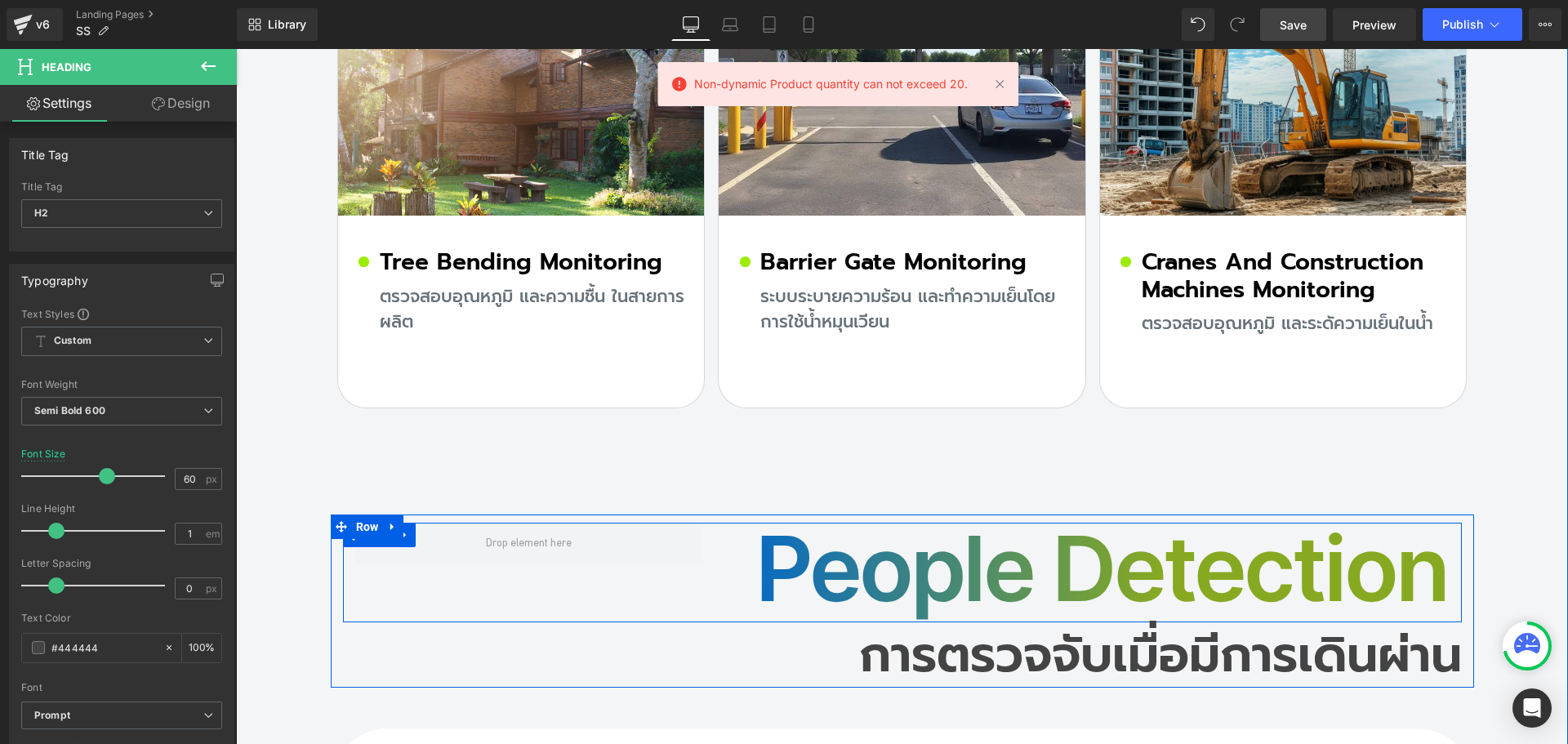
scroll to position [13029, 0]
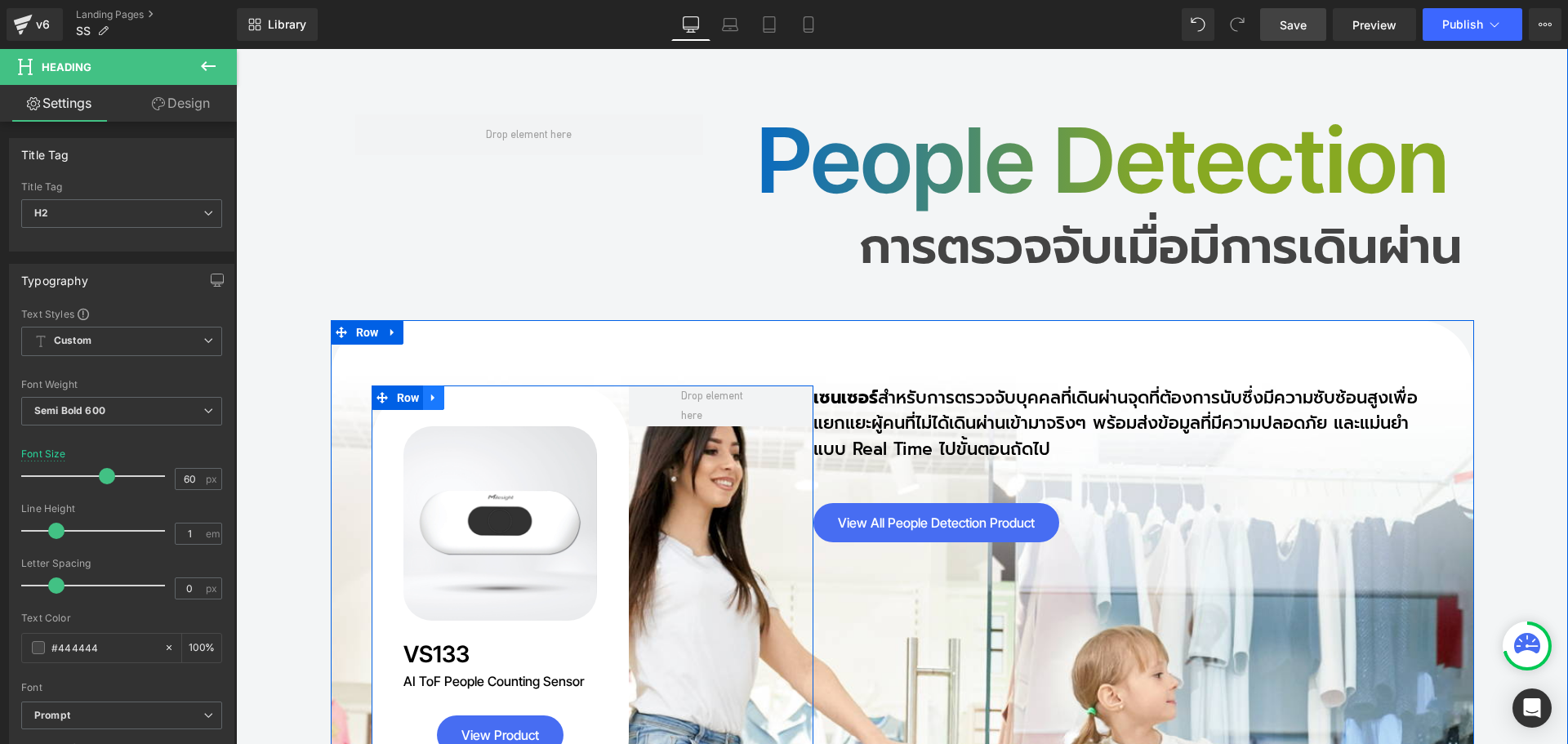
click at [428, 391] on icon at bounding box center [433, 397] width 11 height 12
click at [470, 392] on icon at bounding box center [475, 397] width 11 height 11
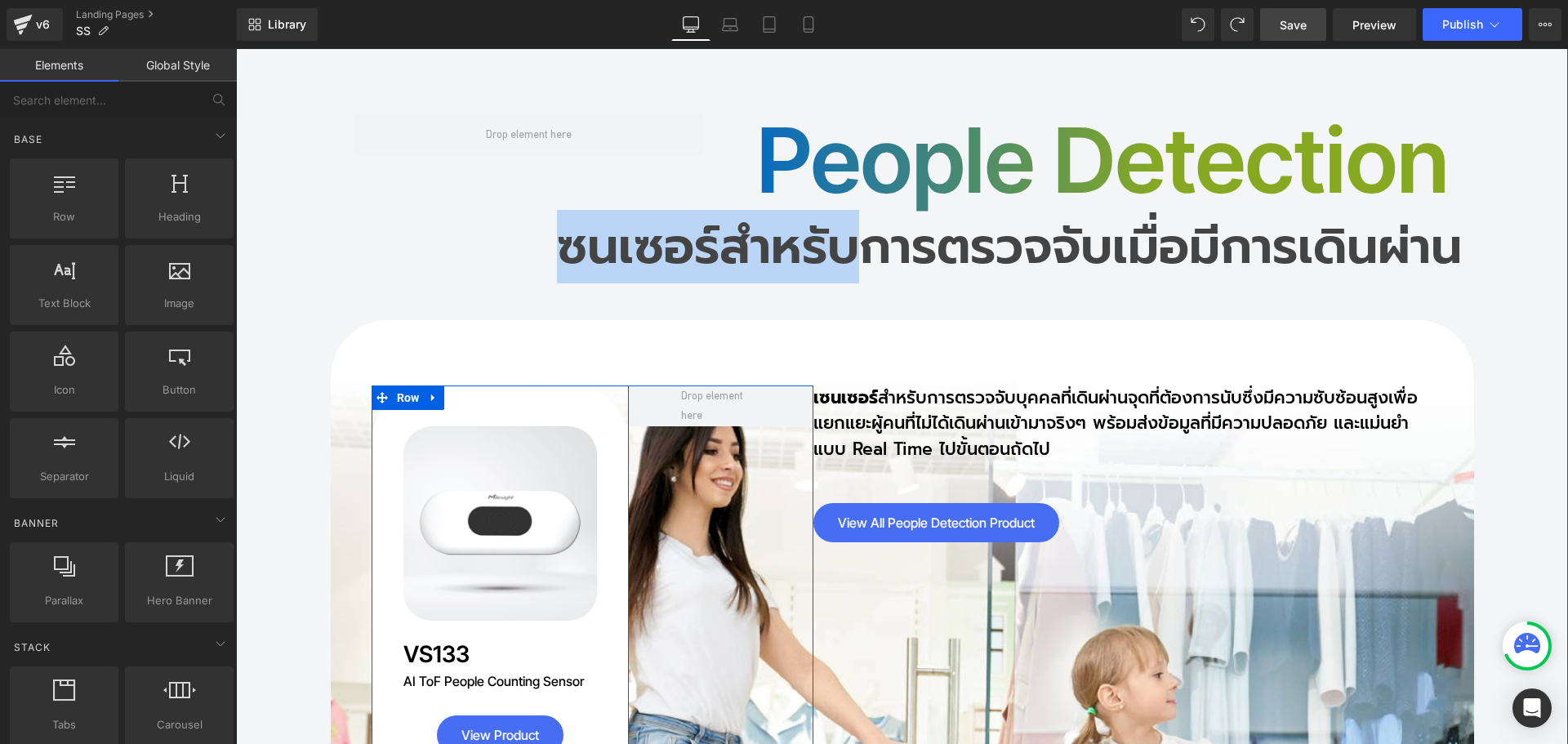
click at [512, 386] on div "Sale Off (P) Image Product VS133 Heading AI ToF People Counting Sensor Heading …" at bounding box center [500, 591] width 258 height 410
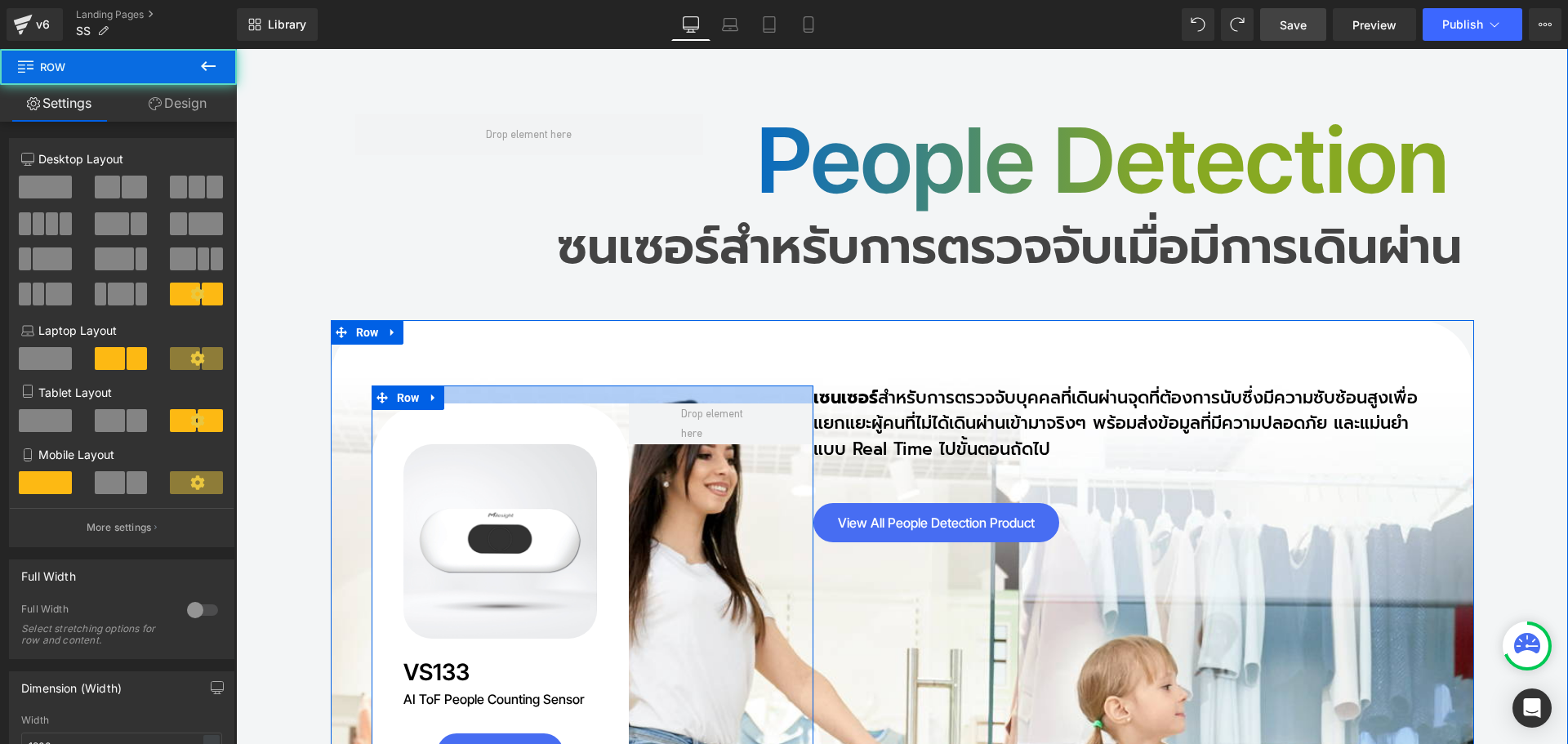
drag, startPoint x: 510, startPoint y: 251, endPoint x: 460, endPoint y: 294, distance: 65.9
click at [510, 386] on div "Sale Off (P) Image Product VS133 Heading AI ToF People Counting Sensor Heading …" at bounding box center [592, 600] width 442 height 428
click at [458, 404] on div "Sale Off (P) Image Product VS133 Heading AI ToF People Counting Sensor Heading …" at bounding box center [500, 609] width 258 height 410
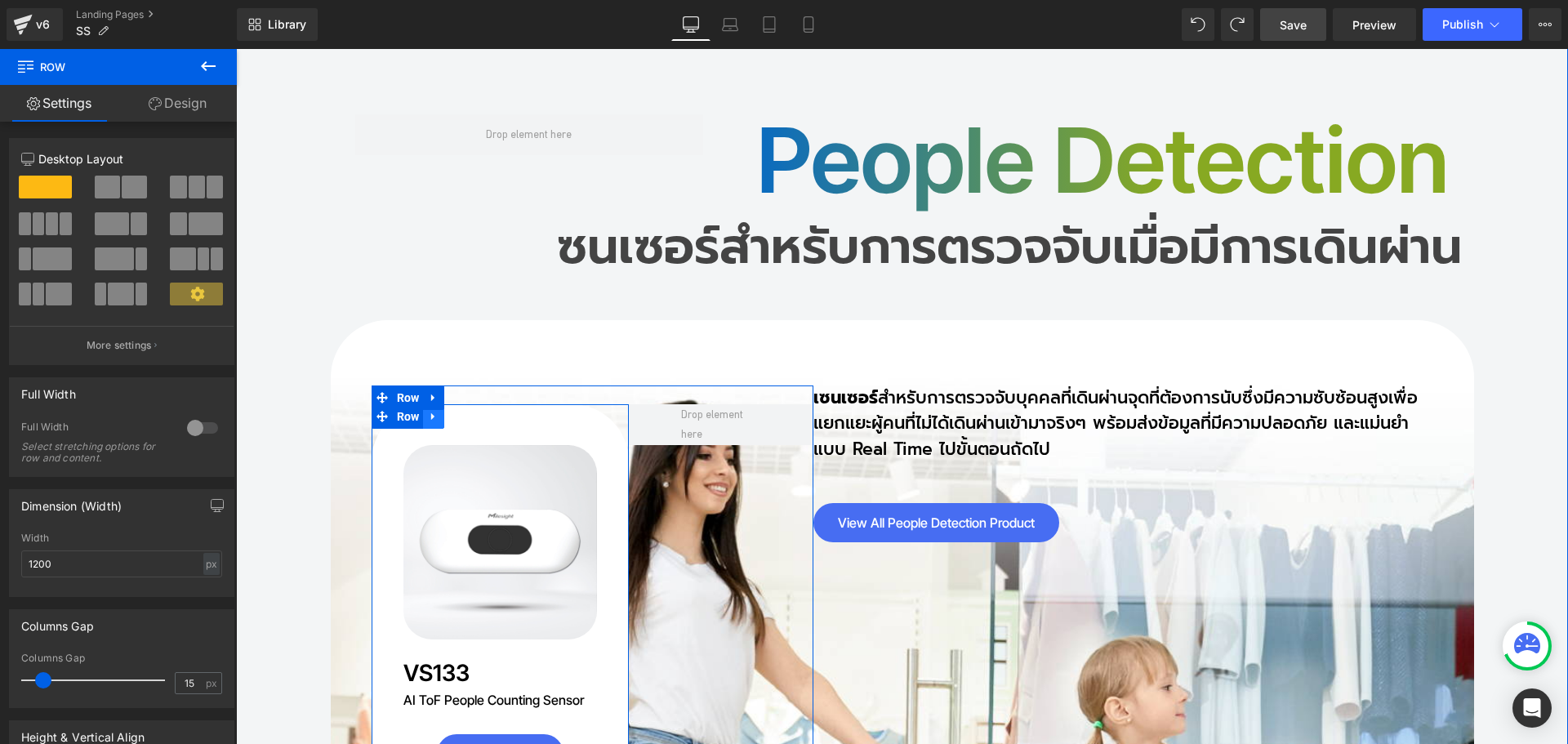
click at [431, 410] on icon at bounding box center [433, 416] width 11 height 12
click at [470, 411] on icon at bounding box center [475, 416] width 11 height 11
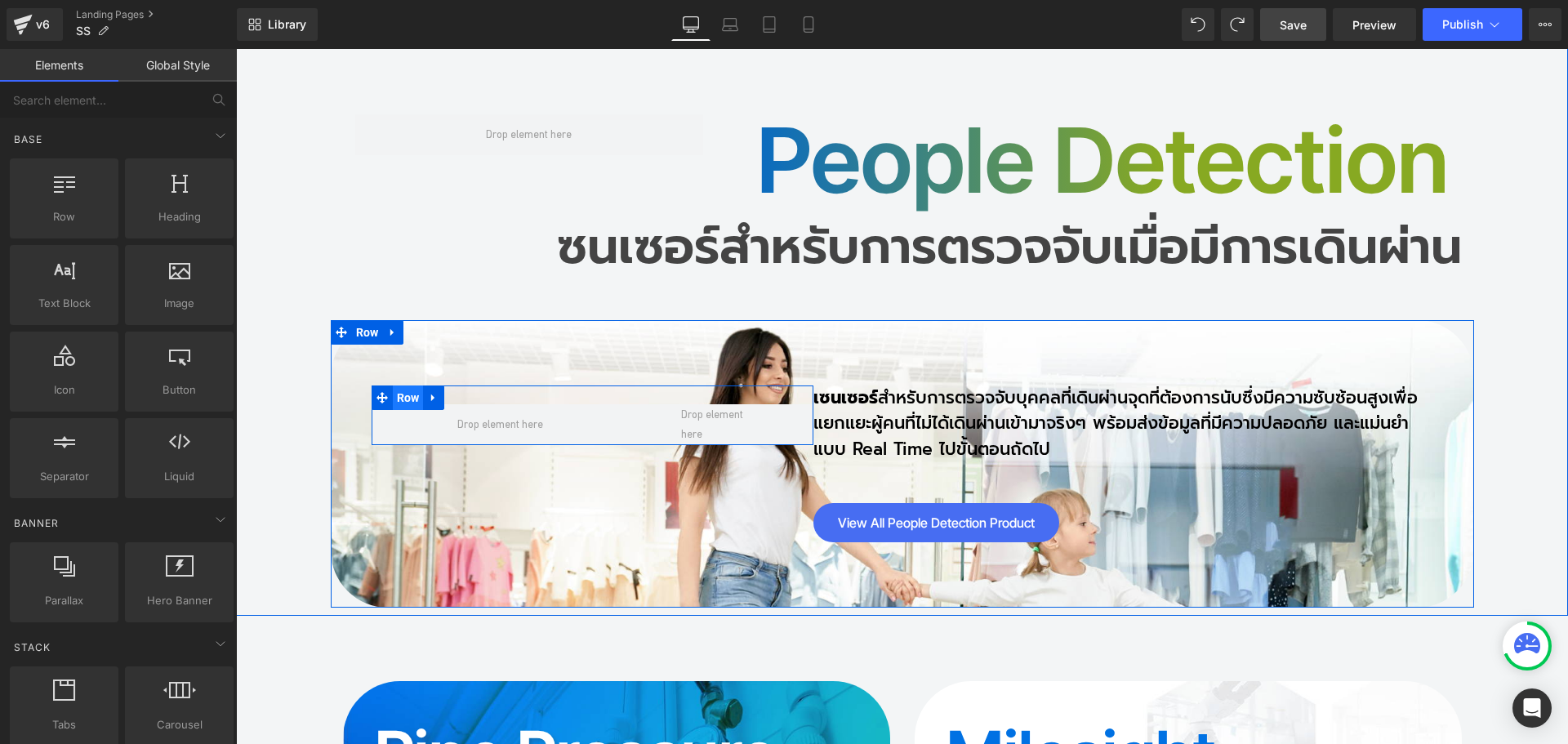
click at [401, 386] on span "Row" at bounding box center [408, 398] width 31 height 24
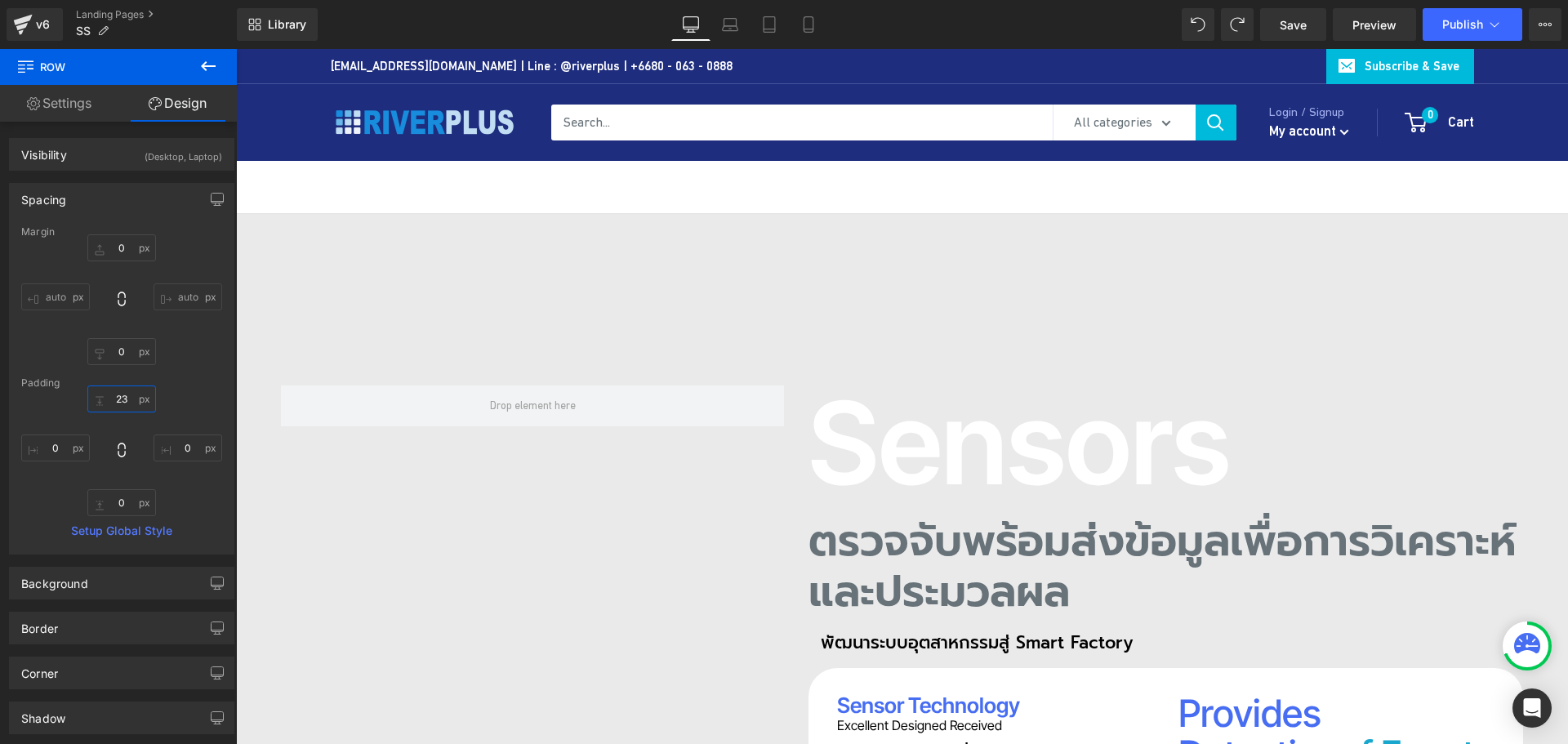
scroll to position [13029, 0]
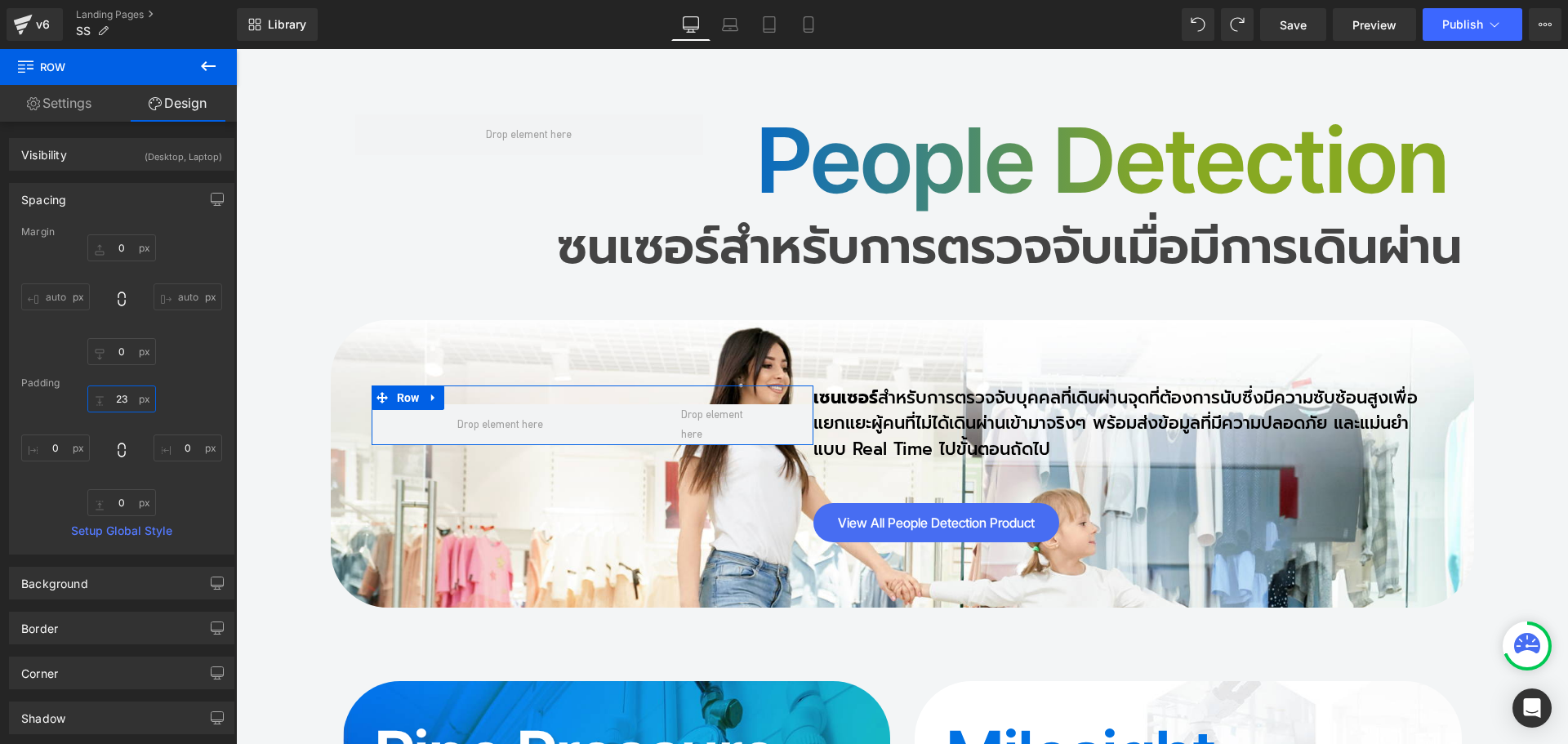
click at [129, 397] on input "23" at bounding box center [122, 399] width 69 height 27
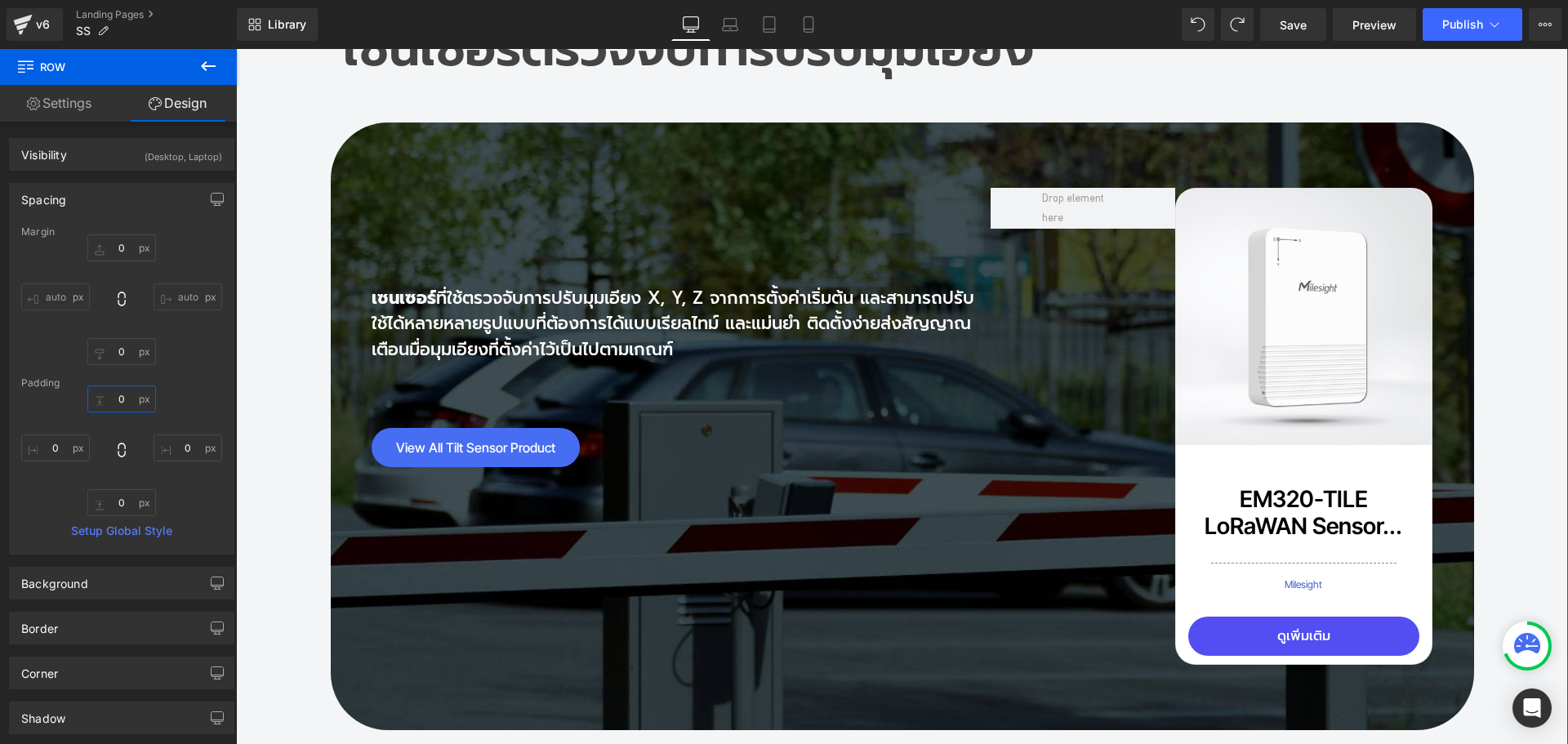
scroll to position [11395, 0]
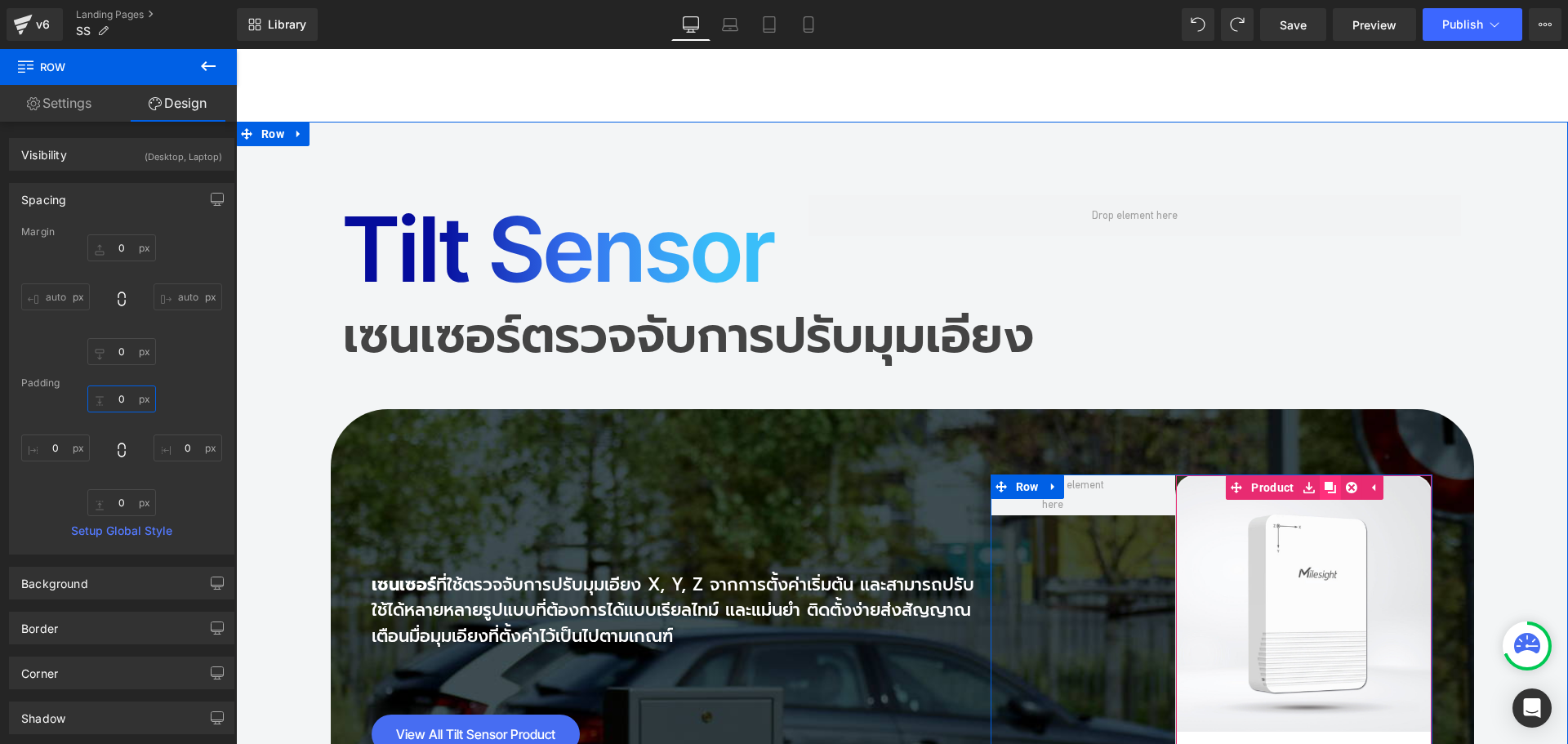
type input "0"
click at [1327, 482] on icon at bounding box center [1330, 488] width 11 height 12
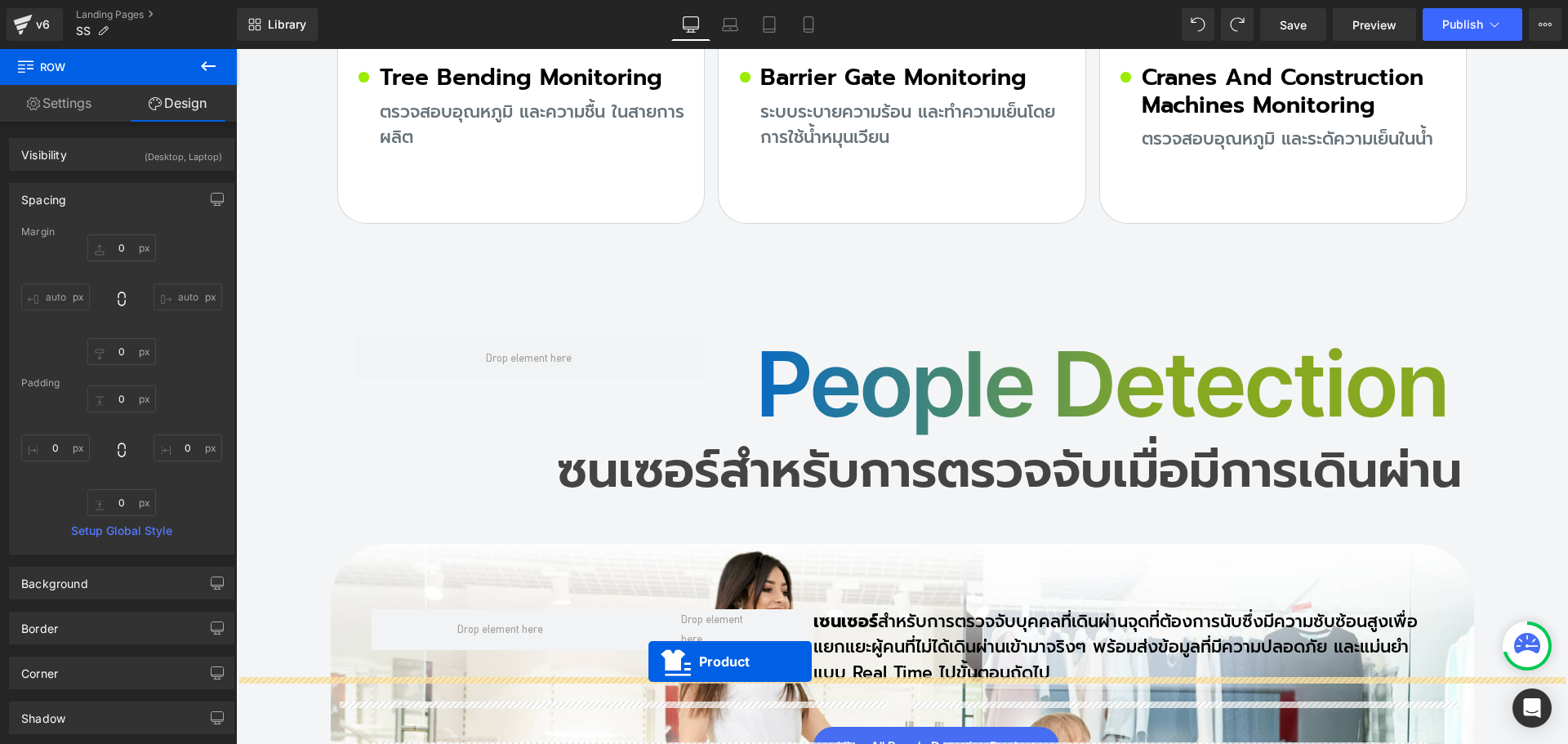
scroll to position [12910, 0]
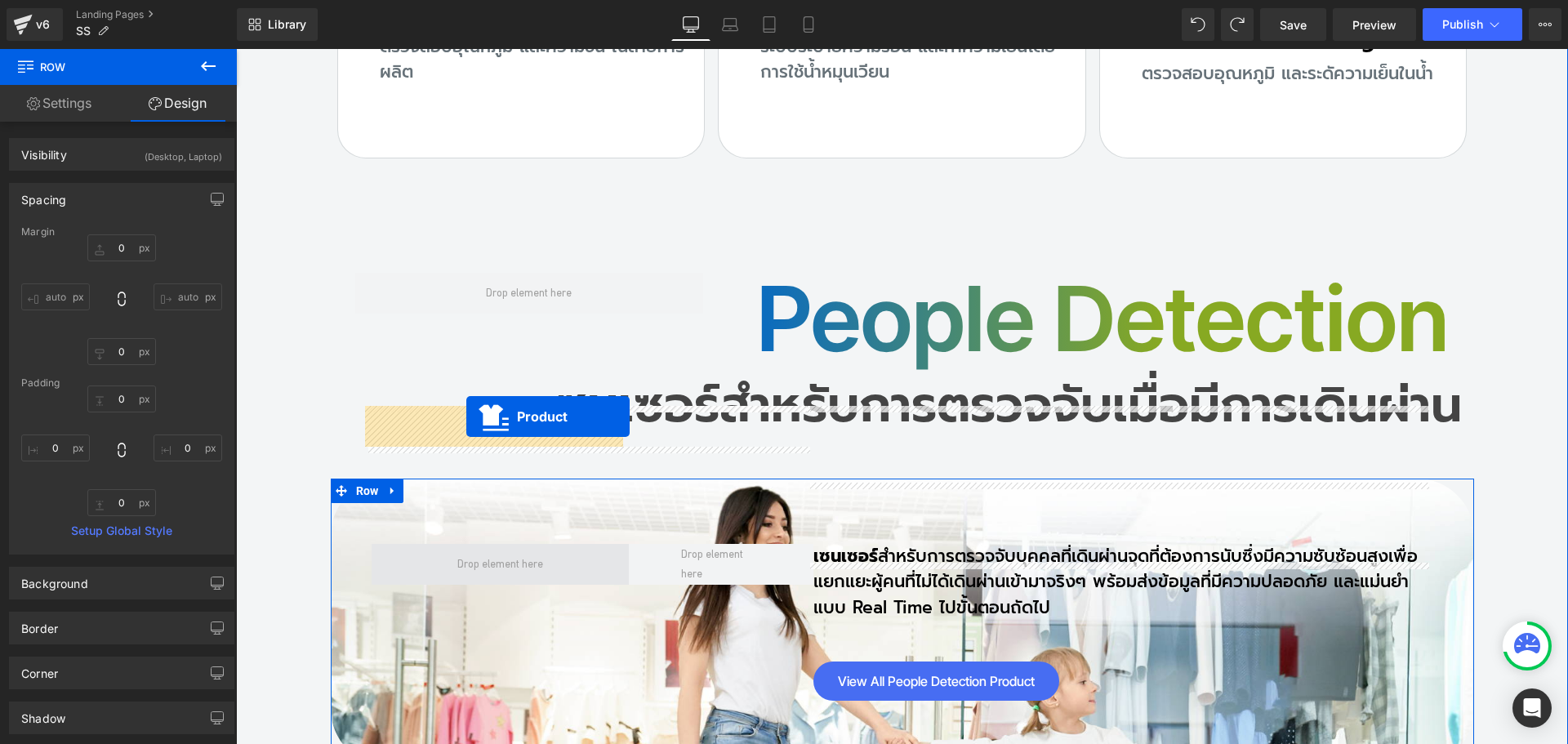
drag, startPoint x: 1295, startPoint y: 129, endPoint x: 466, endPoint y: 416, distance: 877.3
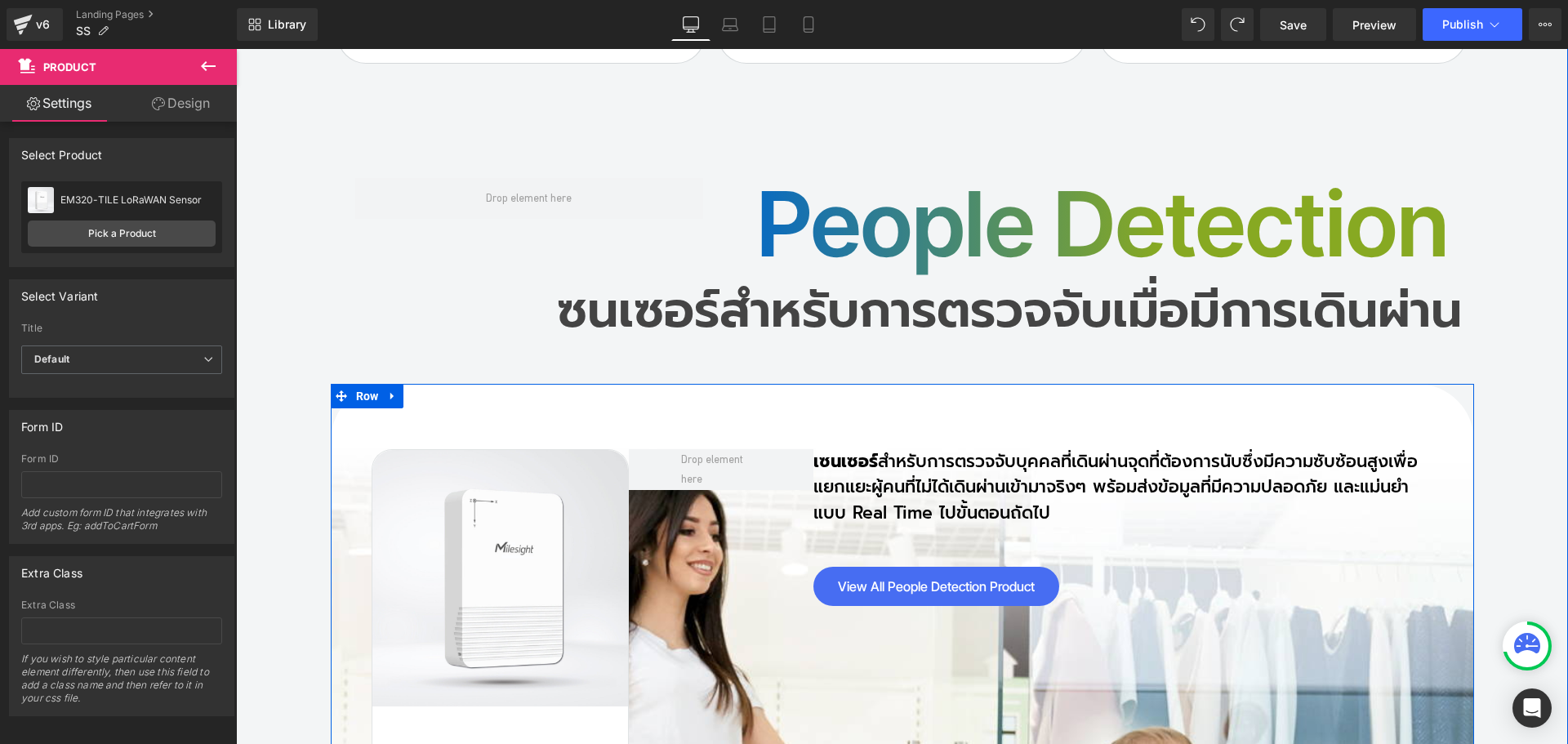
scroll to position [13115, 0]
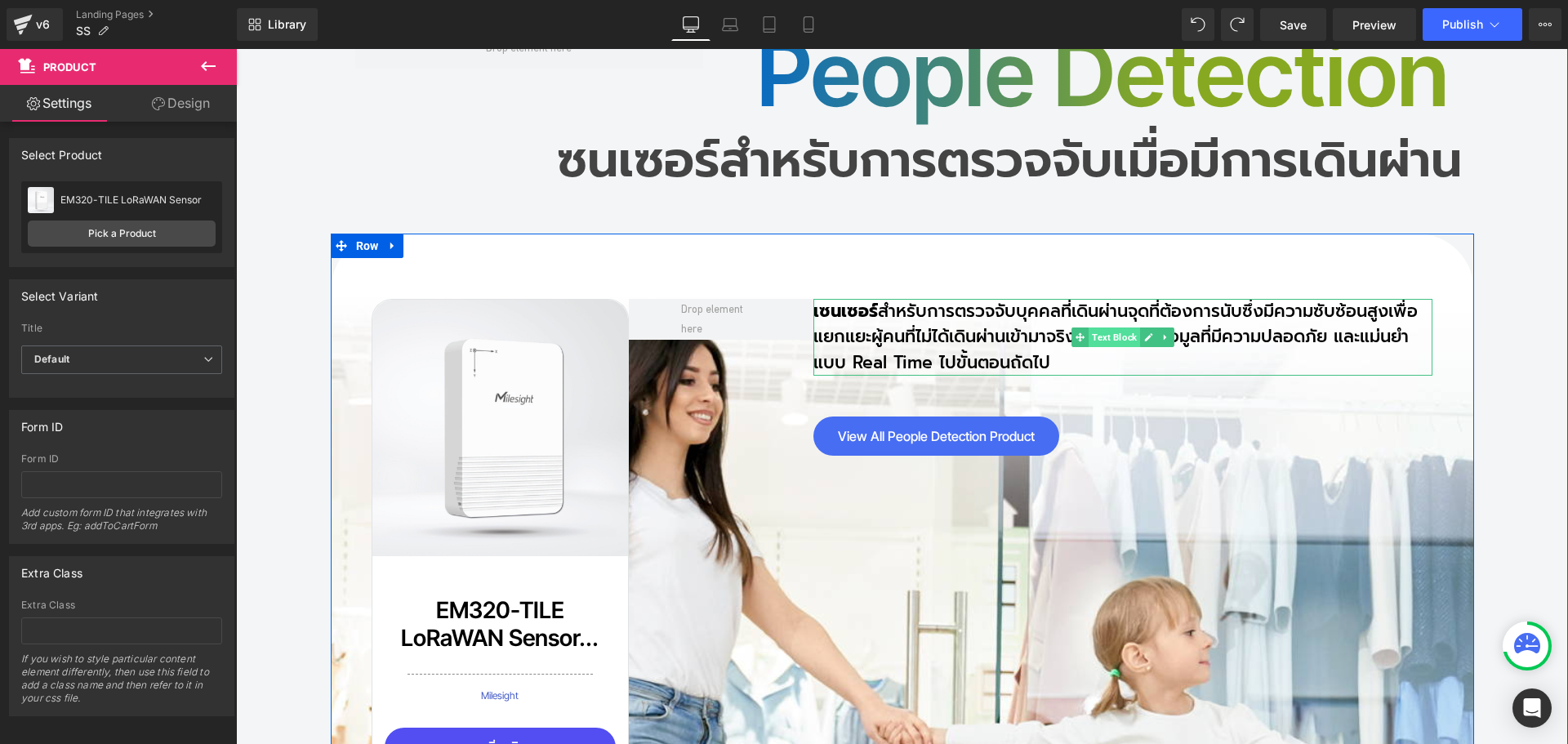
click at [1113, 328] on span "Text Block" at bounding box center [1114, 337] width 51 height 20
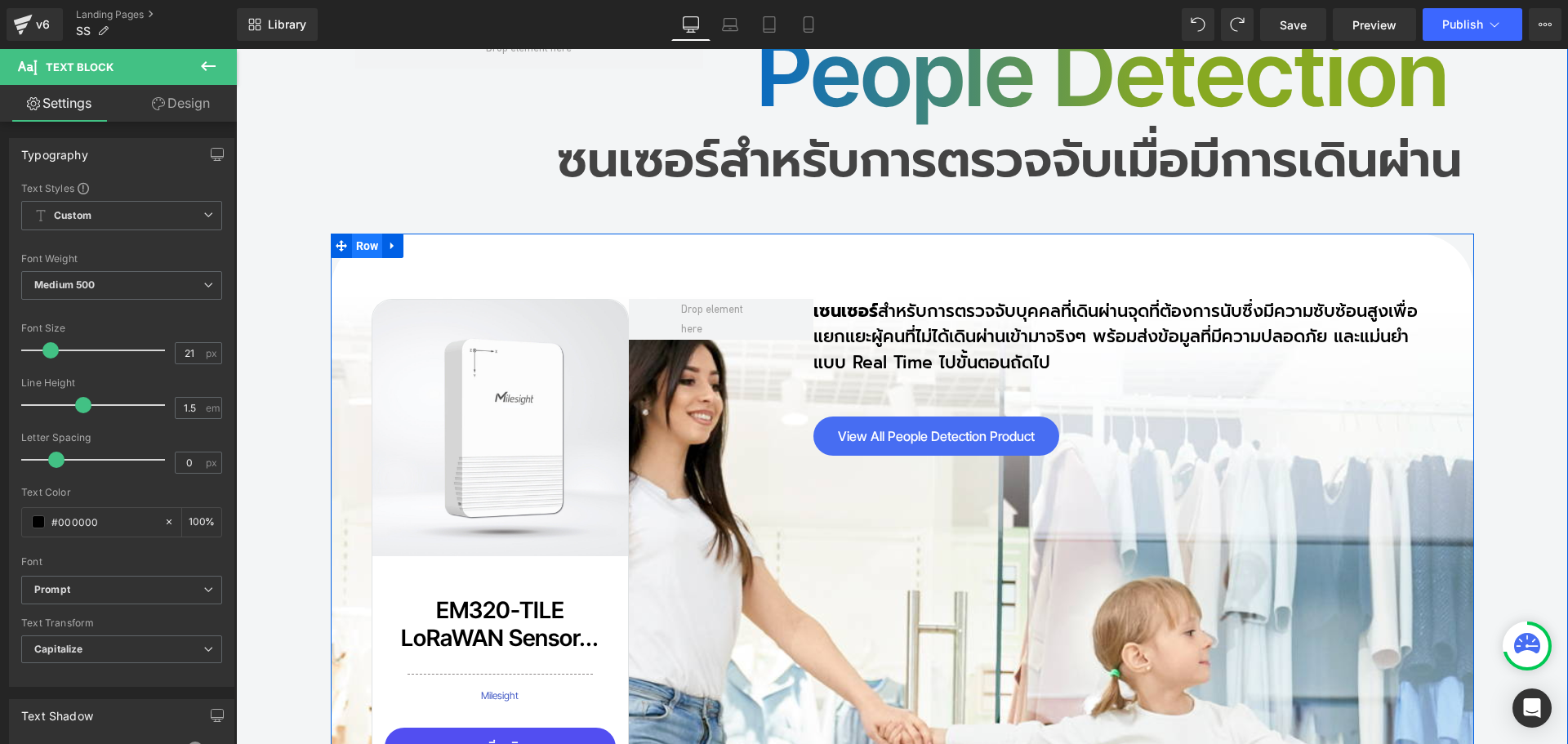
click at [362, 234] on span "Row" at bounding box center [367, 246] width 31 height 24
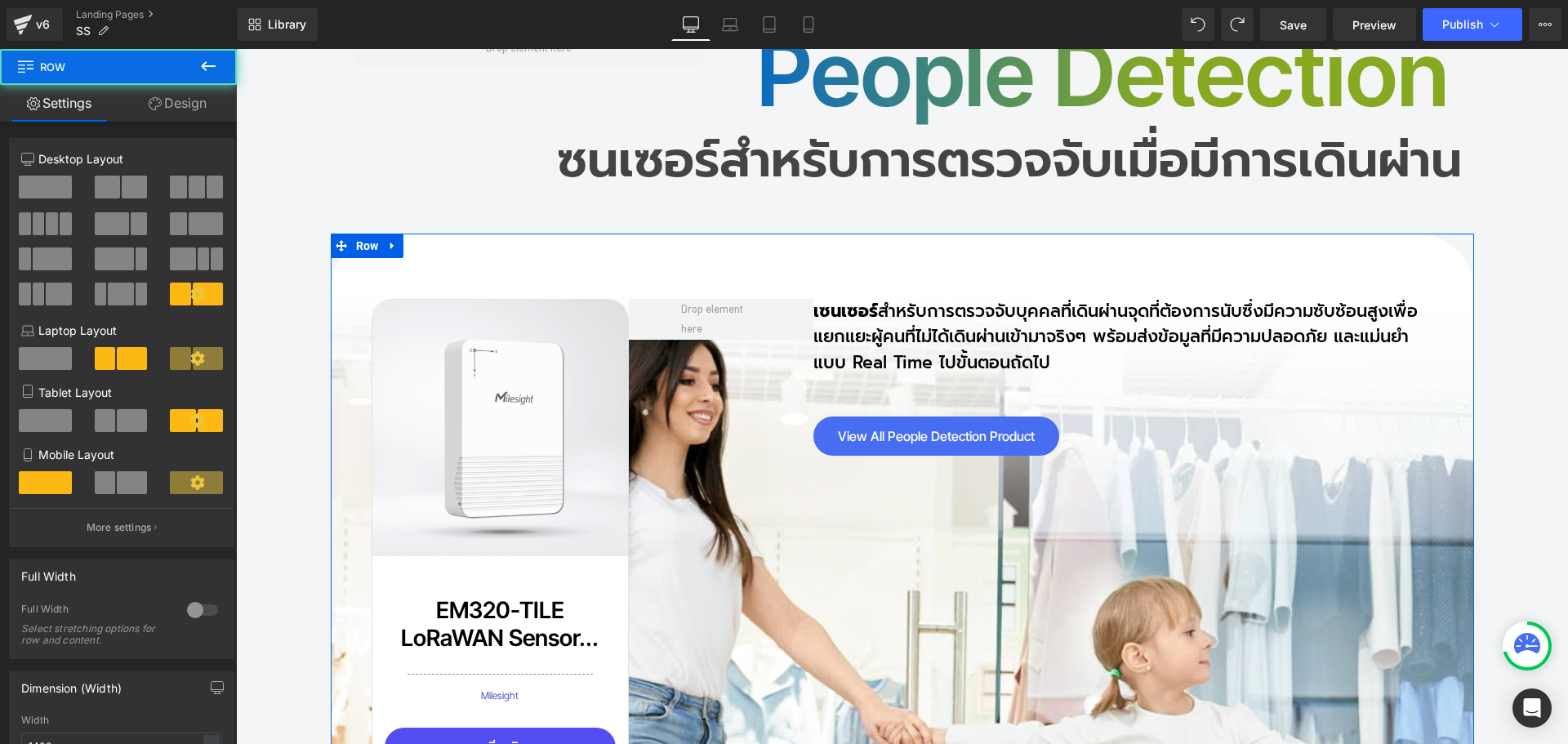
click at [198, 109] on link "Design" at bounding box center [177, 103] width 118 height 37
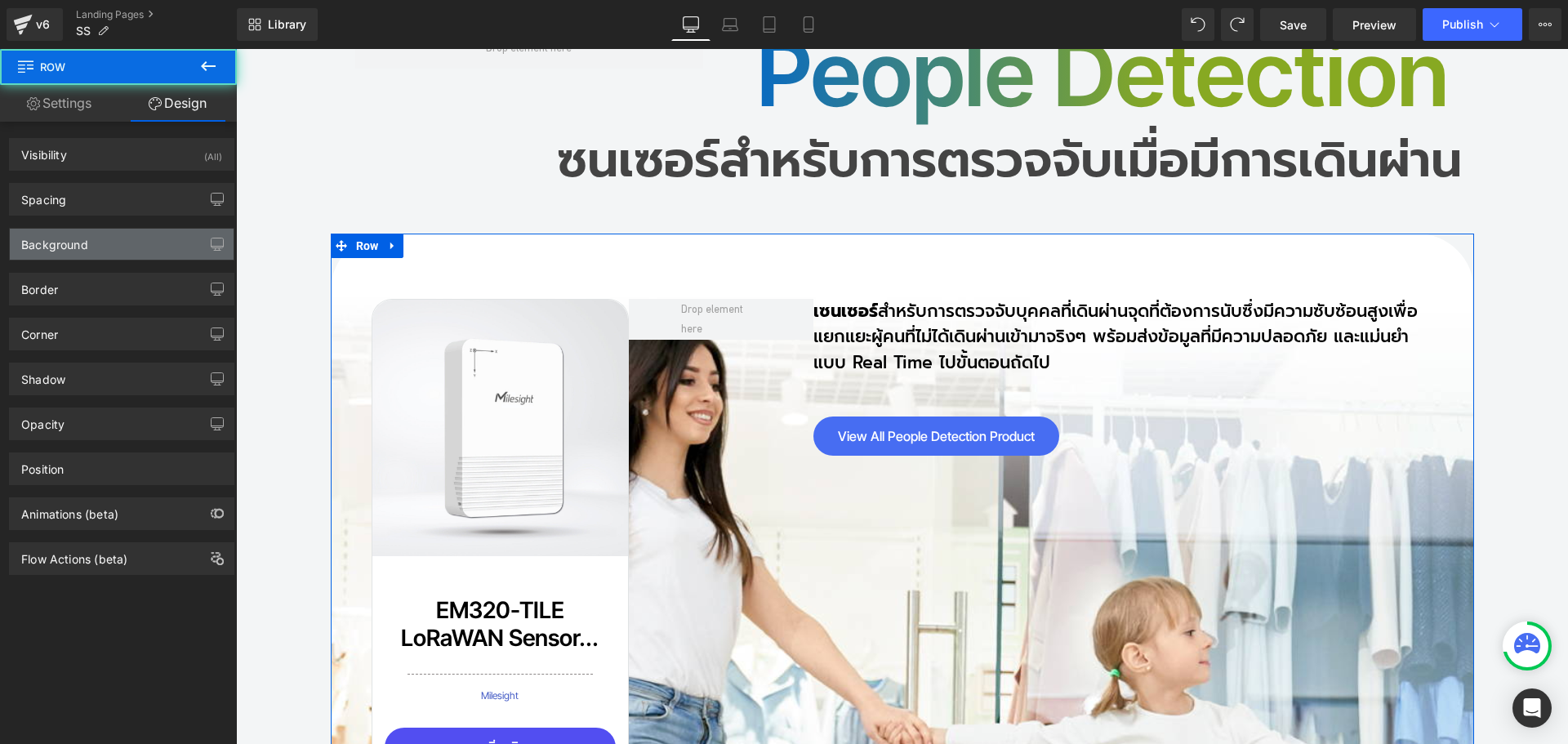
type input "#ffffff"
type input "100"
click at [118, 238] on div "Background" at bounding box center [122, 244] width 224 height 31
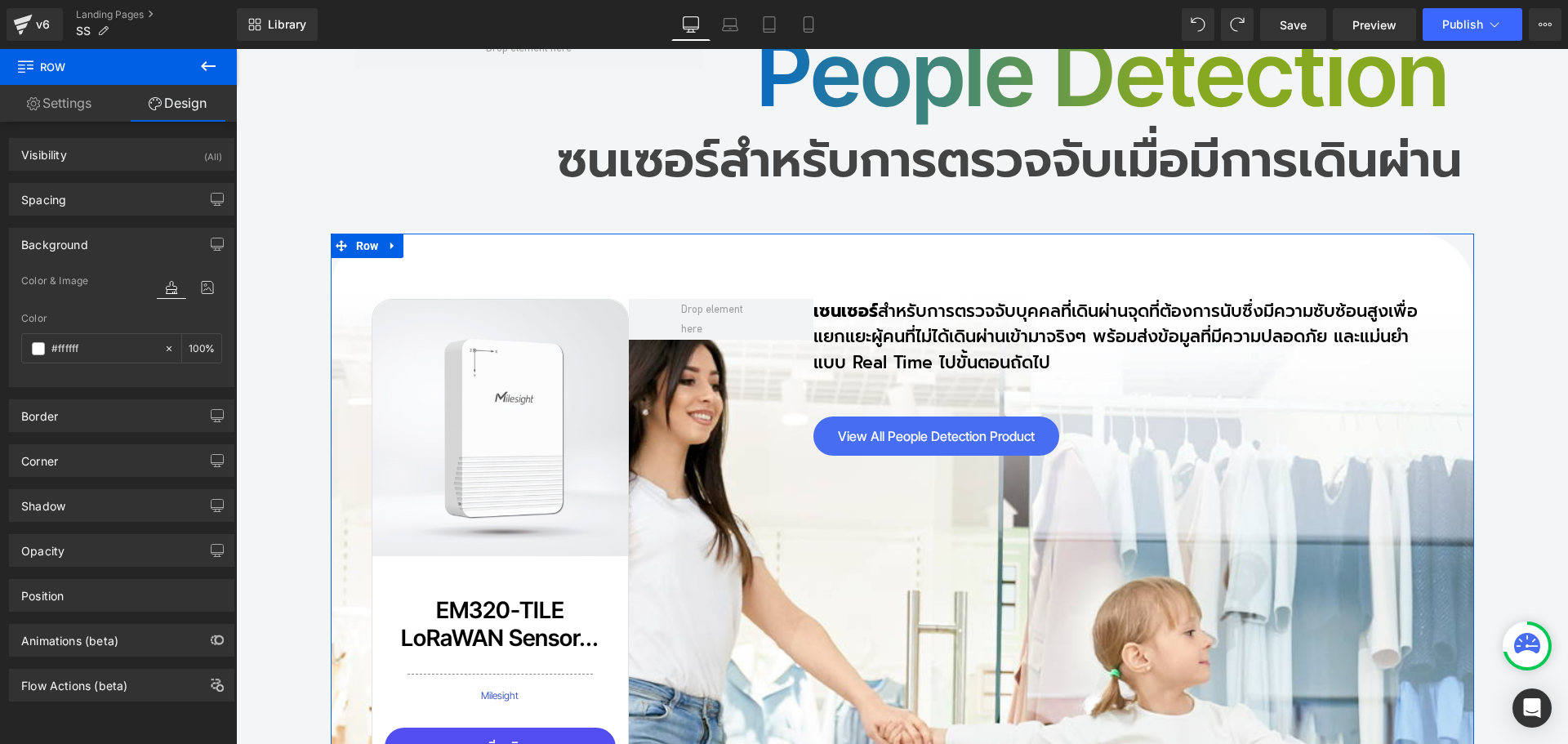
click at [117, 238] on div "Background" at bounding box center [122, 244] width 224 height 31
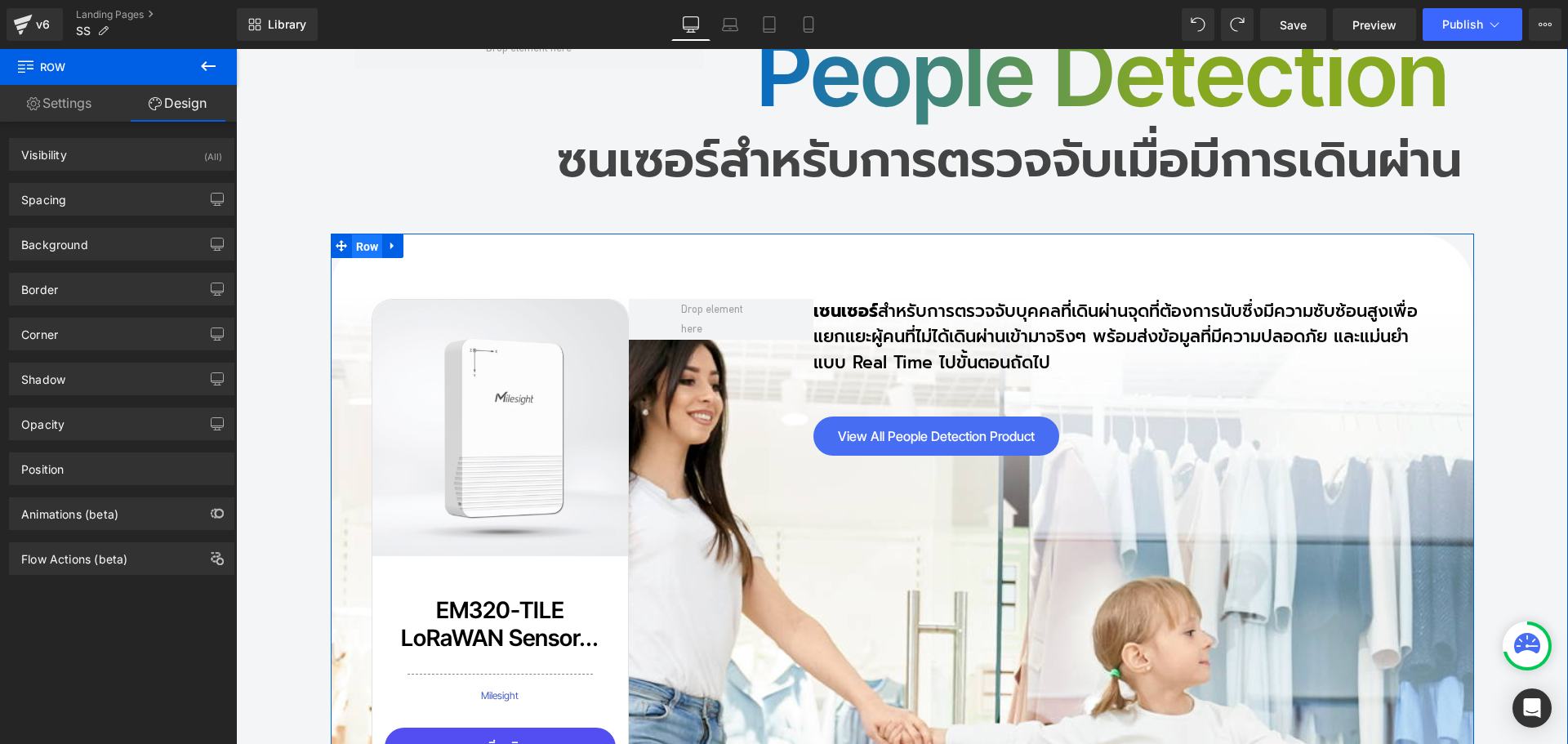
click at [374, 235] on span "Row" at bounding box center [367, 247] width 31 height 24
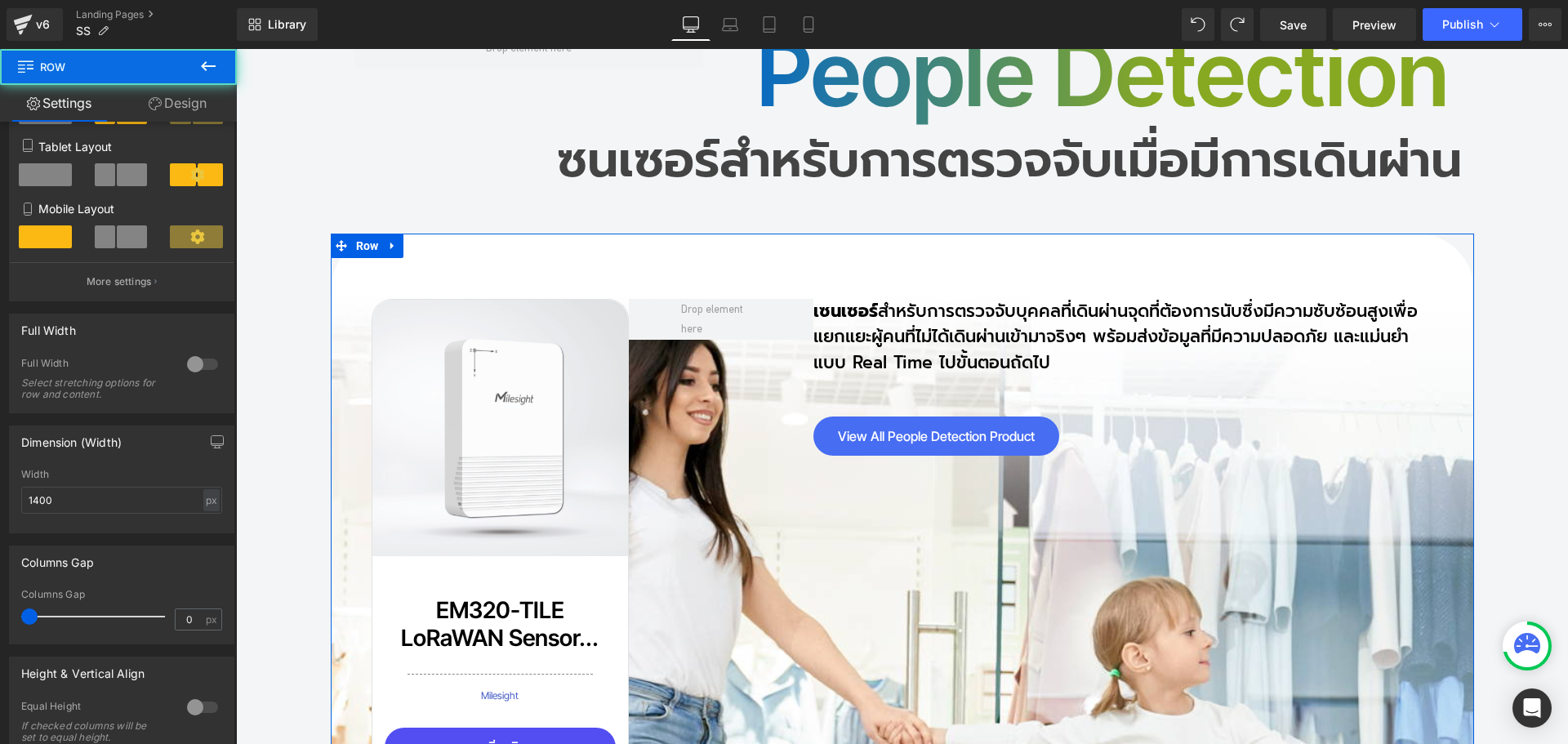
scroll to position [327, 0]
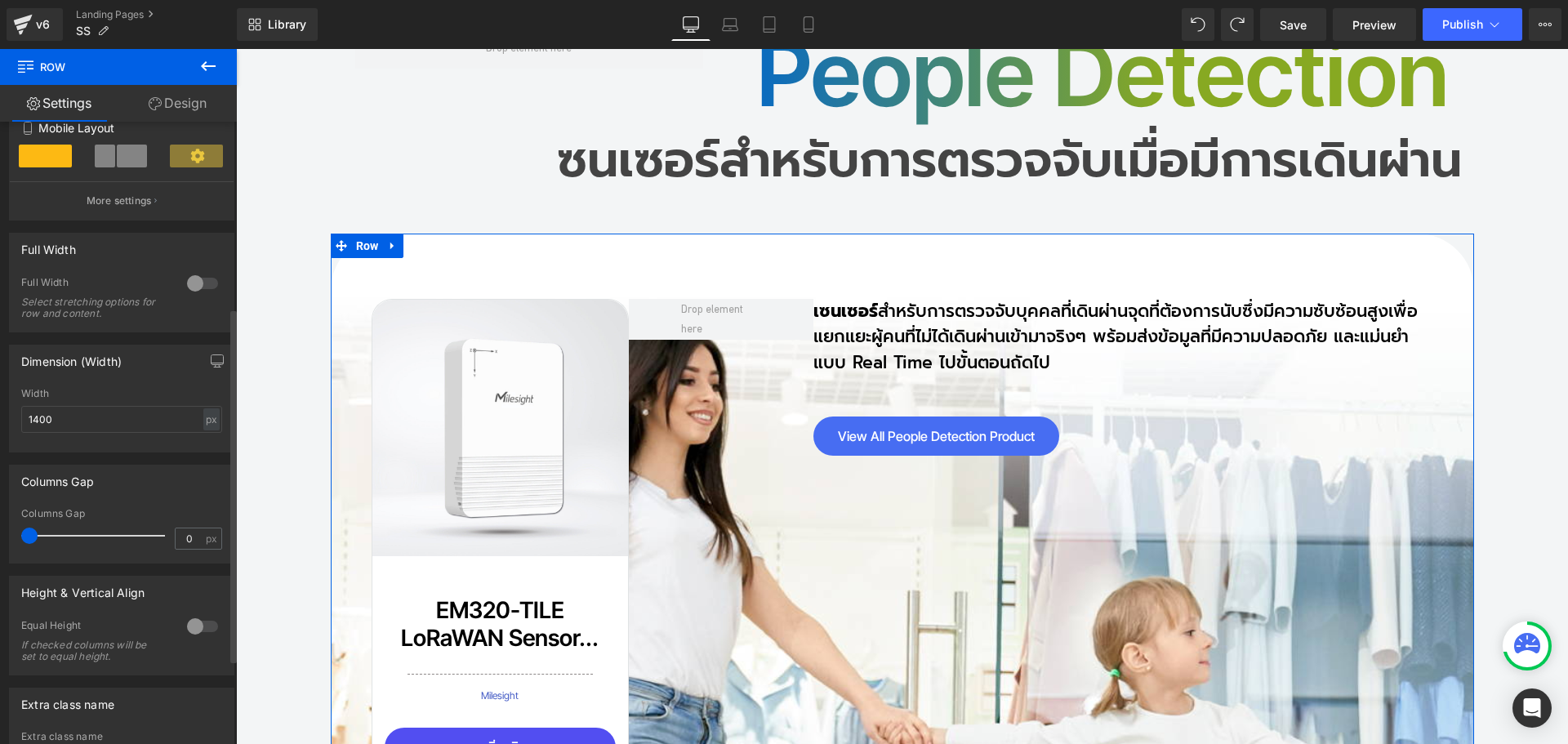
drag, startPoint x: 190, startPoint y: 634, endPoint x: 147, endPoint y: 593, distance: 59.4
click at [189, 634] on div at bounding box center [202, 627] width 39 height 26
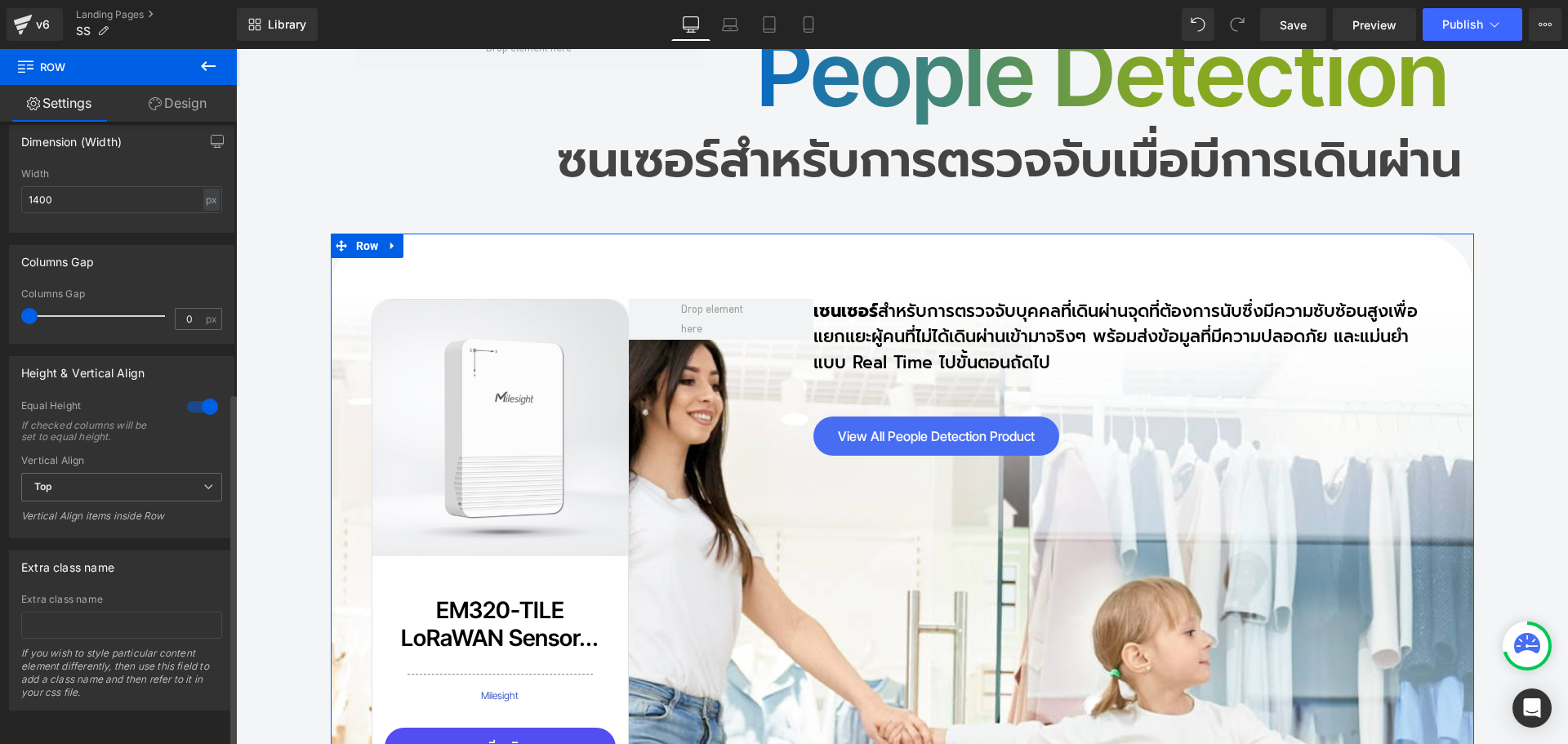
click at [88, 459] on div "Vertical Align Top Top Middle Bottom Vertical Align items inside Row" at bounding box center [121, 495] width 201 height 78
click at [79, 477] on span "Top" at bounding box center [121, 487] width 201 height 29
click at [89, 528] on li "Middle" at bounding box center [118, 541] width 195 height 24
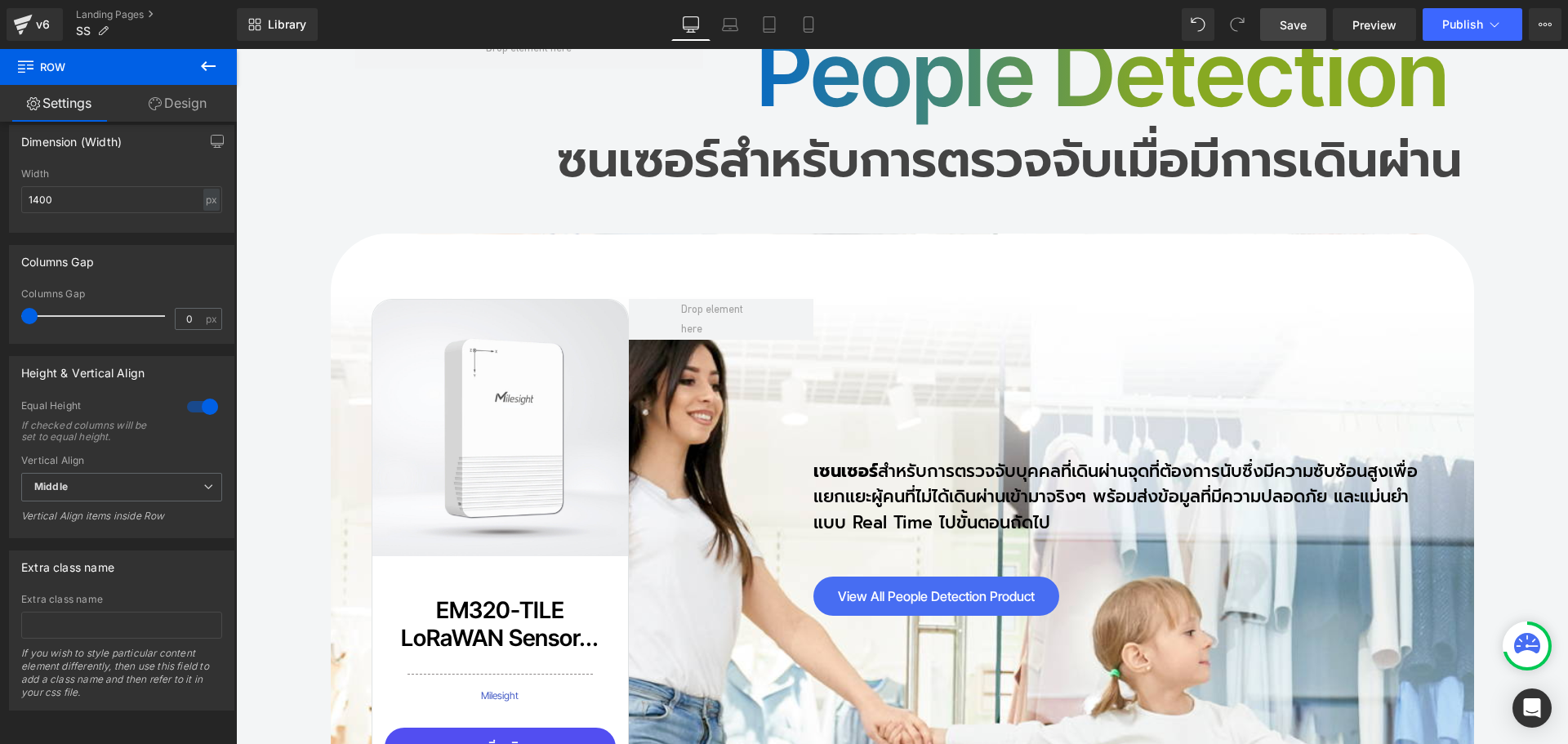
click at [1294, 24] on span "Save" at bounding box center [1293, 25] width 27 height 17
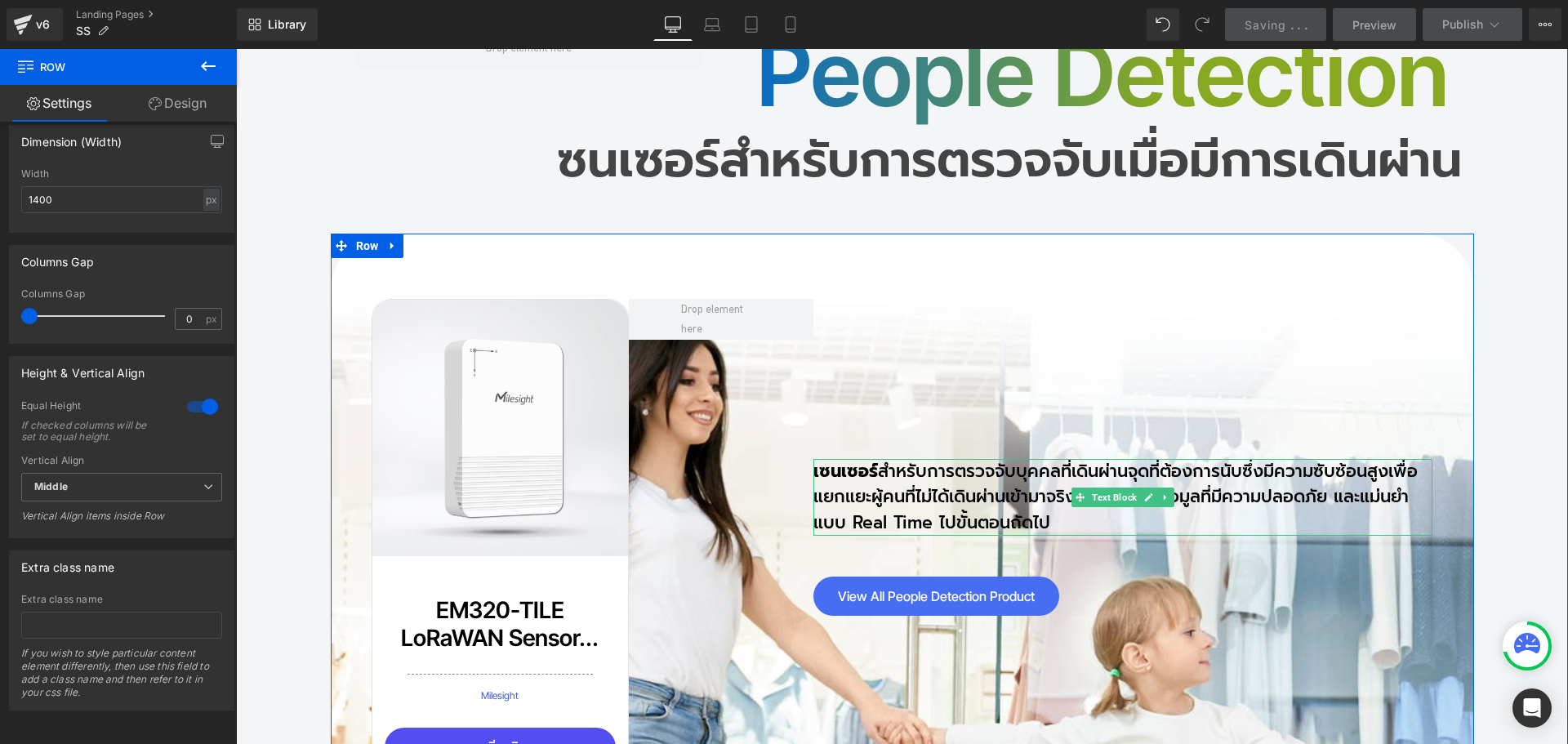
scroll to position [12951, 0]
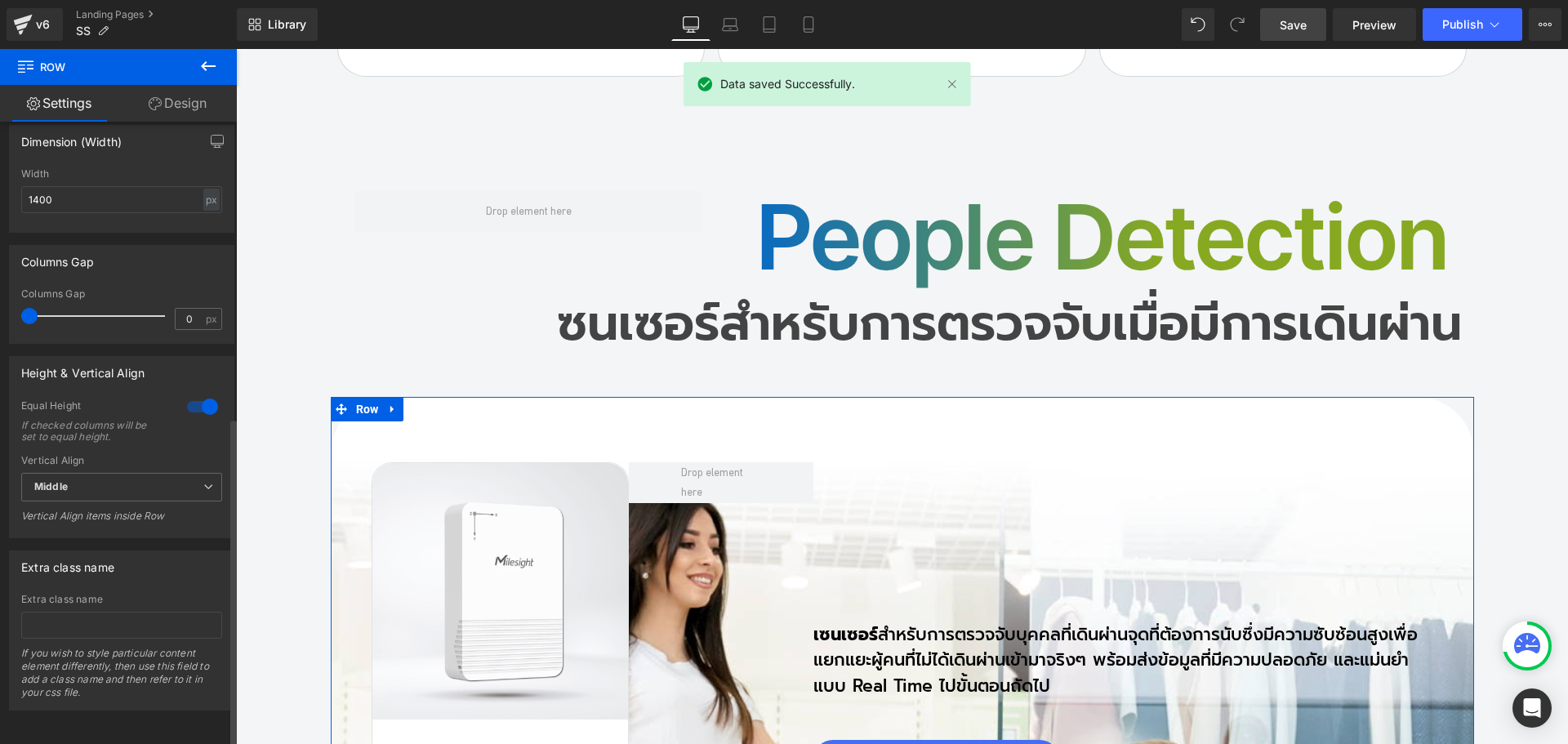
click at [191, 395] on div at bounding box center [202, 407] width 39 height 26
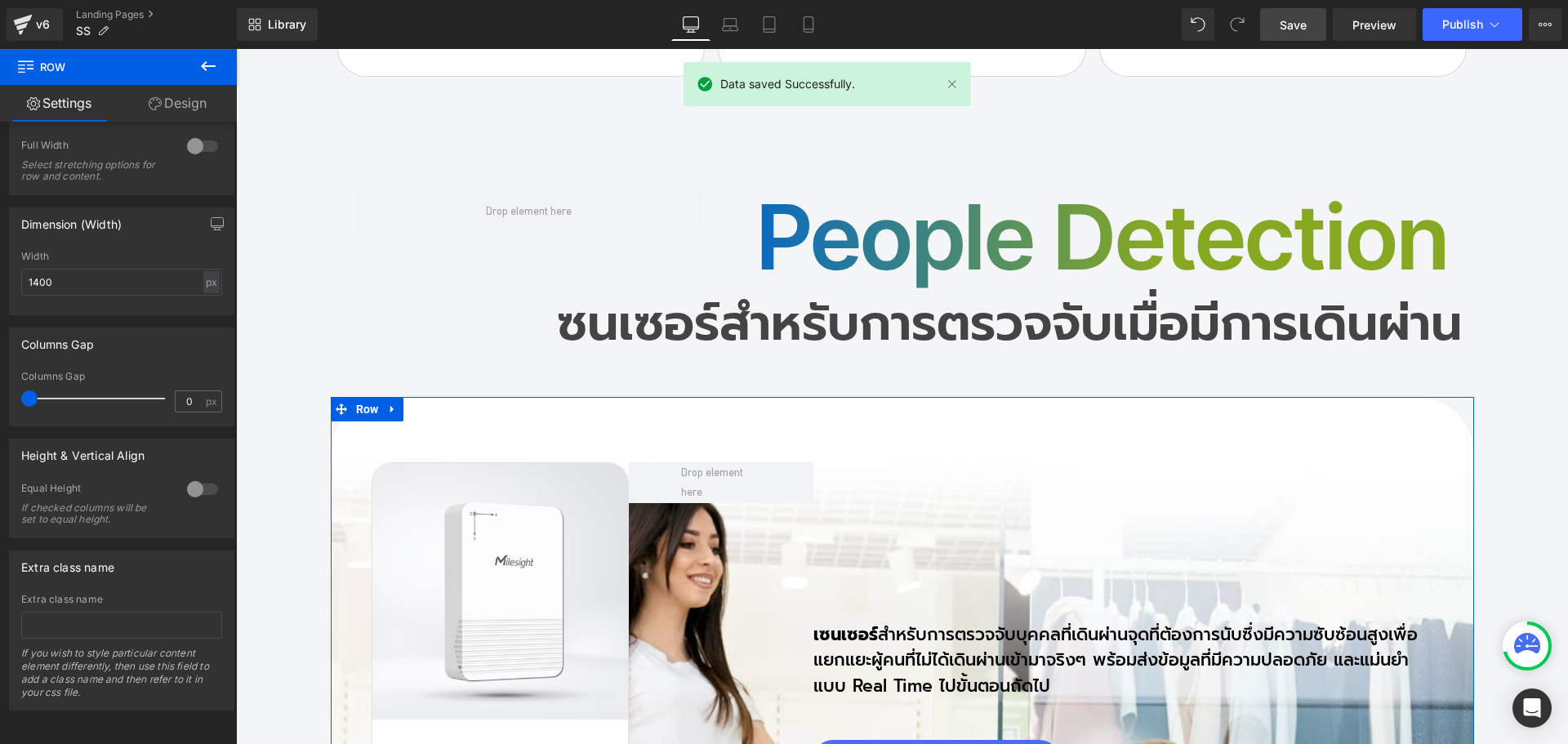
scroll to position [476, 0]
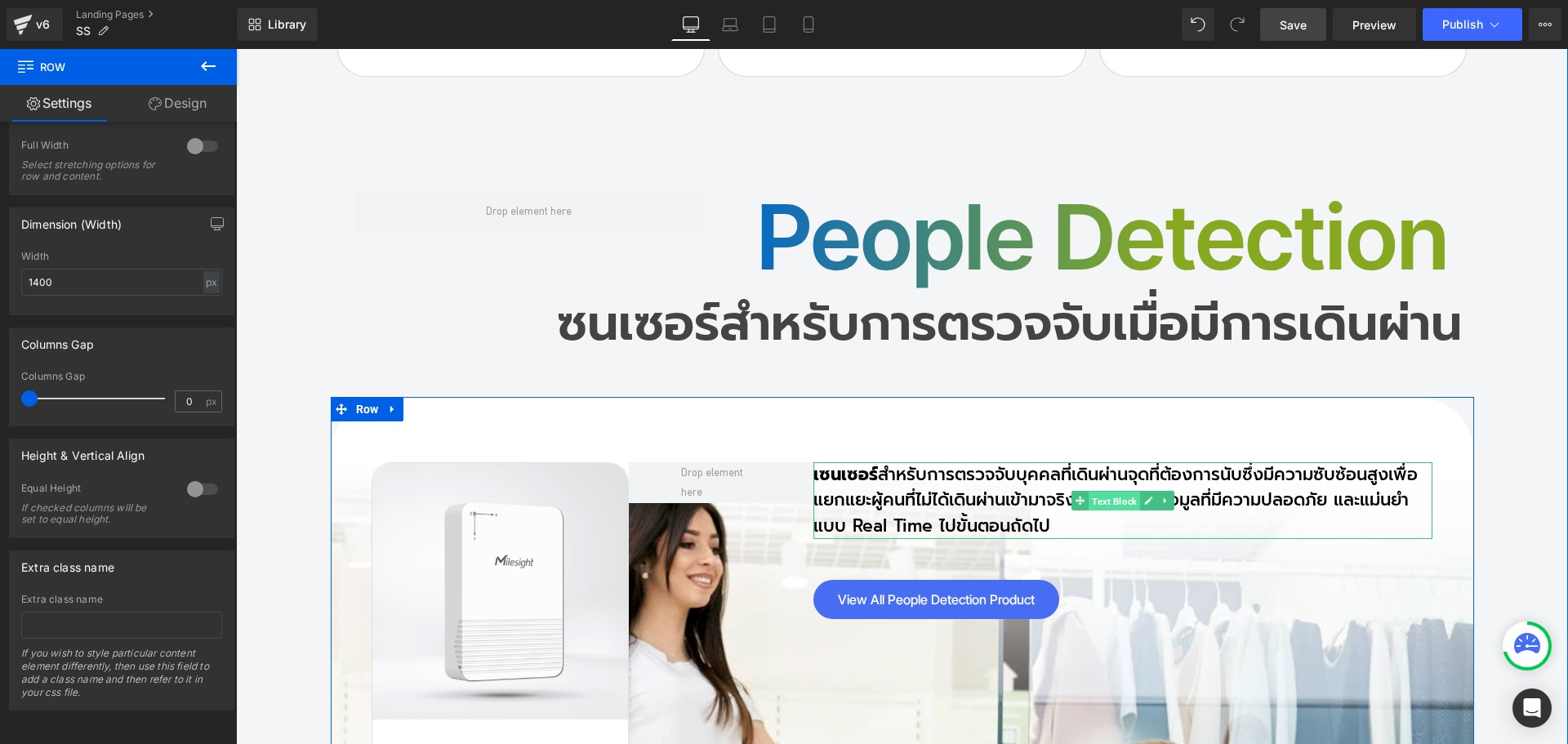
click at [1121, 492] on span "Text Block" at bounding box center [1114, 502] width 51 height 20
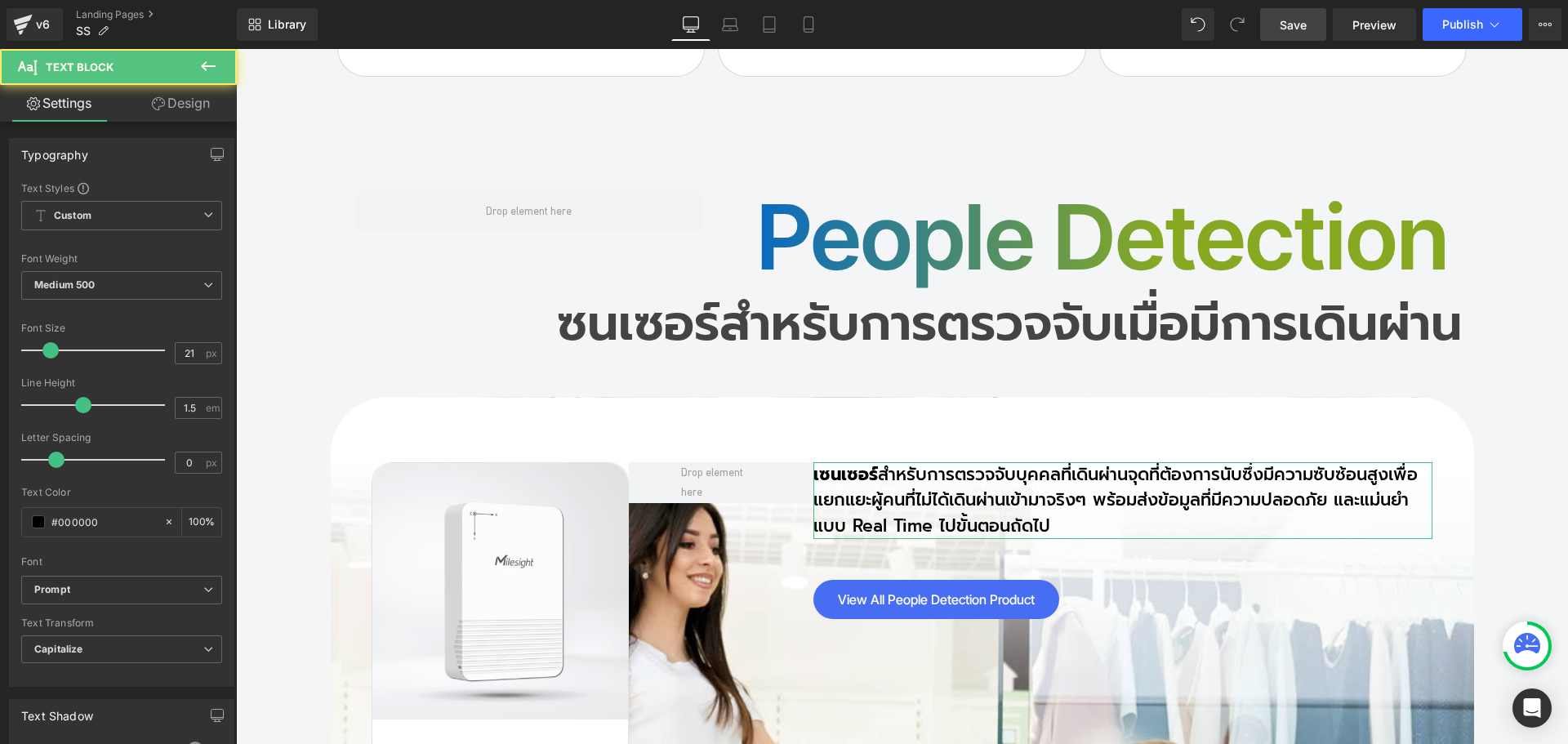
click at [195, 111] on link "Design" at bounding box center [181, 103] width 118 height 37
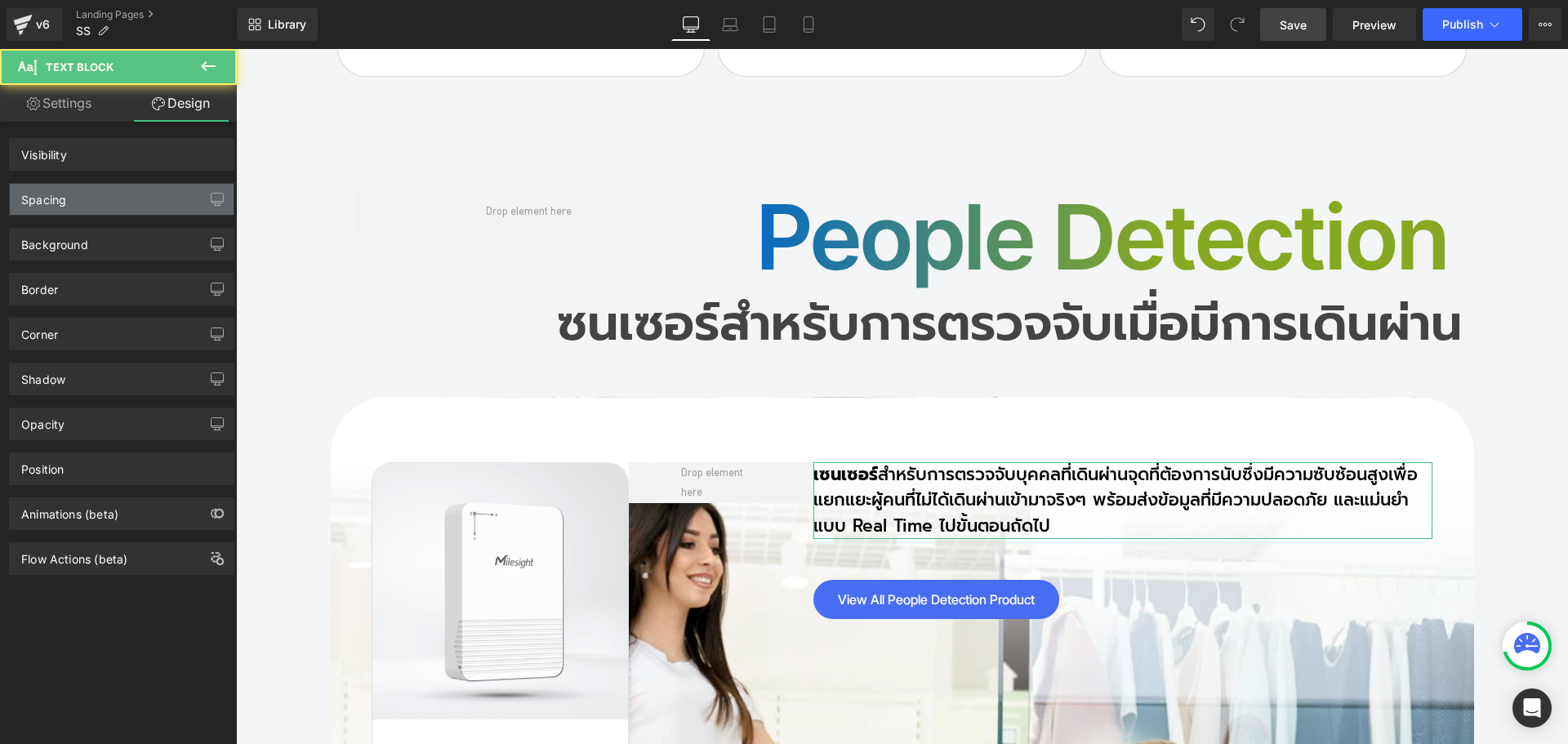
click at [75, 202] on div "Spacing" at bounding box center [122, 200] width 224 height 31
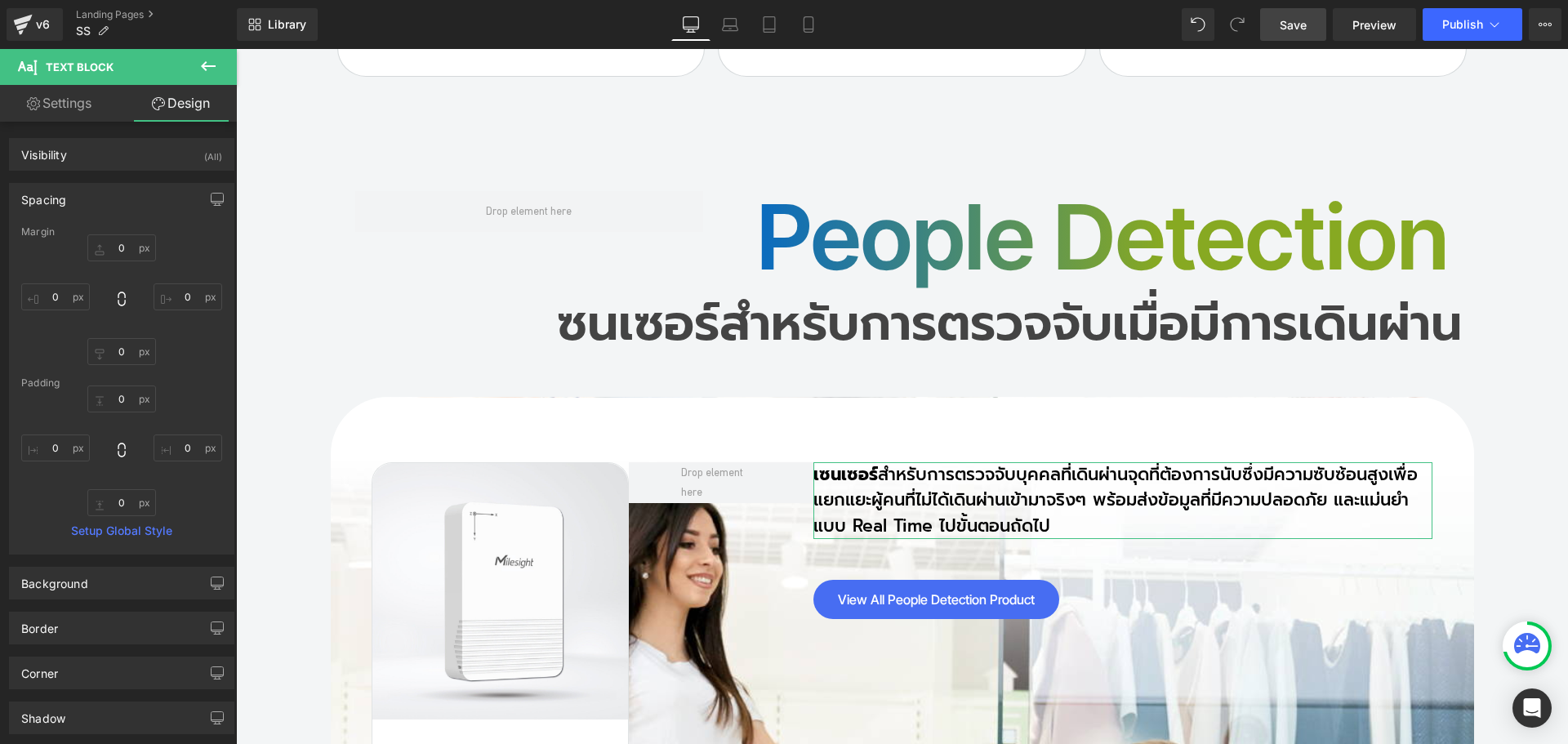
type input "0"
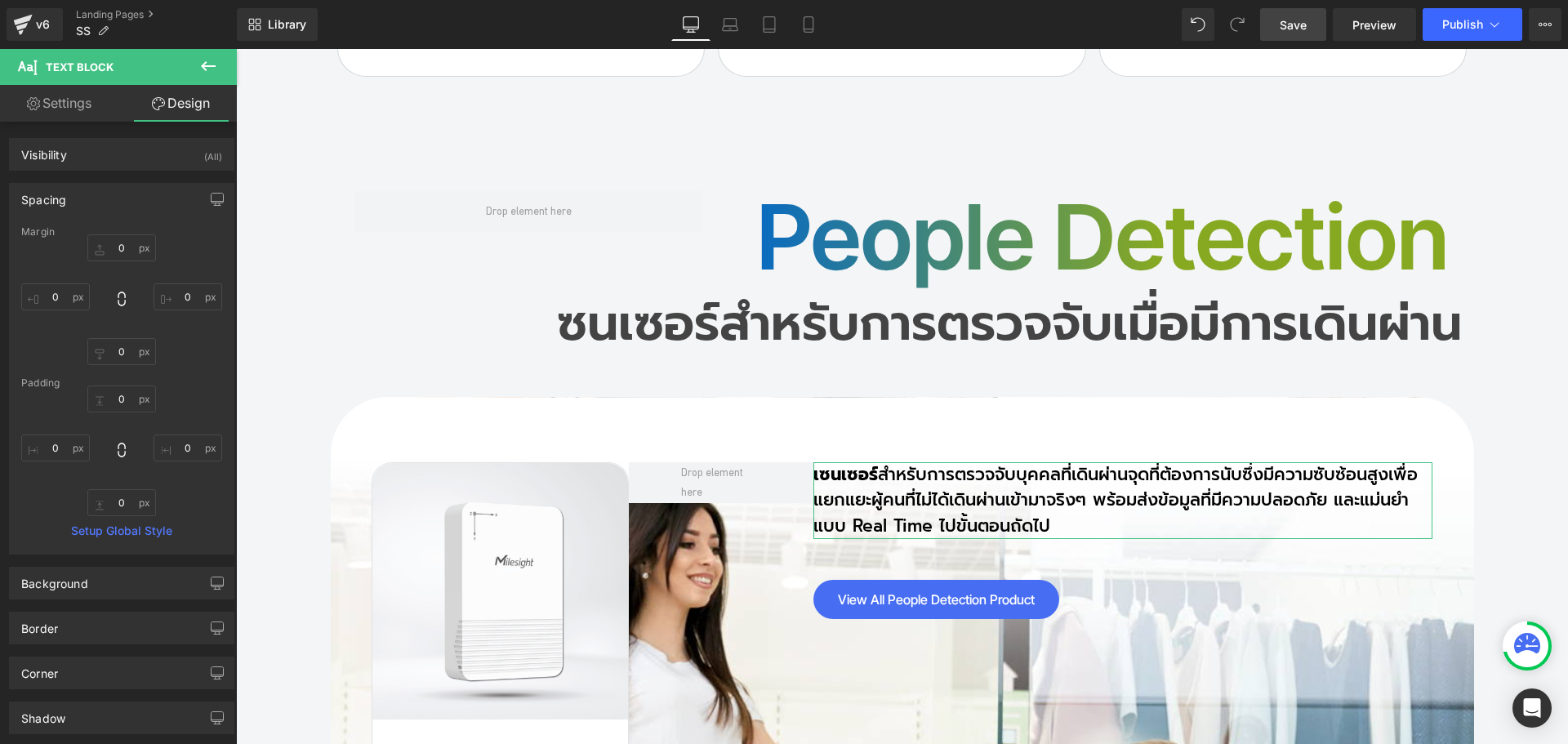
type input "0"
click at [122, 249] on input "0" at bounding box center [122, 248] width 69 height 27
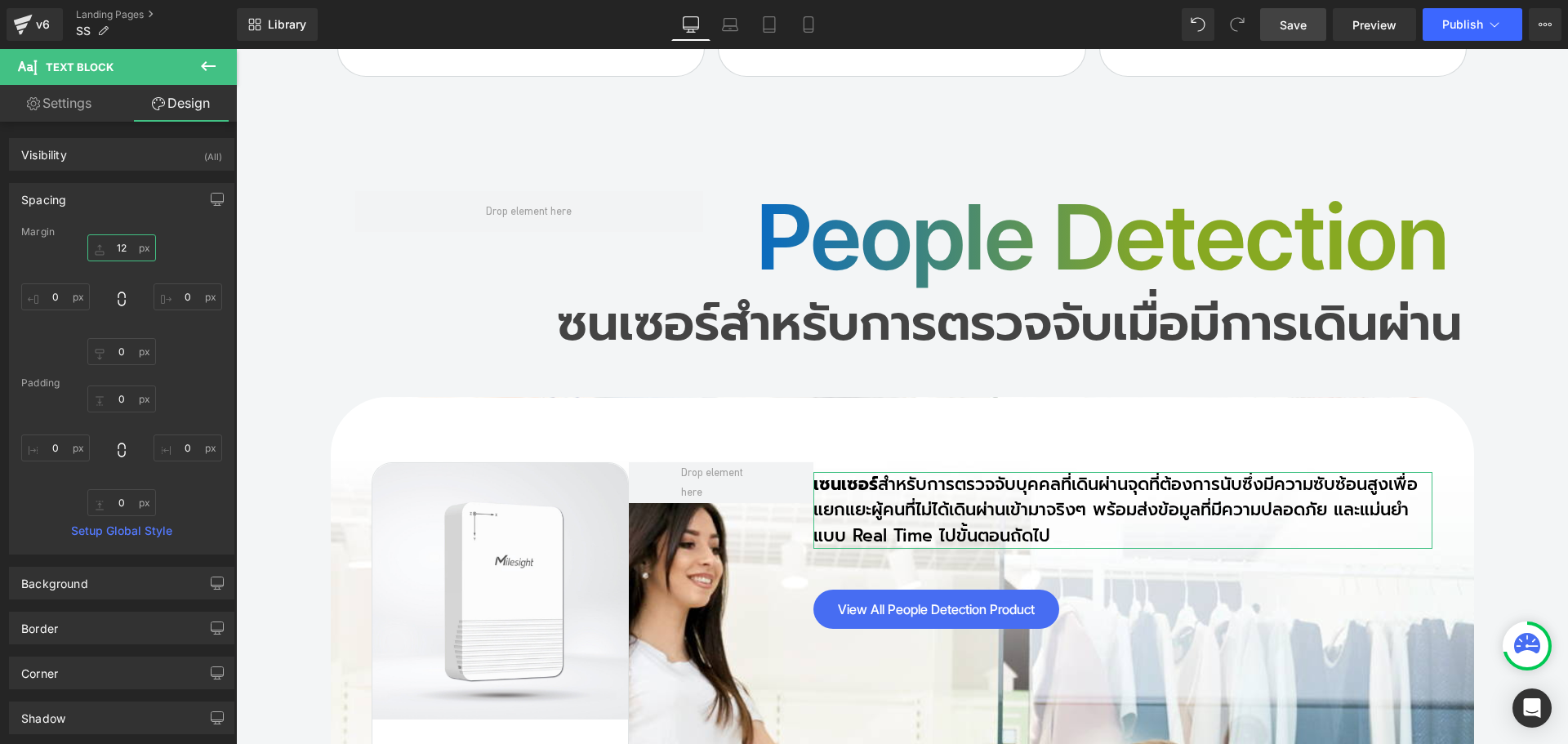
type input "1"
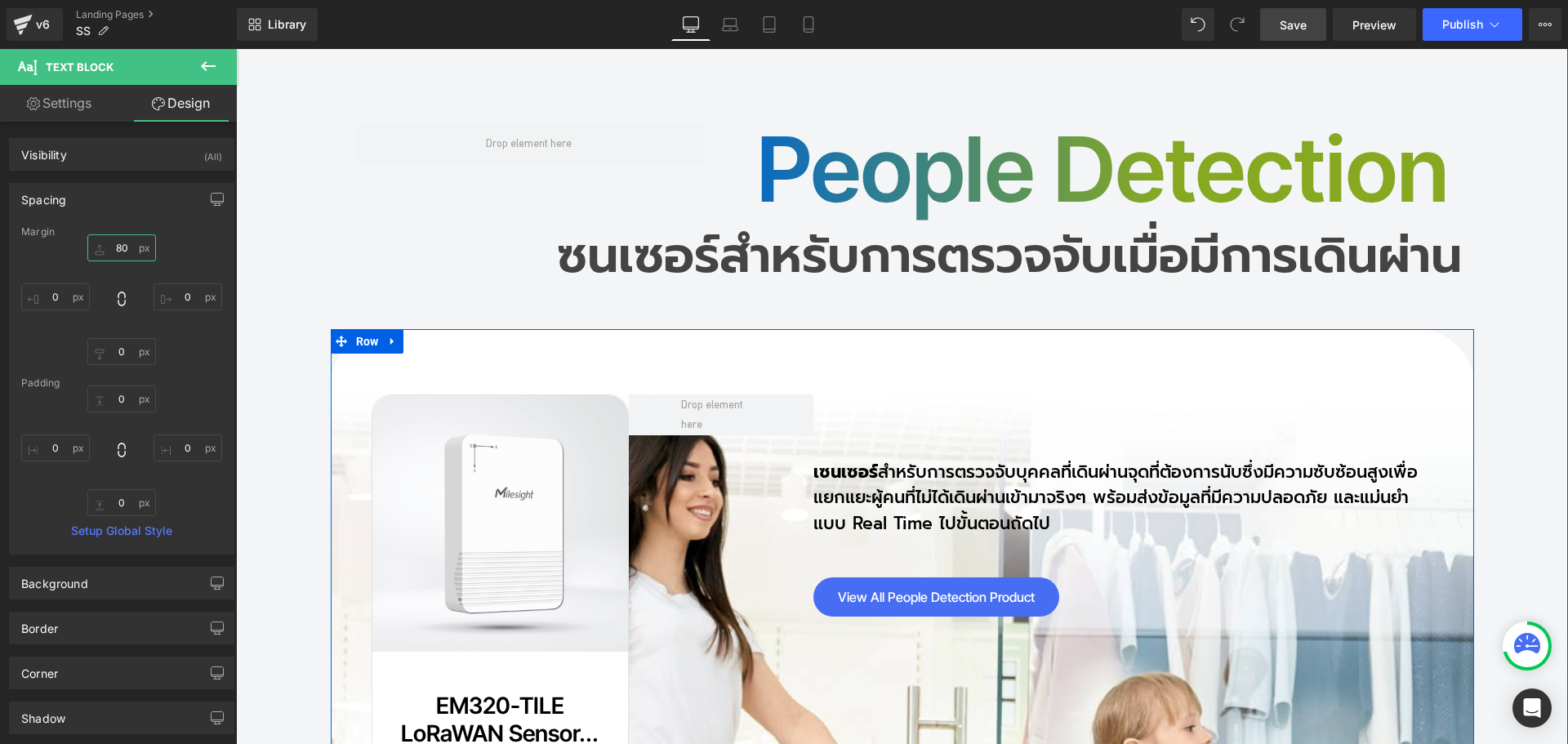
scroll to position [13115, 0]
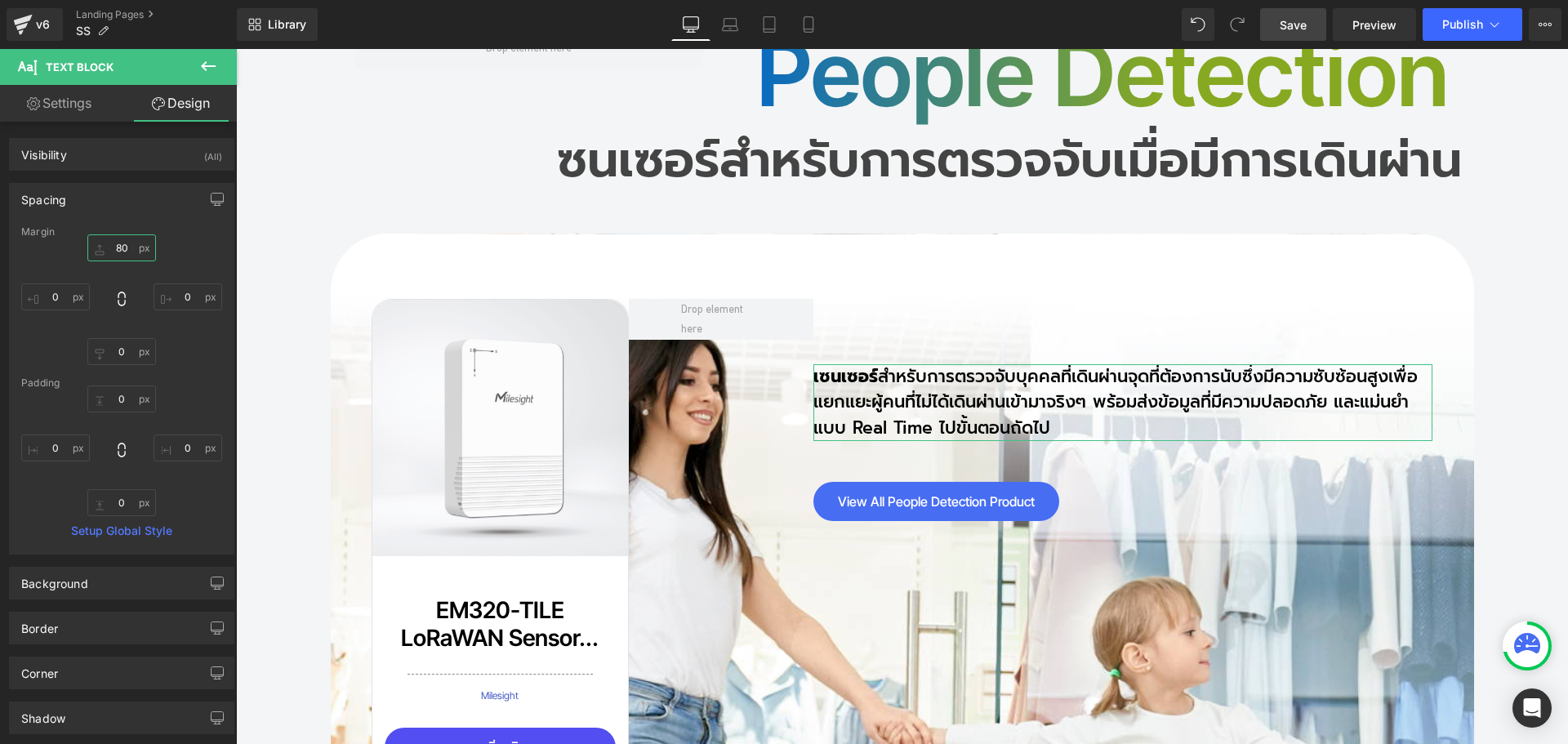
type input "8"
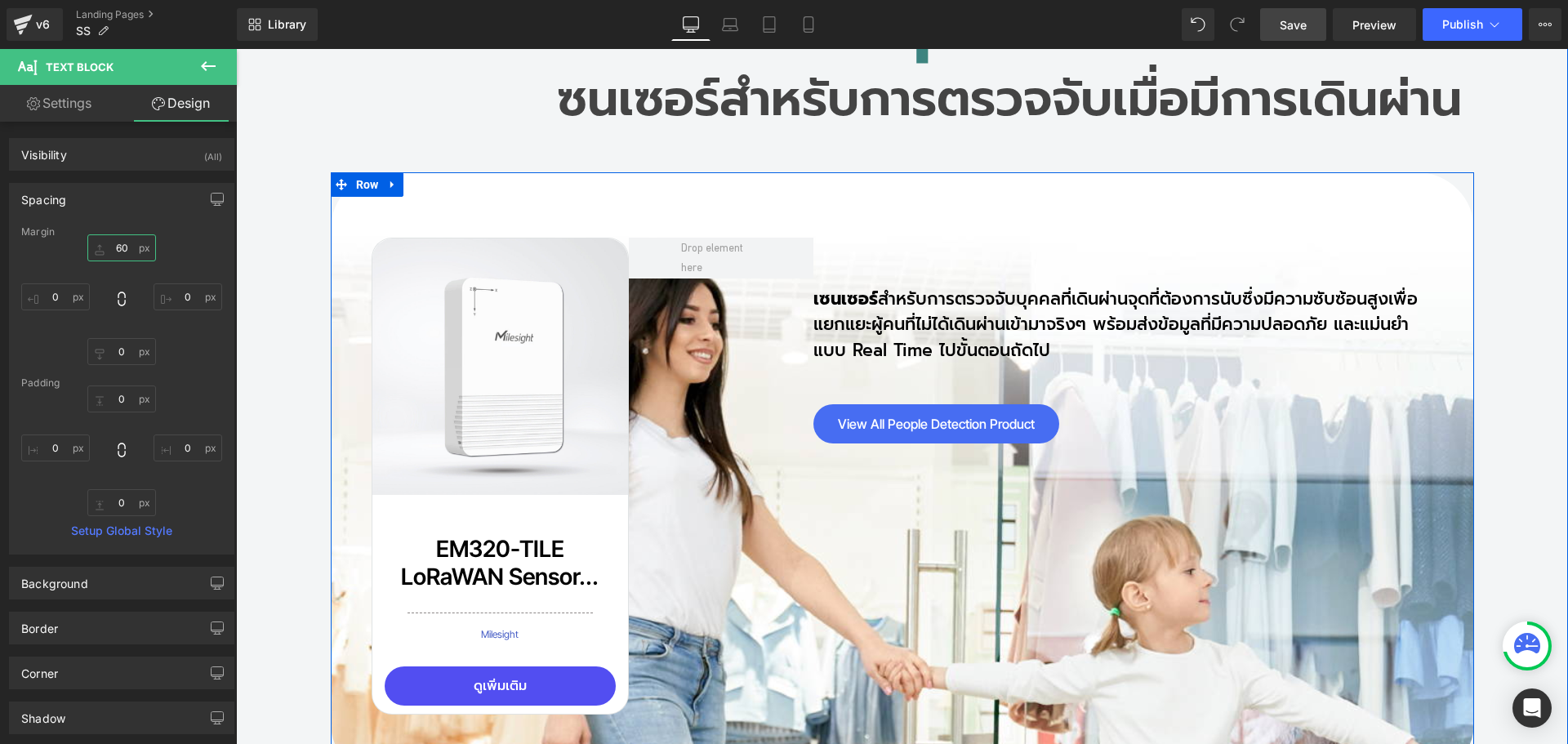
scroll to position [13196, 0]
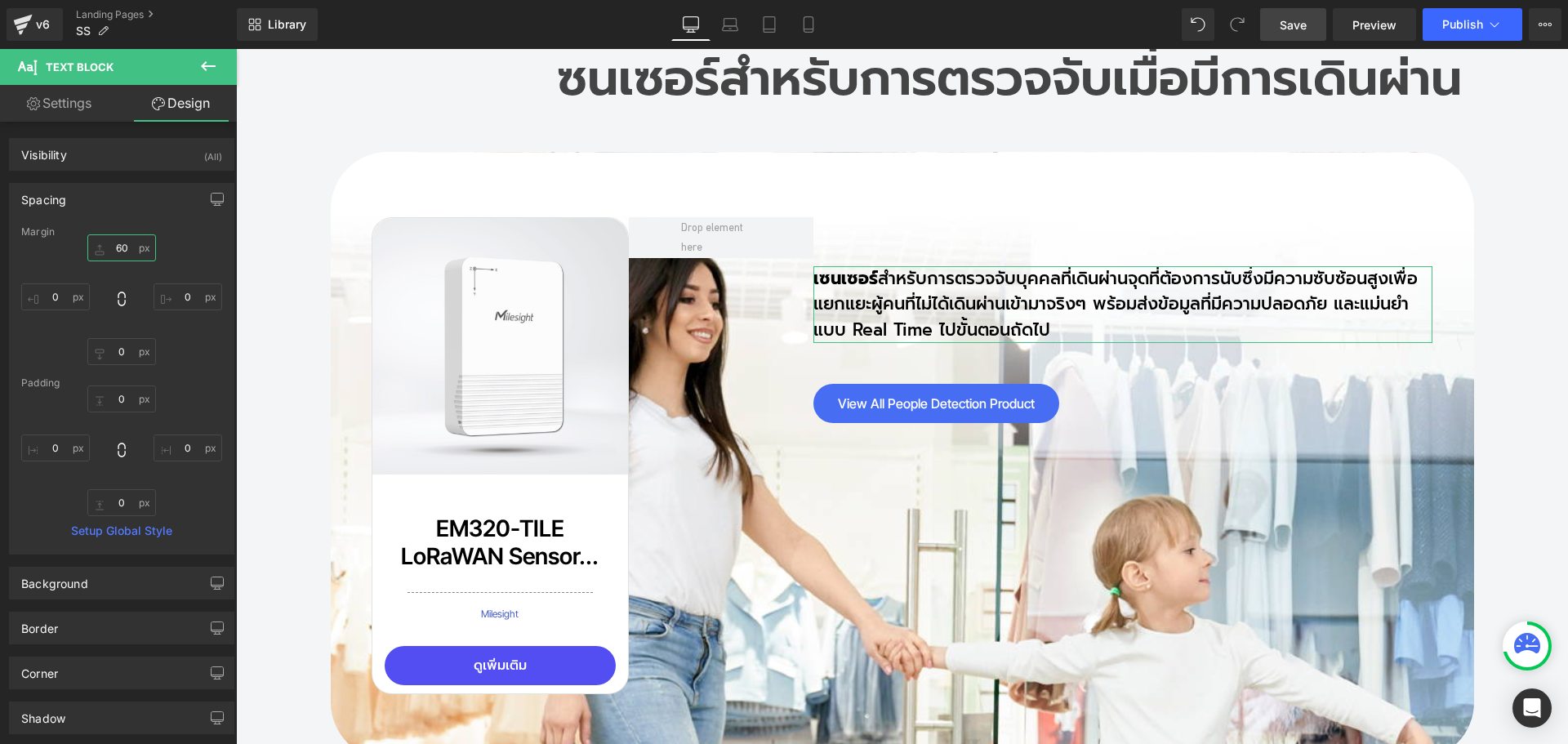
type input "6"
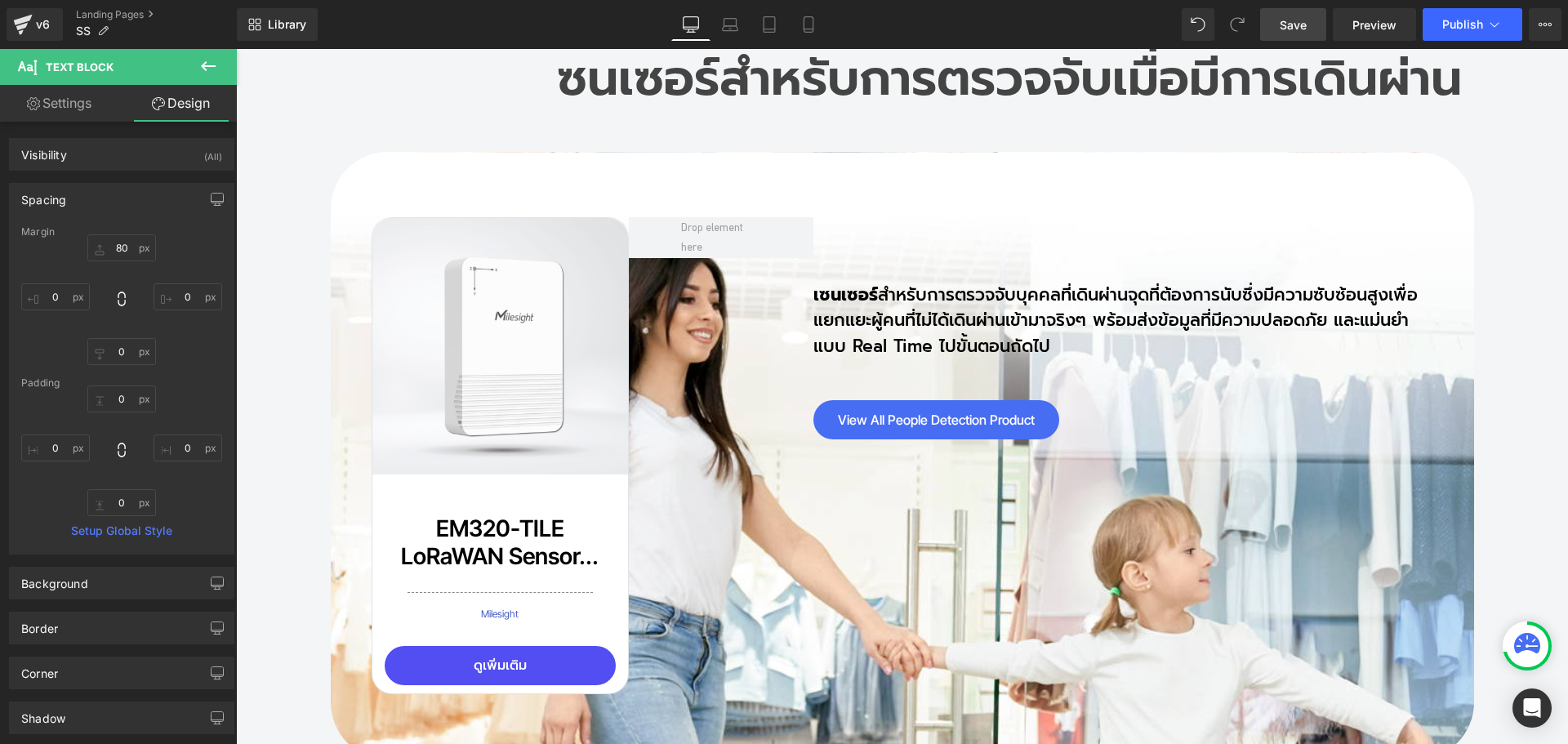
click at [1295, 32] on span "Save" at bounding box center [1293, 25] width 27 height 17
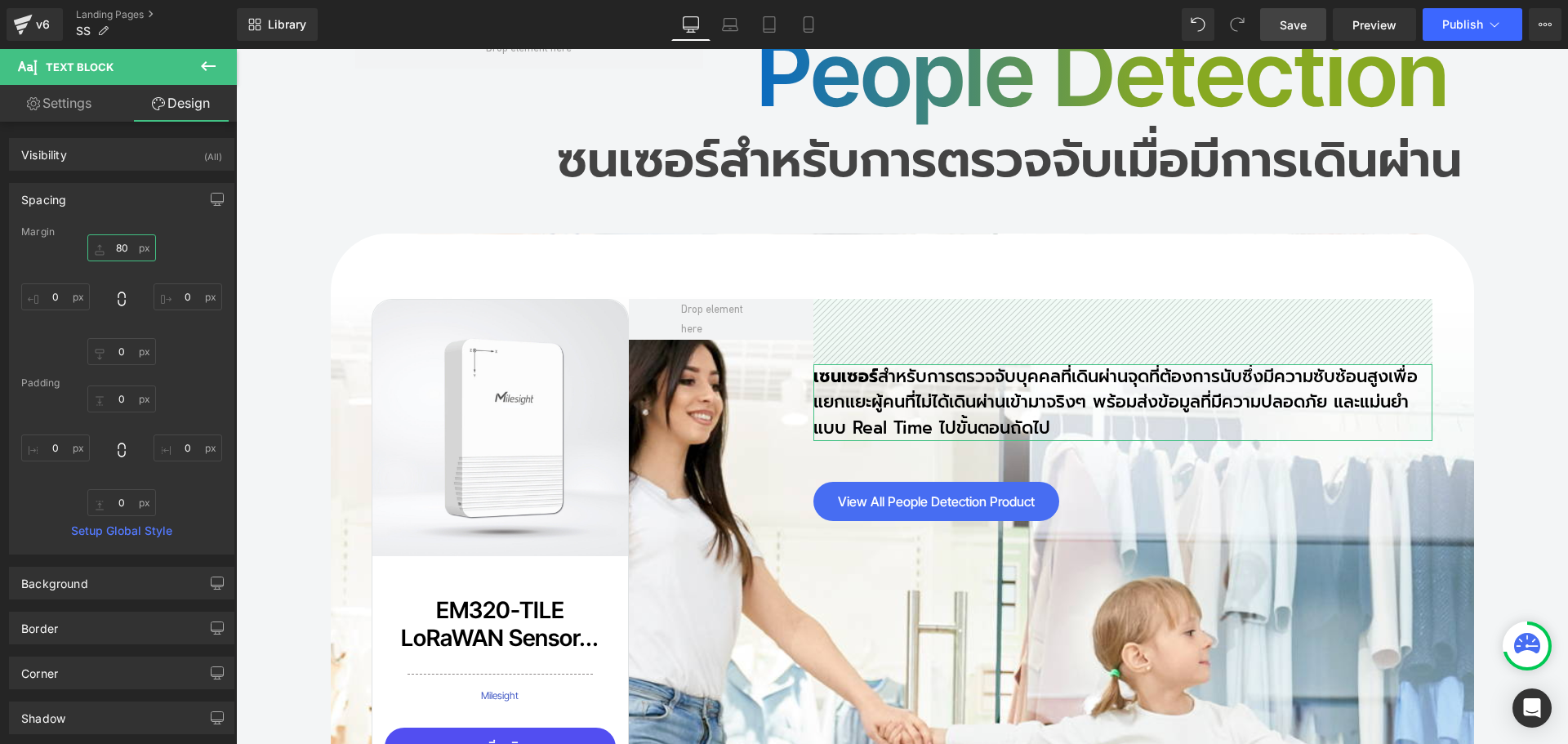
click at [130, 249] on input "80" at bounding box center [122, 248] width 69 height 27
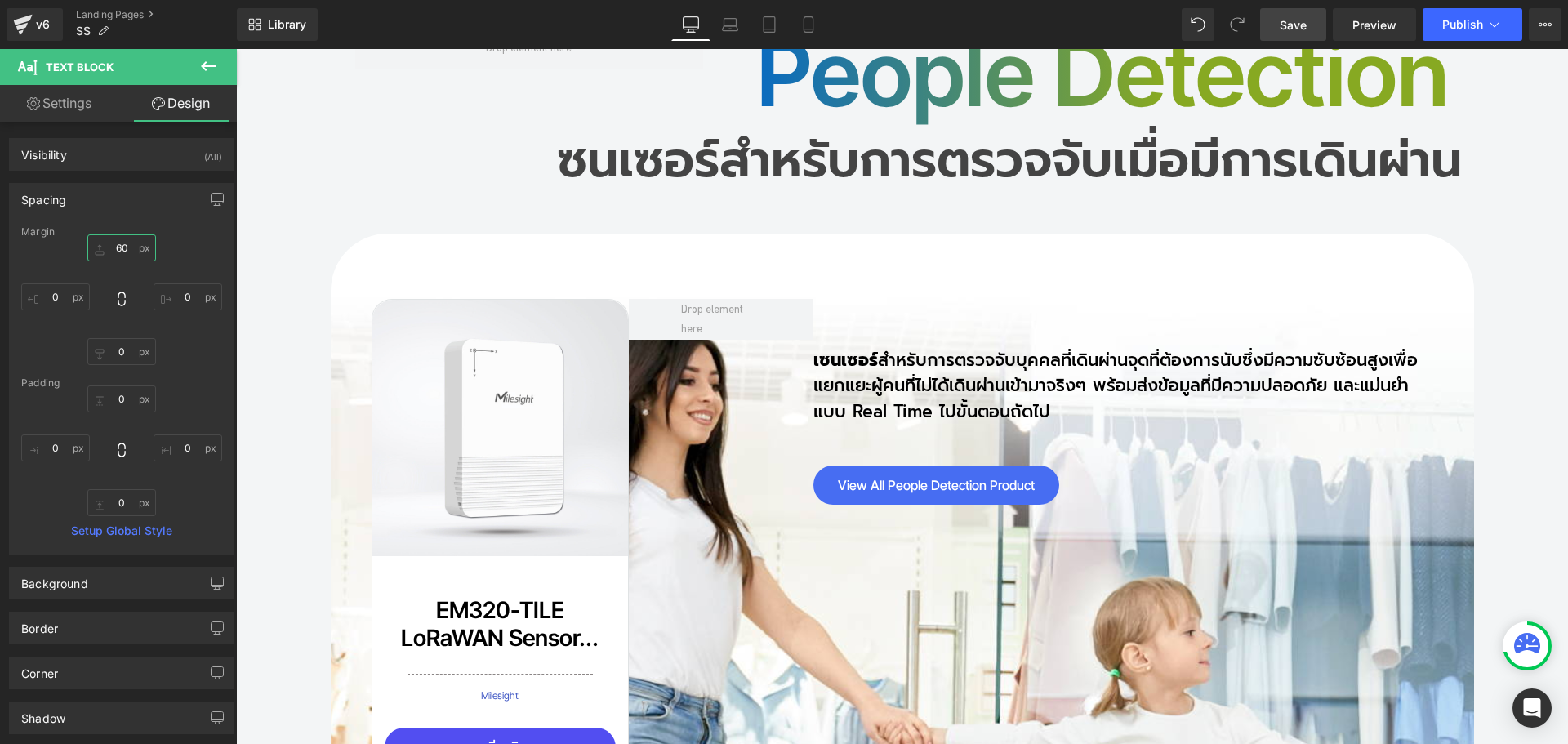
type input "60"
click at [1286, 17] on span "Save" at bounding box center [1293, 25] width 27 height 17
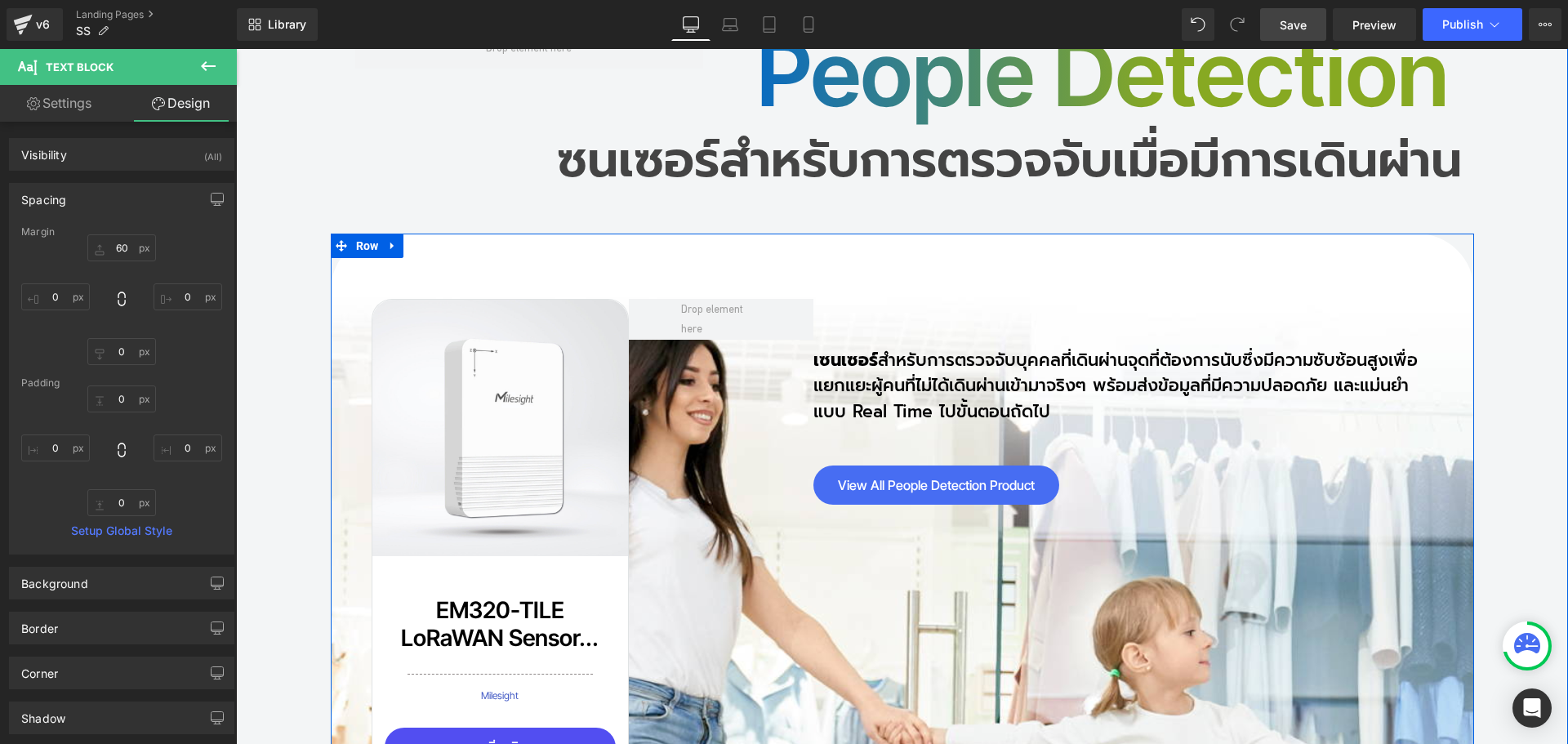
scroll to position [12788, 0]
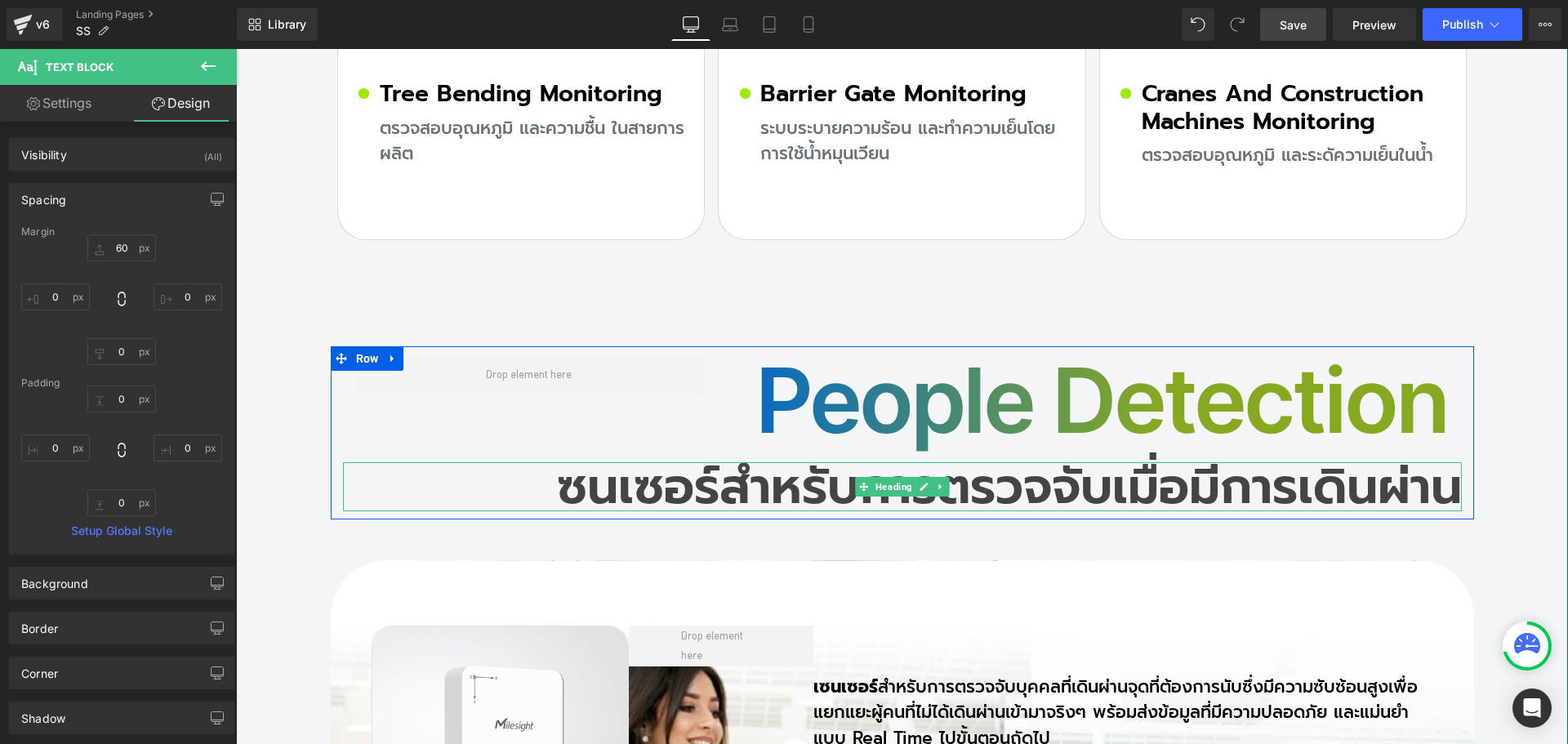
click at [624, 462] on h2 "ซนเซอร์สำหรับการตรวจจับเมื่อมีการเดินผ่าน" at bounding box center [903, 487] width 1119 height 49
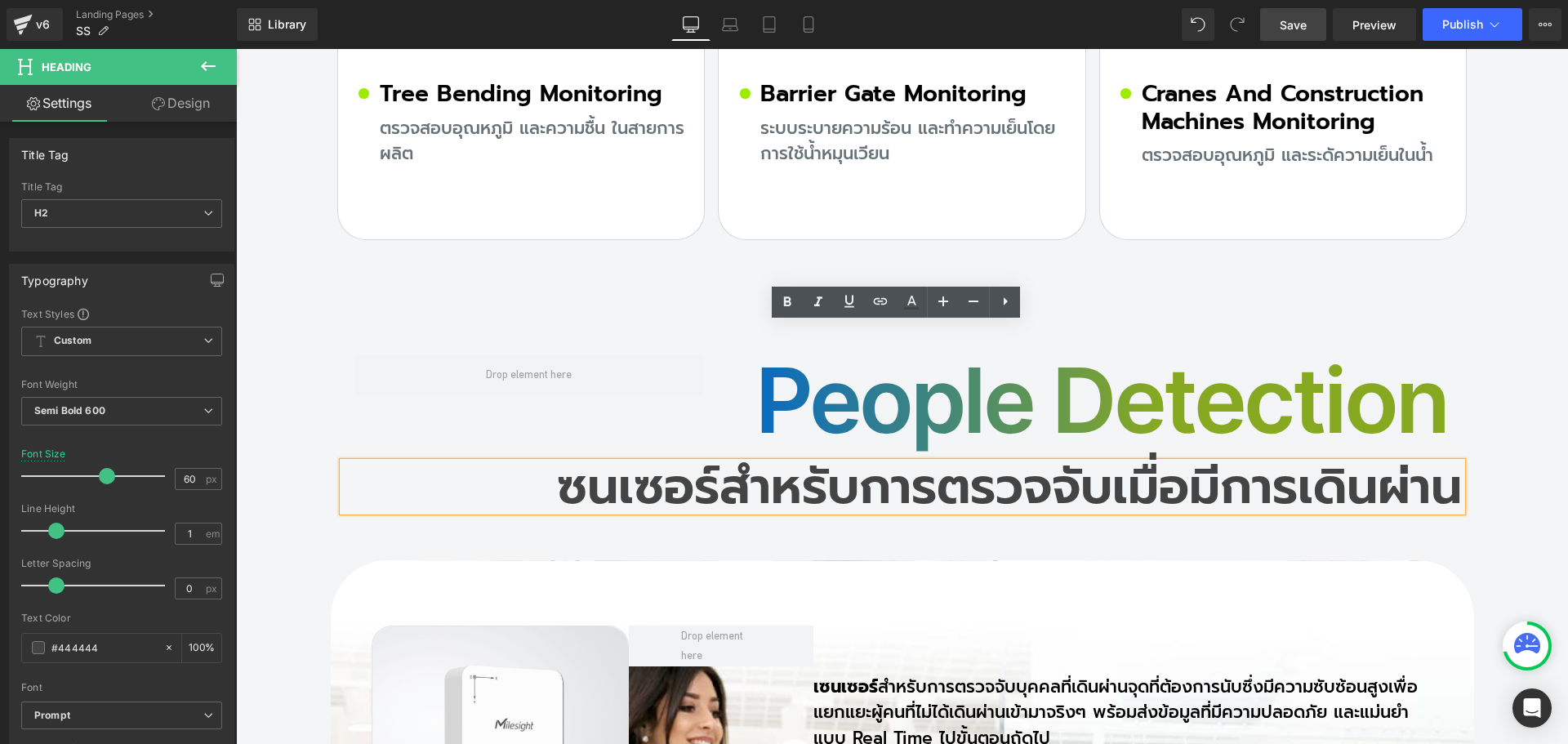
click at [548, 462] on h2 "ซนเซอร์สำหรับการตรวจจับเมื่อมีการเดินผ่าน" at bounding box center [903, 487] width 1119 height 49
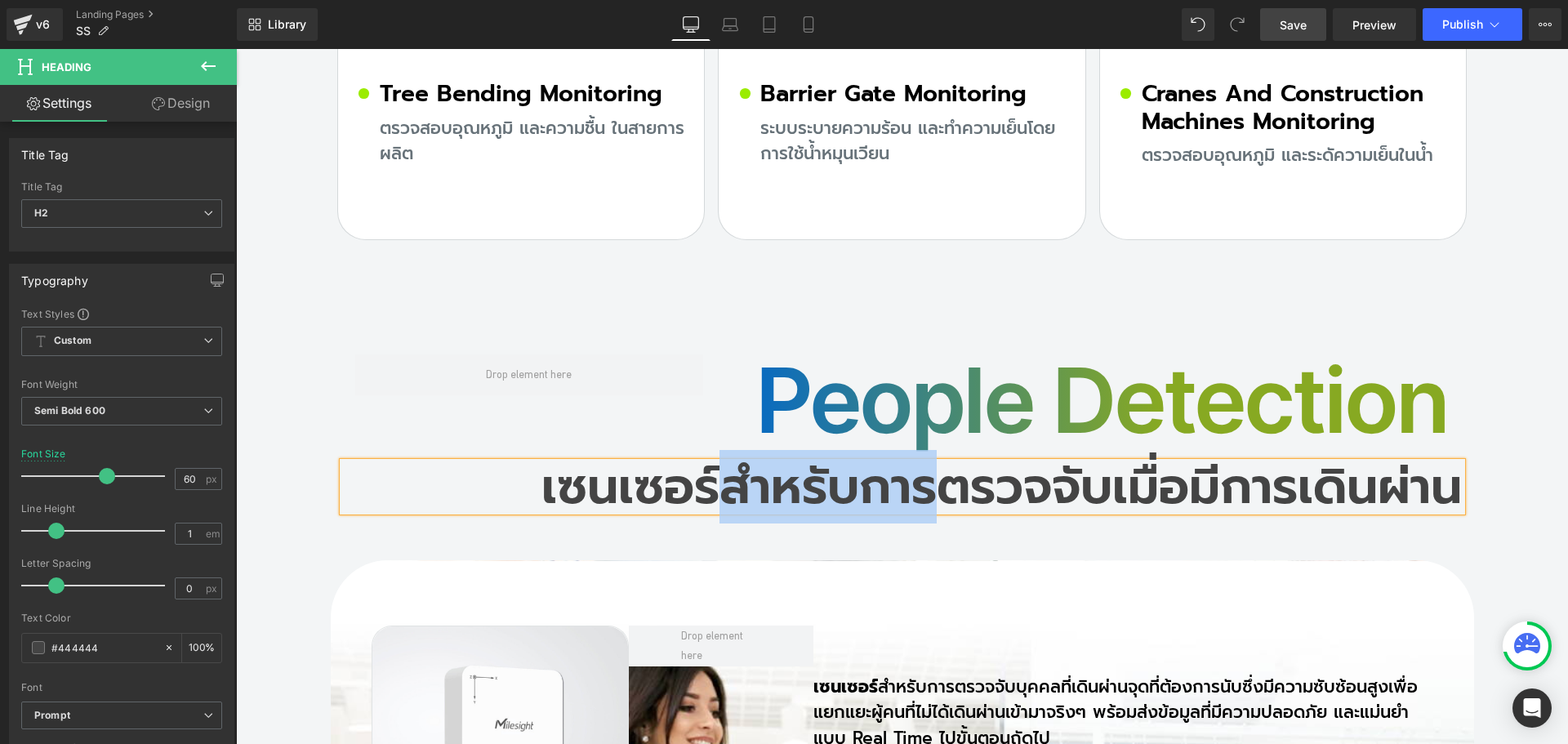
drag, startPoint x: 716, startPoint y: 358, endPoint x: 923, endPoint y: 354, distance: 207.0
click at [923, 462] on h2 "เซนเซอร์สำหรับการตรวจจับเมื่อมีการเดินผ่าน" at bounding box center [903, 487] width 1119 height 49
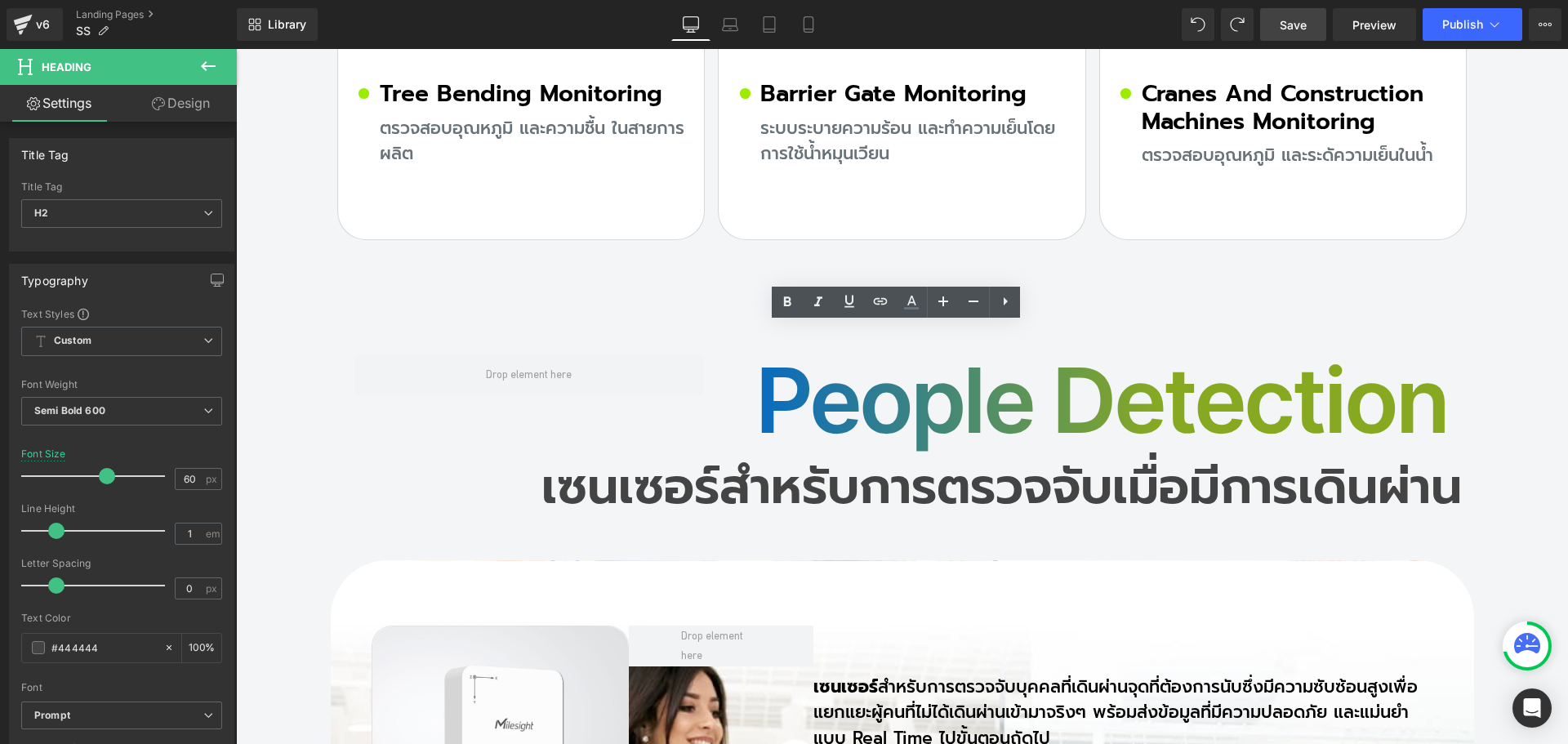
click at [1278, 22] on link "Save" at bounding box center [1293, 24] width 66 height 33
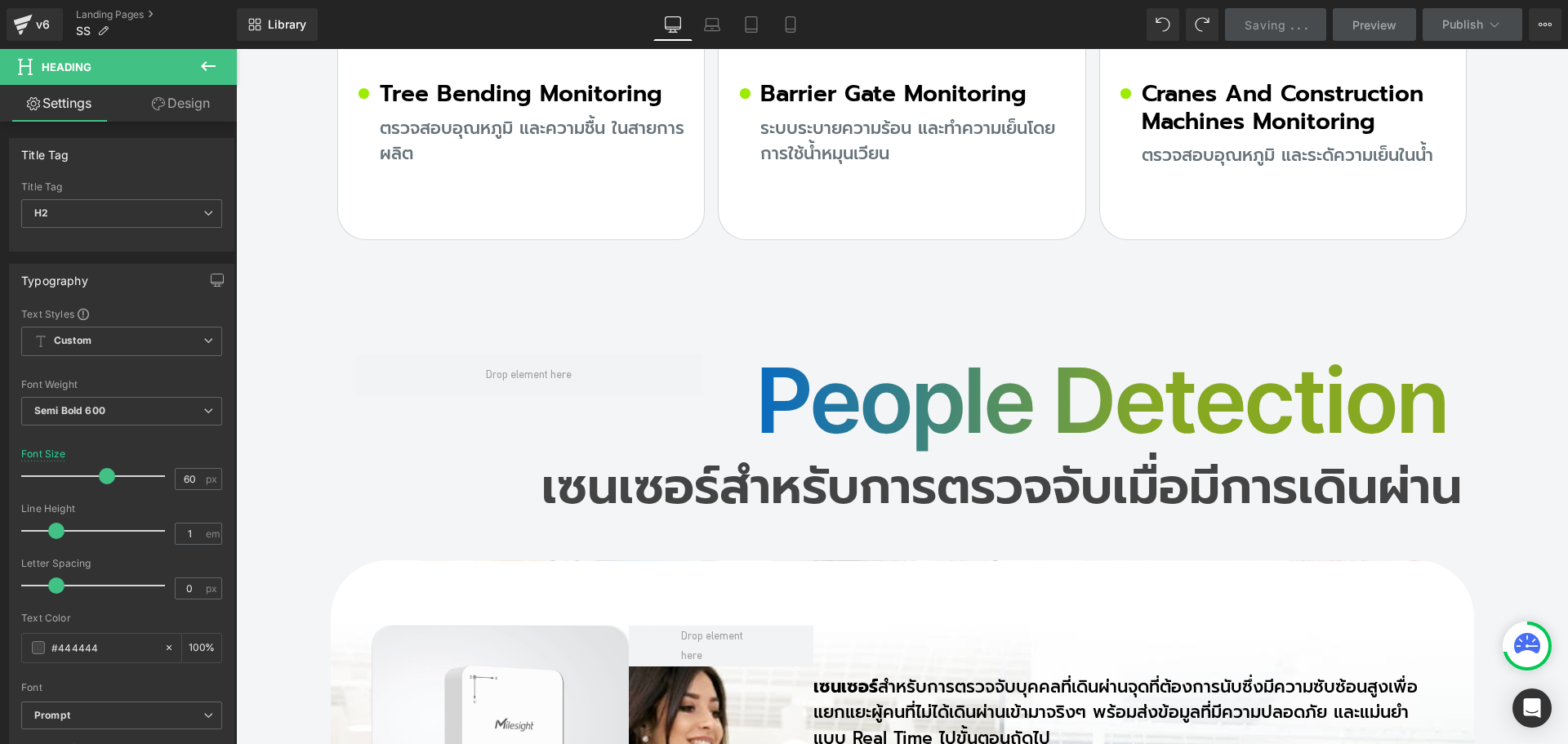
scroll to position [12951, 0]
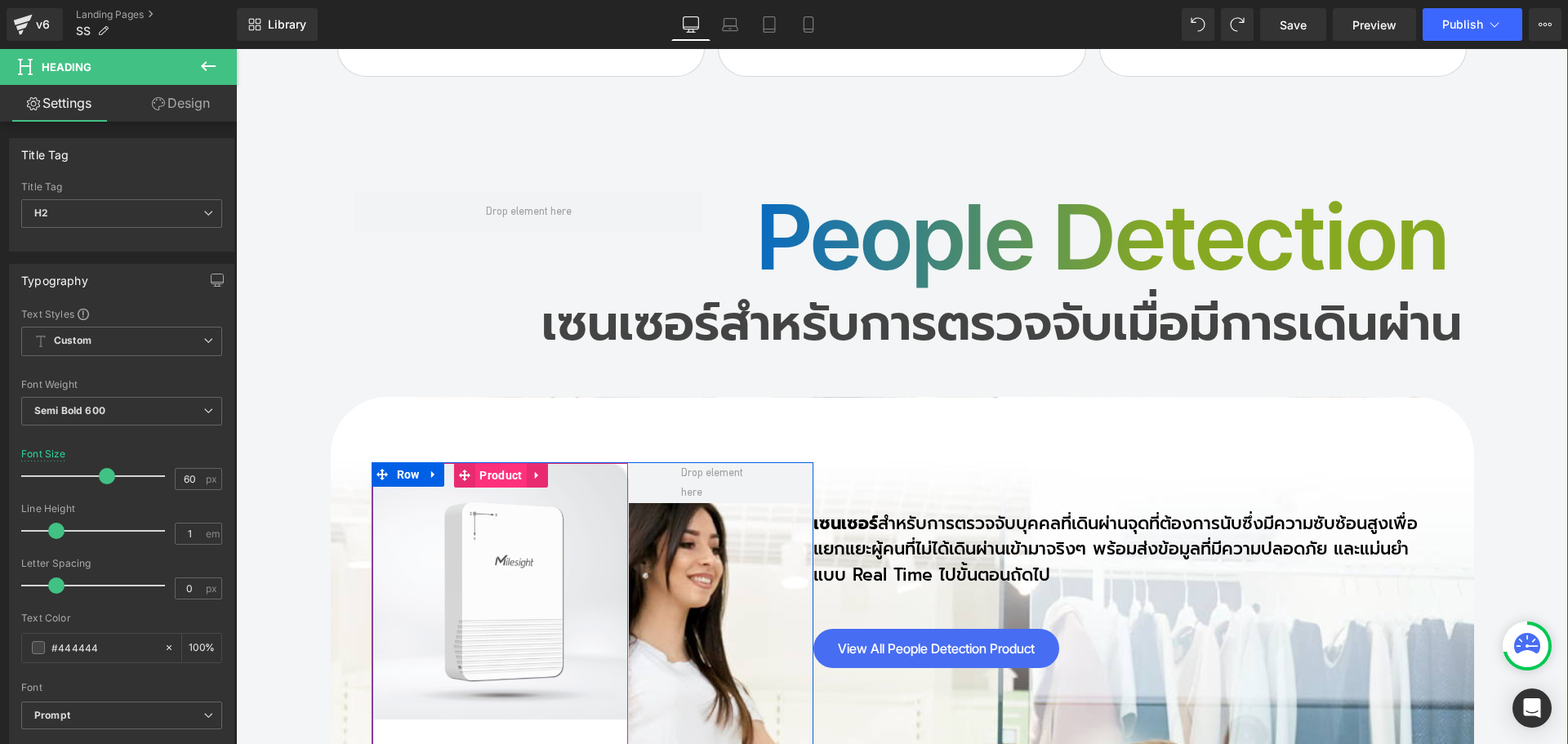
click at [483, 463] on span "Product" at bounding box center [500, 475] width 50 height 24
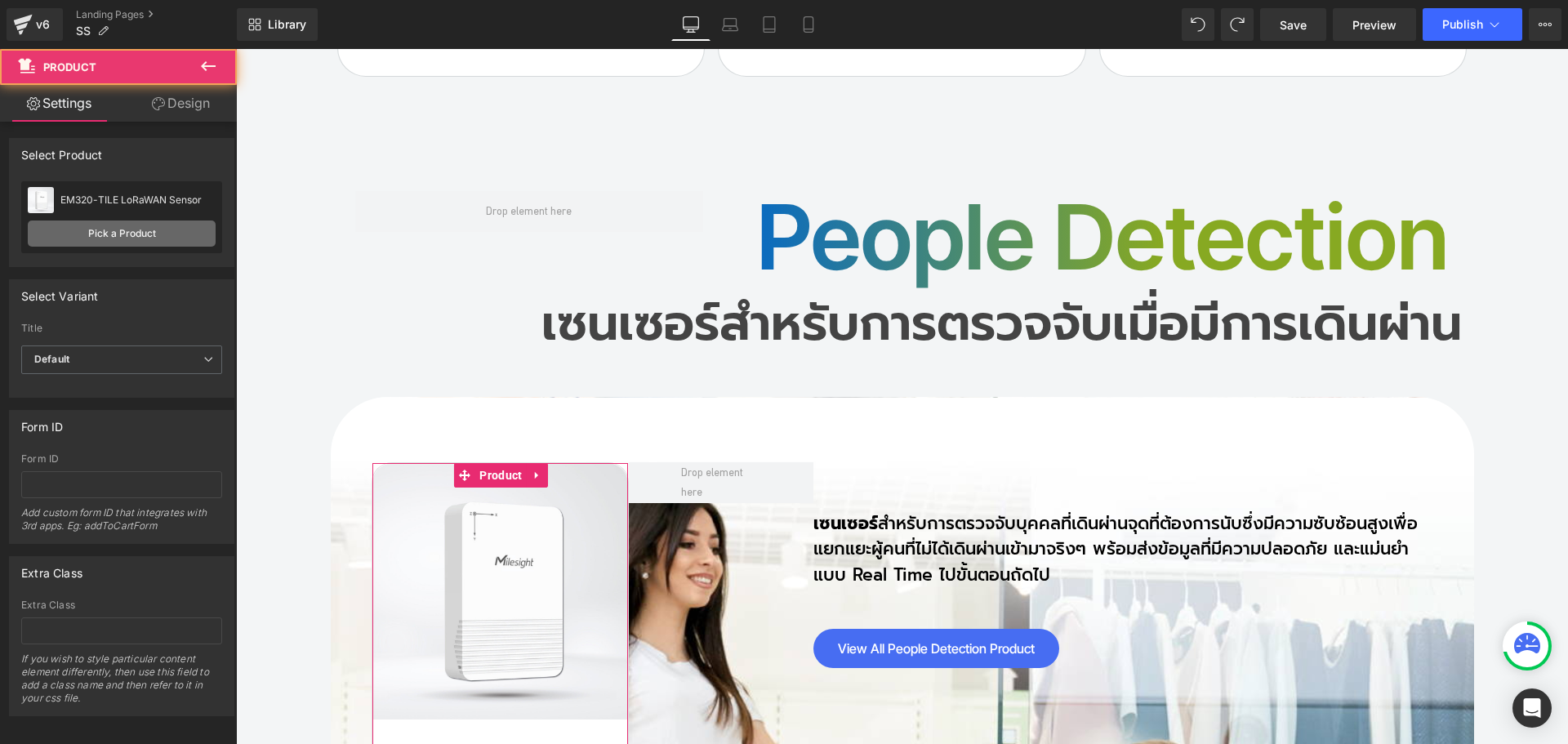
click at [124, 223] on link "Pick a Product" at bounding box center [122, 234] width 188 height 26
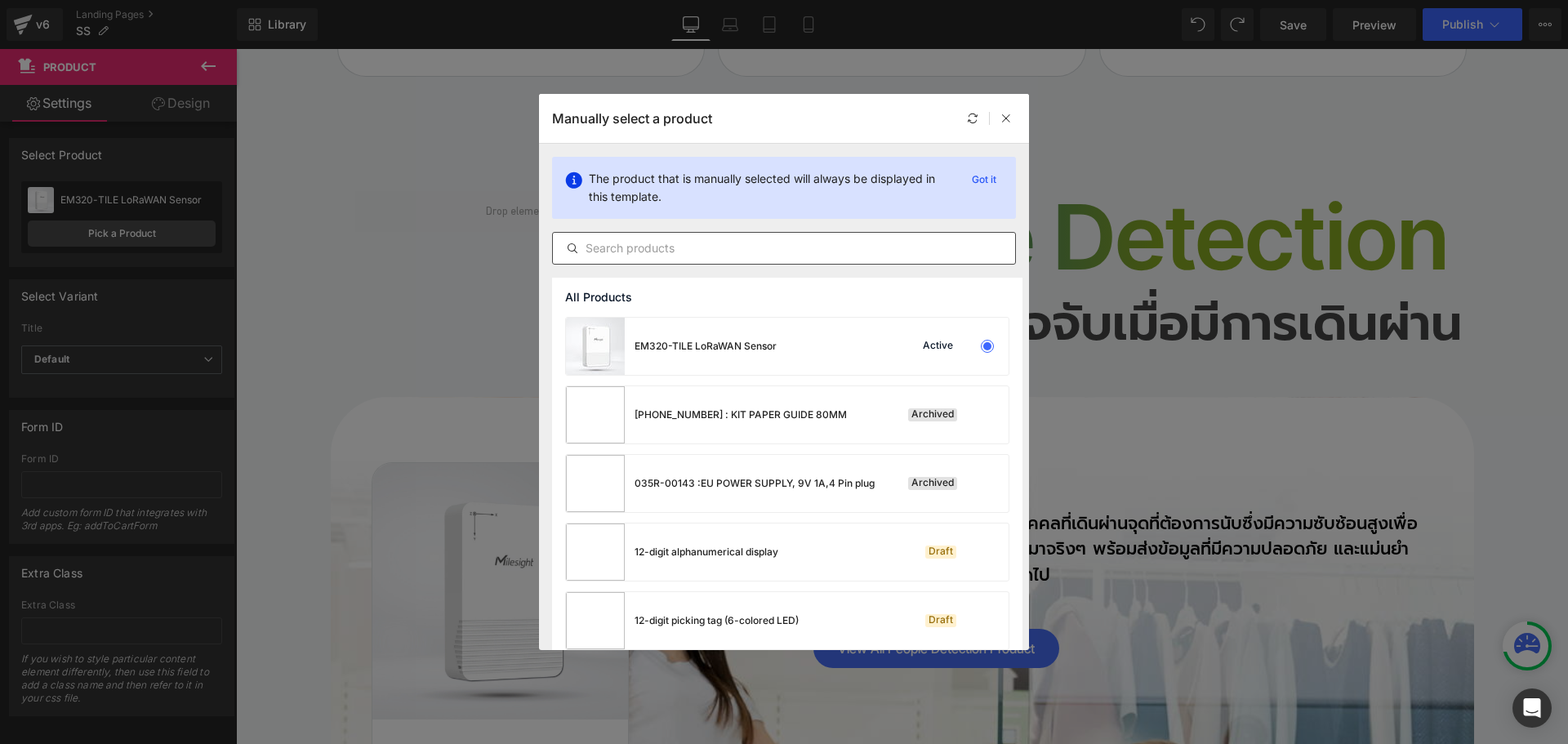
click at [695, 248] on input "text" at bounding box center [784, 248] width 462 height 20
paste input "VS133 AI ToF People Counting Sensor"
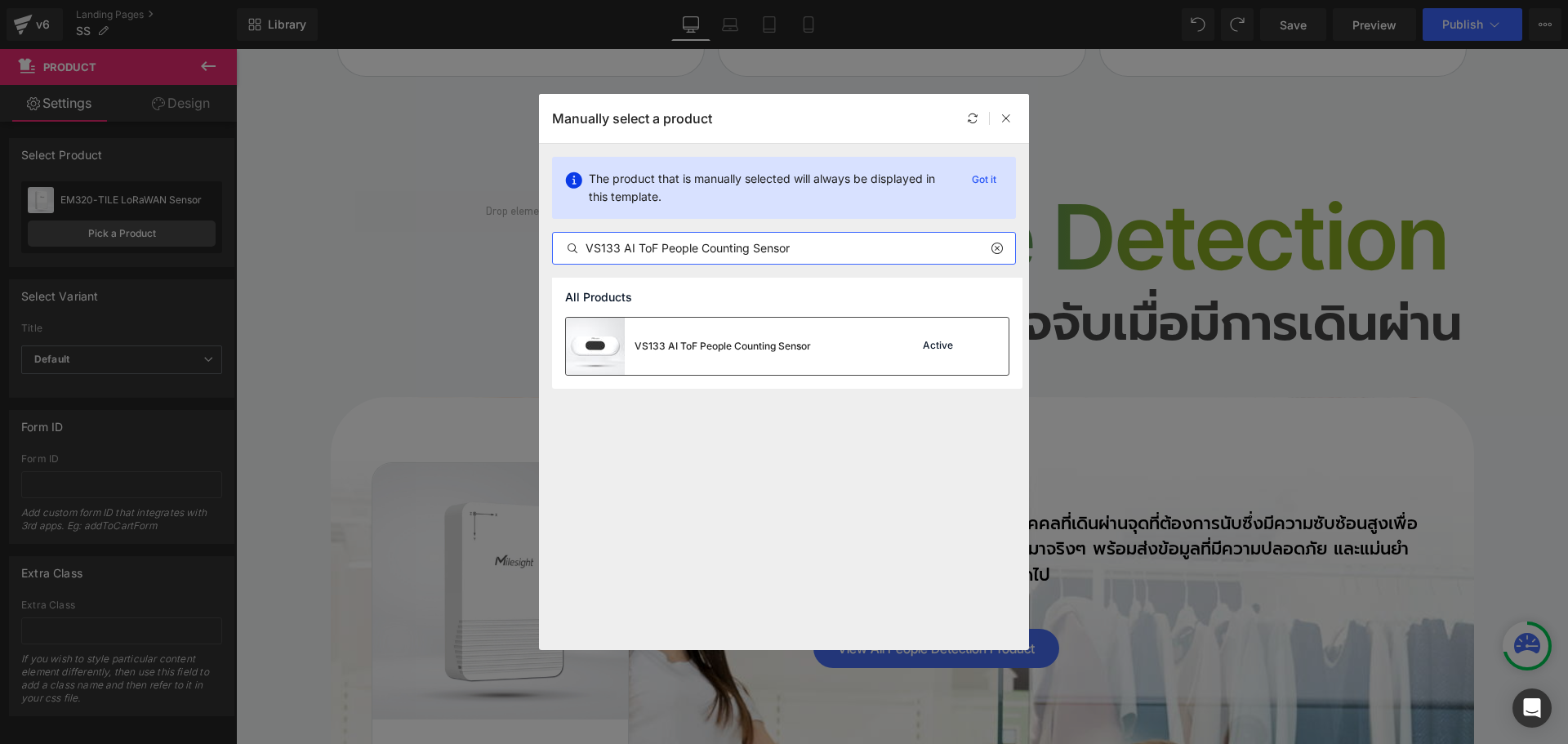
type input "VS133 AI ToF People Counting Sensor"
click at [659, 344] on div "VS133 AI ToF People Counting Sensor" at bounding box center [722, 346] width 176 height 15
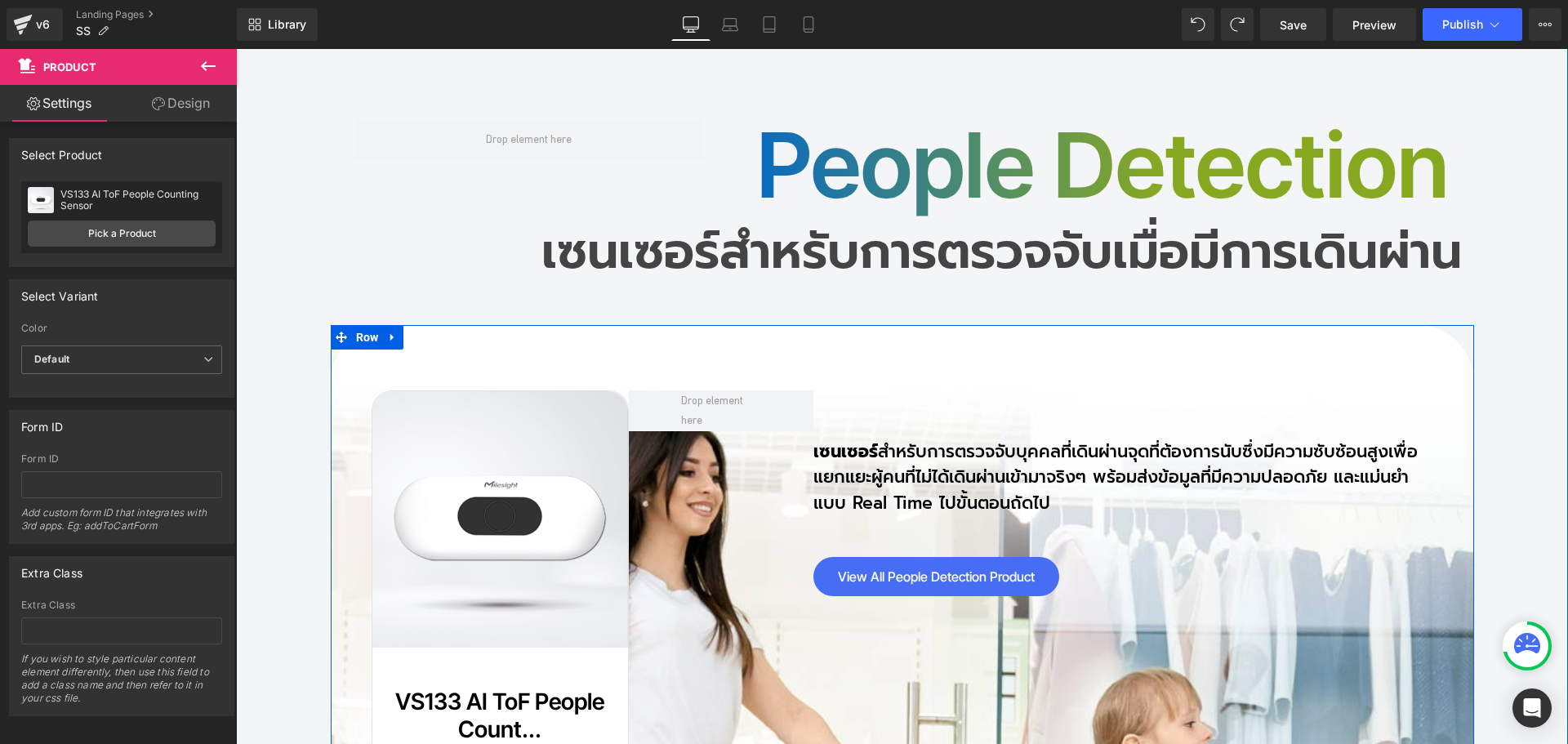
scroll to position [13115, 0]
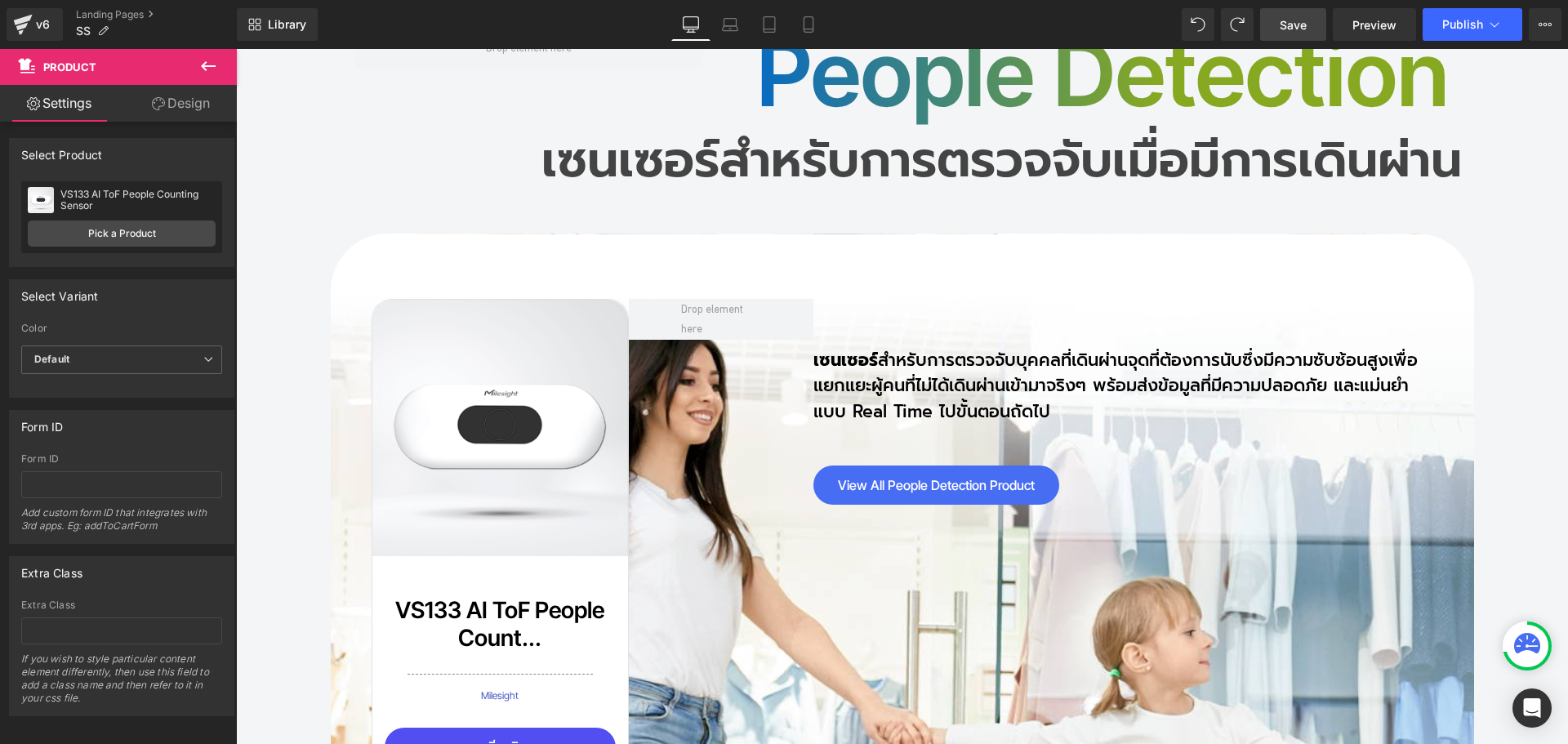
click at [1297, 34] on link "Save" at bounding box center [1293, 24] width 66 height 33
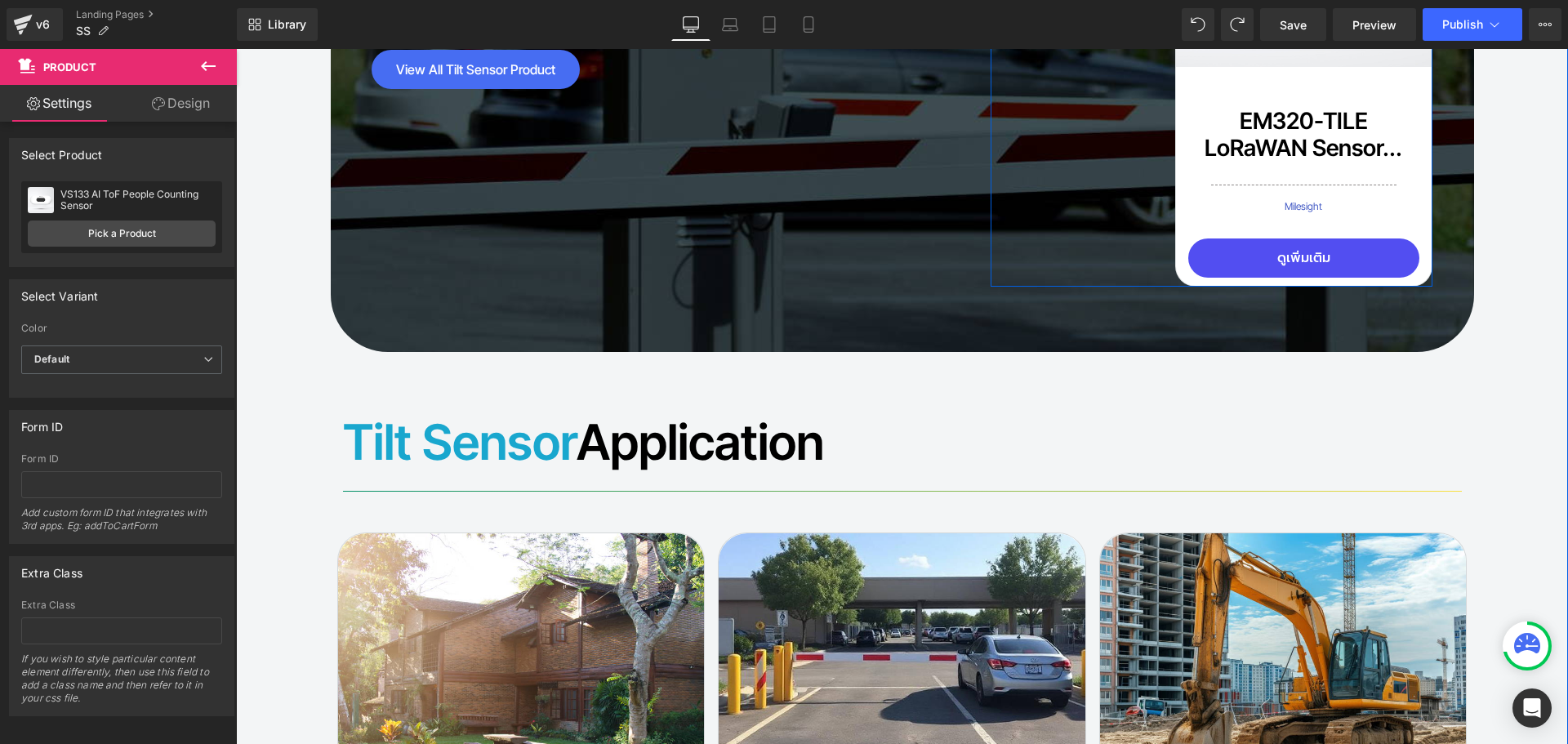
scroll to position [12053, 0]
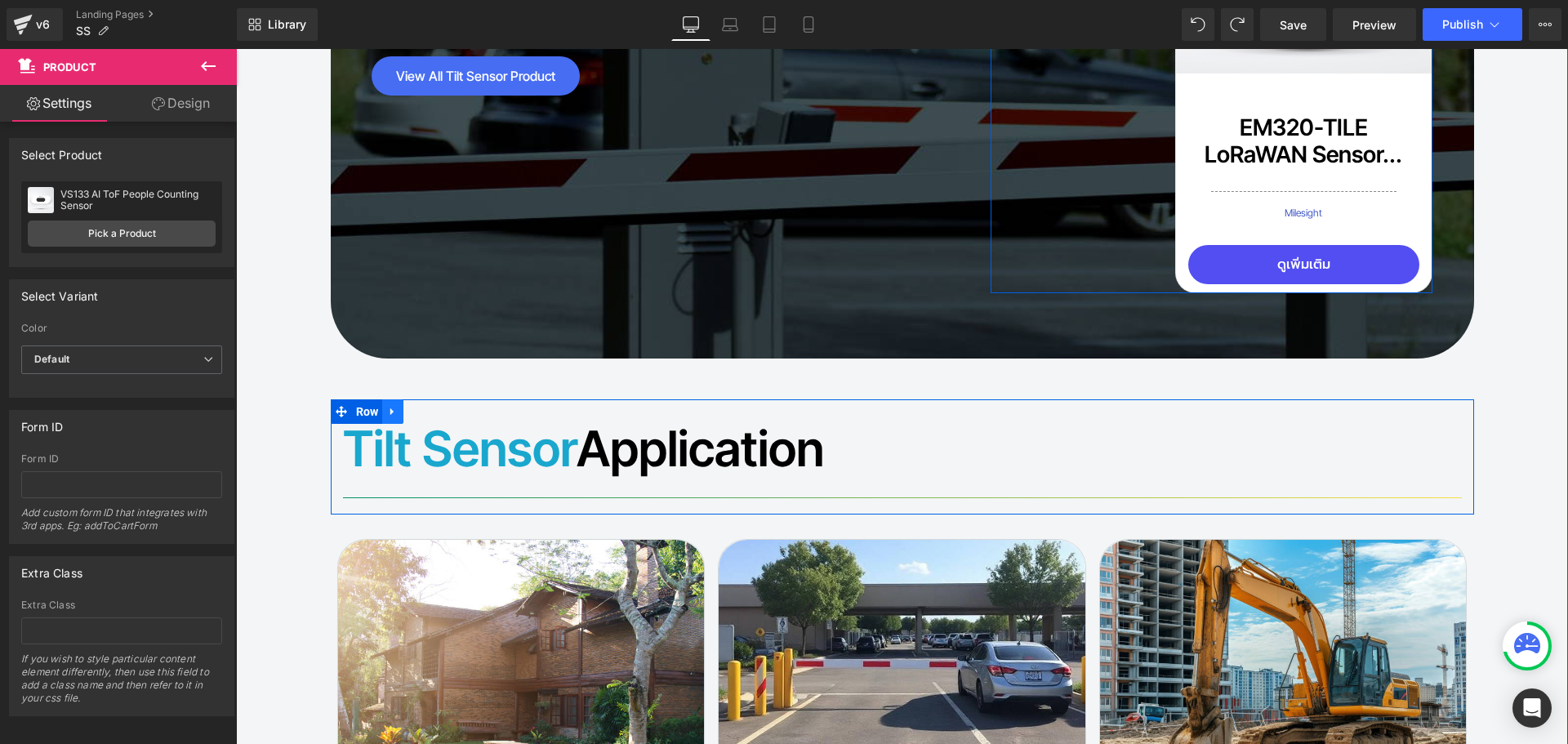
click at [390, 409] on icon at bounding box center [392, 412] width 3 height 7
click at [408, 406] on icon at bounding box center [414, 411] width 11 height 11
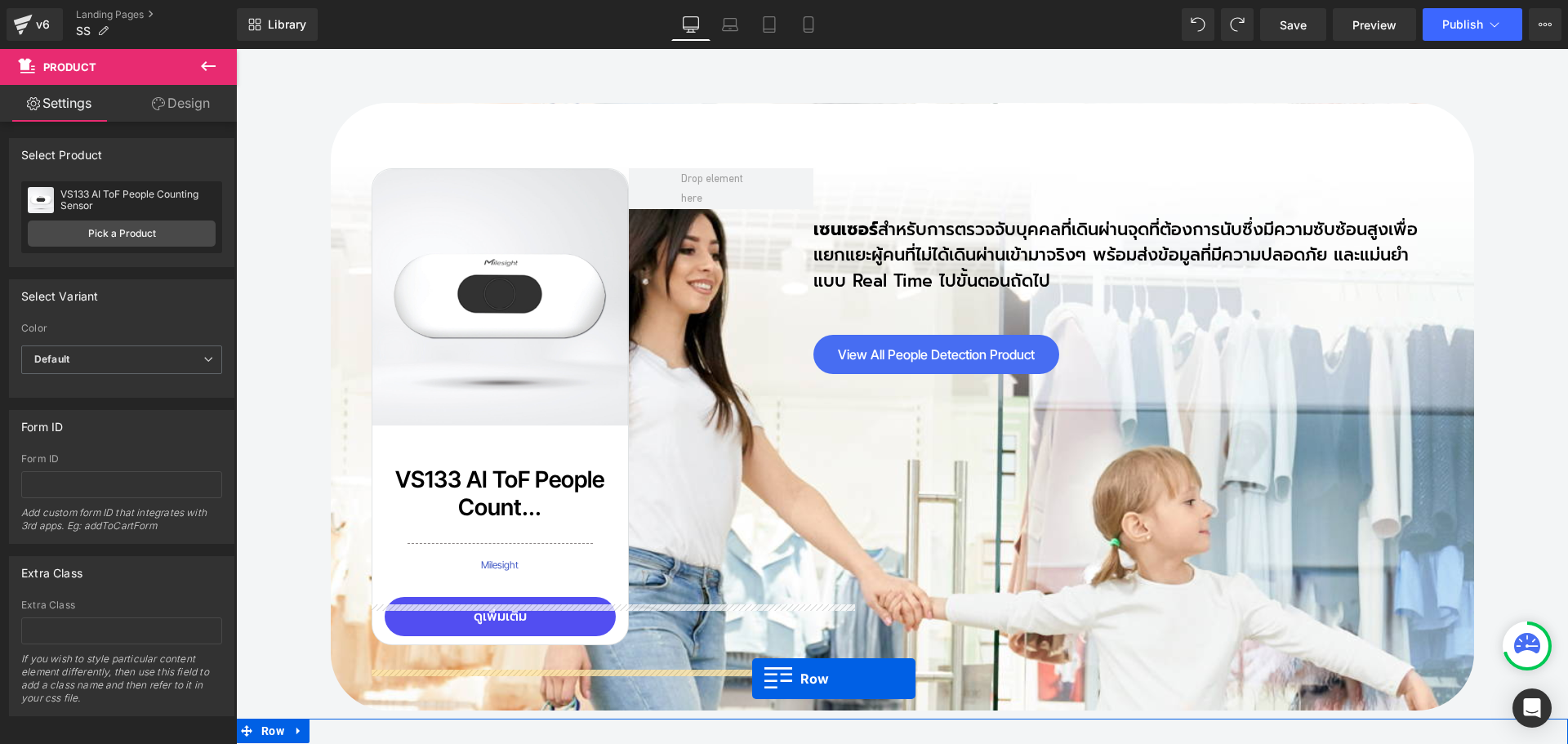
scroll to position [13409, 0]
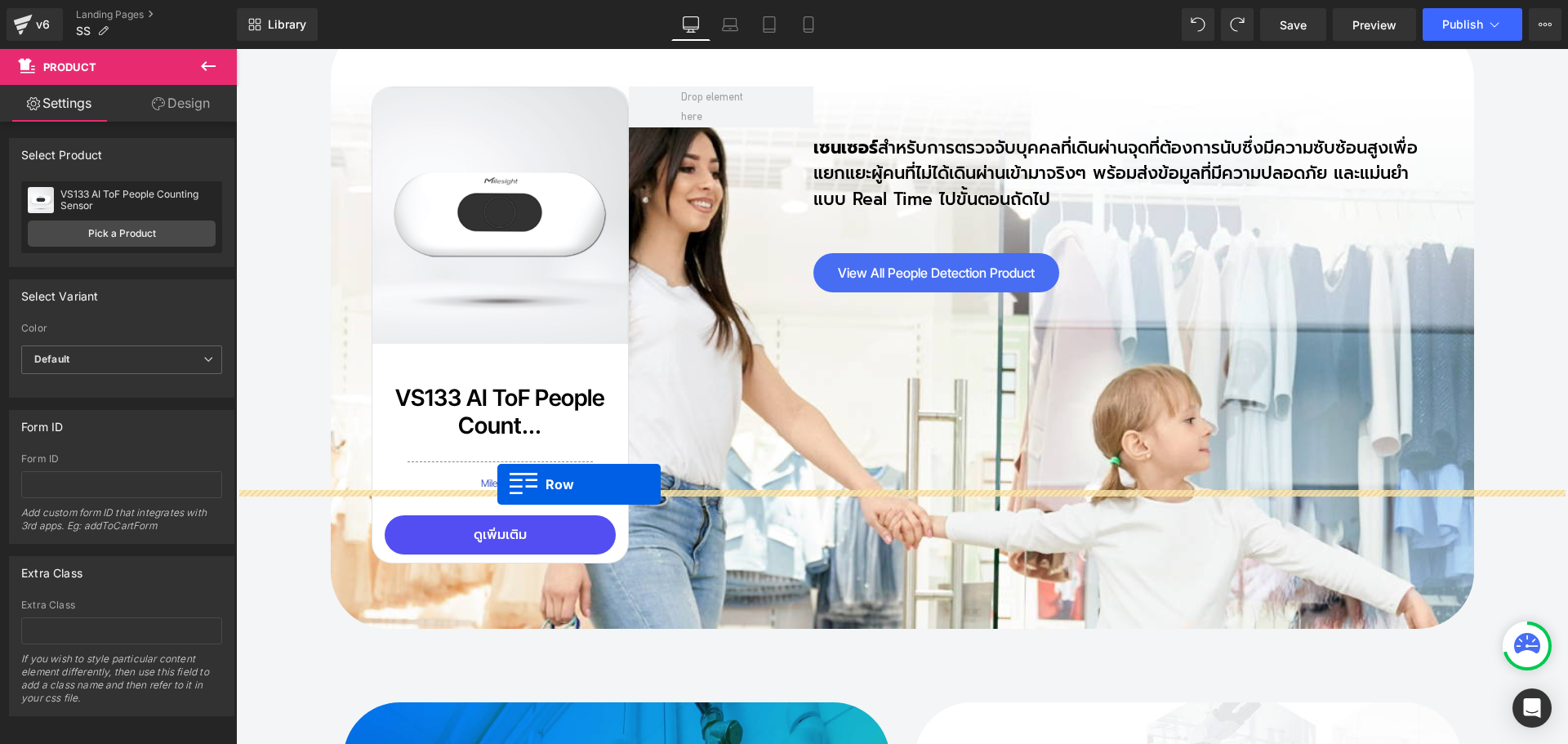
drag, startPoint x: 356, startPoint y: 428, endPoint x: 497, endPoint y: 484, distance: 151.7
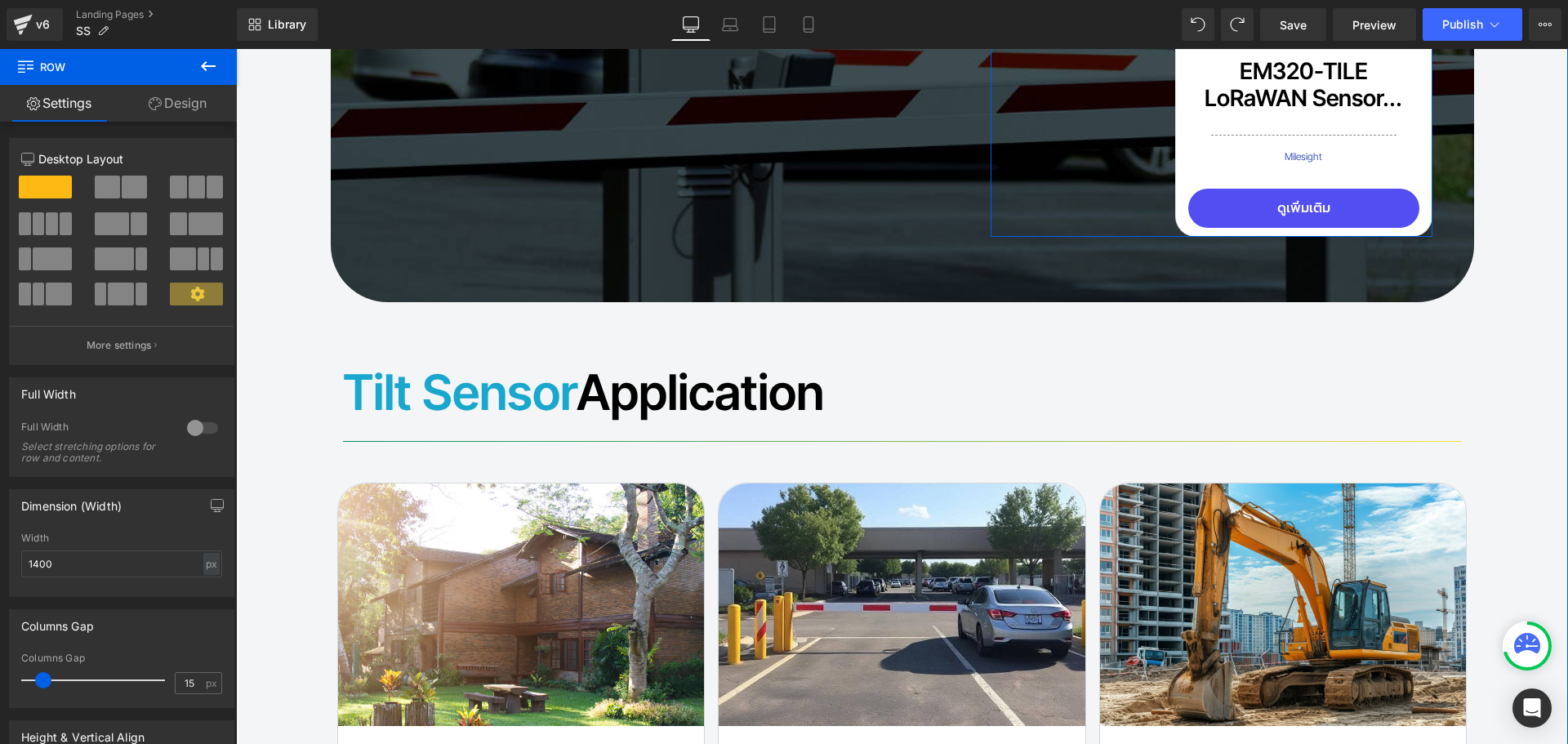
scroll to position [12102, 0]
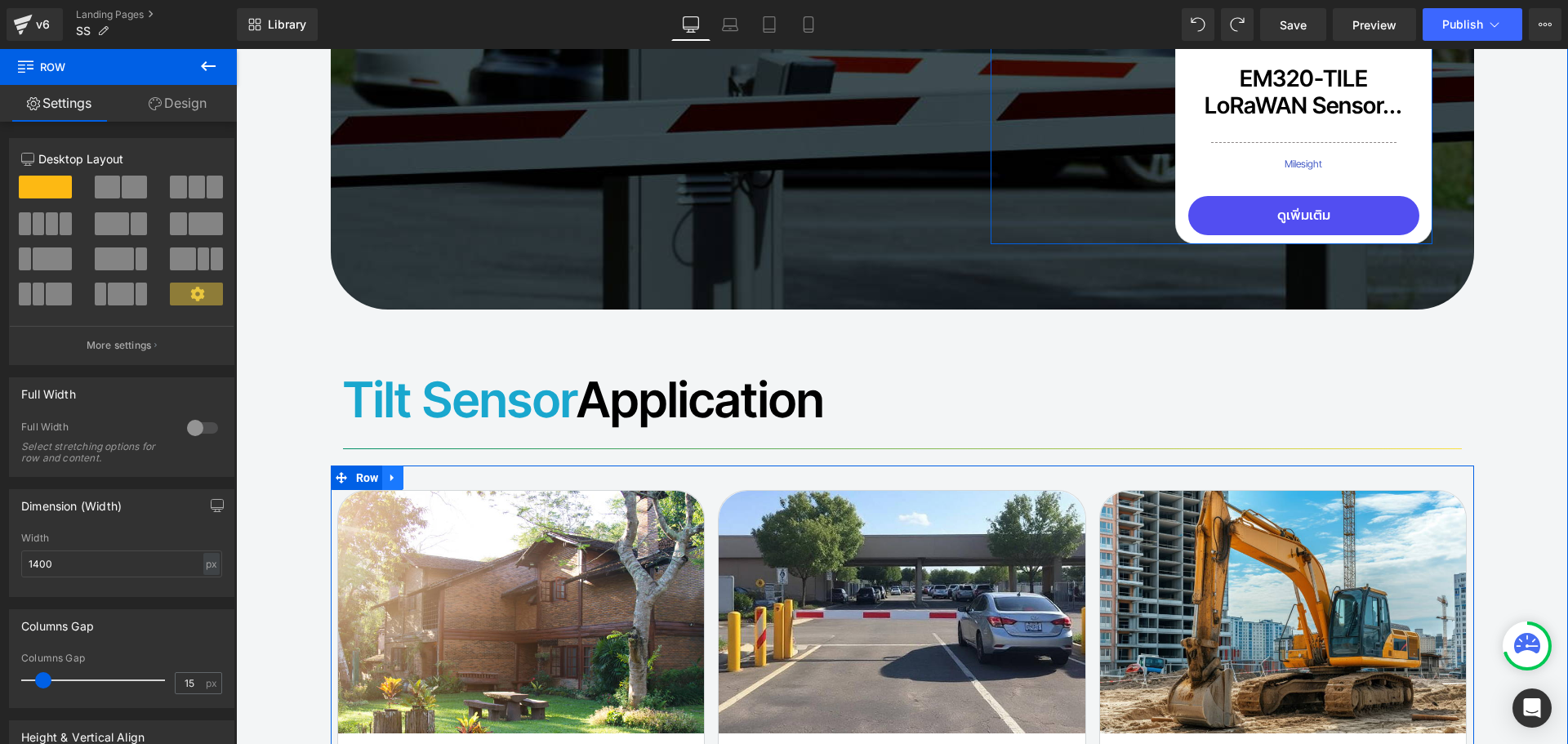
click at [390, 475] on icon at bounding box center [392, 478] width 3 height 7
click at [408, 472] on icon at bounding box center [414, 477] width 11 height 11
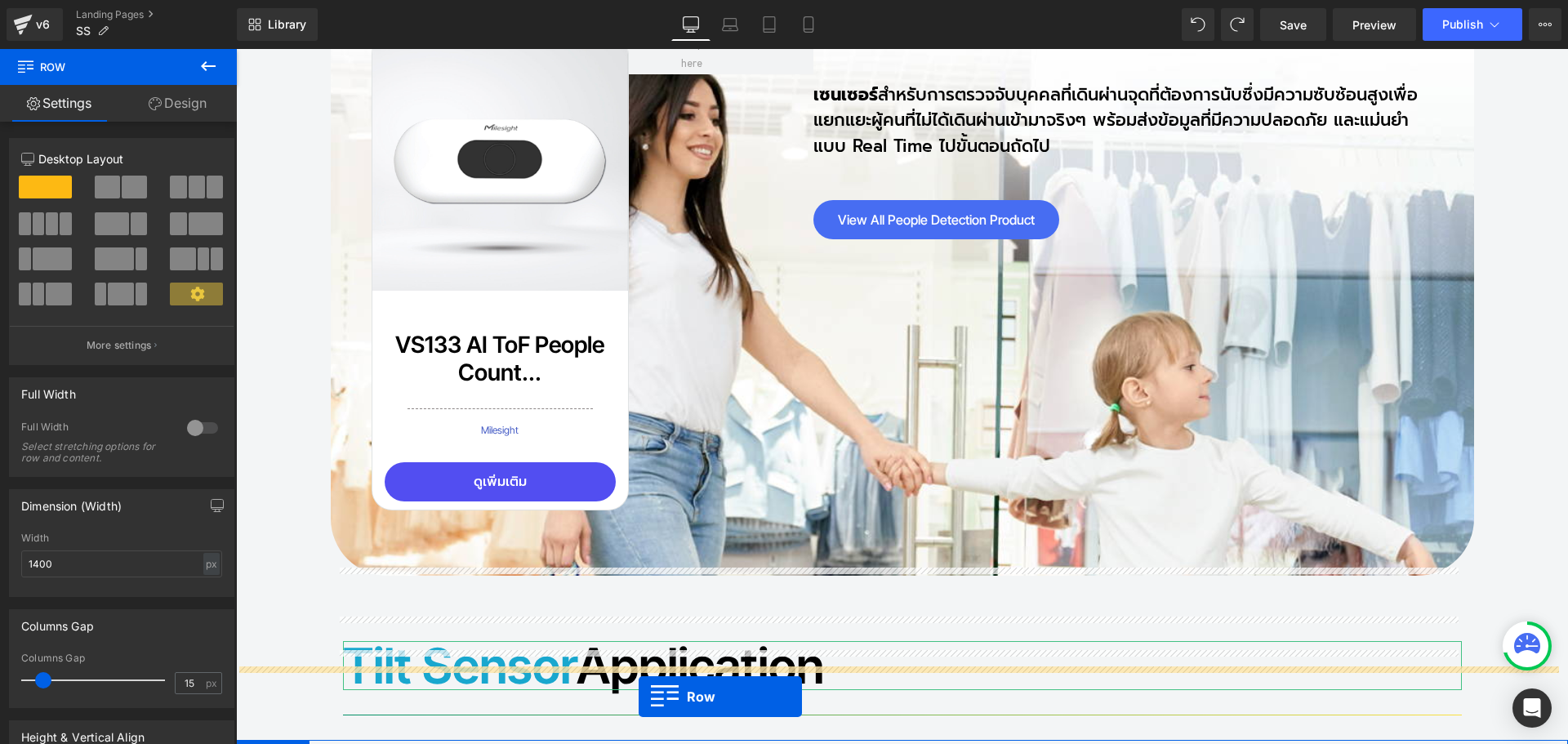
scroll to position [13487, 0]
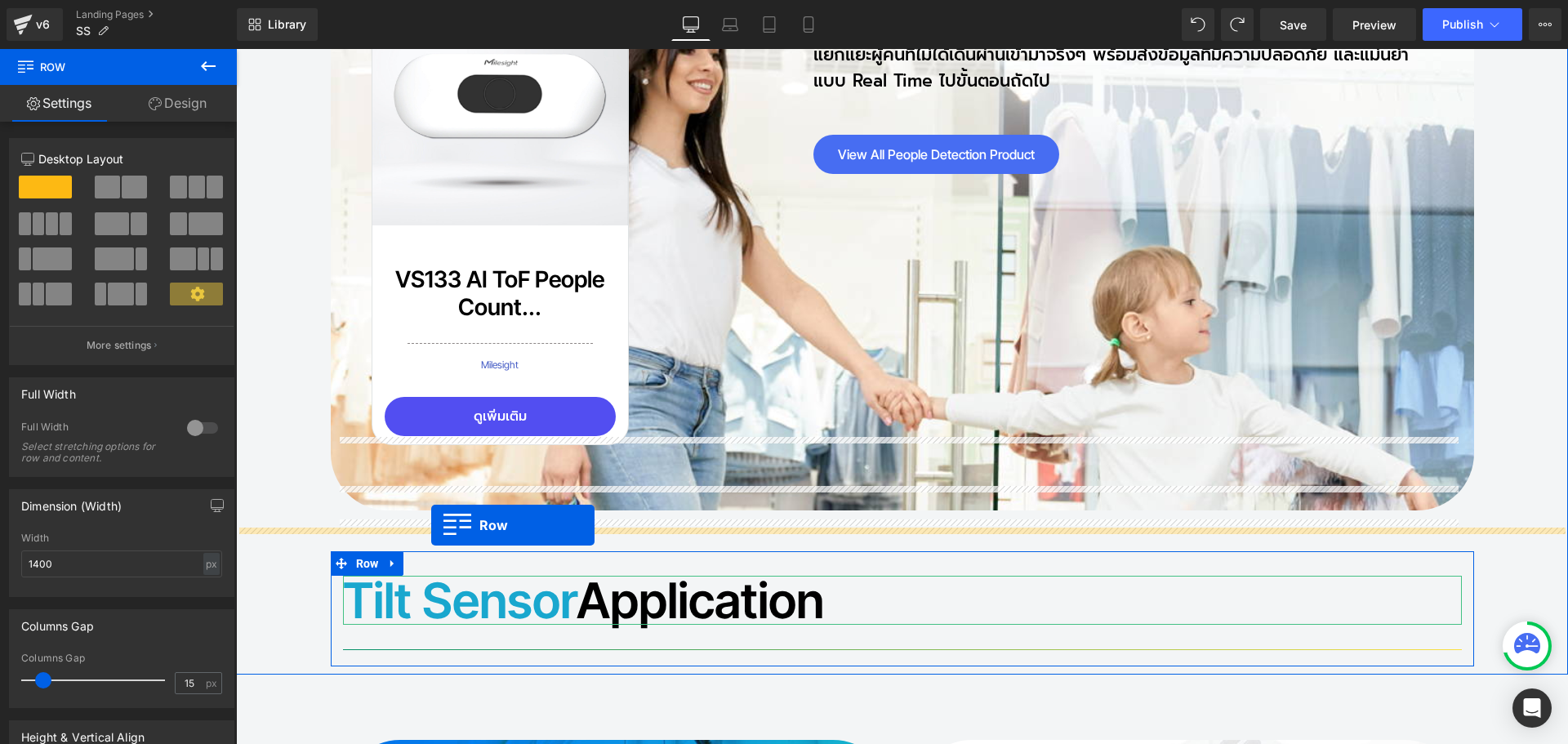
drag, startPoint x: 362, startPoint y: 126, endPoint x: 431, endPoint y: 525, distance: 404.9
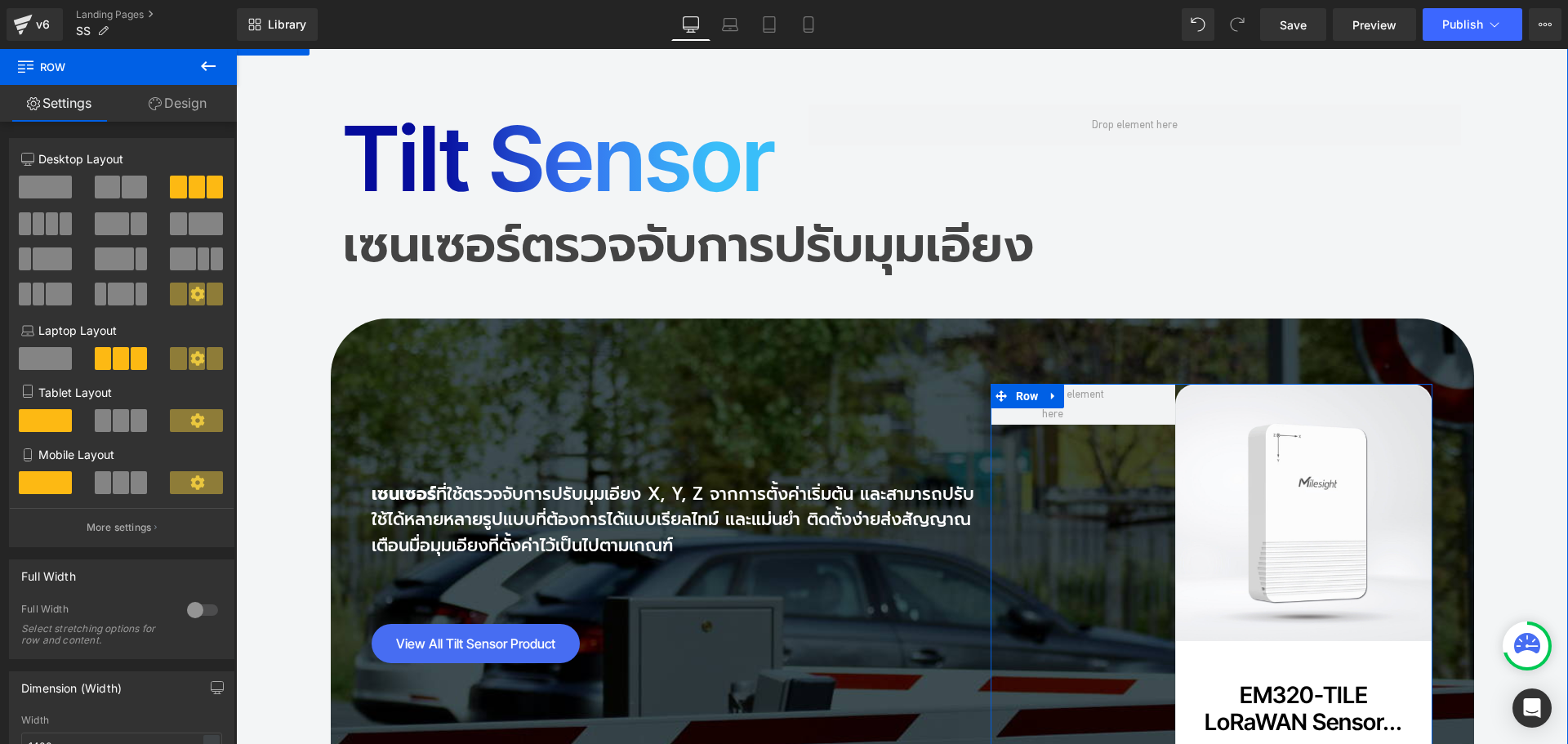
scroll to position [11158, 0]
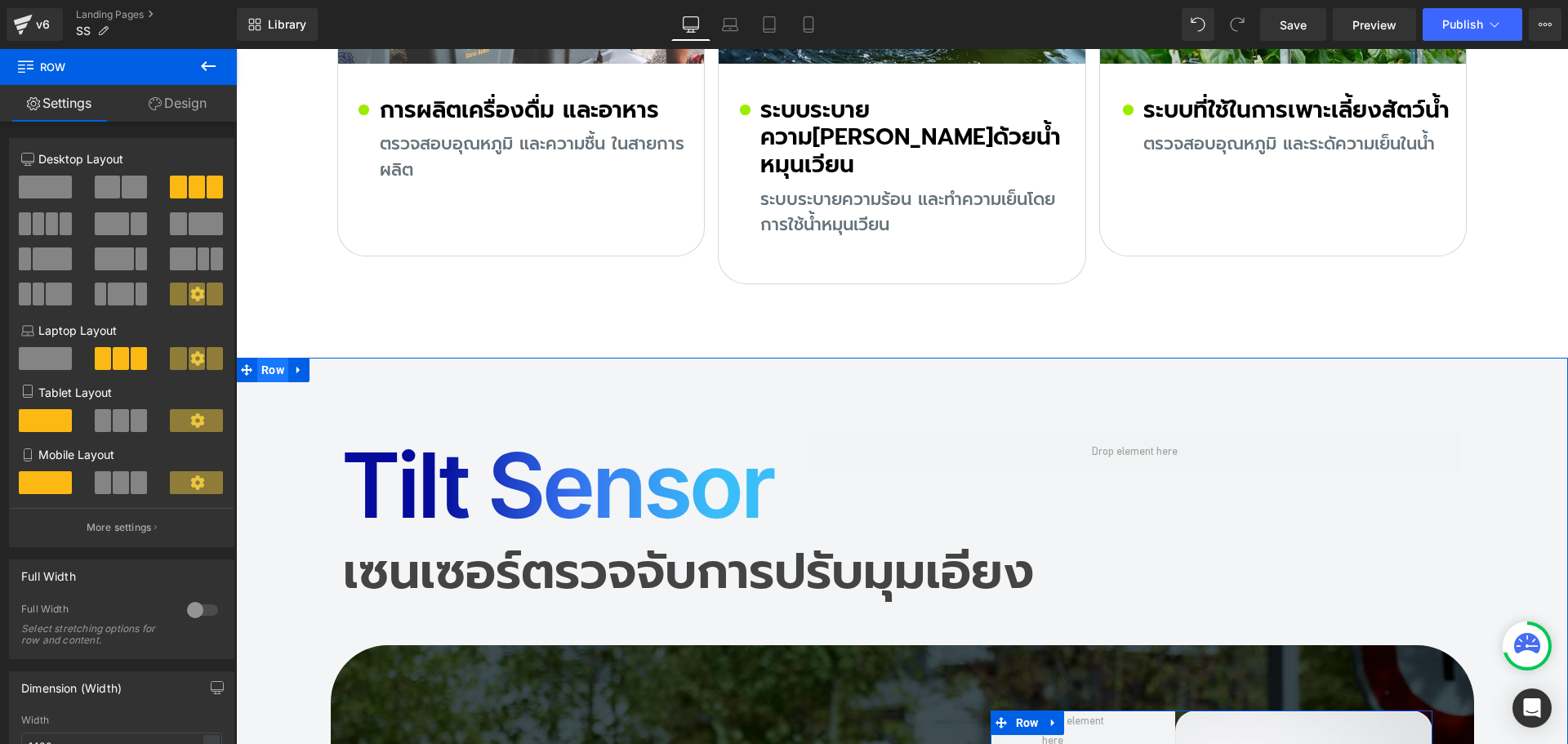
click at [268, 358] on span "Row" at bounding box center [273, 370] width 31 height 24
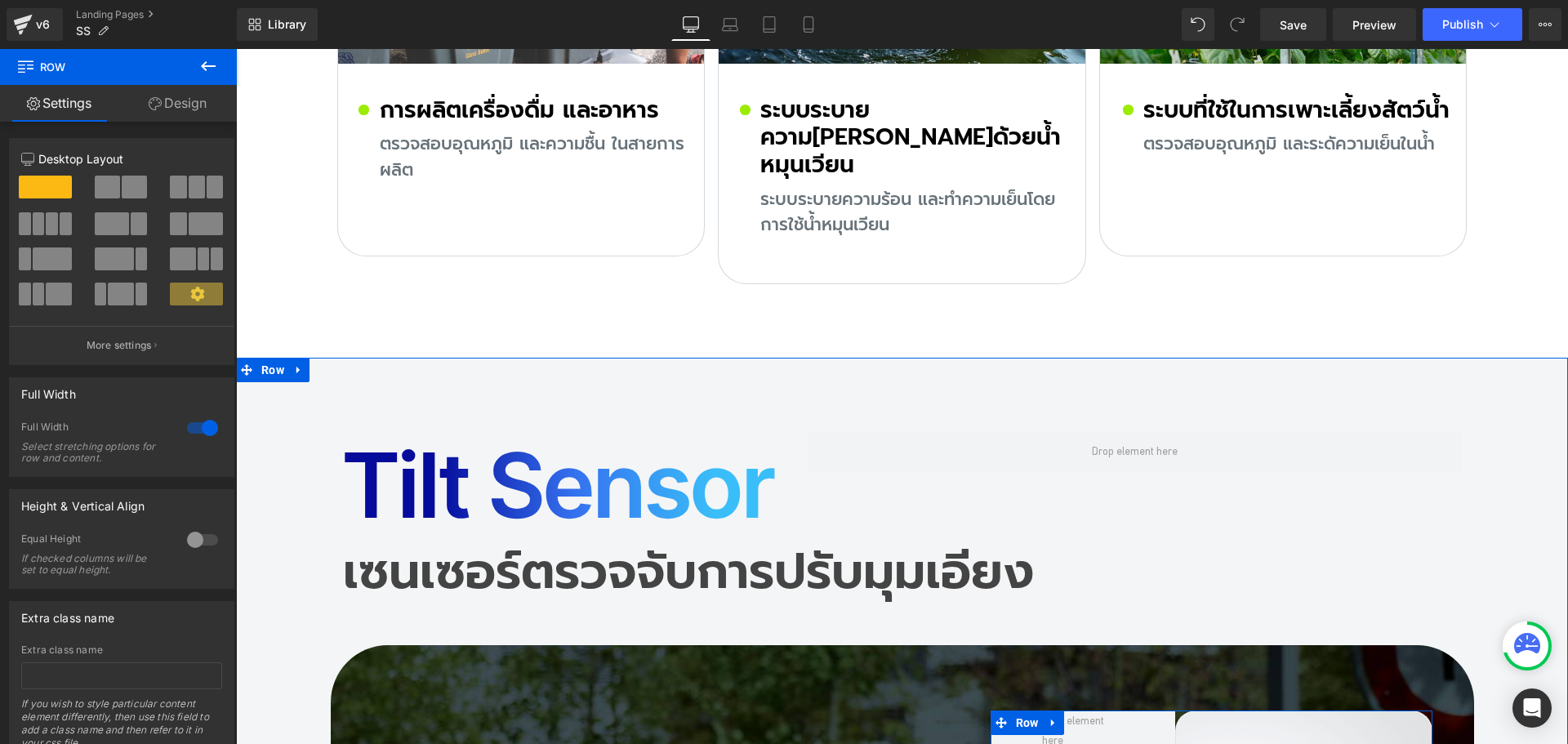
click at [189, 107] on link "Design" at bounding box center [177, 103] width 118 height 37
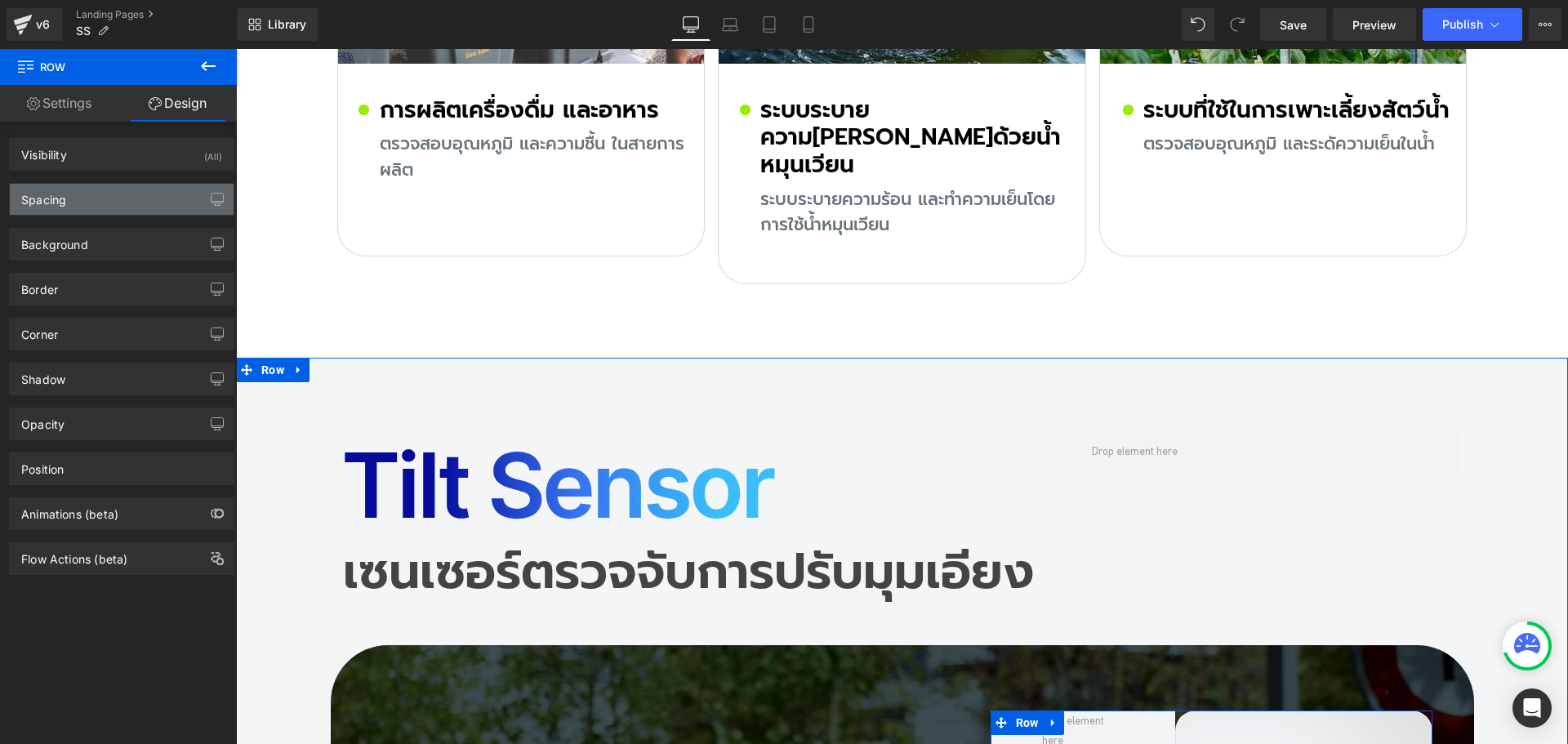
click at [105, 203] on div "Spacing" at bounding box center [122, 200] width 224 height 31
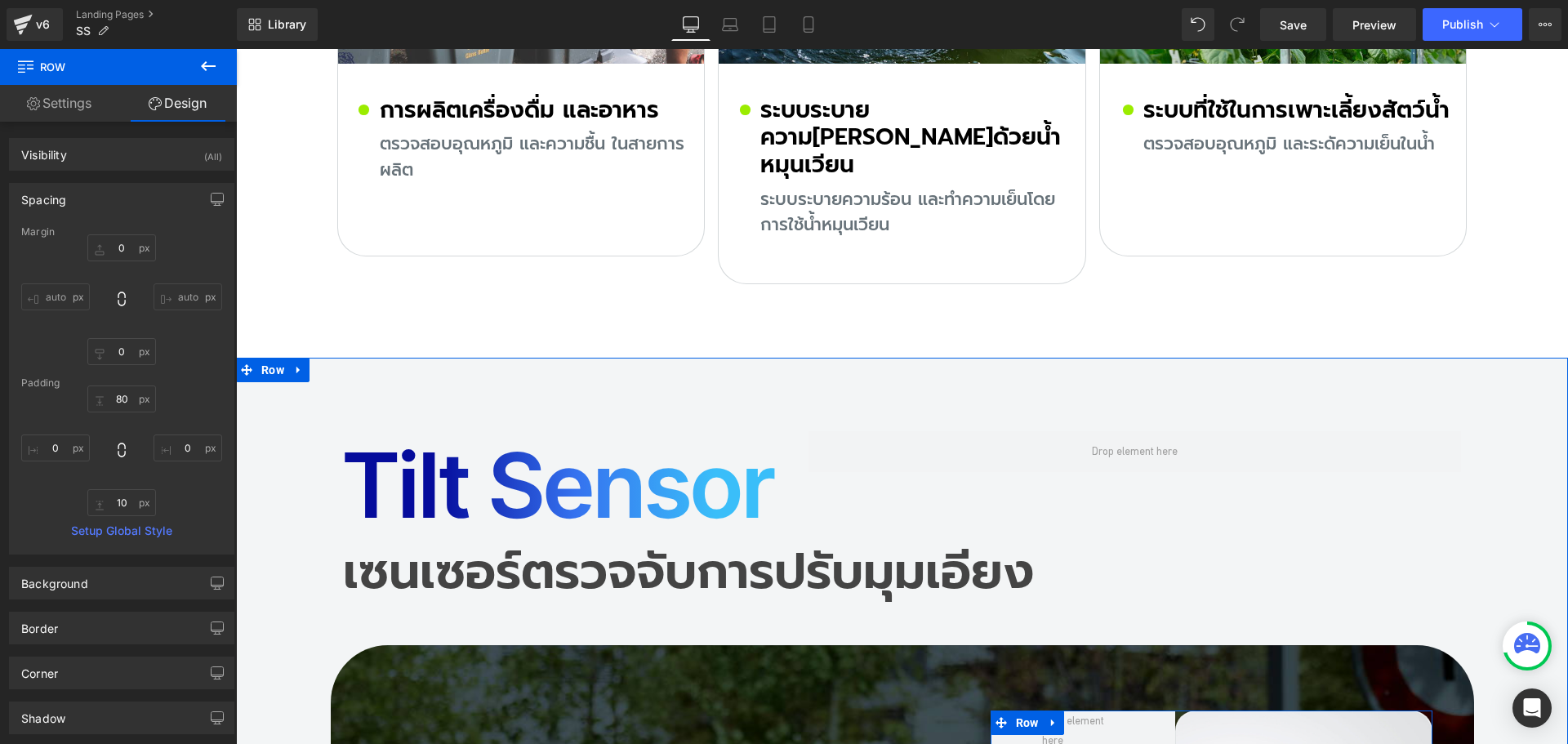
type input "0"
type input "80"
type input "0"
type input "10"
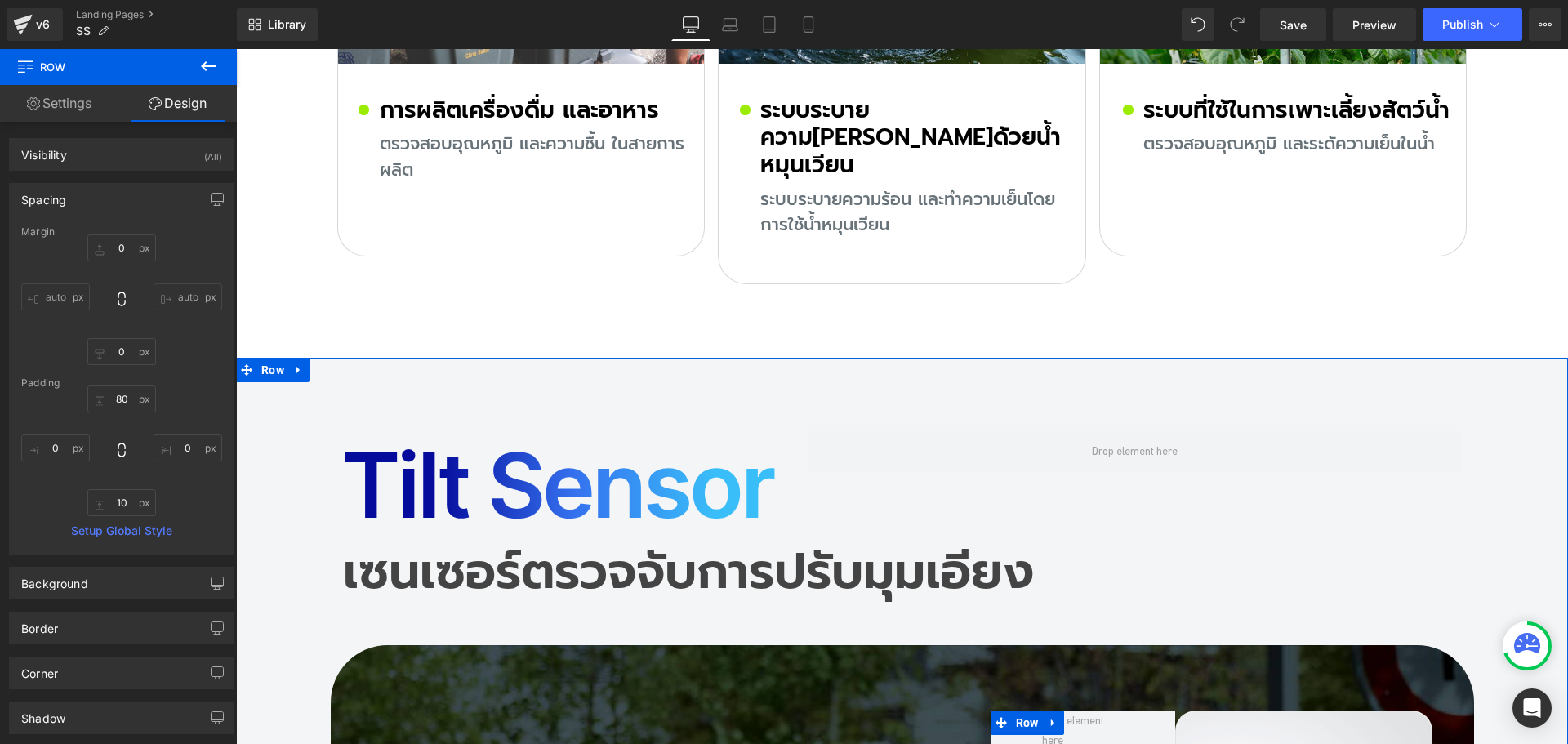
type input "0"
click at [134, 504] on input "10" at bounding box center [122, 502] width 69 height 27
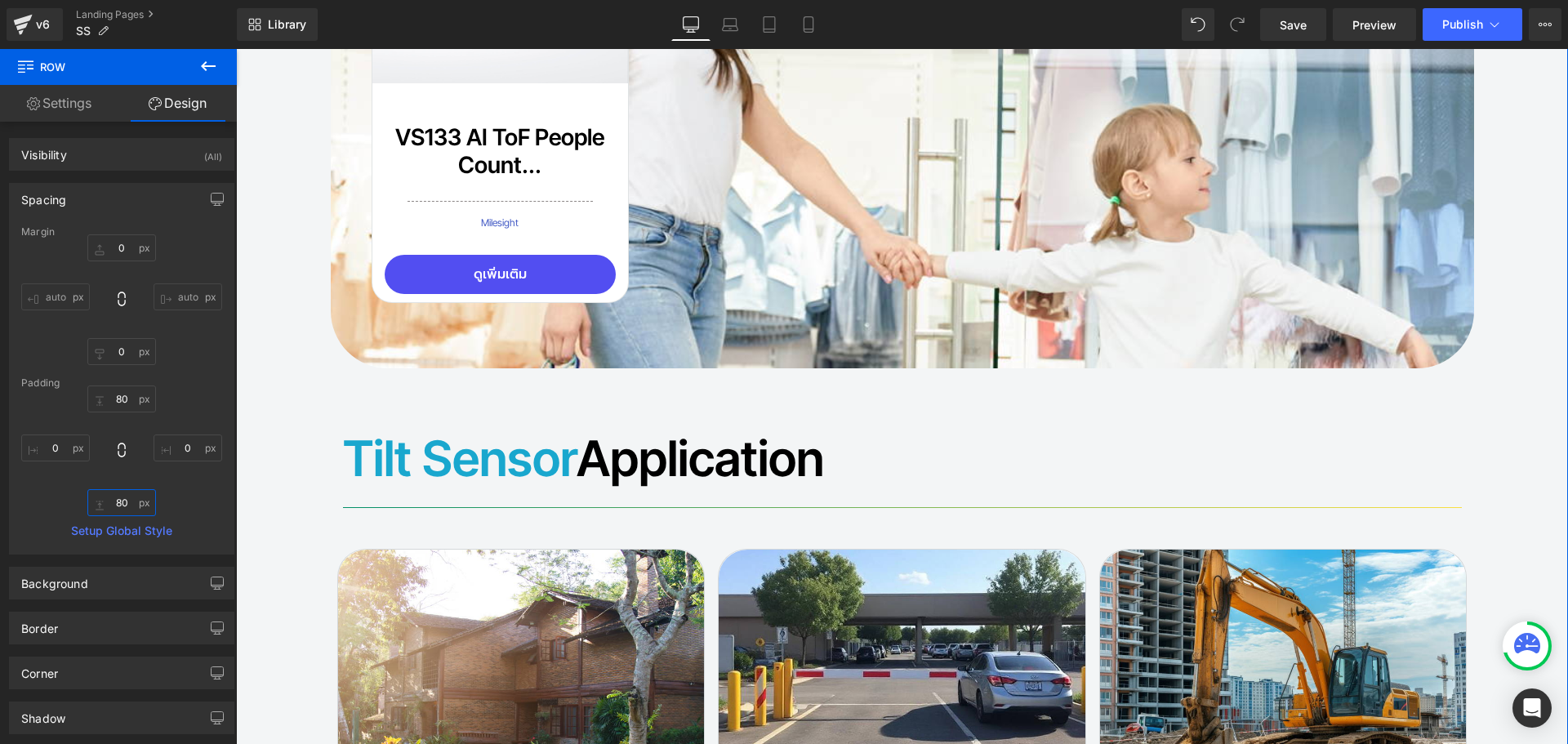
scroll to position [13936, 0]
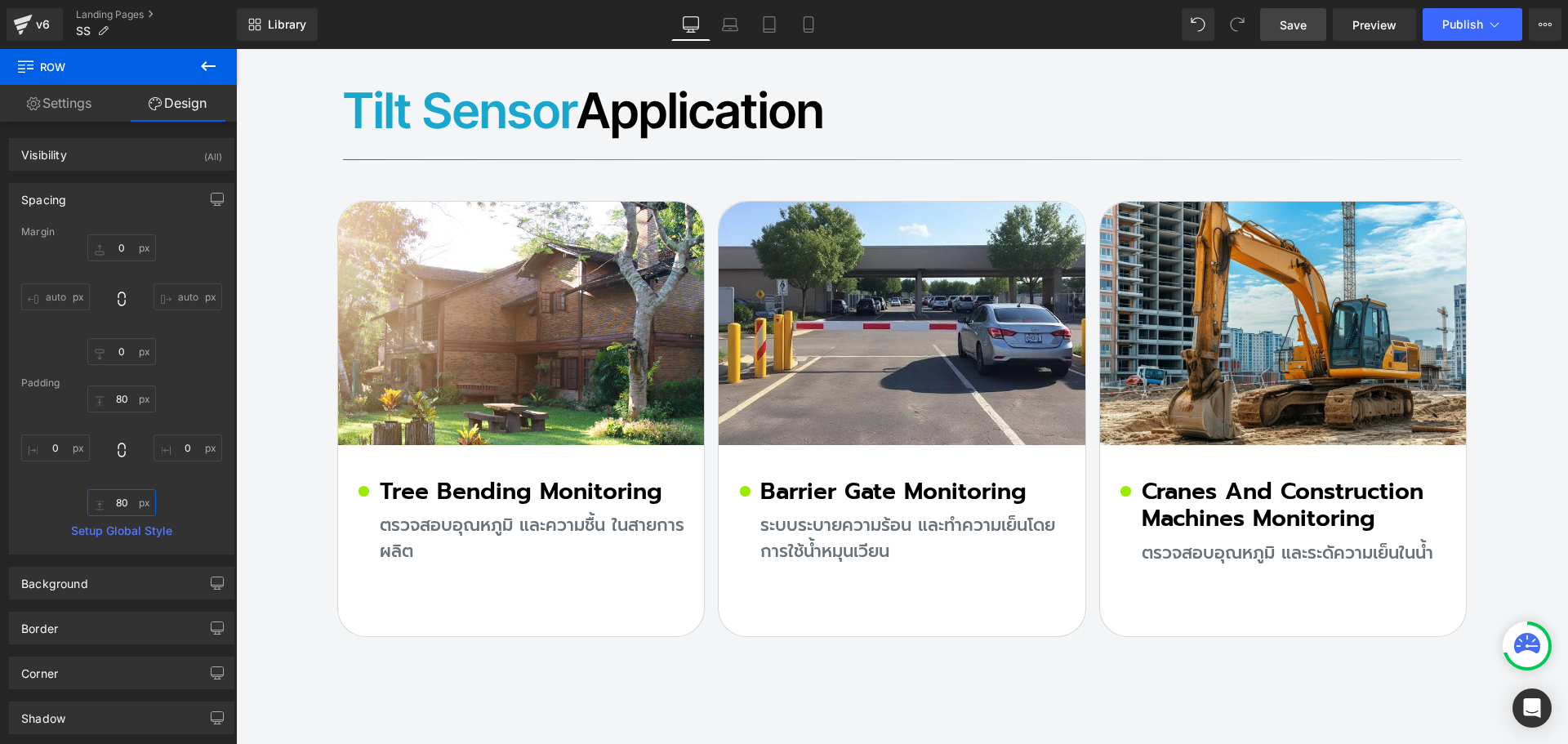
type input "80"
drag, startPoint x: 1301, startPoint y: 25, endPoint x: 747, endPoint y: 288, distance: 613.3
click at [1301, 25] on span "Save" at bounding box center [1293, 25] width 27 height 17
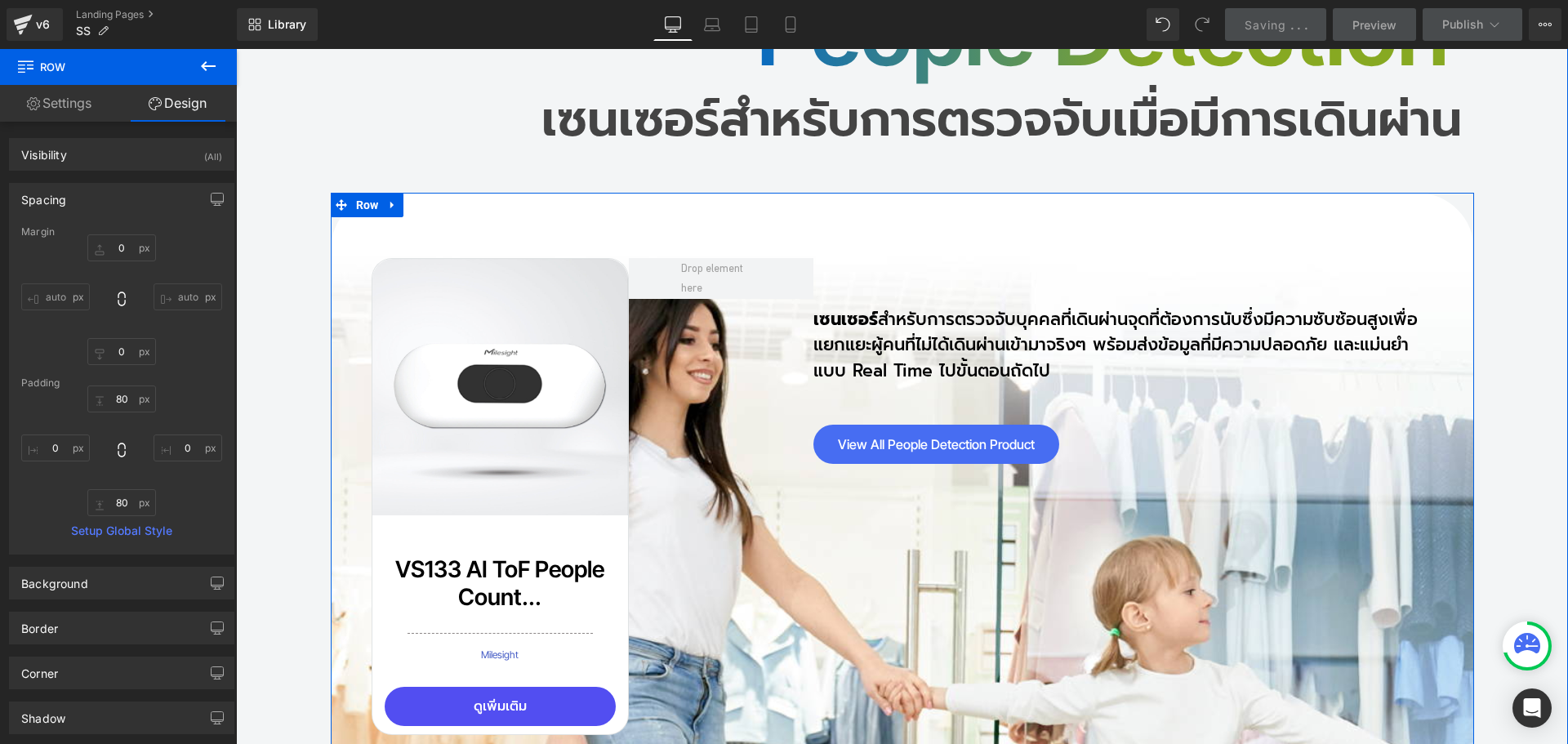
scroll to position [12874, 0]
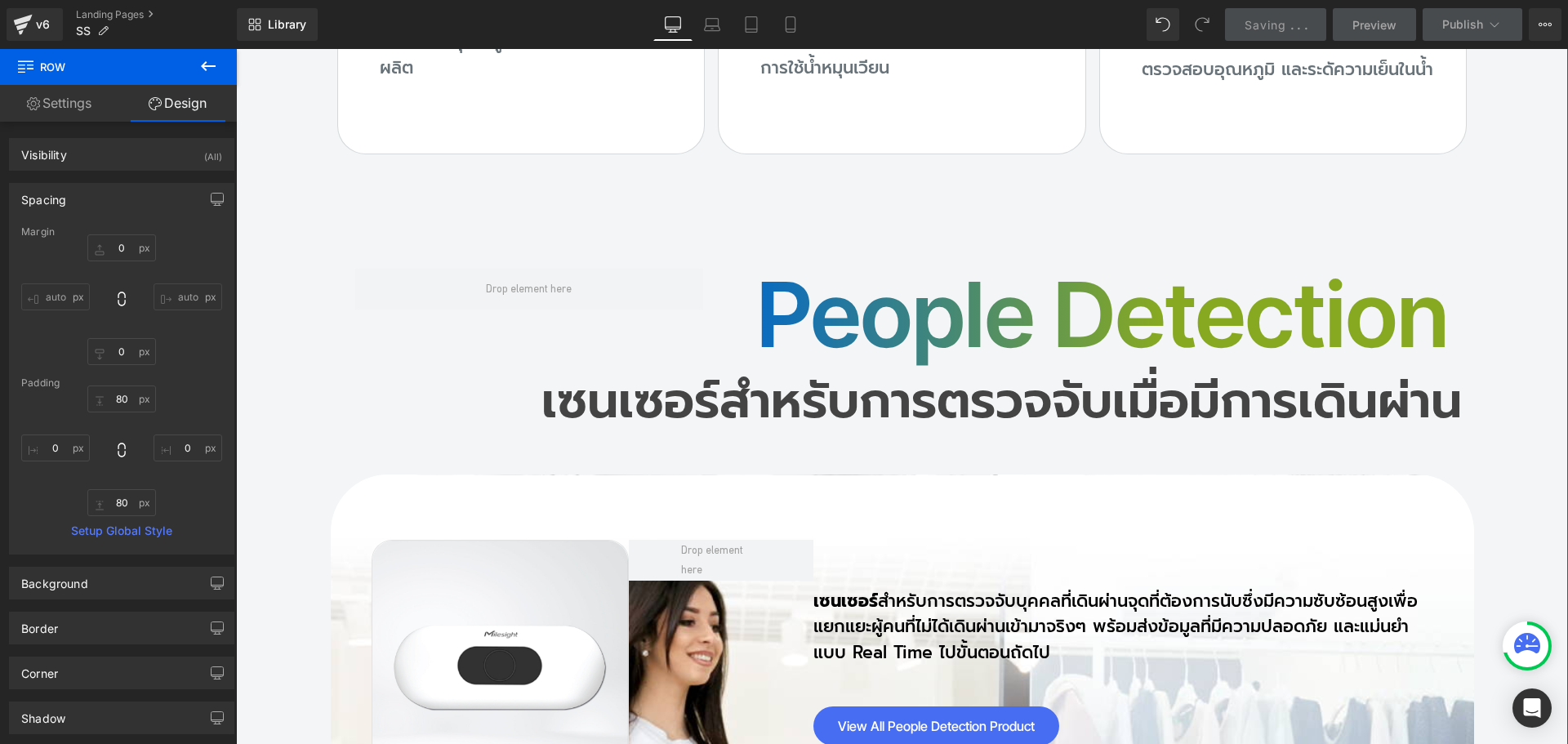
drag, startPoint x: 894, startPoint y: 210, endPoint x: 772, endPoint y: 183, distance: 125.0
click at [892, 261] on h2 "People detection" at bounding box center [1088, 315] width 721 height 108
click at [830, 261] on h2 "People detection" at bounding box center [1088, 315] width 721 height 108
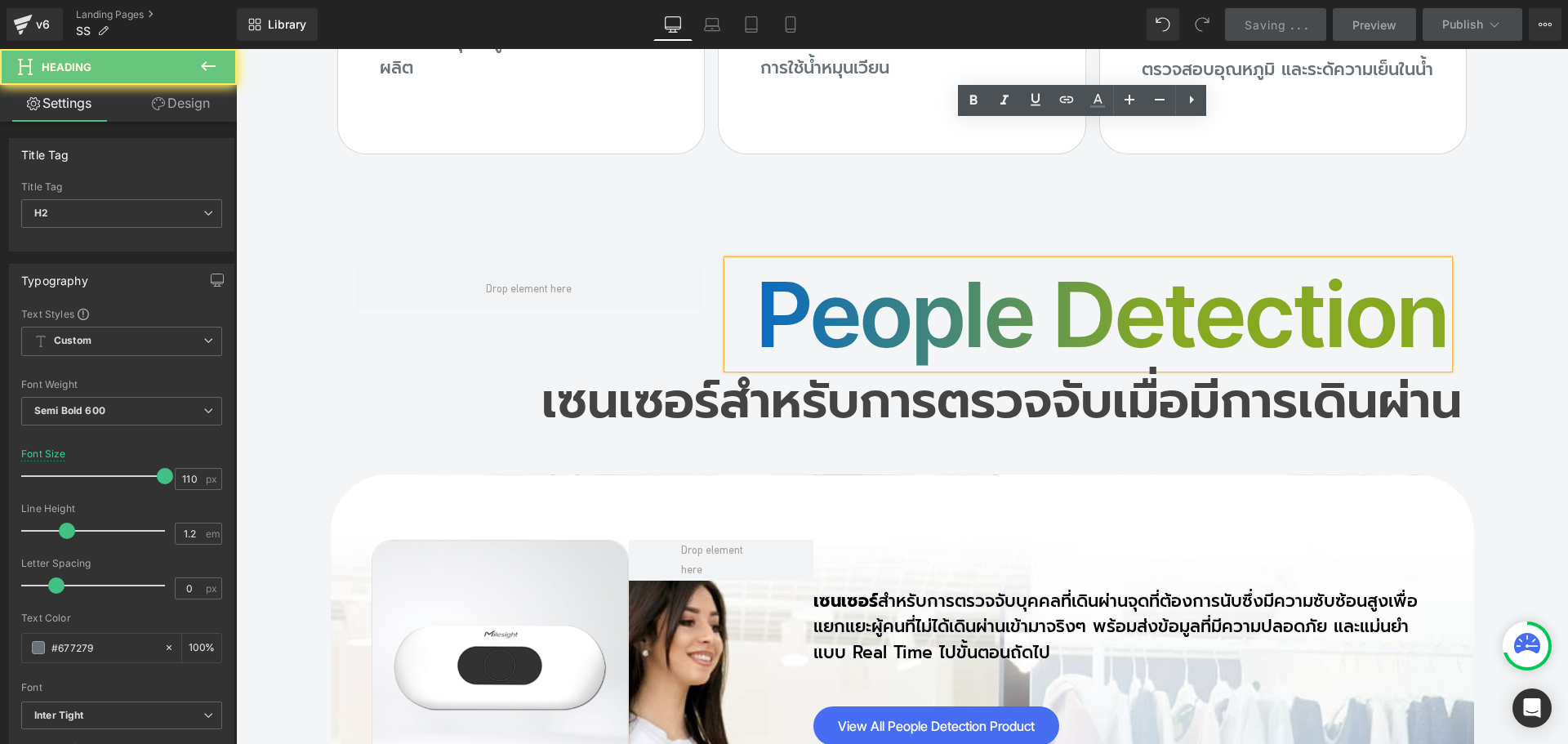
click at [772, 261] on h2 "People detection" at bounding box center [1088, 315] width 721 height 108
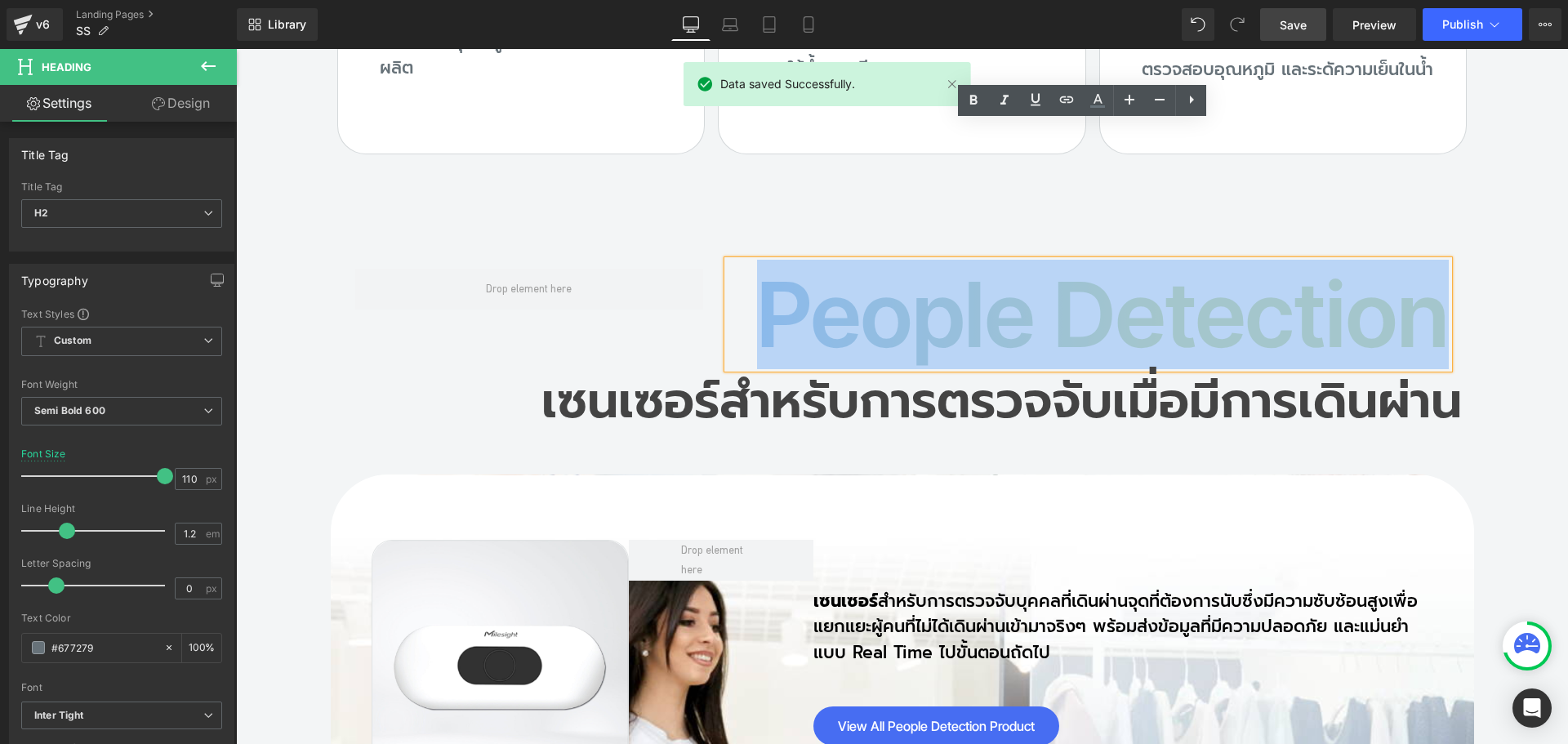
drag, startPoint x: 756, startPoint y: 175, endPoint x: 1426, endPoint y: 187, distance: 670.1
click at [1426, 261] on h2 "People detection" at bounding box center [1088, 315] width 721 height 108
copy h2 "People detection"
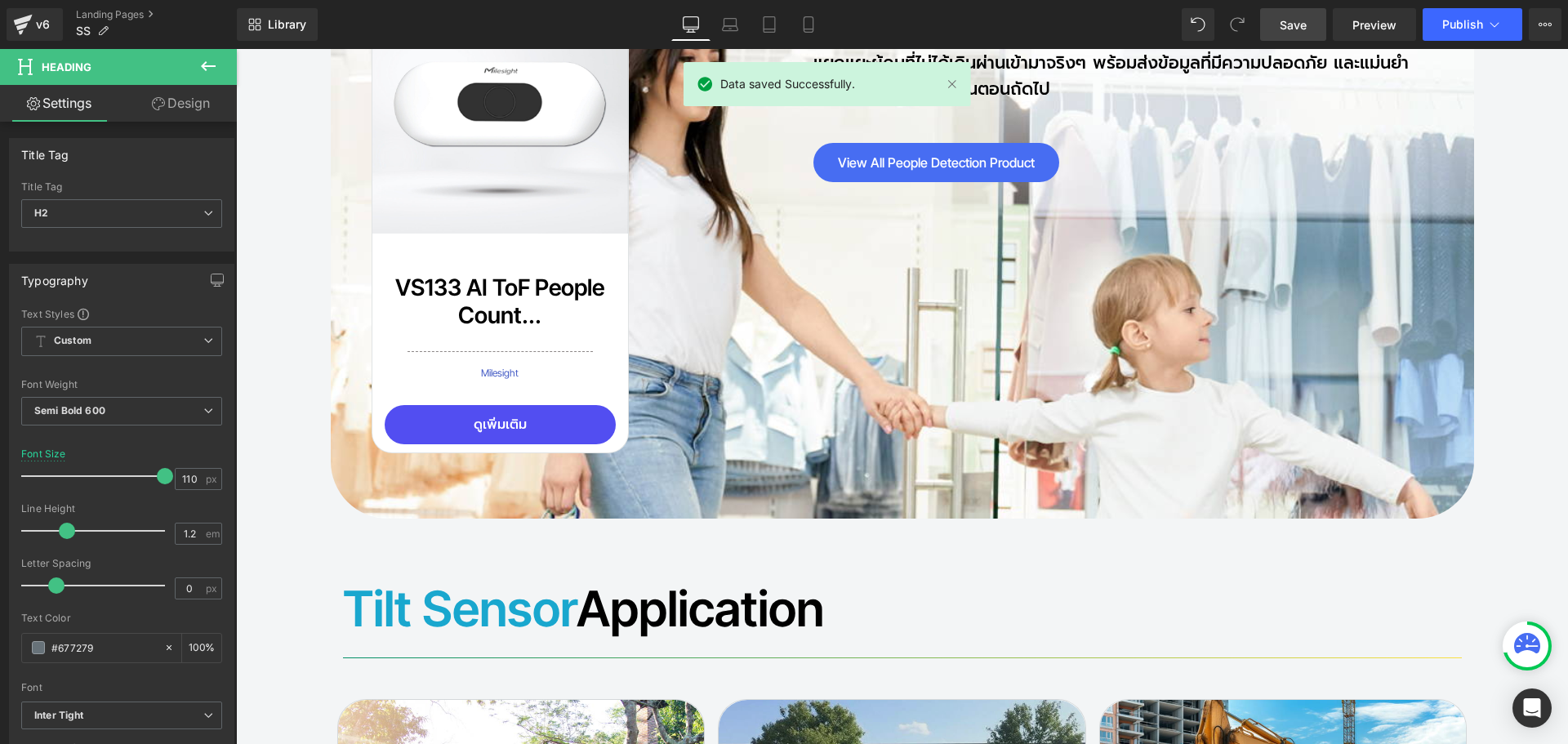
scroll to position [13691, 0]
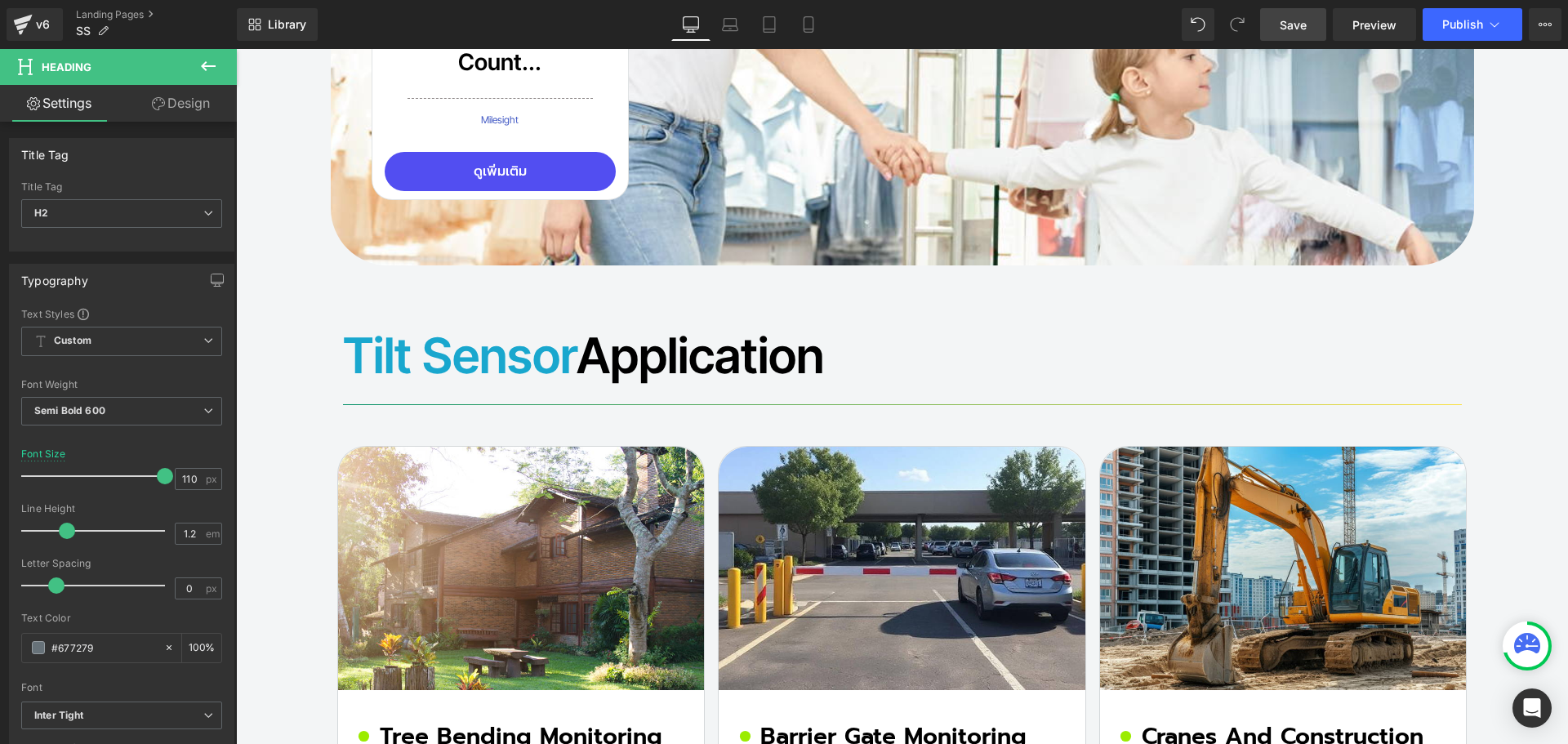
click at [451, 326] on font "Tilt Sensor" at bounding box center [460, 355] width 234 height 59
click at [403, 326] on font "Tilt Sensor" at bounding box center [460, 355] width 234 height 59
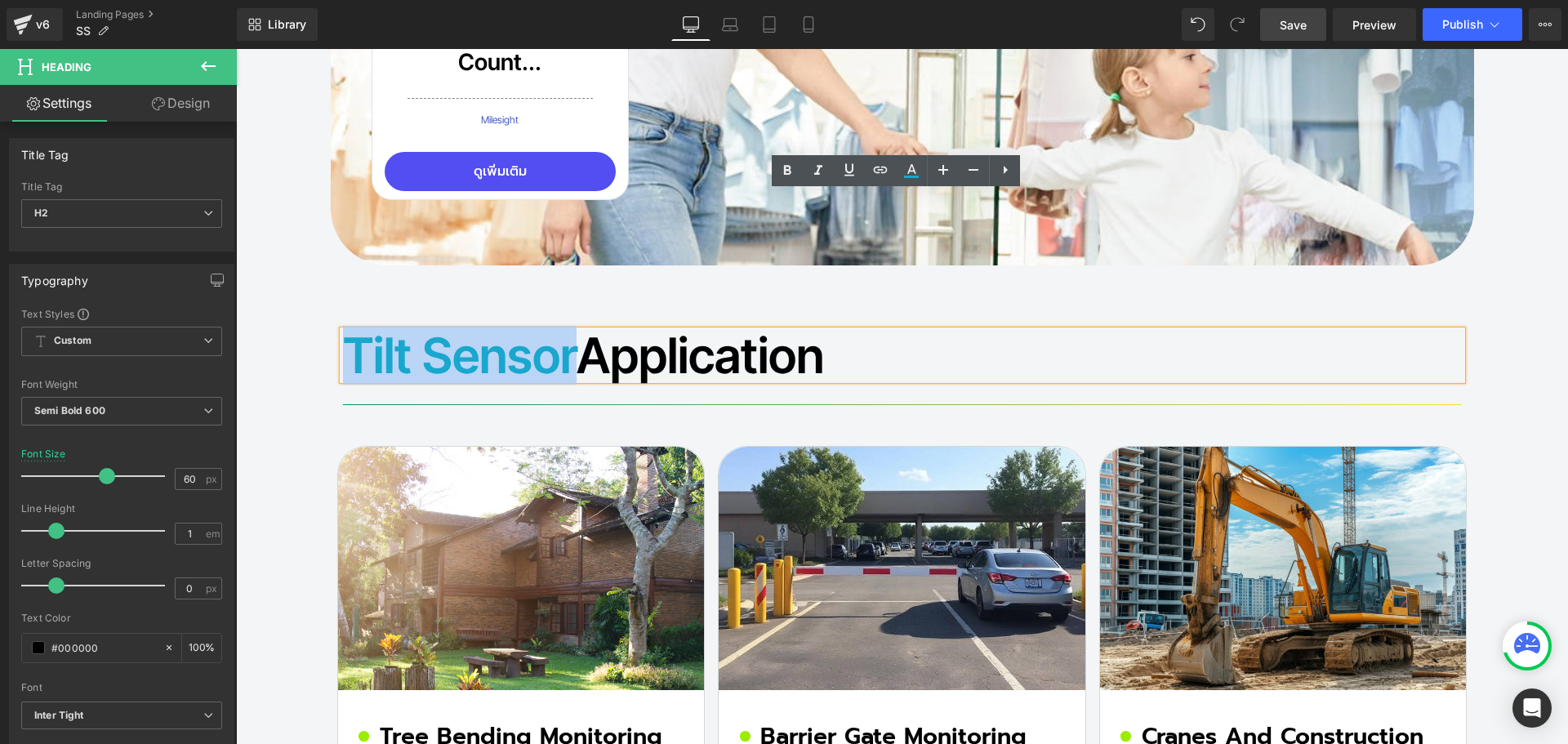
drag, startPoint x: 567, startPoint y: 213, endPoint x: 347, endPoint y: 216, distance: 220.0
click at [347, 326] on font "Tilt Sensor" at bounding box center [460, 355] width 234 height 59
paste div
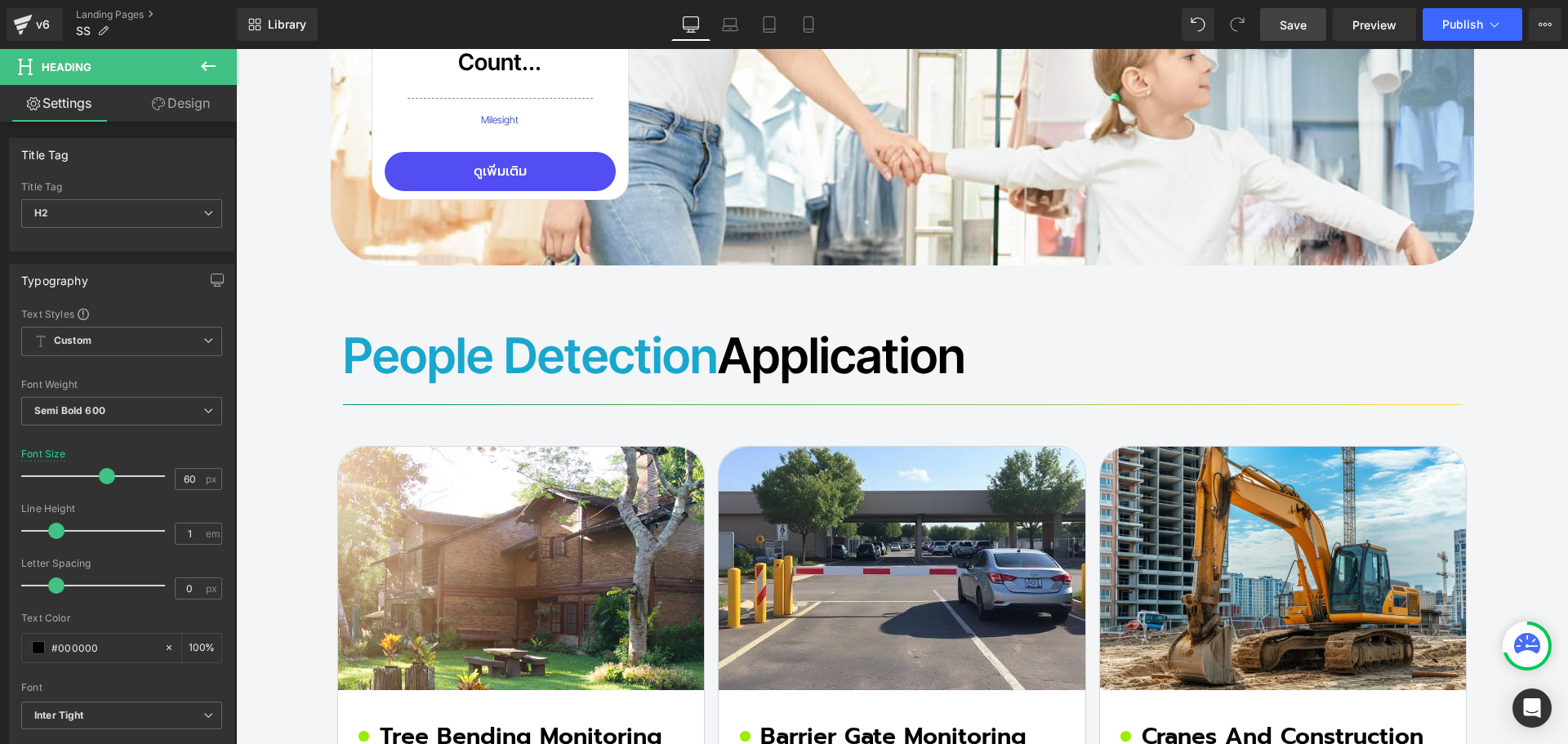
click at [1301, 28] on span "Save" at bounding box center [1293, 25] width 27 height 17
